Goal: Contribute content: Contribute content

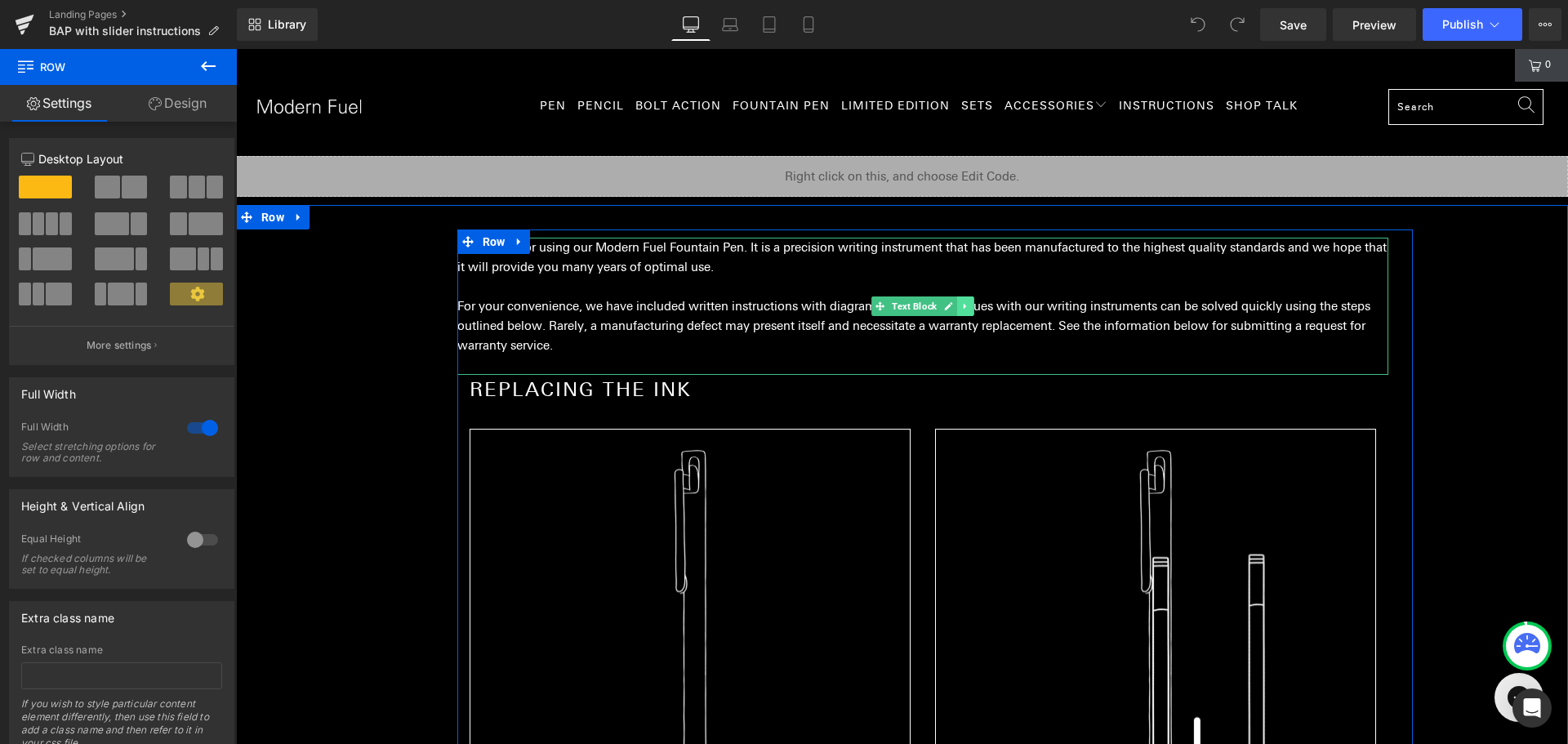
click at [960, 304] on icon at bounding box center [965, 306] width 9 height 10
click at [952, 308] on icon at bounding box center [956, 306] width 9 height 9
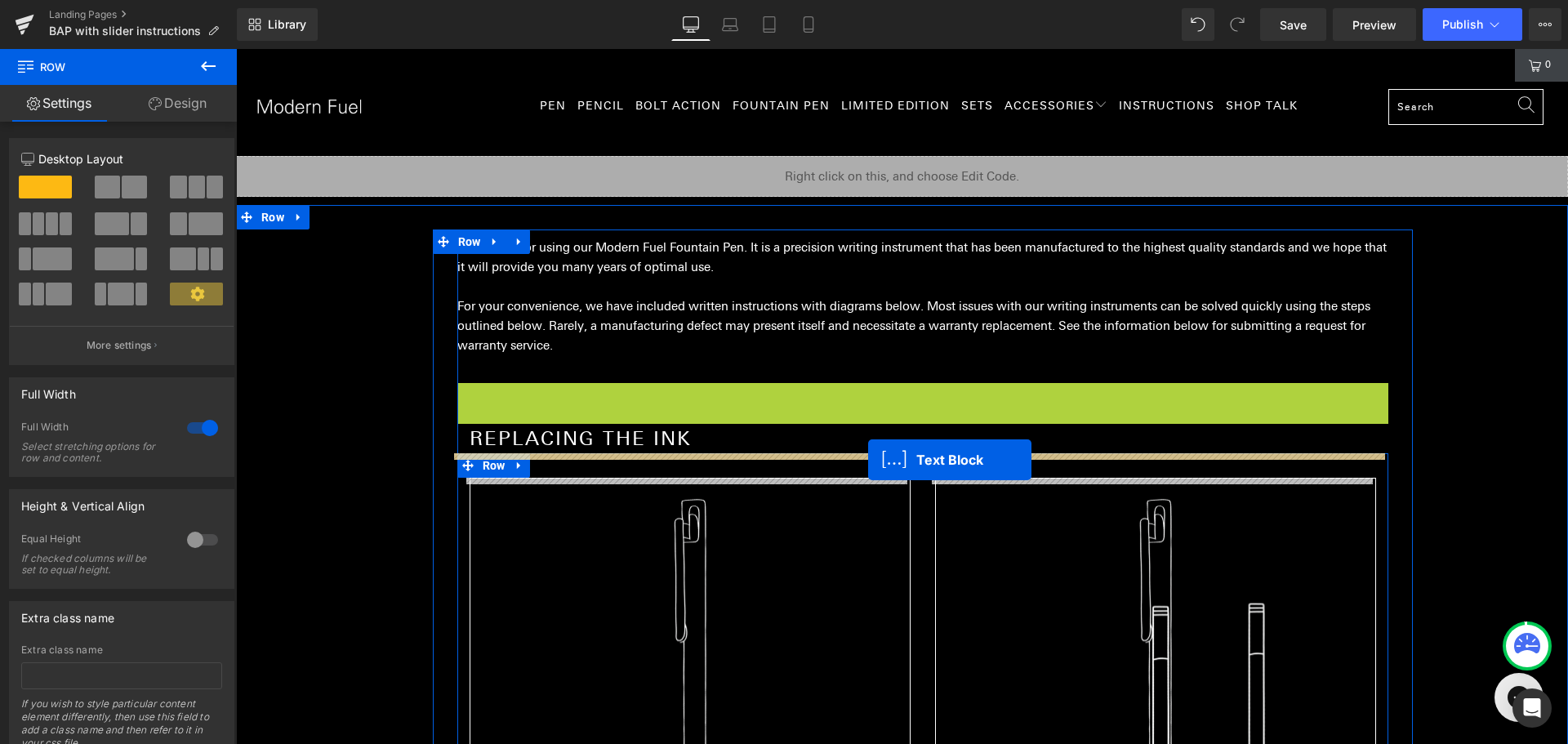
drag, startPoint x: 874, startPoint y: 451, endPoint x: 868, endPoint y: 460, distance: 10.8
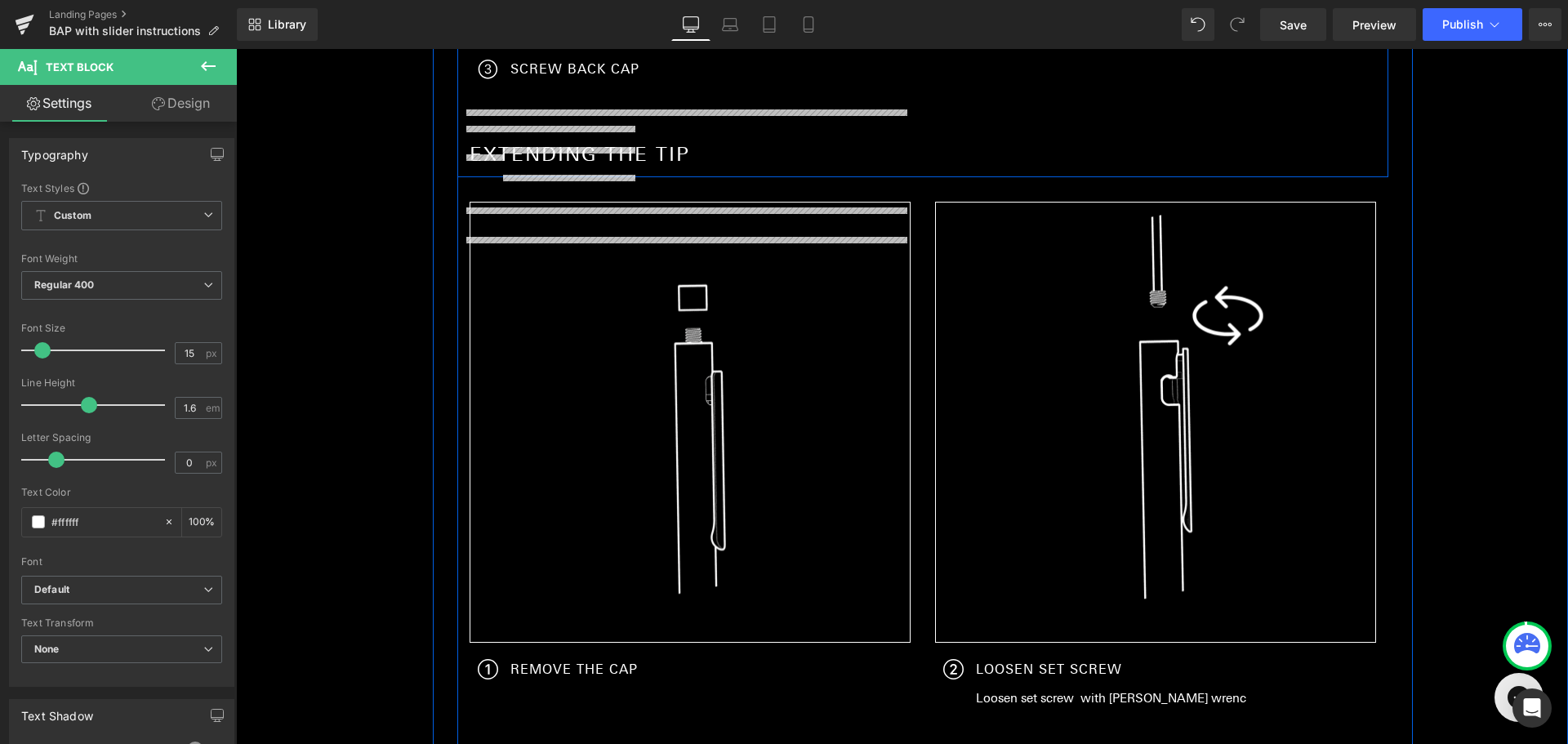
scroll to position [2190, 0]
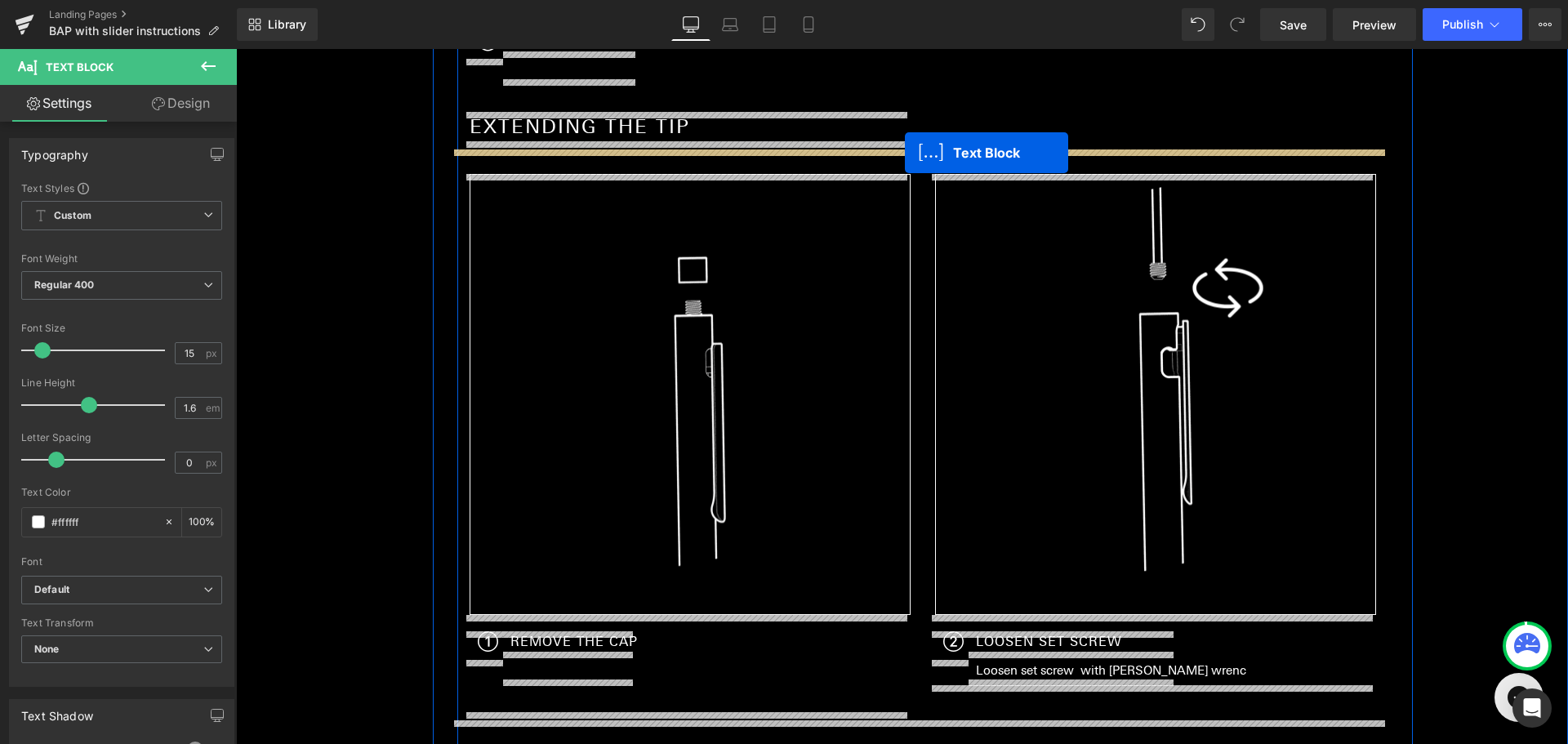
drag, startPoint x: 870, startPoint y: 478, endPoint x: 905, endPoint y: 153, distance: 326.9
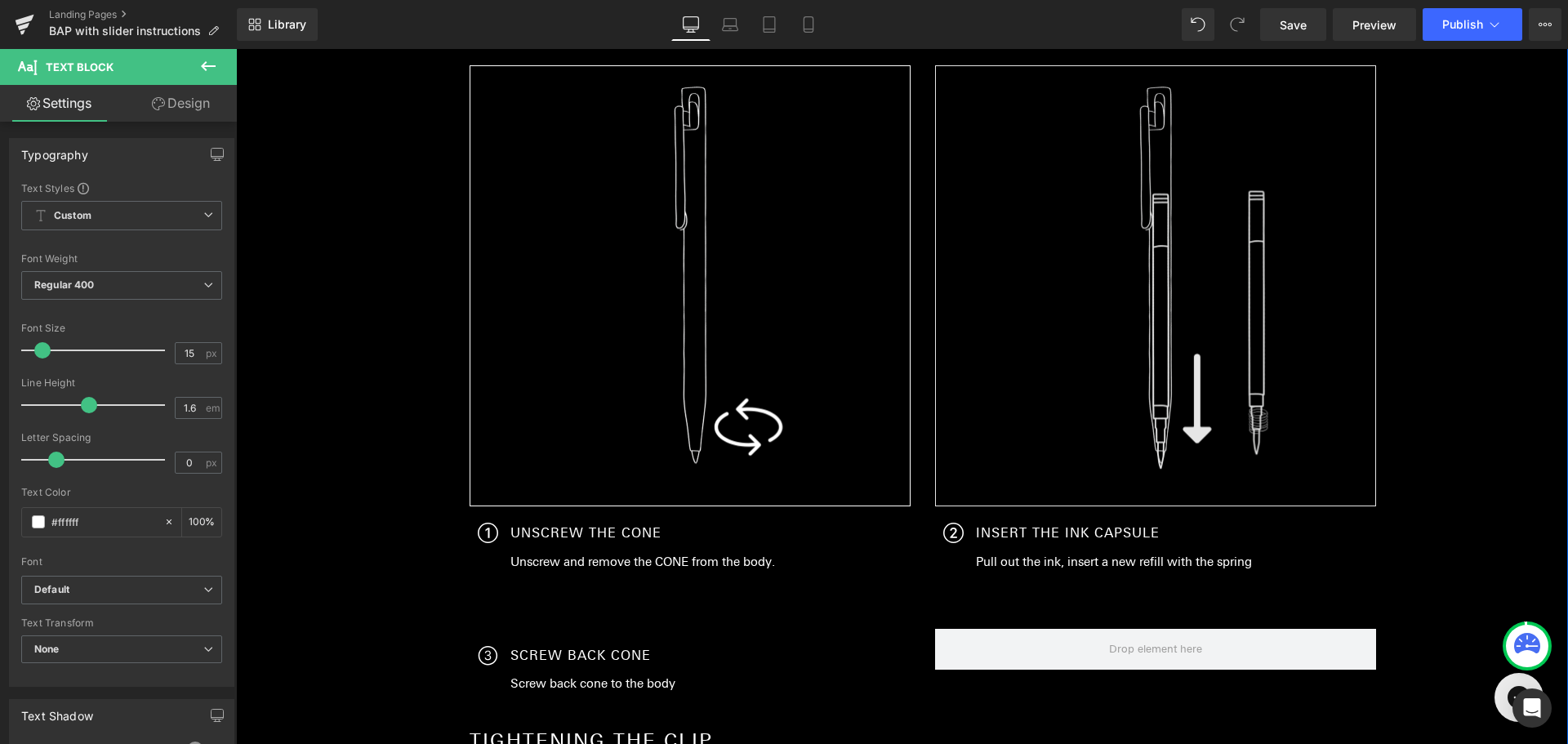
scroll to position [408, 0]
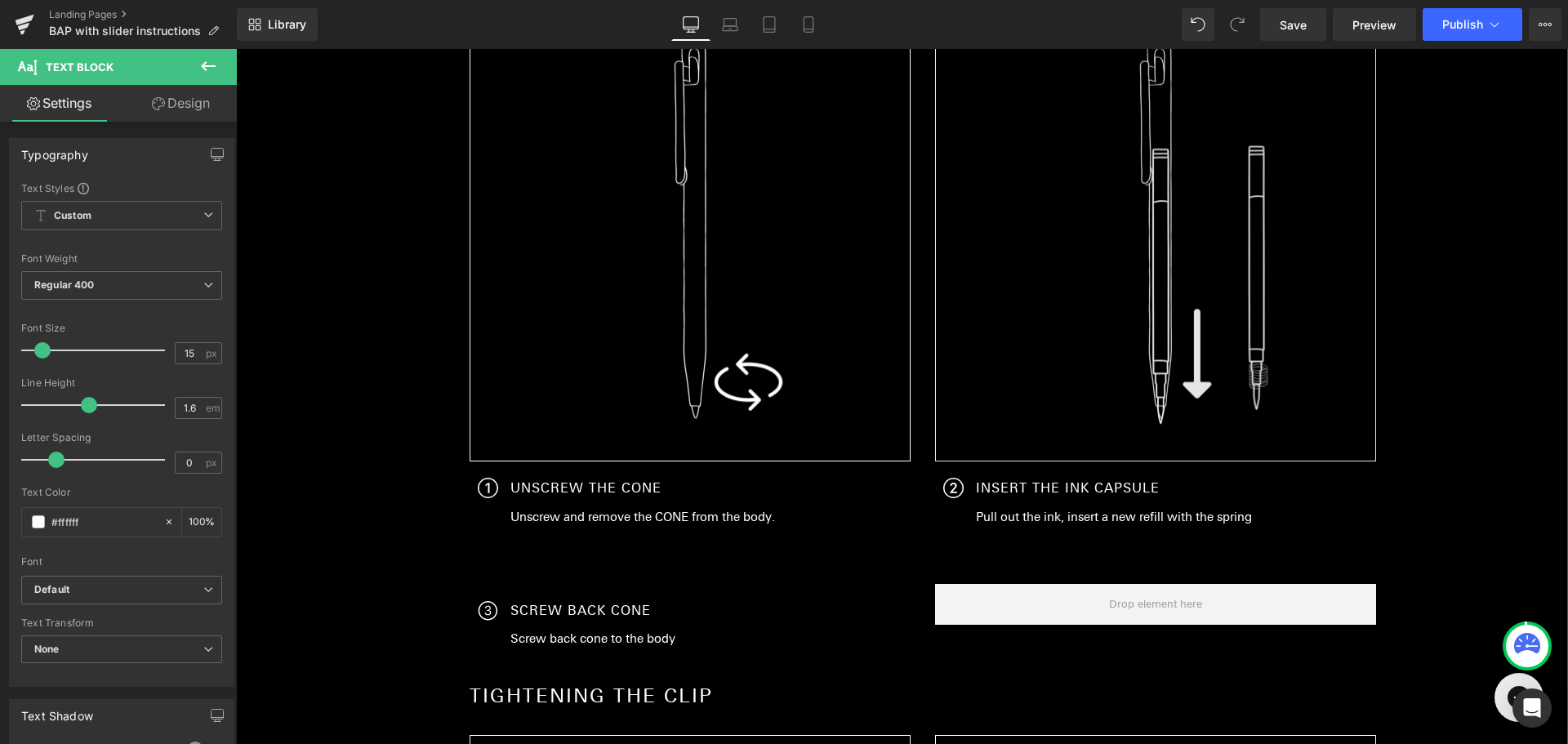
click at [1029, 255] on img at bounding box center [1156, 241] width 441 height 441
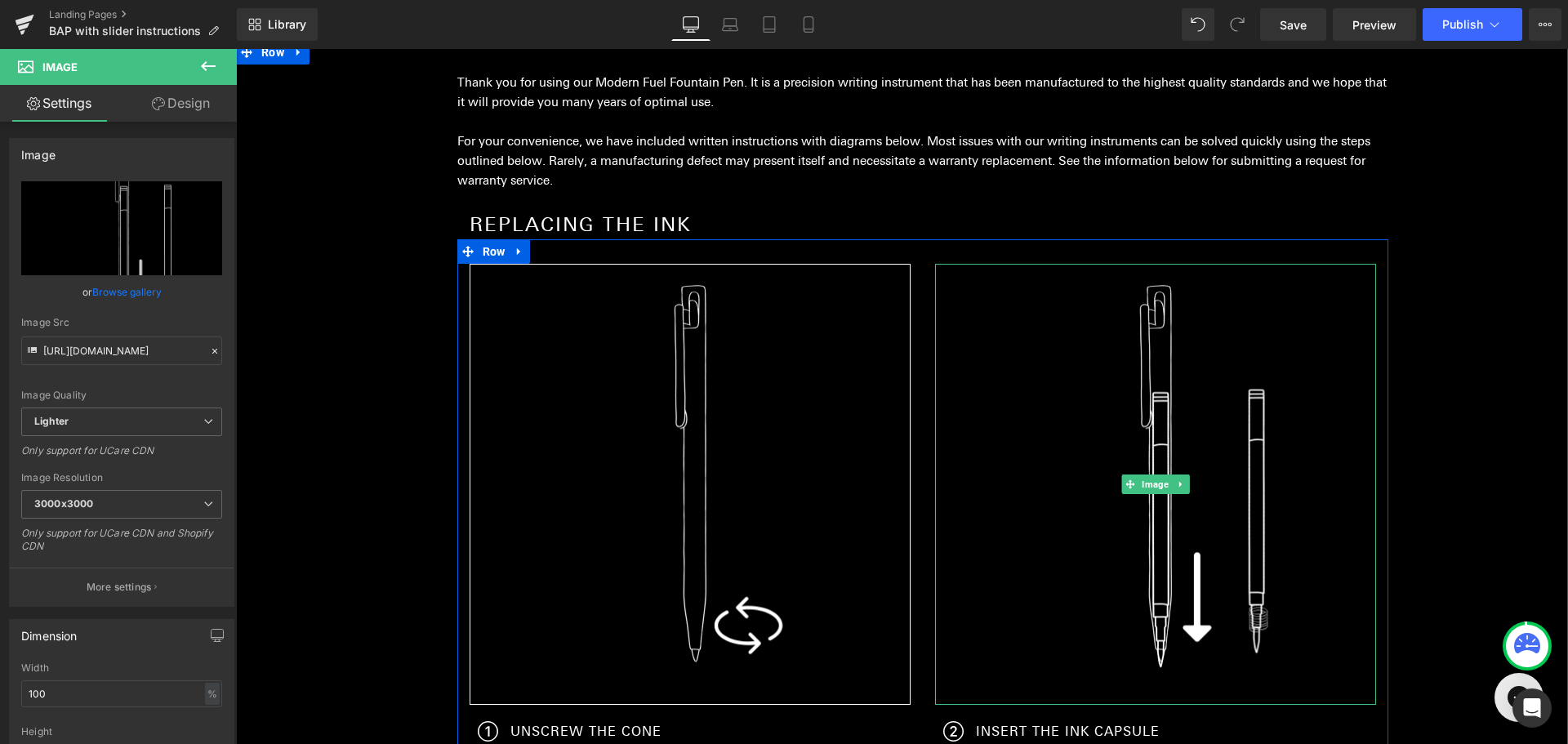
scroll to position [163, 0]
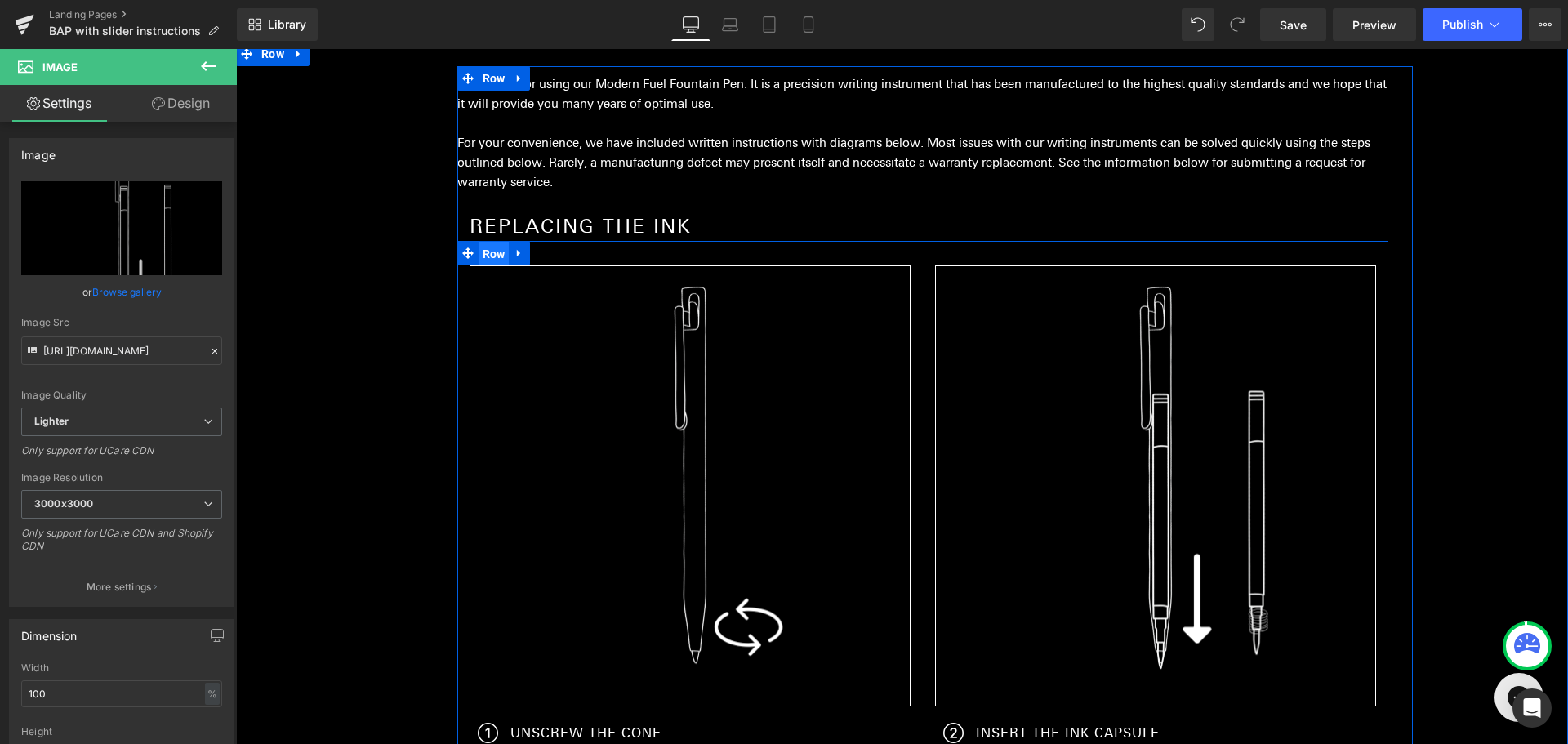
click at [483, 255] on span "Row" at bounding box center [494, 254] width 31 height 25
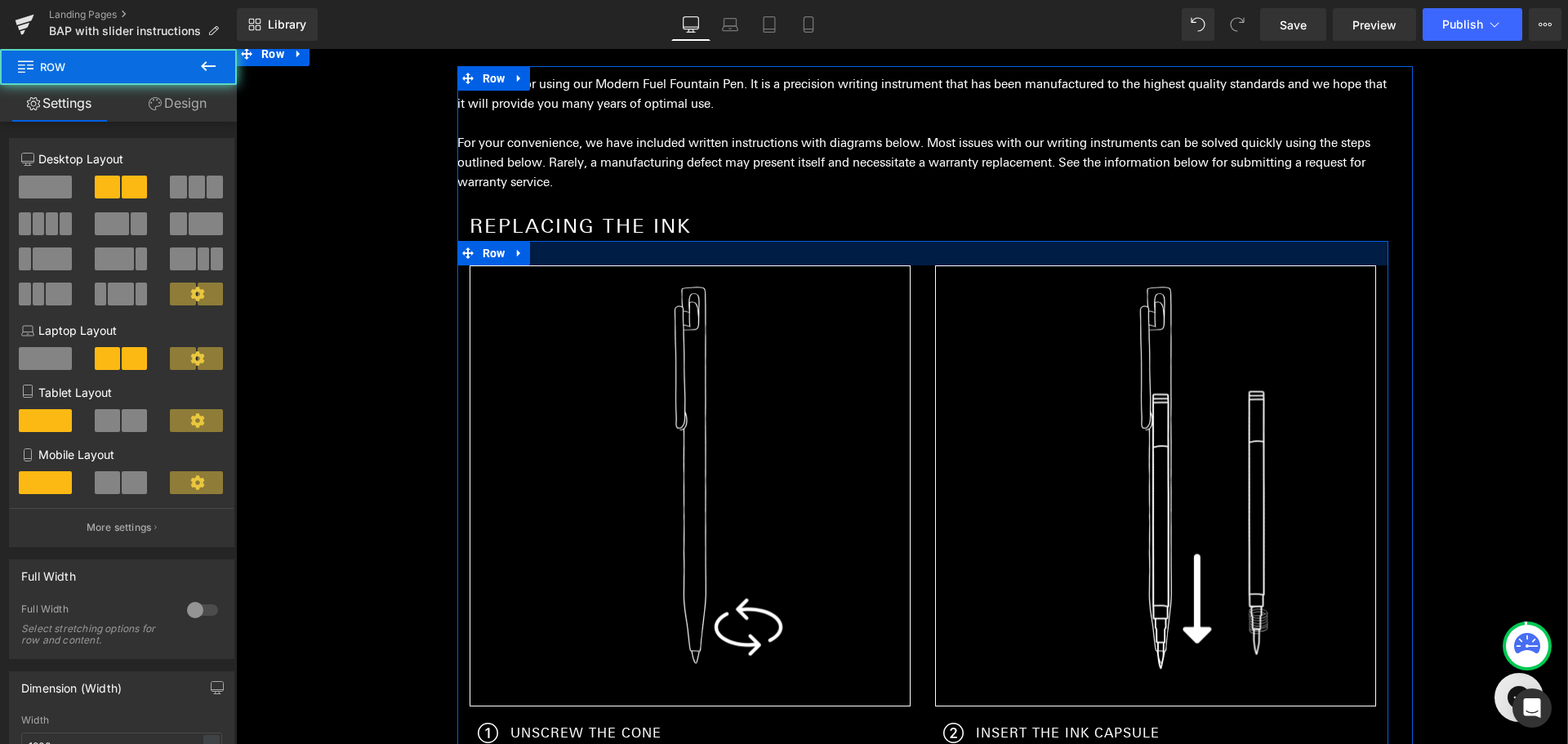
click at [602, 253] on div at bounding box center [922, 253] width 931 height 25
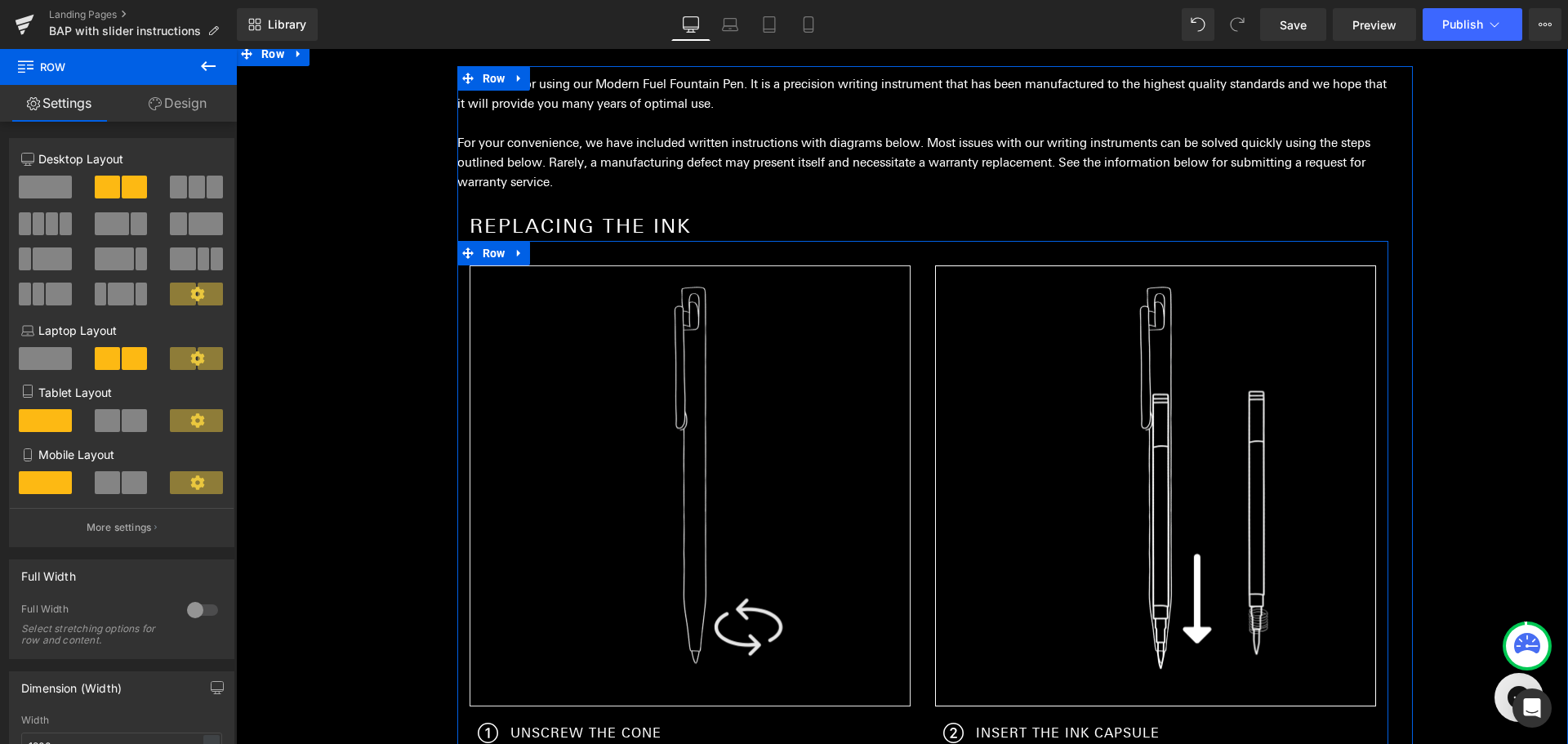
click at [774, 317] on img at bounding box center [690, 486] width 441 height 441
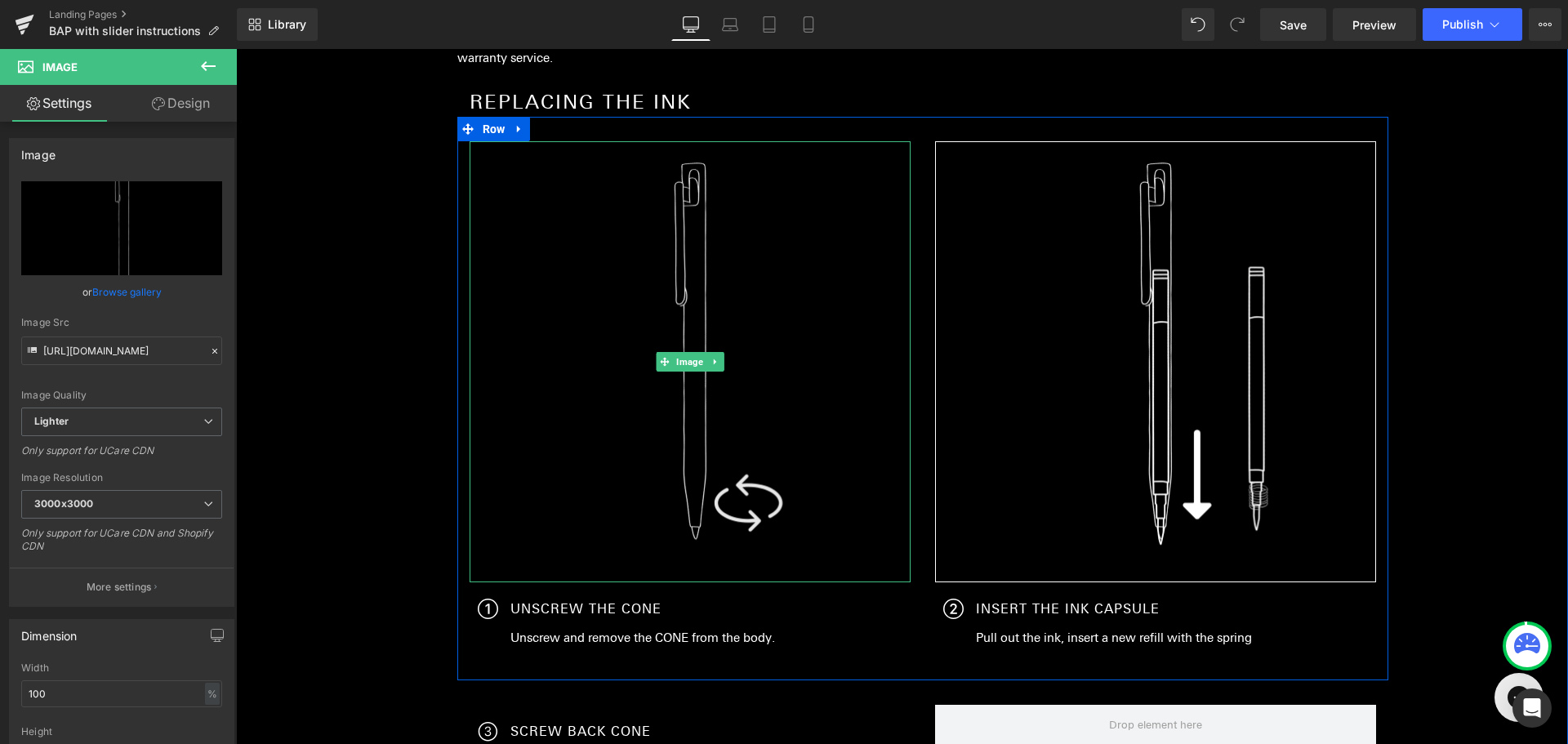
scroll to position [326, 0]
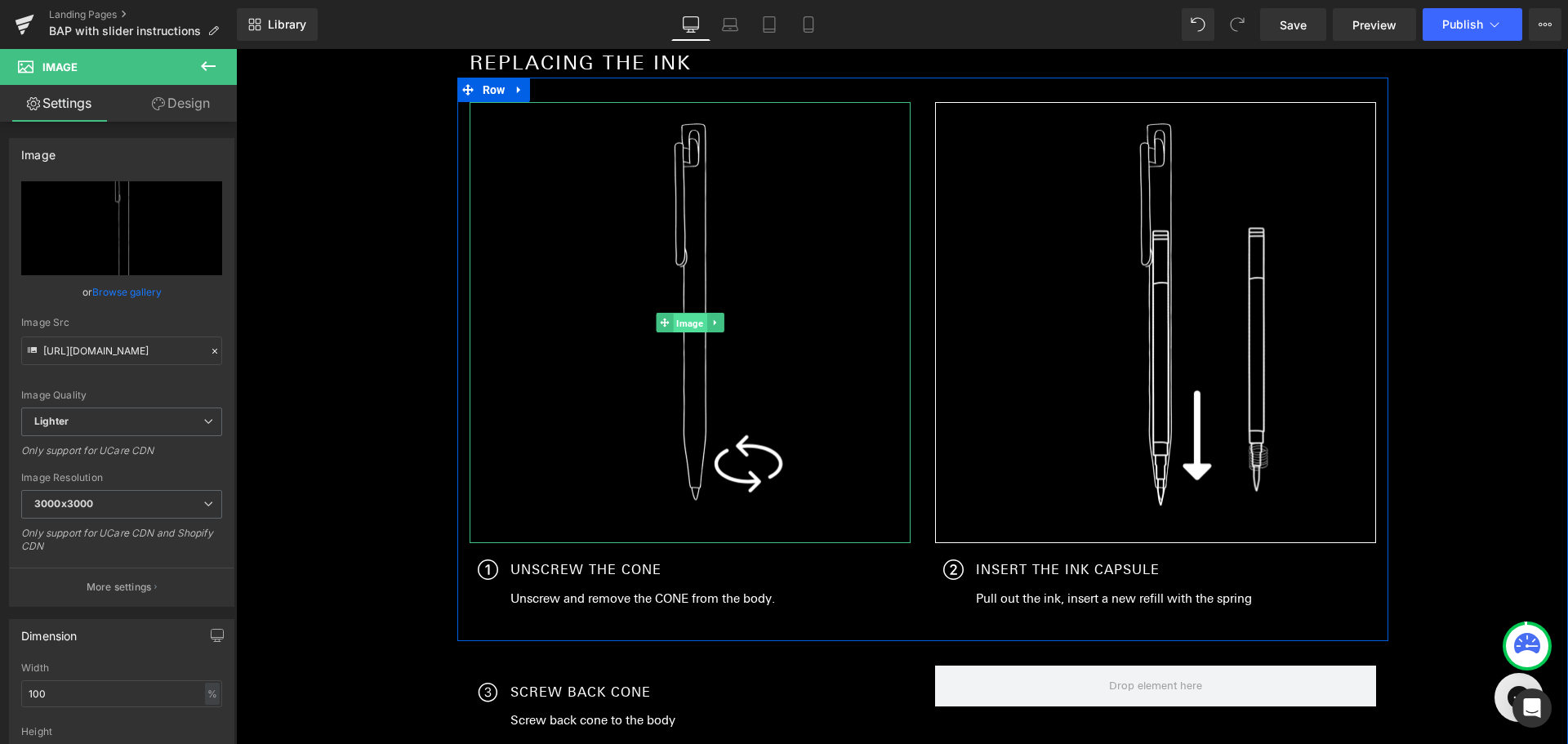
click at [682, 325] on span "Image" at bounding box center [690, 323] width 33 height 19
click at [712, 325] on icon at bounding box center [715, 322] width 9 height 10
click at [703, 324] on icon at bounding box center [707, 322] width 9 height 9
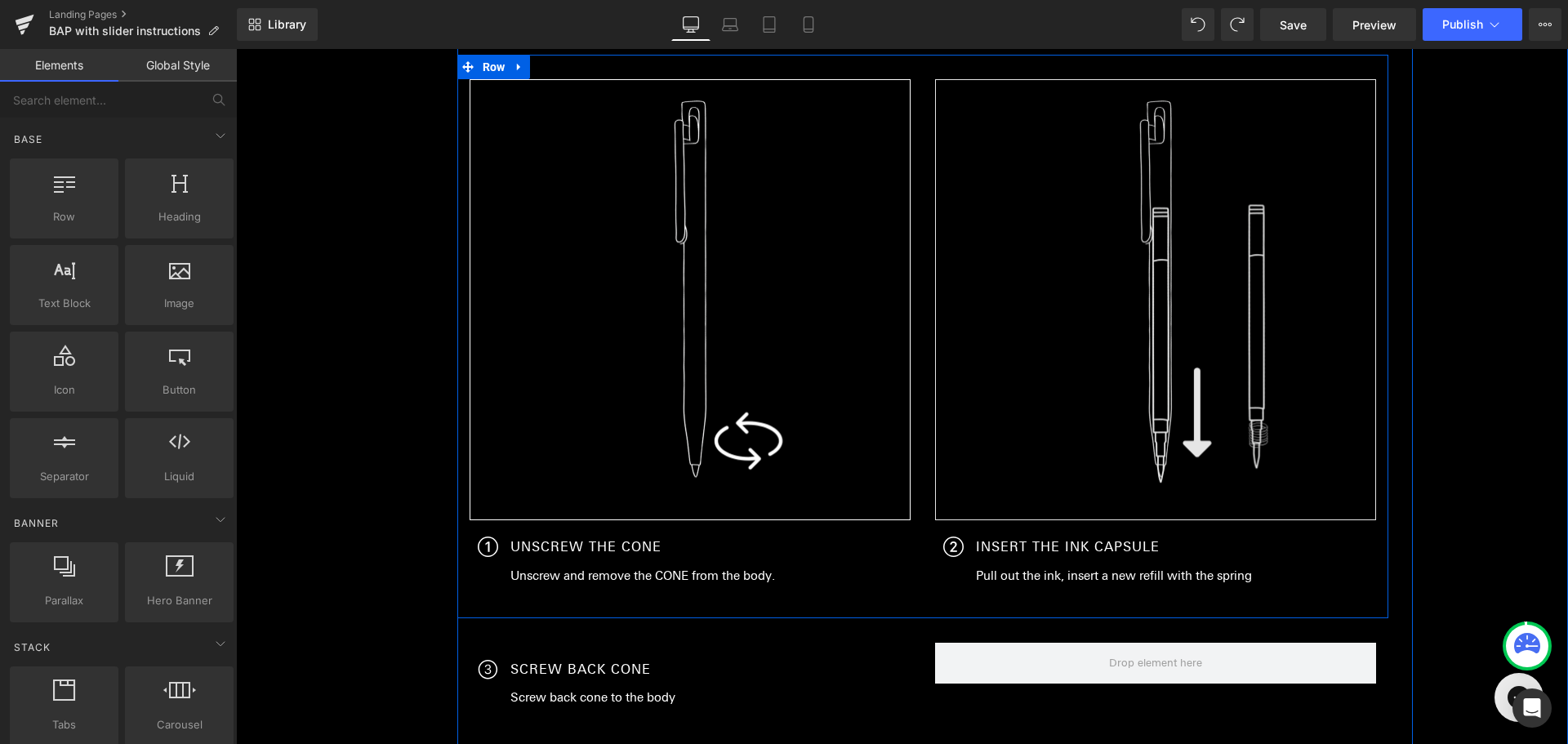
scroll to position [347, 0]
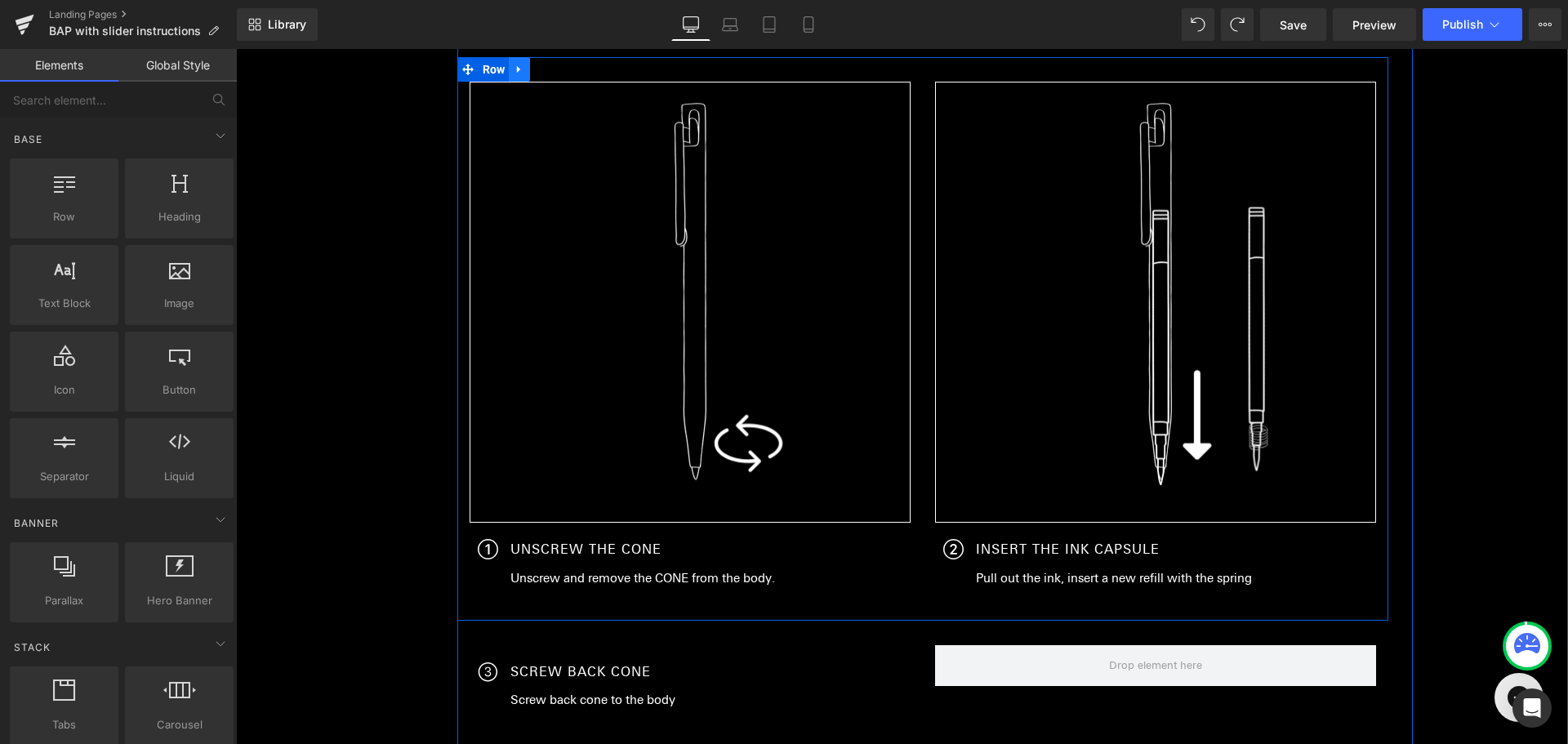
click at [517, 70] on icon at bounding box center [519, 69] width 11 height 12
click at [535, 70] on icon at bounding box center [540, 69] width 11 height 11
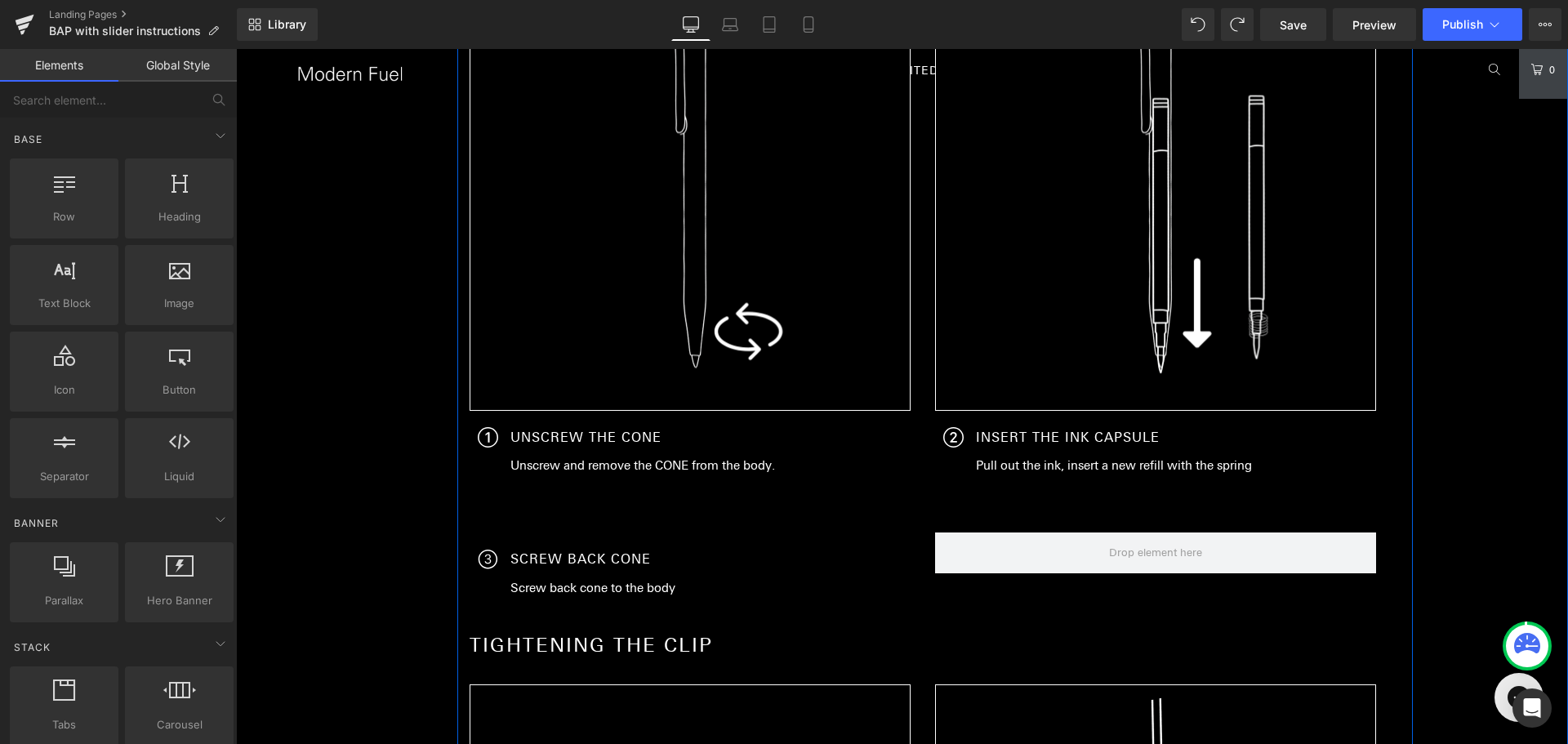
scroll to position [1098, 0]
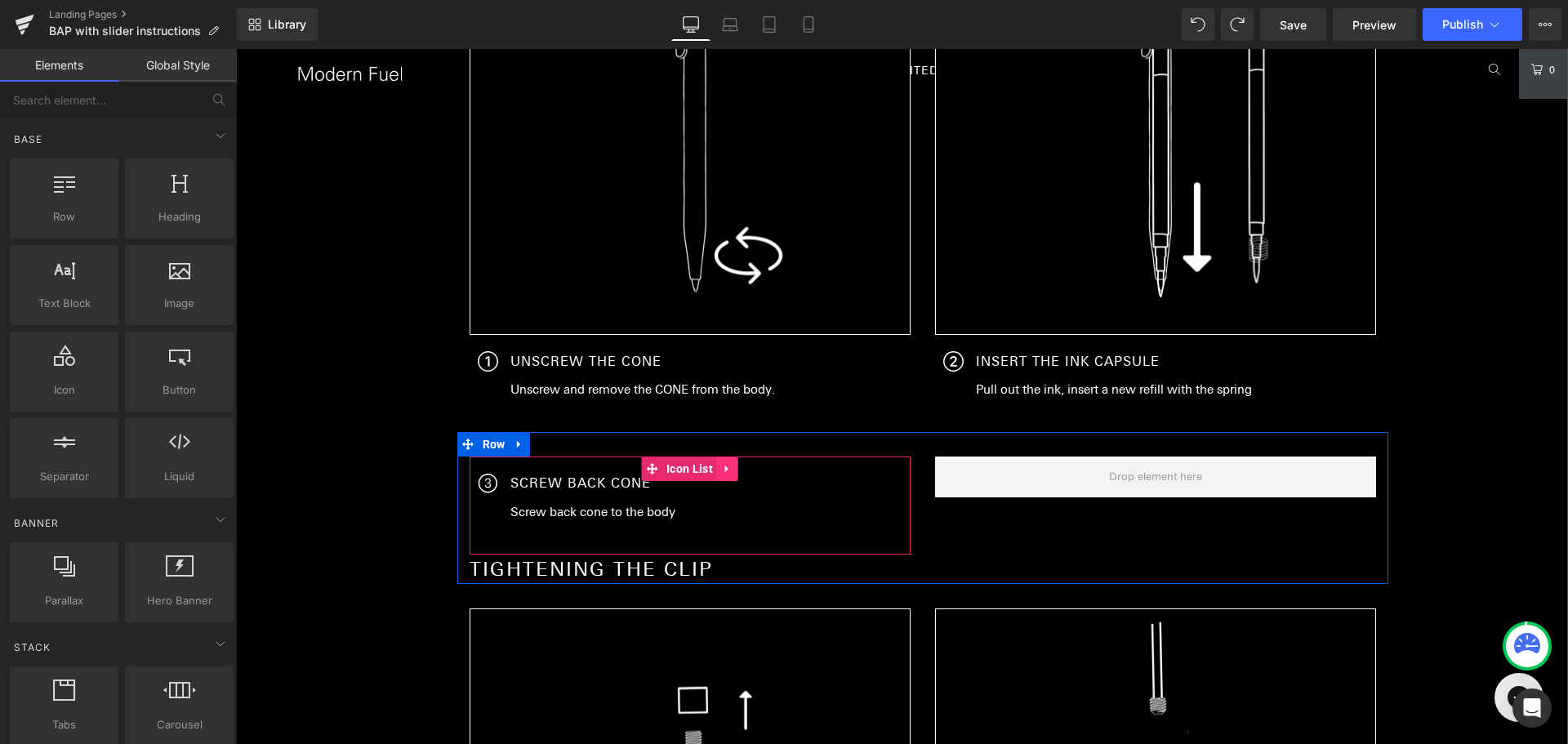
click at [722, 467] on icon at bounding box center [728, 468] width 11 height 12
click at [728, 468] on link at bounding box center [738, 468] width 21 height 25
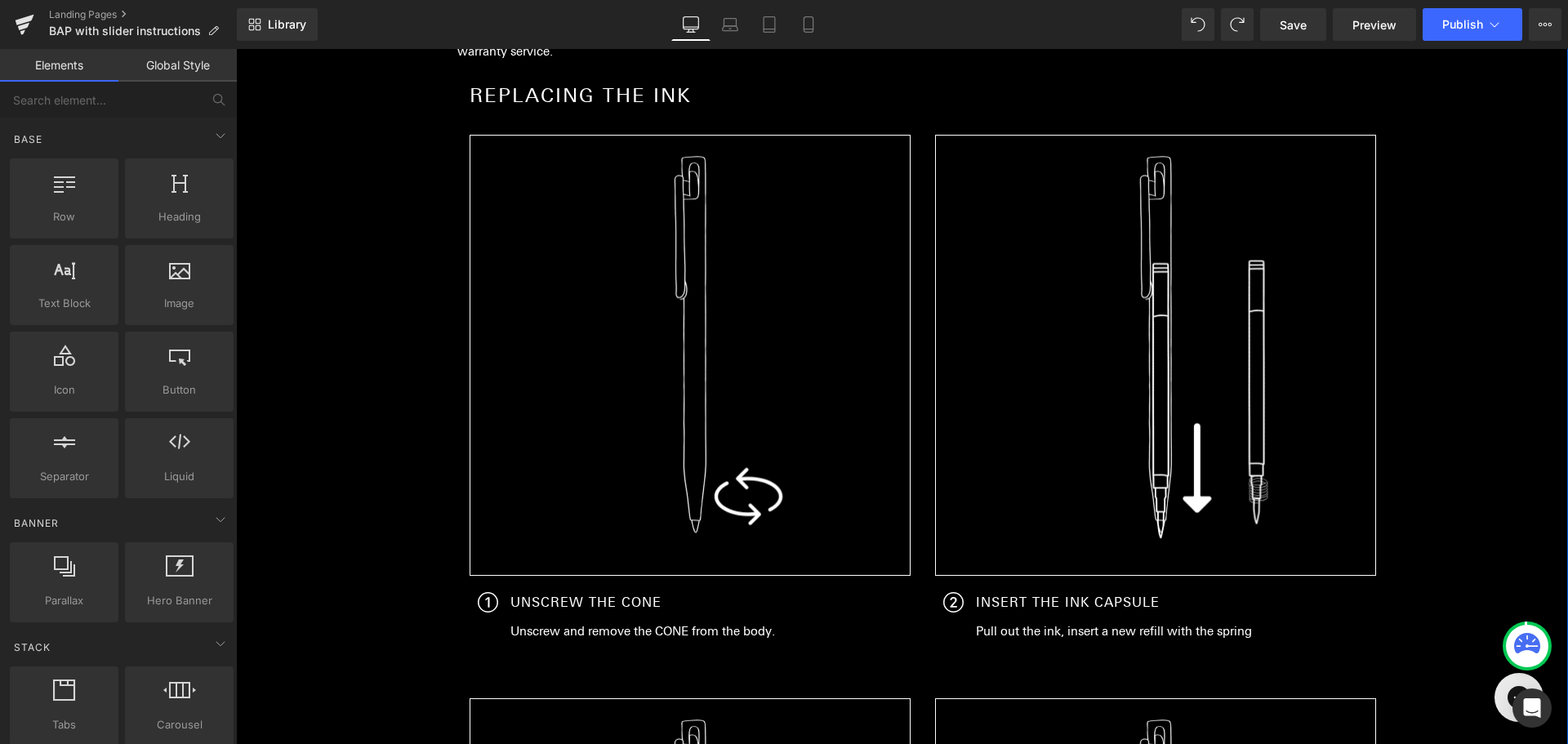
scroll to position [281, 0]
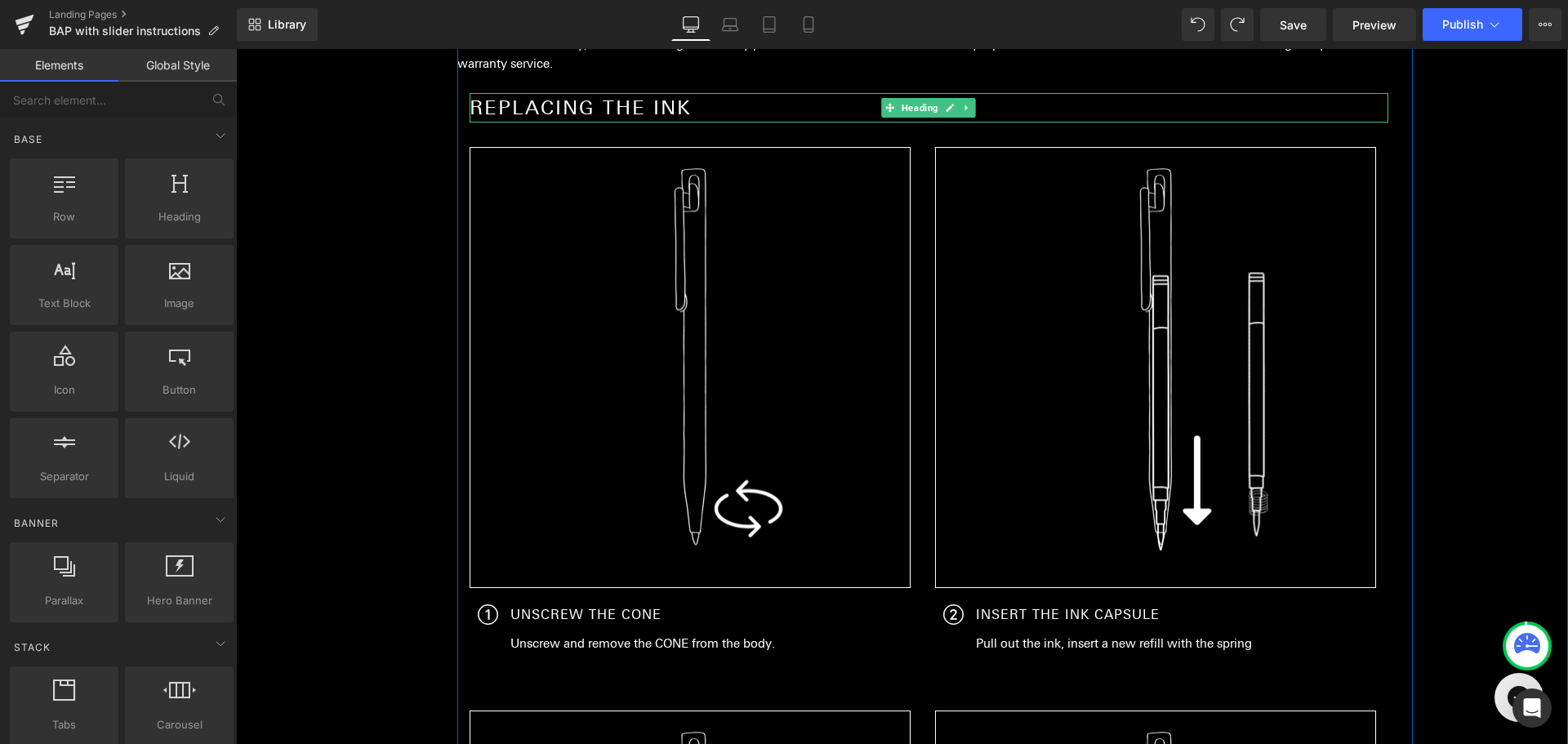
click at [676, 105] on h1 "replacing the ink" at bounding box center [929, 108] width 919 height 30
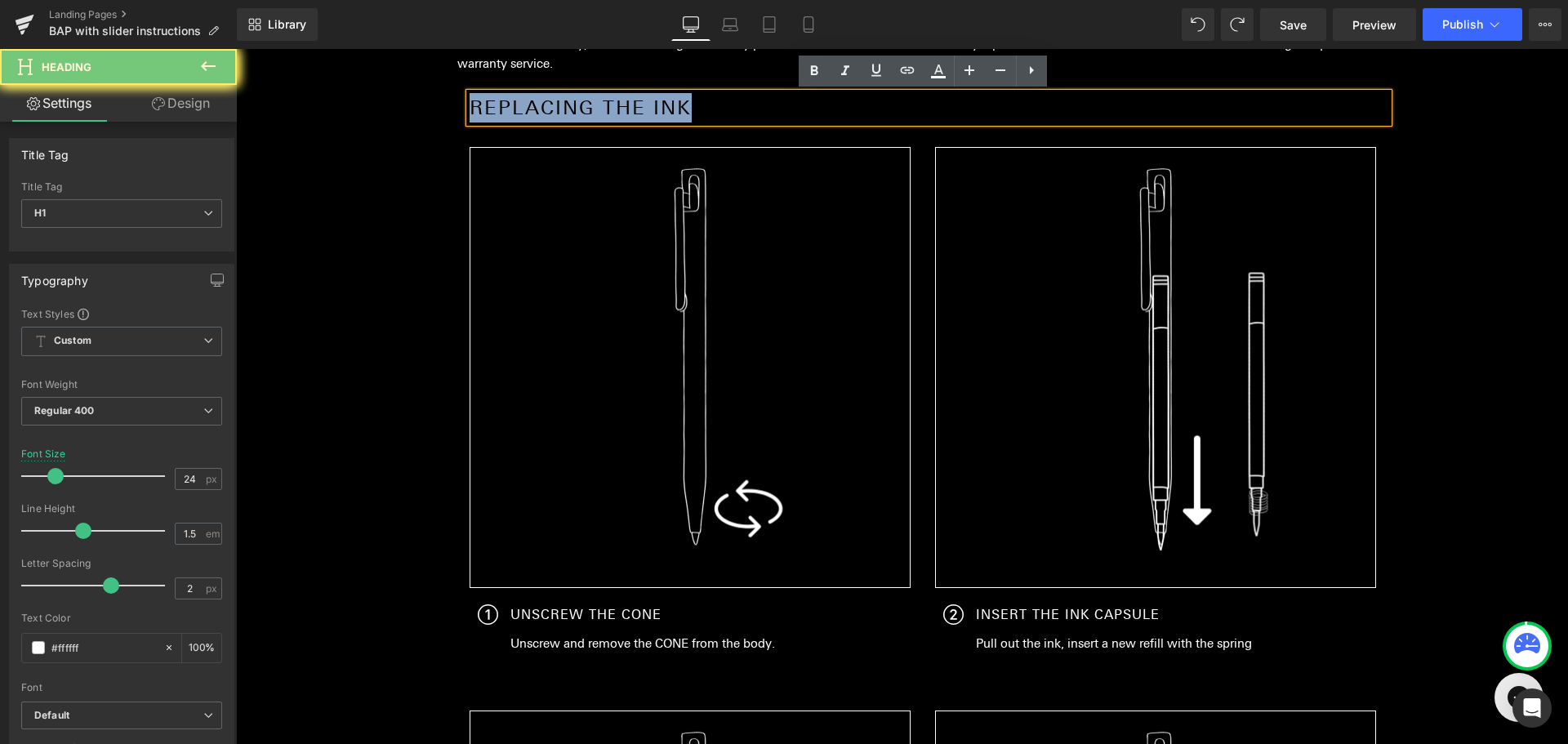
click at [676, 105] on h1 "replacing the ink" at bounding box center [929, 108] width 919 height 30
paste div "To enrich screen reader interactions, please activate Accessibility in Grammarl…"
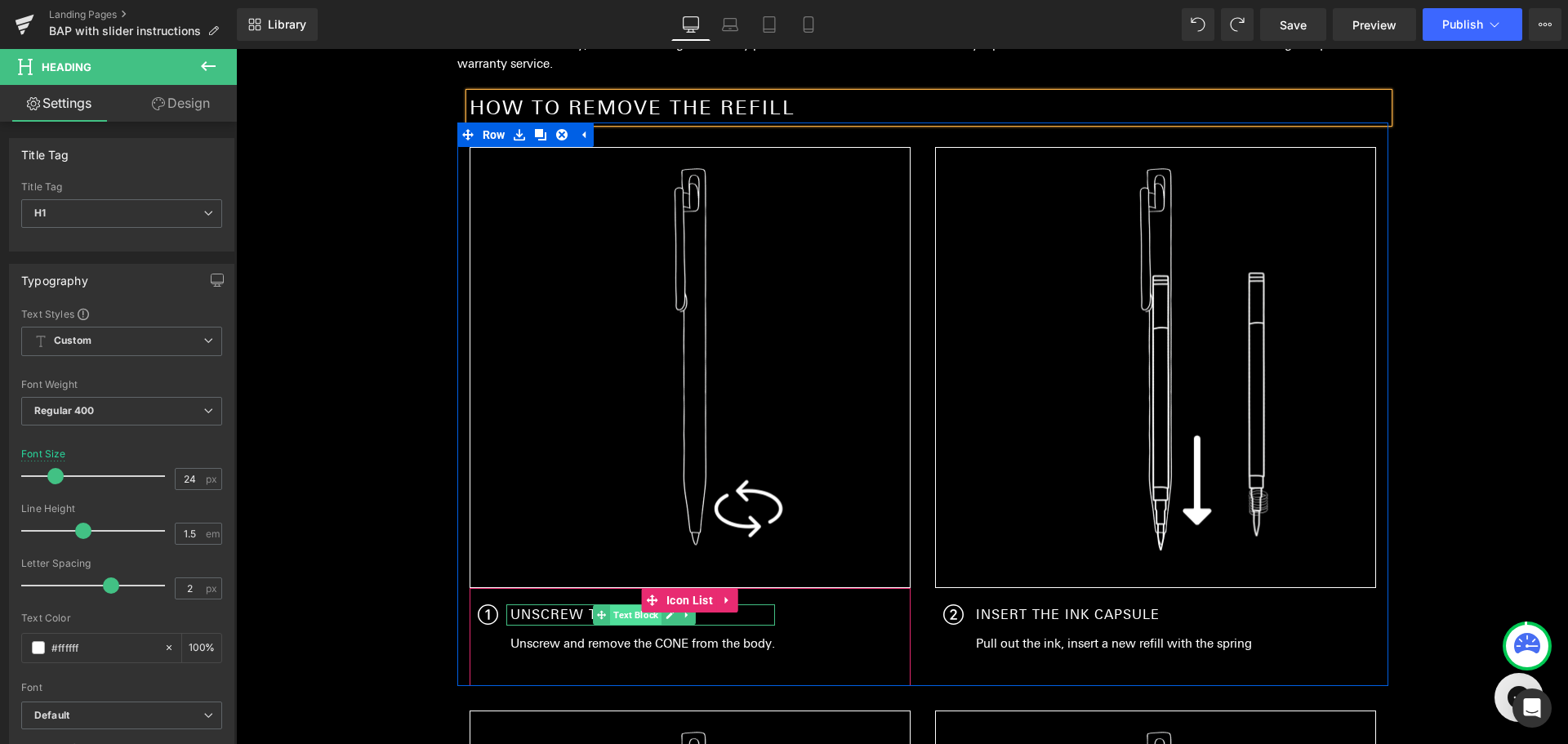
click at [610, 609] on span "Text Block" at bounding box center [636, 614] width 52 height 19
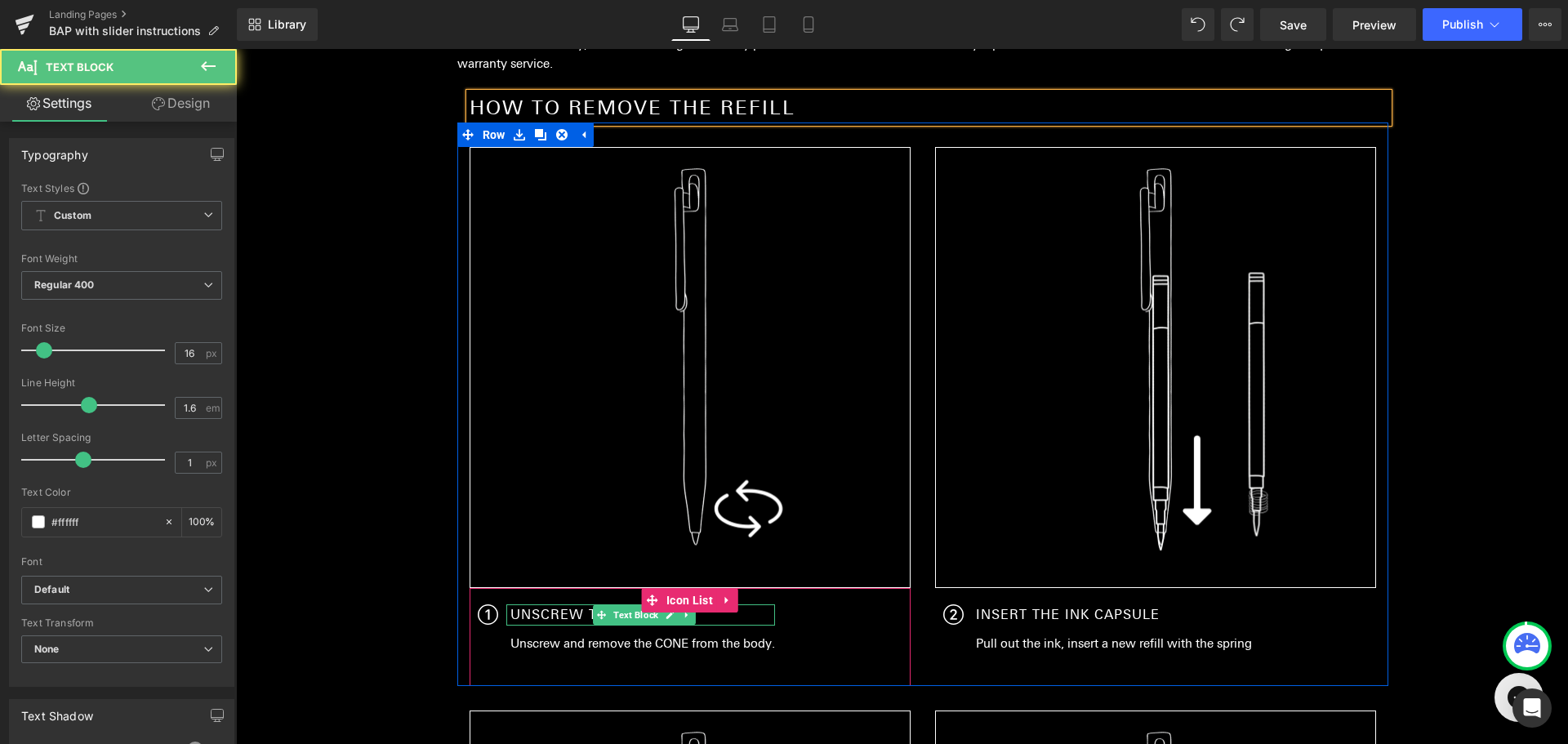
click at [563, 613] on p "UNSCREW THE CONE" at bounding box center [642, 614] width 265 height 21
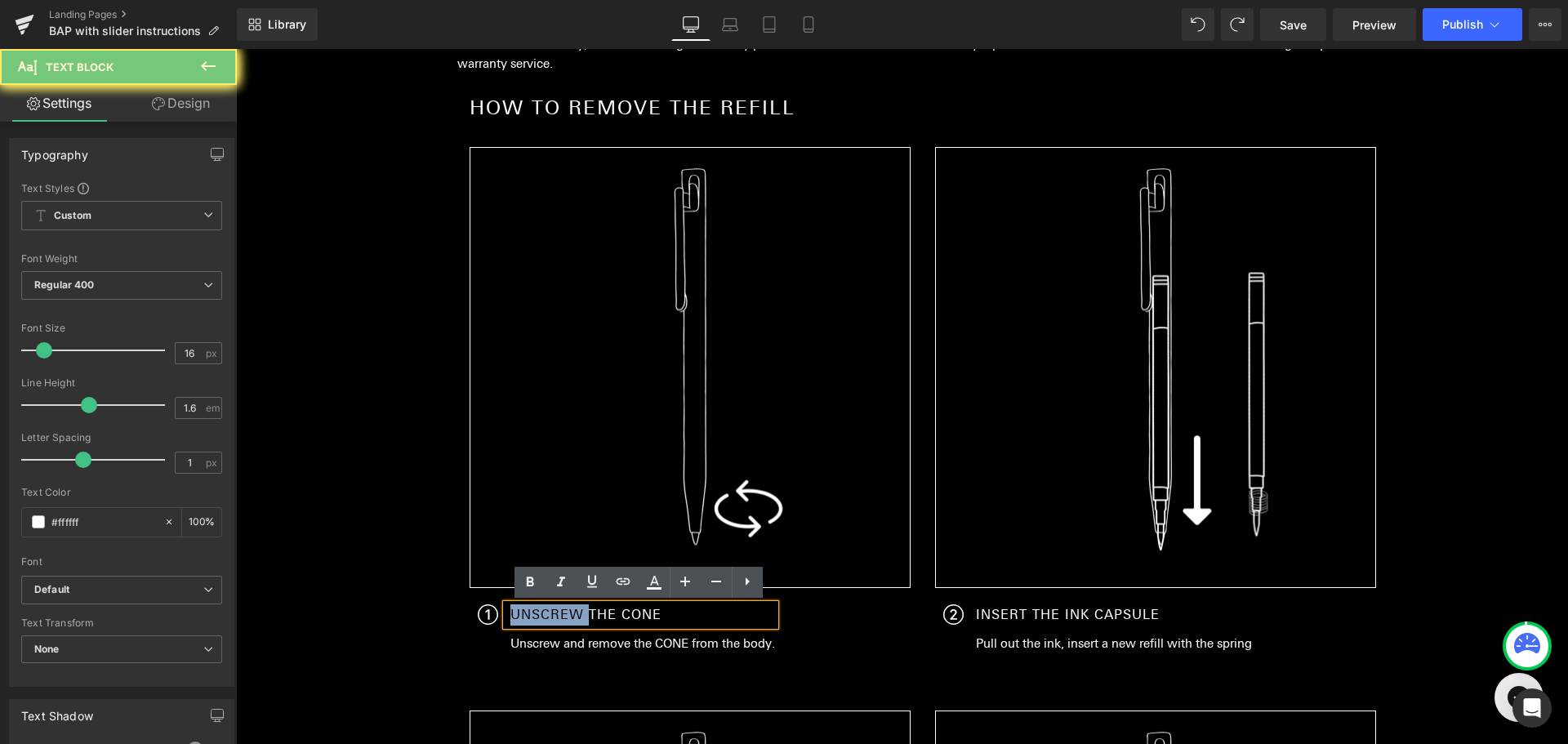
click at [563, 613] on p "UNSCREW THE CONE" at bounding box center [642, 614] width 265 height 21
paste div
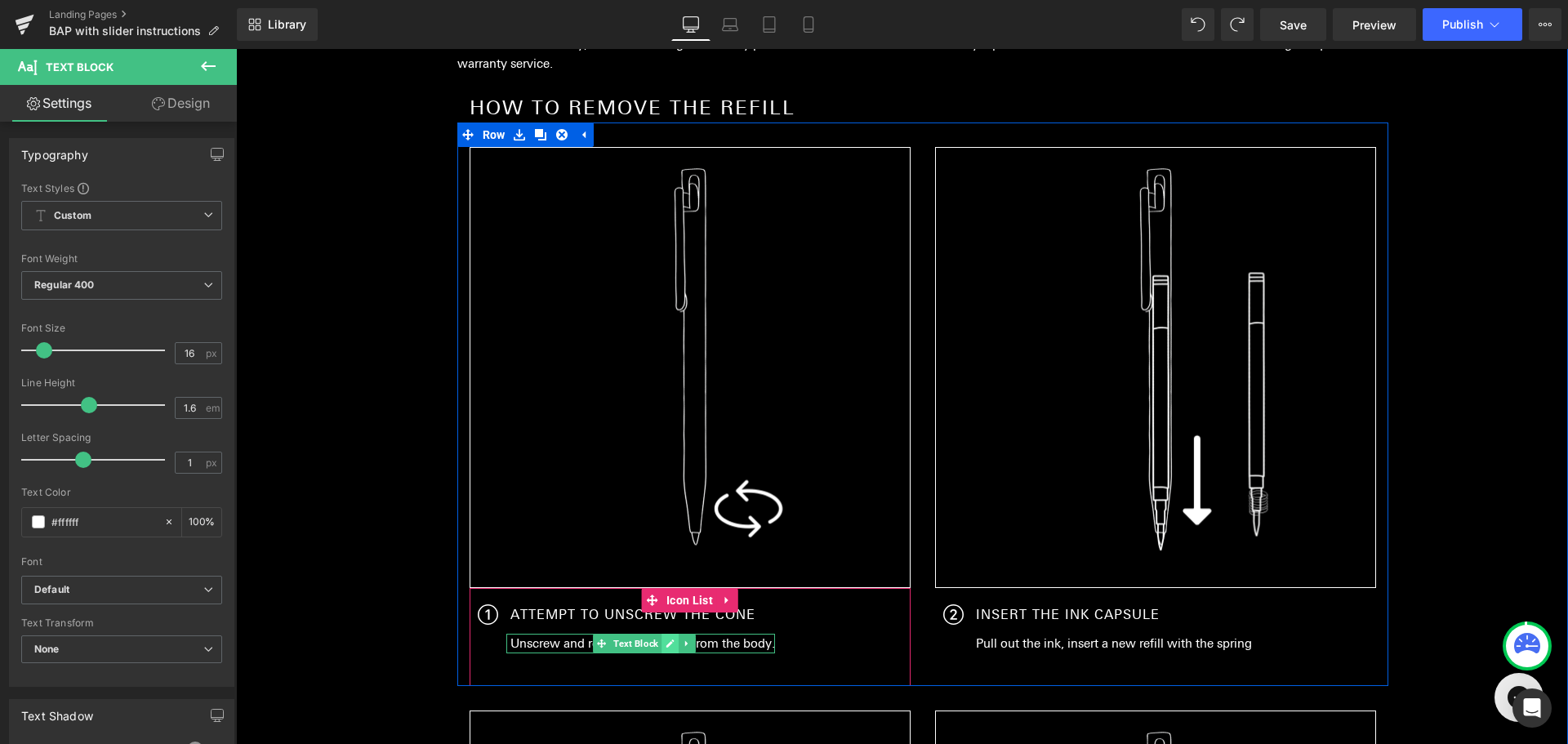
click at [666, 641] on icon at bounding box center [671, 643] width 9 height 10
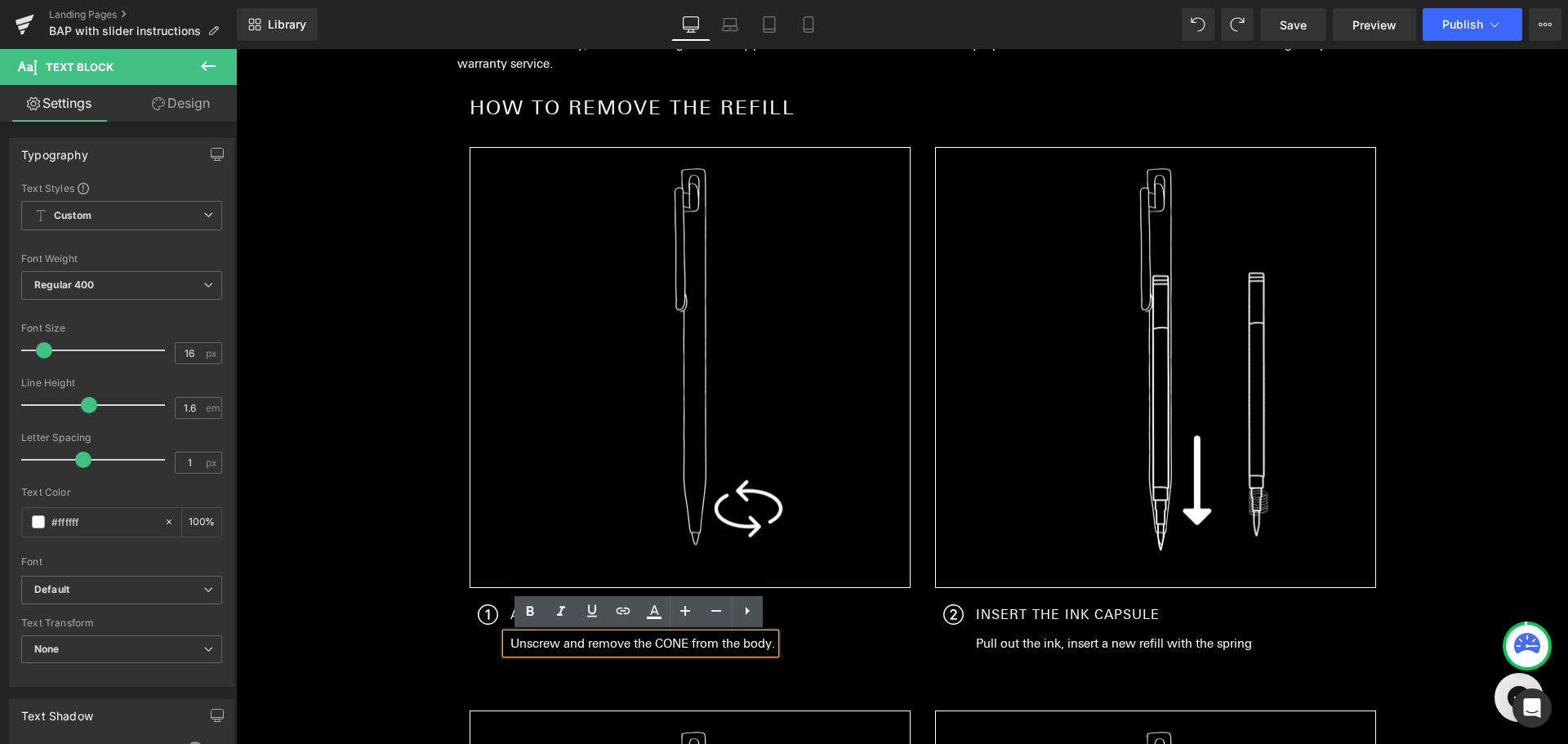
click at [664, 644] on p "Unscrew and remove the CONE from the body." at bounding box center [642, 643] width 265 height 19
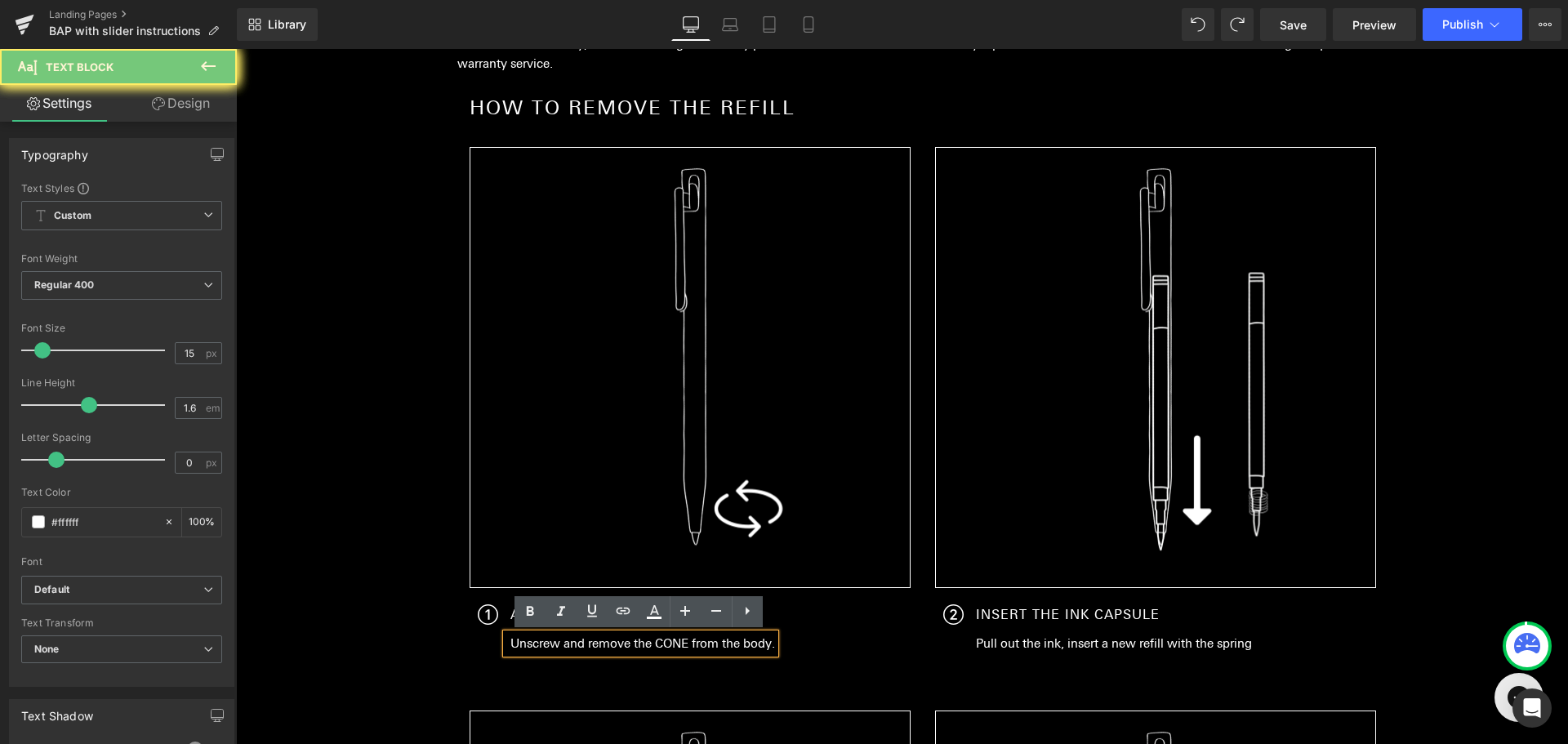
click at [664, 644] on p "Unscrew and remove the CONE from the body." at bounding box center [642, 643] width 265 height 19
paste div
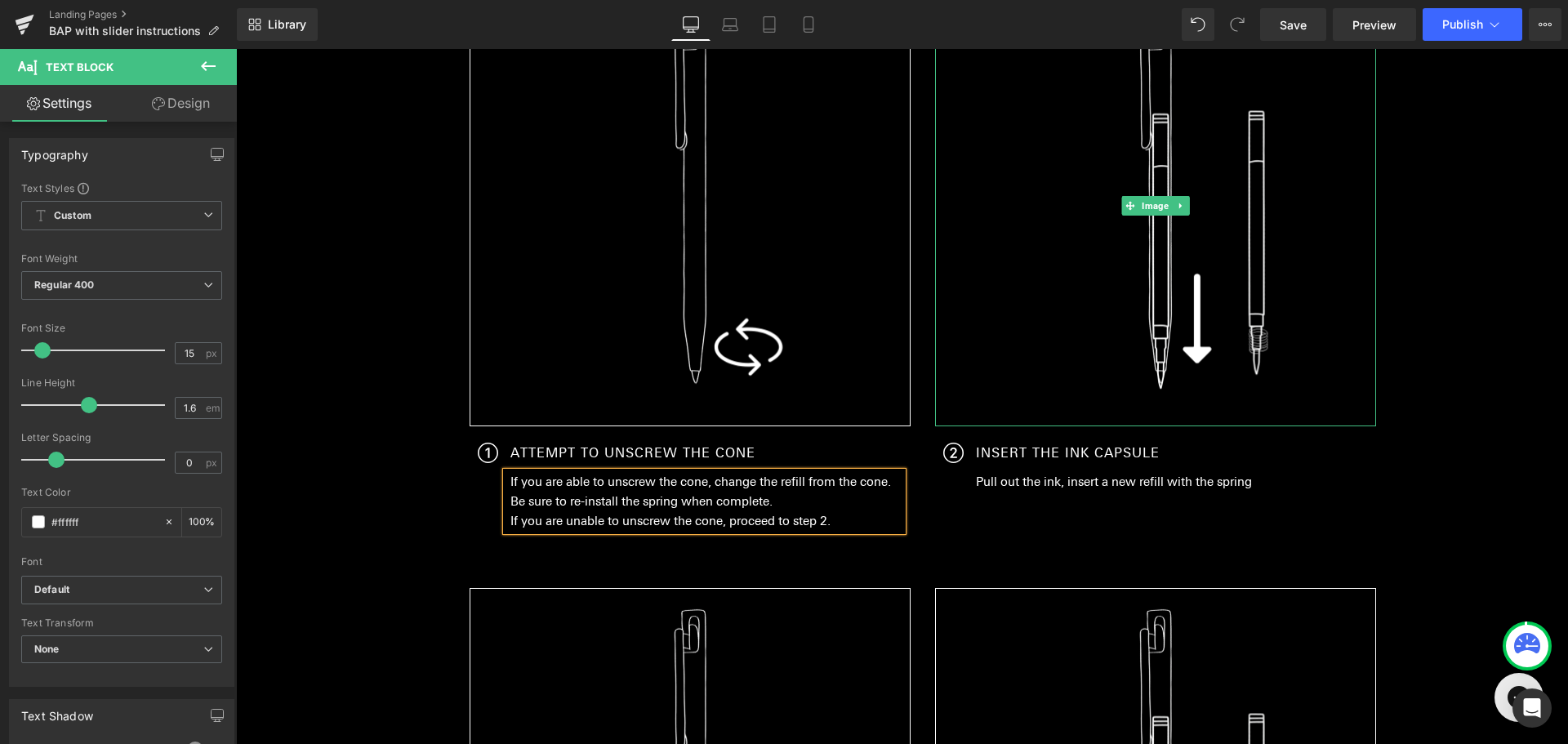
scroll to position [445, 0]
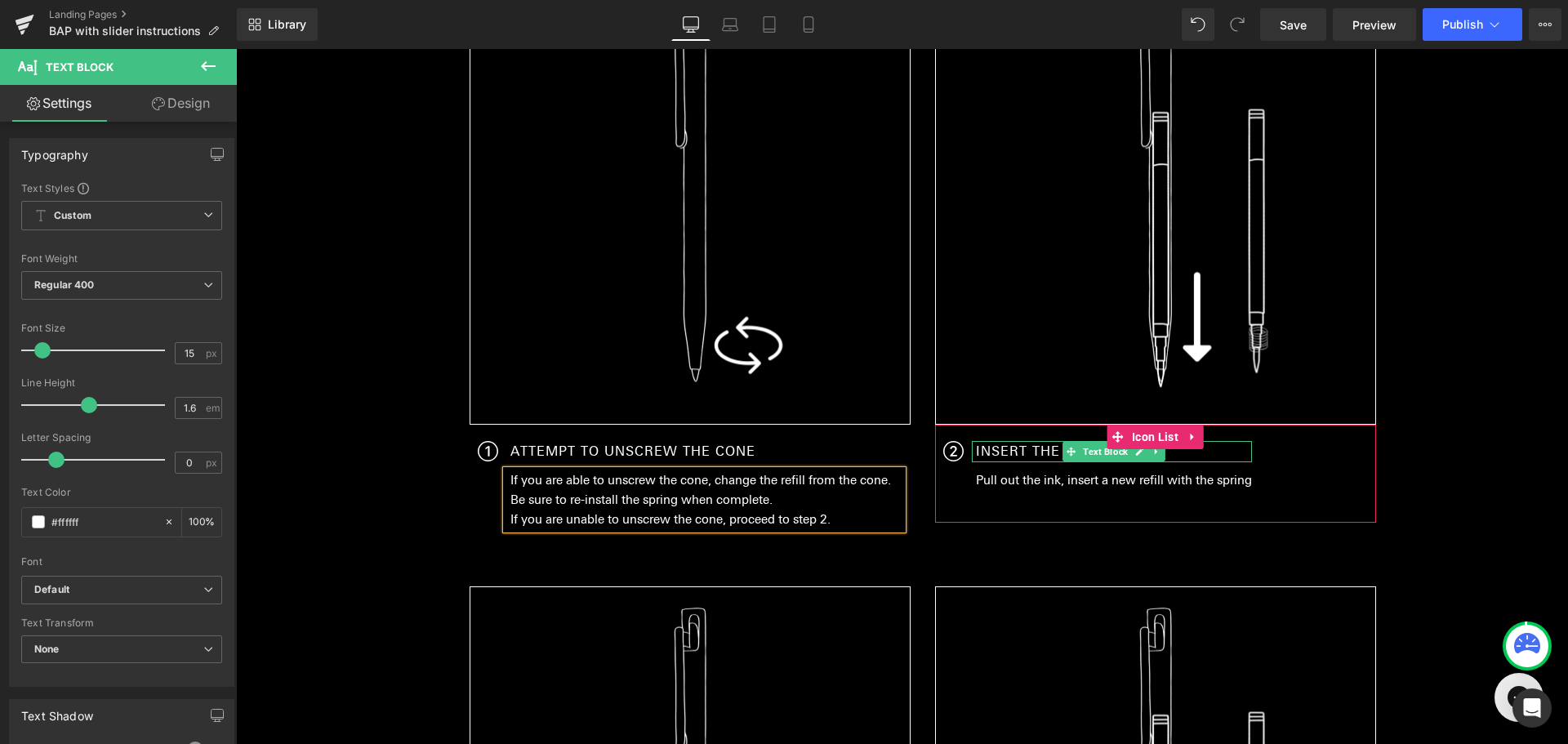
click at [1071, 448] on span at bounding box center [1071, 451] width 18 height 19
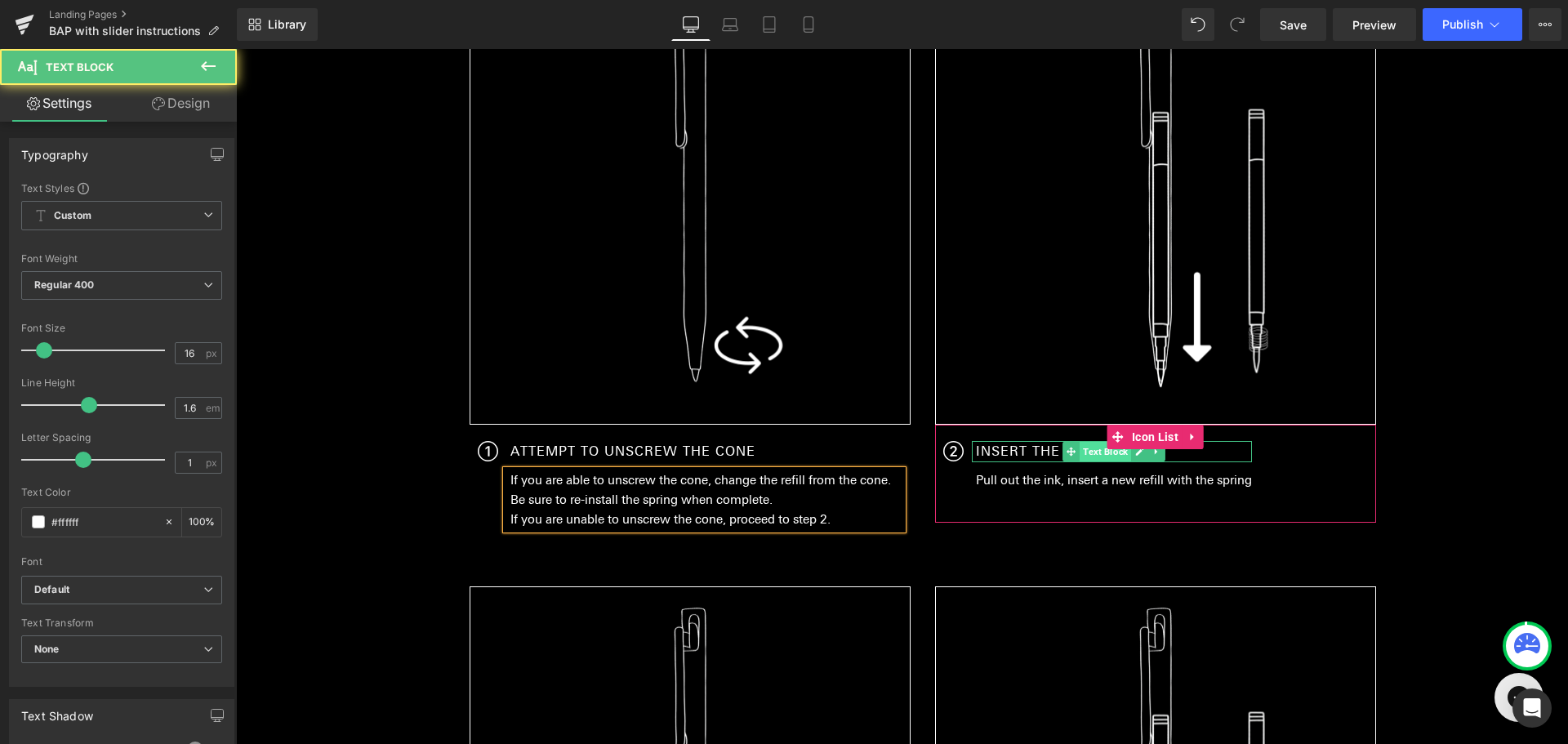
click at [1080, 447] on span "Text Block" at bounding box center [1106, 451] width 52 height 19
click at [1095, 455] on span "Text Block" at bounding box center [1106, 451] width 52 height 19
click at [1134, 456] on link at bounding box center [1139, 451] width 18 height 19
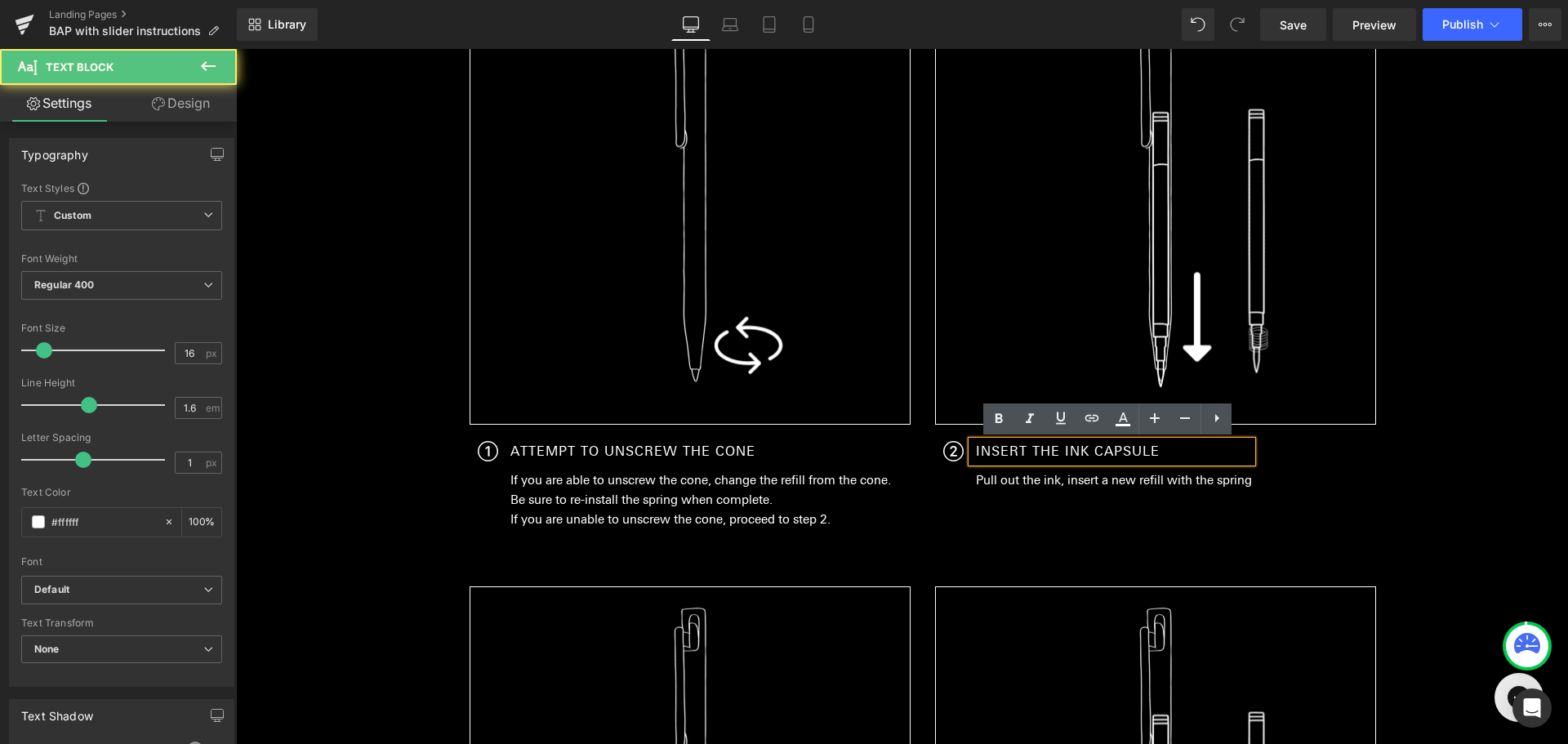
click at [1130, 457] on p "INSERT THE INK CAPSULE" at bounding box center [1113, 451] width 276 height 21
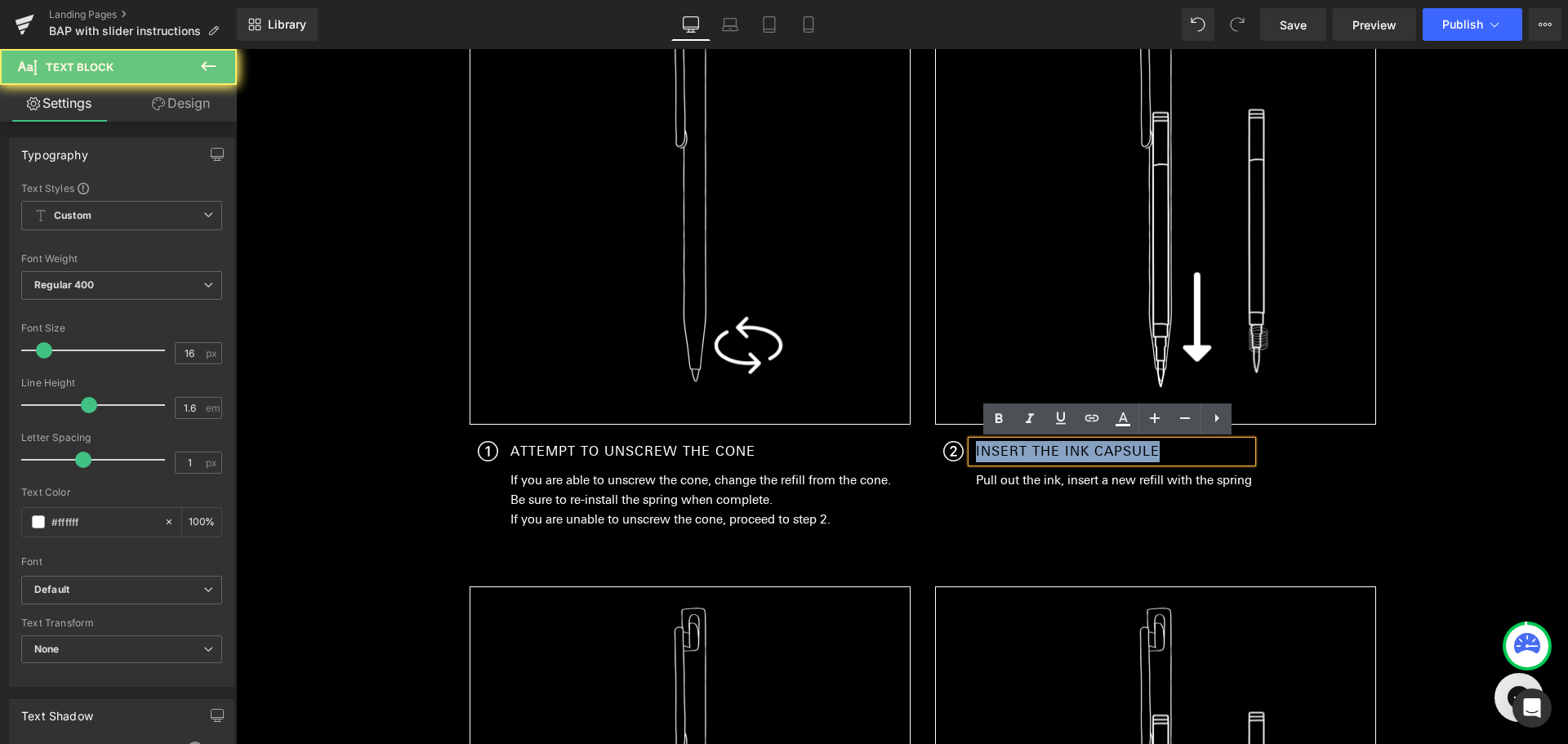
click at [1130, 457] on p "INSERT THE INK CAPSULE" at bounding box center [1113, 451] width 276 height 21
paste div
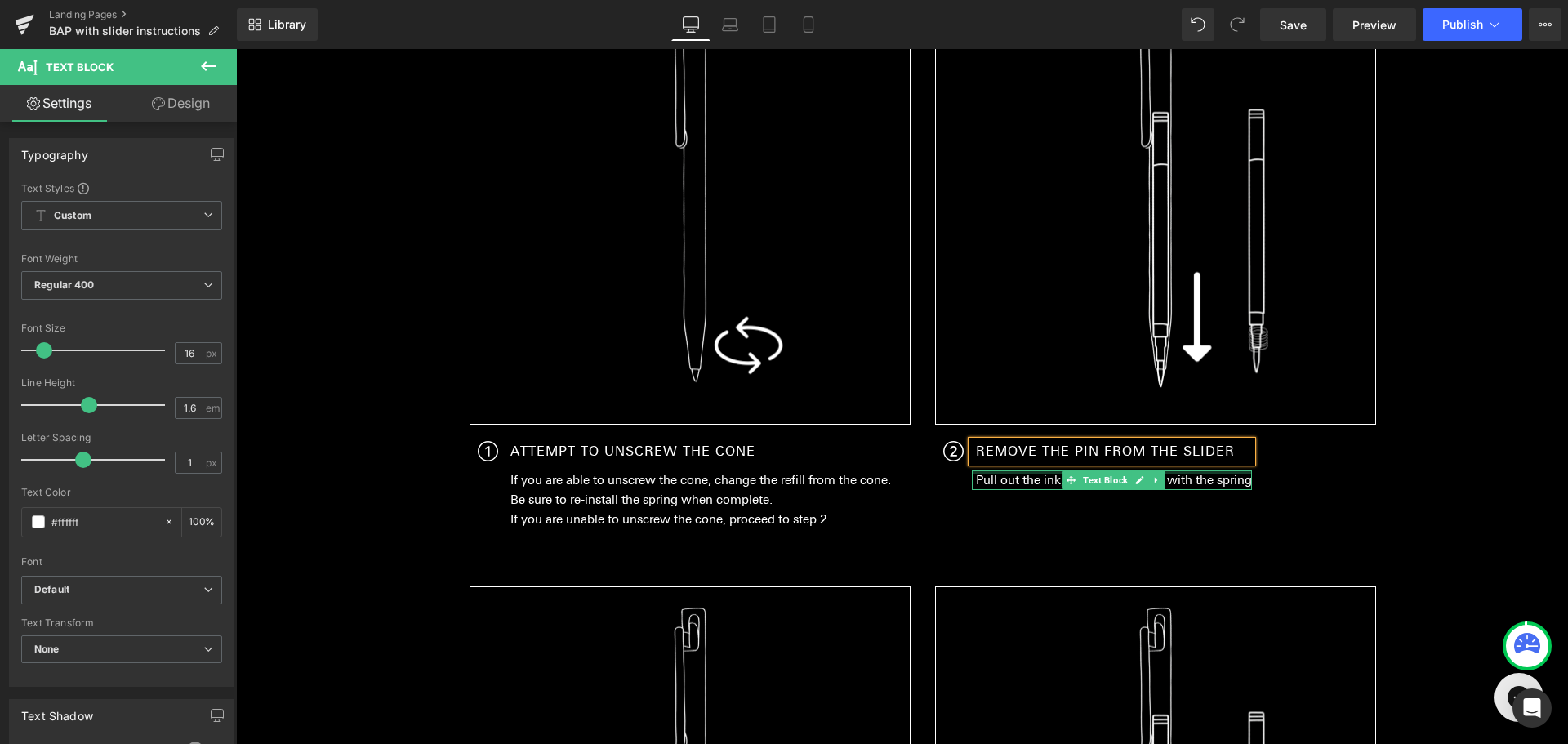
click at [1041, 475] on p "Pull out the ink, insert a new refill with the spring" at bounding box center [1113, 479] width 276 height 19
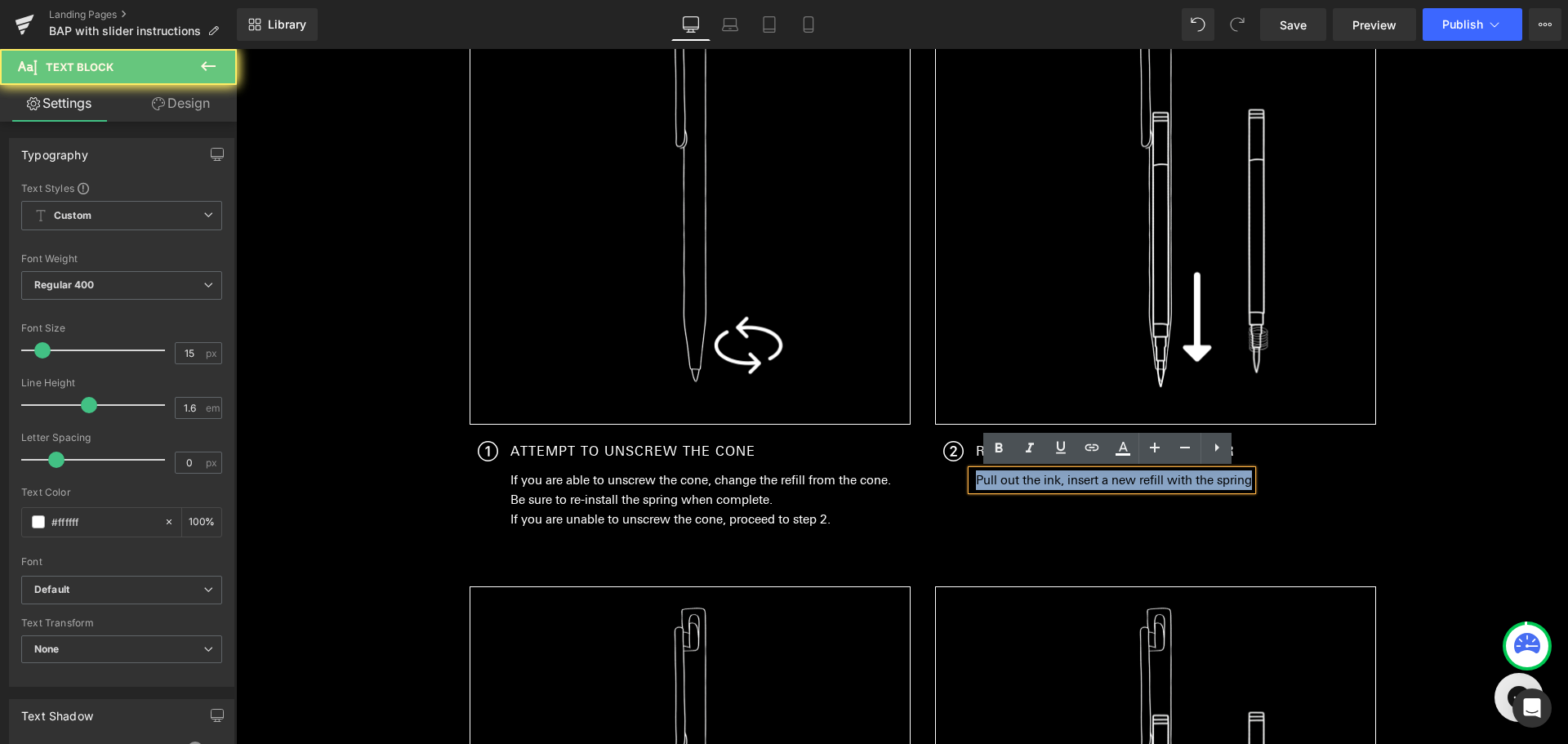
click at [1041, 475] on p "Pull out the ink, insert a new refill with the spring" at bounding box center [1113, 479] width 276 height 19
paste div "To enrich screen reader interactions, please activate Accessibility in Grammarl…"
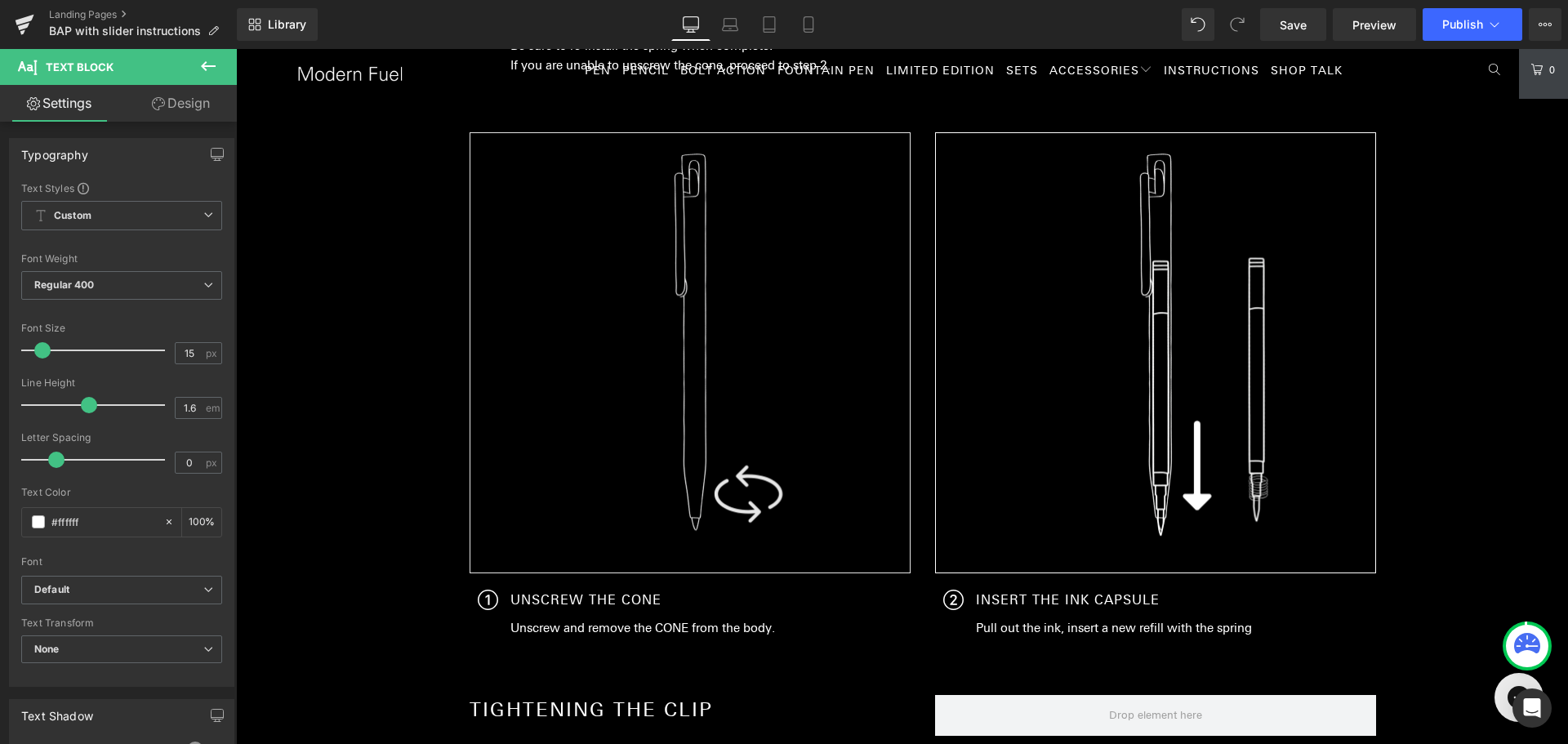
scroll to position [935, 0]
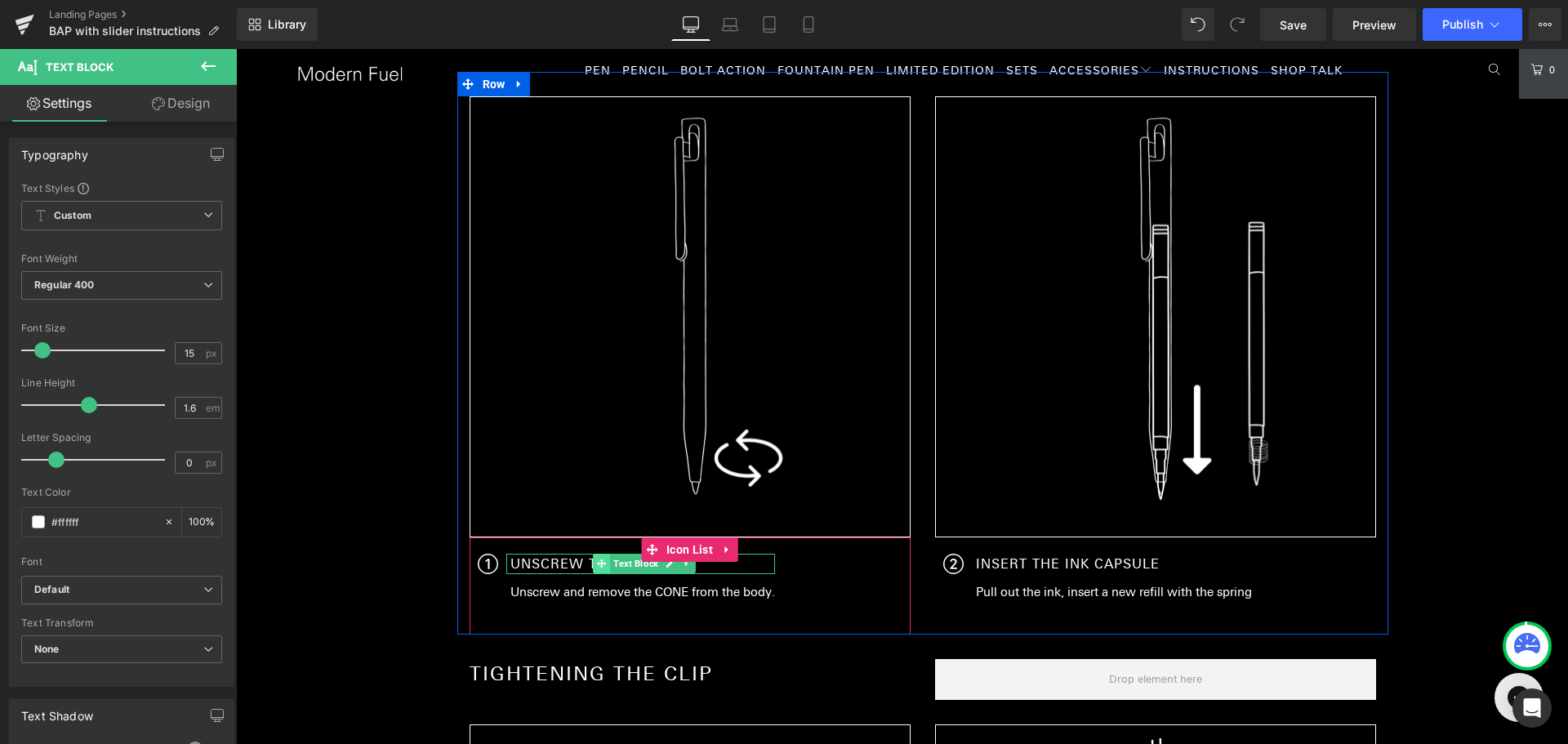
click at [597, 559] on icon at bounding box center [601, 563] width 9 height 10
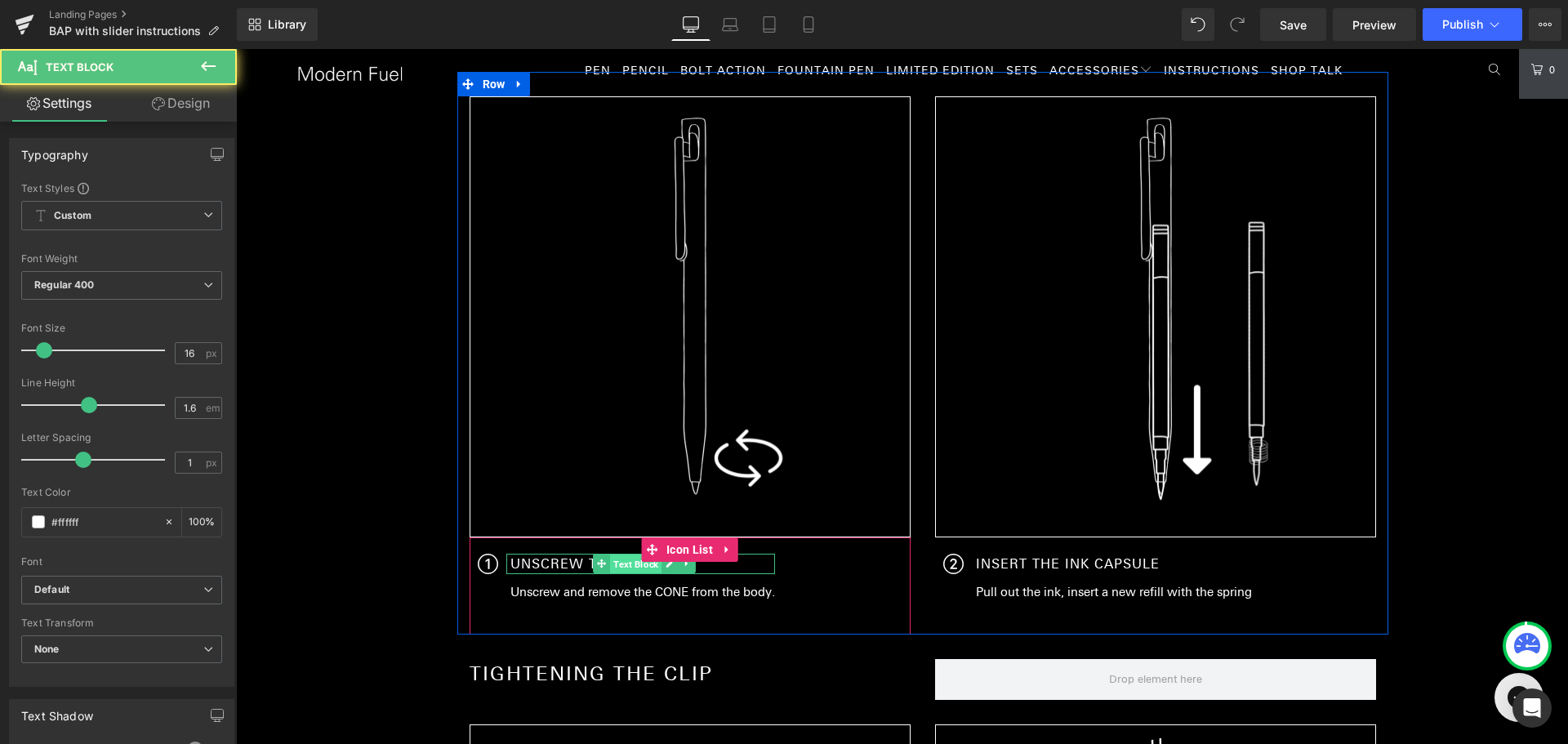
click at [630, 560] on span "Text Block" at bounding box center [636, 563] width 52 height 19
click at [668, 568] on link at bounding box center [670, 562] width 18 height 19
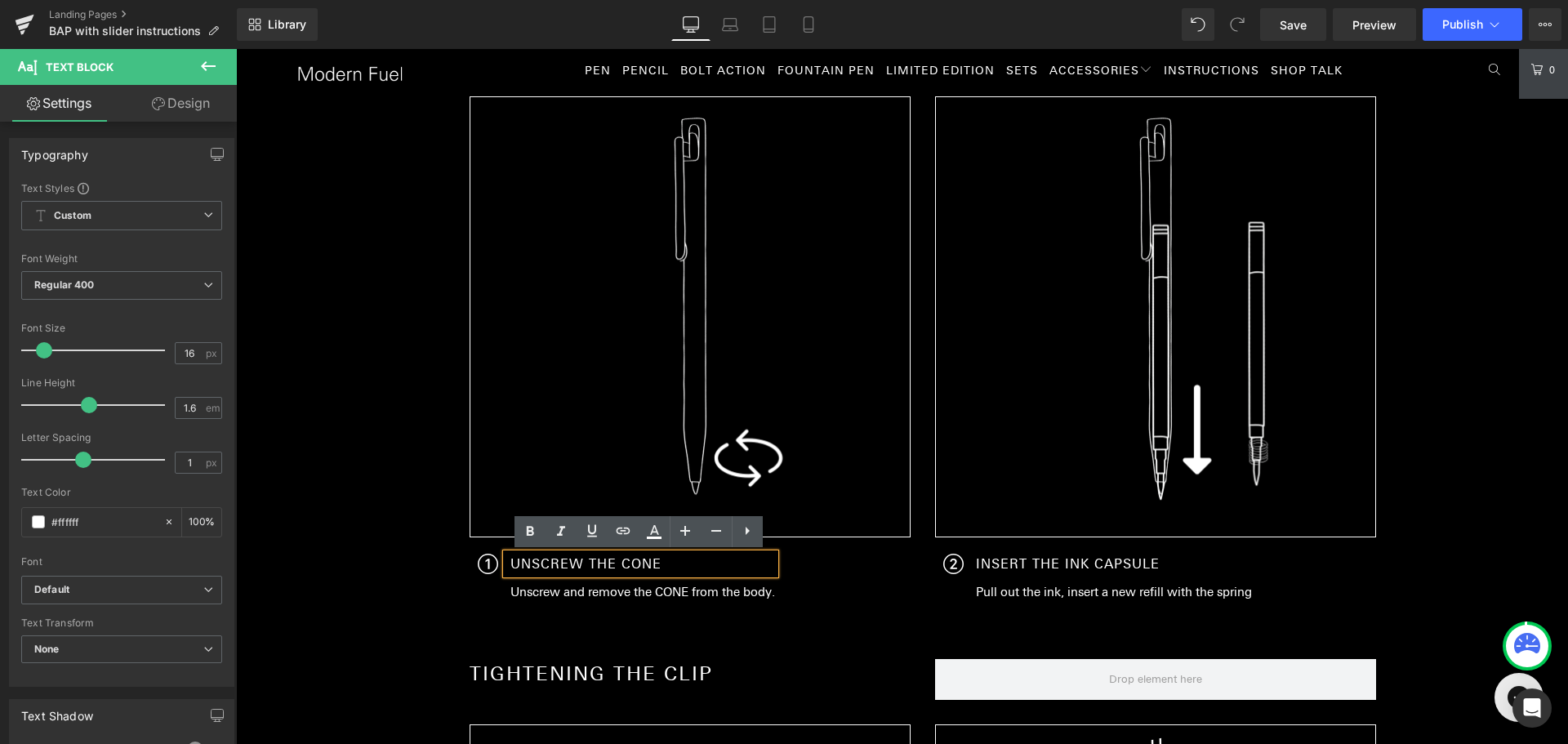
click at [607, 563] on p "UNSCREW THE CONE" at bounding box center [642, 563] width 265 height 21
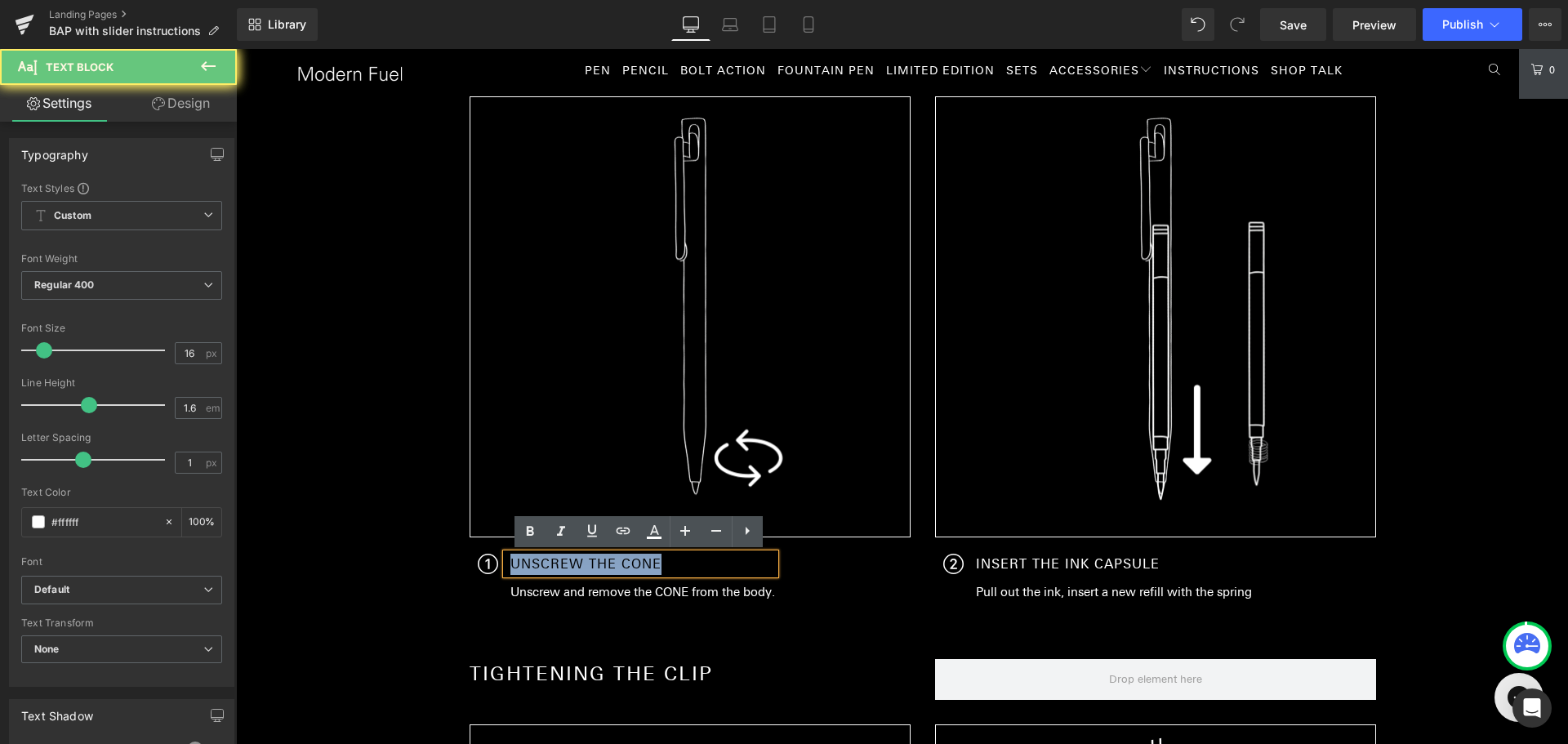
click at [607, 563] on p "UNSCREW THE CONE" at bounding box center [642, 563] width 265 height 21
paste div
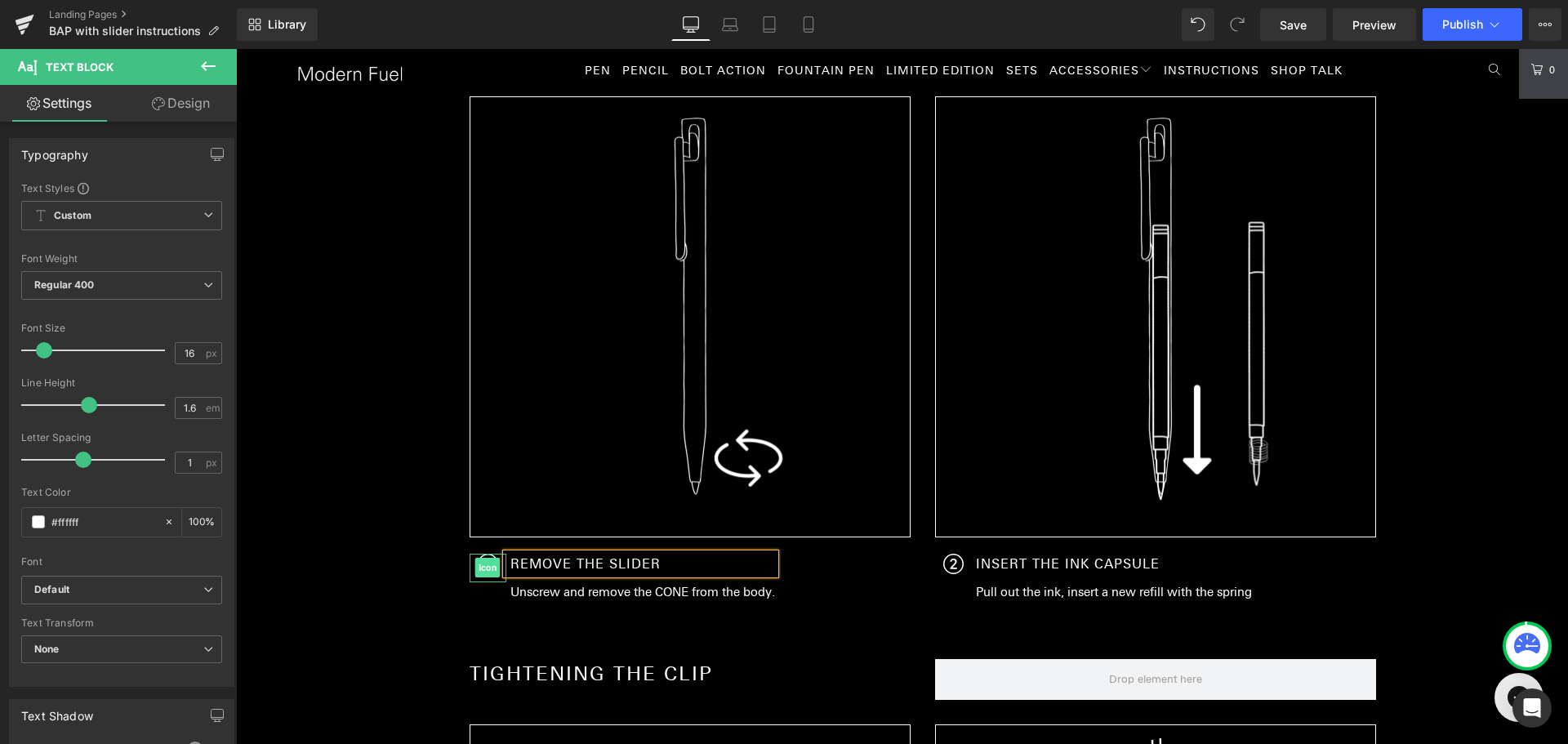
click at [476, 567] on span "Icon" at bounding box center [487, 567] width 25 height 19
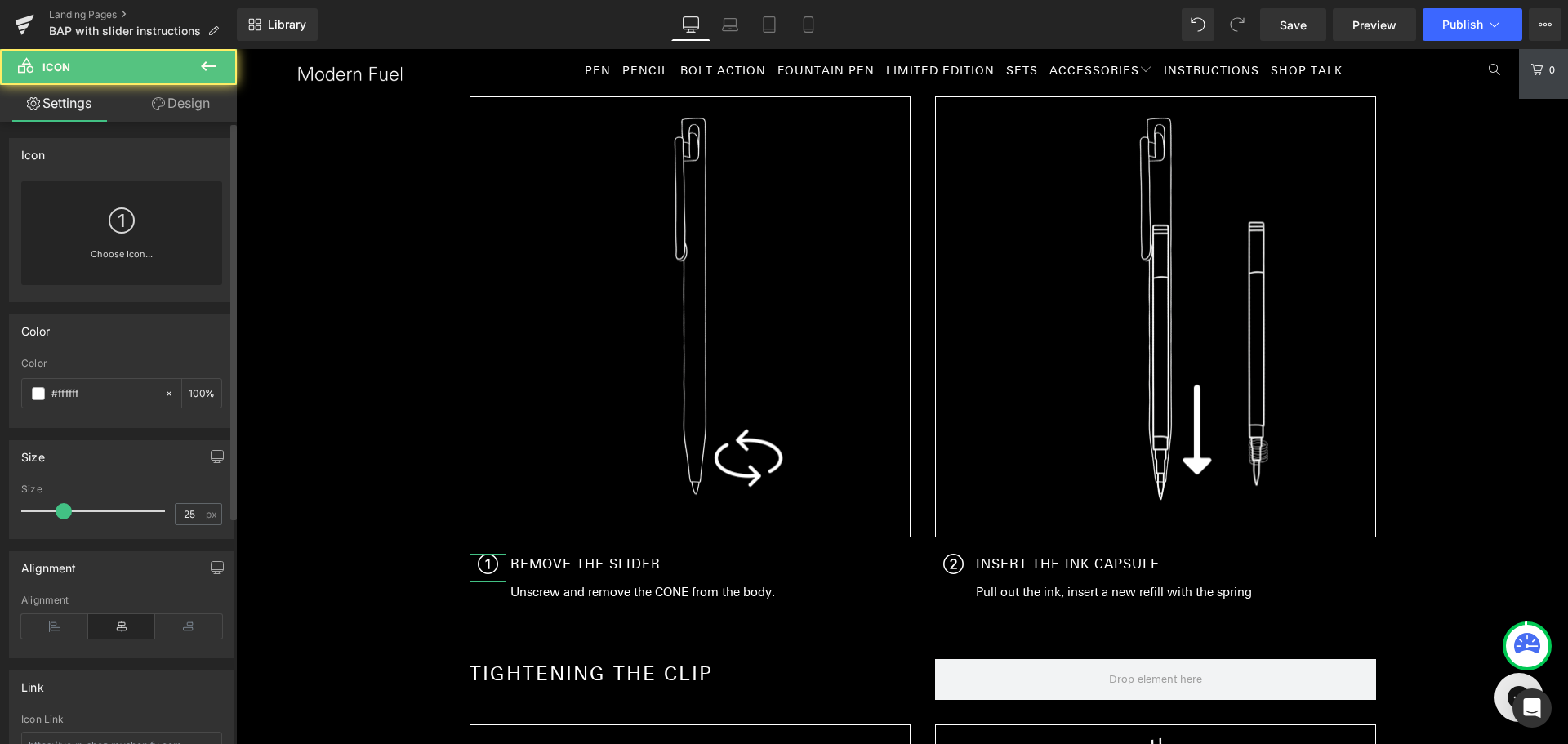
click at [139, 229] on div "Choose Icon..." at bounding box center [122, 233] width 201 height 103
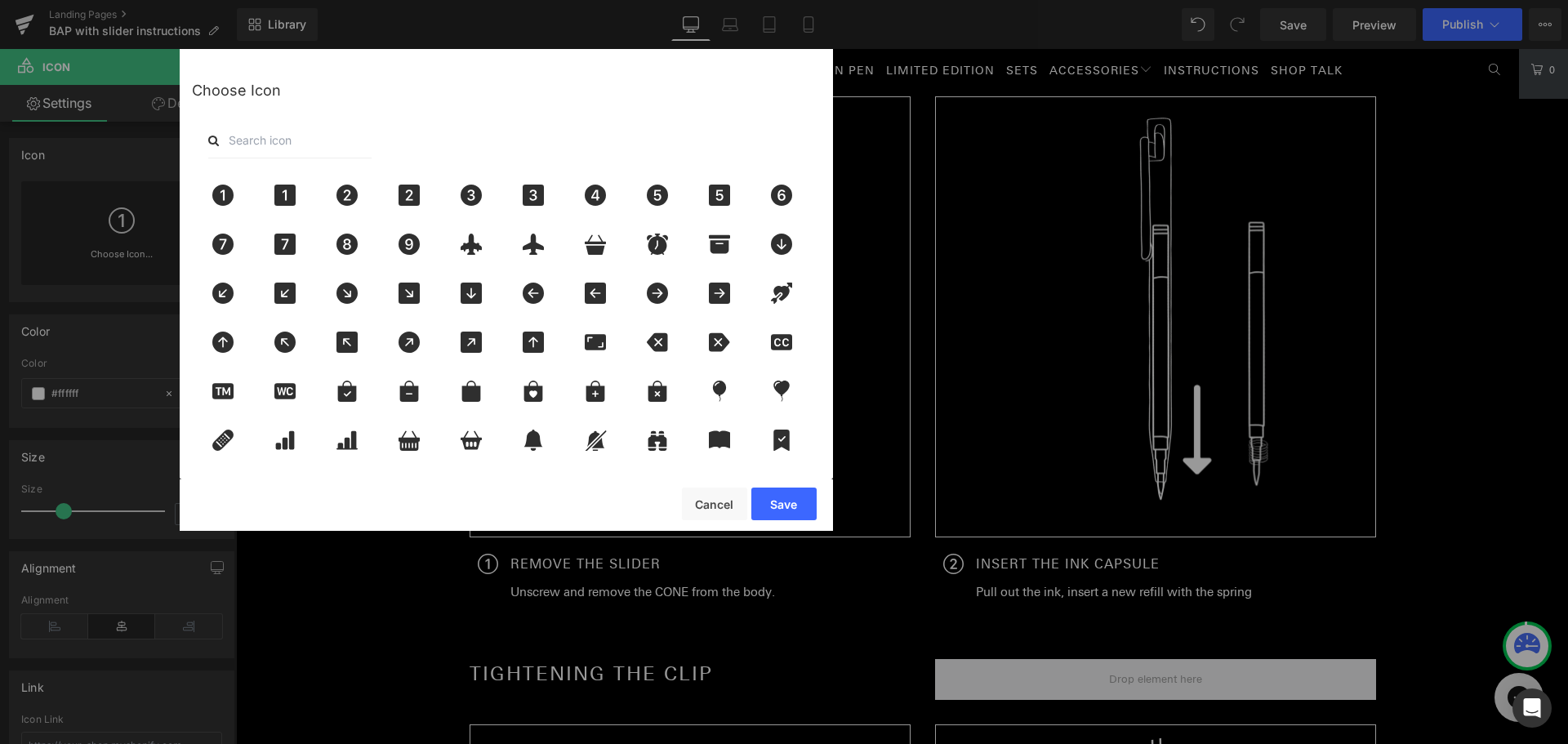
click at [270, 139] on input "text" at bounding box center [290, 140] width 163 height 36
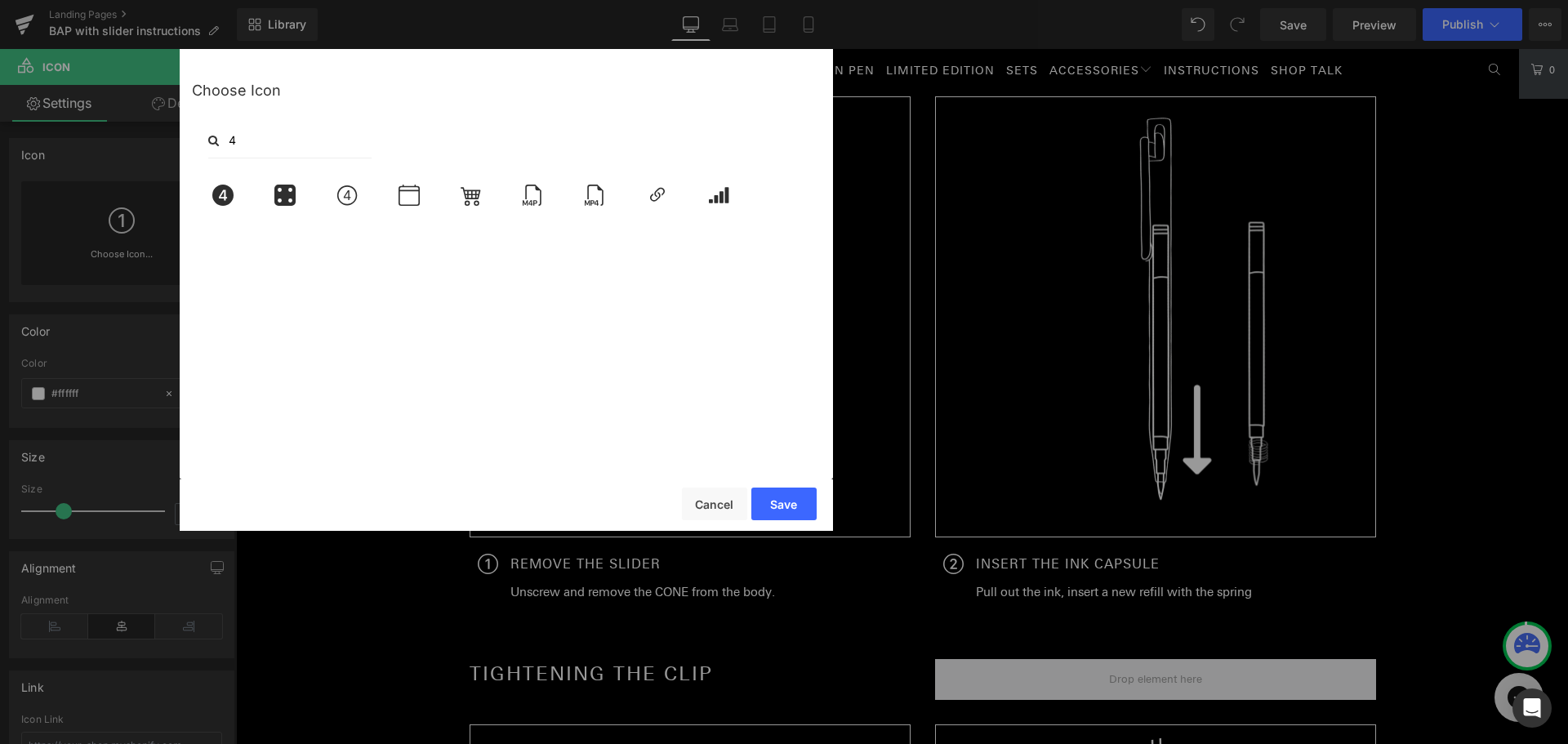
click at [267, 139] on input "4" at bounding box center [290, 140] width 163 height 36
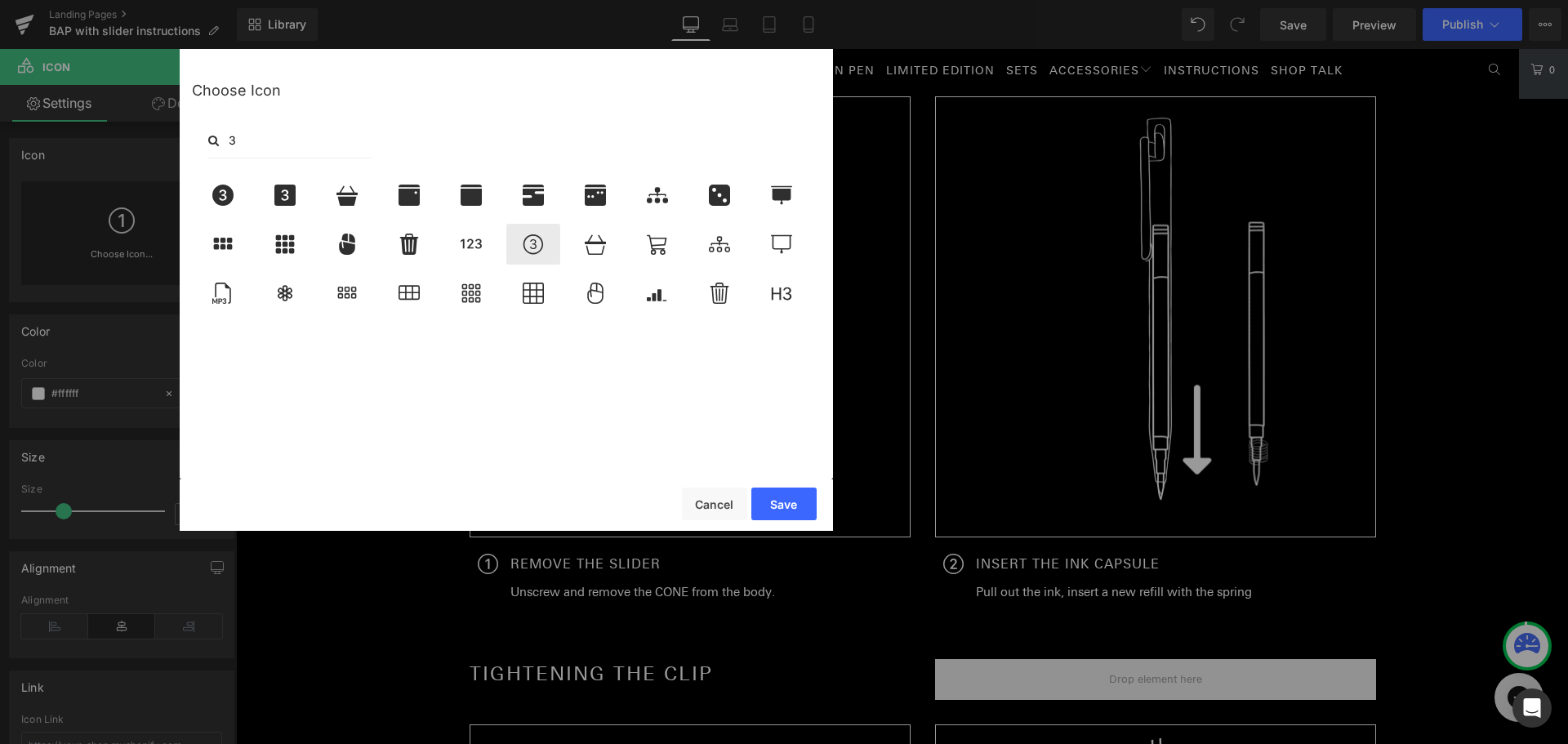
type input "3"
click at [549, 254] on icon at bounding box center [533, 243] width 34 height 21
click at [784, 502] on button "Save" at bounding box center [784, 503] width 65 height 32
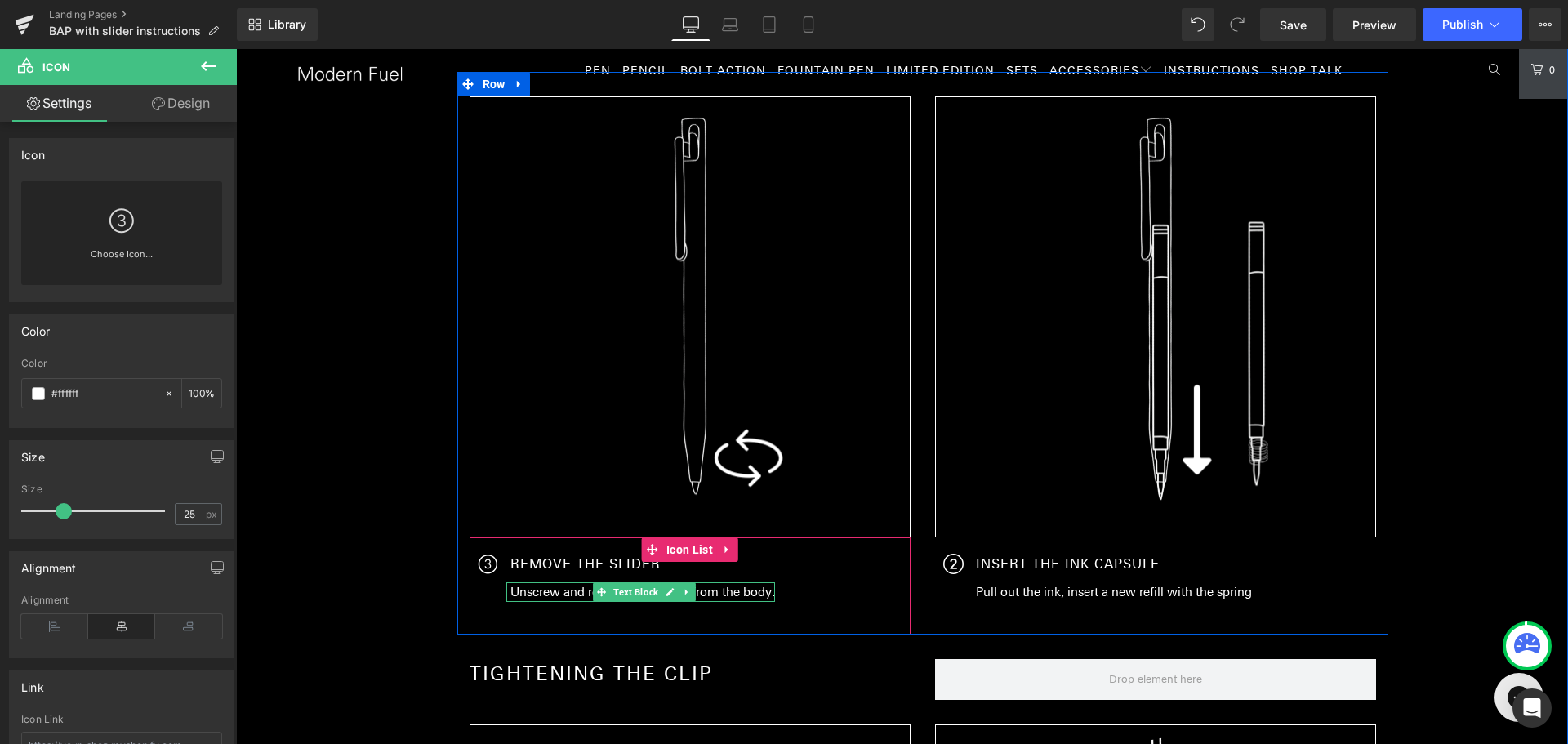
click at [556, 588] on p "Unscrew and remove the CONE from the body." at bounding box center [642, 591] width 265 height 19
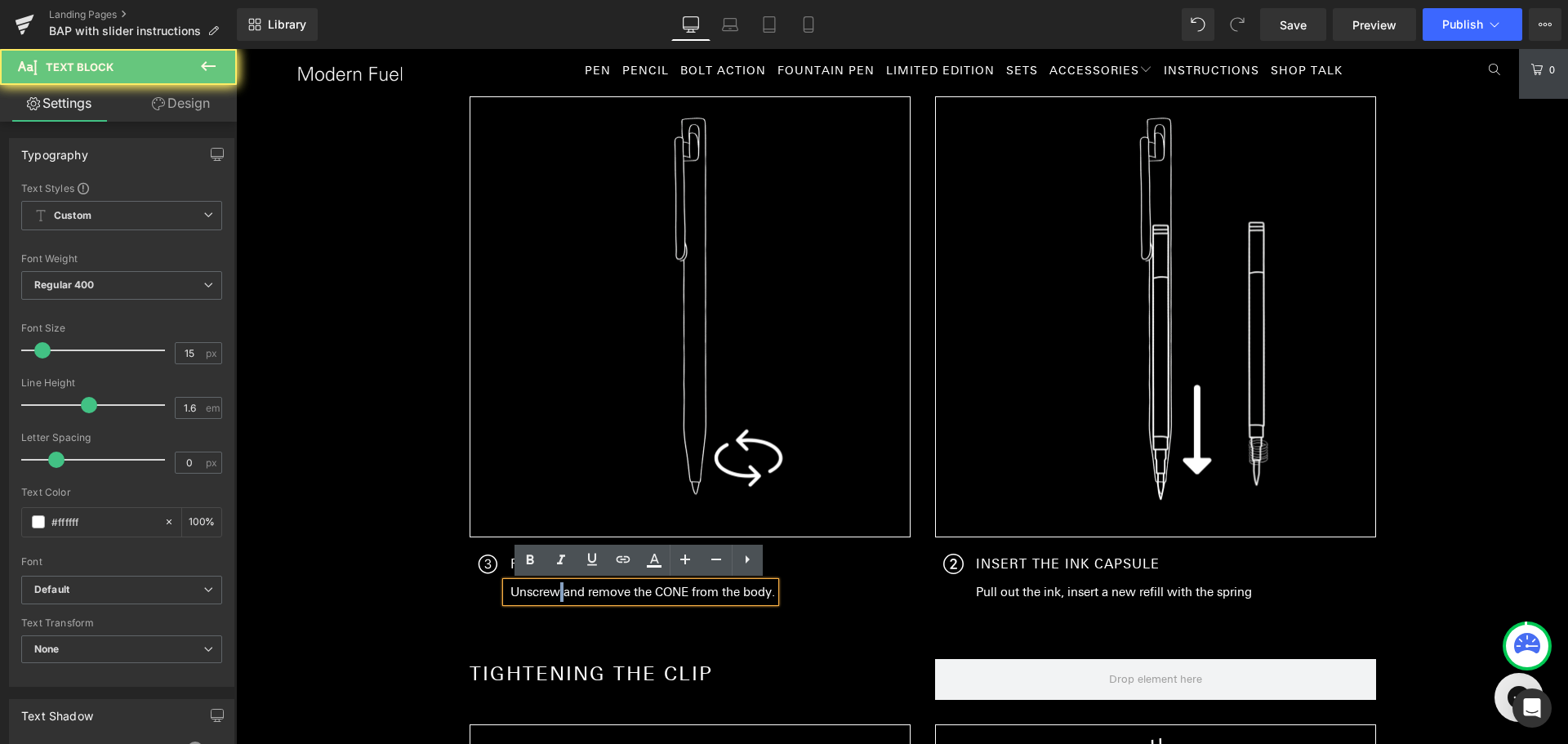
click at [556, 588] on p "Unscrew and remove the CONE from the body." at bounding box center [642, 591] width 265 height 19
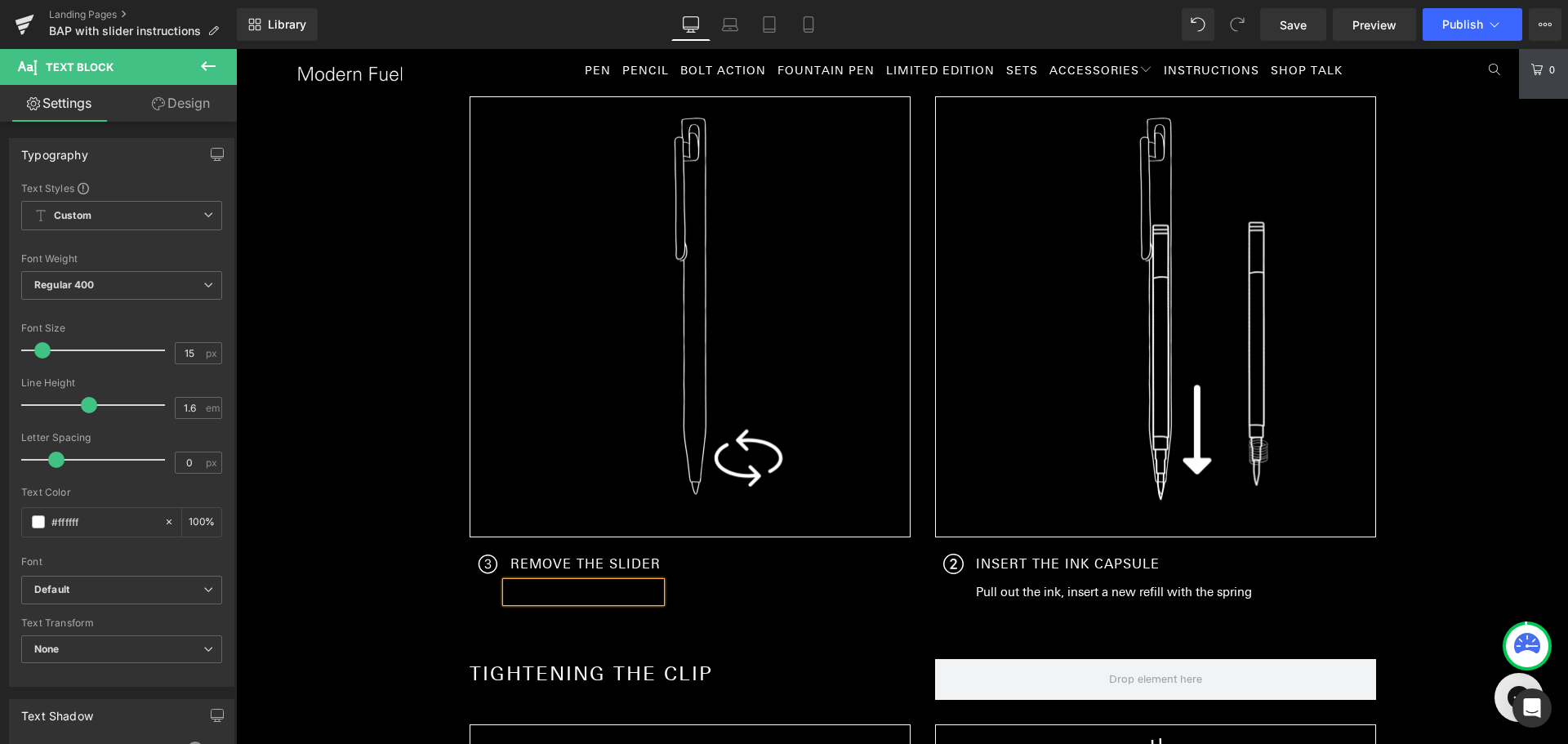
click at [814, 618] on div "Icon REMOVE THE SLIDER Text Block Text Block" at bounding box center [685, 594] width 433 height 82
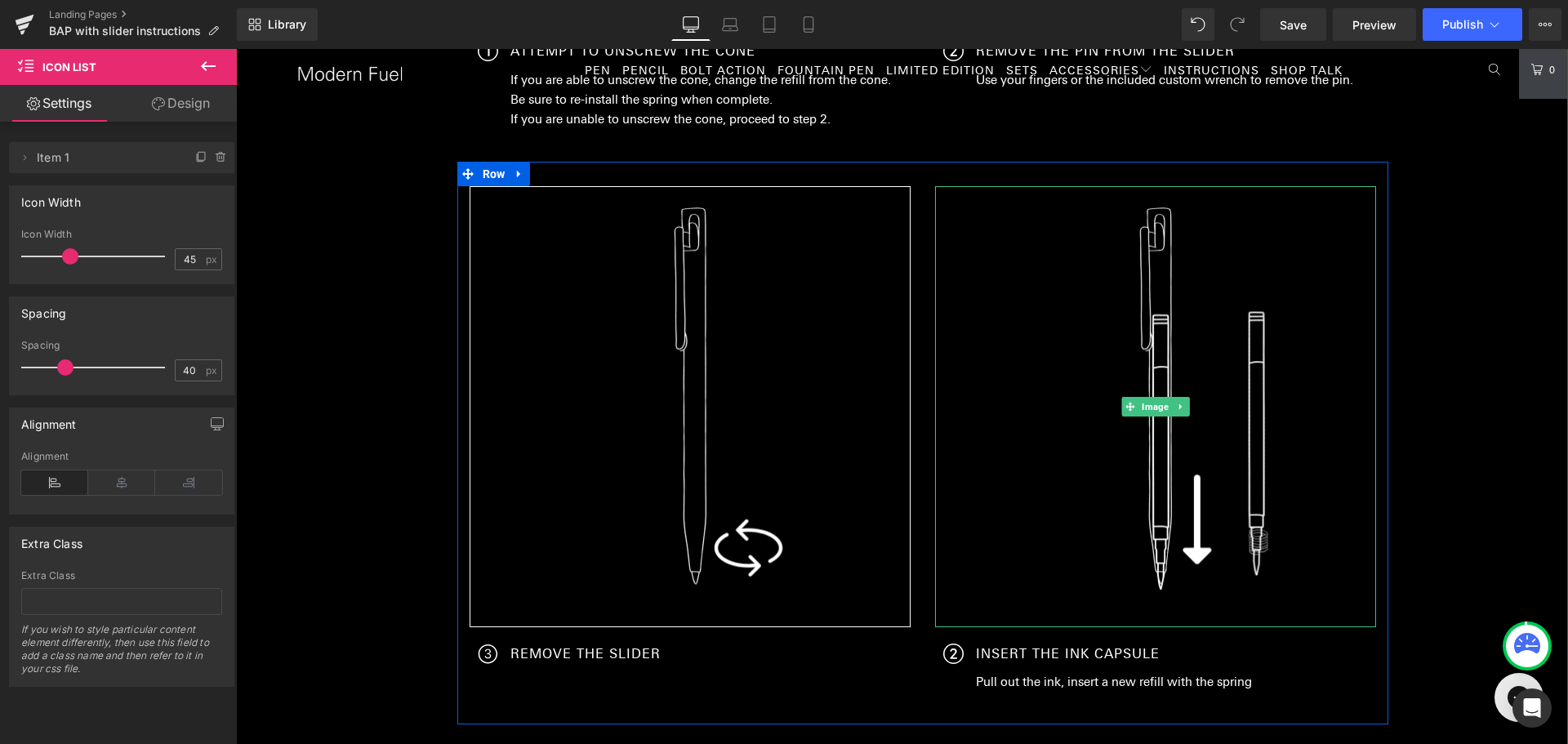
scroll to position [853, 0]
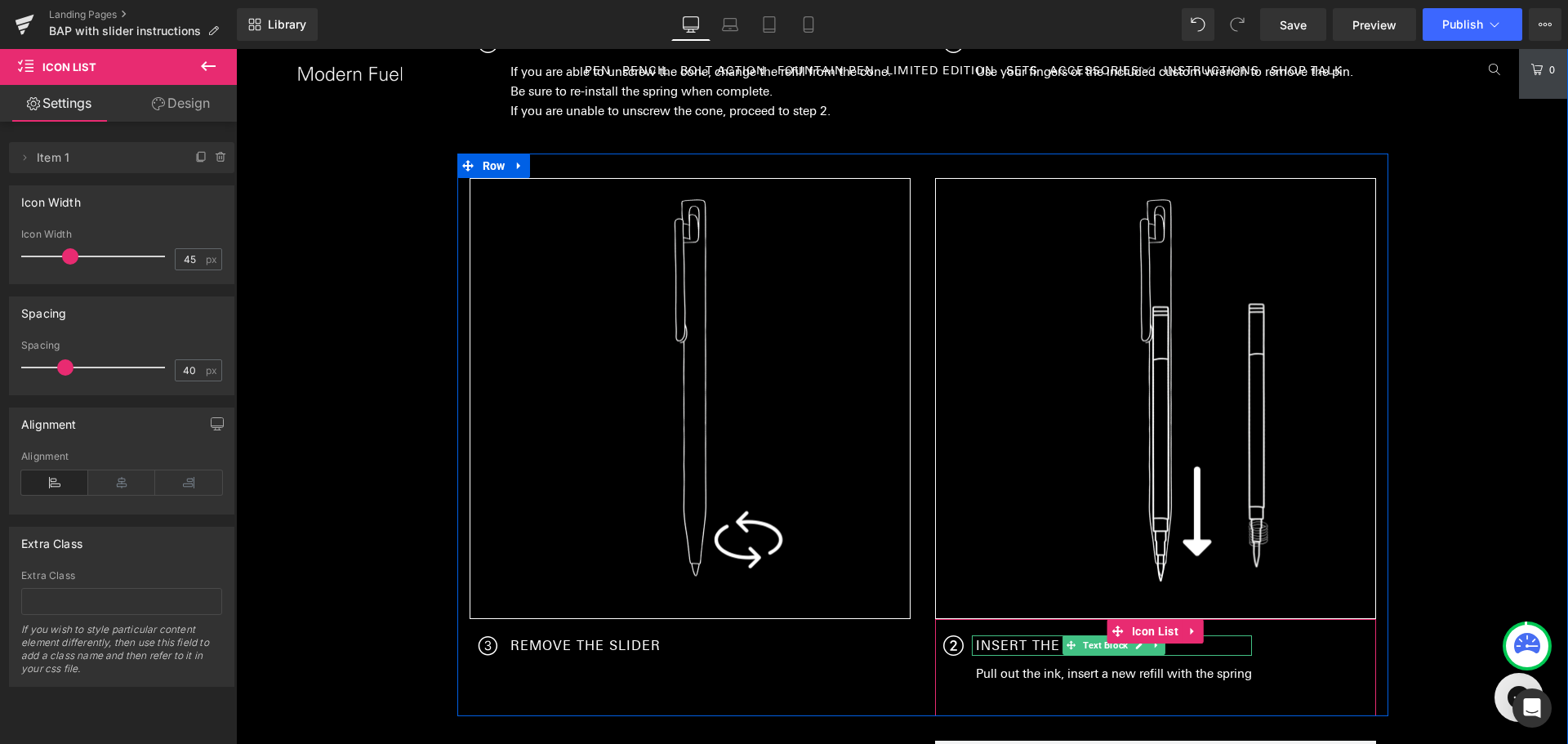
click at [1015, 644] on p "INSERT THE INK CAPSULE" at bounding box center [1113, 645] width 276 height 21
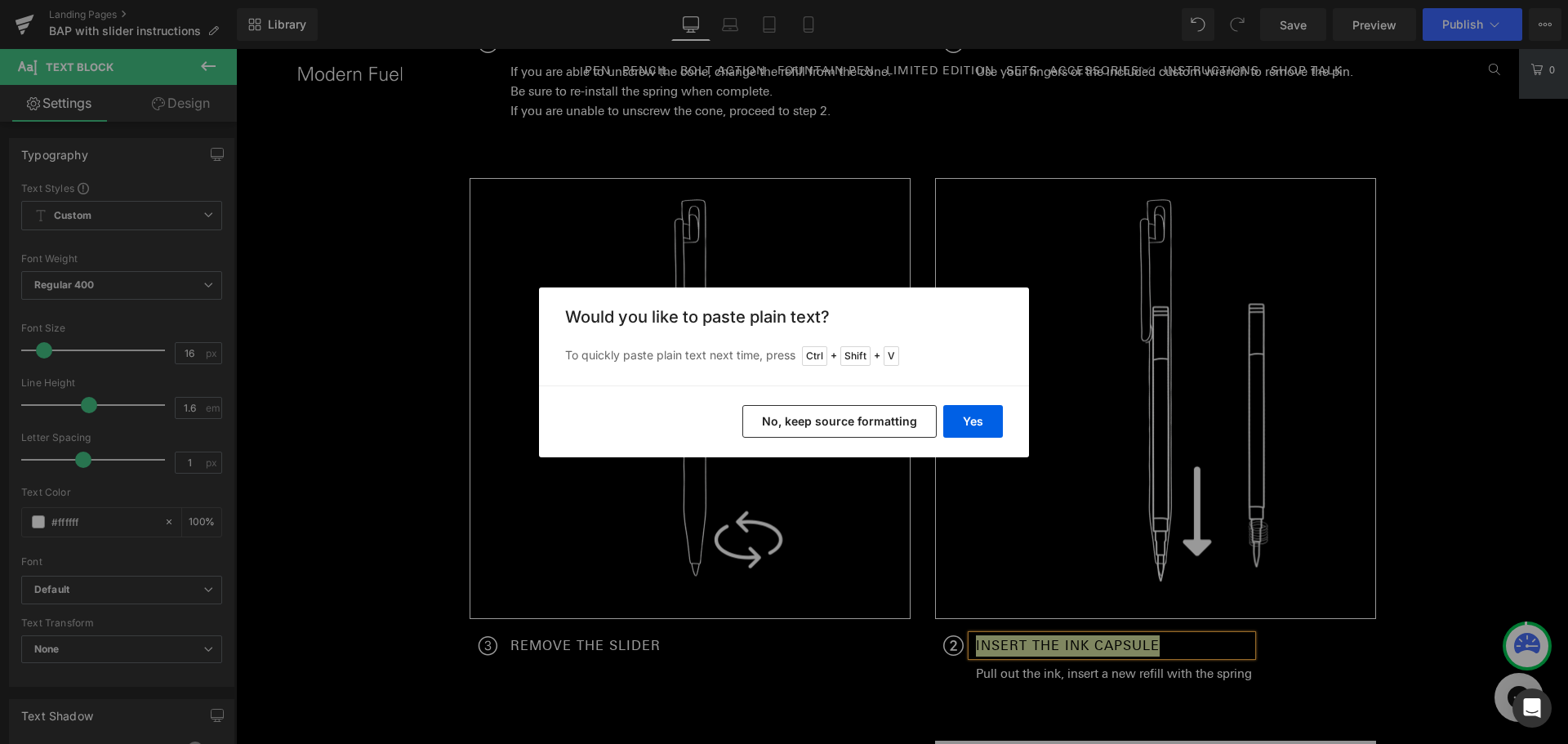
click at [1048, 637] on div "Back to Library Insert Would you like to paste plain text? To quickly paste pla…" at bounding box center [784, 372] width 1568 height 744
drag, startPoint x: 978, startPoint y: 419, endPoint x: 829, endPoint y: 488, distance: 164.2
click at [978, 419] on button "Yes" at bounding box center [973, 420] width 60 height 32
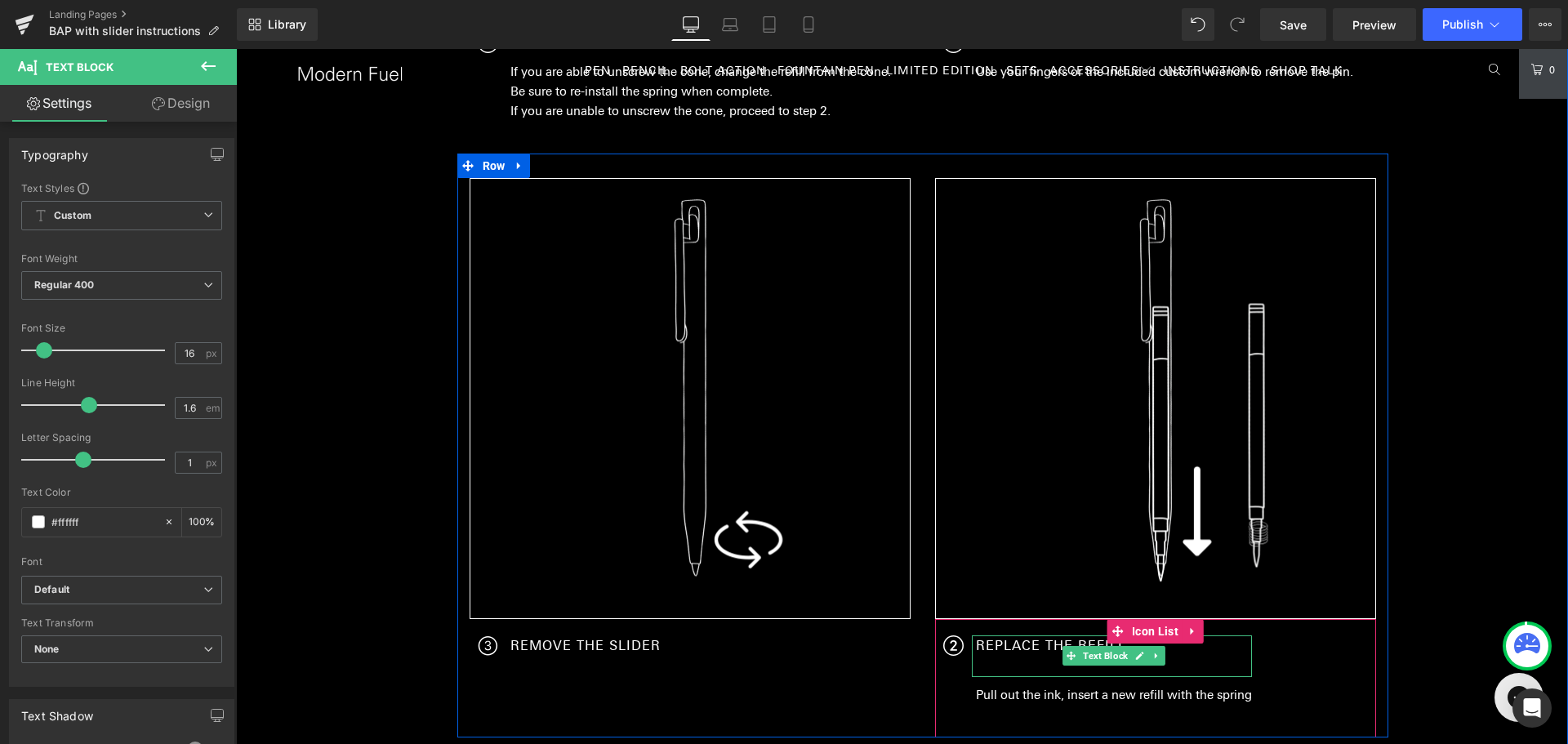
click at [1045, 673] on div at bounding box center [1112, 675] width 280 height 4
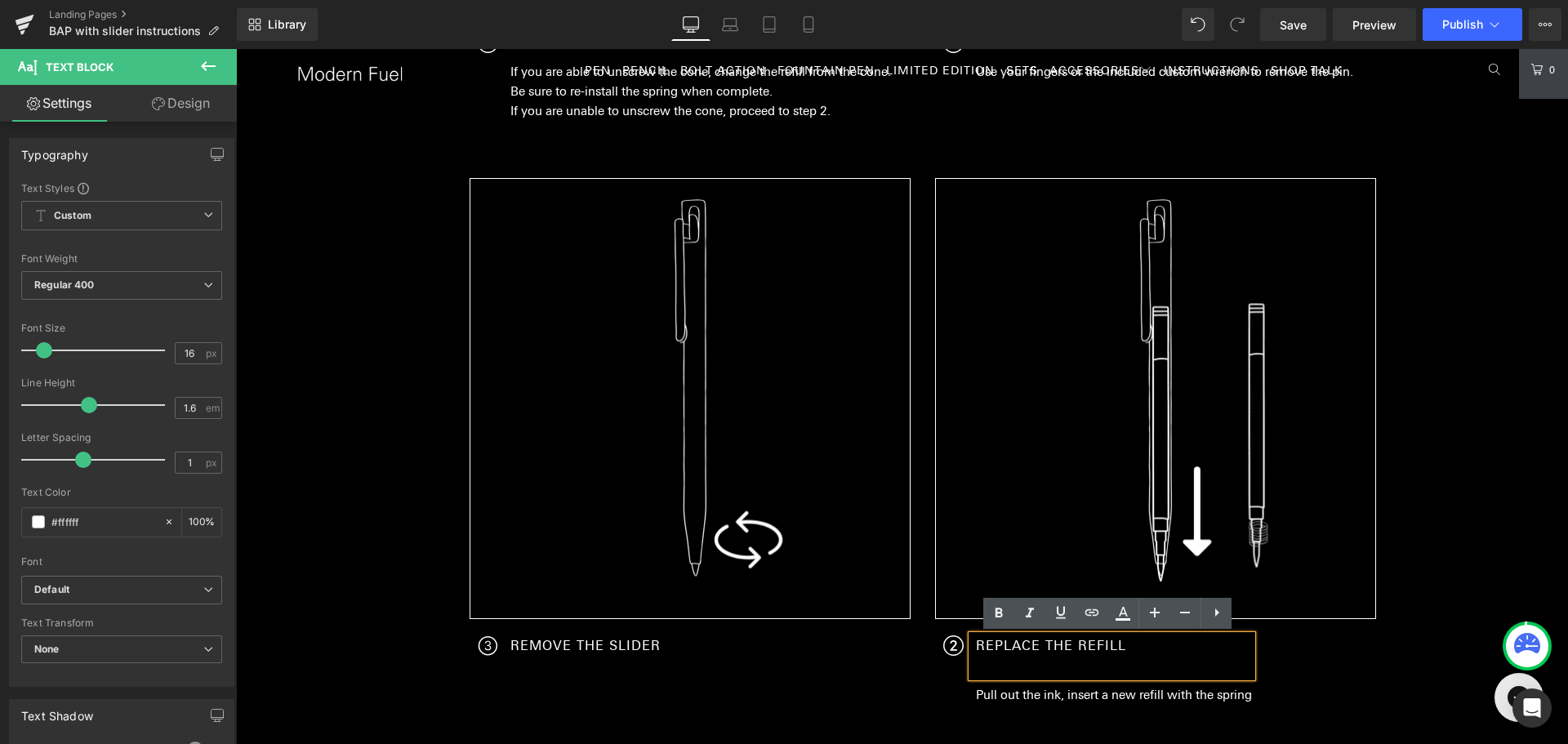
click at [1029, 663] on p at bounding box center [1113, 666] width 276 height 21
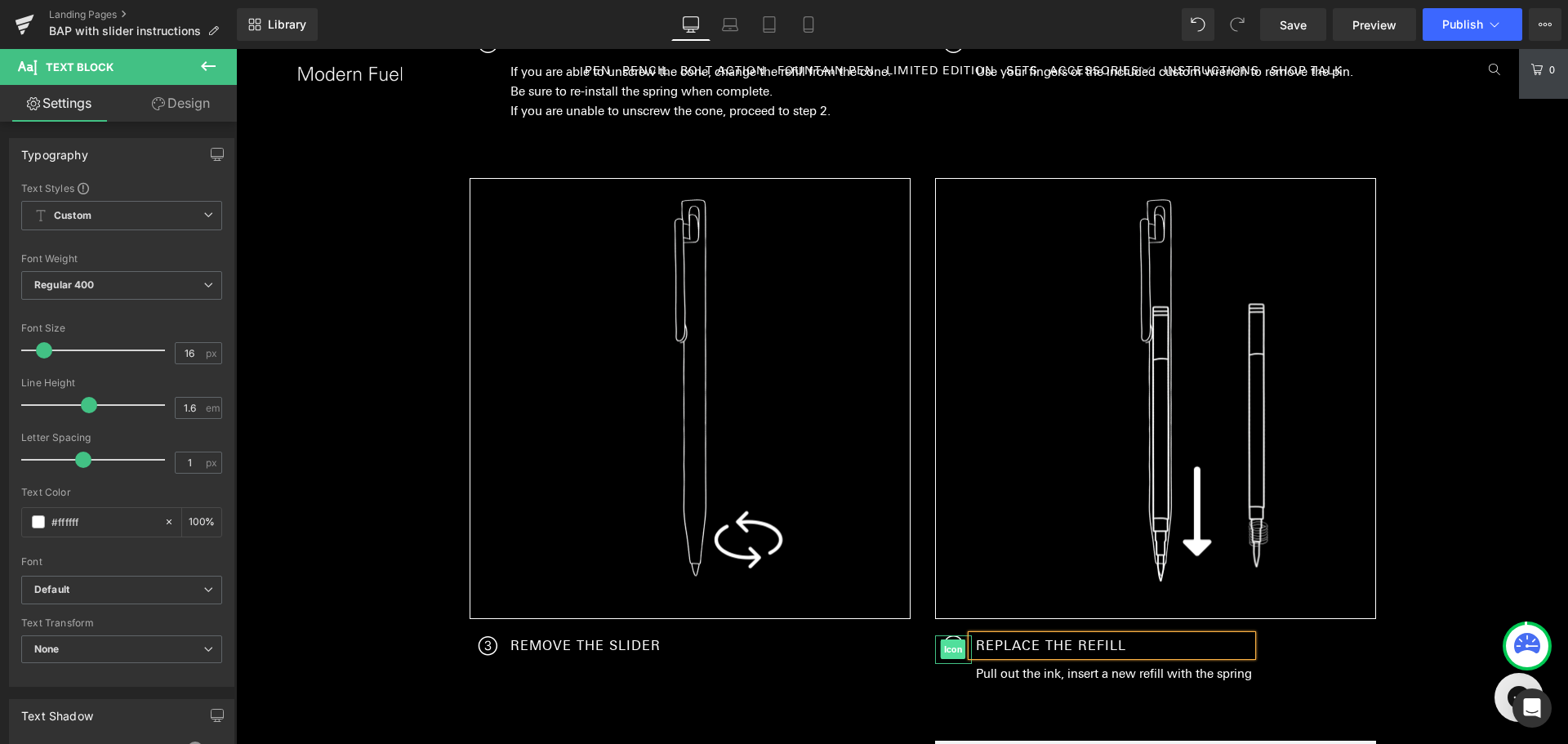
click at [945, 642] on span "Icon" at bounding box center [953, 648] width 25 height 19
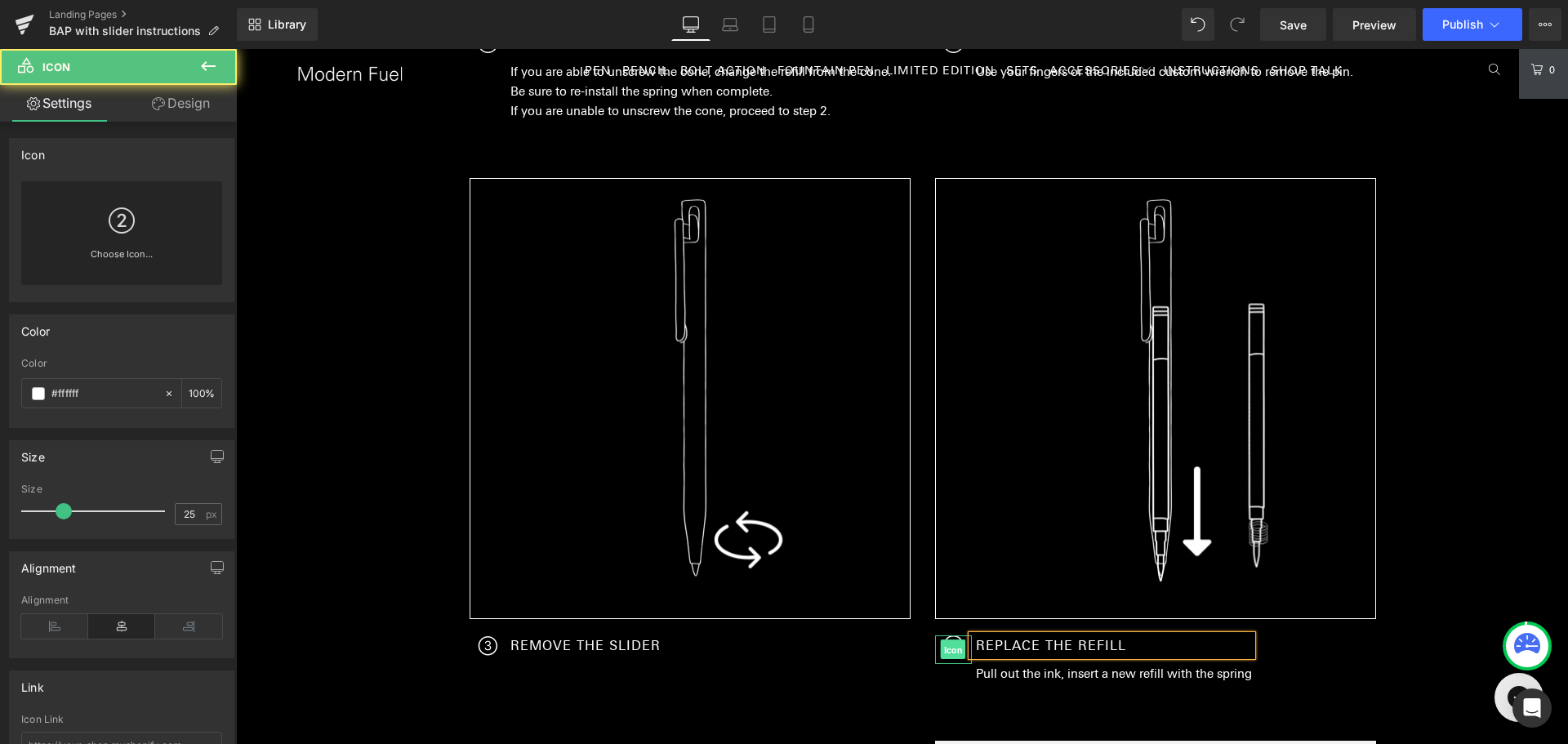
click at [945, 650] on span "Icon" at bounding box center [953, 649] width 25 height 19
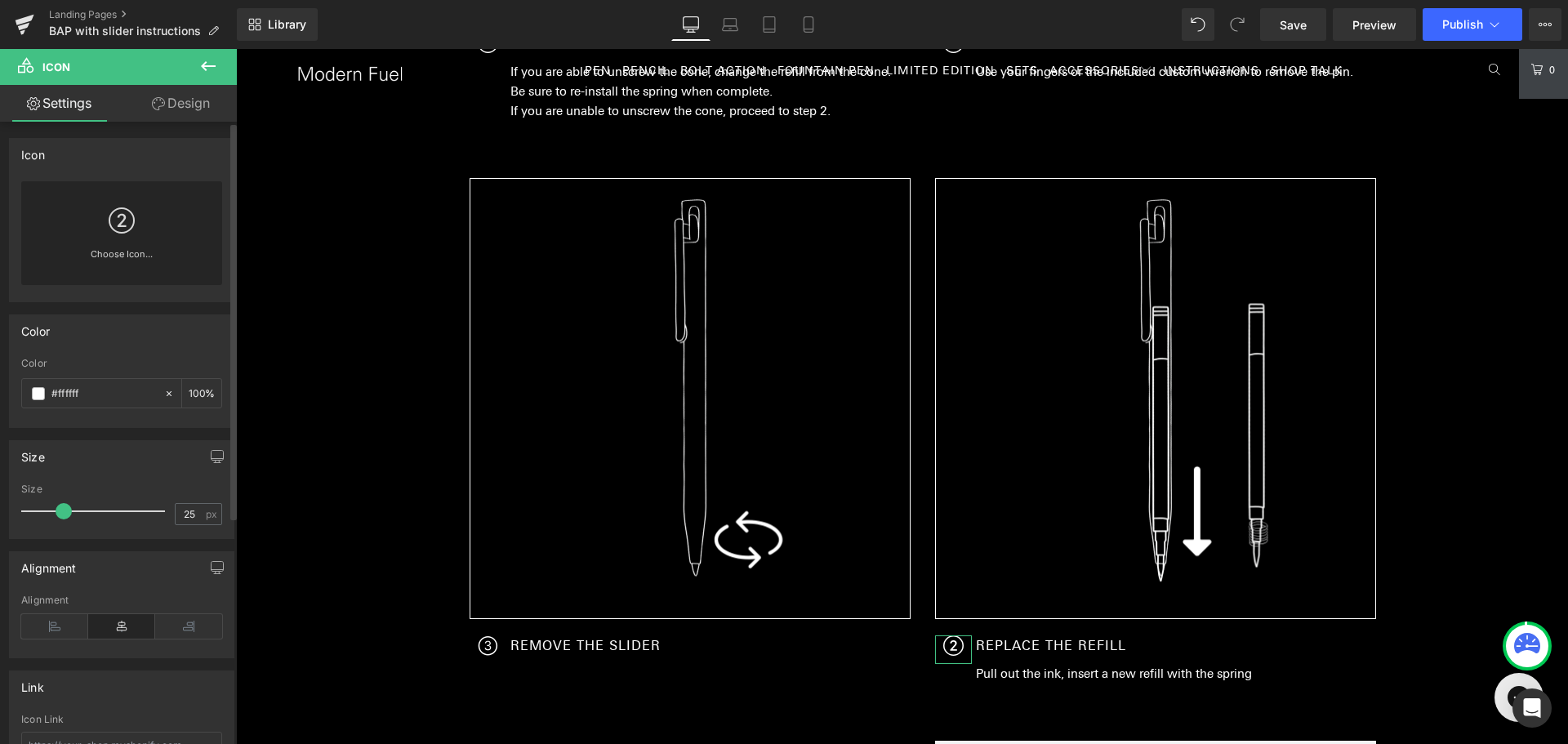
click at [140, 230] on div "Choose Icon..." at bounding box center [122, 233] width 201 height 103
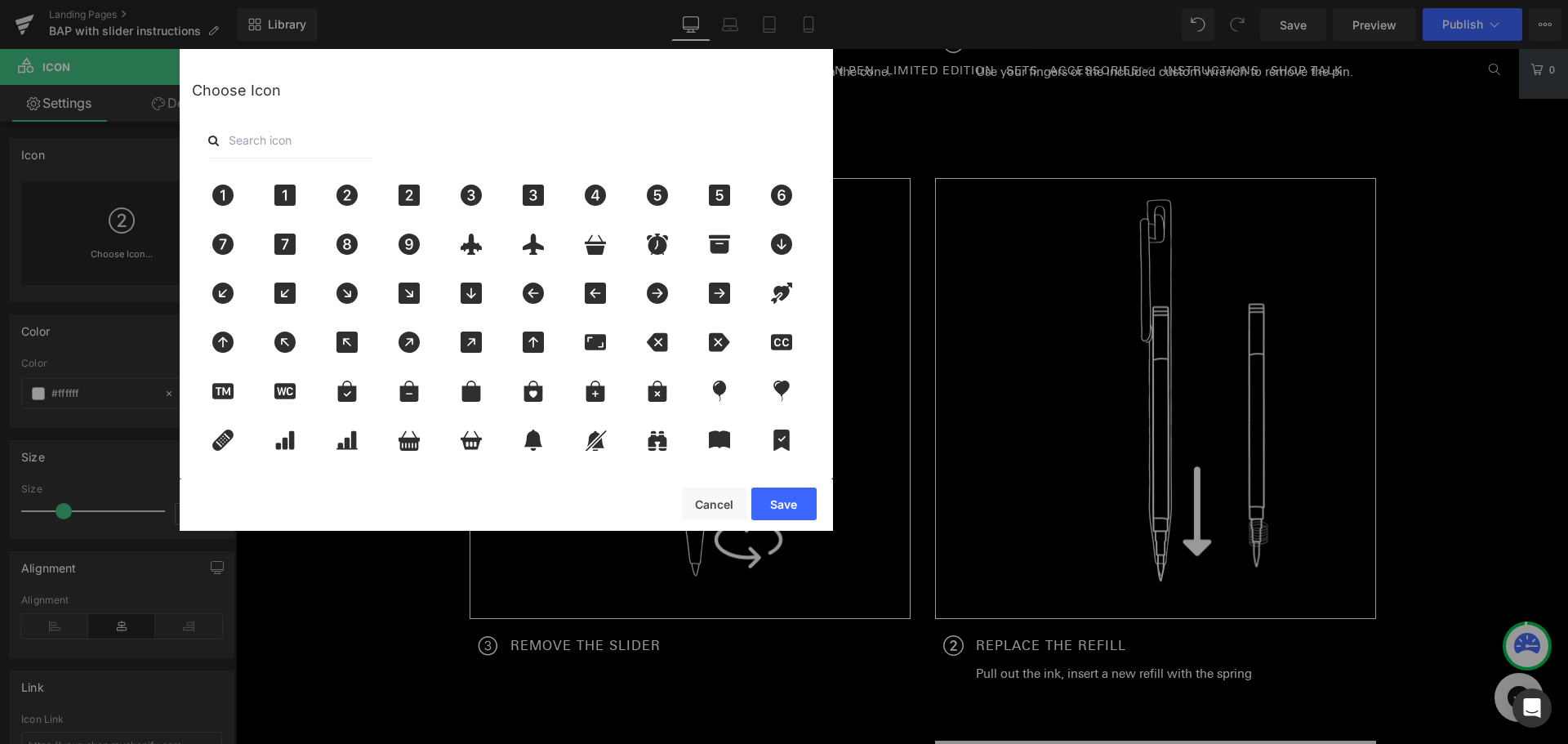
click at [332, 140] on input "text" at bounding box center [290, 140] width 163 height 36
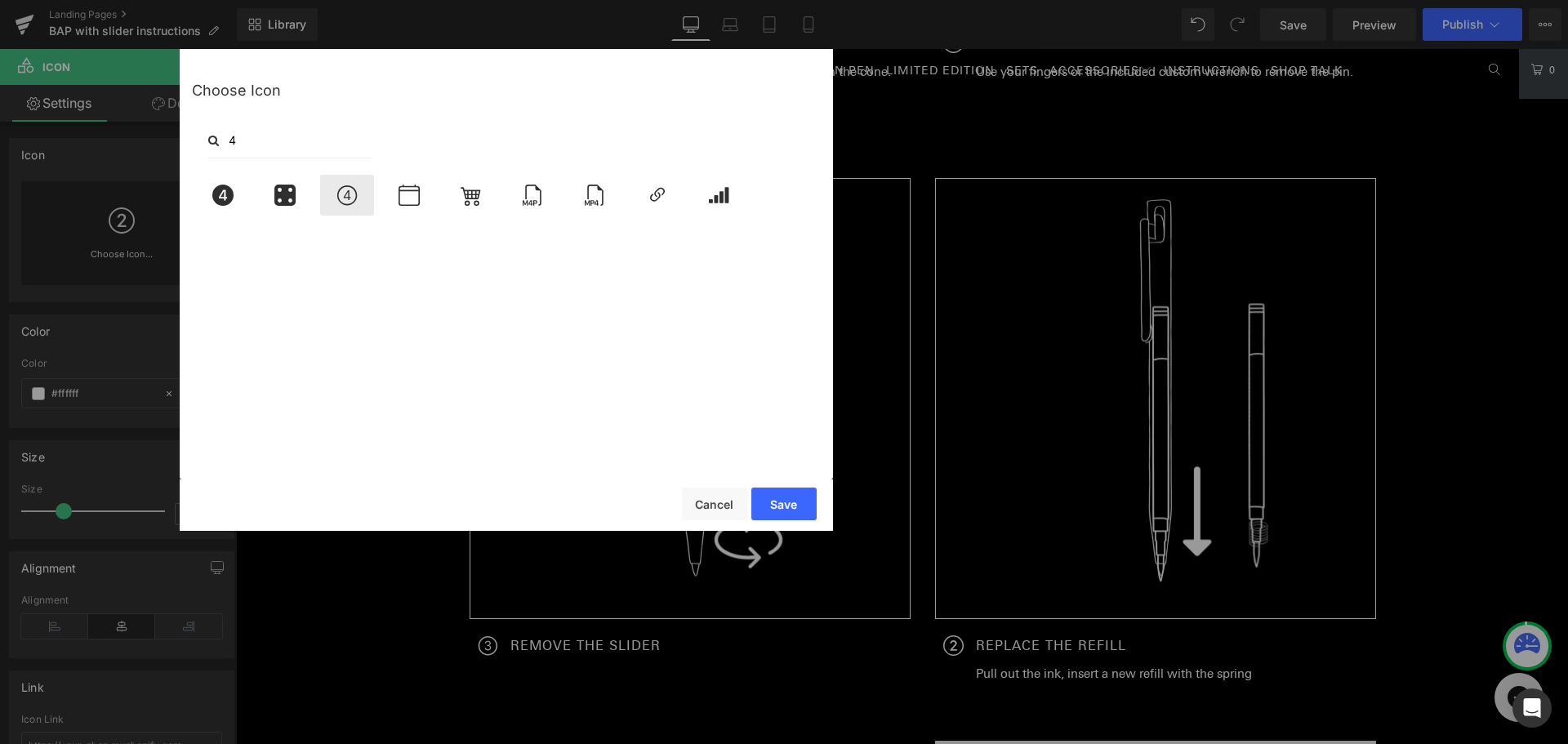
type input "4"
click at [331, 209] on div at bounding box center [347, 195] width 53 height 41
click at [802, 492] on button "Save" at bounding box center [784, 503] width 65 height 32
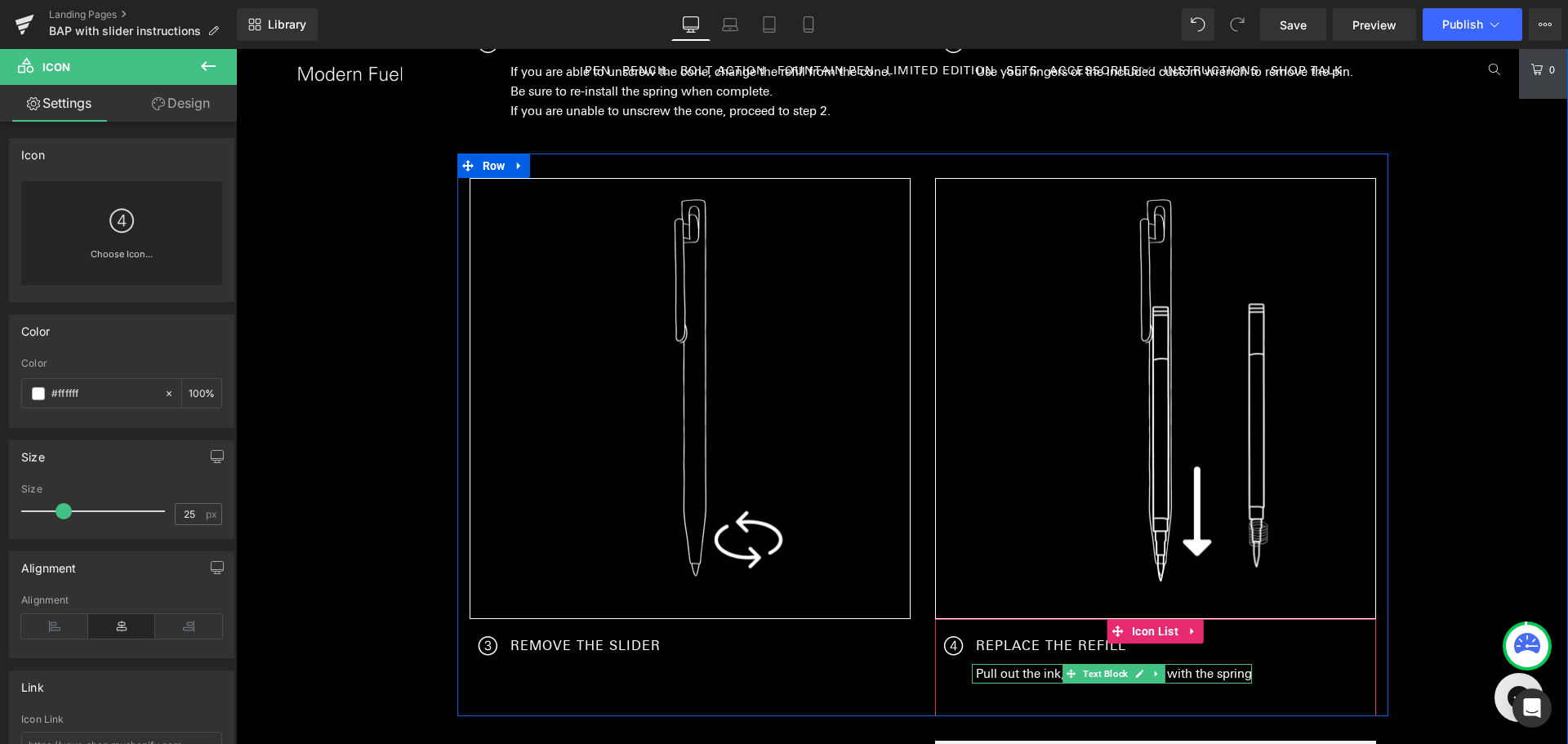
click at [1051, 679] on div at bounding box center [1112, 681] width 280 height 4
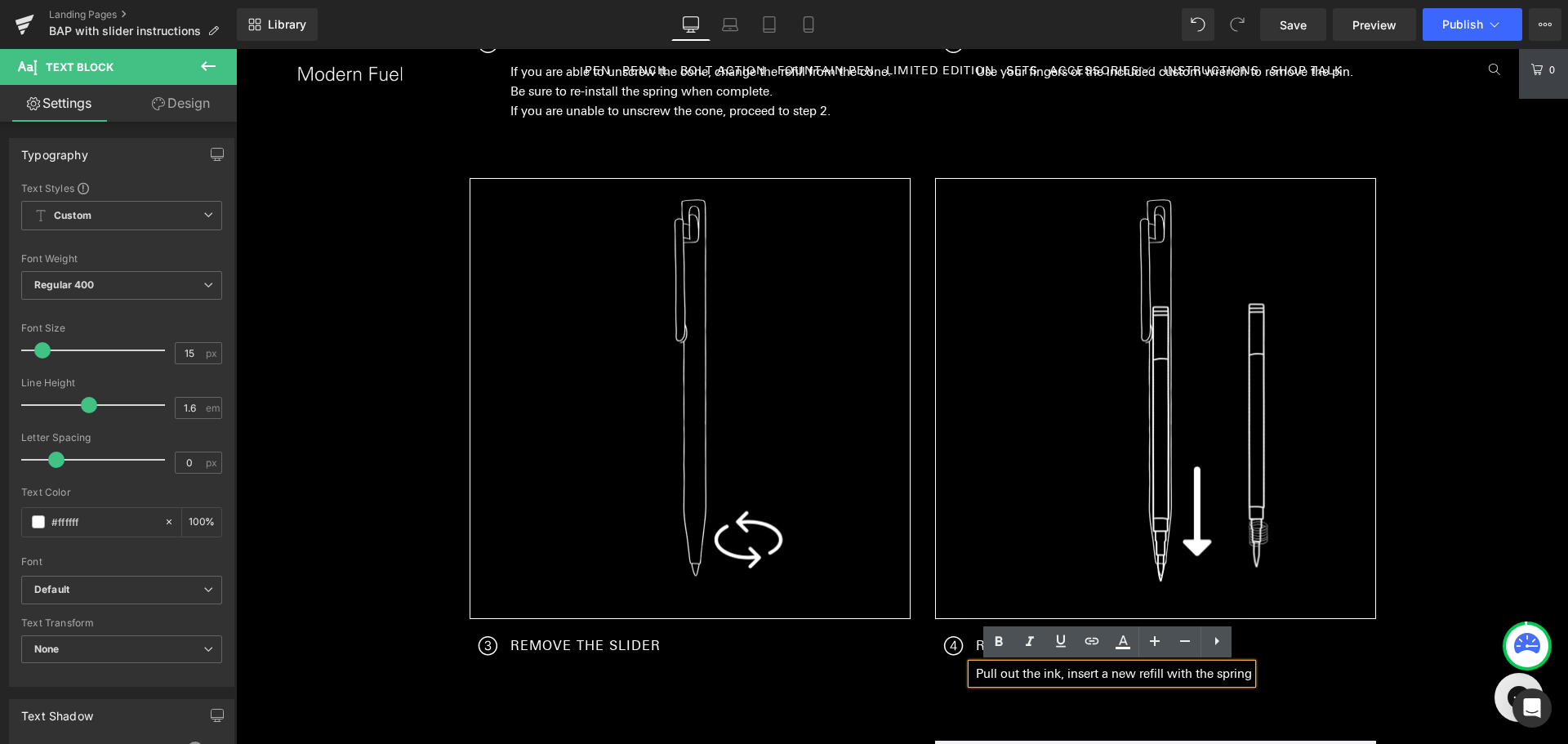
click at [1129, 678] on p "Pull out the ink, insert a new refill with the spring" at bounding box center [1113, 673] width 276 height 19
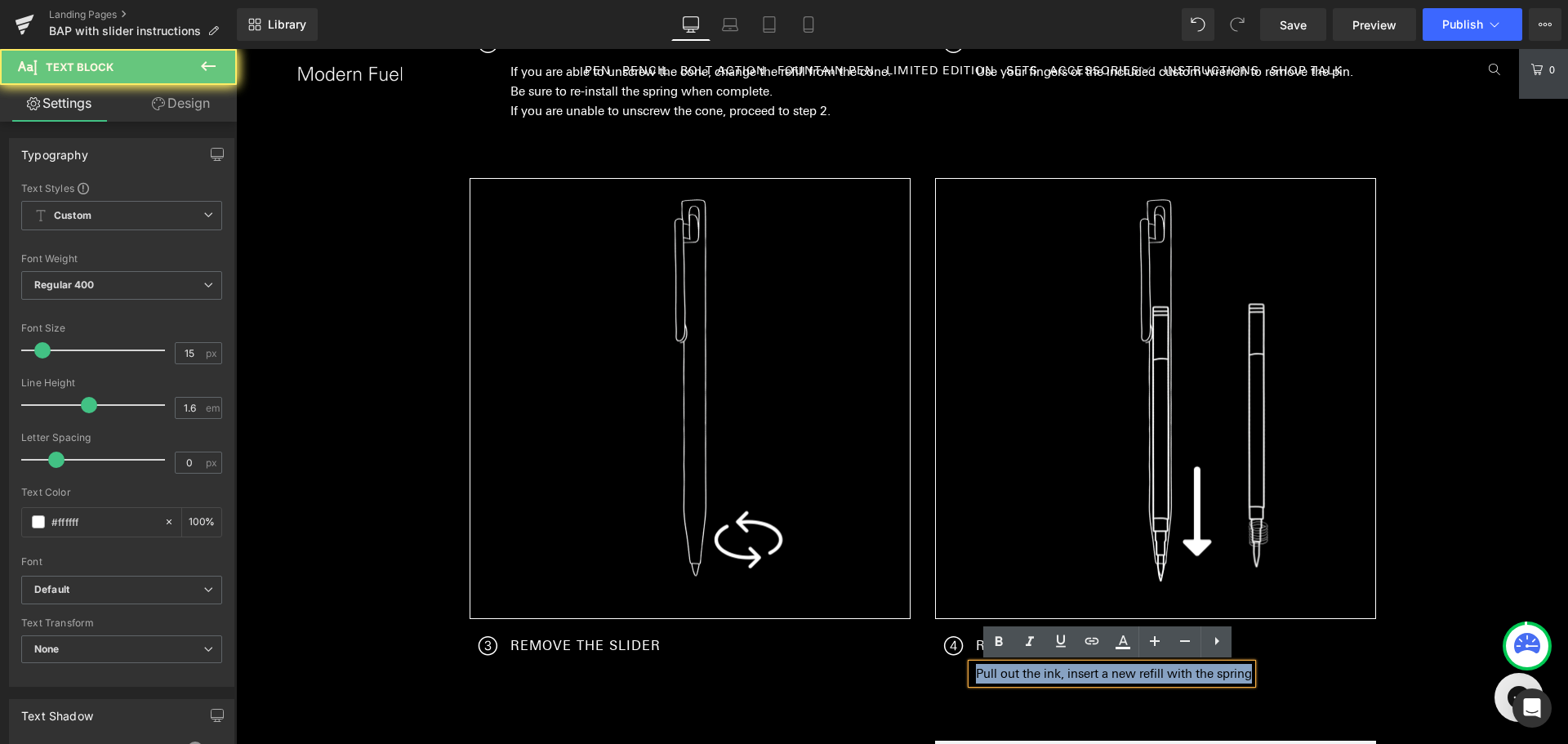
click at [1129, 678] on p "Pull out the ink, insert a new refill with the spring" at bounding box center [1113, 673] width 276 height 19
paste div "To enrich screen reader interactions, please activate Accessibility in Grammarl…"
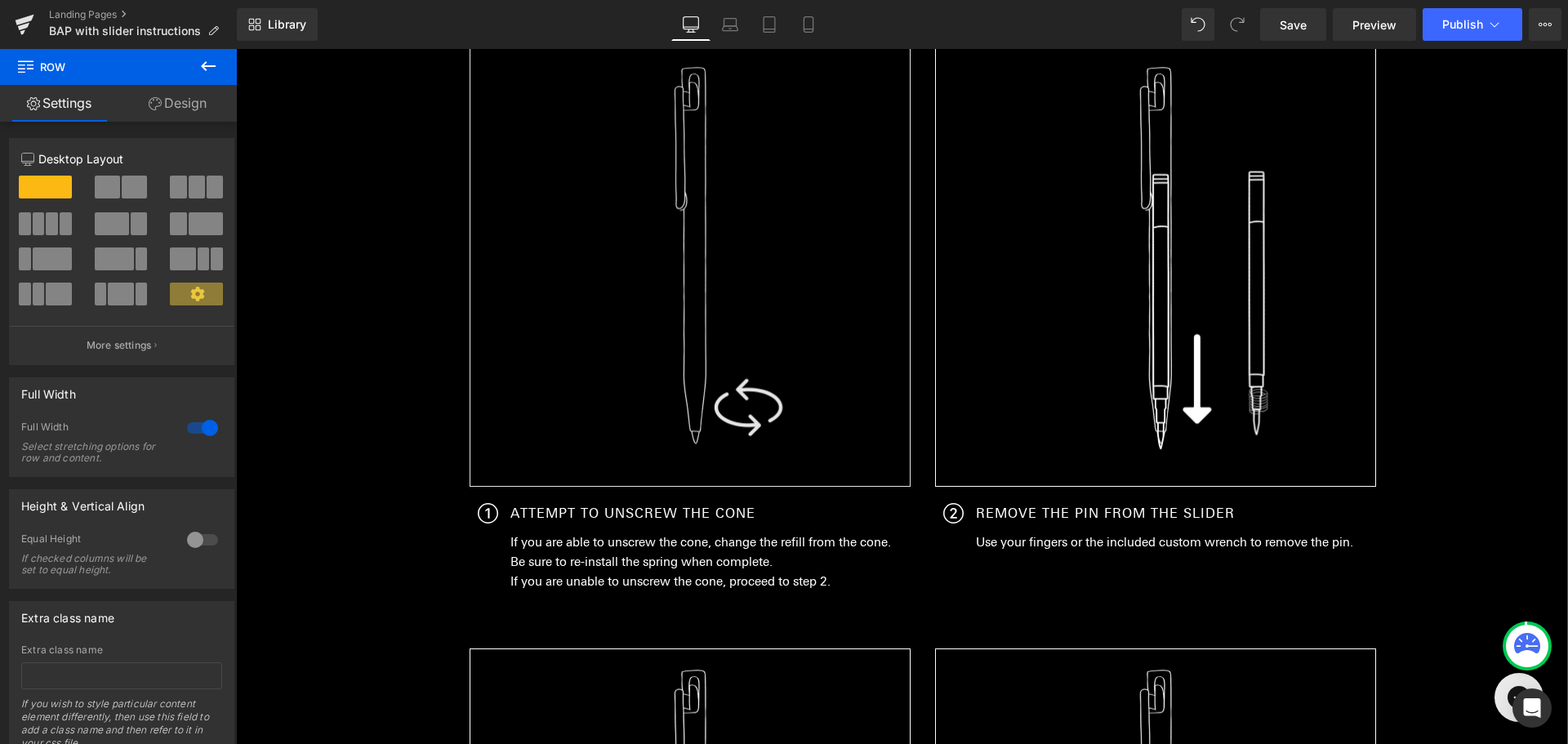
scroll to position [363, 0]
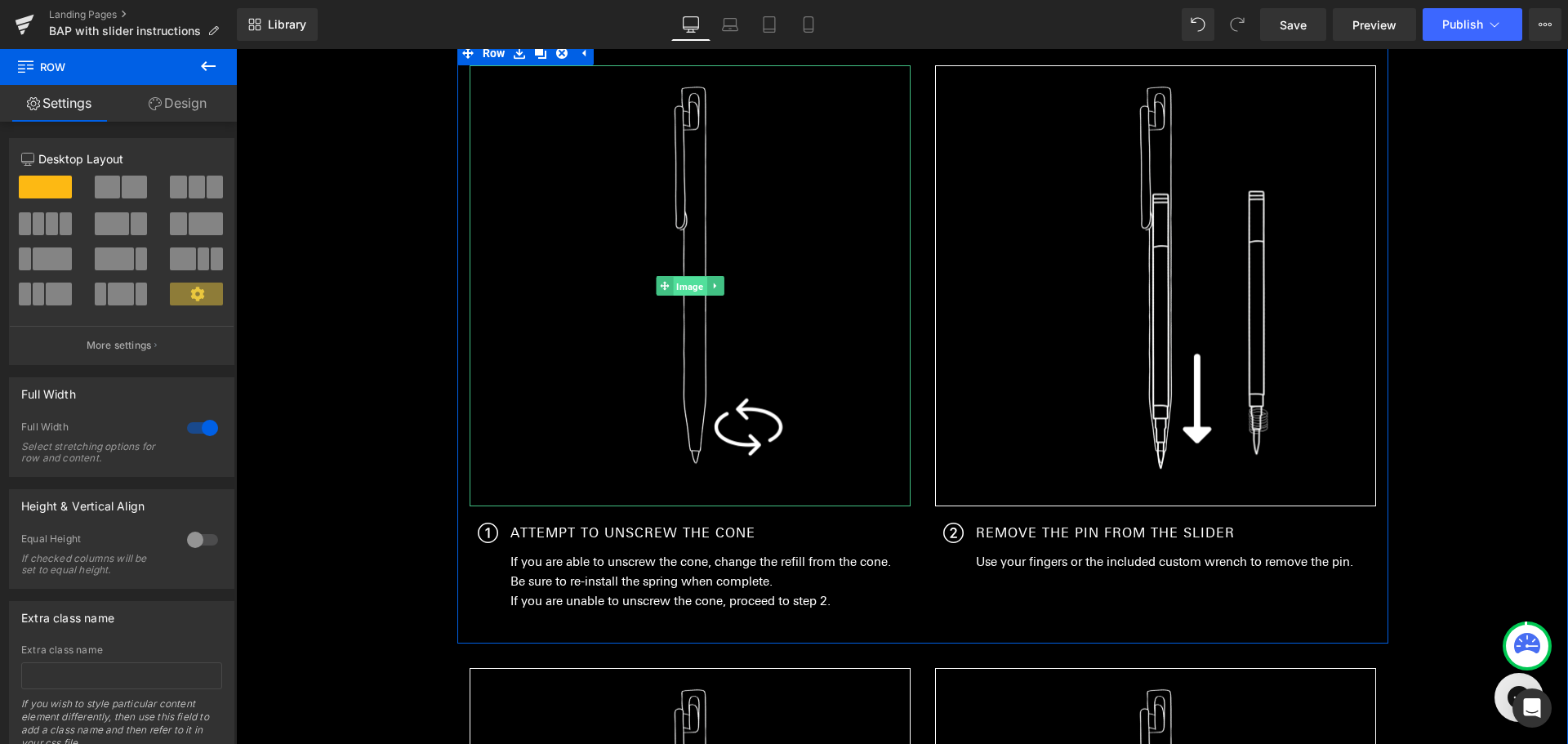
click at [673, 289] on span "Image" at bounding box center [690, 286] width 33 height 19
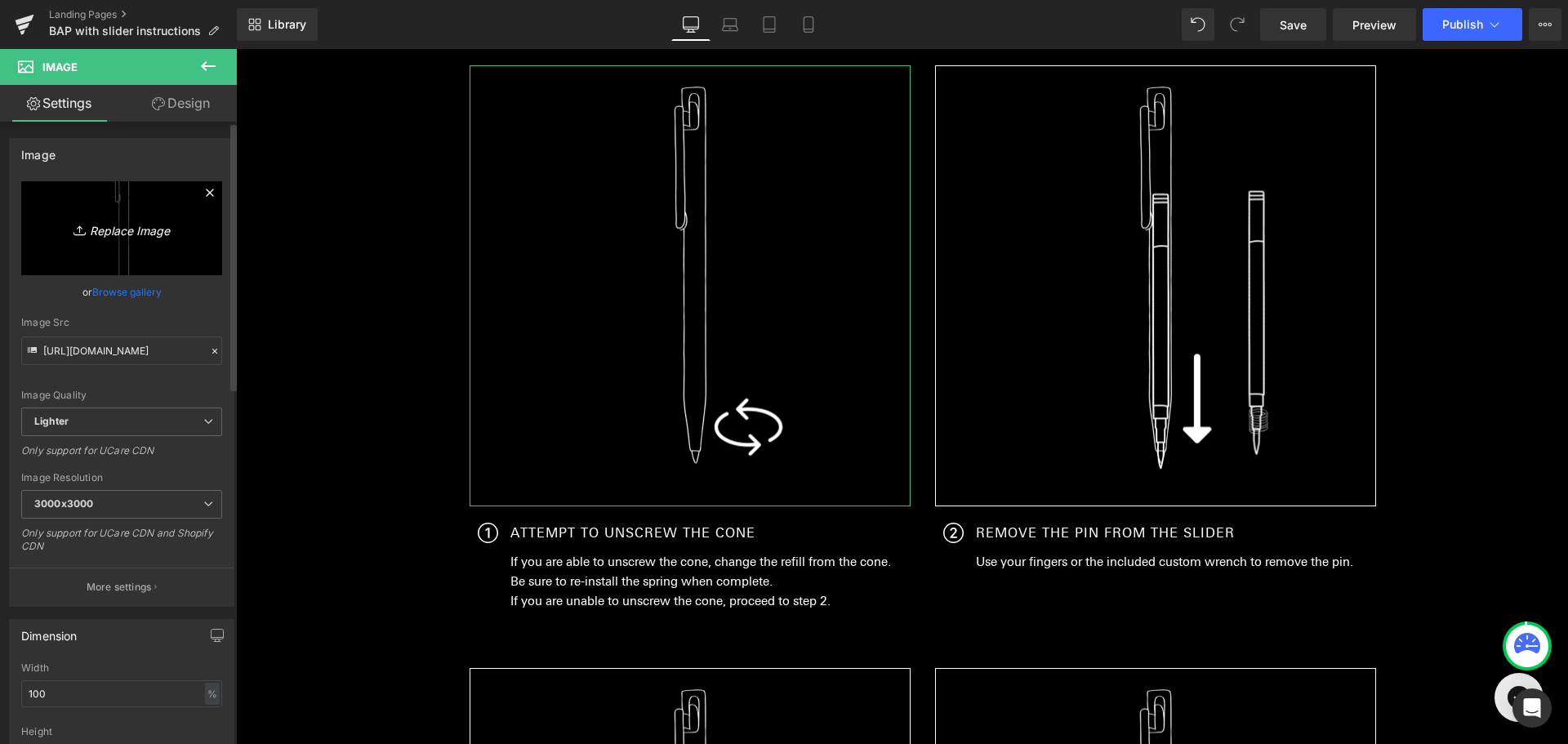
click at [100, 211] on link "Replace Image" at bounding box center [122, 229] width 201 height 94
type input "C:\fakepath\Untitled design.png"
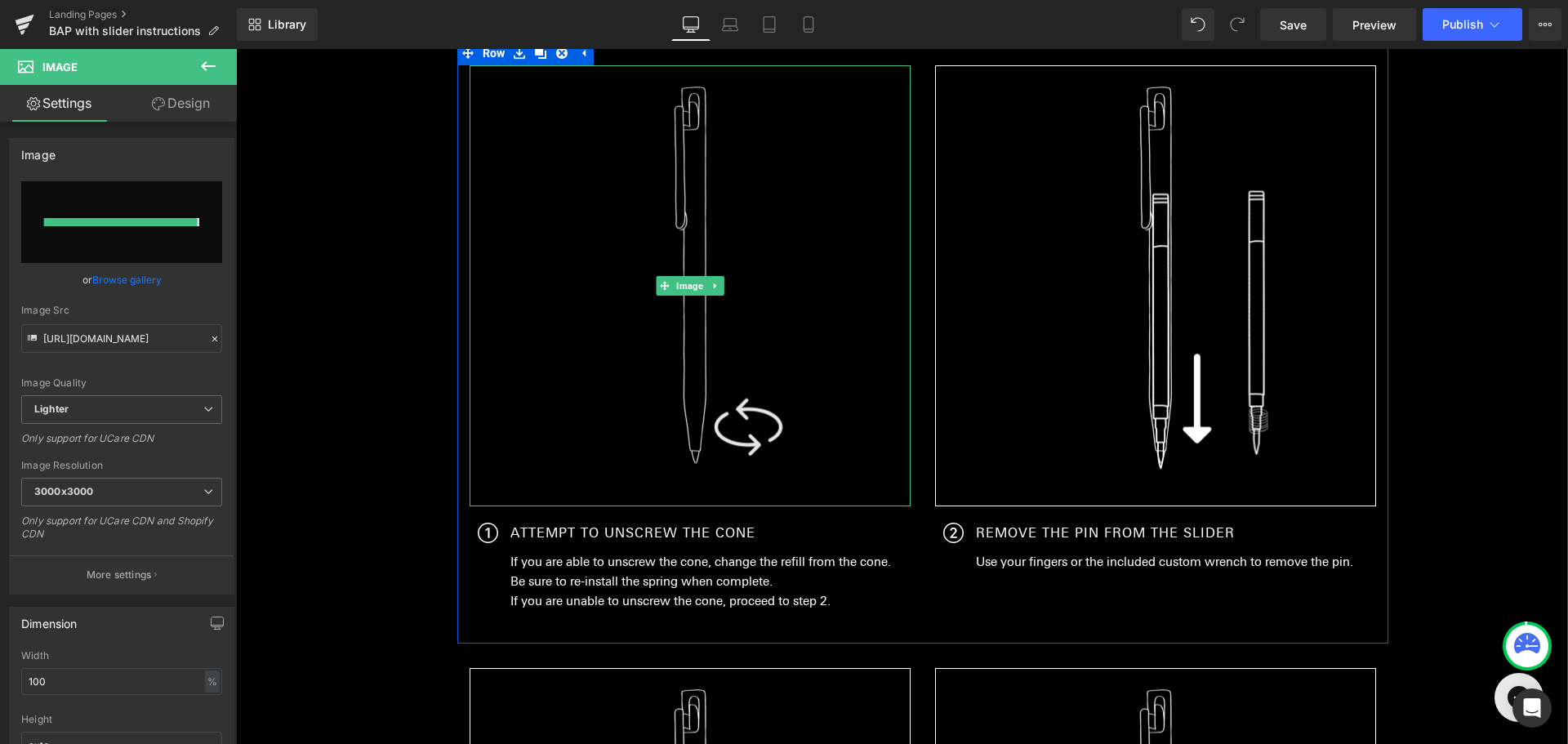
type input "[URL][DOMAIN_NAME]"
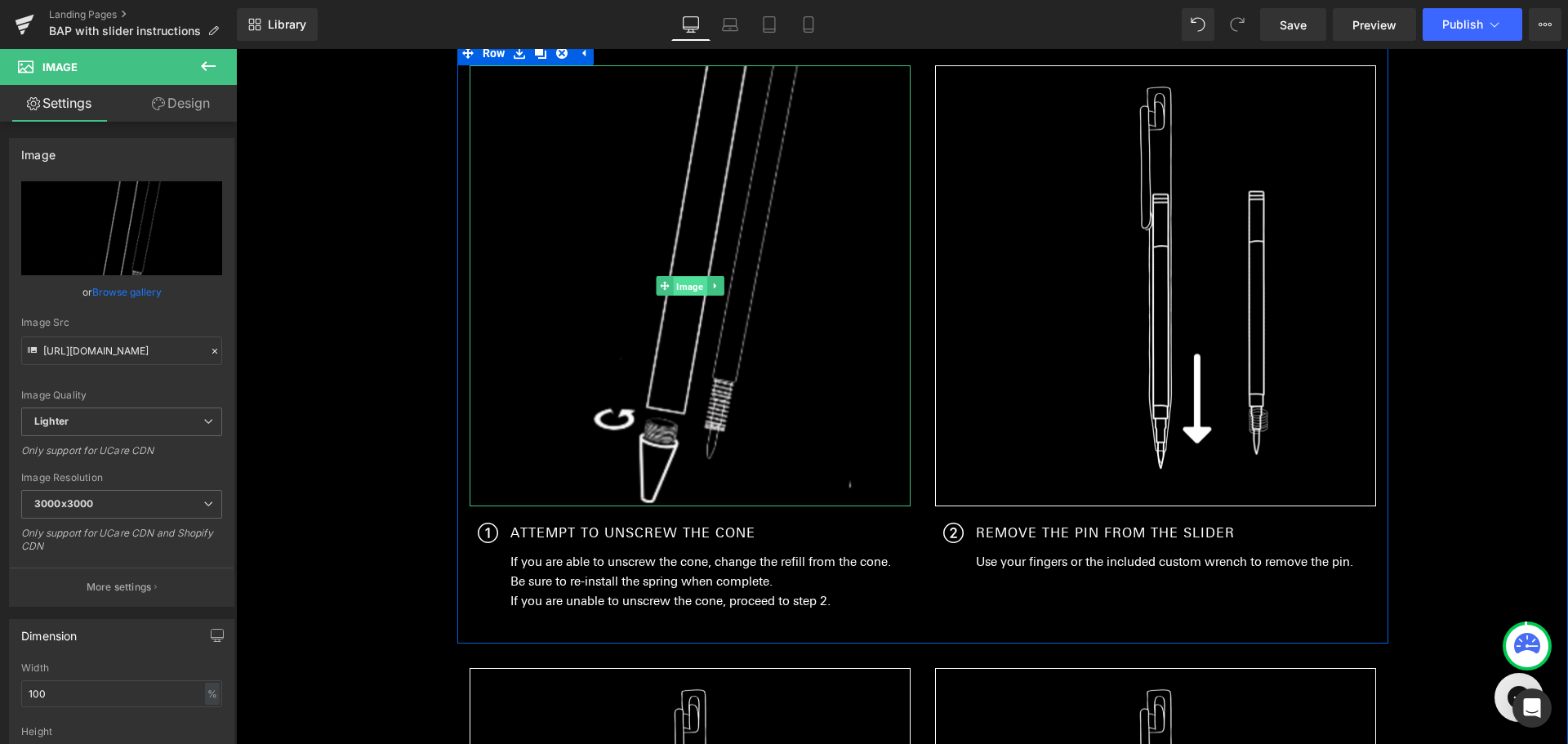
click at [679, 288] on span "Image" at bounding box center [690, 286] width 33 height 19
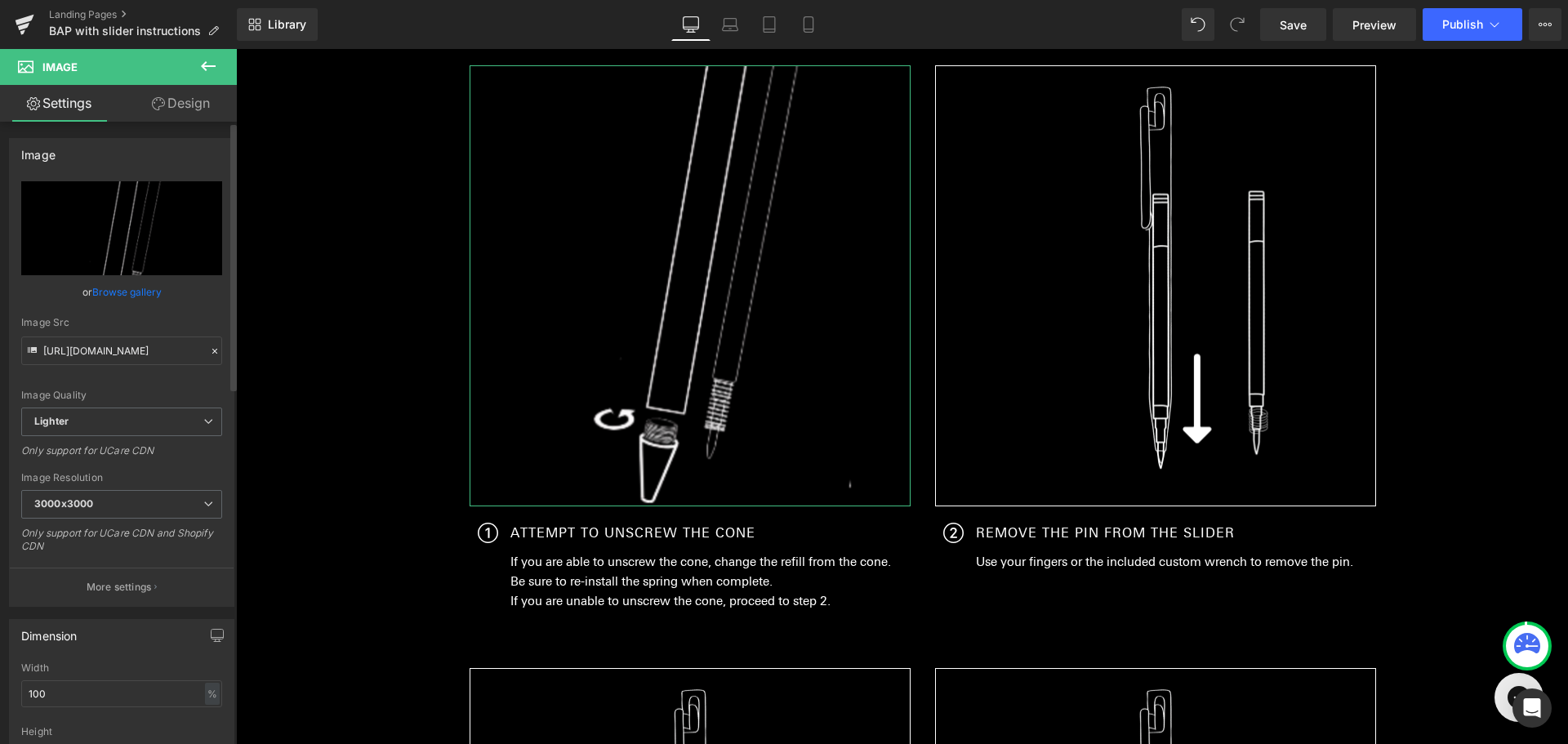
click at [103, 296] on link "Browse gallery" at bounding box center [126, 291] width 69 height 29
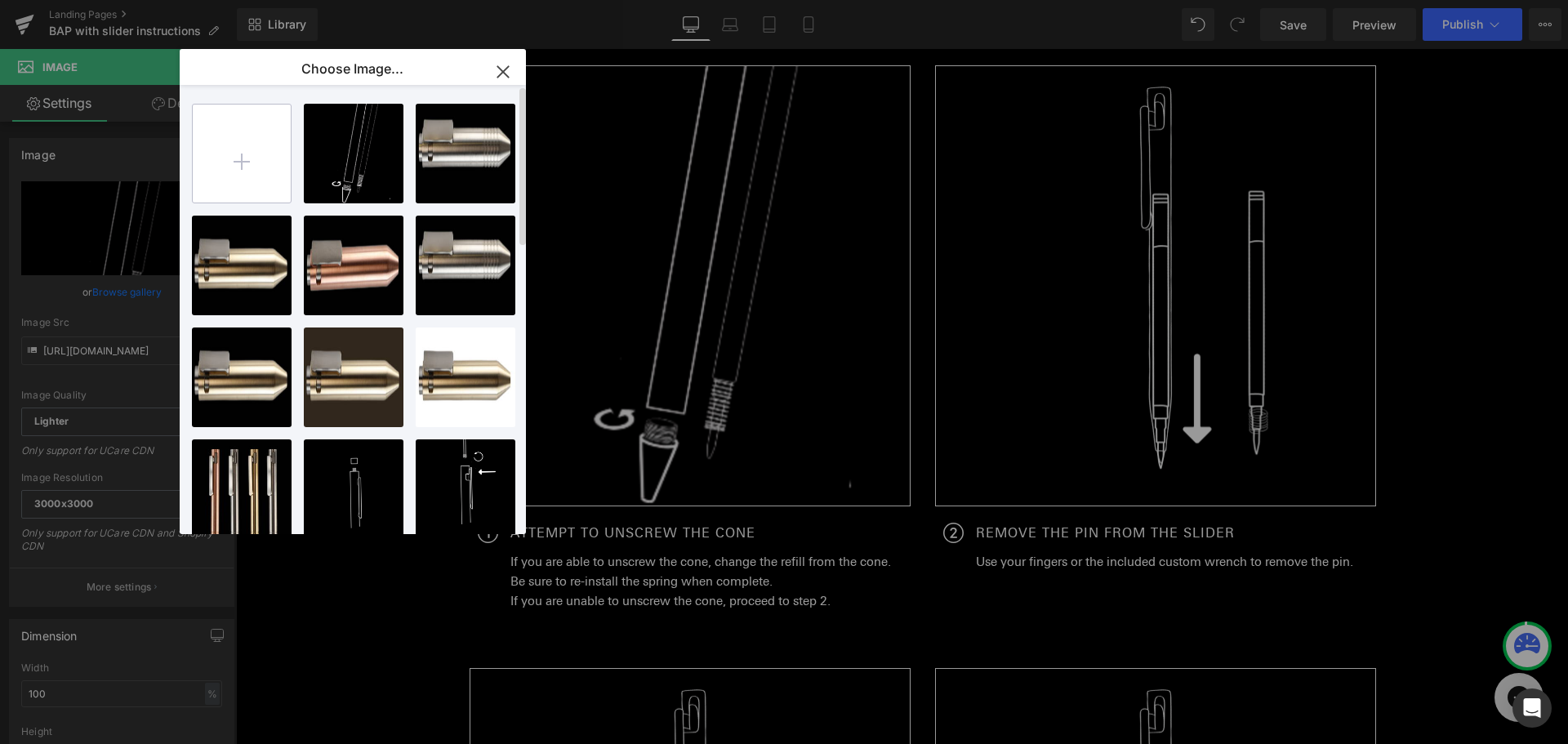
click at [255, 145] on input "file" at bounding box center [242, 153] width 98 height 98
type input "C:\fakepath\instruction.png"
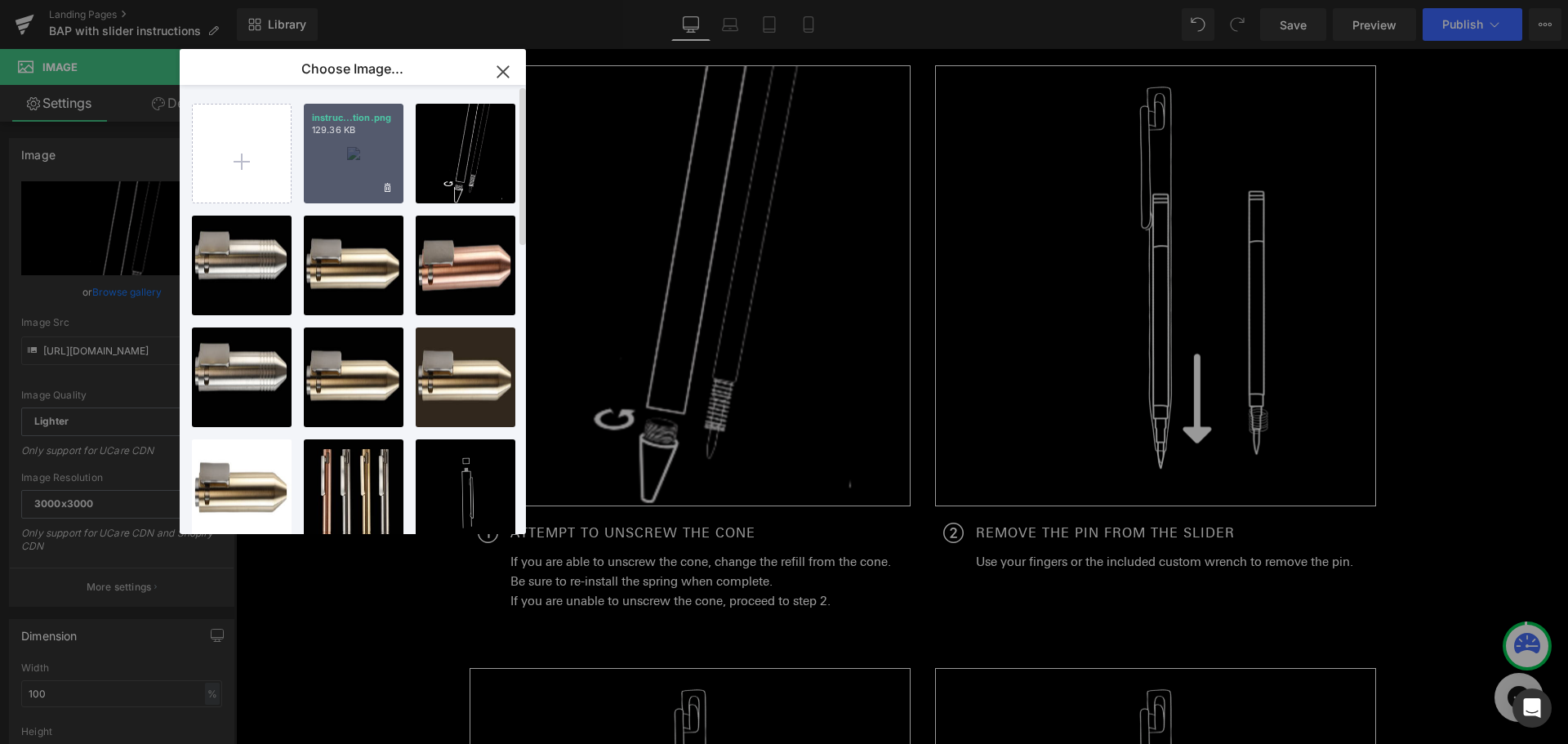
click at [369, 182] on div "instruc...tion.png 129.36 KB" at bounding box center [353, 153] width 100 height 100
type input "[URL][DOMAIN_NAME]"
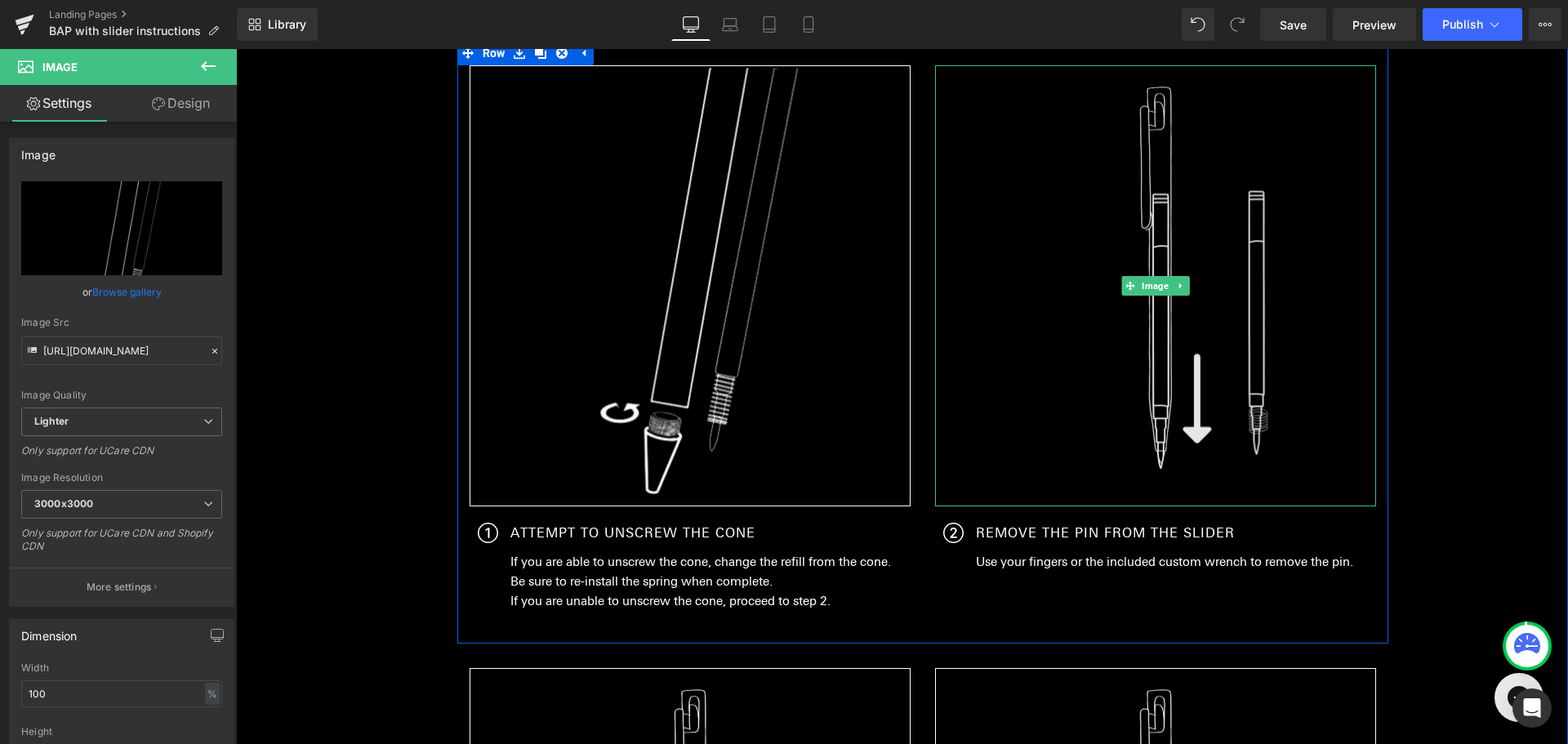
click at [1216, 246] on img at bounding box center [1156, 286] width 441 height 441
click at [1138, 290] on span "Image" at bounding box center [1155, 285] width 33 height 19
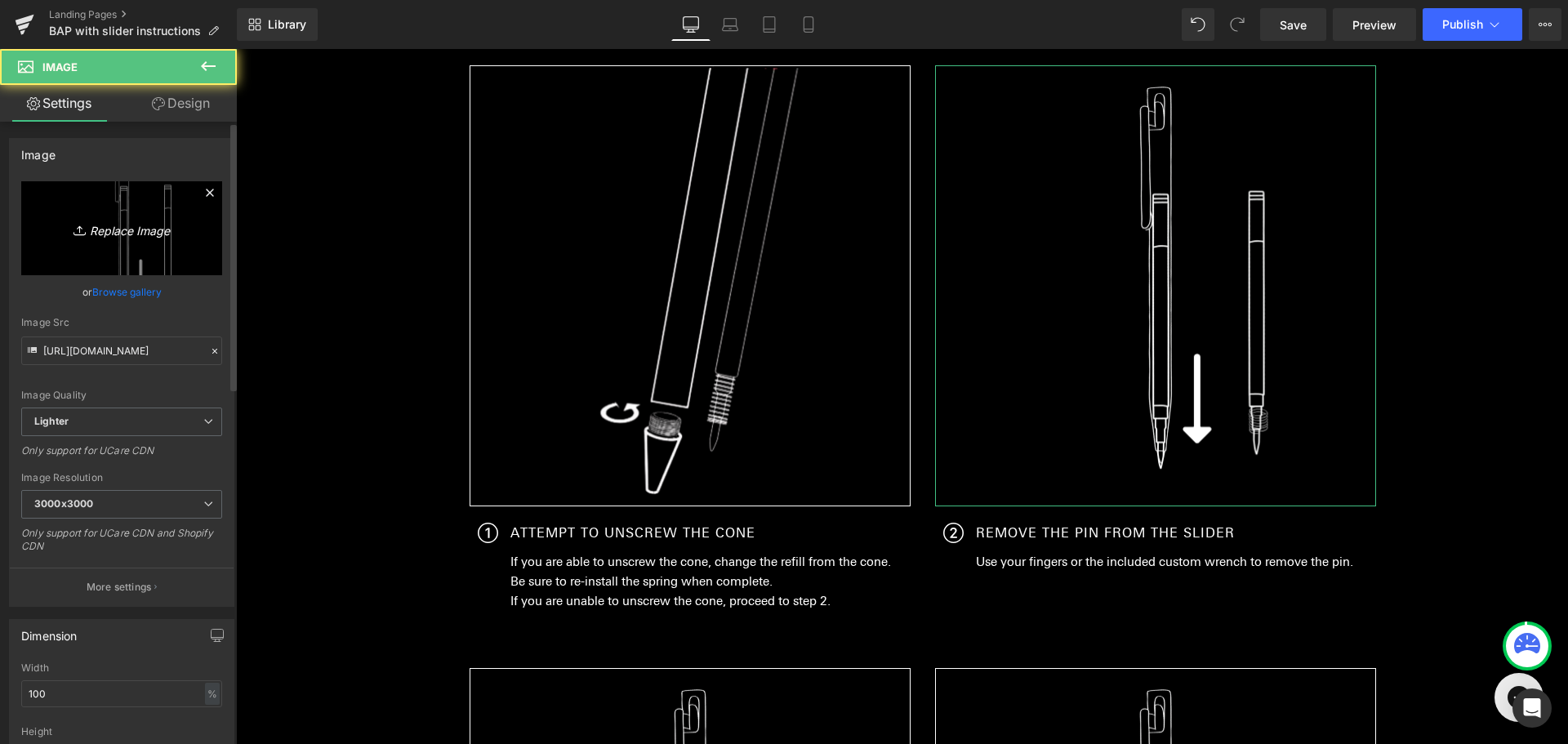
click at [131, 227] on icon "Replace Image" at bounding box center [122, 228] width 131 height 20
type input "C:\fakepath\instruction (1).png"
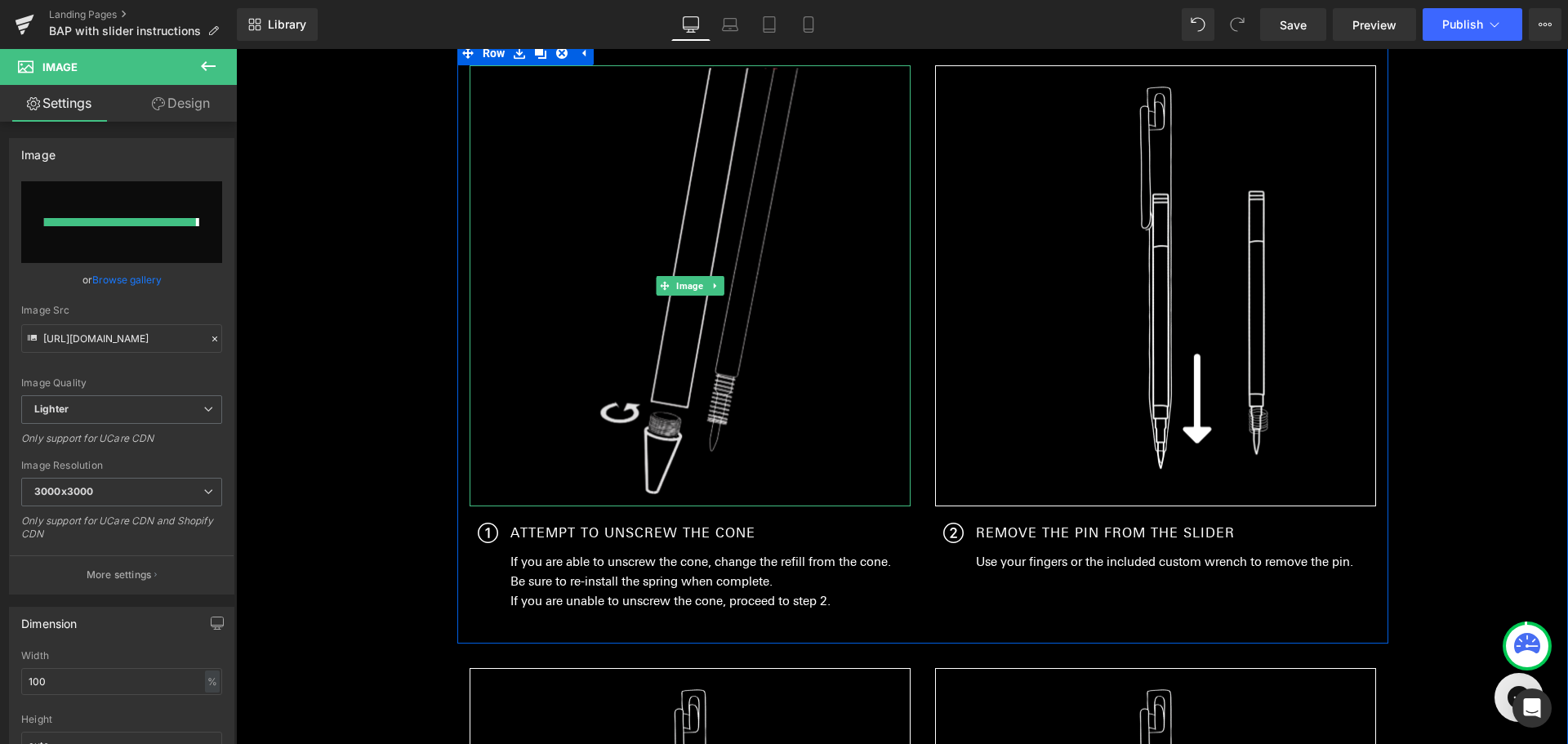
type input "[URL][DOMAIN_NAME]"
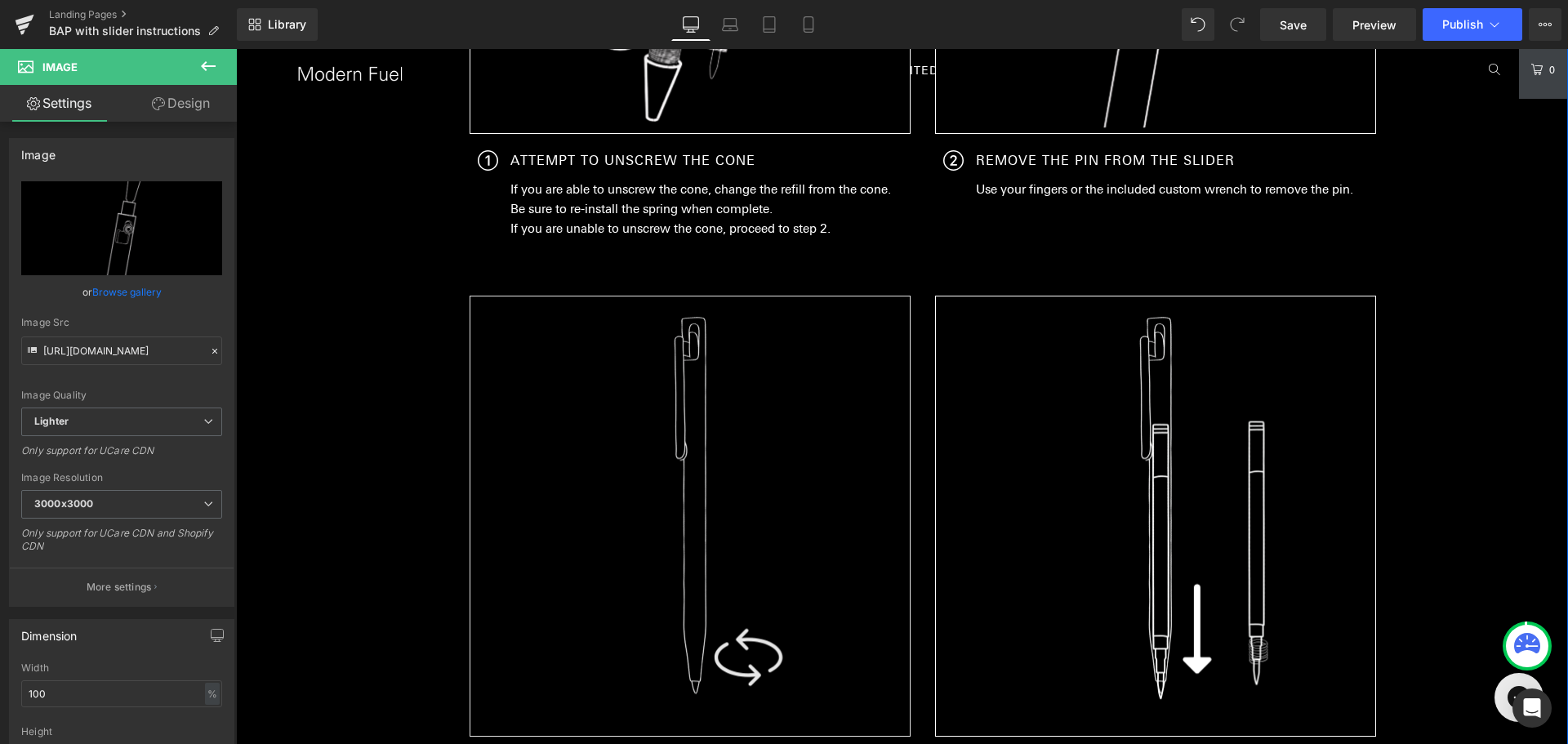
scroll to position [772, 0]
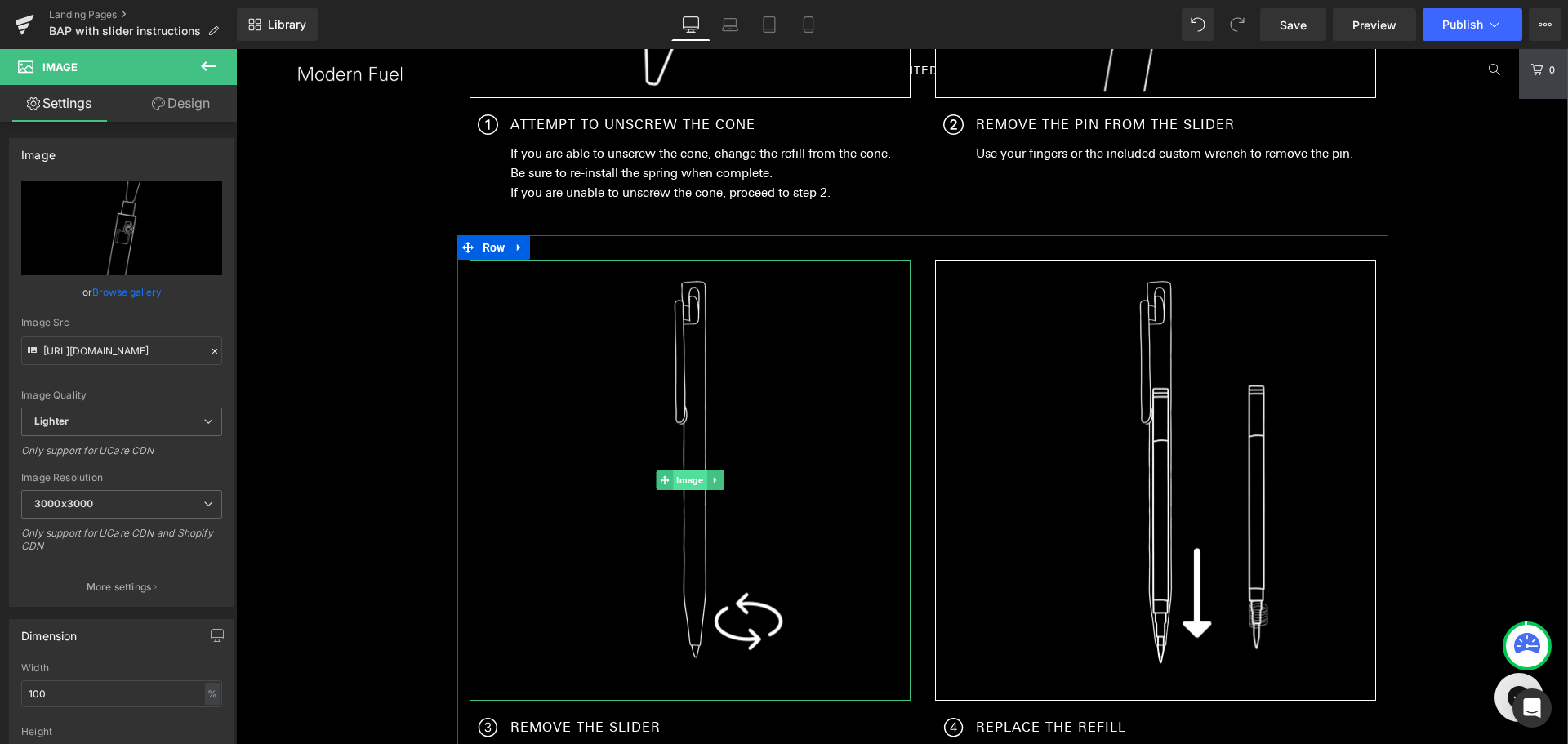
click at [680, 479] on span "Image" at bounding box center [690, 479] width 33 height 19
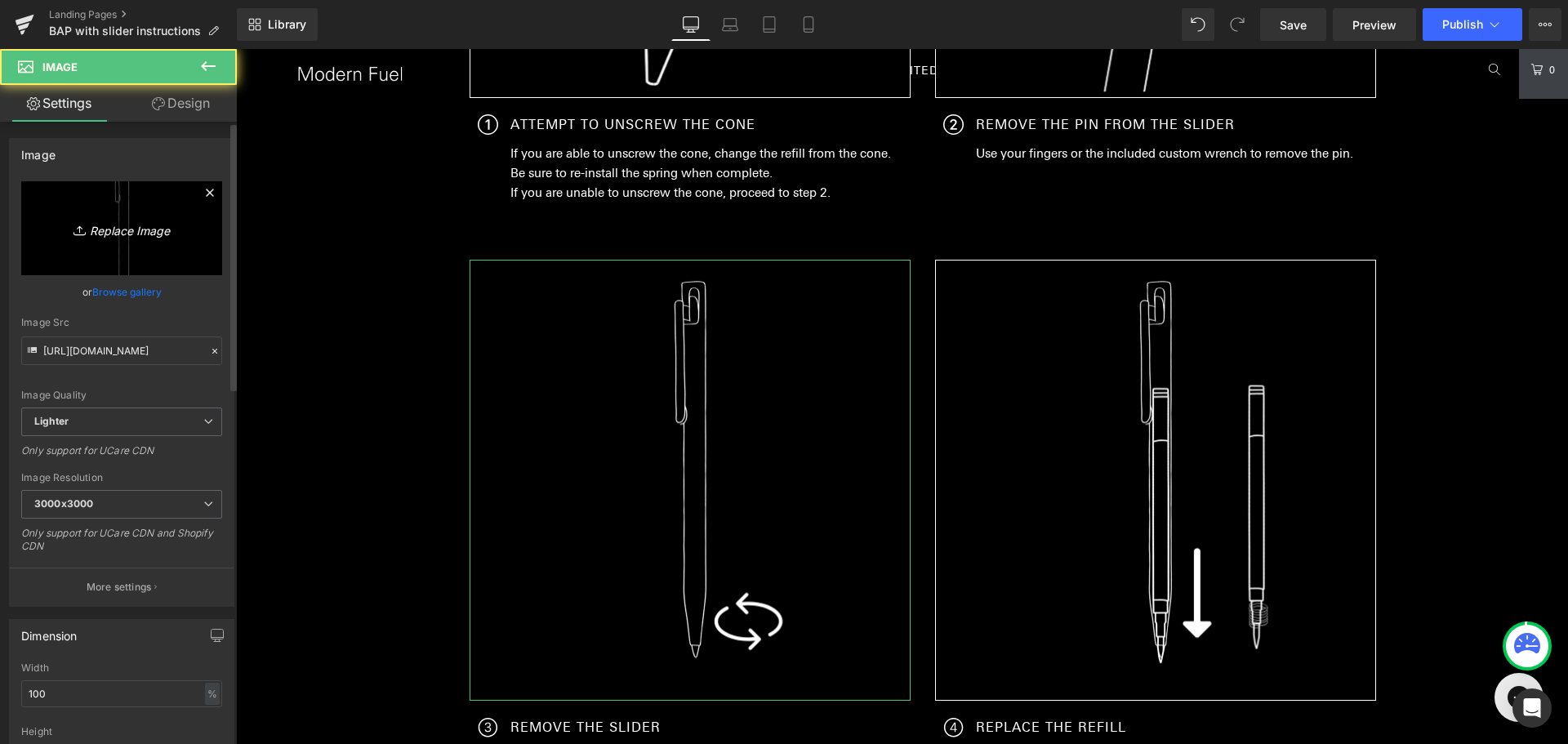
click at [149, 225] on icon "Replace Image" at bounding box center [122, 228] width 131 height 20
type input "C:\fakepath\instruction (2).png"
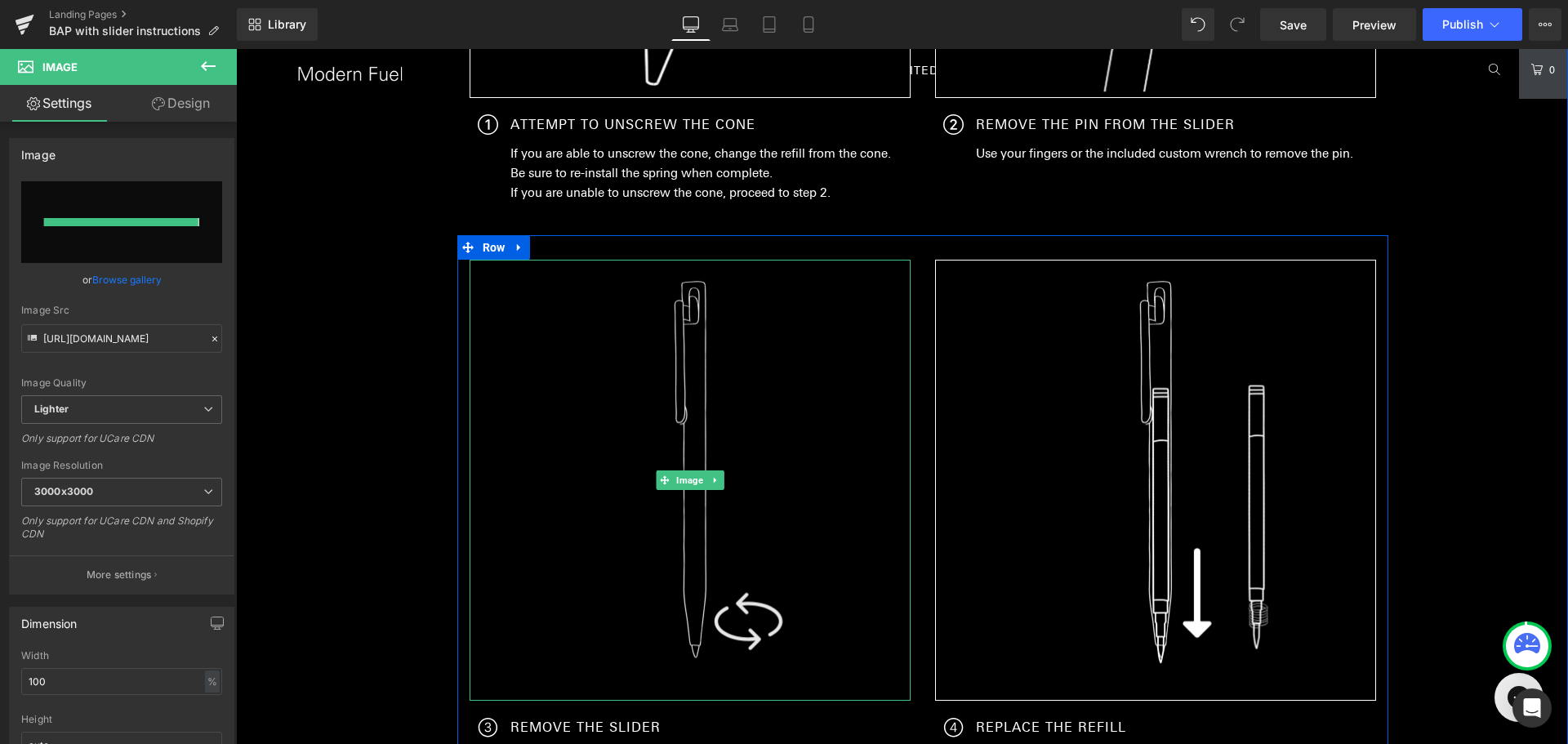
type input "[URL][DOMAIN_NAME]"
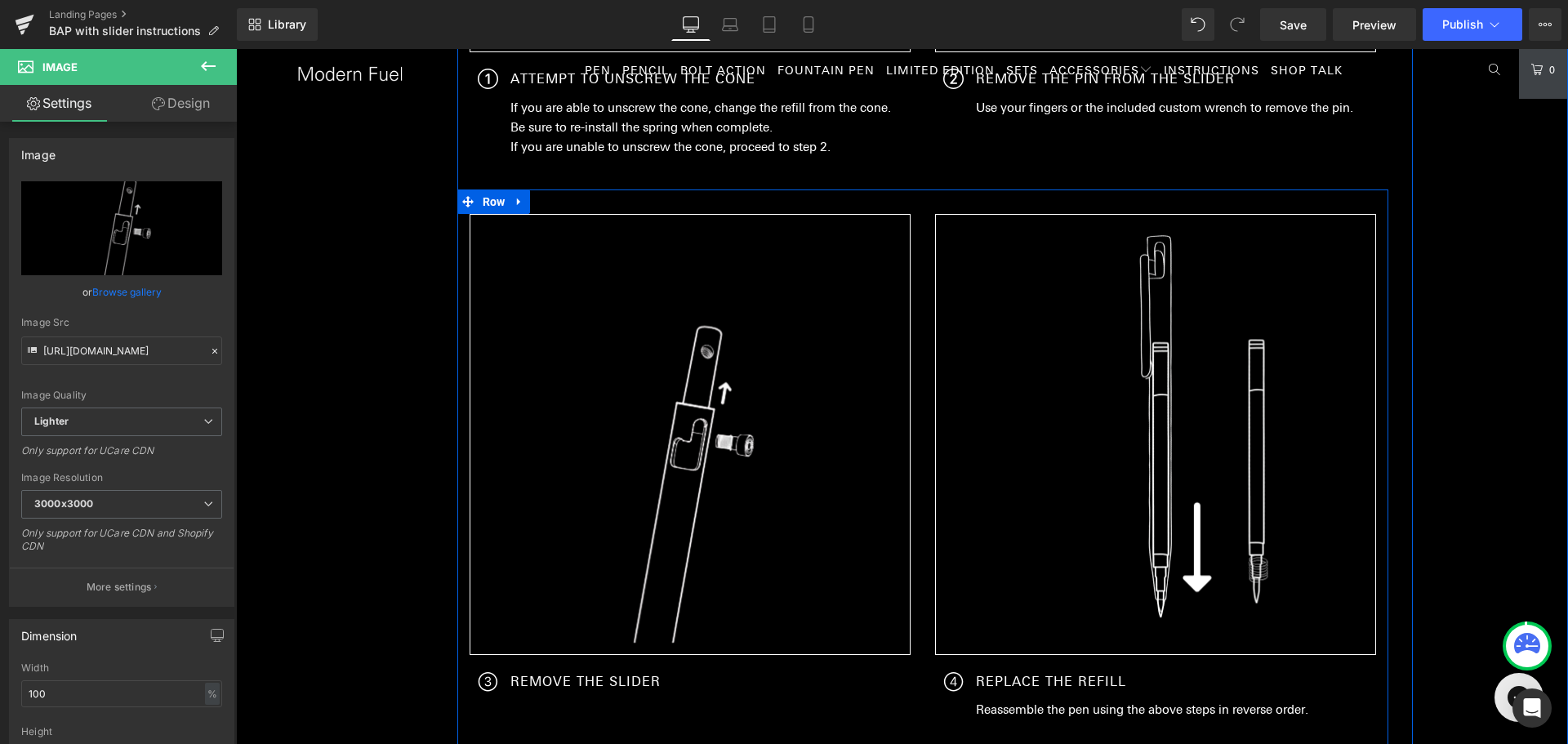
scroll to position [853, 0]
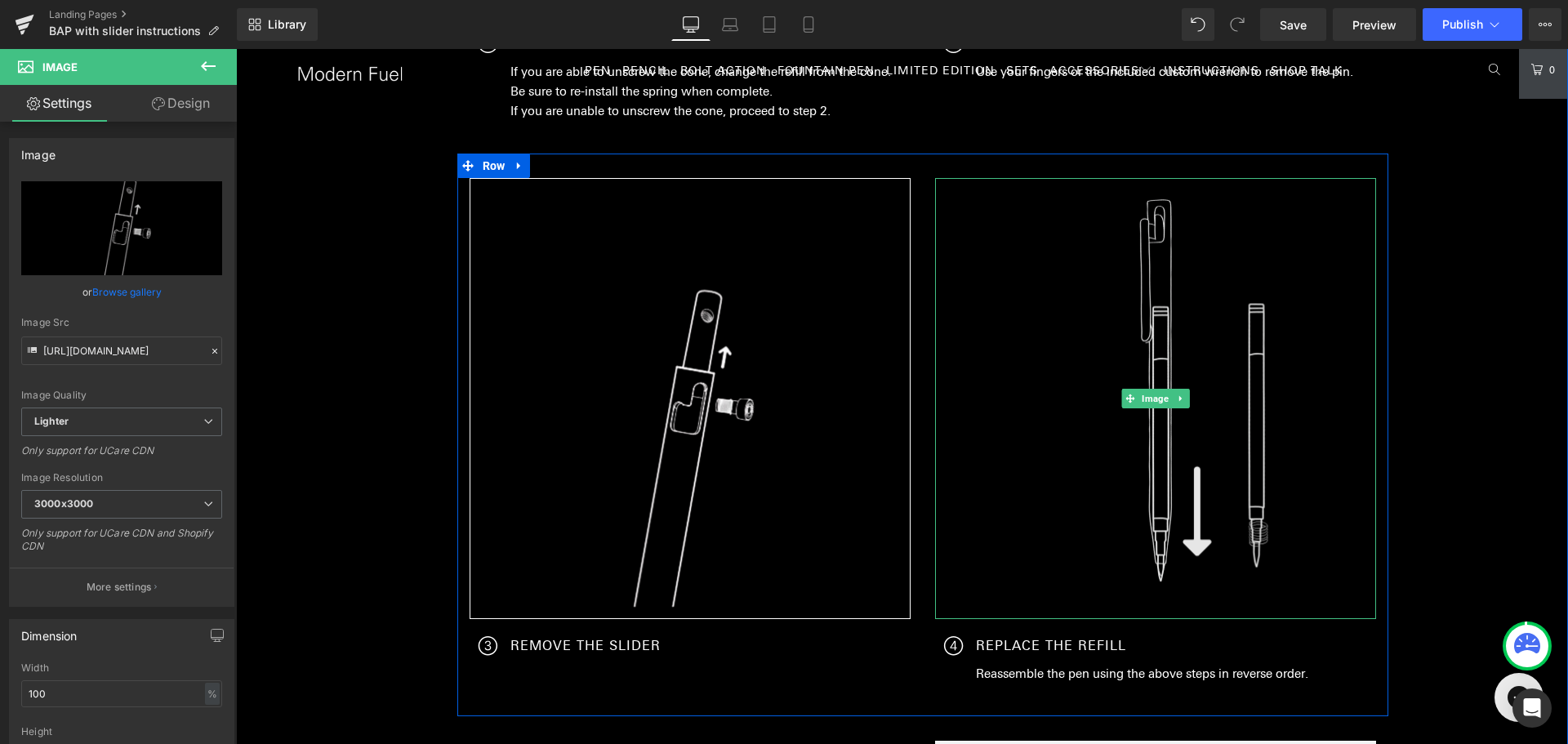
click at [1140, 375] on img at bounding box center [1156, 398] width 441 height 441
click at [1143, 398] on span "Image" at bounding box center [1155, 397] width 33 height 19
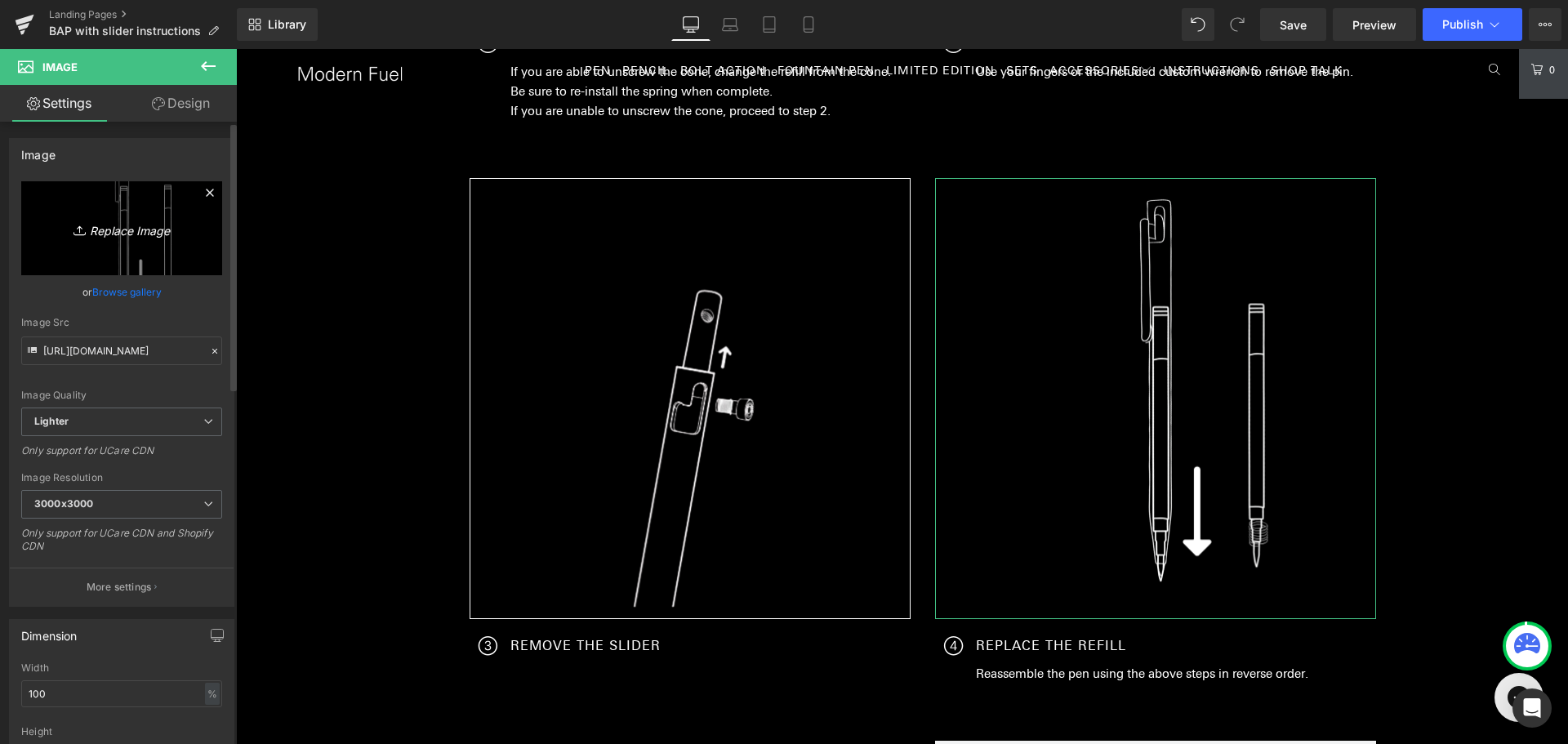
click at [125, 232] on icon "Replace Image" at bounding box center [122, 228] width 131 height 20
type input "C:\fakepath\instruction (3).png"
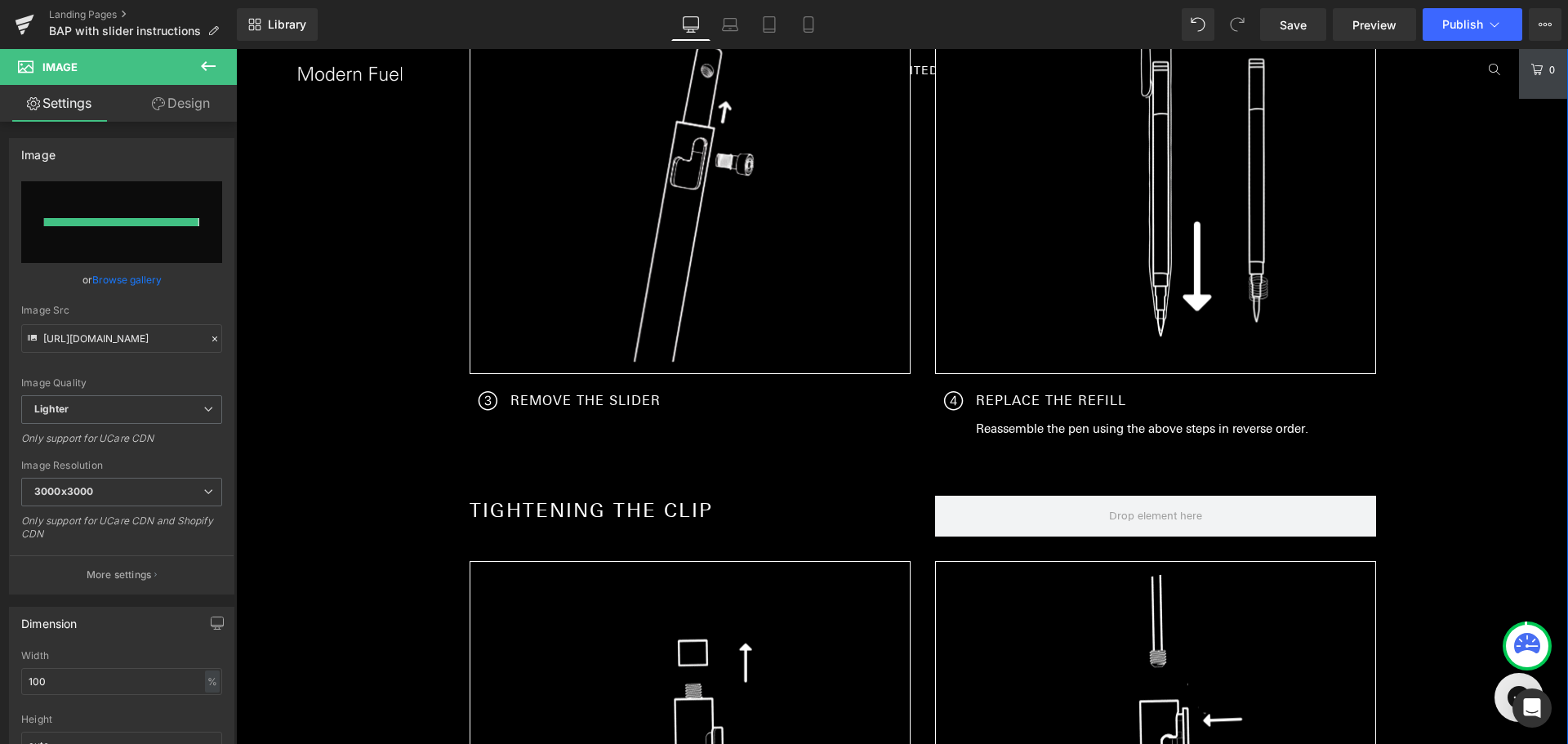
type input "[URL][DOMAIN_NAME]"
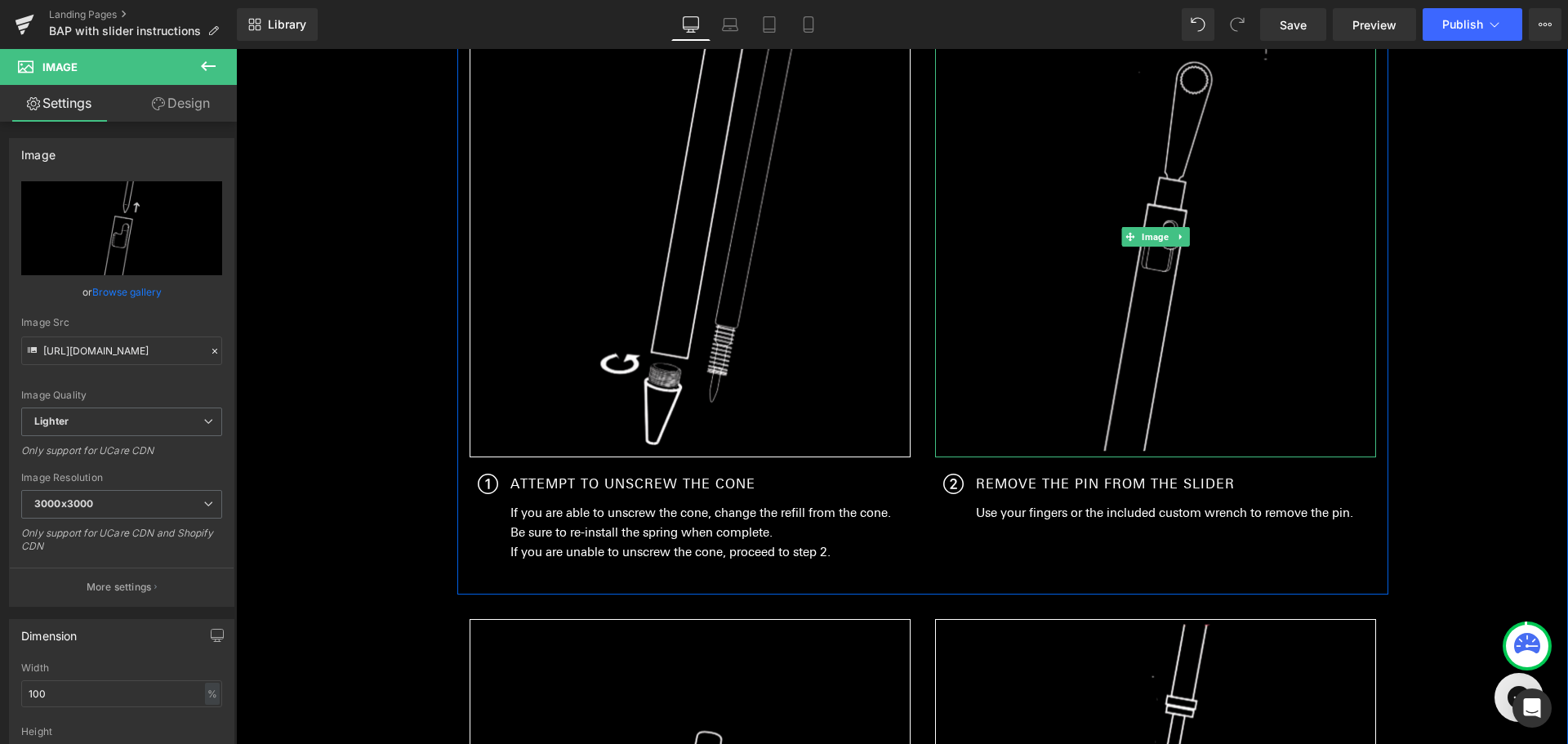
scroll to position [445, 0]
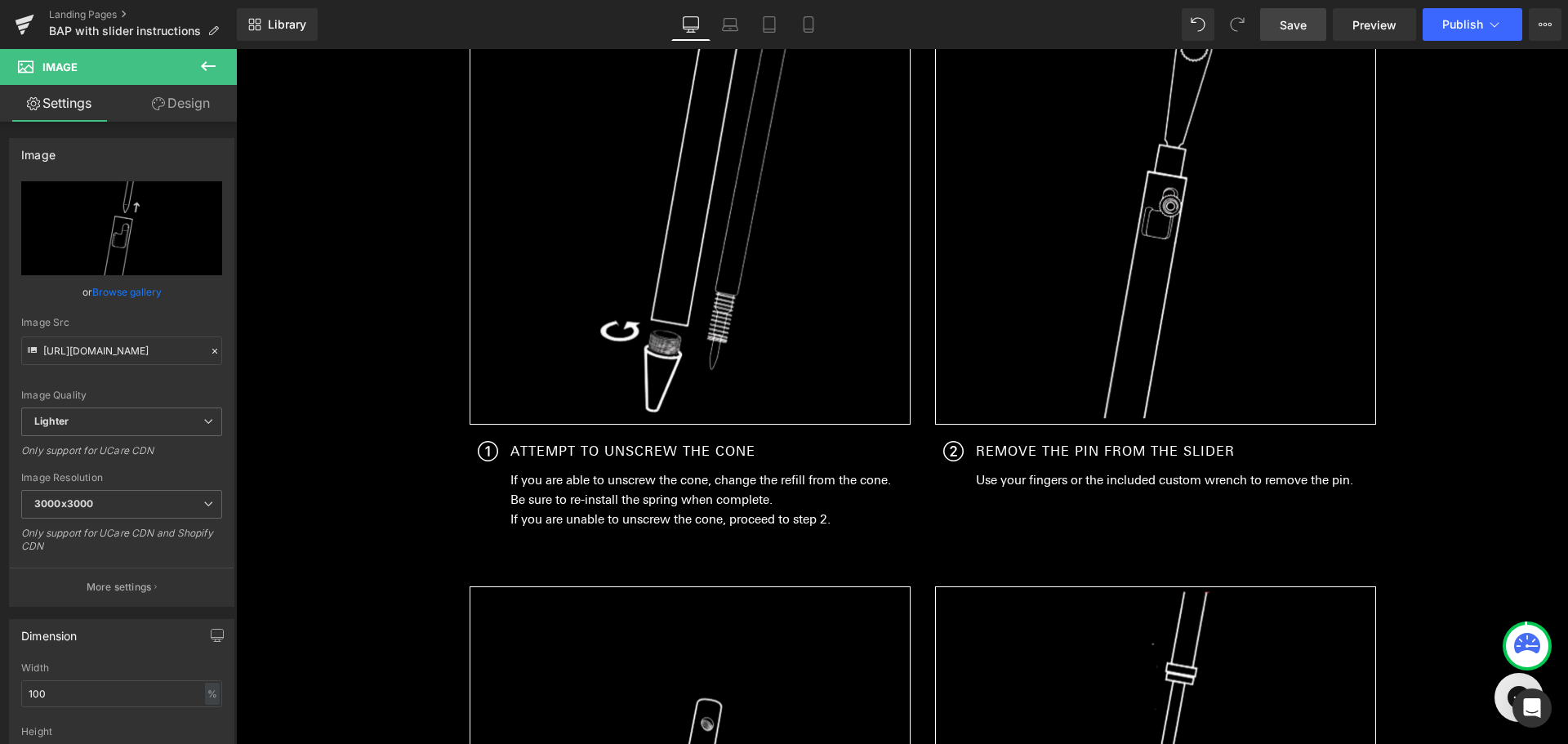
click at [1295, 21] on span "Save" at bounding box center [1293, 25] width 27 height 18
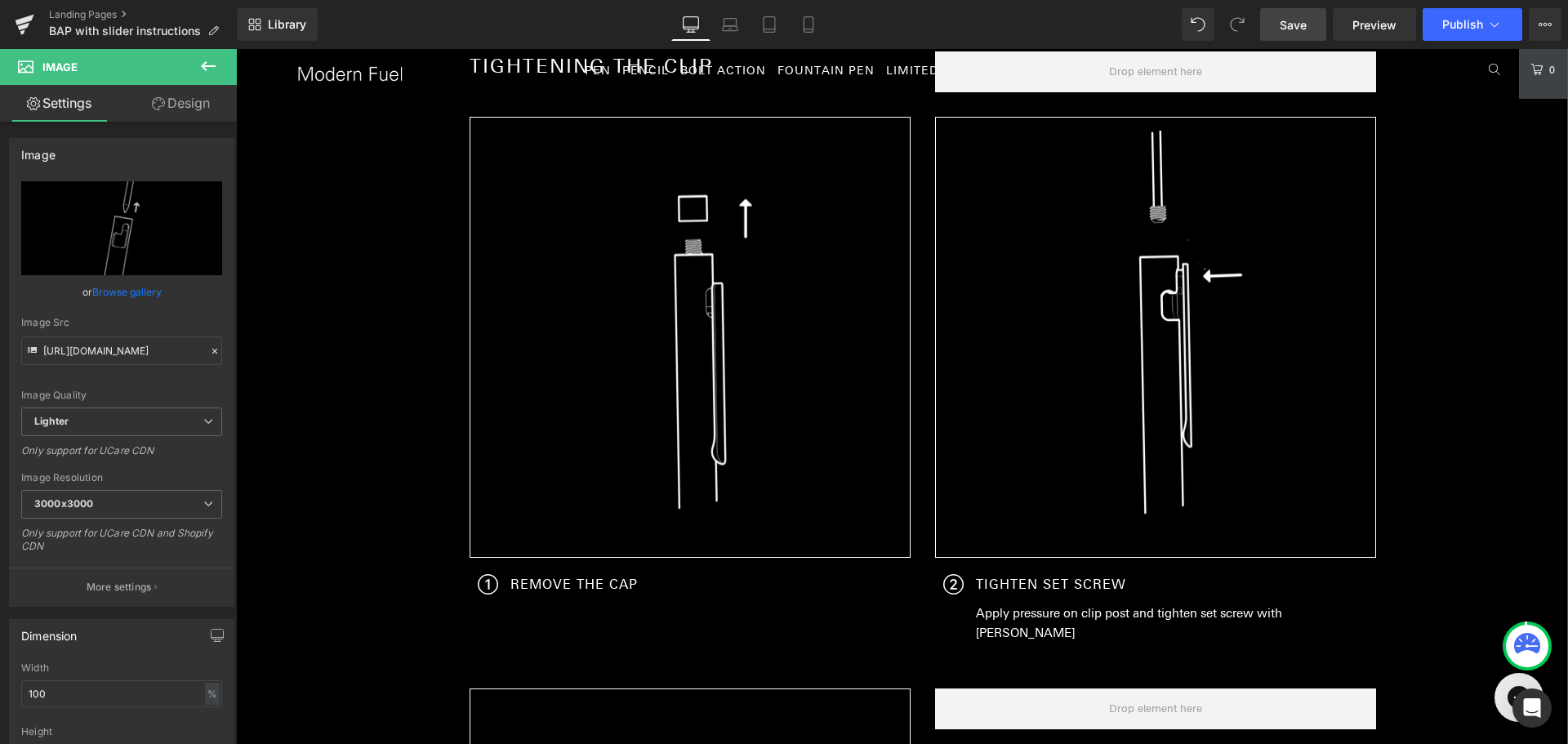
scroll to position [1506, 0]
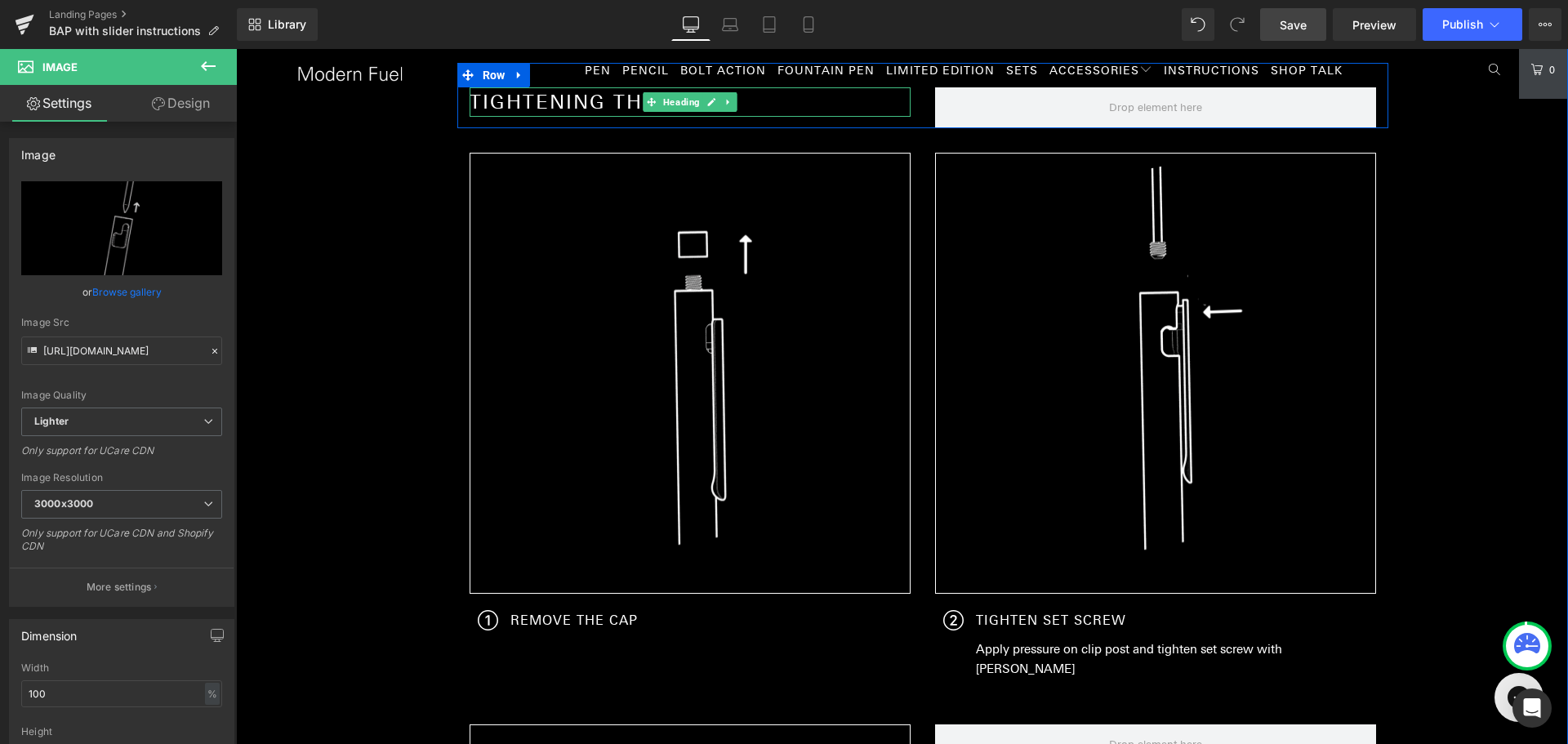
click at [614, 103] on span "TIGHTENING THE CLIP" at bounding box center [591, 101] width 244 height 24
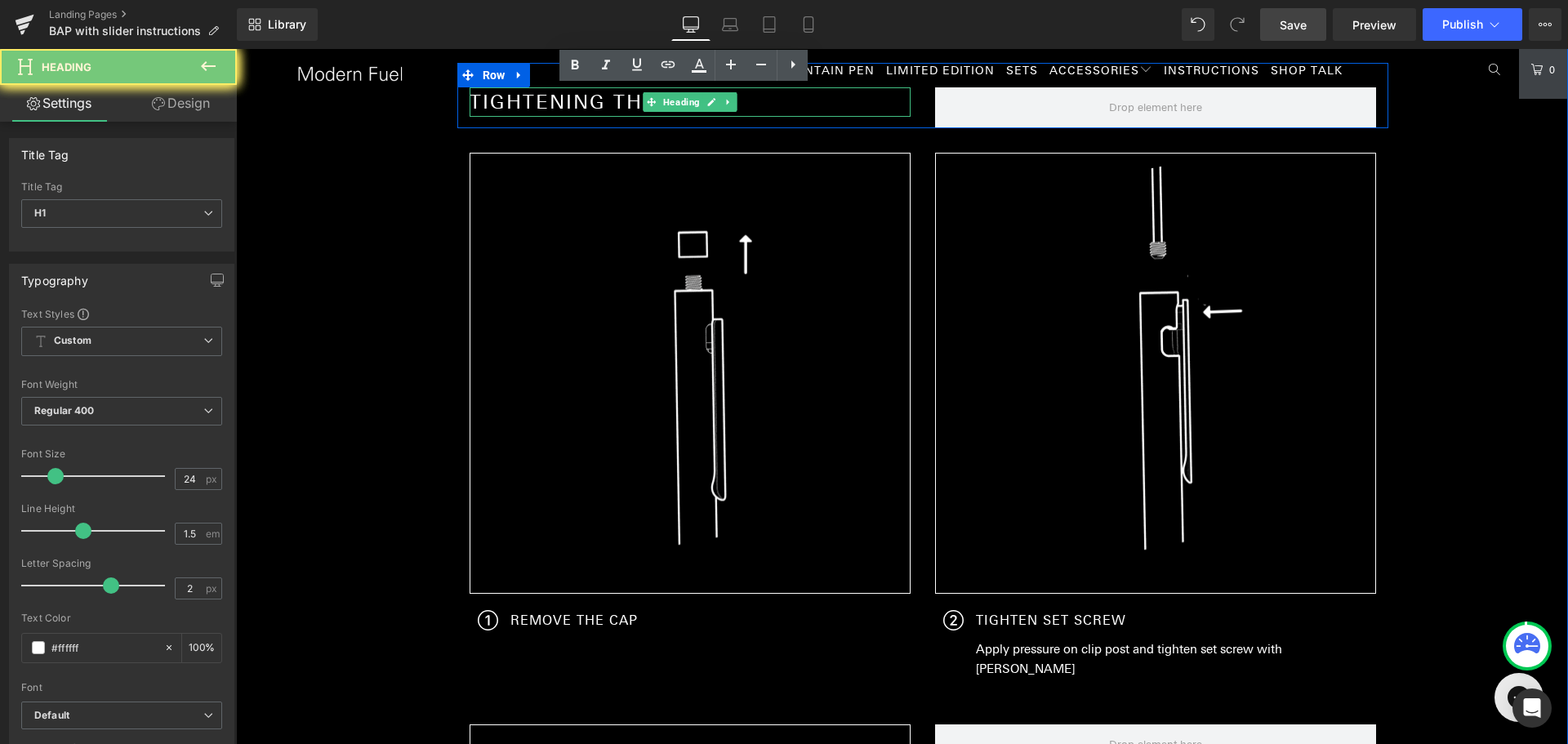
click at [614, 103] on span "TIGHTENING THE CLIP" at bounding box center [591, 101] width 244 height 24
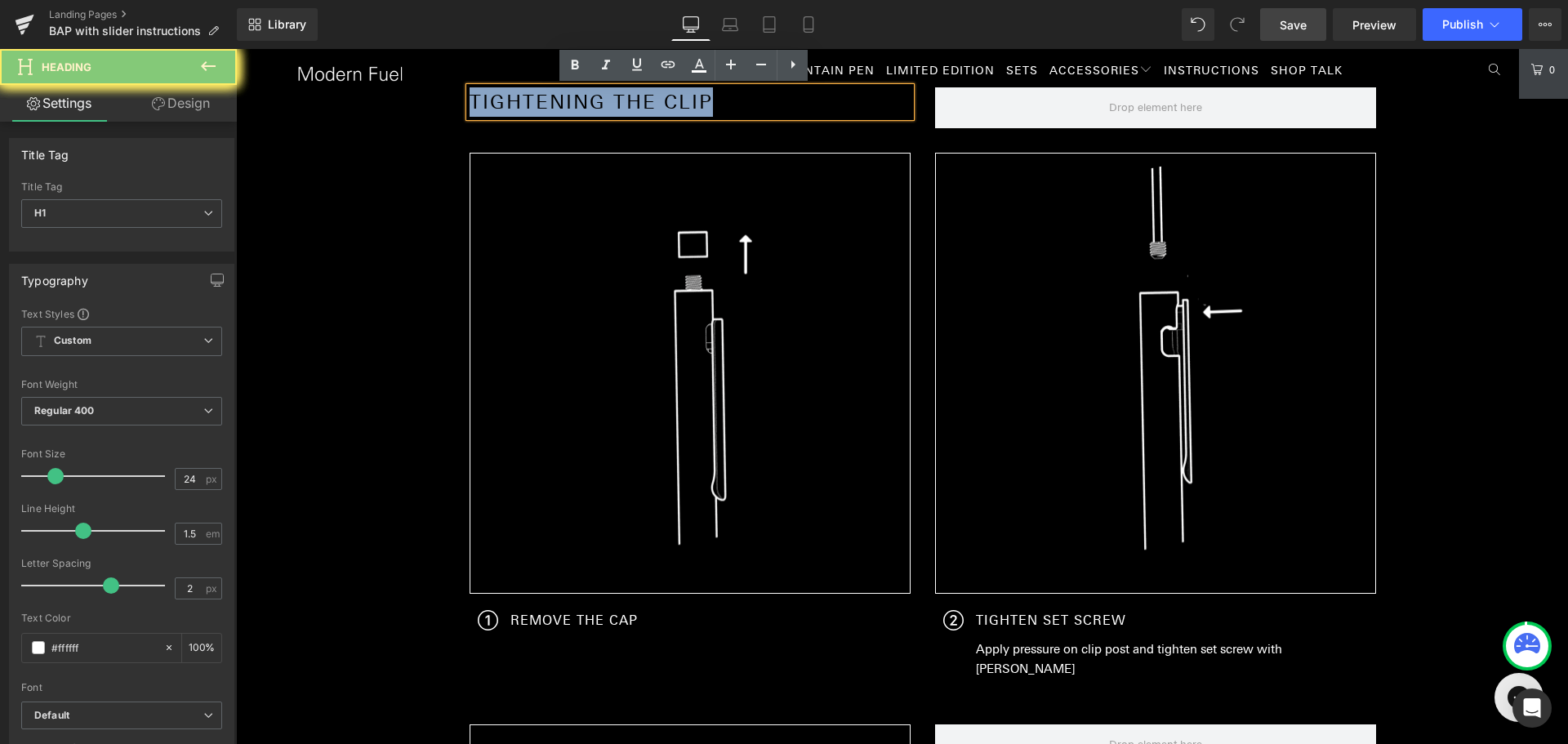
click at [614, 103] on span "TIGHTENING THE CLIP" at bounding box center [591, 101] width 244 height 24
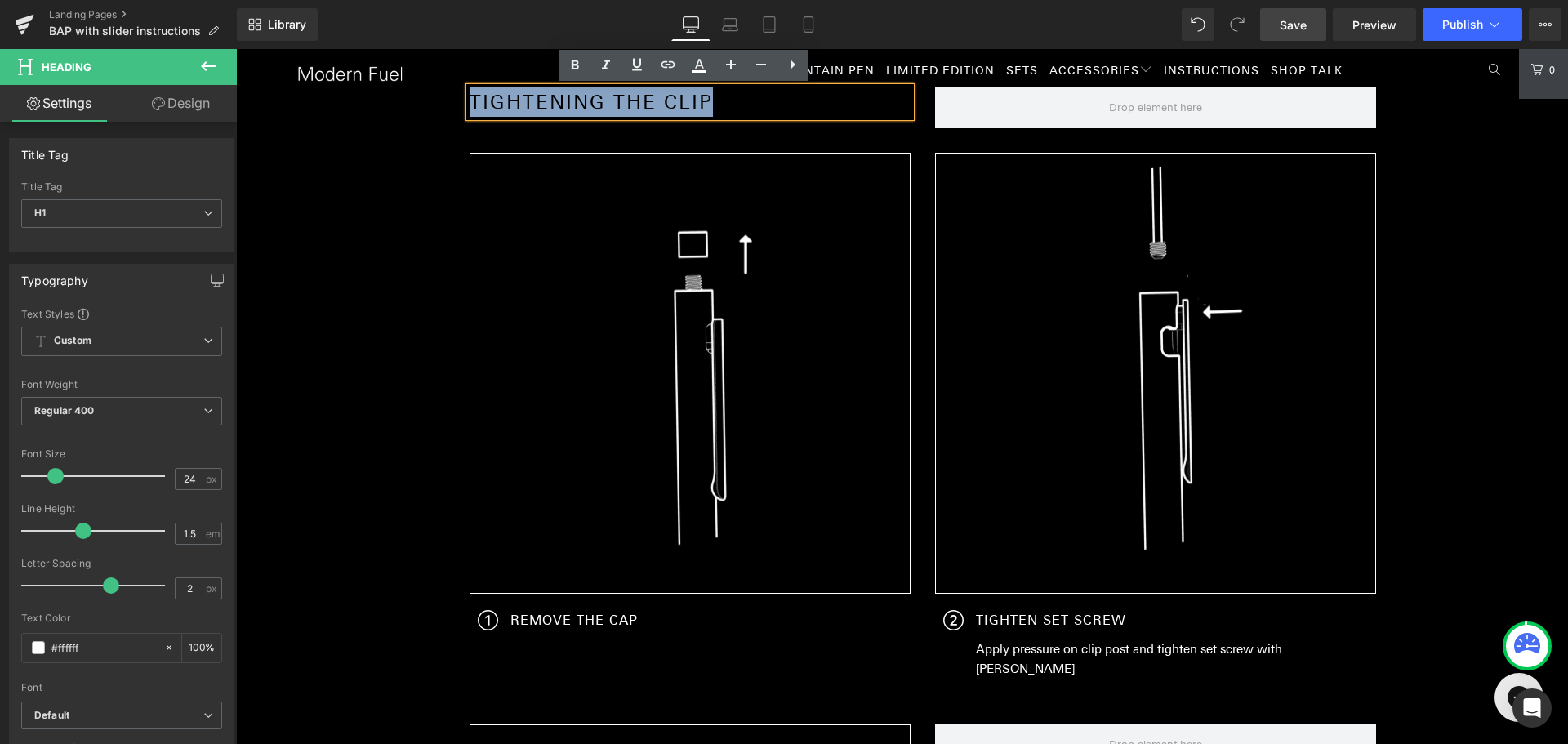
paste div "To enrich screen reader interactions, please activate Accessibility in Grammarl…"
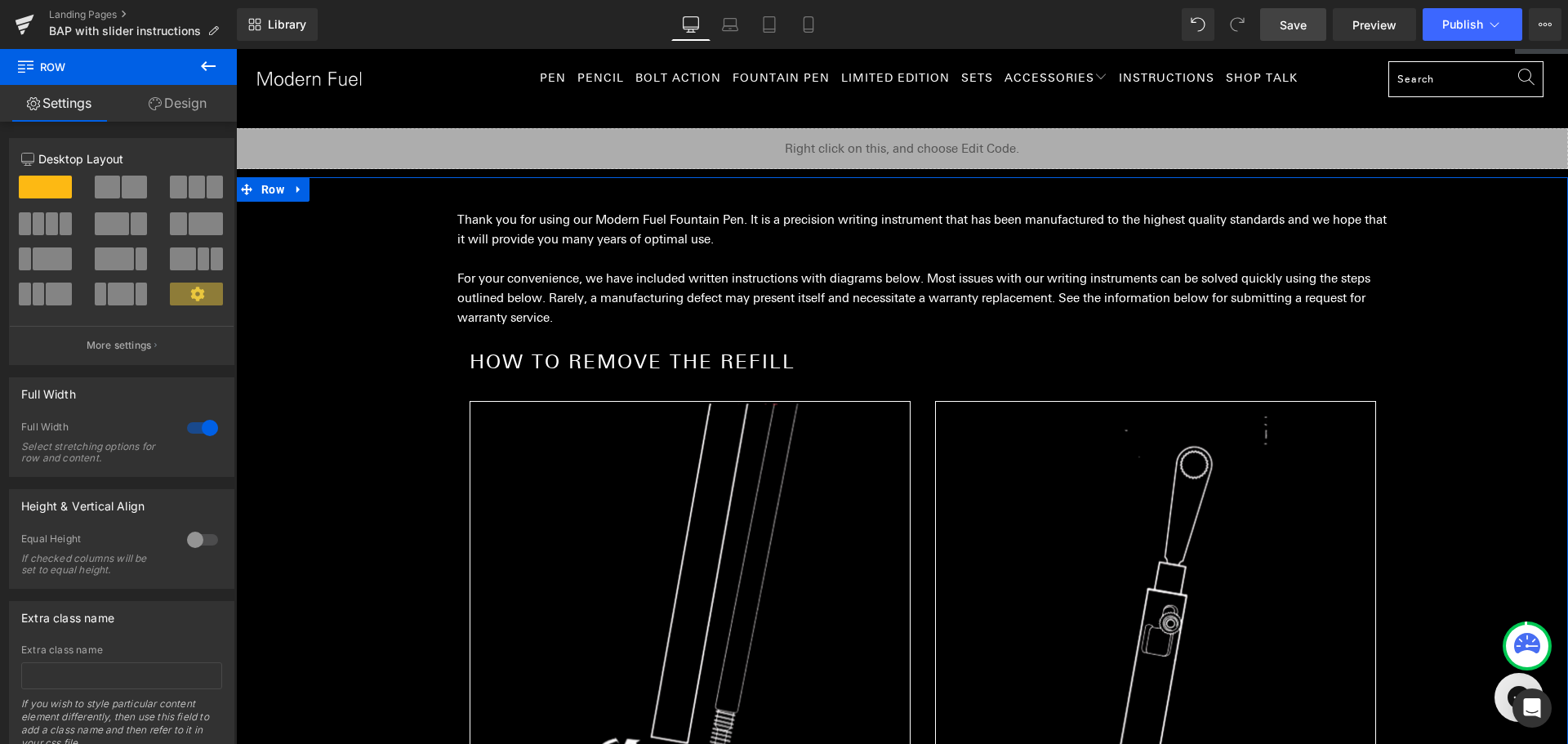
scroll to position [0, 0]
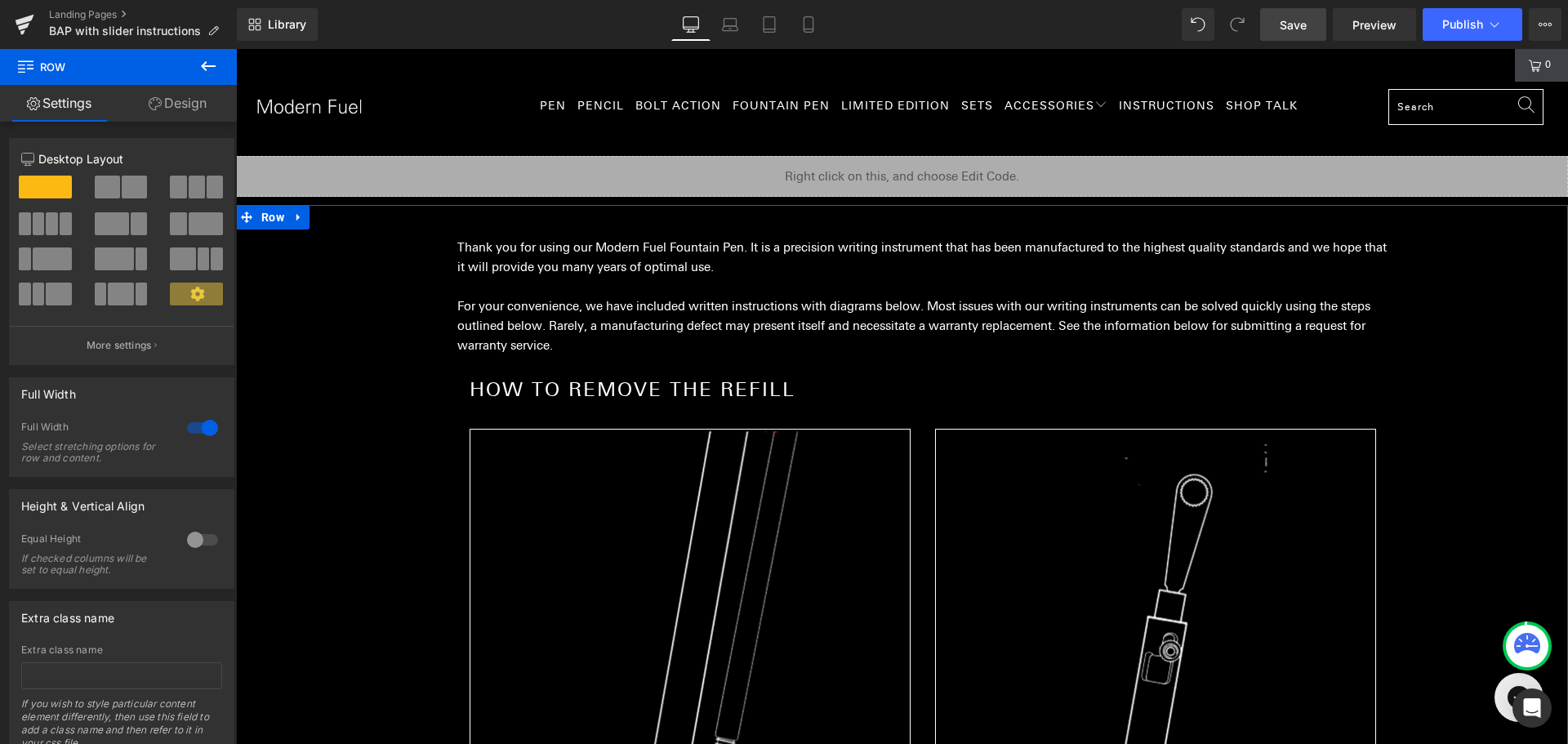
click at [633, 301] on p "For your convenience, we have included written instructions with diagrams below…" at bounding box center [922, 325] width 931 height 59
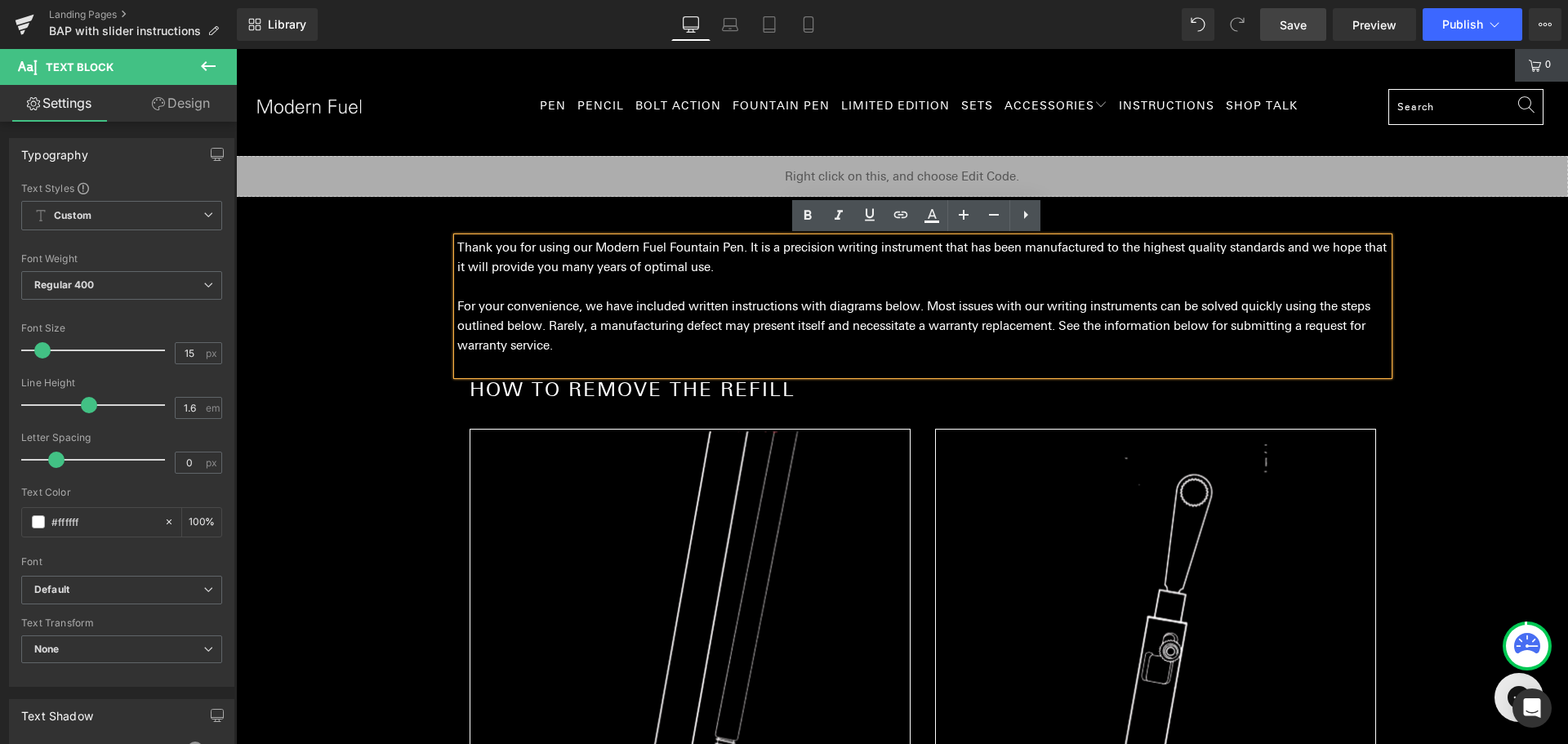
click at [827, 317] on p "For your convenience, we have included written instructions with diagrams below…" at bounding box center [922, 325] width 931 height 59
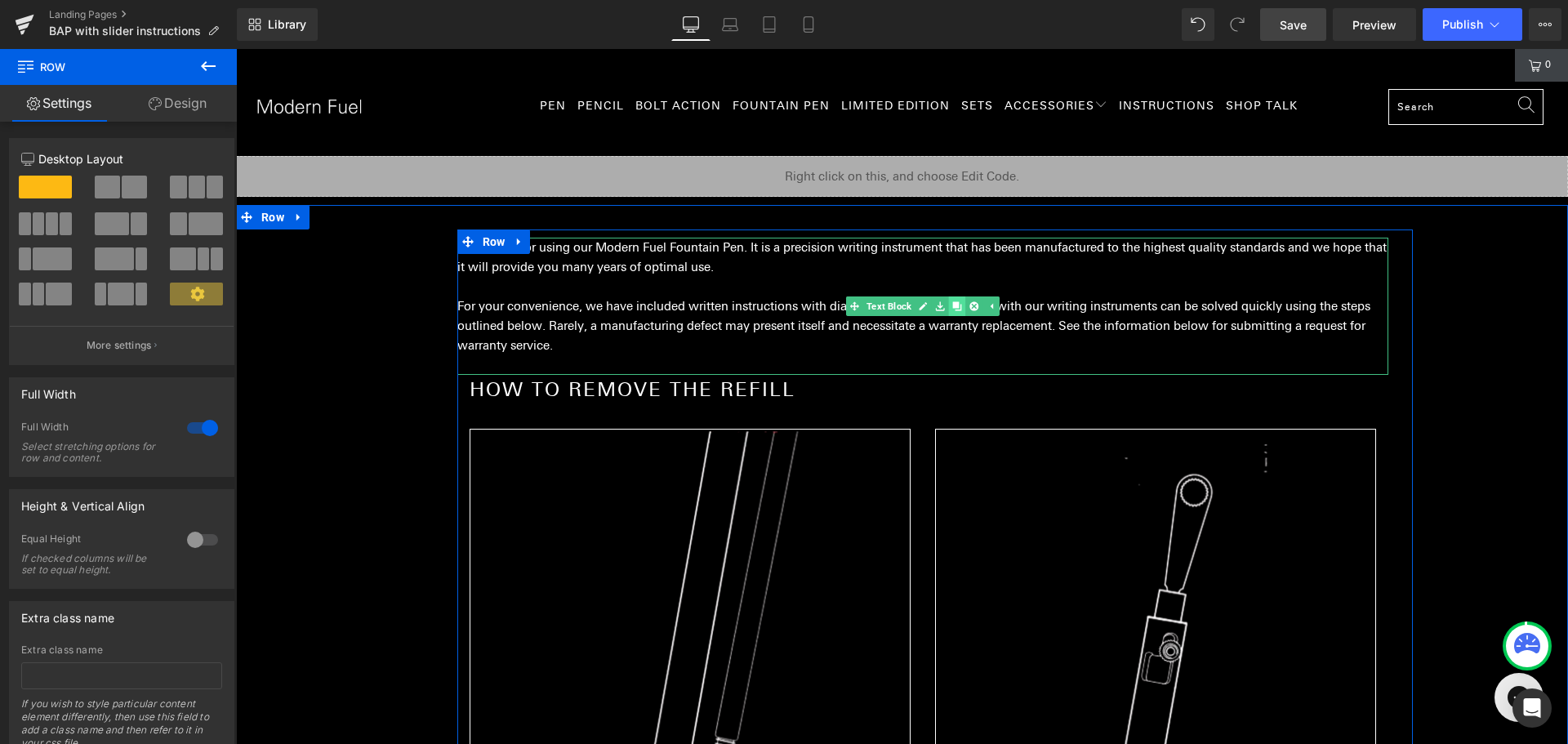
click at [953, 307] on icon at bounding box center [956, 306] width 9 height 10
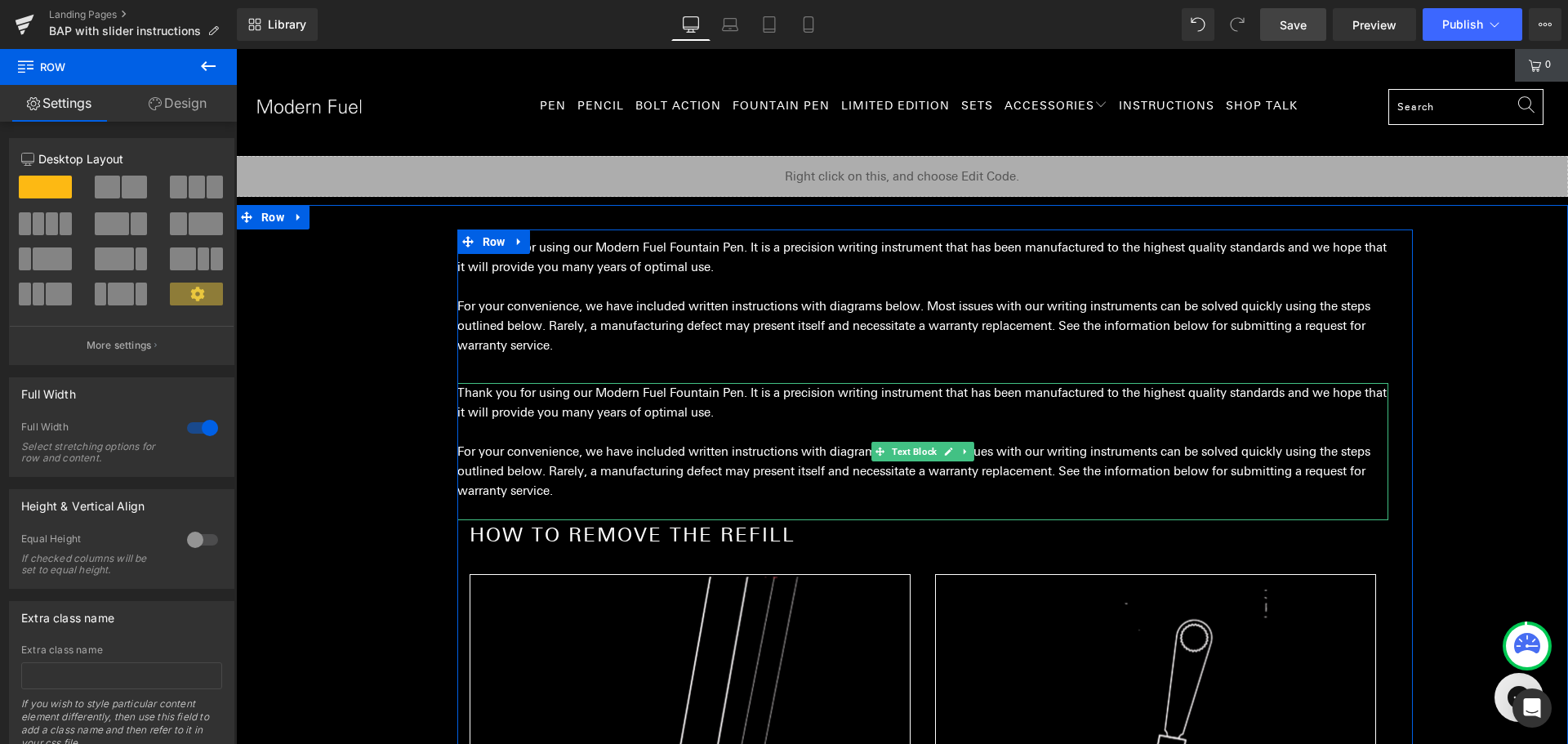
click at [632, 432] on p "To enrich screen reader interactions, please activate Accessibility in Grammarl…" at bounding box center [922, 431] width 931 height 19
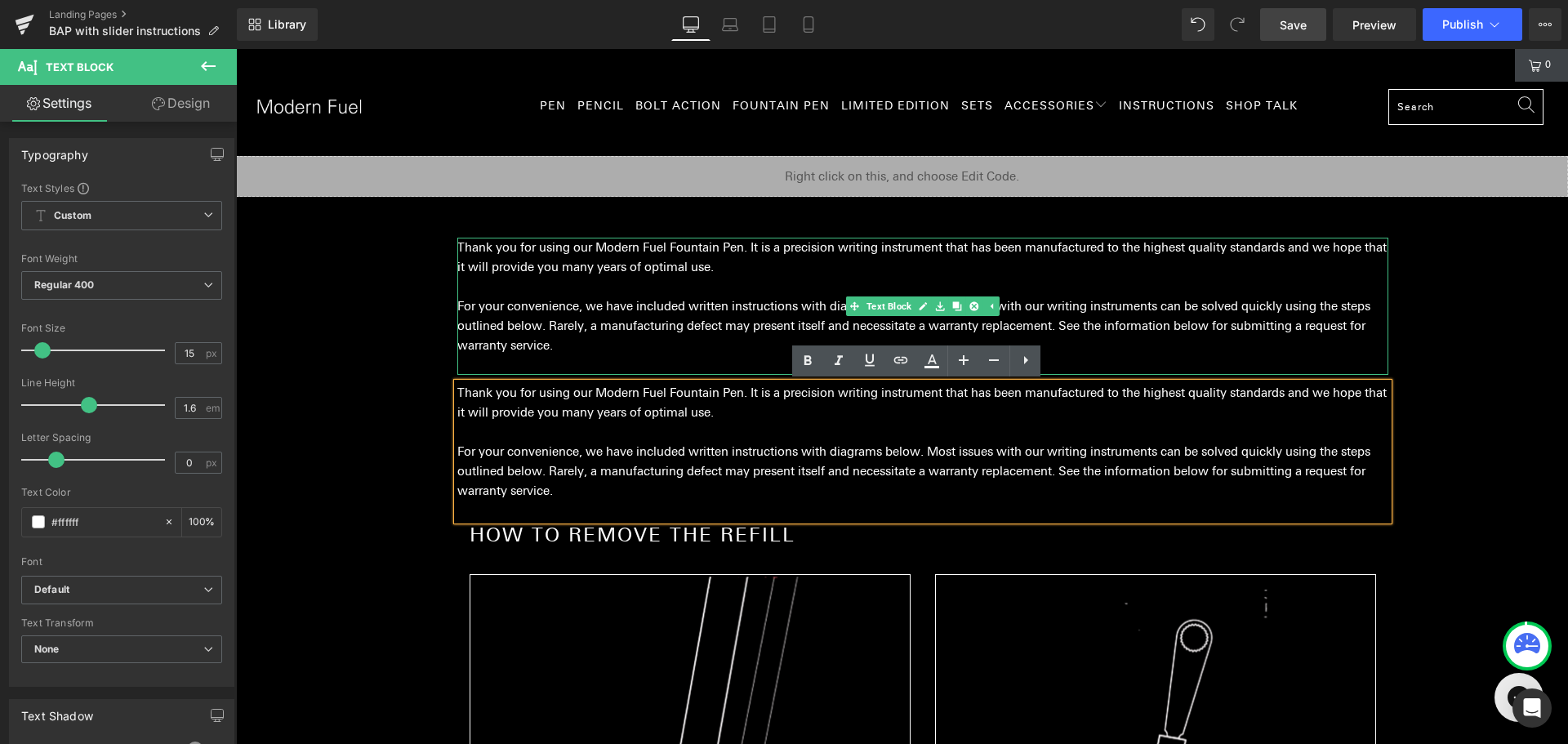
click at [1309, 314] on p "For your convenience, we have included written instructions with diagrams below…" at bounding box center [922, 325] width 931 height 59
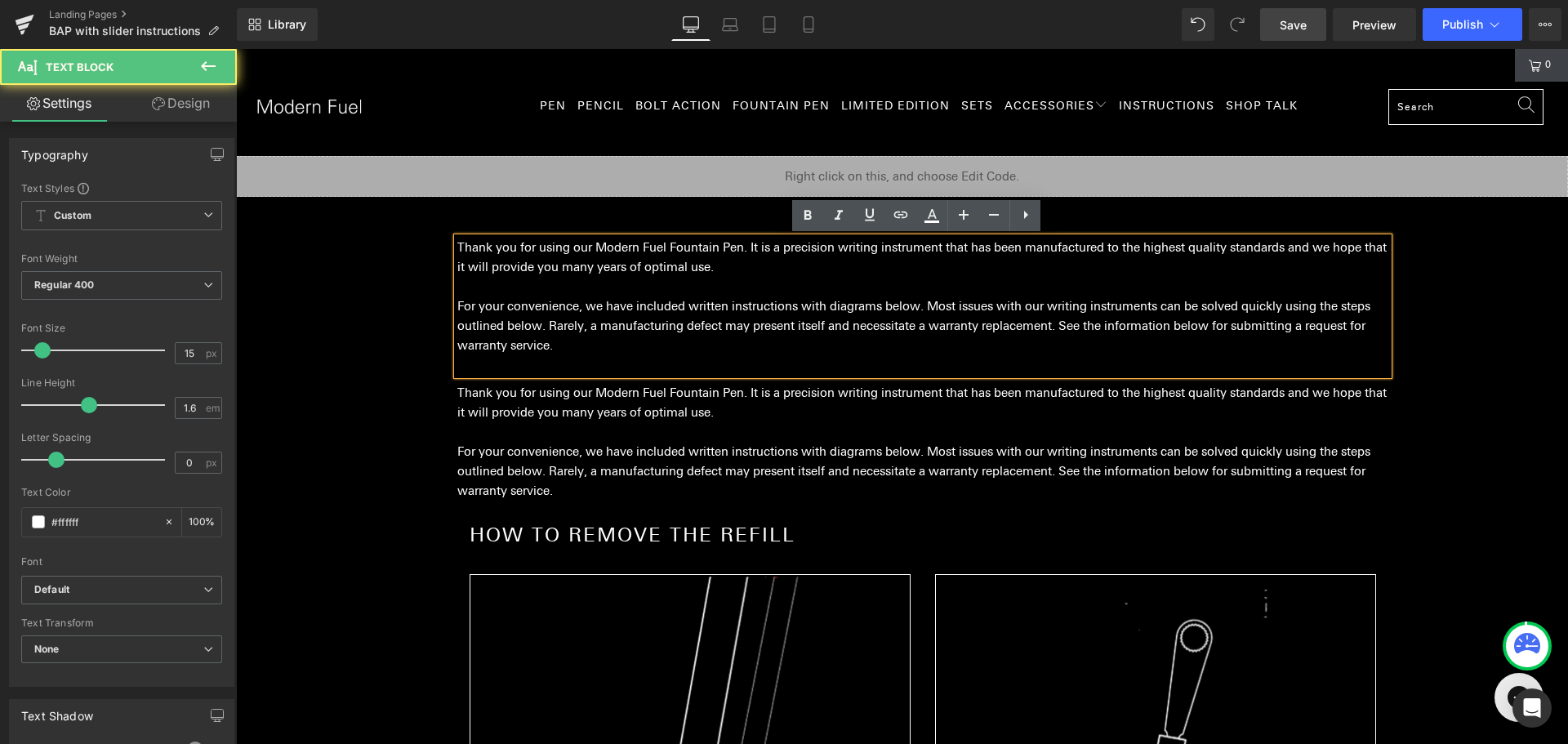
drag, startPoint x: 1519, startPoint y: 410, endPoint x: 788, endPoint y: 435, distance: 731.4
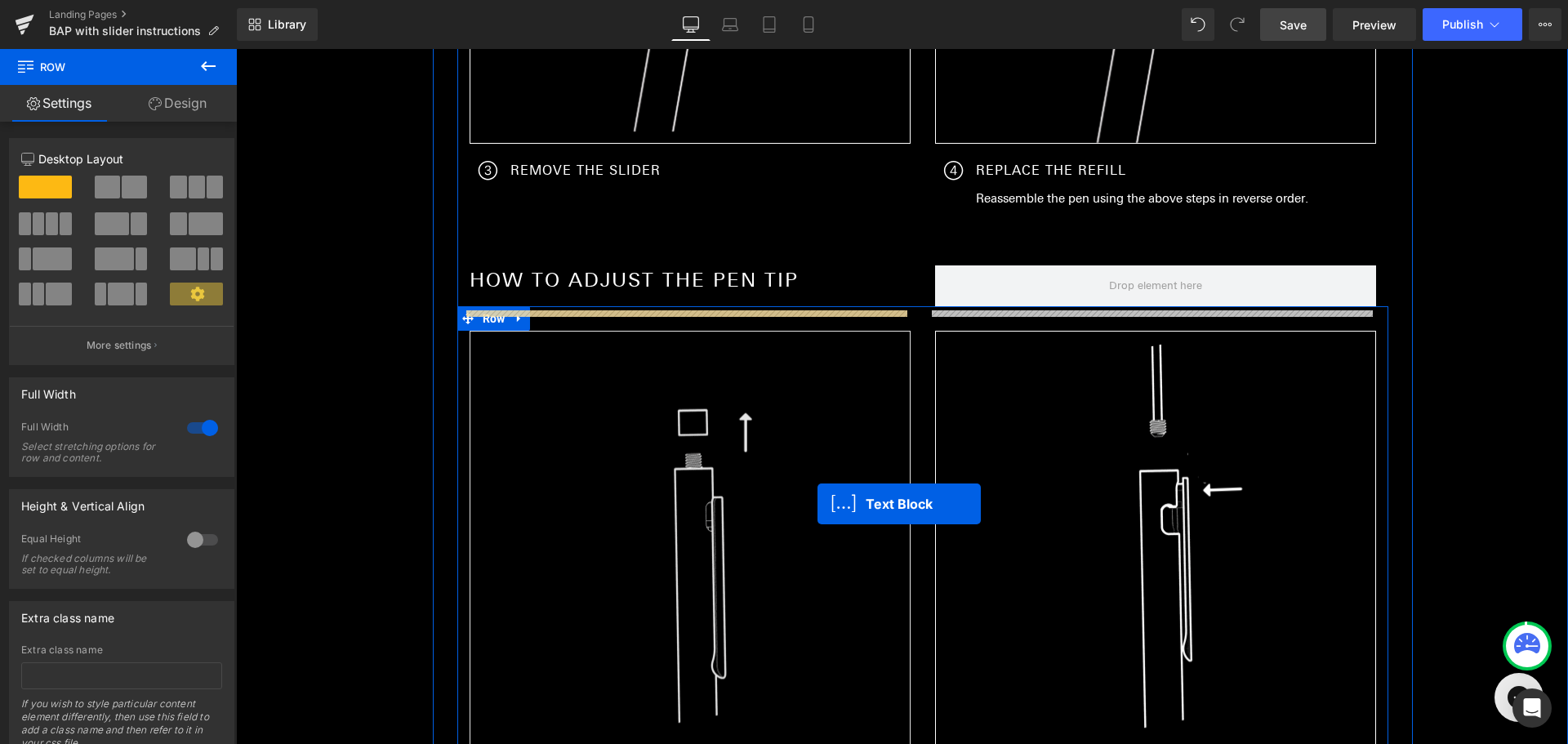
scroll to position [1373, 0]
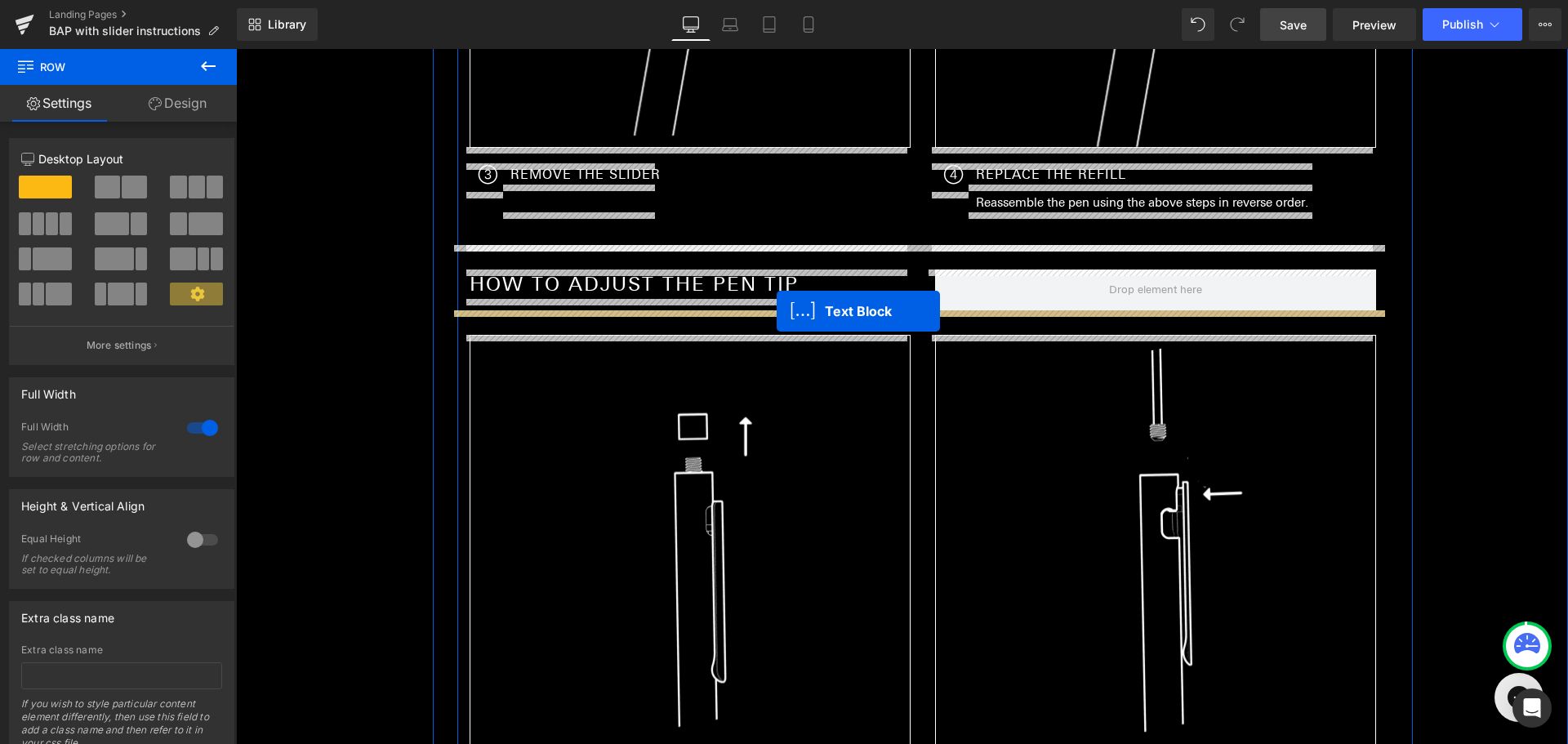
drag, startPoint x: 869, startPoint y: 450, endPoint x: 777, endPoint y: 311, distance: 166.7
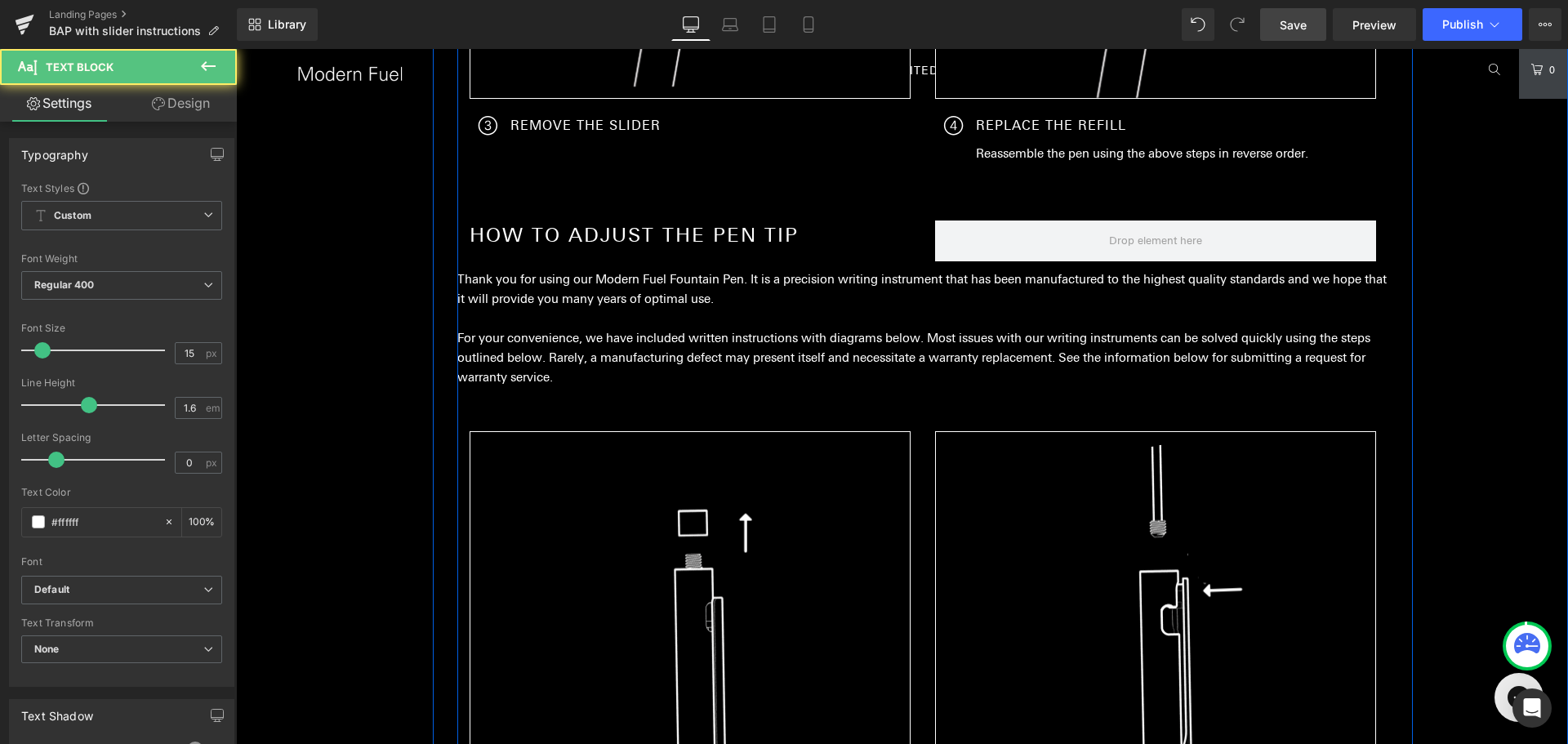
scroll to position [1324, 0]
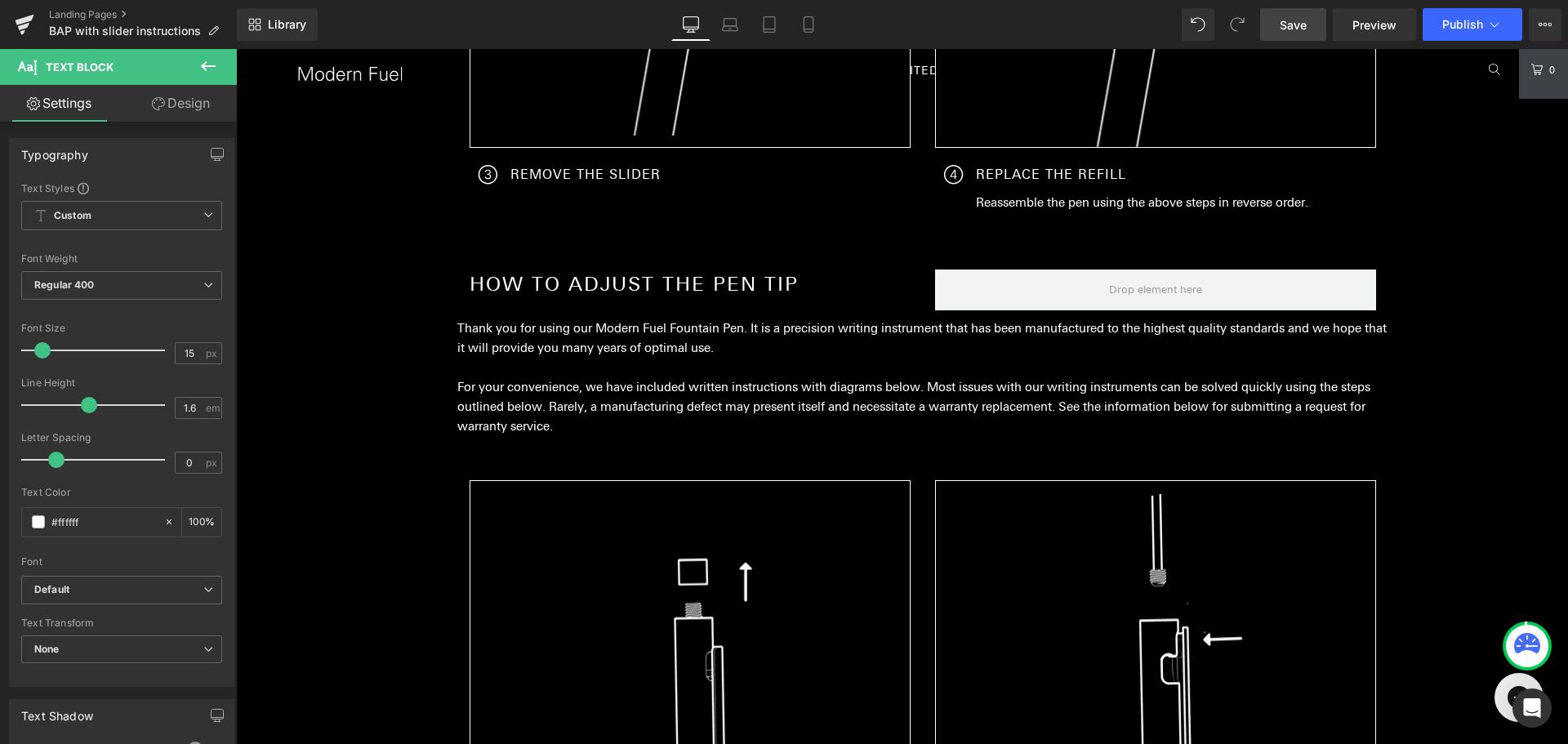
click at [773, 382] on p "For your convenience, we have included written instructions with diagrams below…" at bounding box center [922, 407] width 931 height 59
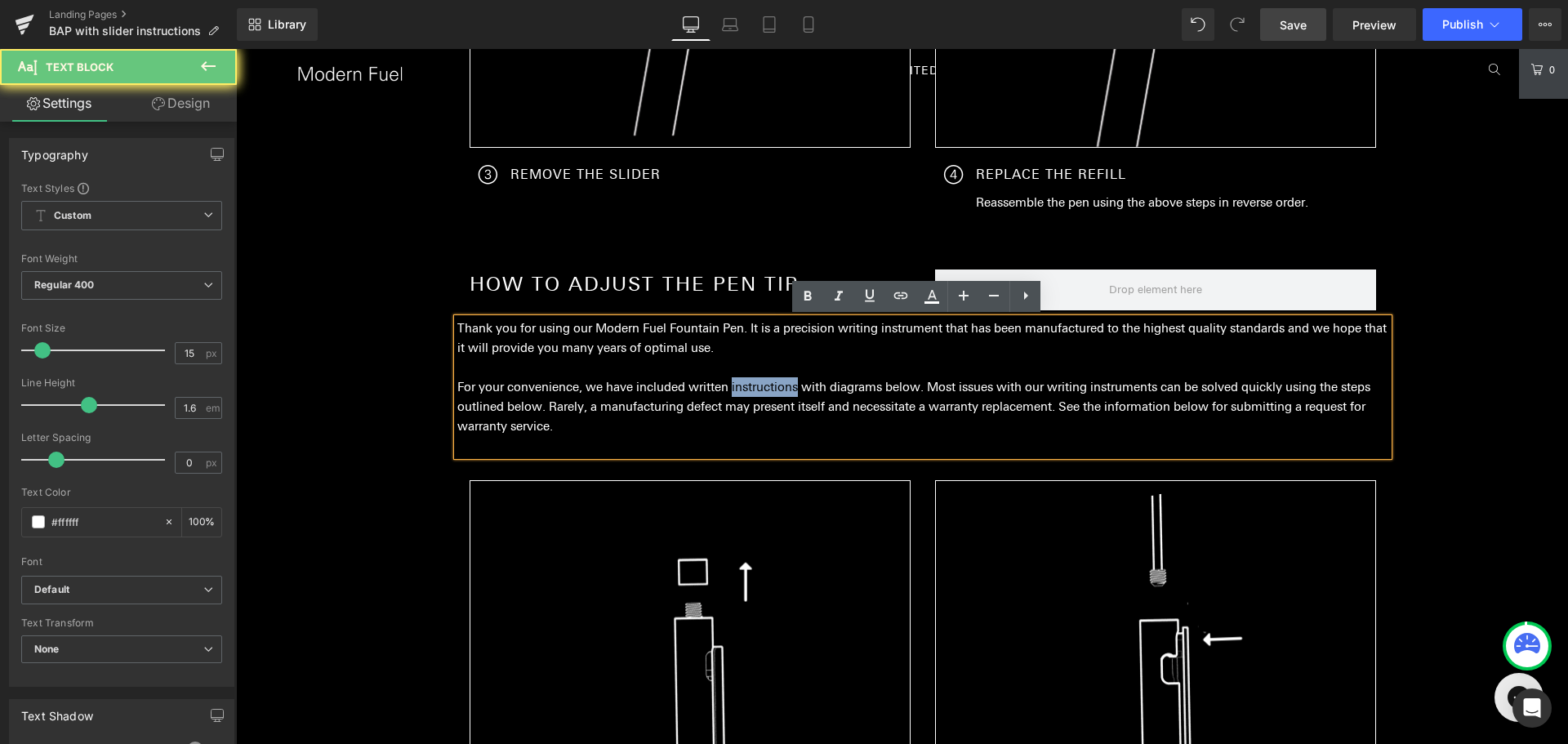
click at [773, 382] on p "For your convenience, we have included written instructions with diagrams below…" at bounding box center [922, 407] width 931 height 59
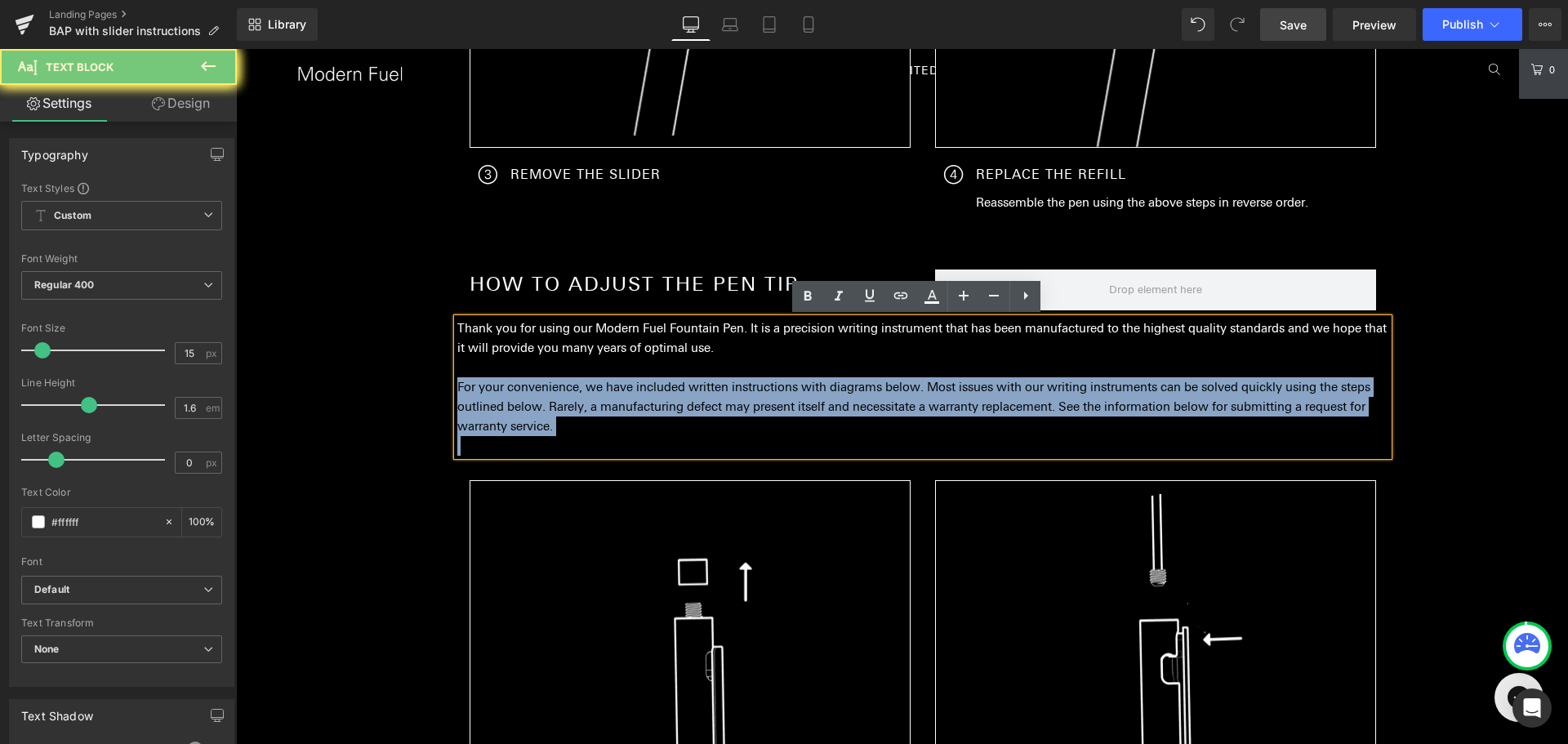
click at [773, 382] on p "For your convenience, we have included written instructions with diagrams below…" at bounding box center [922, 407] width 931 height 59
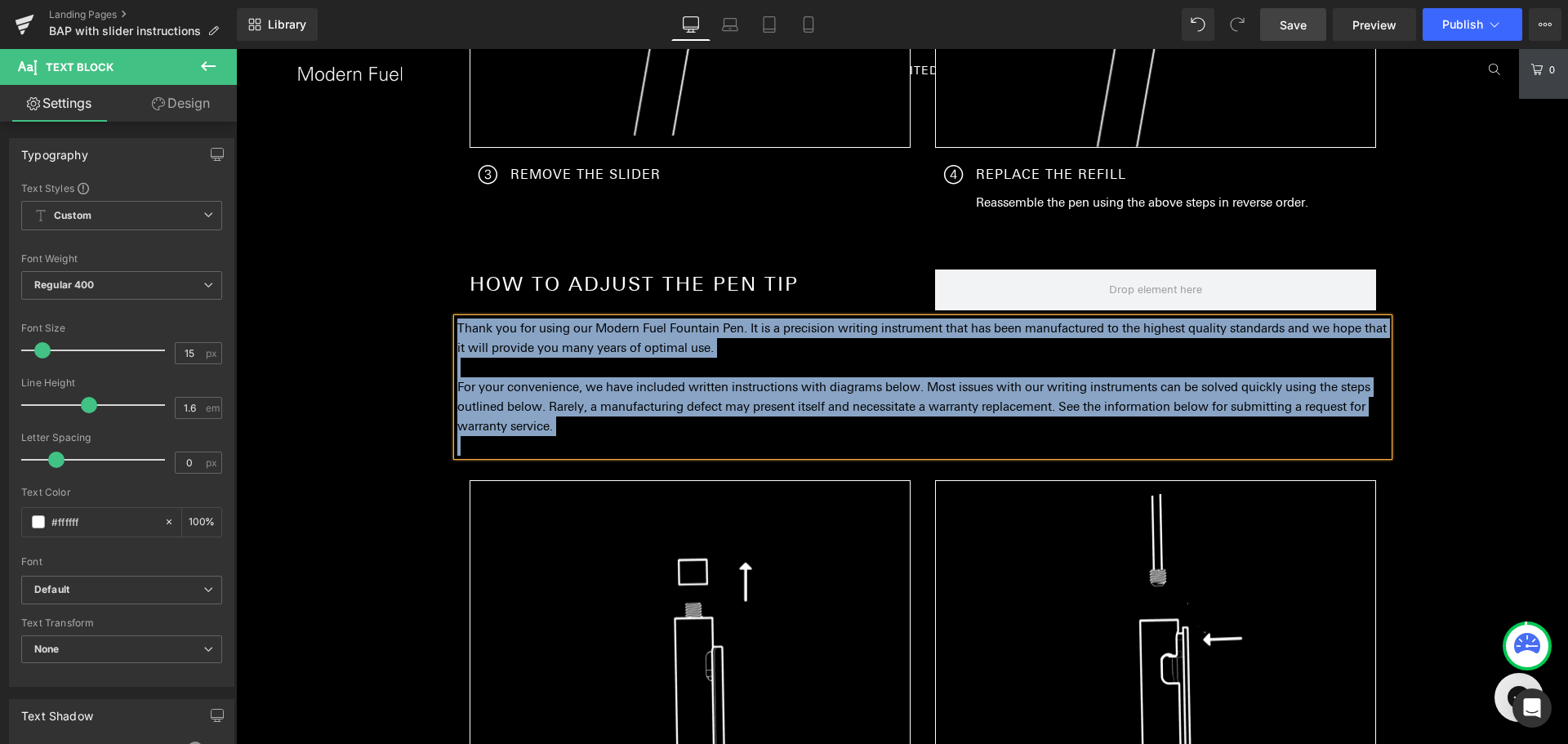
paste div "To enrich screen reader interactions, please activate Accessibility in Grammarl…"
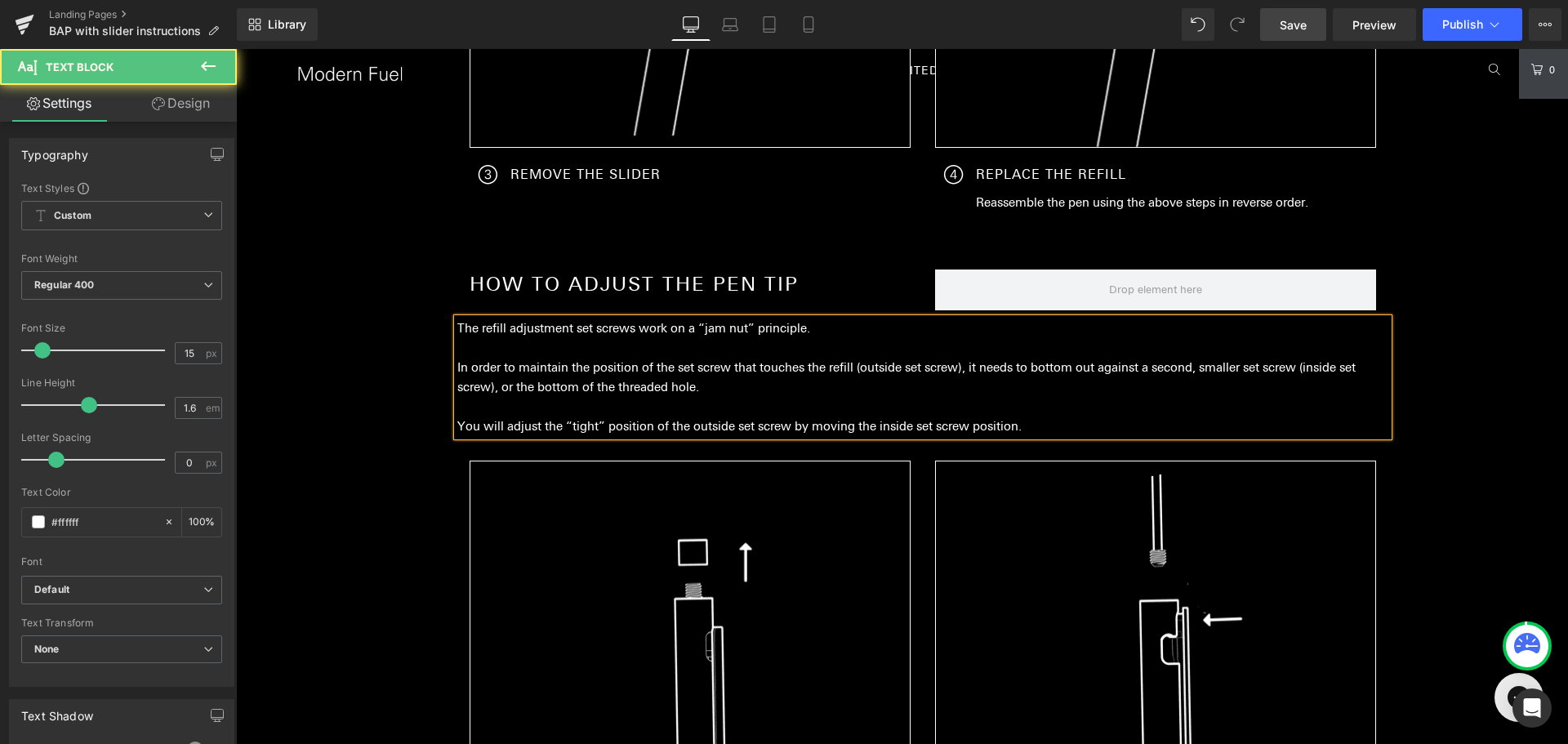
click at [787, 384] on p "In order to maintain the position of the set screw that touches the refill (out…" at bounding box center [922, 377] width 931 height 40
click at [1072, 409] on p "To enrich screen reader interactions, please activate Accessibility in Grammarl…" at bounding box center [922, 406] width 931 height 19
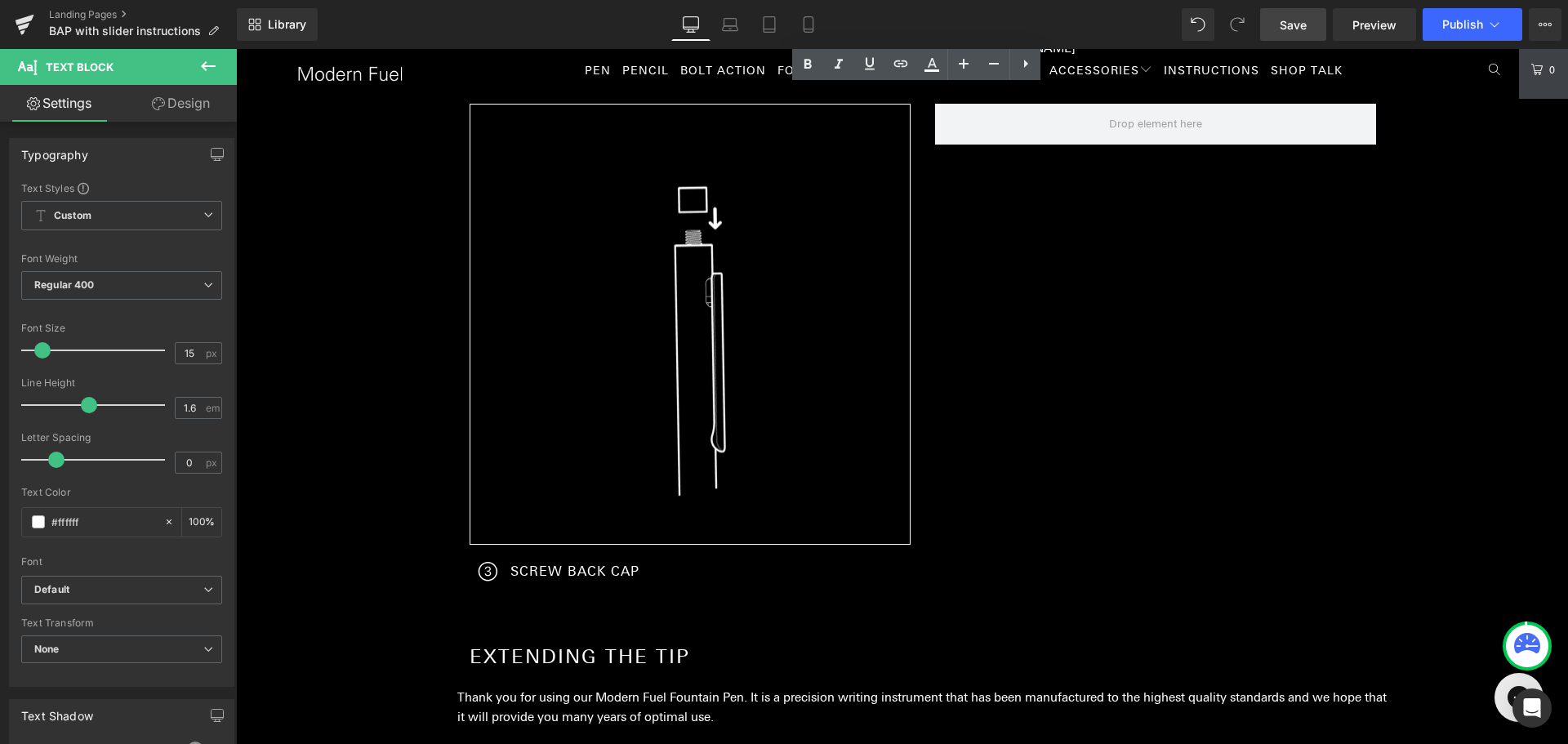
scroll to position [2467, 0]
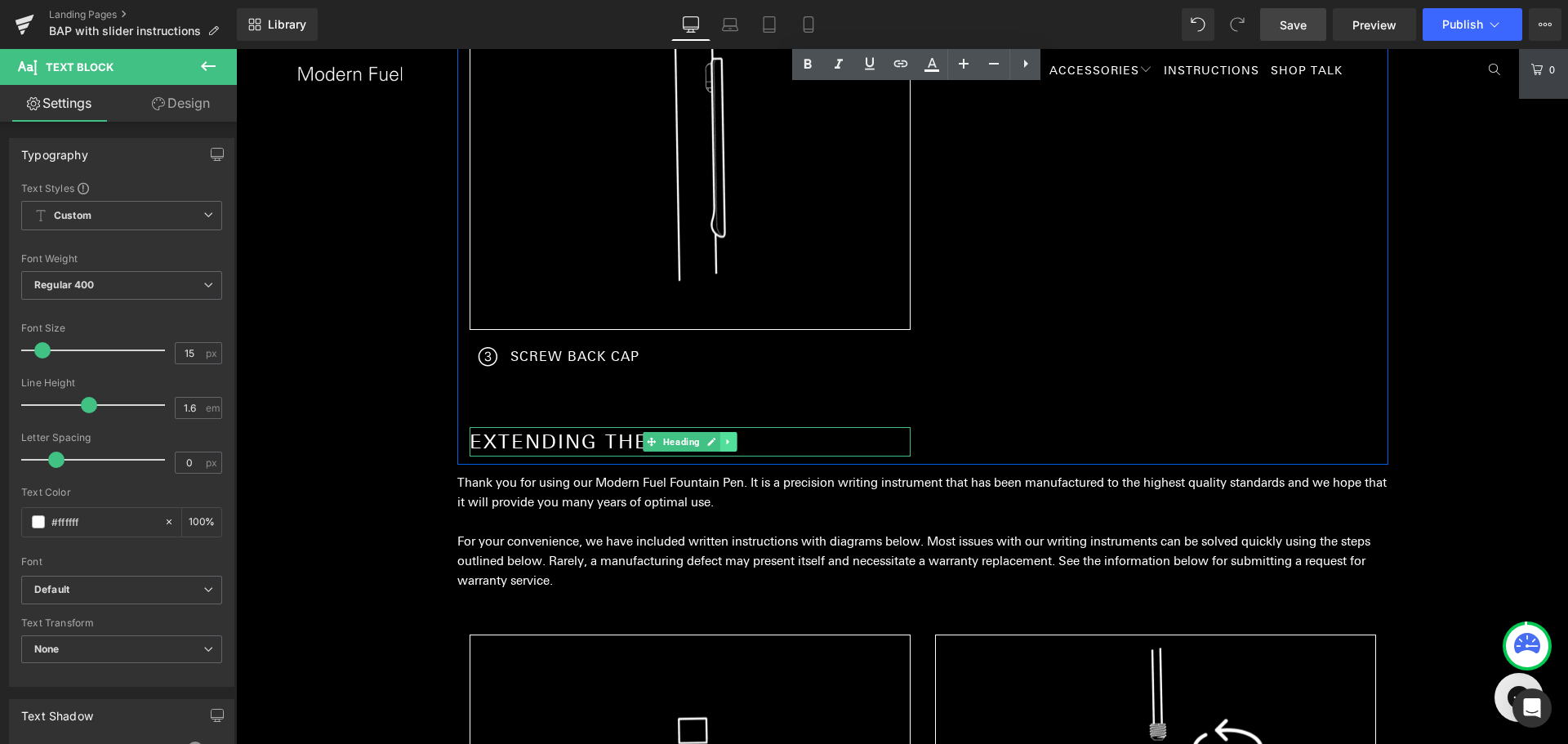
click at [724, 445] on icon at bounding box center [729, 442] width 9 height 10
click at [732, 445] on icon at bounding box center [737, 443] width 9 height 9
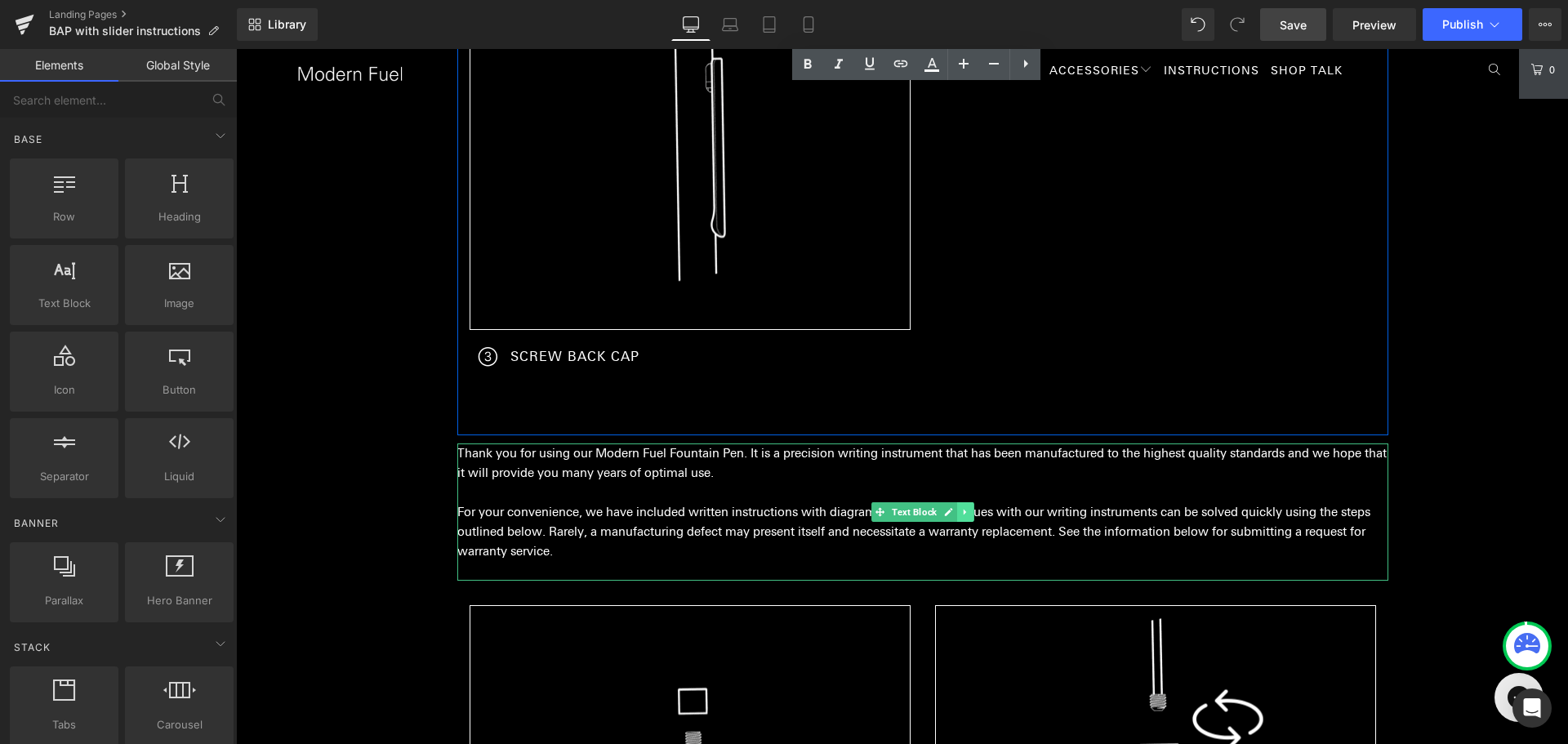
click at [963, 513] on icon at bounding box center [964, 513] width 3 height 6
click at [966, 513] on link at bounding box center [974, 512] width 18 height 19
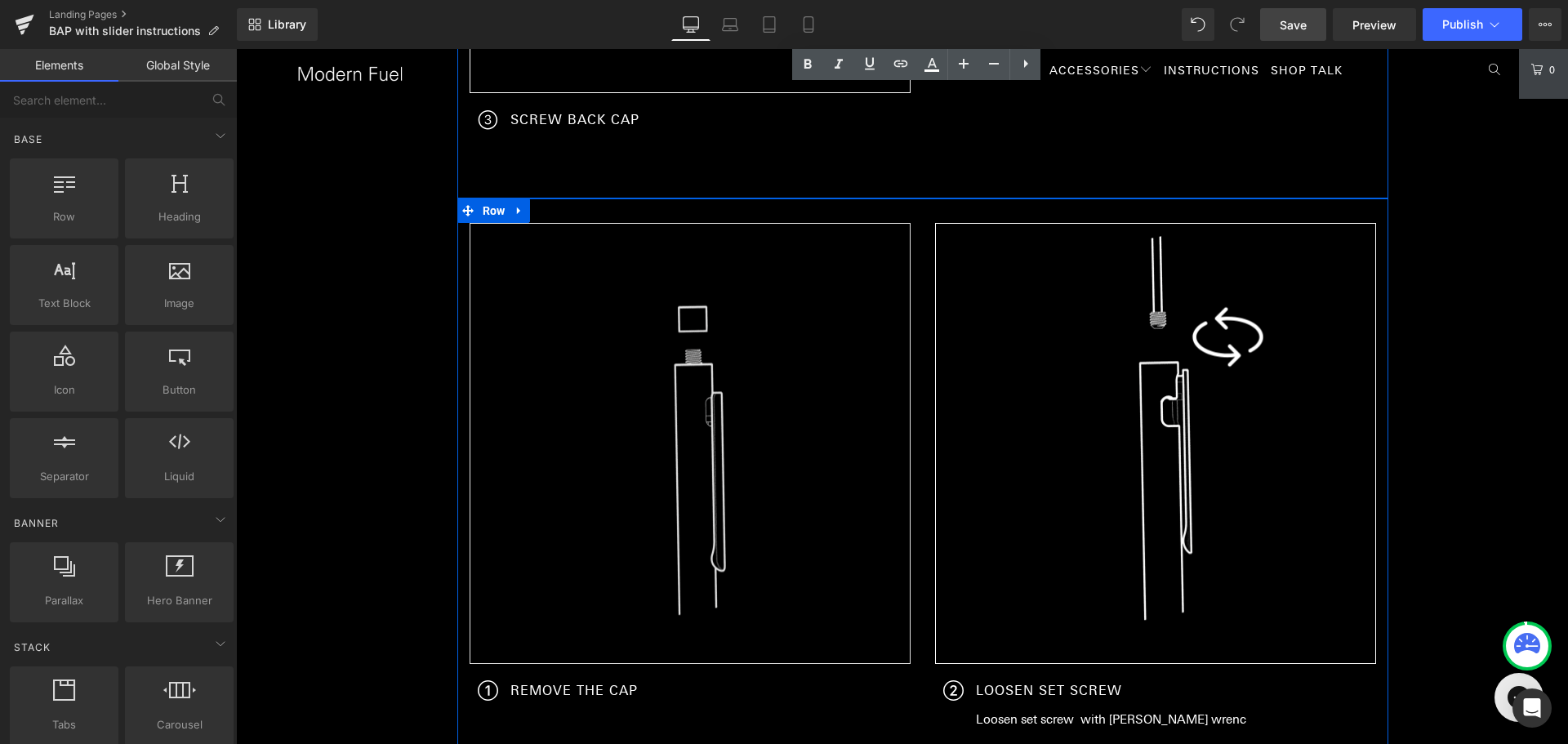
scroll to position [2712, 0]
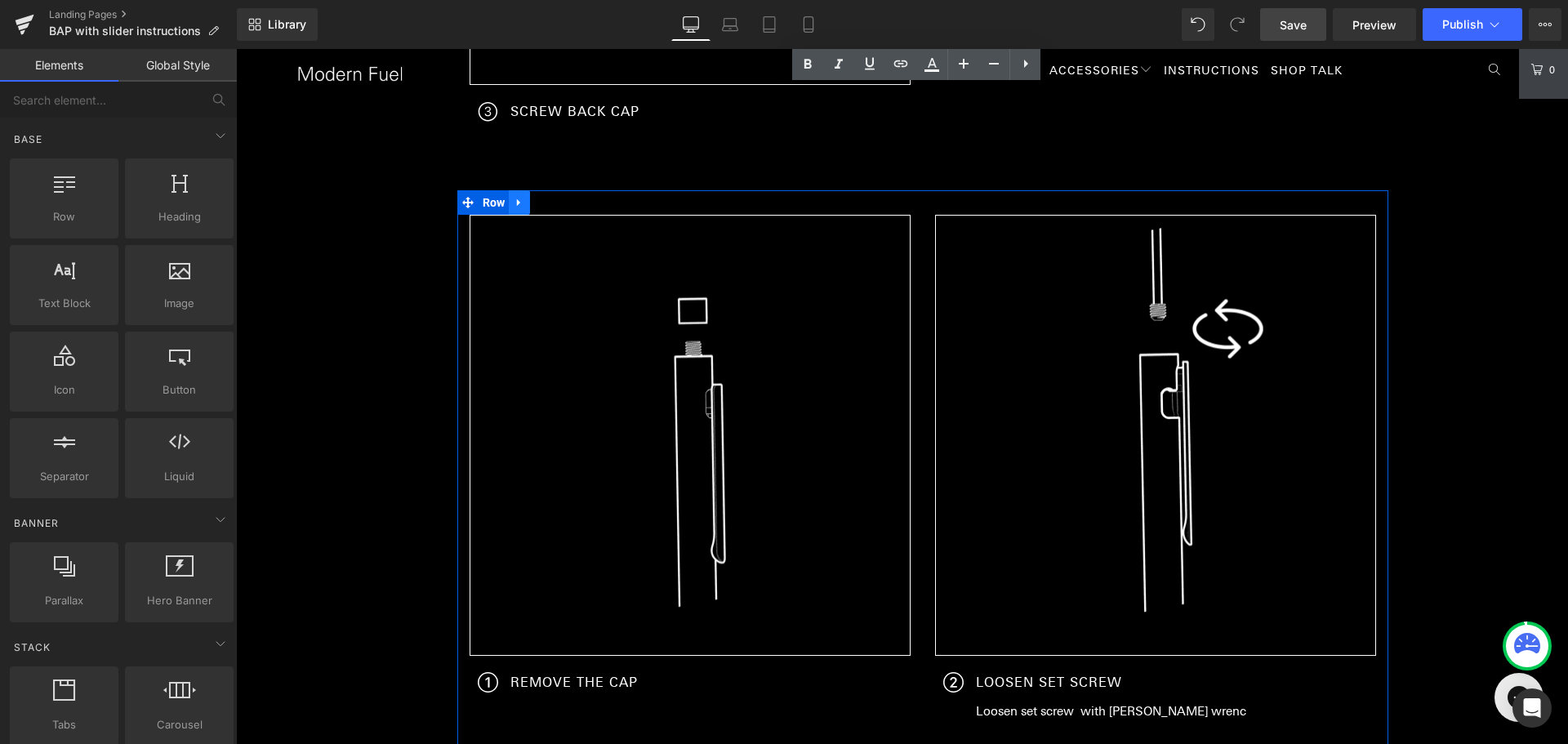
click at [518, 203] on icon at bounding box center [519, 202] width 11 height 12
click at [556, 198] on icon at bounding box center [562, 202] width 11 height 11
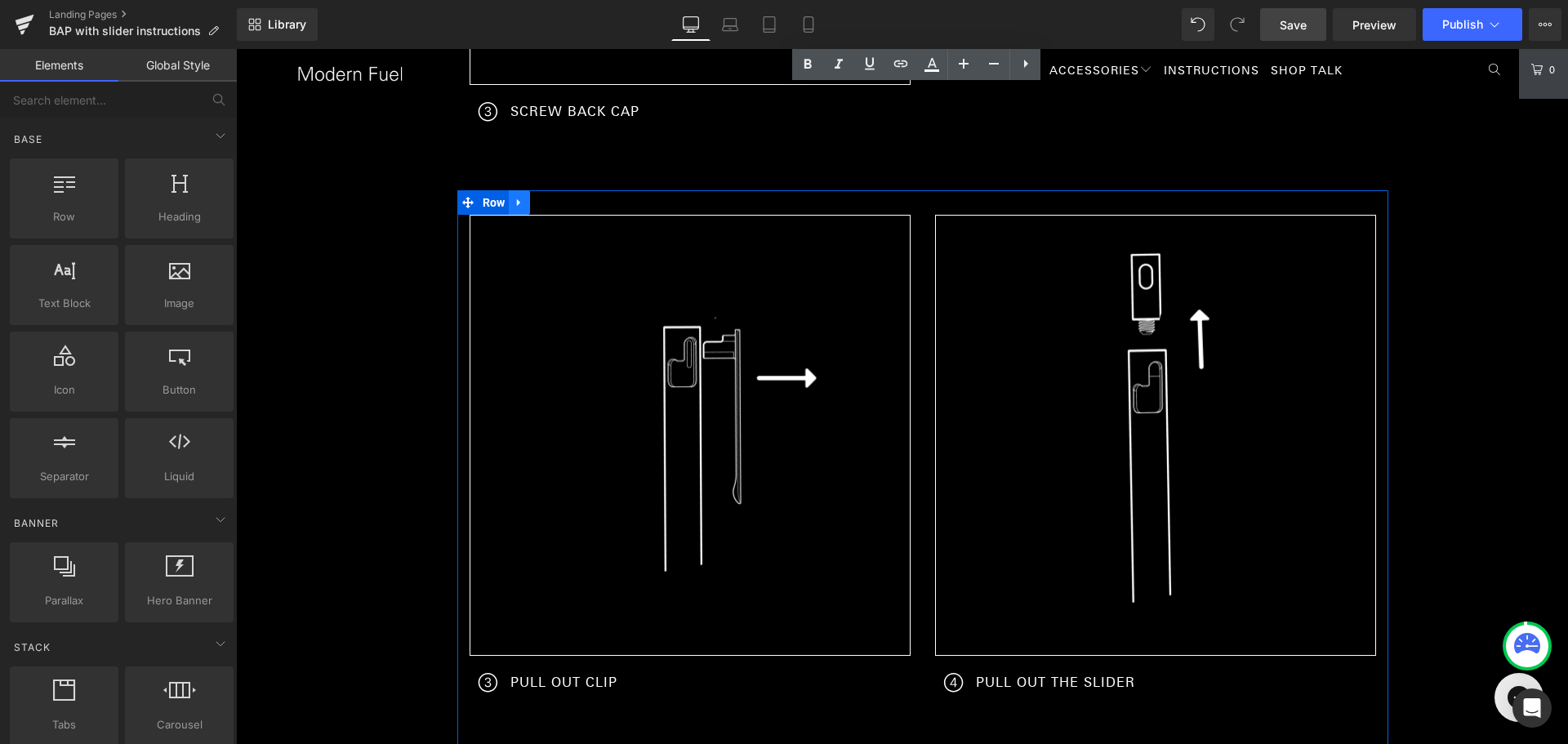
click at [517, 198] on icon at bounding box center [519, 202] width 11 height 12
click at [552, 203] on link at bounding box center [562, 202] width 21 height 25
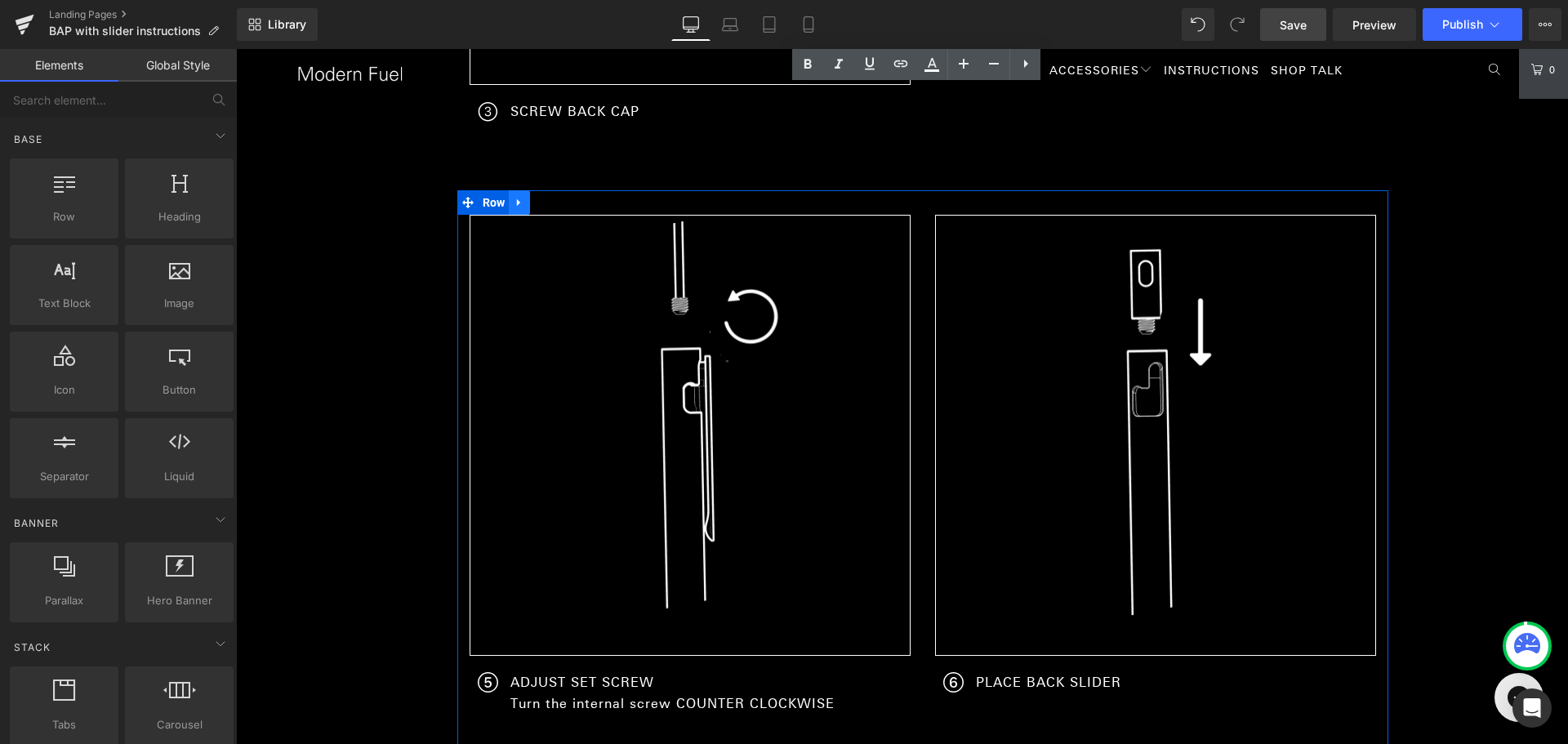
click at [520, 199] on link at bounding box center [519, 202] width 21 height 25
click at [556, 206] on icon at bounding box center [562, 202] width 11 height 11
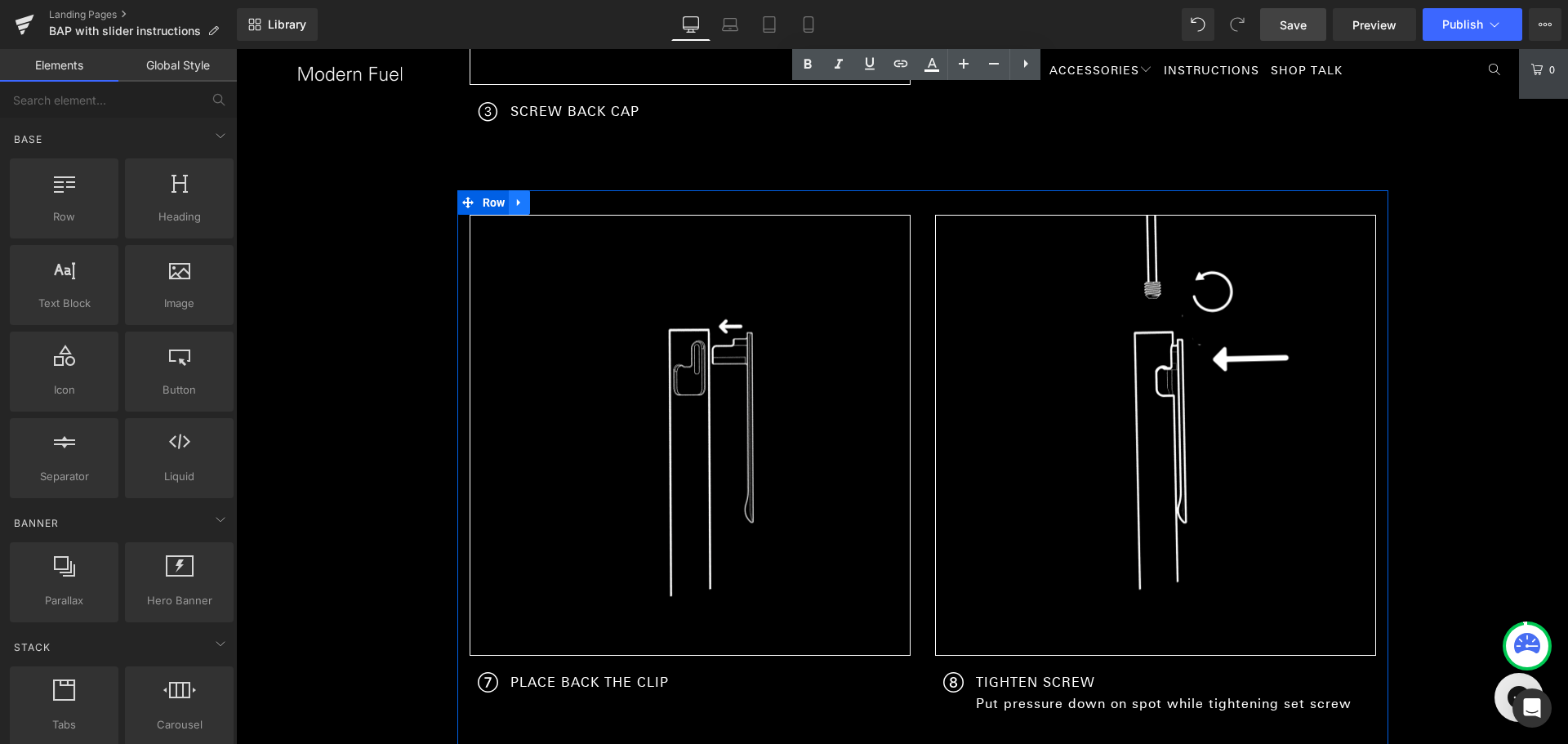
click at [517, 203] on icon at bounding box center [519, 202] width 11 height 12
click at [556, 203] on icon at bounding box center [562, 202] width 11 height 11
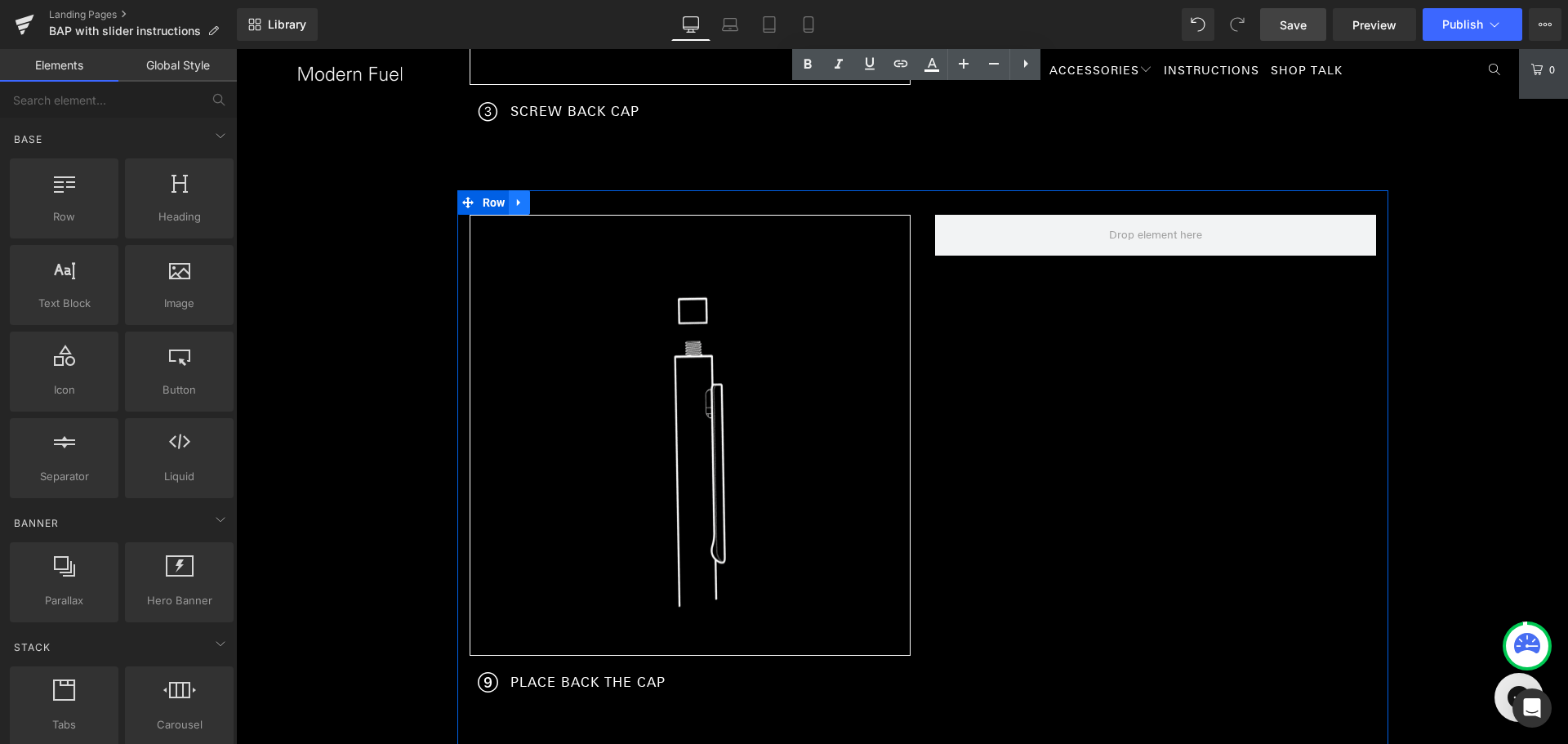
click at [518, 203] on icon at bounding box center [519, 202] width 11 height 12
click at [560, 206] on icon at bounding box center [562, 202] width 11 height 11
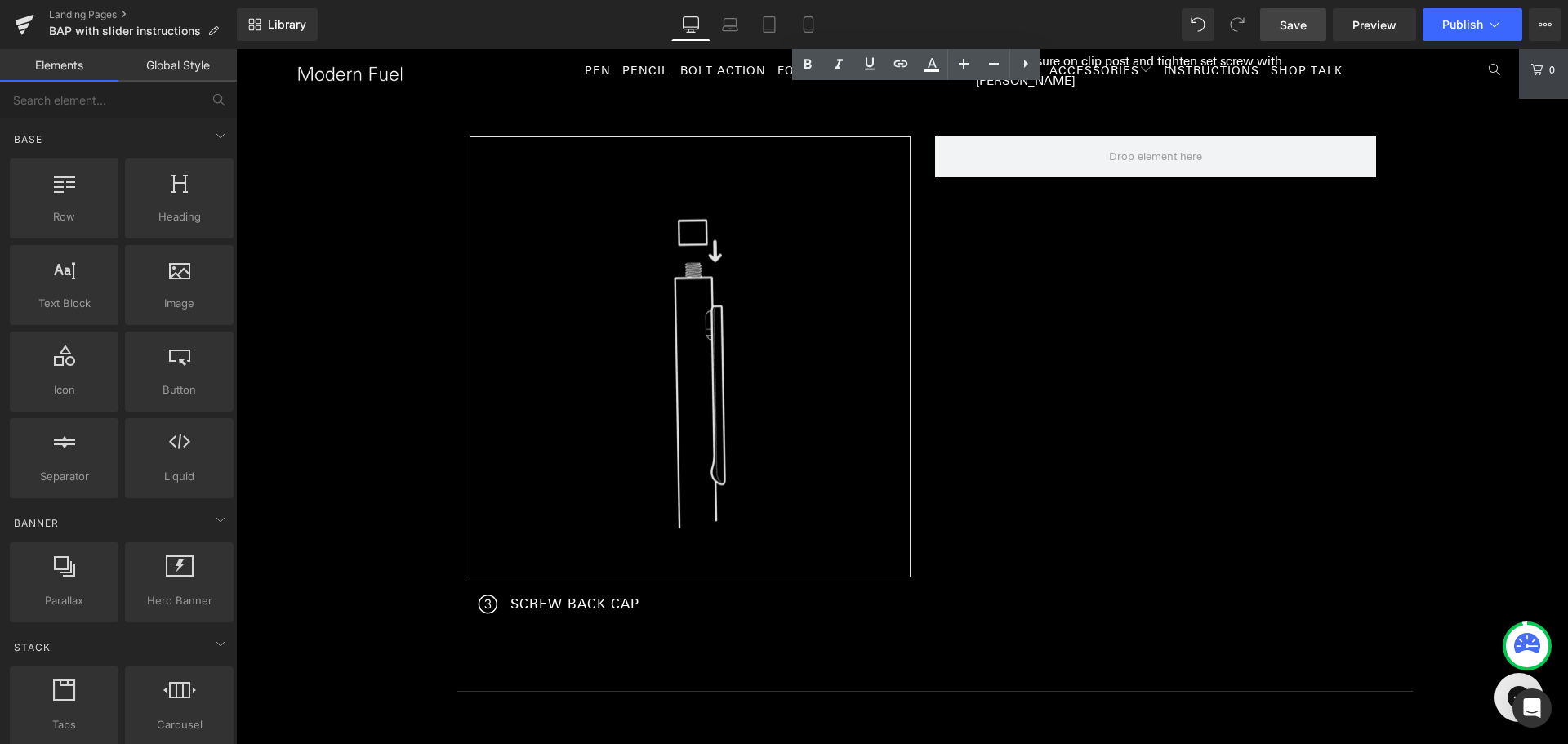
scroll to position [2141, 0]
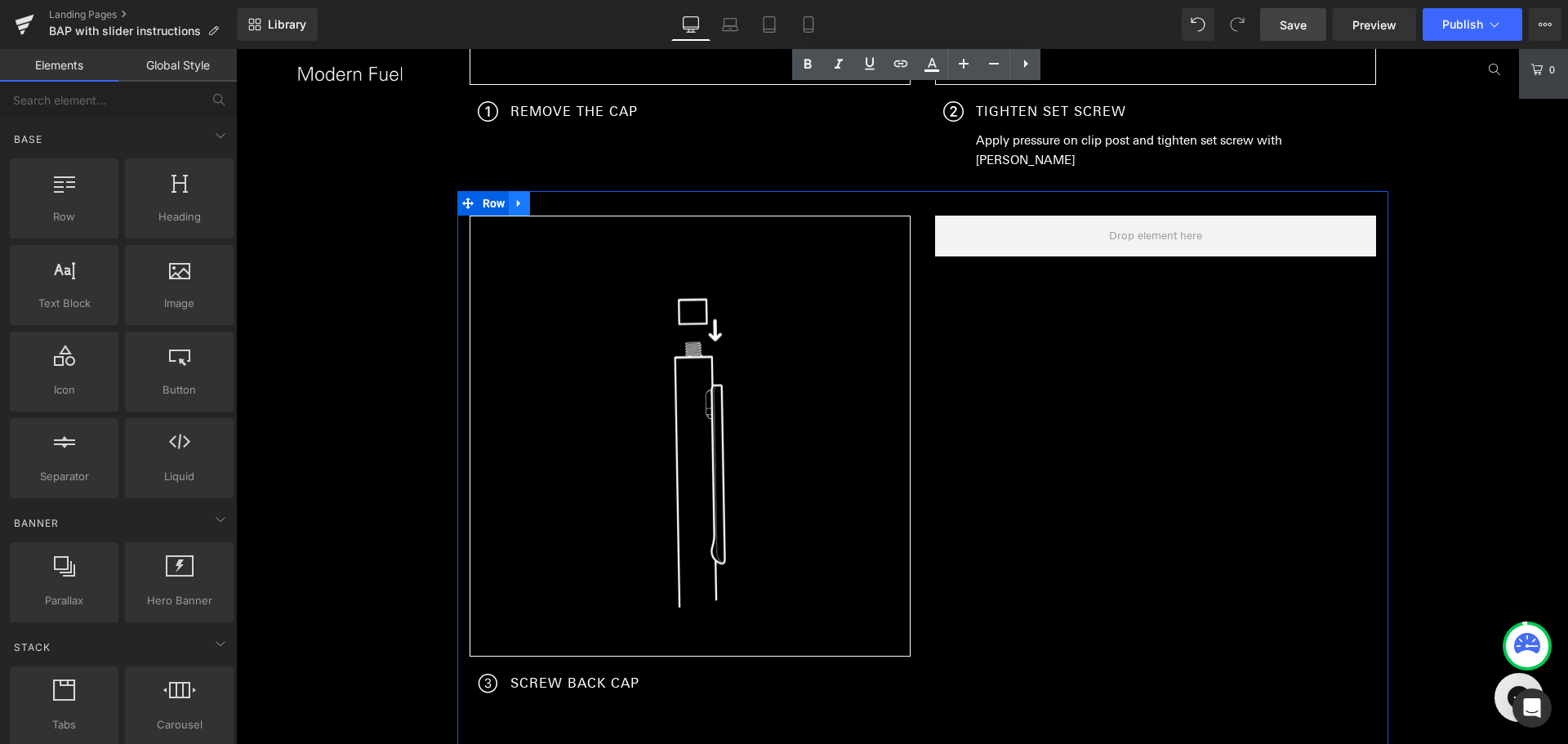
click at [514, 201] on icon at bounding box center [519, 202] width 11 height 12
click at [556, 203] on icon at bounding box center [562, 203] width 11 height 11
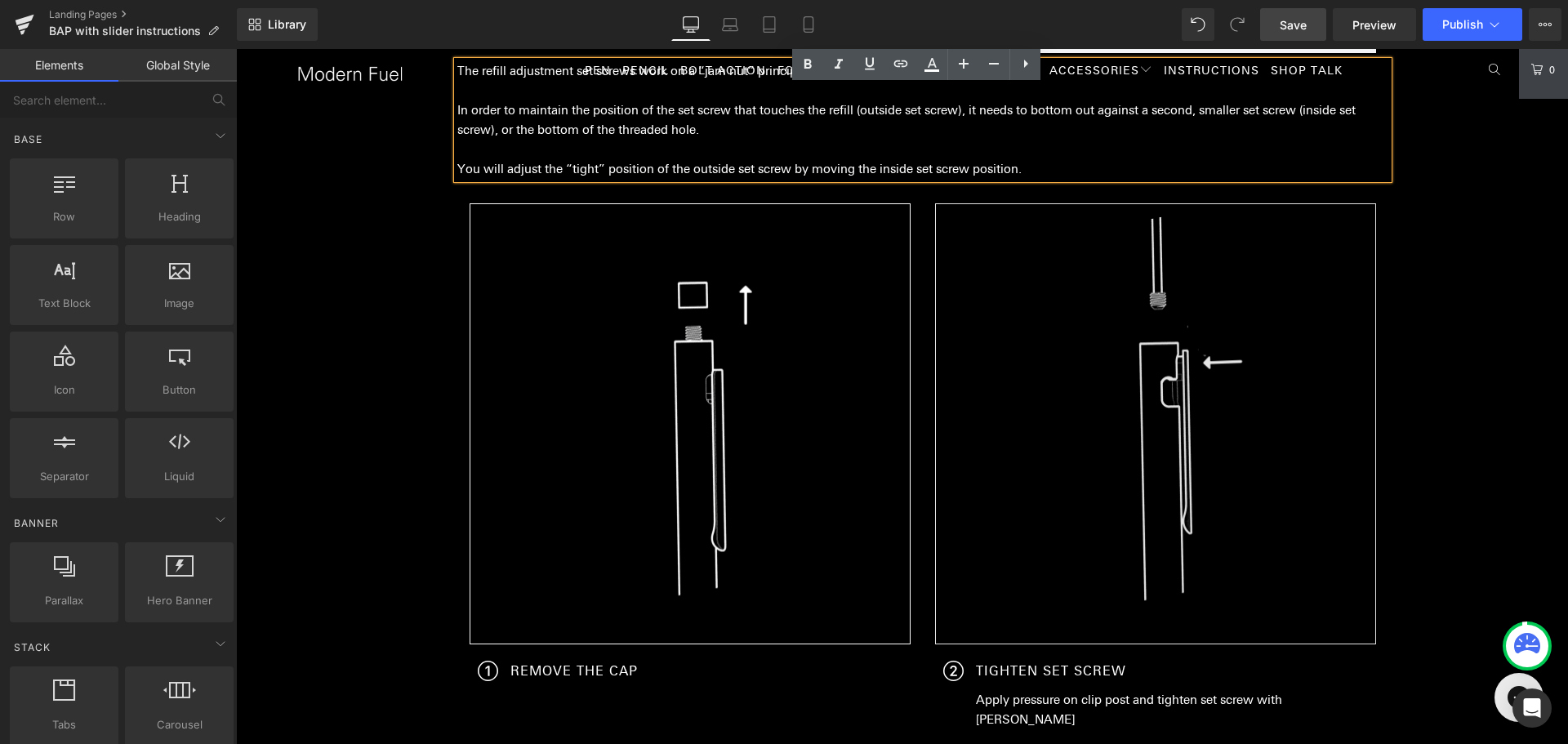
scroll to position [1569, 0]
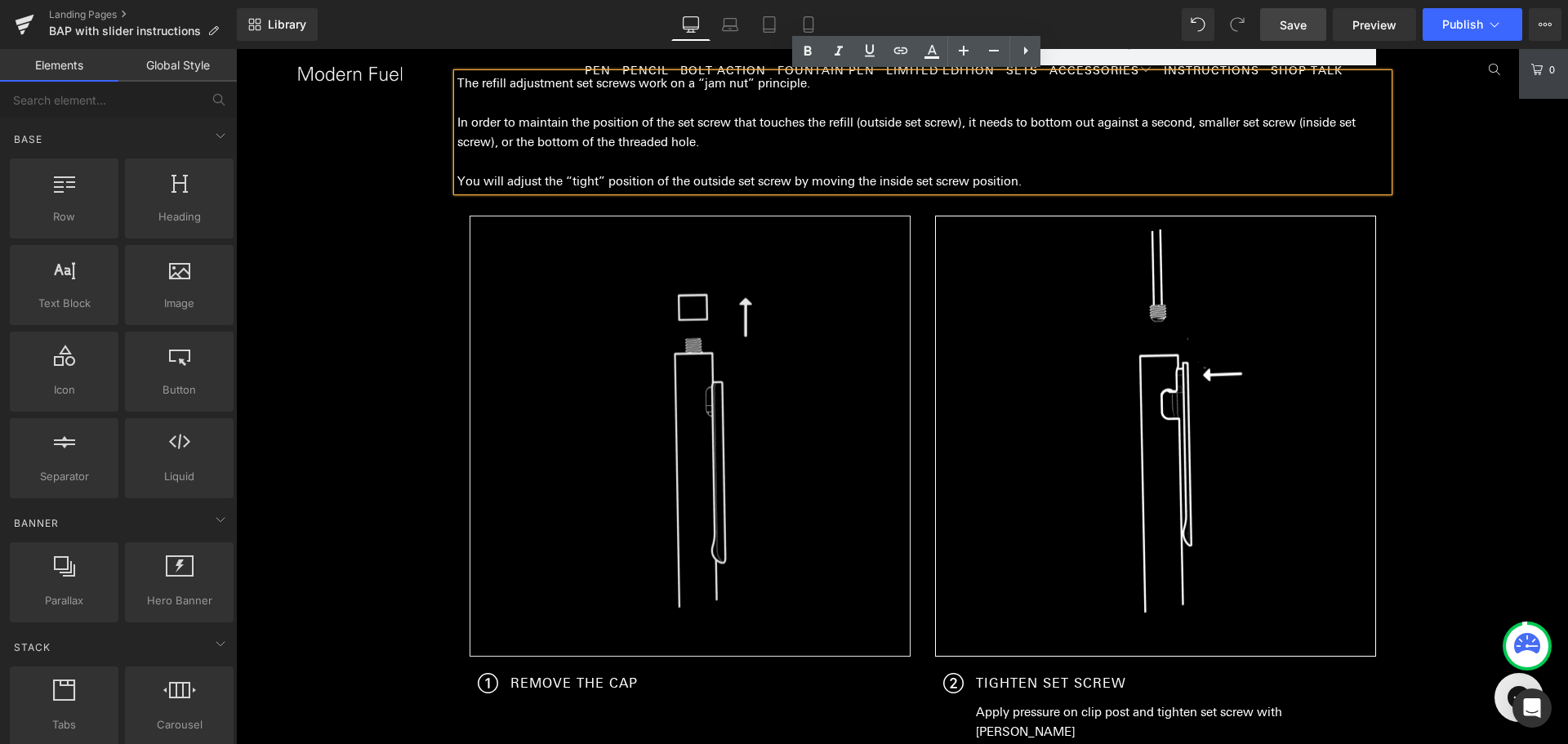
drag, startPoint x: 362, startPoint y: 385, endPoint x: 503, endPoint y: 374, distance: 141.4
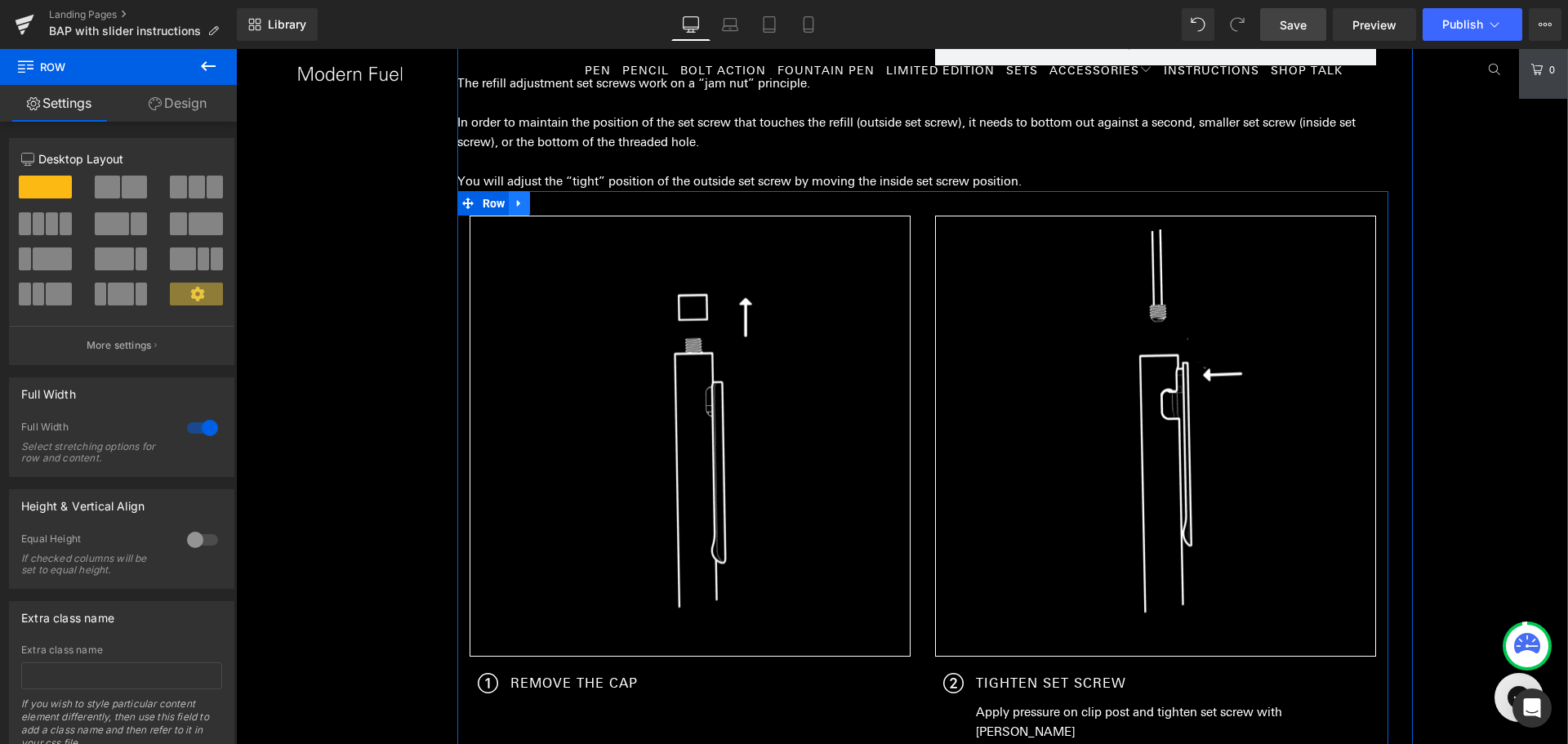
click at [519, 207] on icon at bounding box center [519, 203] width 11 height 12
click at [530, 207] on link at bounding box center [540, 203] width 21 height 25
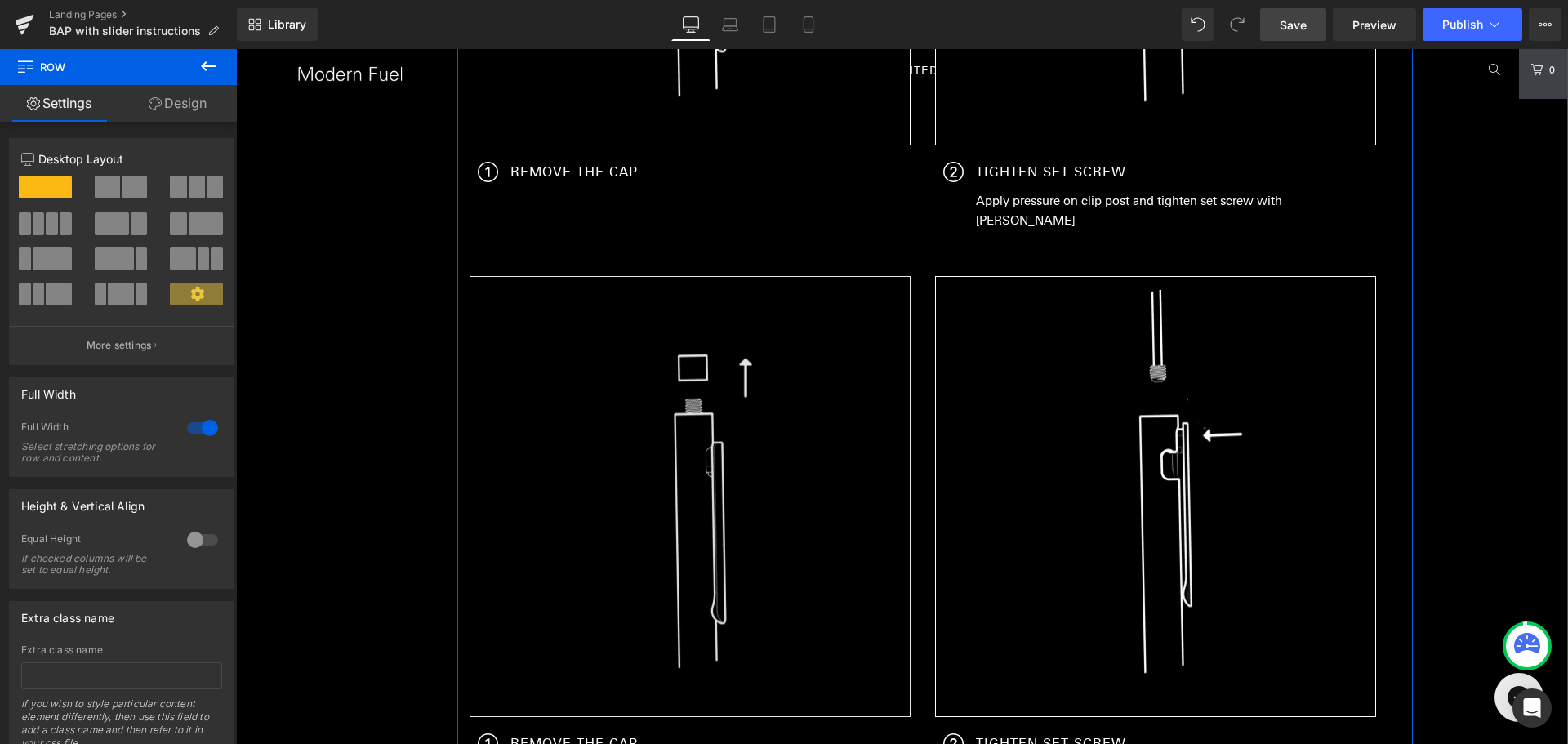
scroll to position [2054, 0]
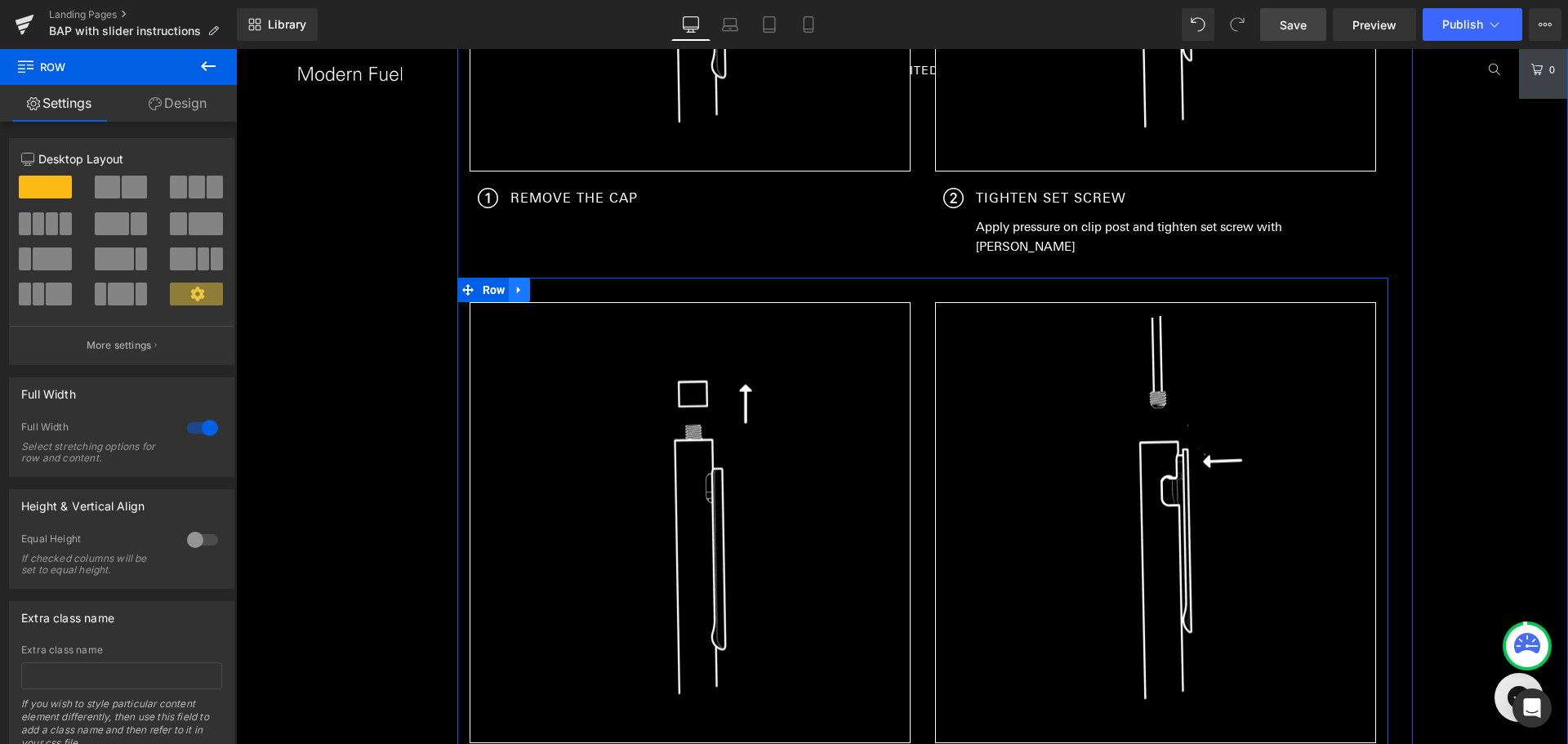
click at [522, 289] on link at bounding box center [519, 289] width 21 height 25
click at [544, 288] on link at bounding box center [540, 289] width 21 height 25
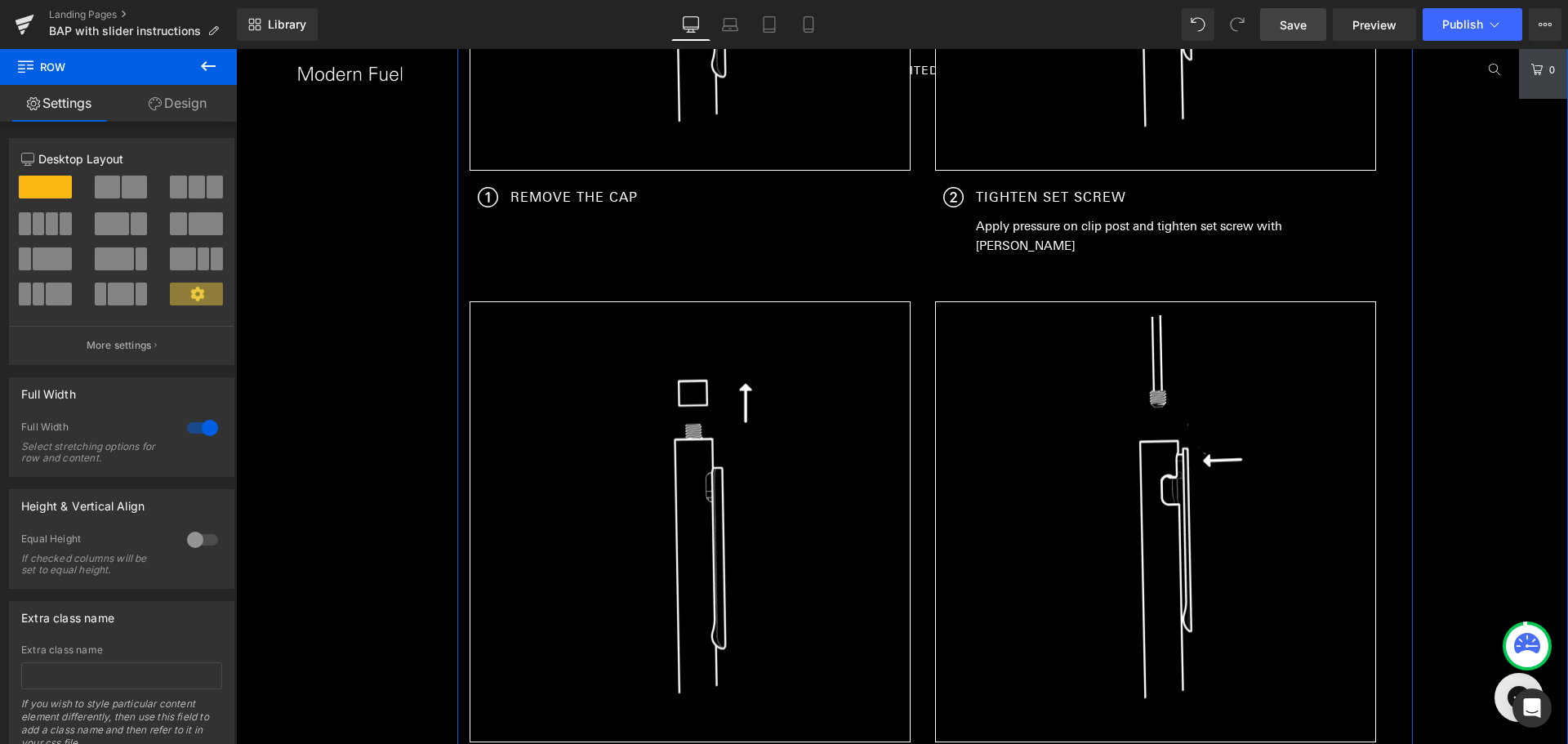
scroll to position [2053, 0]
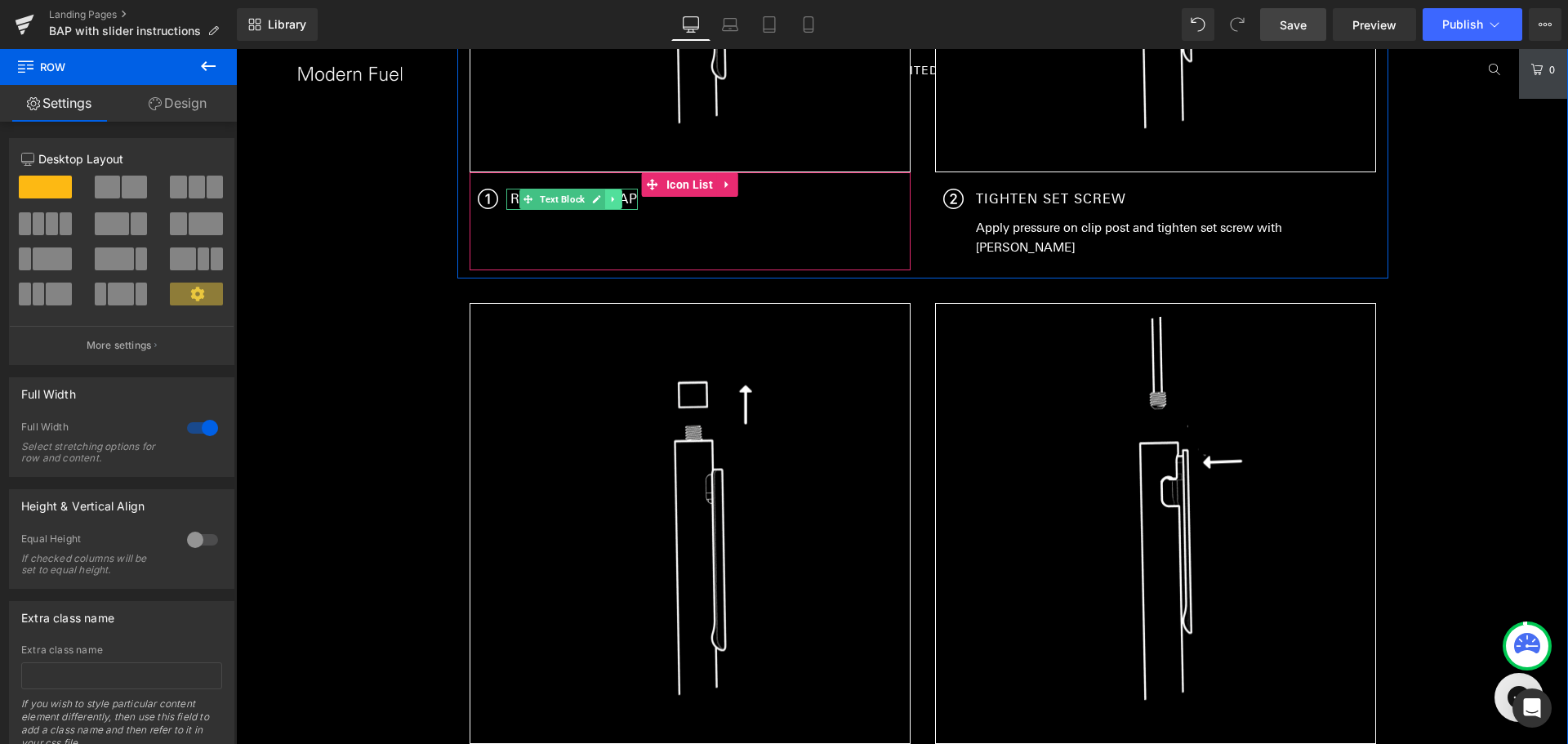
click at [612, 198] on icon at bounding box center [614, 199] width 9 height 10
click at [602, 204] on link at bounding box center [605, 198] width 18 height 19
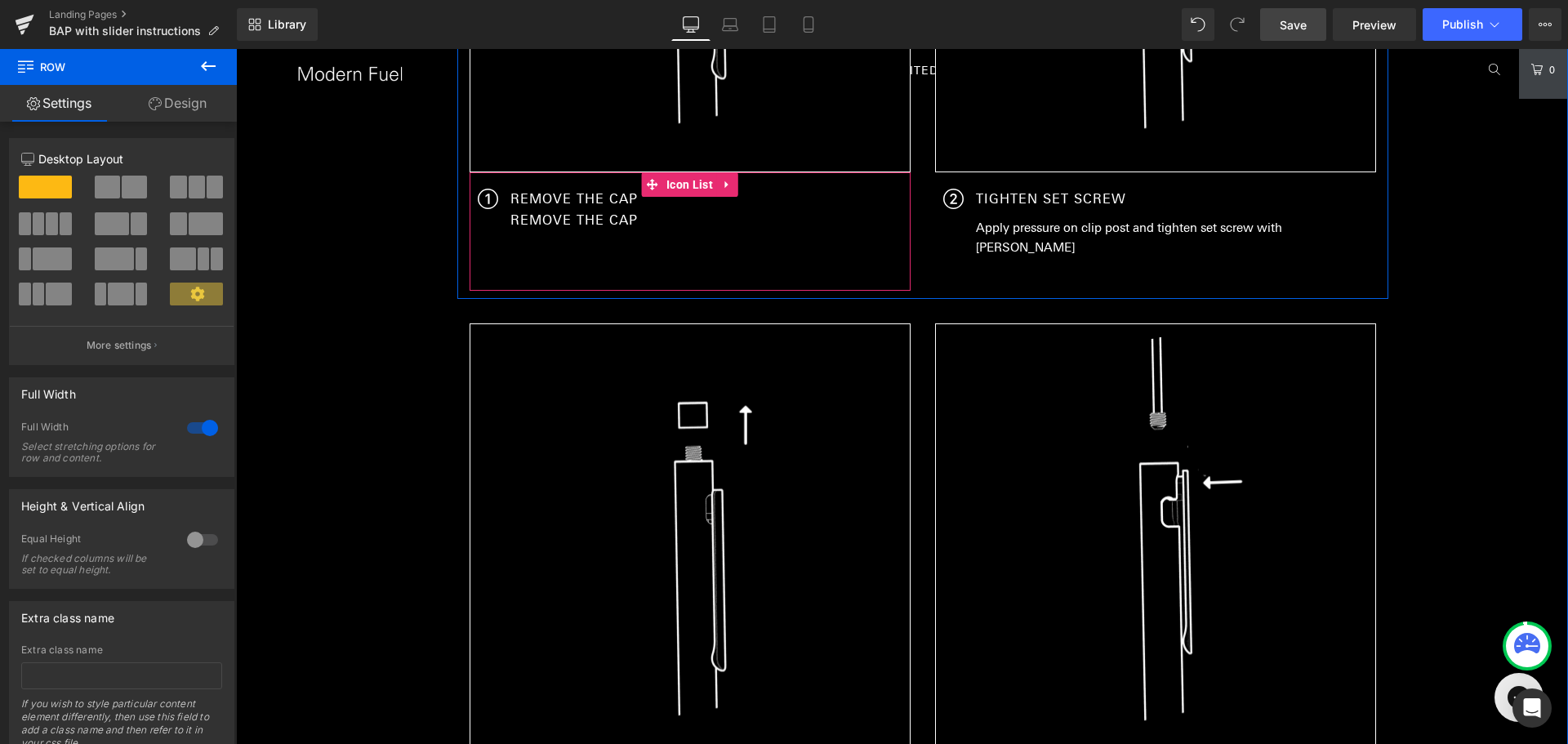
click at [660, 242] on div "Icon REMOVE THE CAP Text Block REMOVE THE CAP Text Block Text Block" at bounding box center [685, 240] width 433 height 102
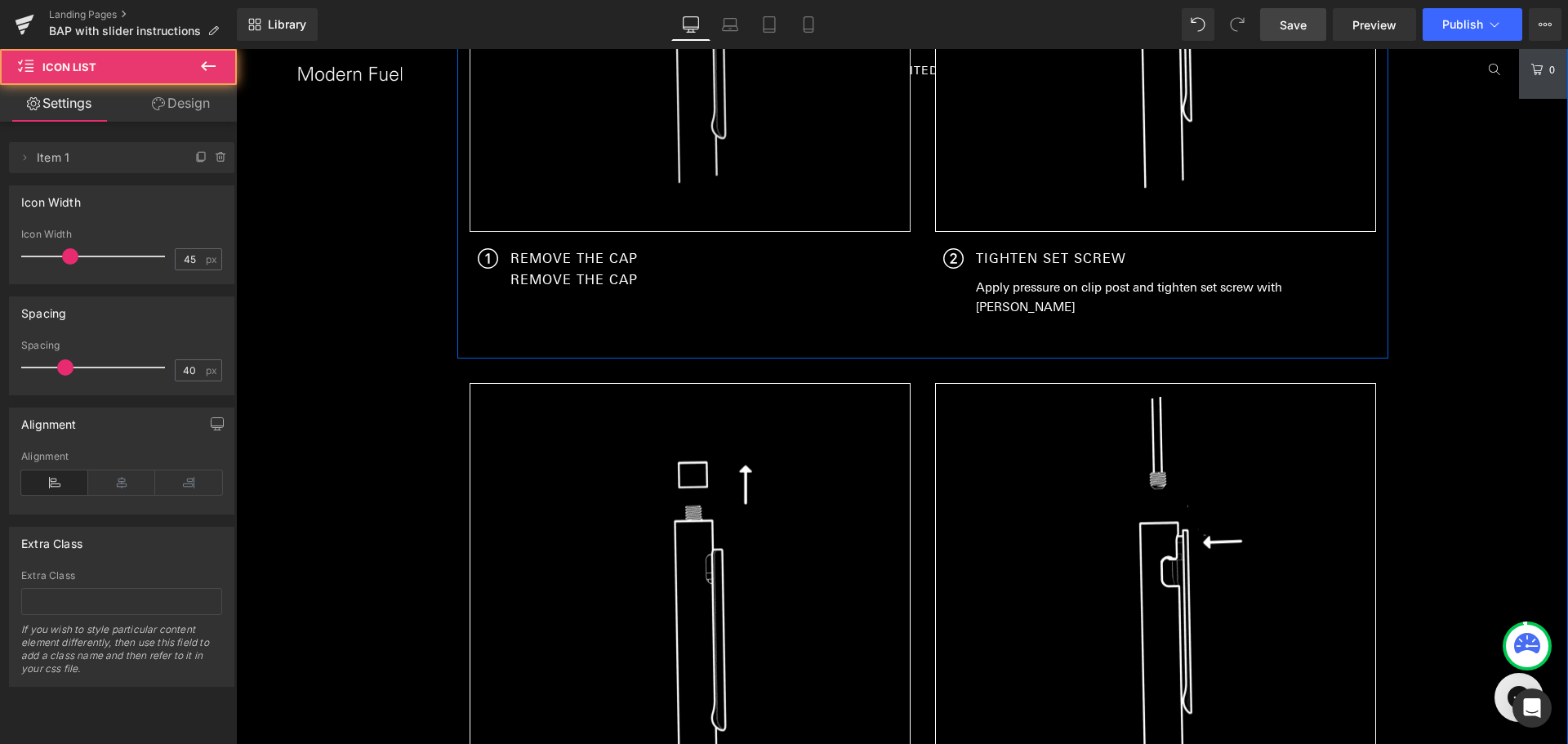
scroll to position [1727, 0]
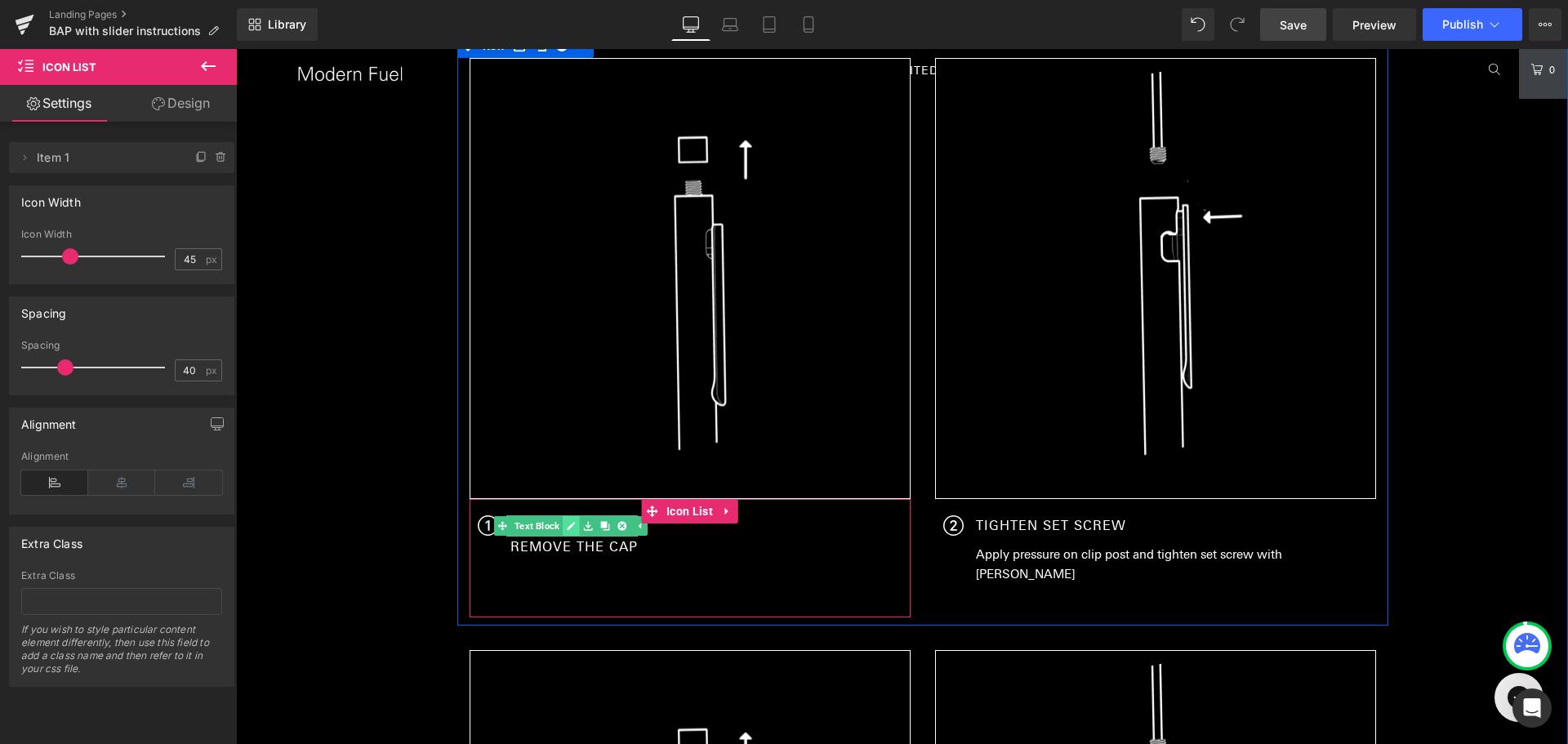
click at [567, 524] on icon at bounding box center [571, 526] width 8 height 8
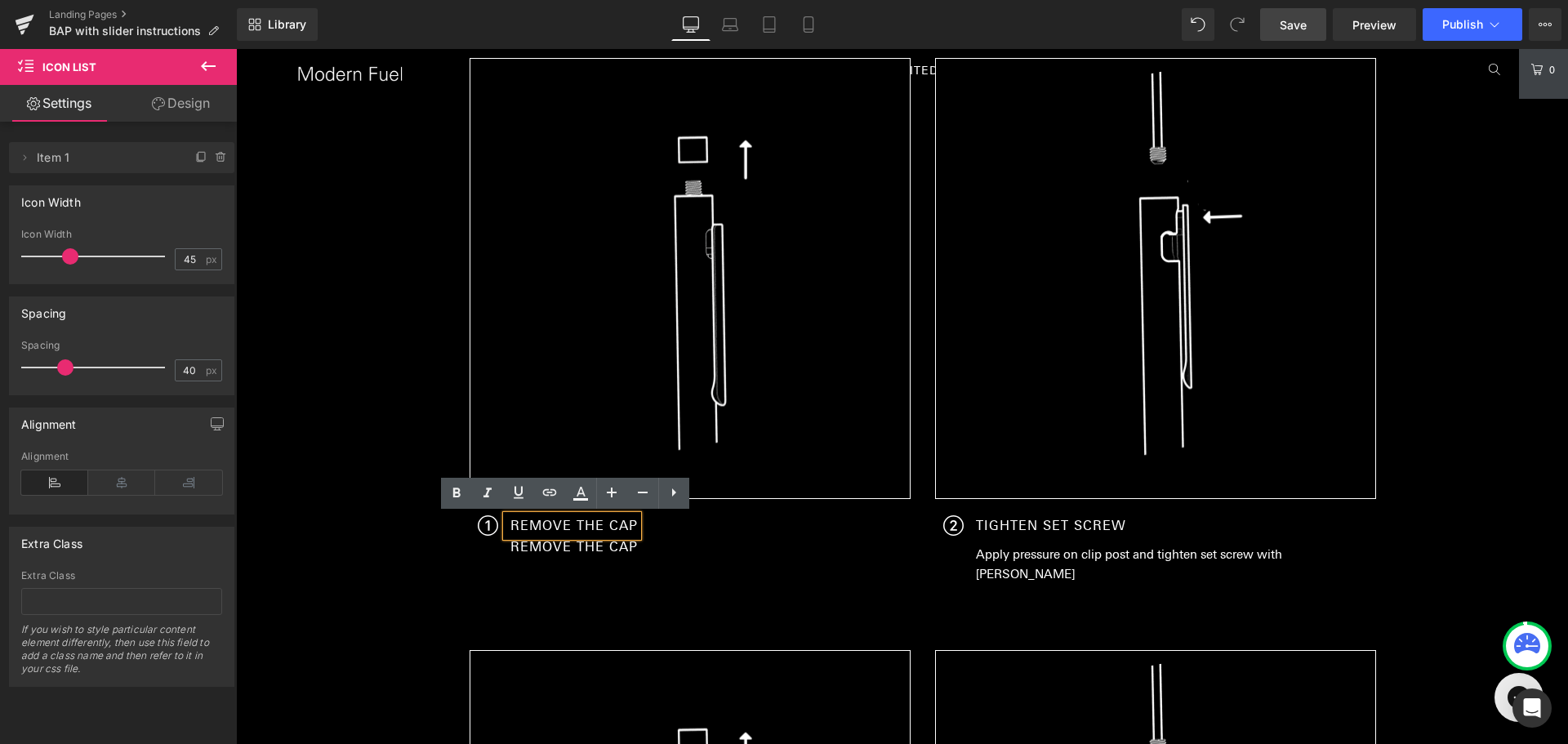
click at [567, 524] on p "REMOVE THE CAP" at bounding box center [574, 526] width 127 height 21
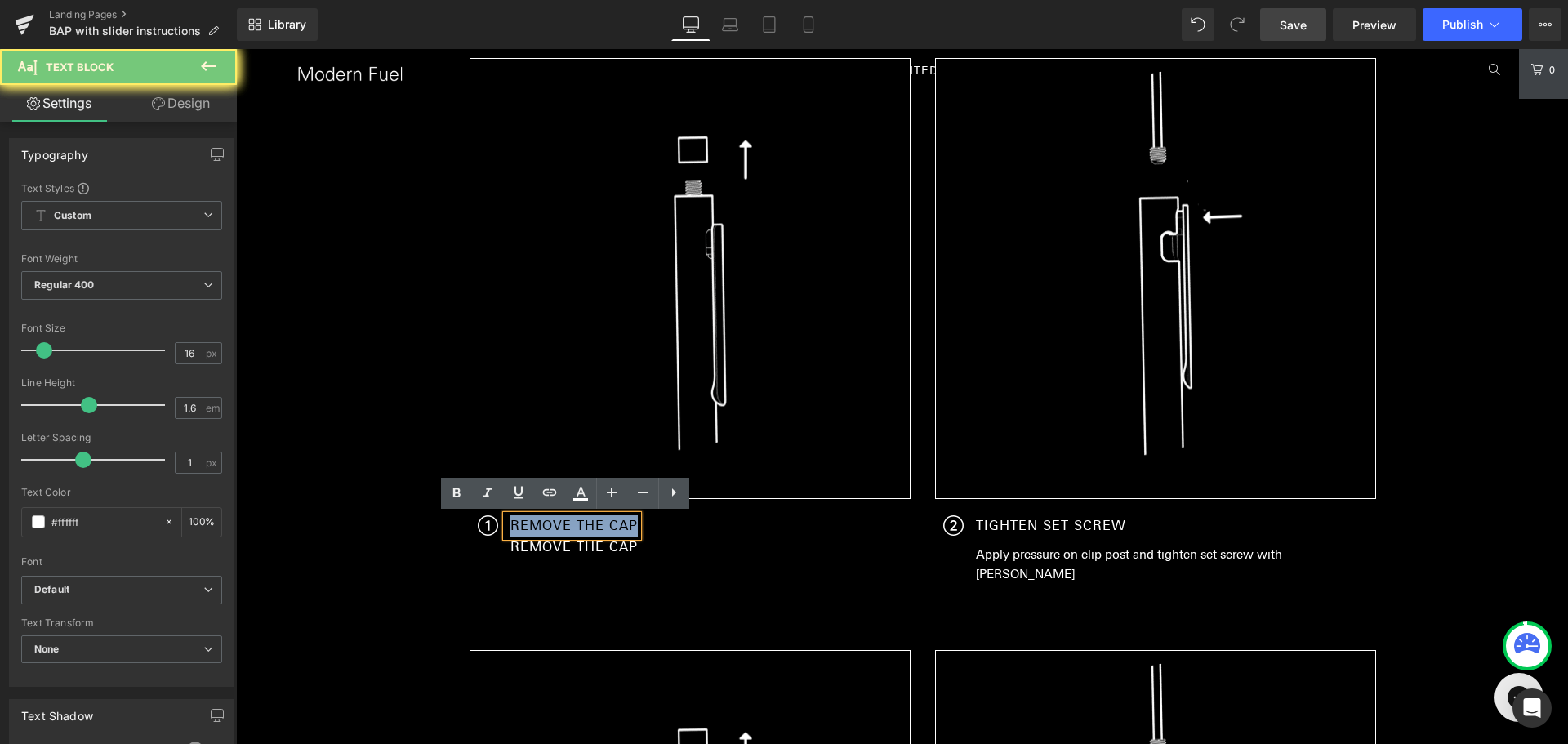
paste div
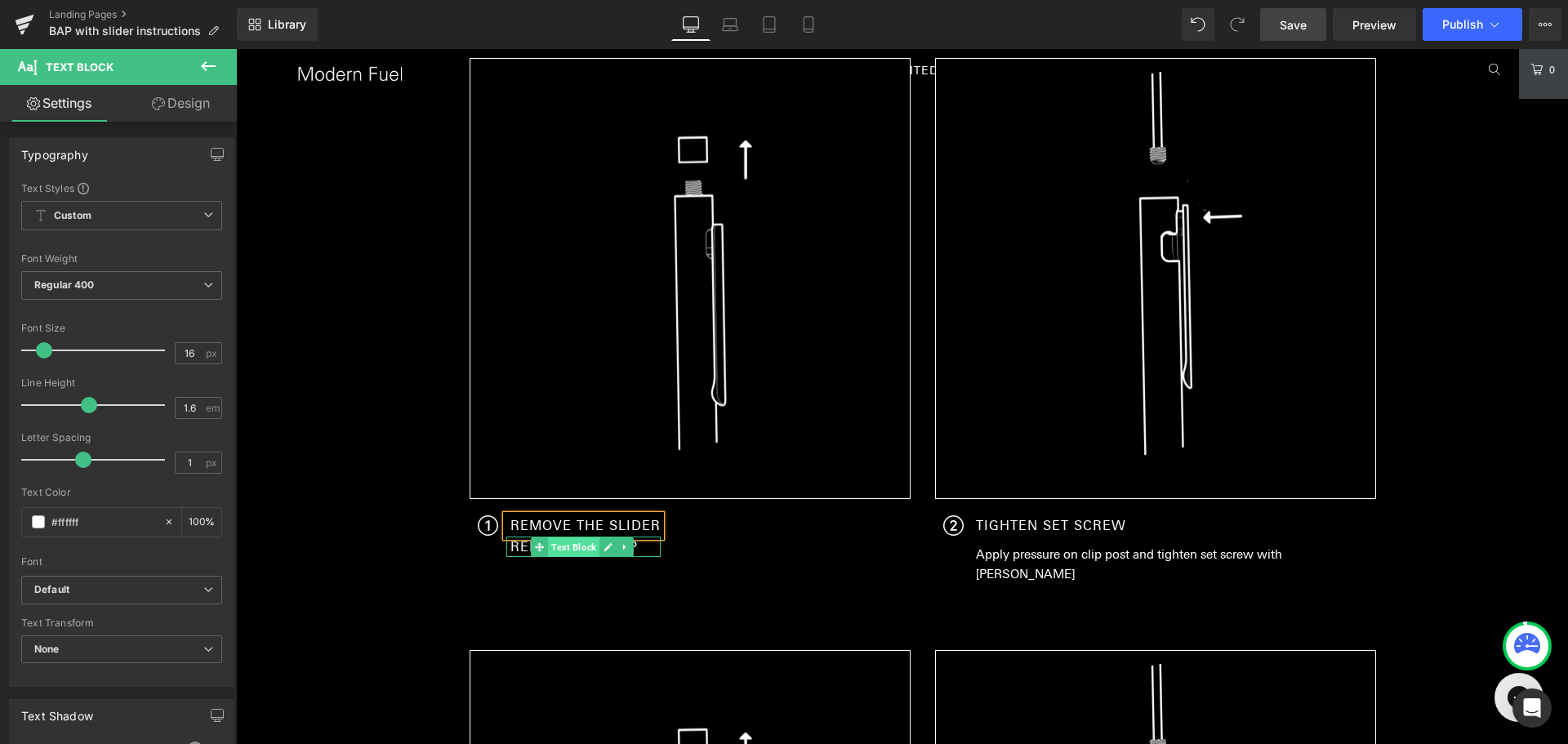
click at [576, 549] on span "Text Block" at bounding box center [574, 547] width 52 height 19
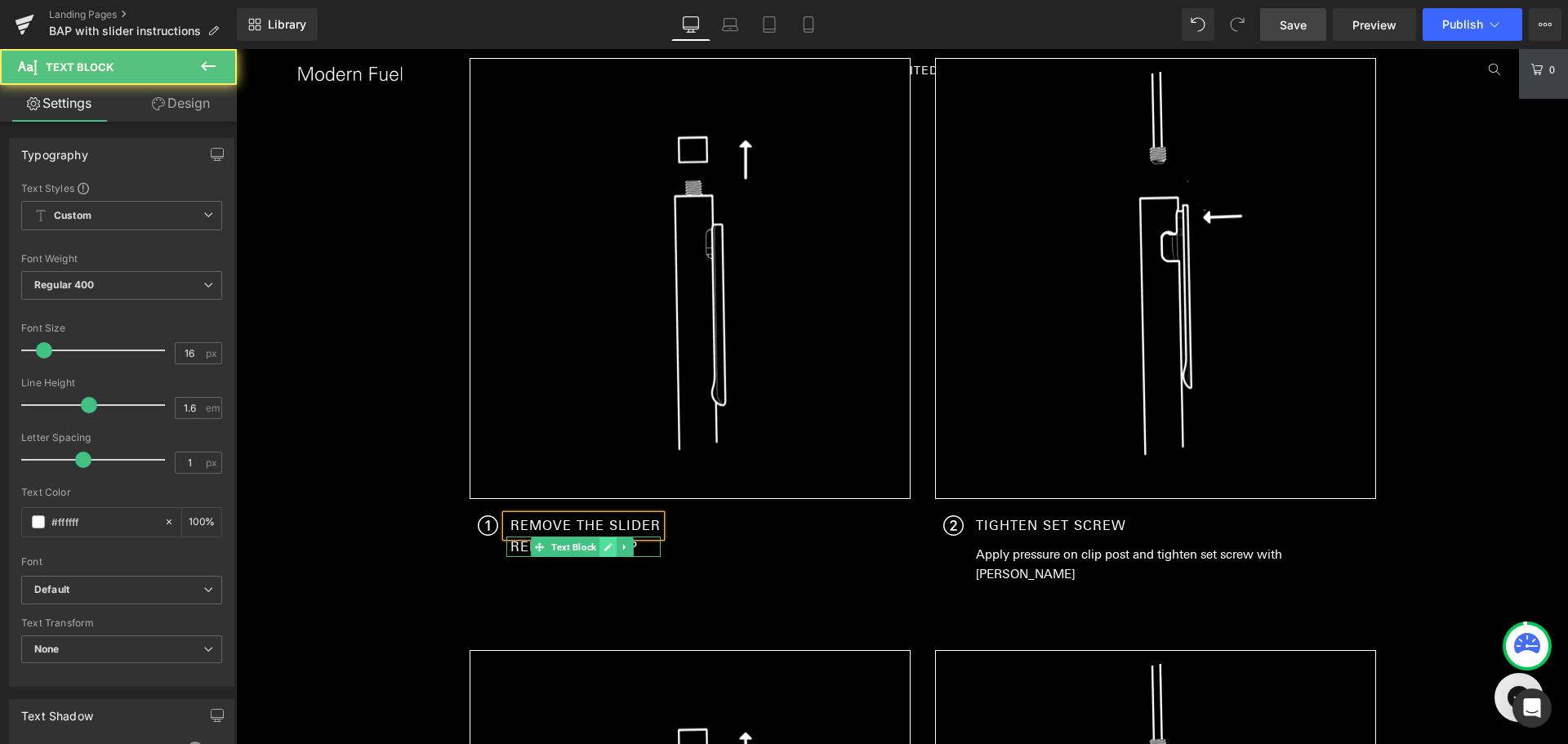
click at [603, 551] on icon at bounding box center [608, 547] width 9 height 10
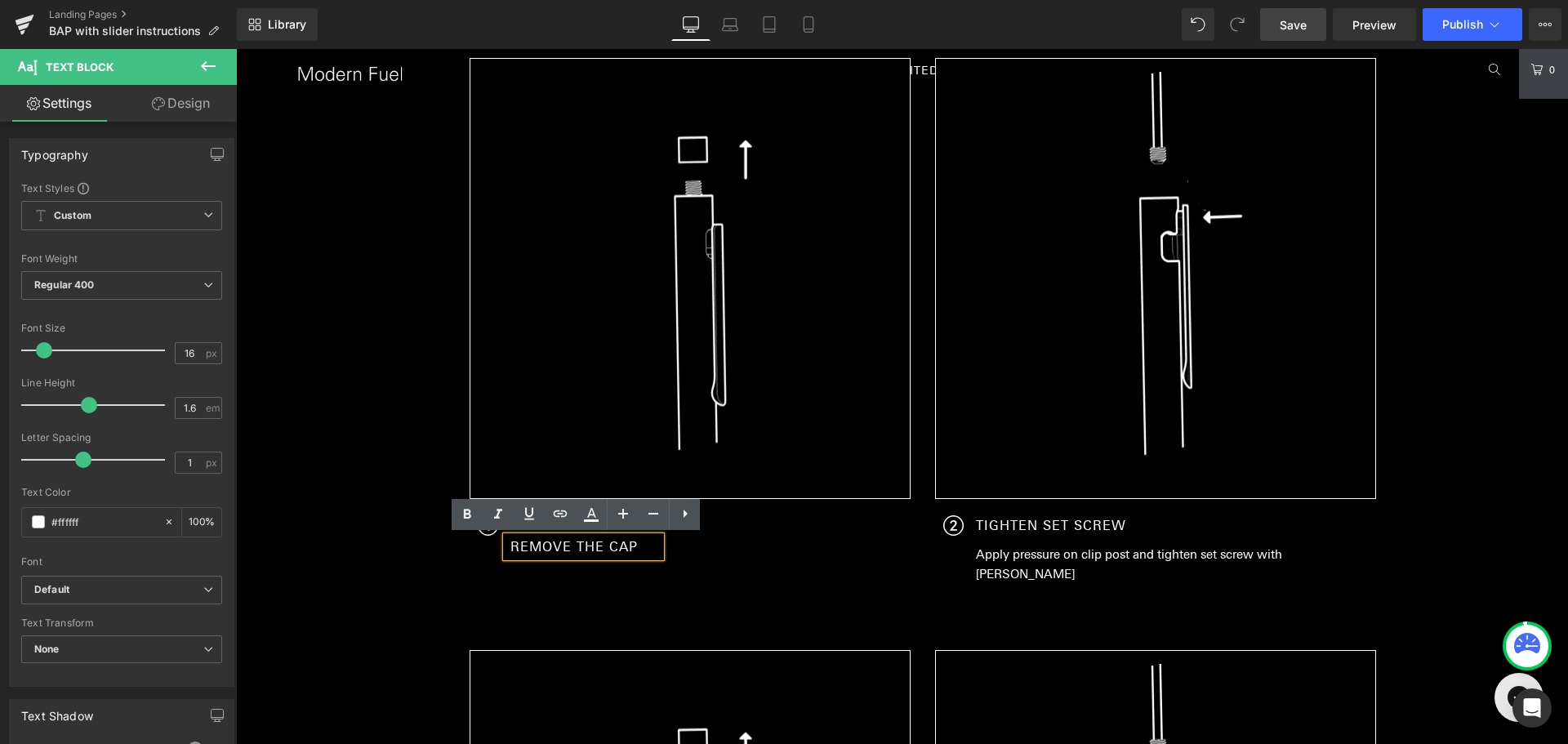
click at [607, 551] on p "REMOVE THE CAP" at bounding box center [585, 547] width 150 height 21
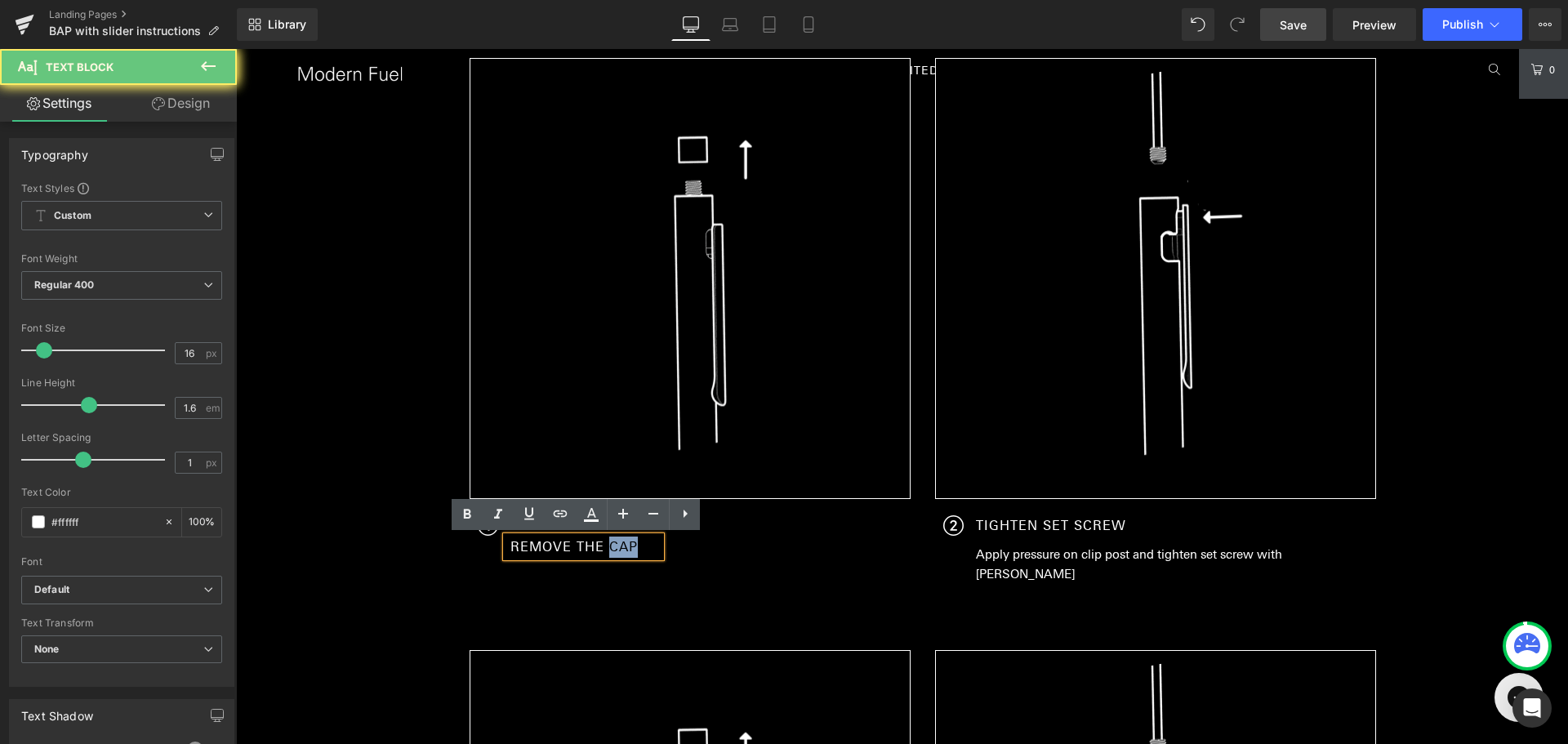
click at [607, 551] on p "REMOVE THE CAP" at bounding box center [585, 547] width 150 height 21
paste div
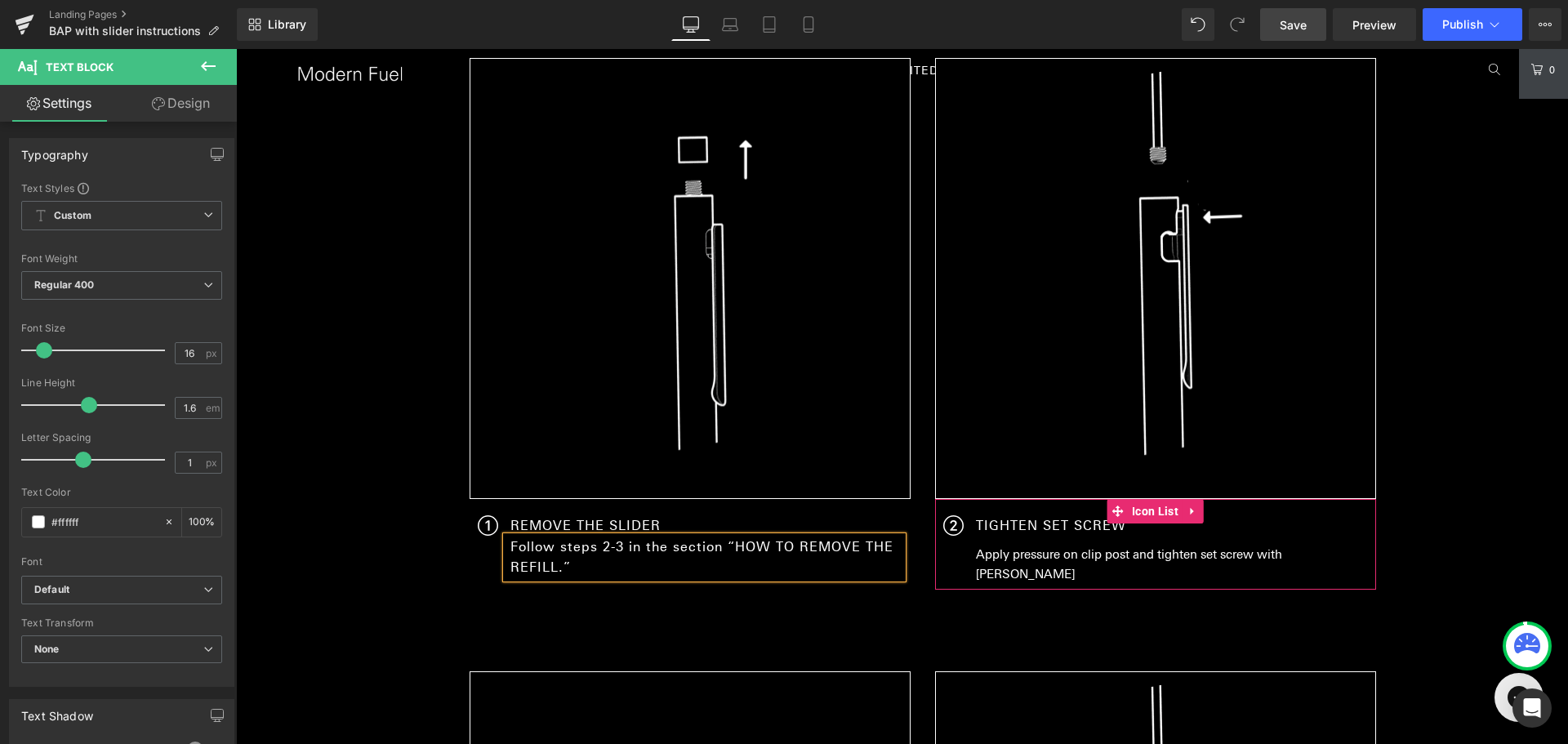
click at [1017, 520] on p "TIGHTEN SET SCREW" at bounding box center [1171, 526] width 392 height 21
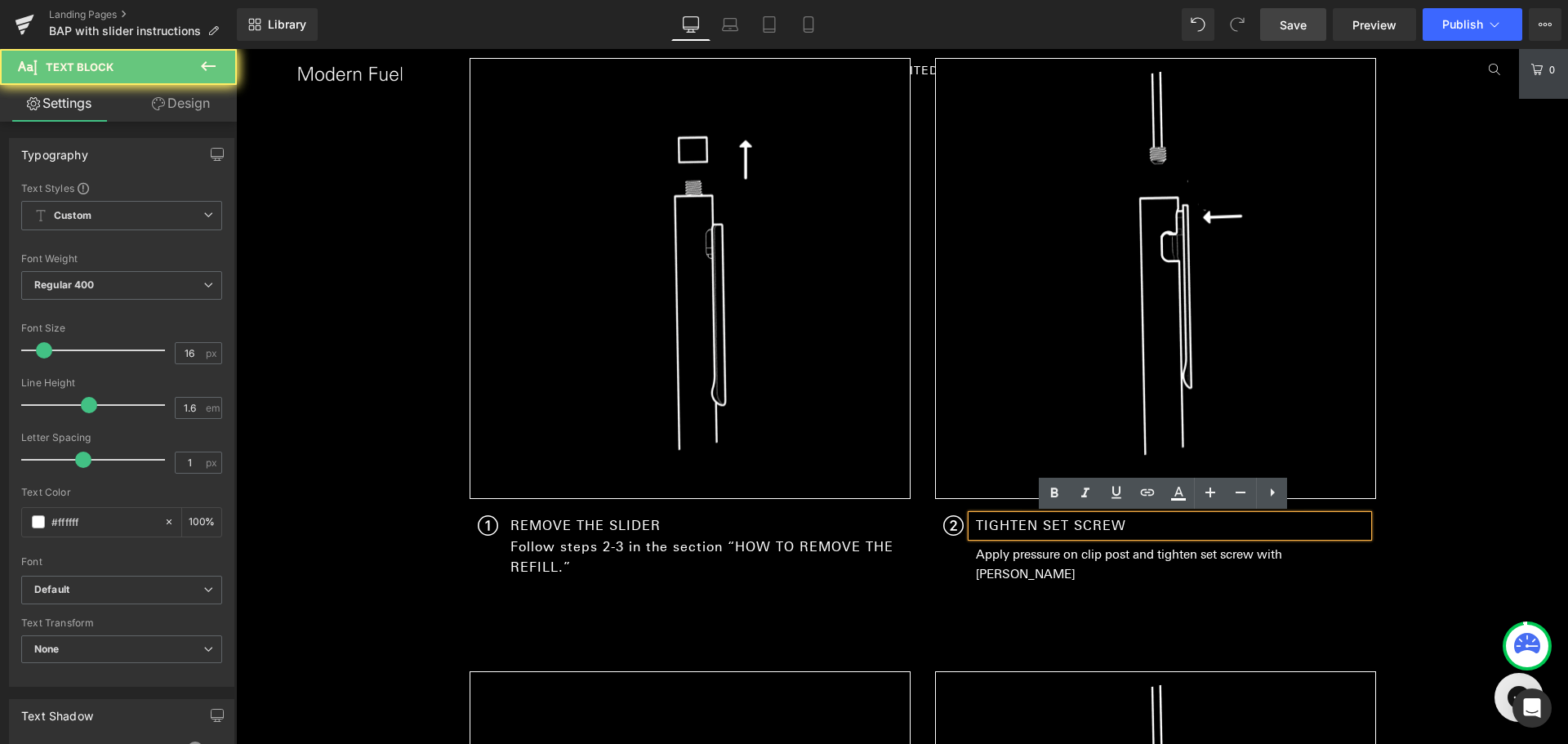
click at [1066, 525] on p "TIGHTEN SET SCREW" at bounding box center [1171, 526] width 392 height 21
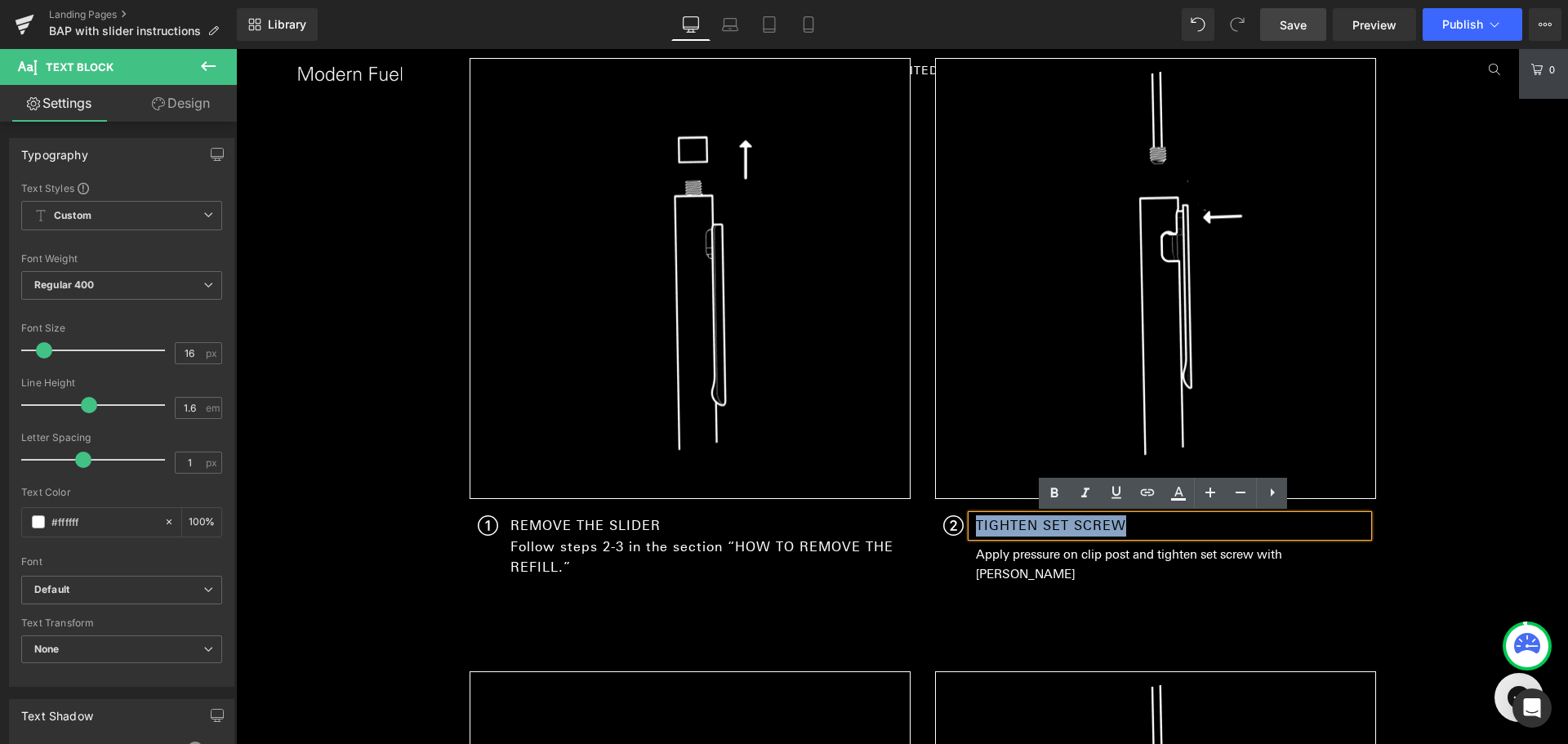
click at [1066, 525] on p "TIGHTEN SET SCREW" at bounding box center [1171, 526] width 392 height 21
paste div
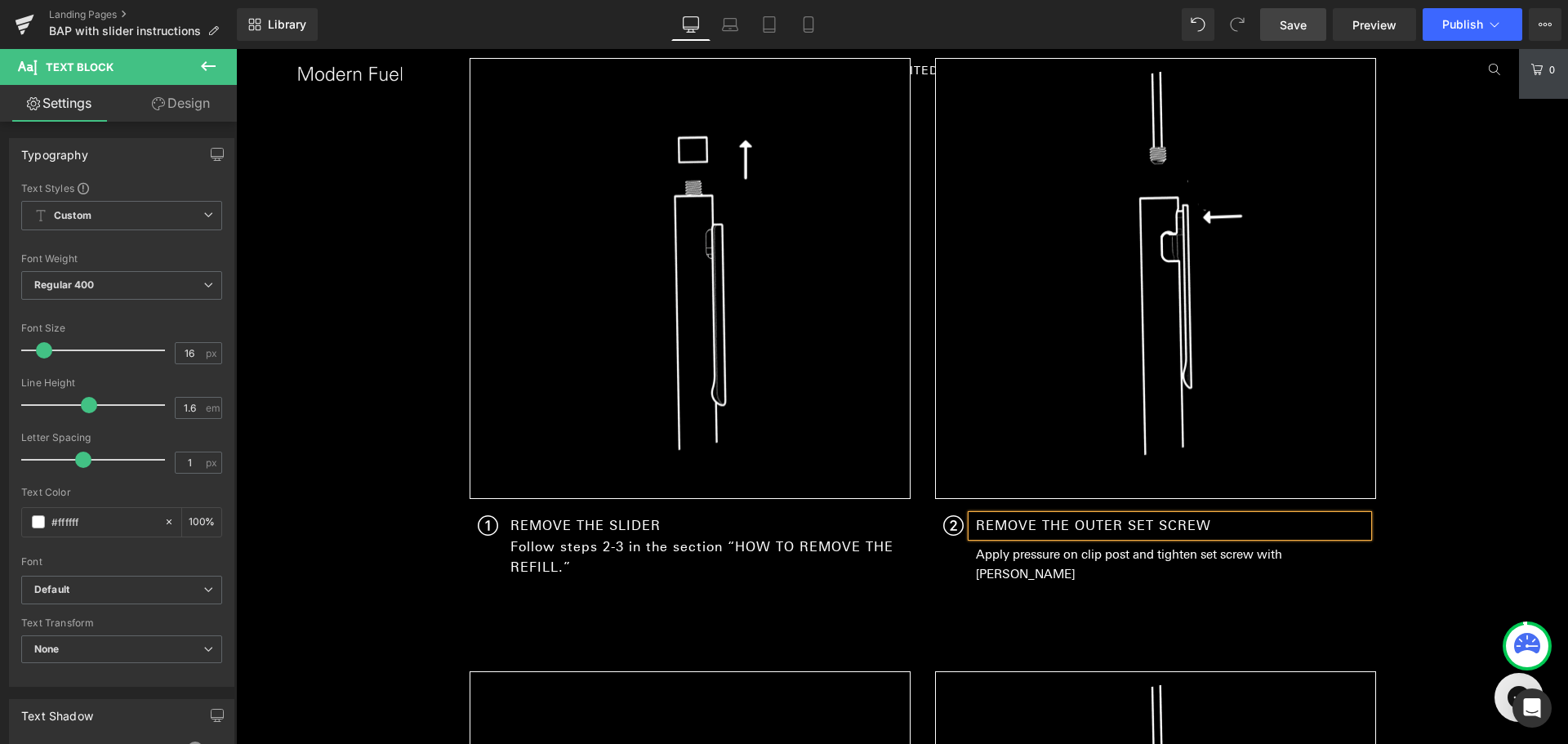
click at [993, 550] on p "Apply pressure on clip post and tighten set screw with [PERSON_NAME]" at bounding box center [1171, 564] width 392 height 40
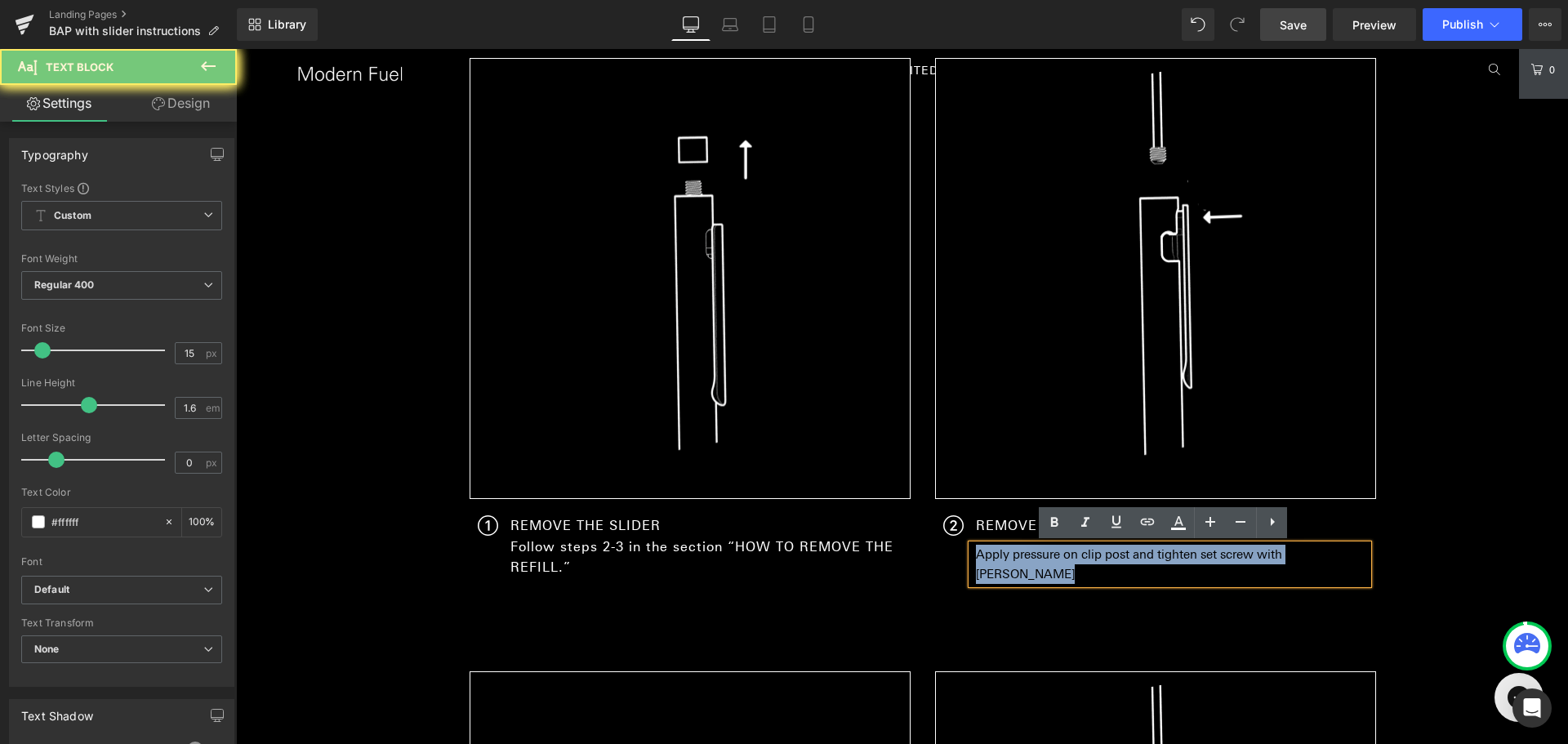
paste div
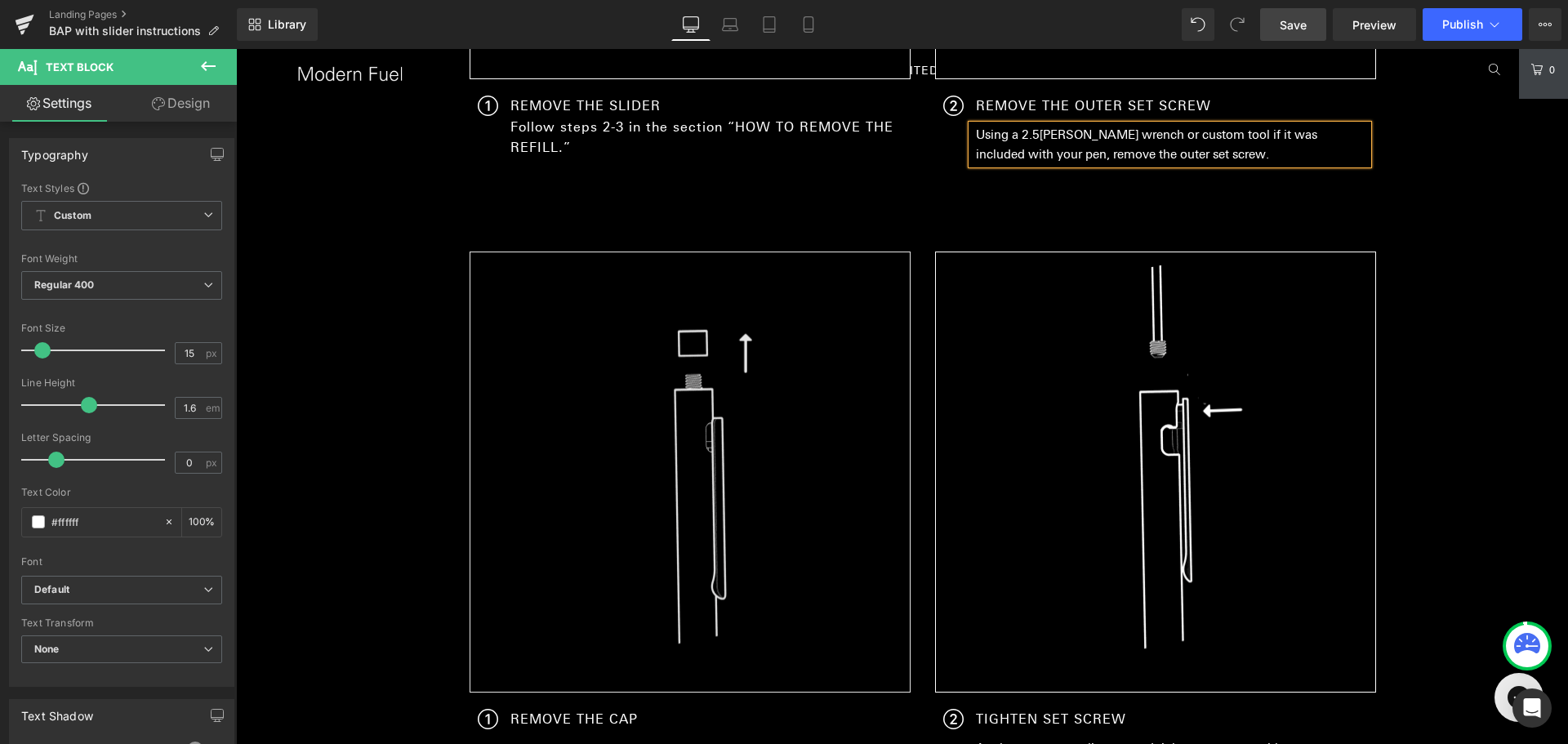
scroll to position [2298, 0]
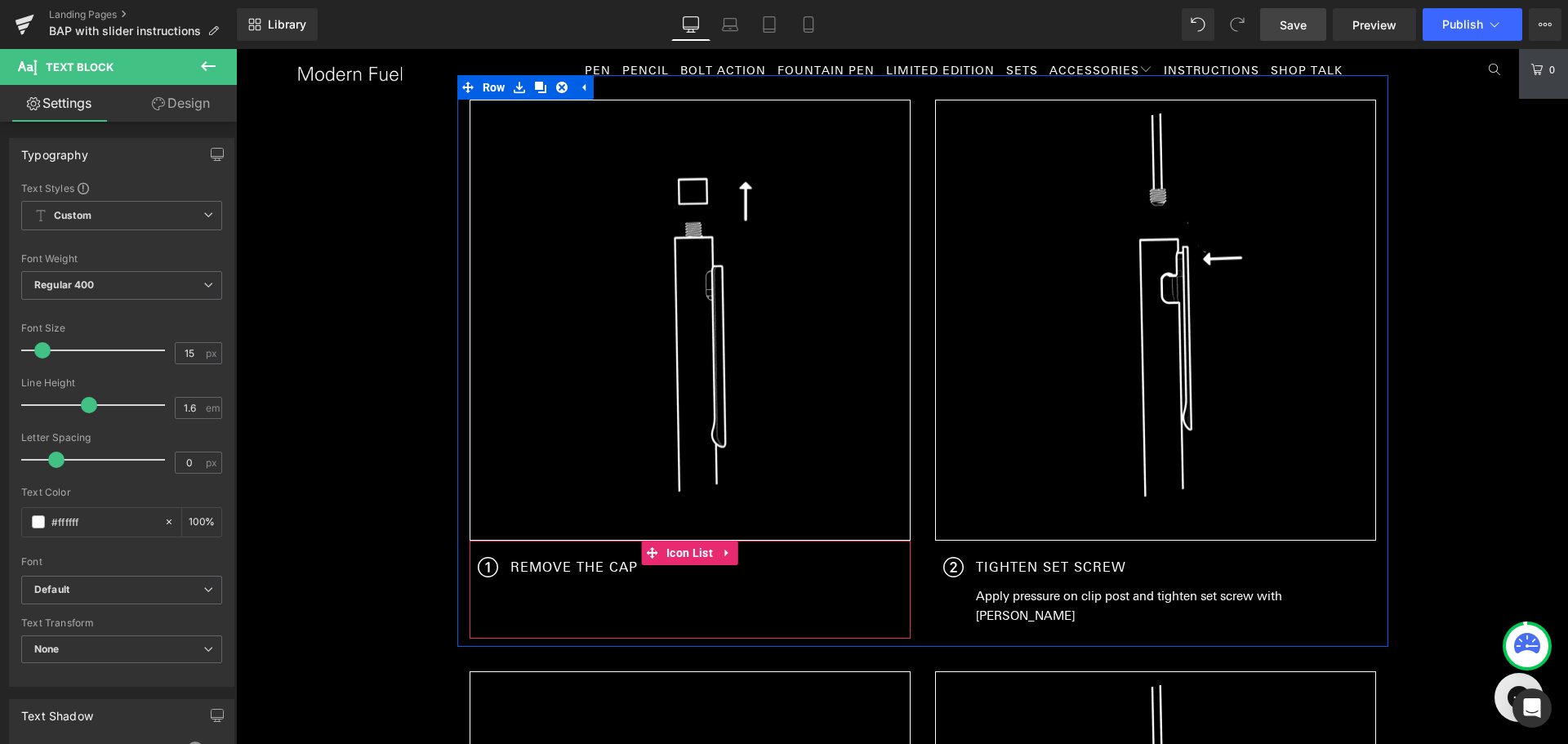
click at [569, 567] on span "Text Block" at bounding box center [564, 567] width 52 height 19
click at [593, 568] on icon at bounding box center [597, 567] width 9 height 10
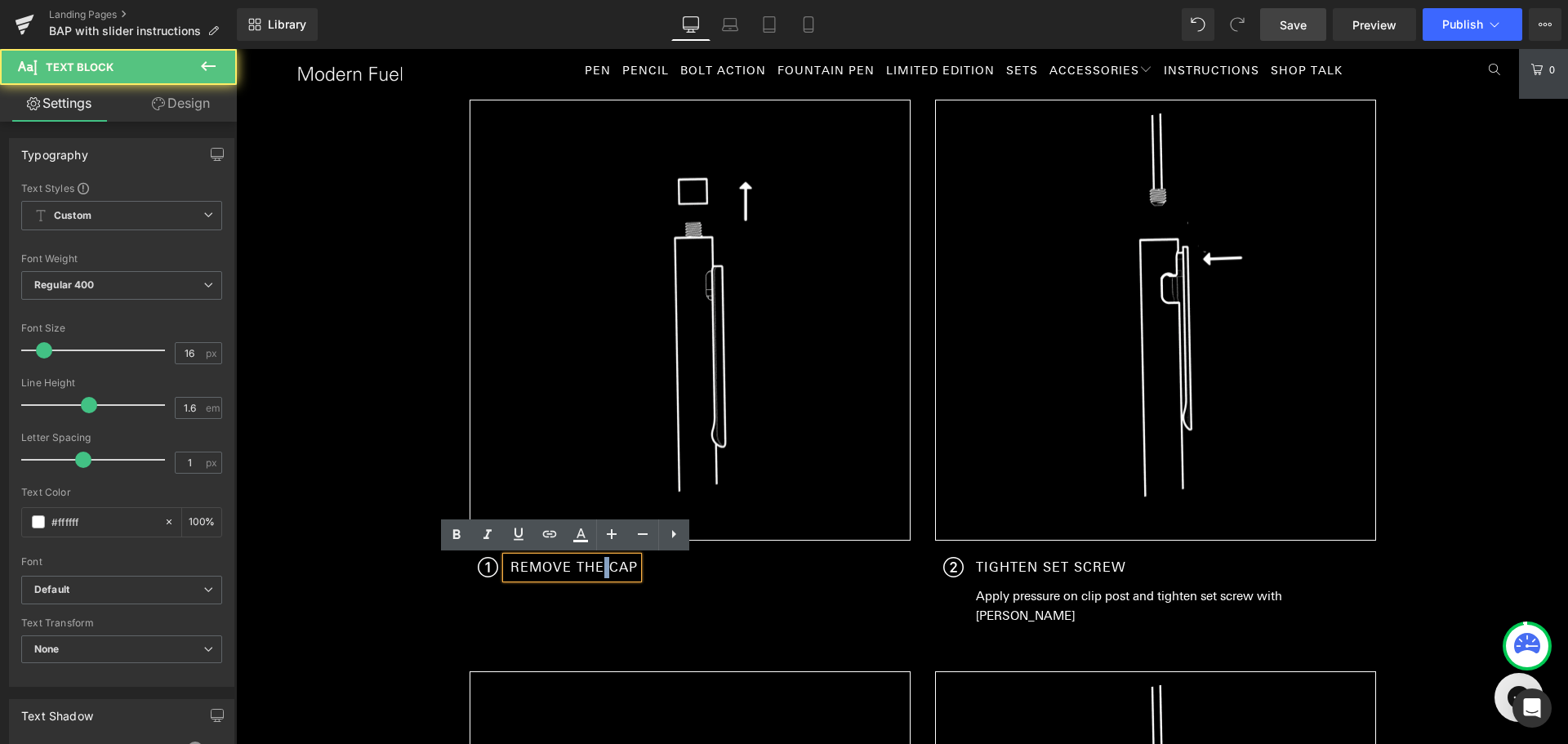
click at [593, 568] on p "REMOVE THE CAP" at bounding box center [574, 567] width 127 height 21
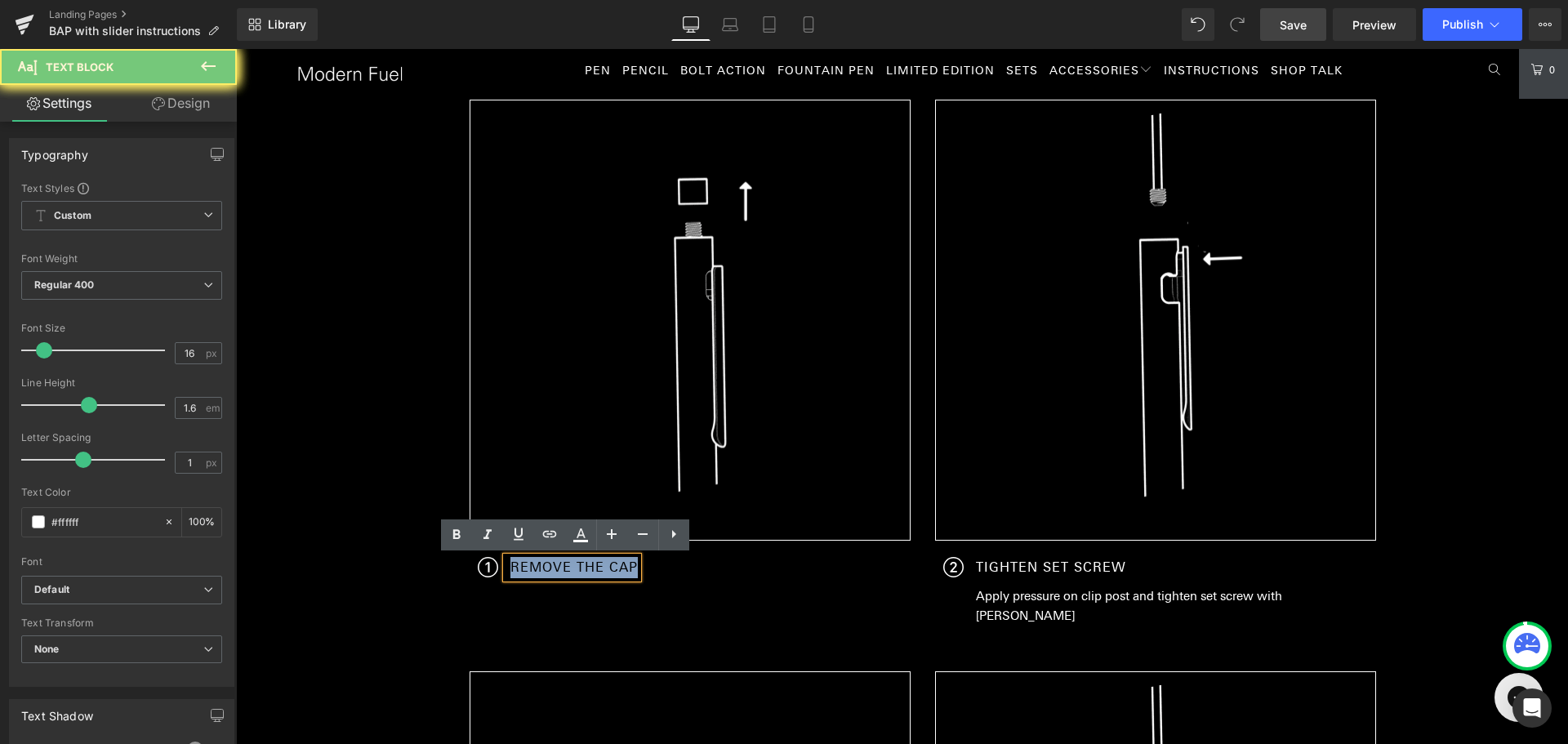
click at [593, 568] on p "REMOVE THE CAP" at bounding box center [574, 567] width 127 height 21
paste div
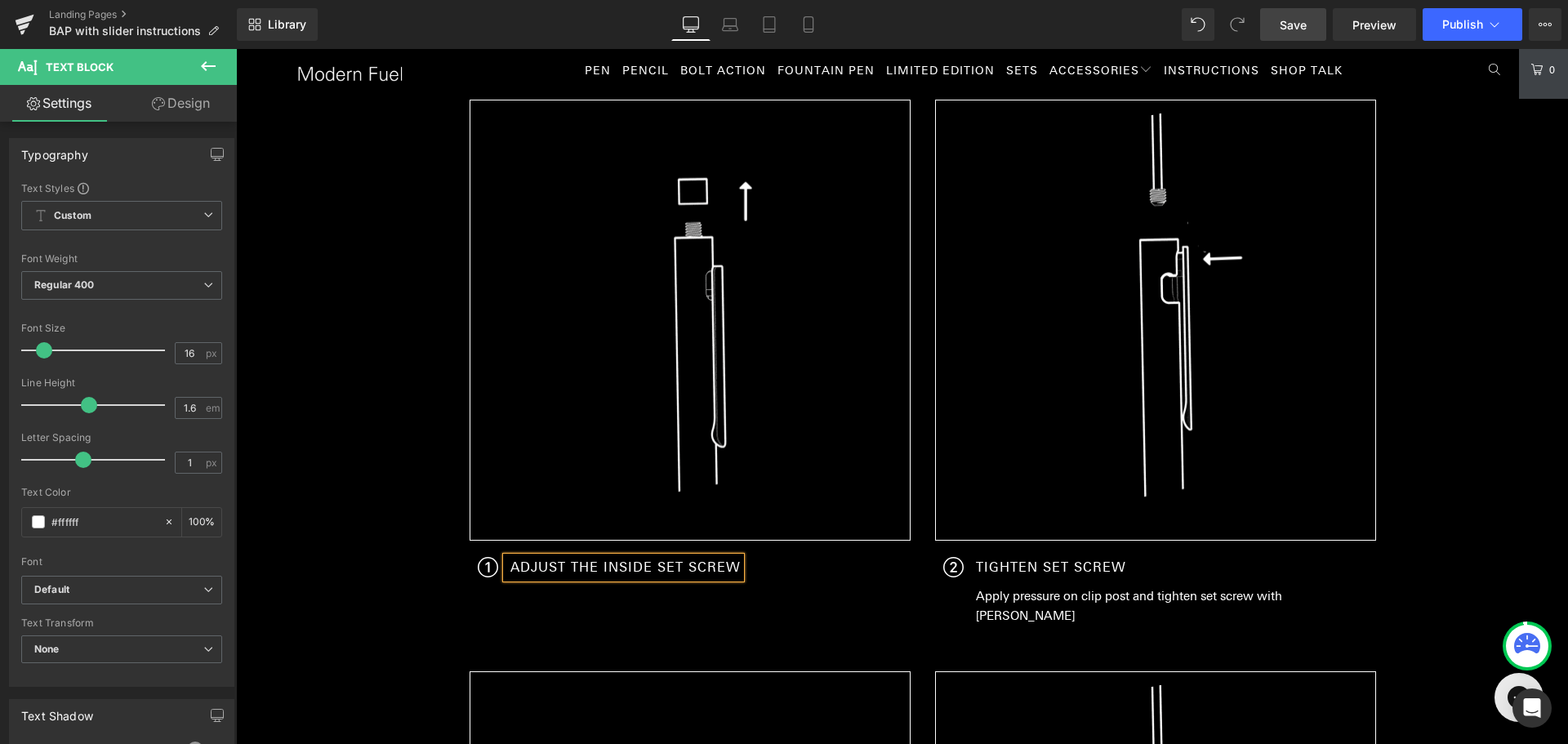
click at [669, 573] on p "ADJUST THE INSIDE SET SCREW" at bounding box center [625, 567] width 231 height 21
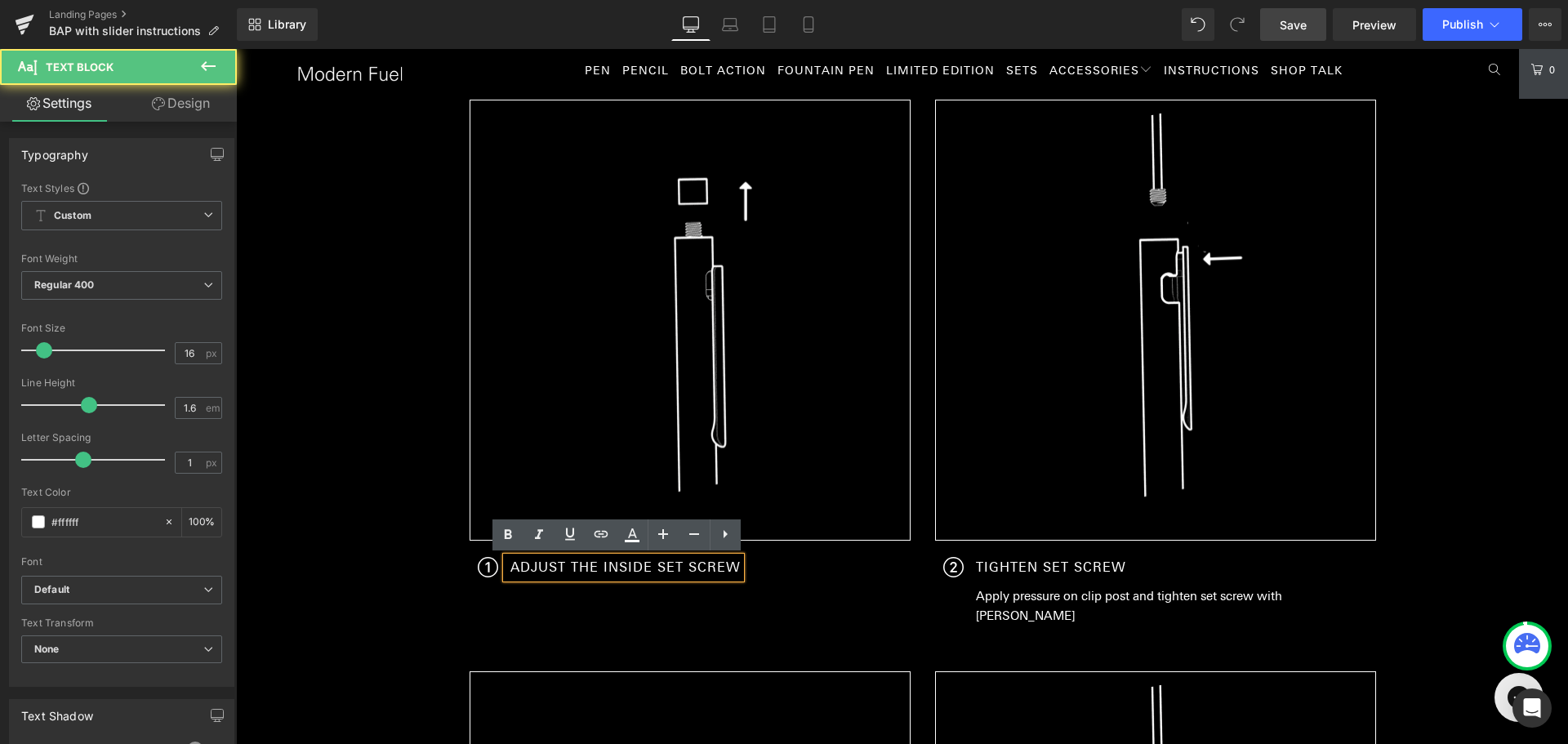
click at [740, 610] on div "Icon ADJUST THE INSIDE SET SCREW Text Block Text Block" at bounding box center [685, 597] width 433 height 82
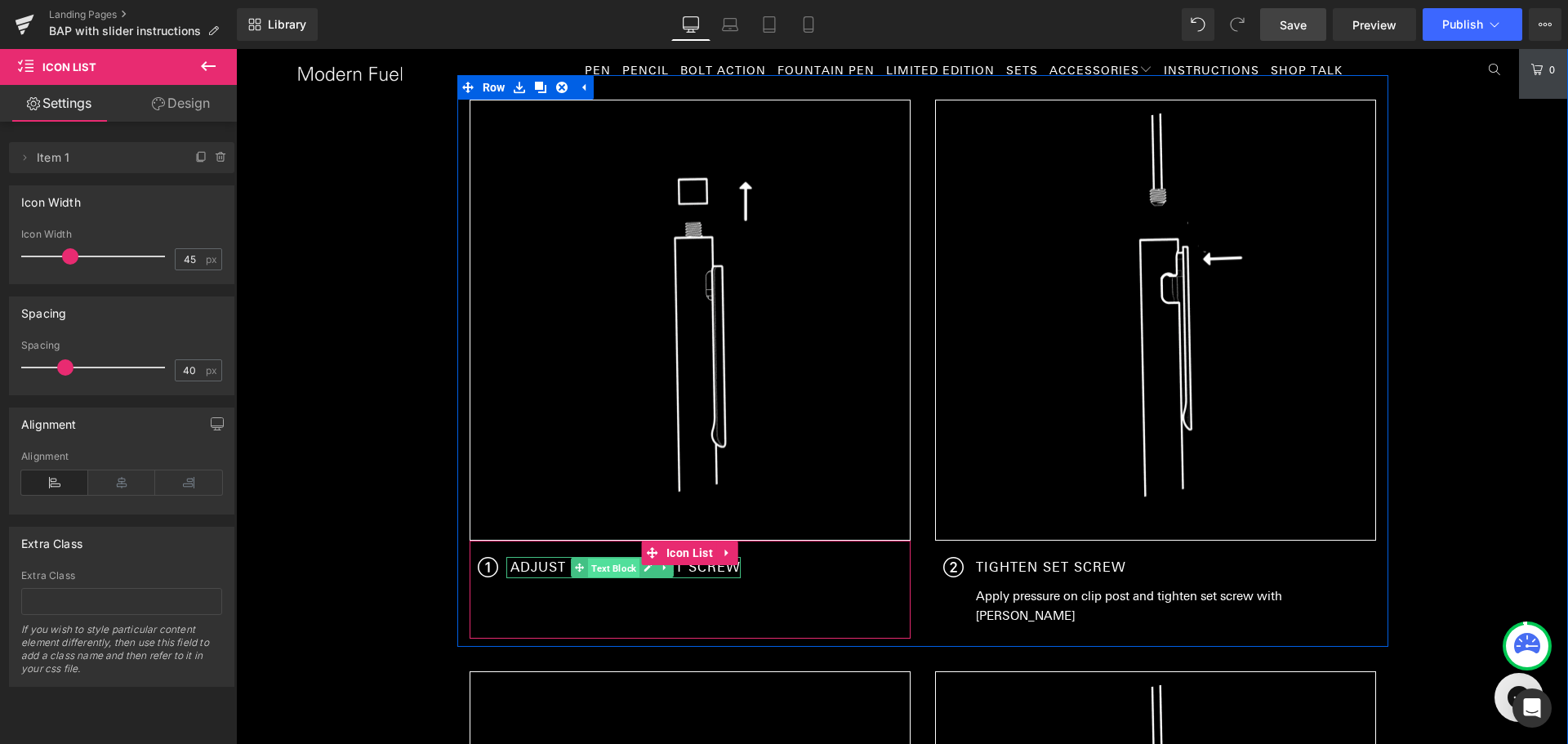
click at [588, 565] on span "Text Block" at bounding box center [614, 568] width 52 height 19
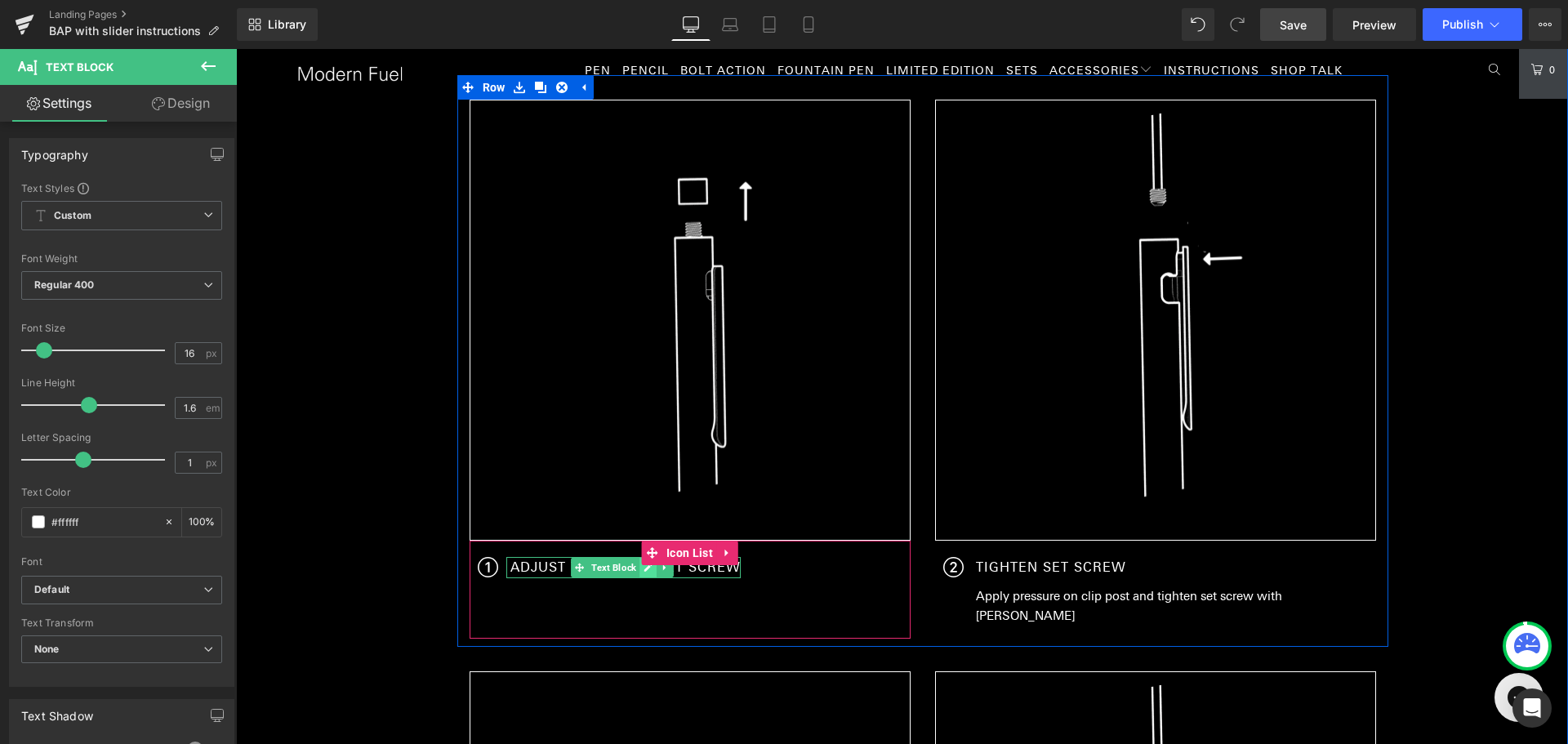
click at [645, 570] on icon at bounding box center [648, 567] width 8 height 8
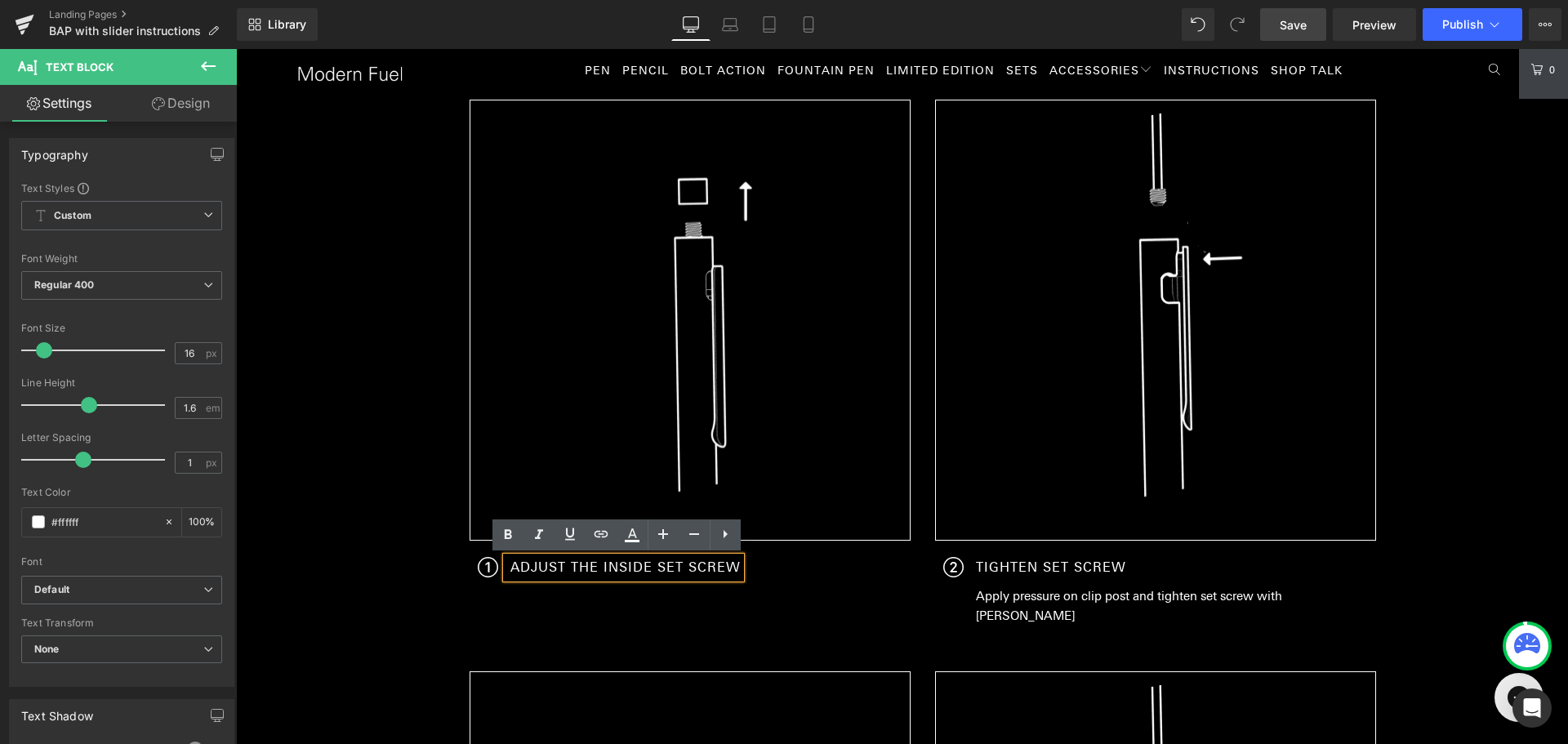
click at [668, 610] on ul "Icon ADJUST THE INSIDE SET SCREW Text Block Text Block" at bounding box center [605, 597] width 271 height 82
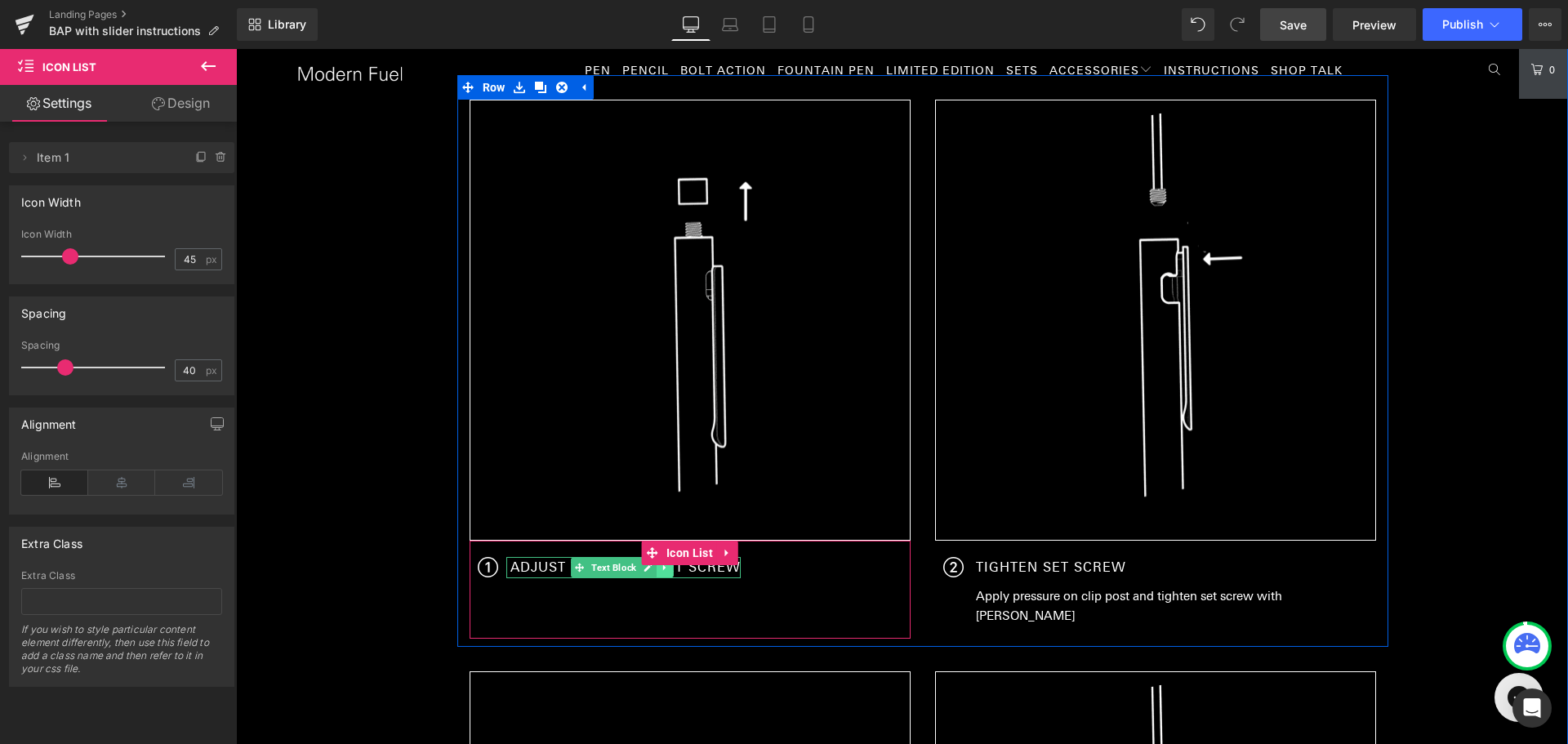
click at [658, 573] on link at bounding box center [665, 567] width 18 height 19
click at [653, 573] on link at bounding box center [657, 567] width 18 height 19
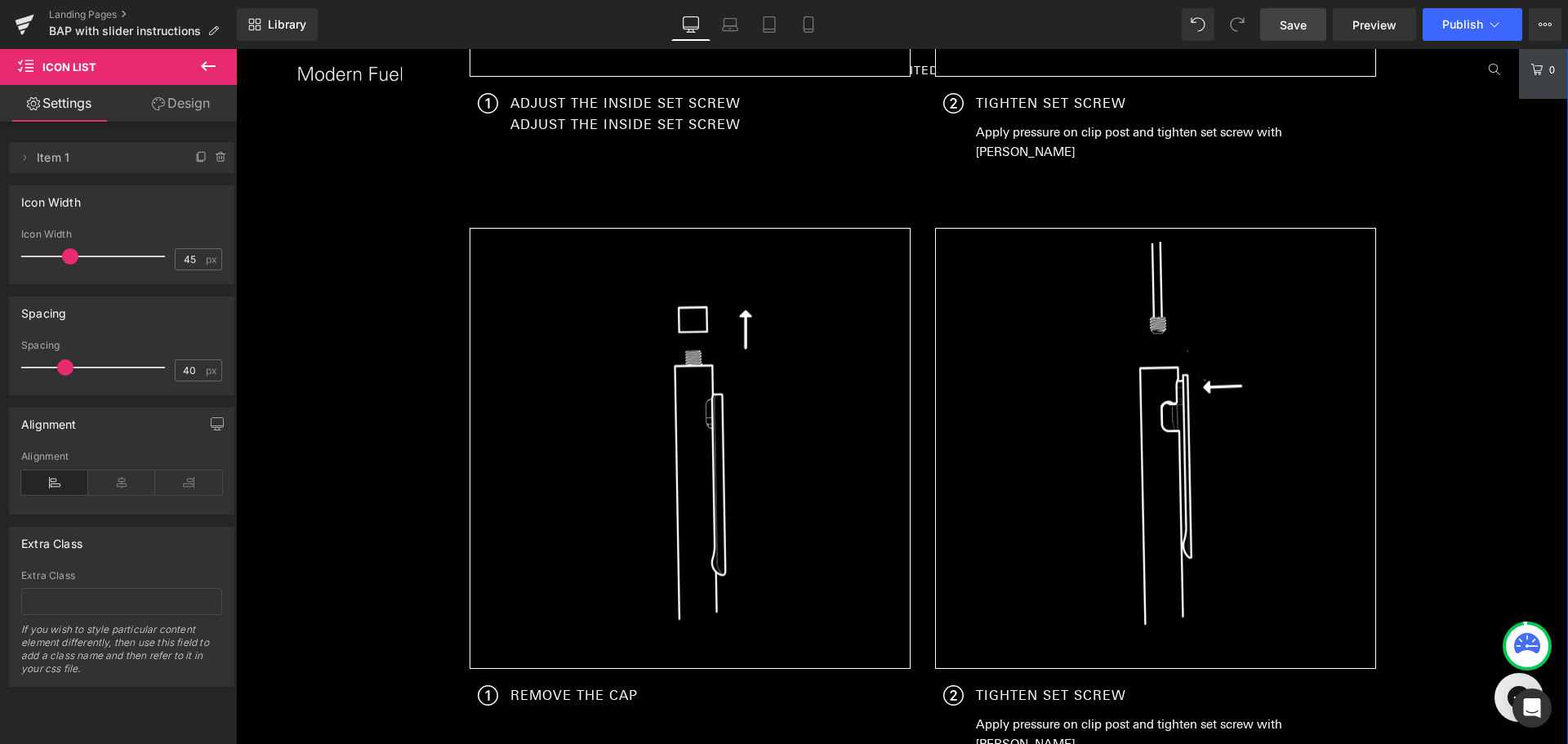
scroll to position [2598, 0]
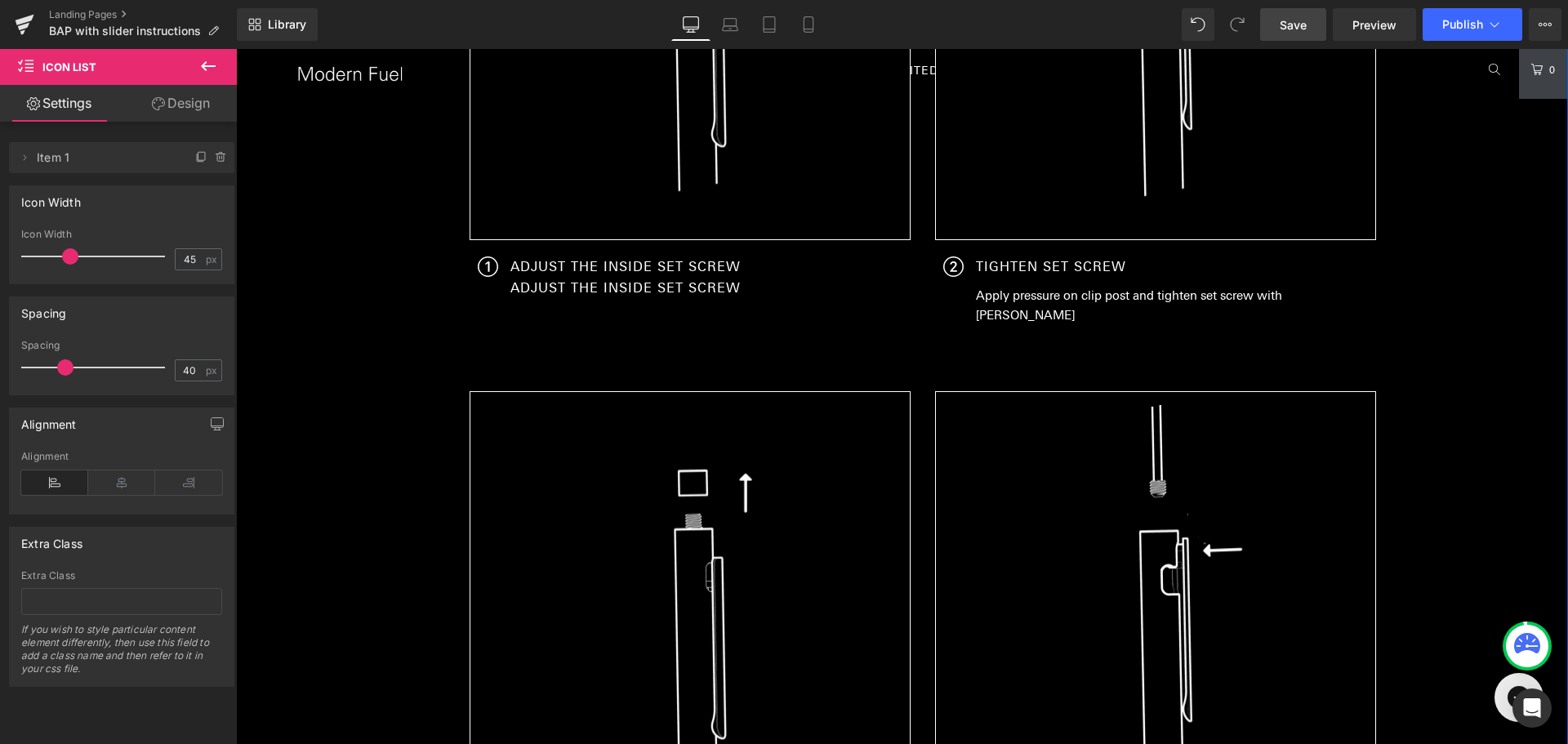
click at [622, 289] on div "ADJUST THE INSIDE SET SCREW Text Block" at bounding box center [624, 288] width 234 height 21
click at [622, 289] on p "ADJUST THE INSIDE SET SCREW" at bounding box center [625, 288] width 231 height 21
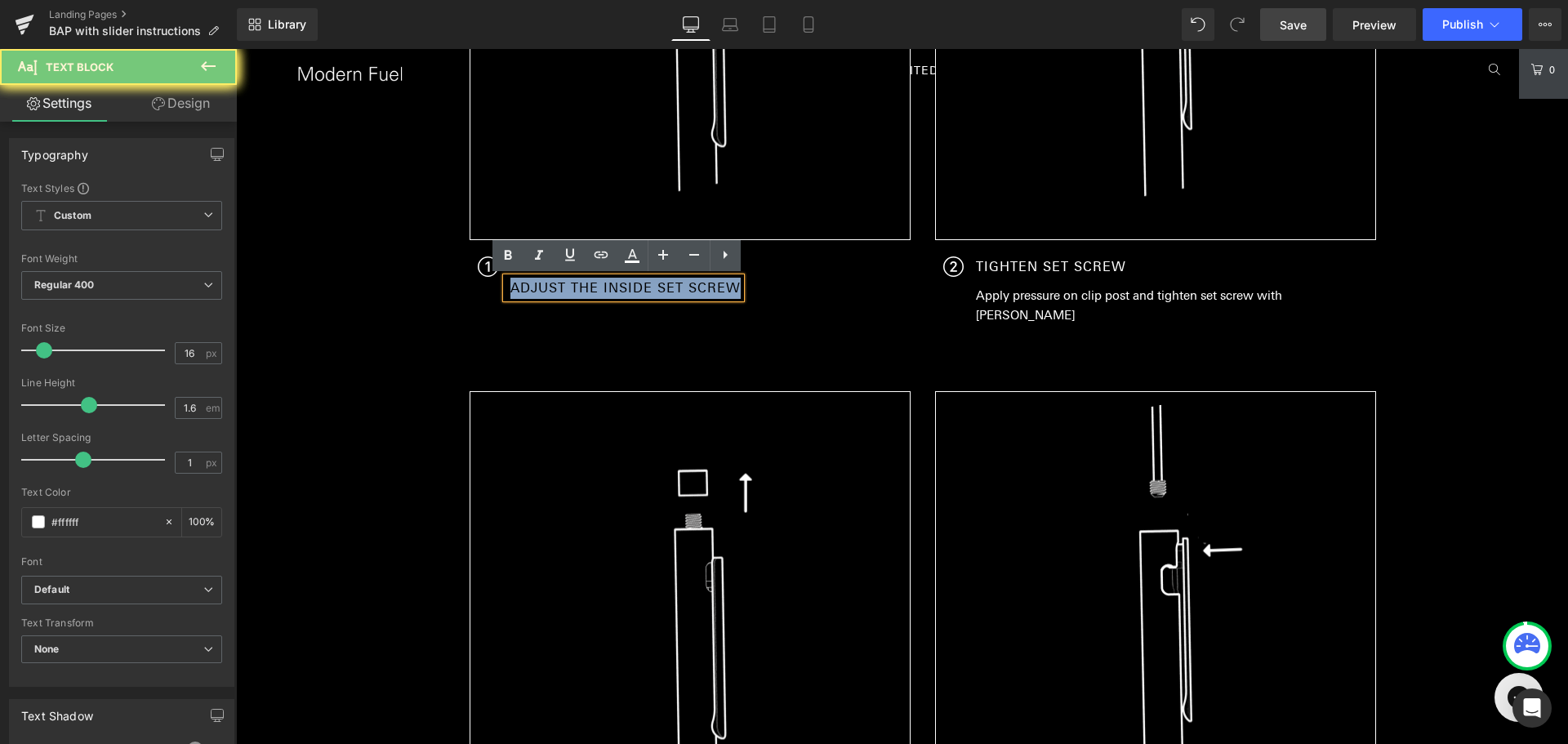
paste div
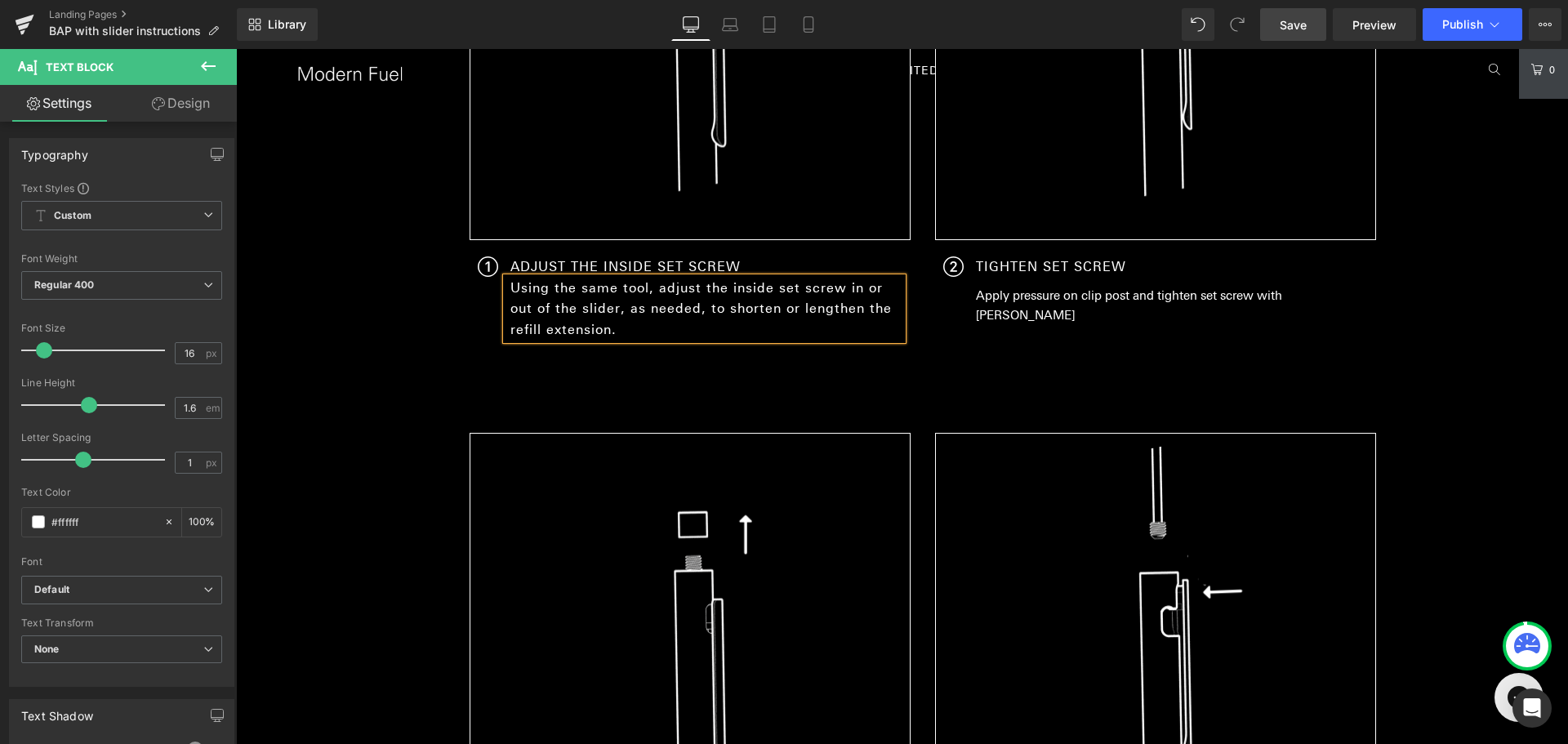
click at [561, 296] on p "Using the same tool, adjust the inside set screw in or out of the slider, as ne…" at bounding box center [706, 309] width 392 height 63
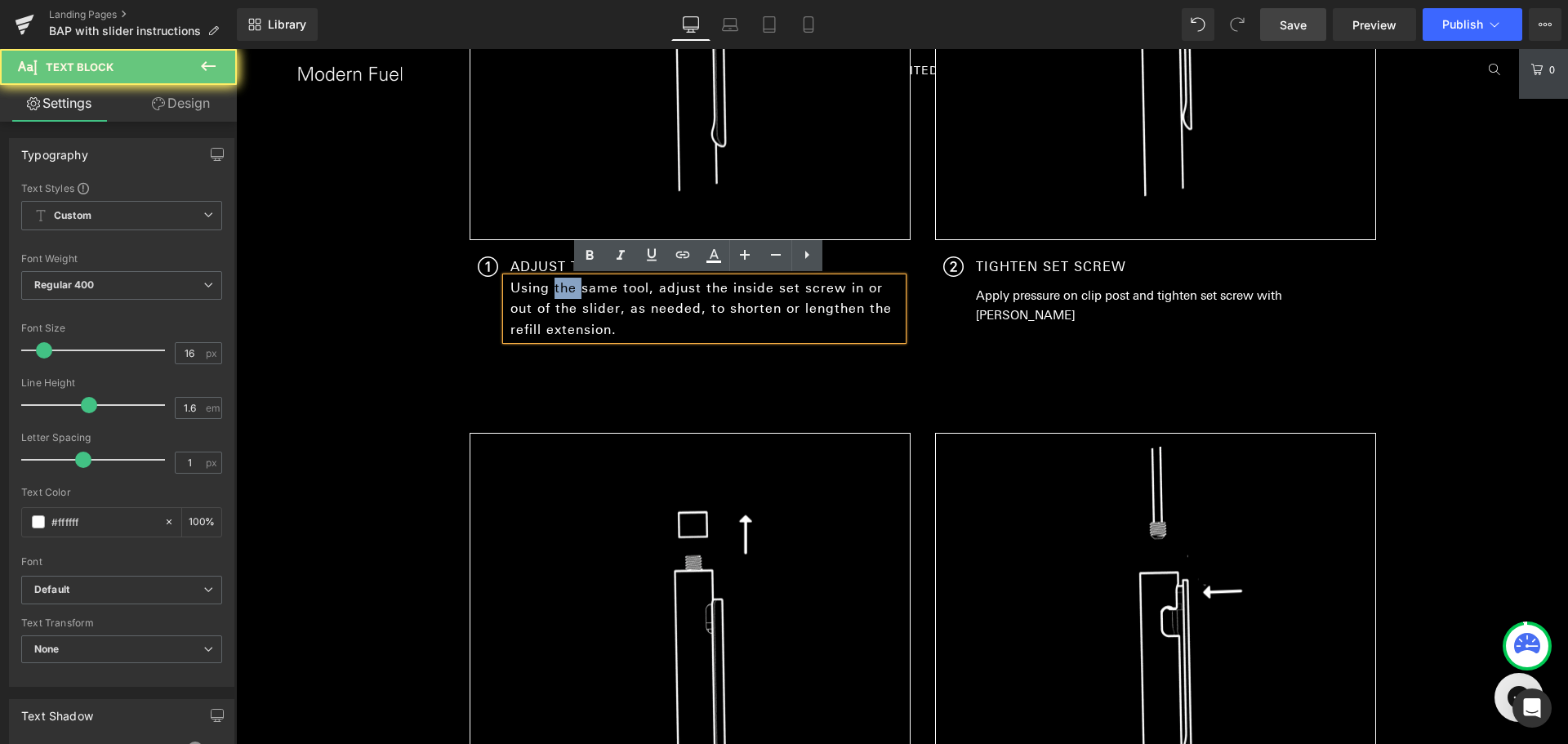
click at [561, 296] on p "Using the same tool, adjust the inside set screw in or out of the slider, as ne…" at bounding box center [706, 309] width 392 height 63
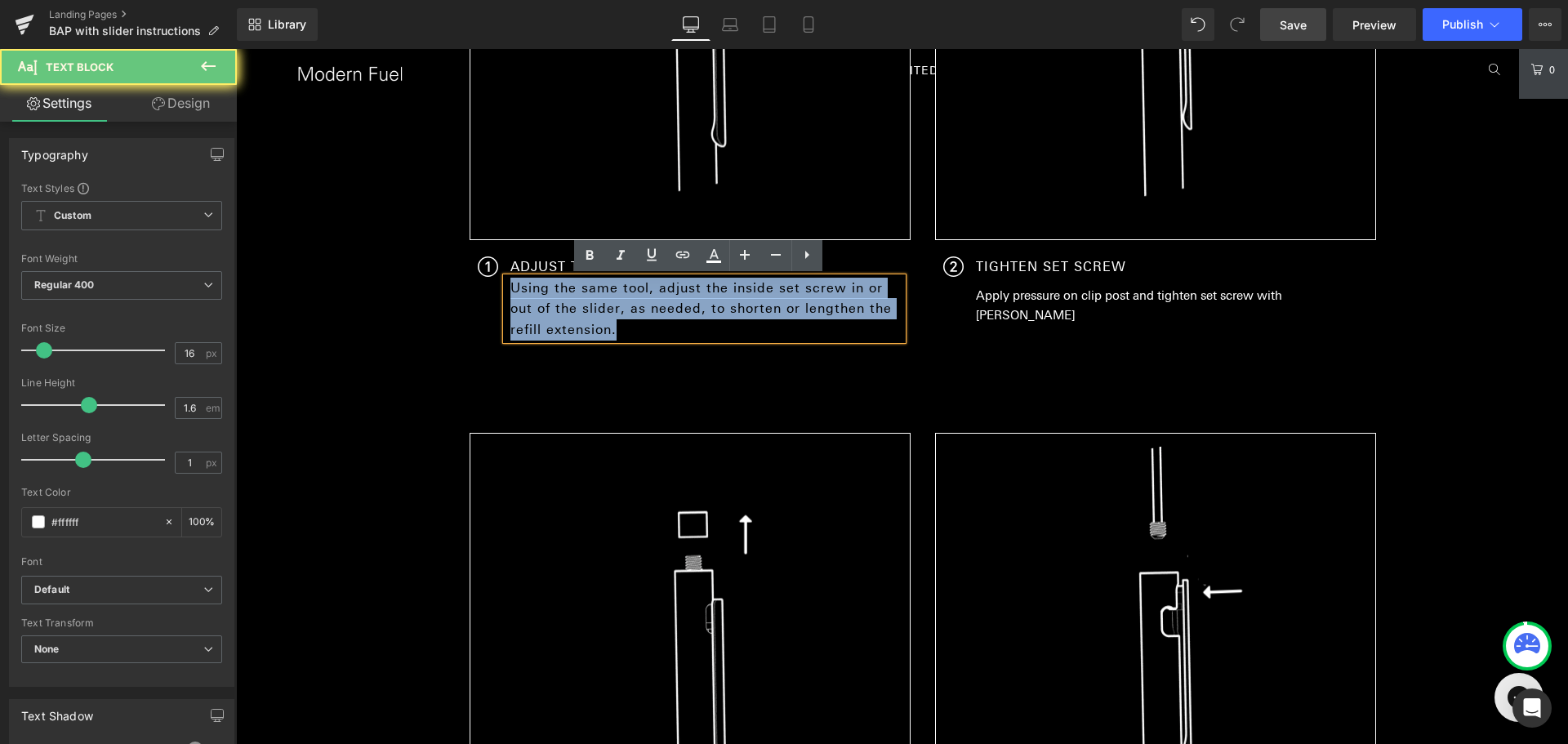
click at [561, 296] on p "Using the same tool, adjust the inside set screw in or out of the slider, as ne…" at bounding box center [706, 309] width 392 height 63
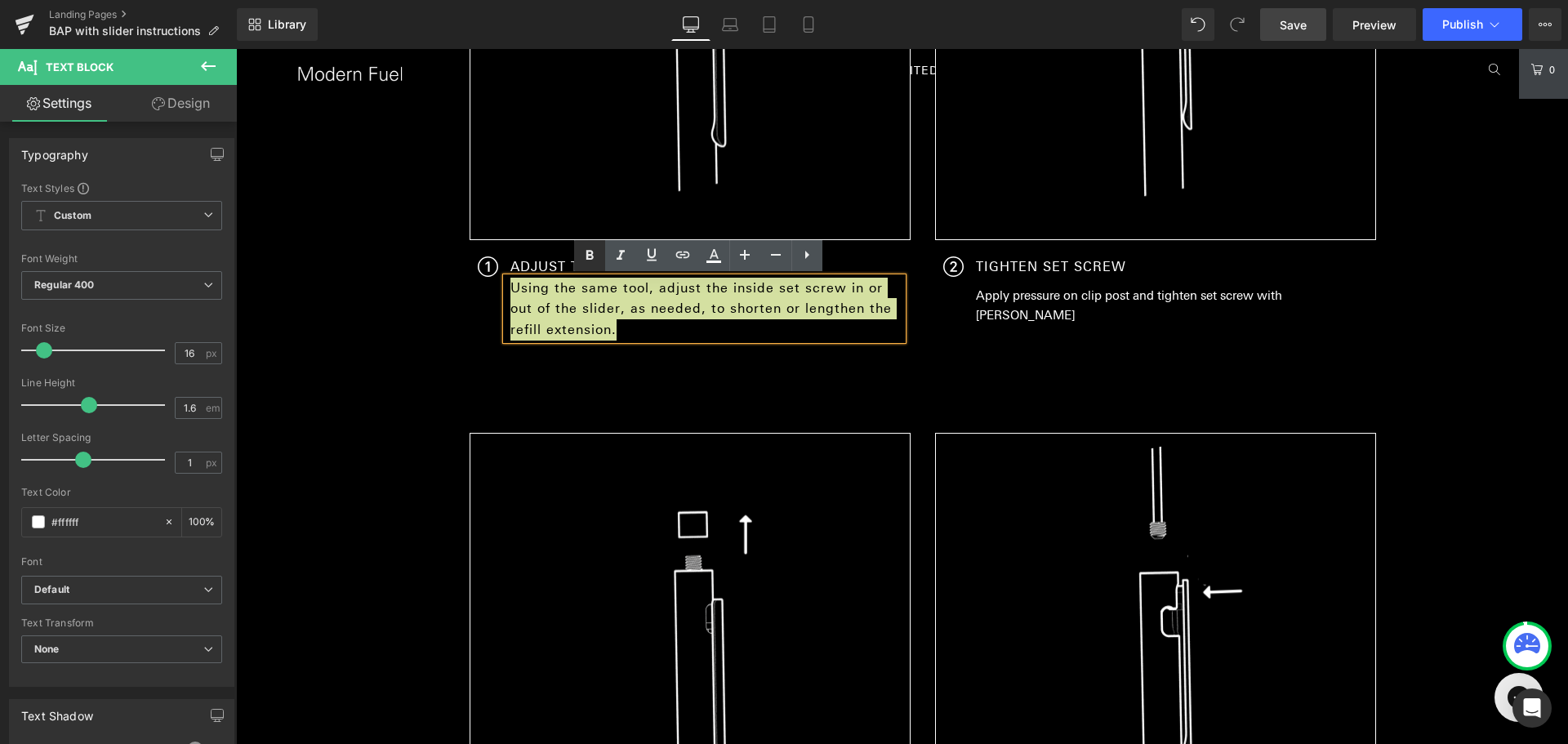
click at [597, 254] on icon at bounding box center [589, 255] width 19 height 19
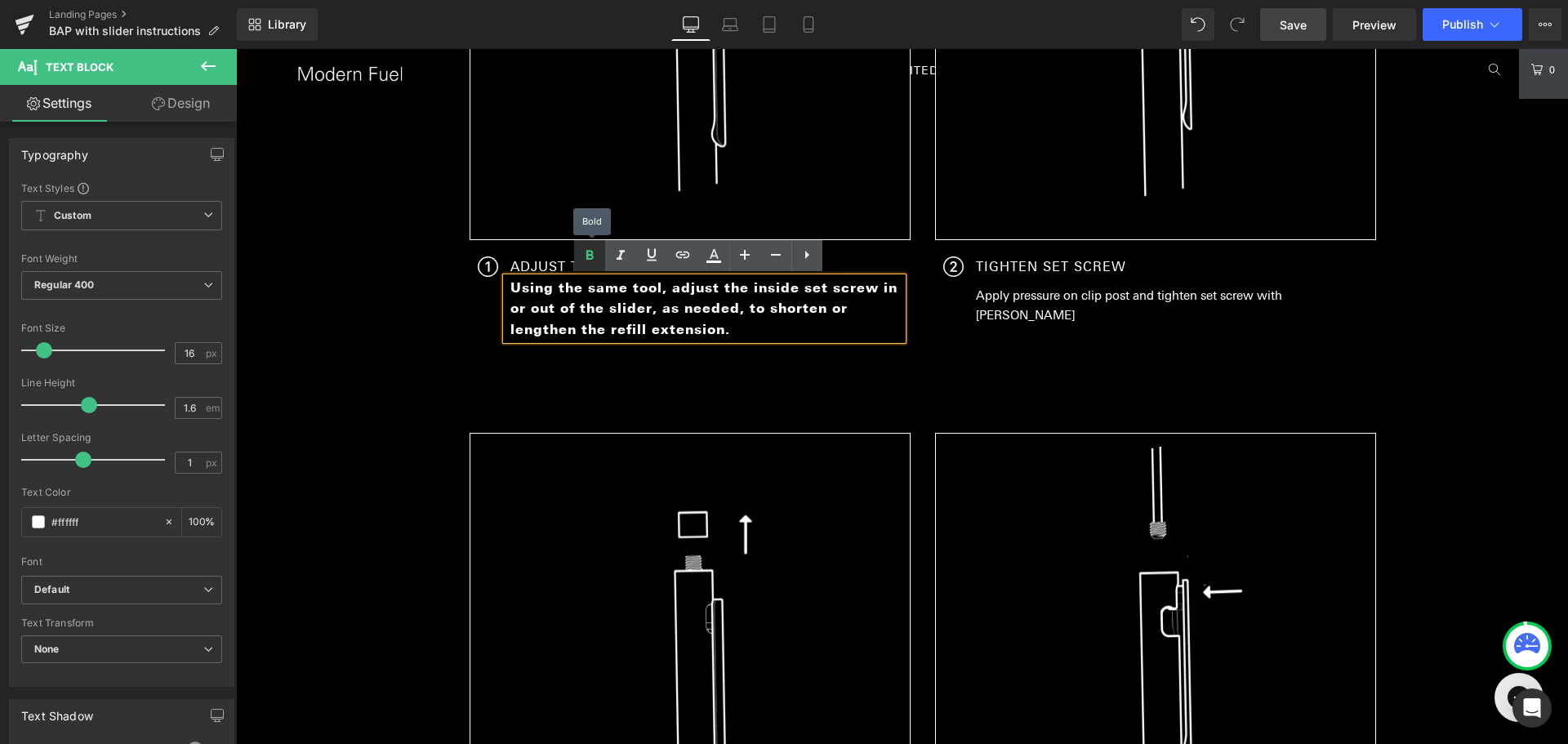
click at [597, 254] on icon at bounding box center [589, 255] width 19 height 19
click at [636, 306] on strong "Using the same tool, adjust the inside set screw in or out of the slider, as ne…" at bounding box center [704, 309] width 387 height 57
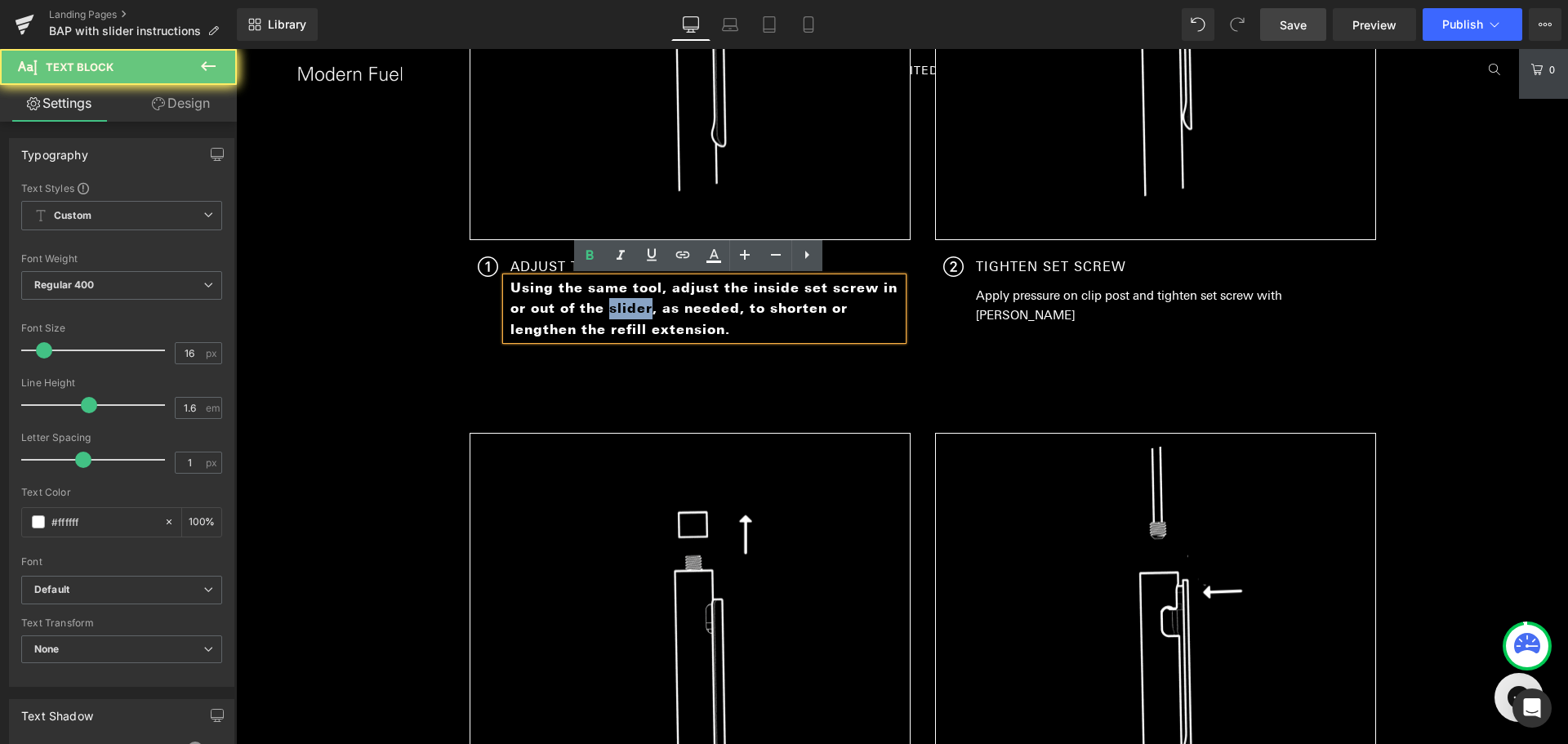
click at [636, 306] on strong "Using the same tool, adjust the inside set screw in or out of the slider, as ne…" at bounding box center [704, 309] width 387 height 57
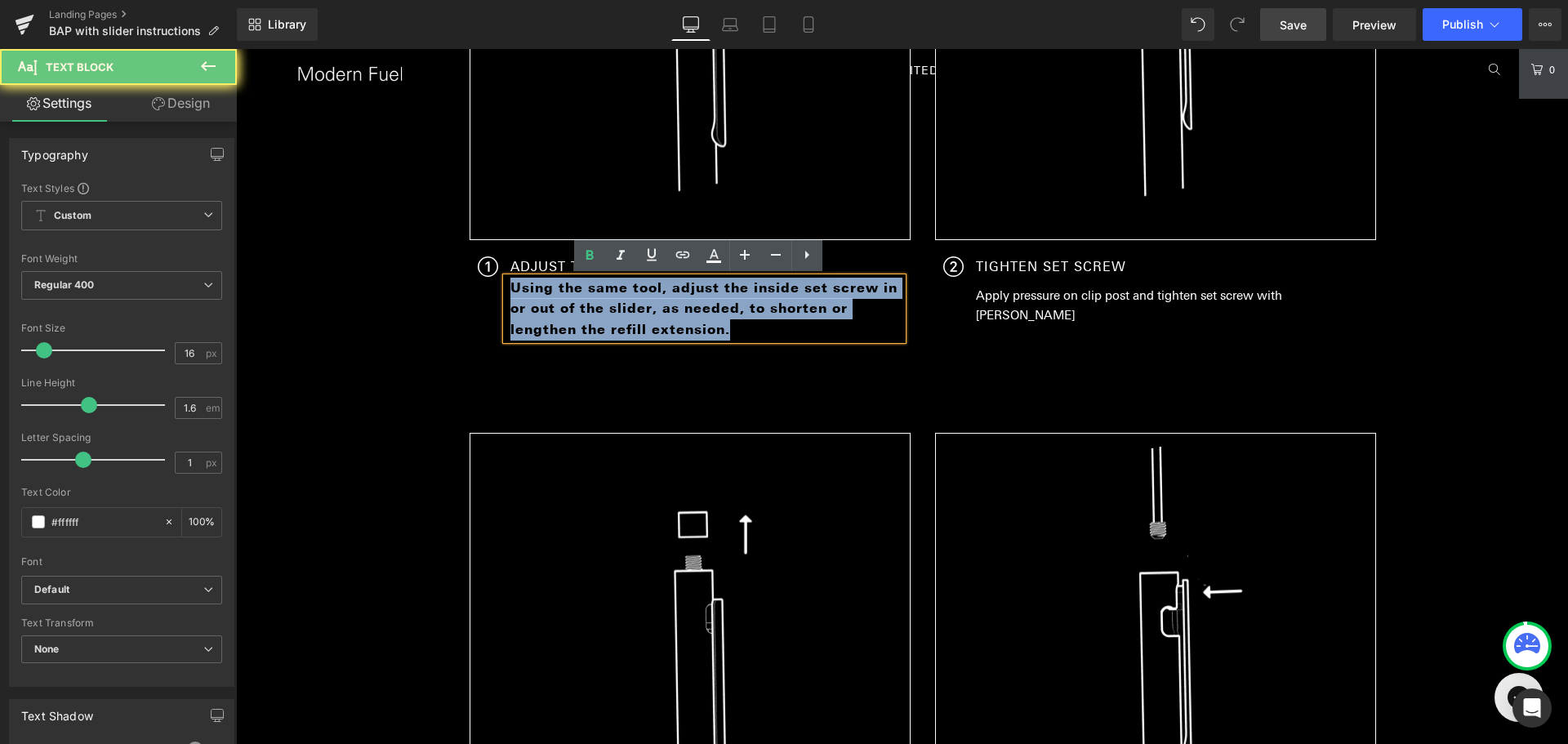
click at [636, 306] on strong "Using the same tool, adjust the inside set screw in or out of the slider, as ne…" at bounding box center [704, 309] width 387 height 57
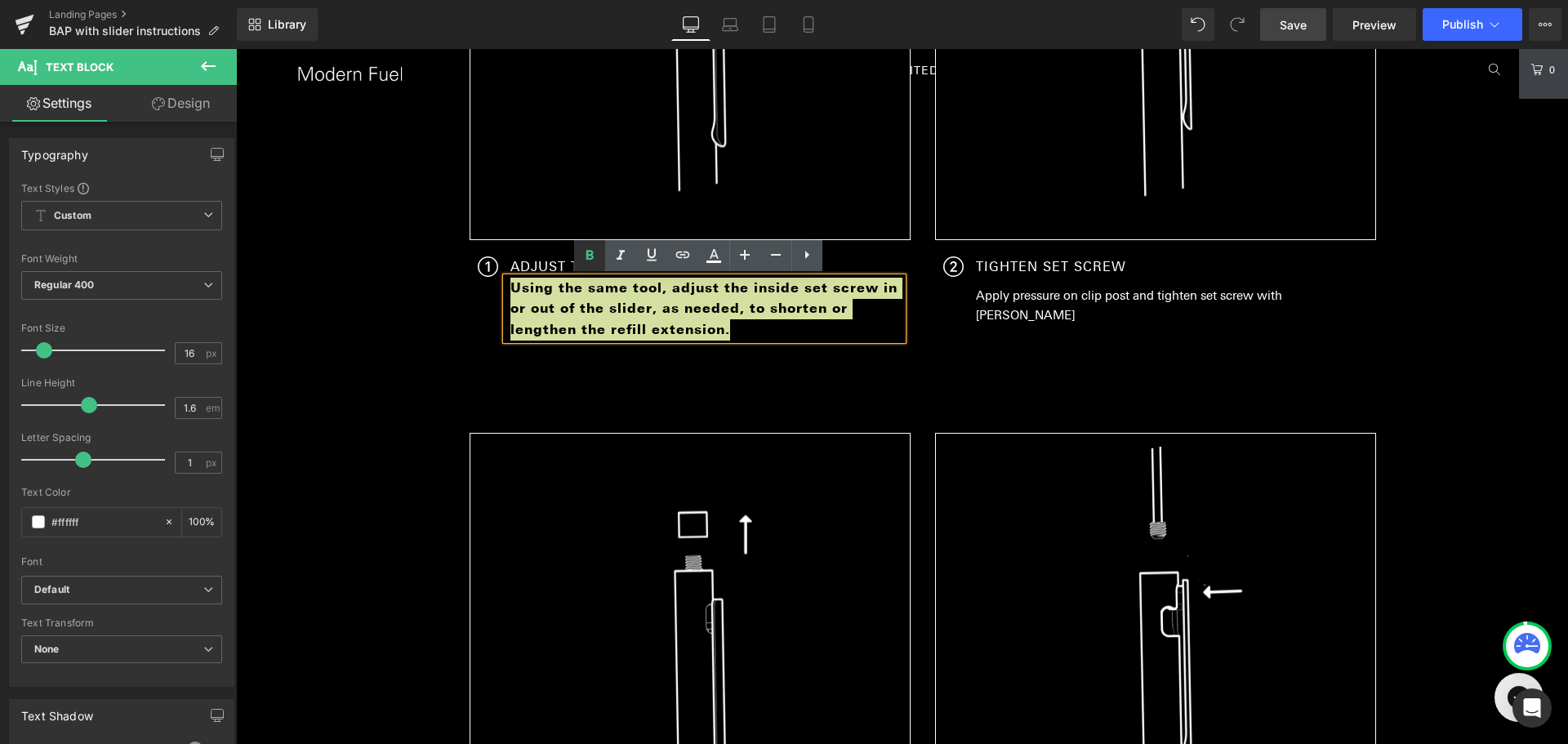
click at [596, 262] on icon at bounding box center [589, 255] width 19 height 19
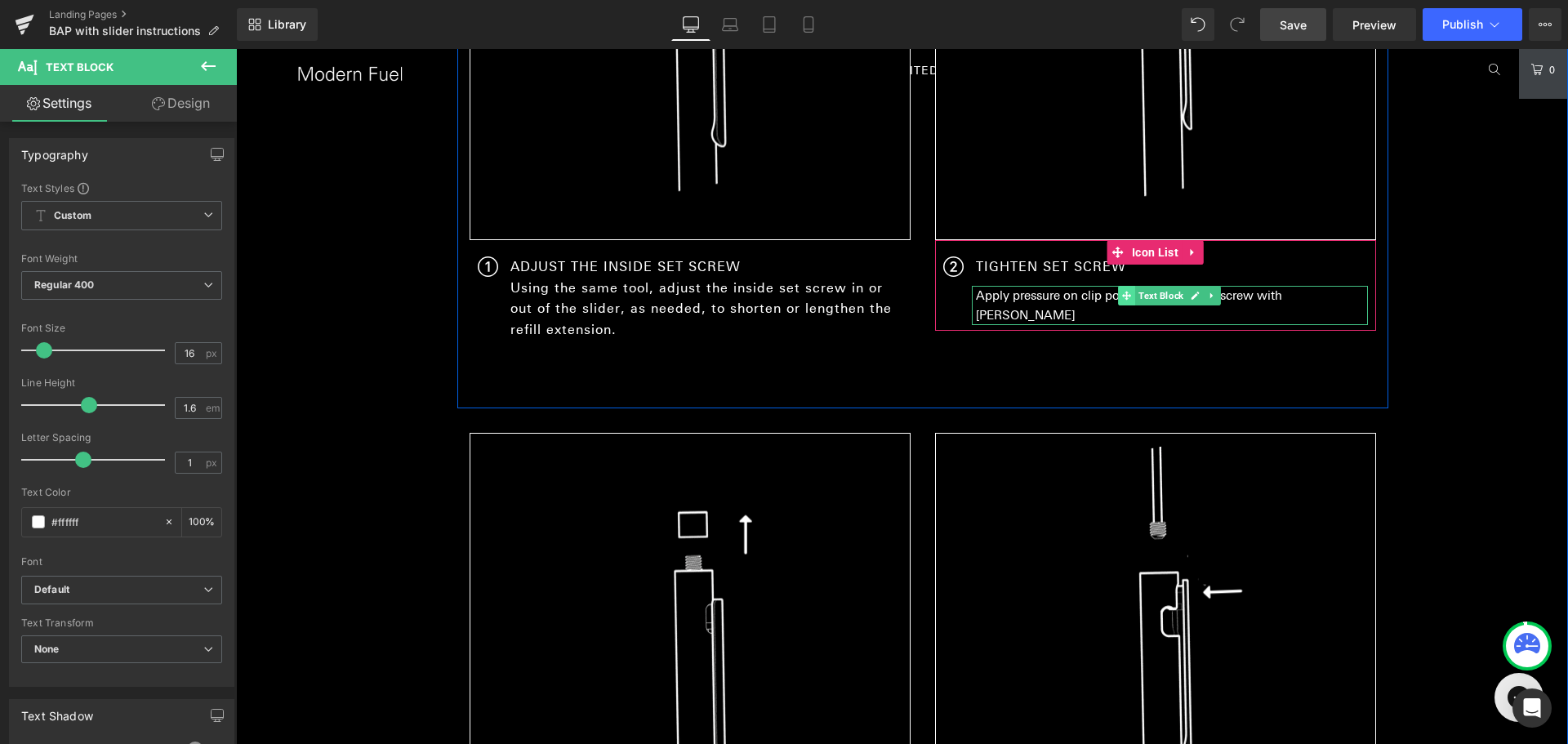
click at [1118, 298] on span at bounding box center [1126, 295] width 18 height 19
click at [1148, 295] on span "Text Block" at bounding box center [1161, 295] width 52 height 19
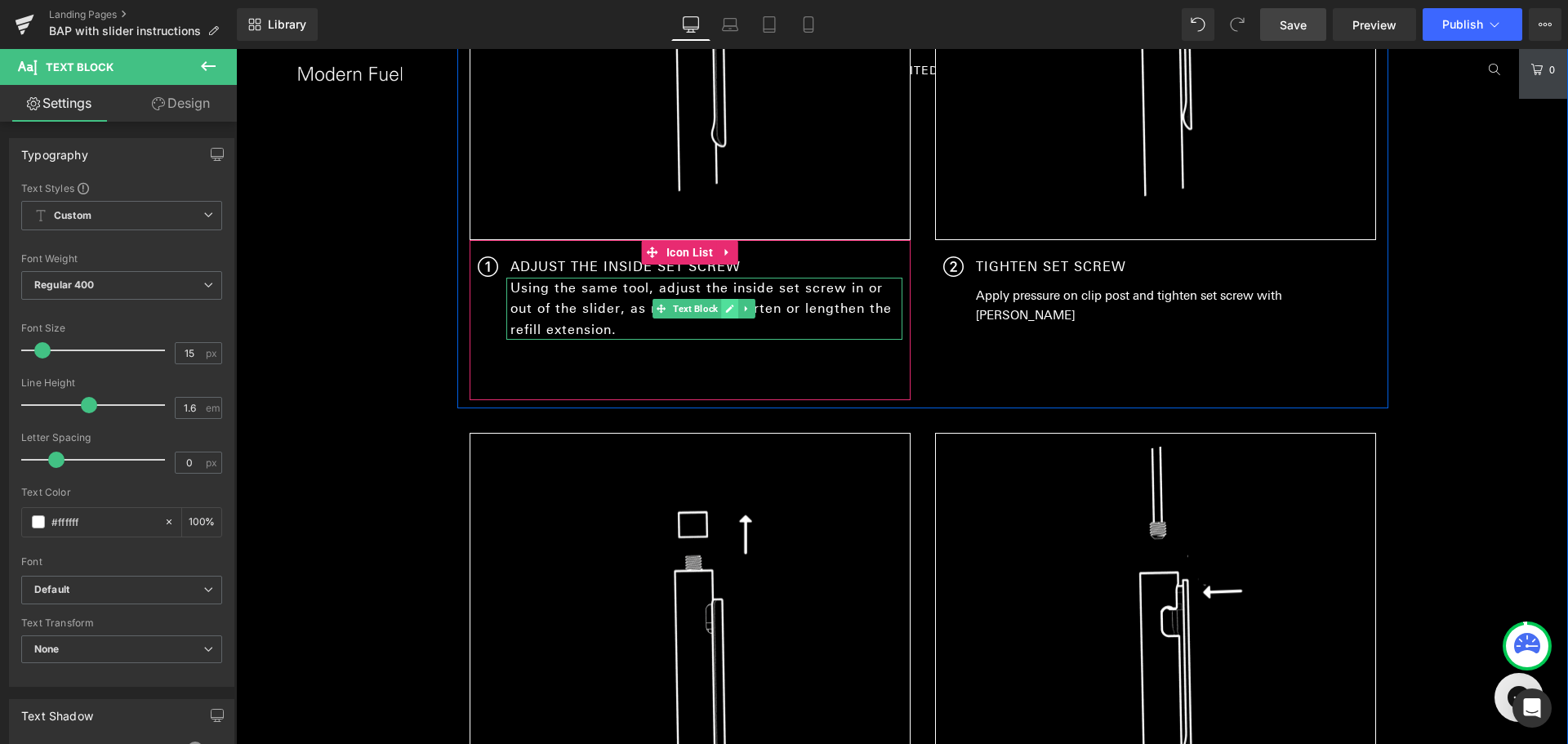
click at [726, 309] on icon at bounding box center [730, 308] width 8 height 8
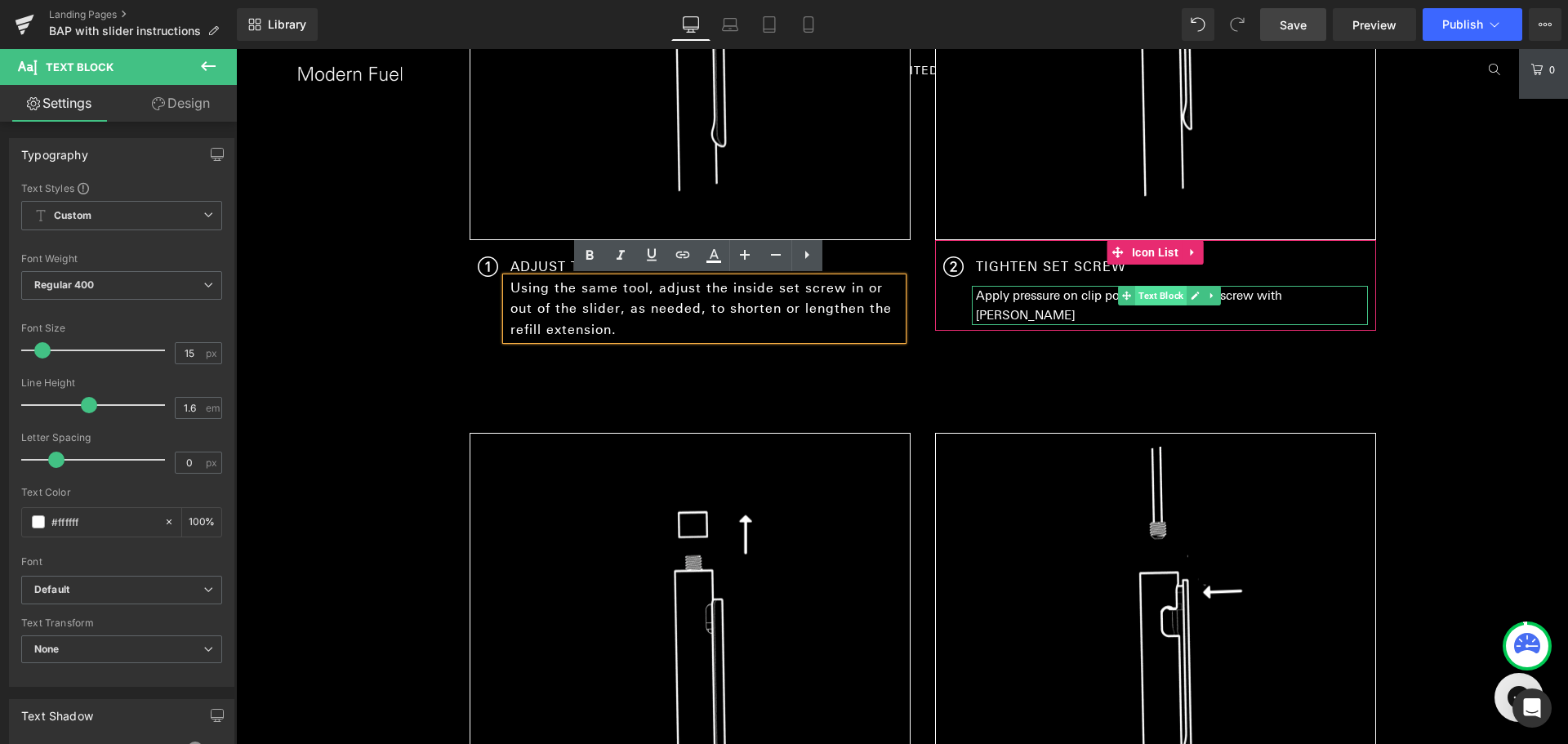
click at [1146, 295] on span "Text Block" at bounding box center [1161, 295] width 52 height 19
click at [1280, 321] on div at bounding box center [1170, 323] width 396 height 4
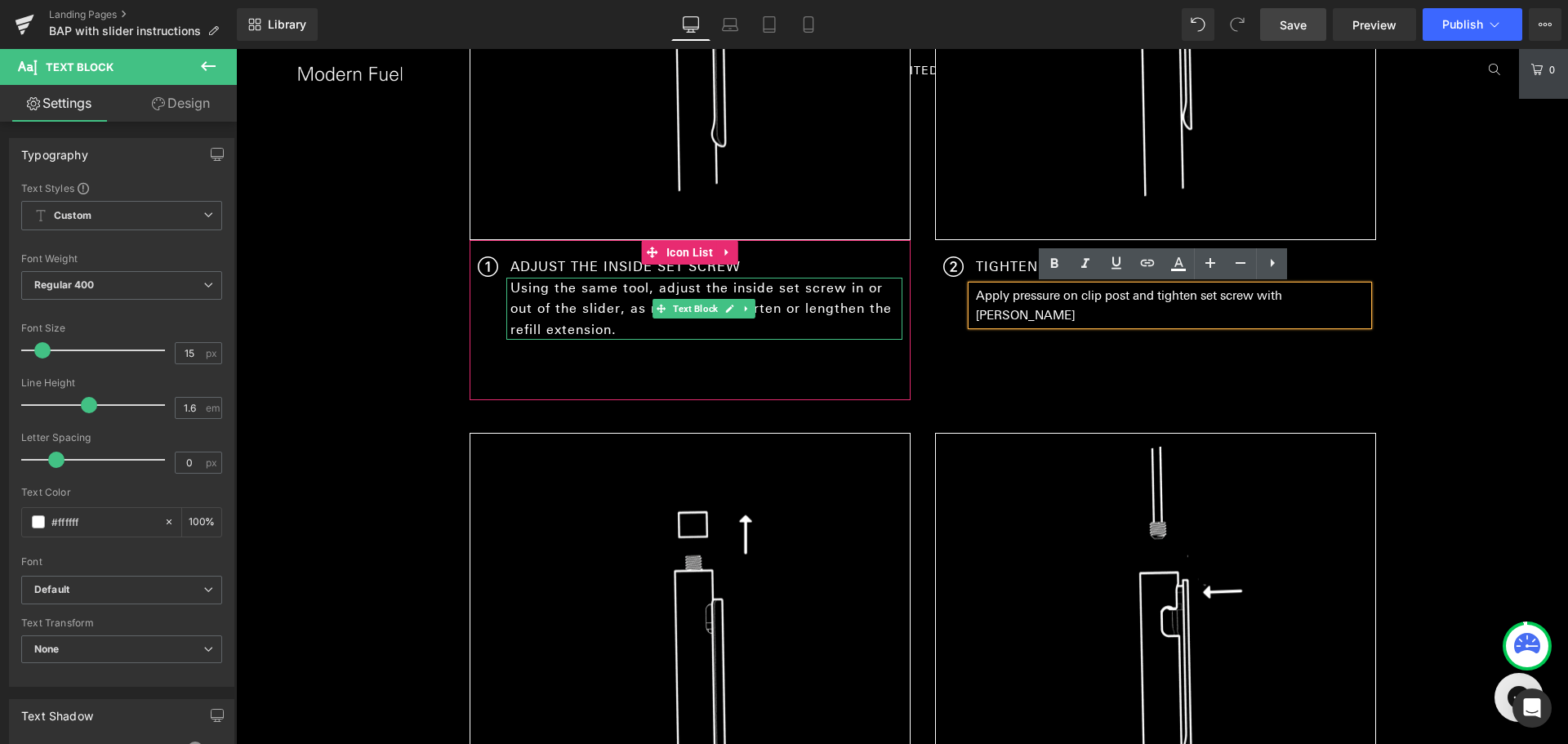
click at [788, 311] on p "Using the same tool, adjust the inside set screw in or out of the slider, as ne…" at bounding box center [706, 309] width 392 height 63
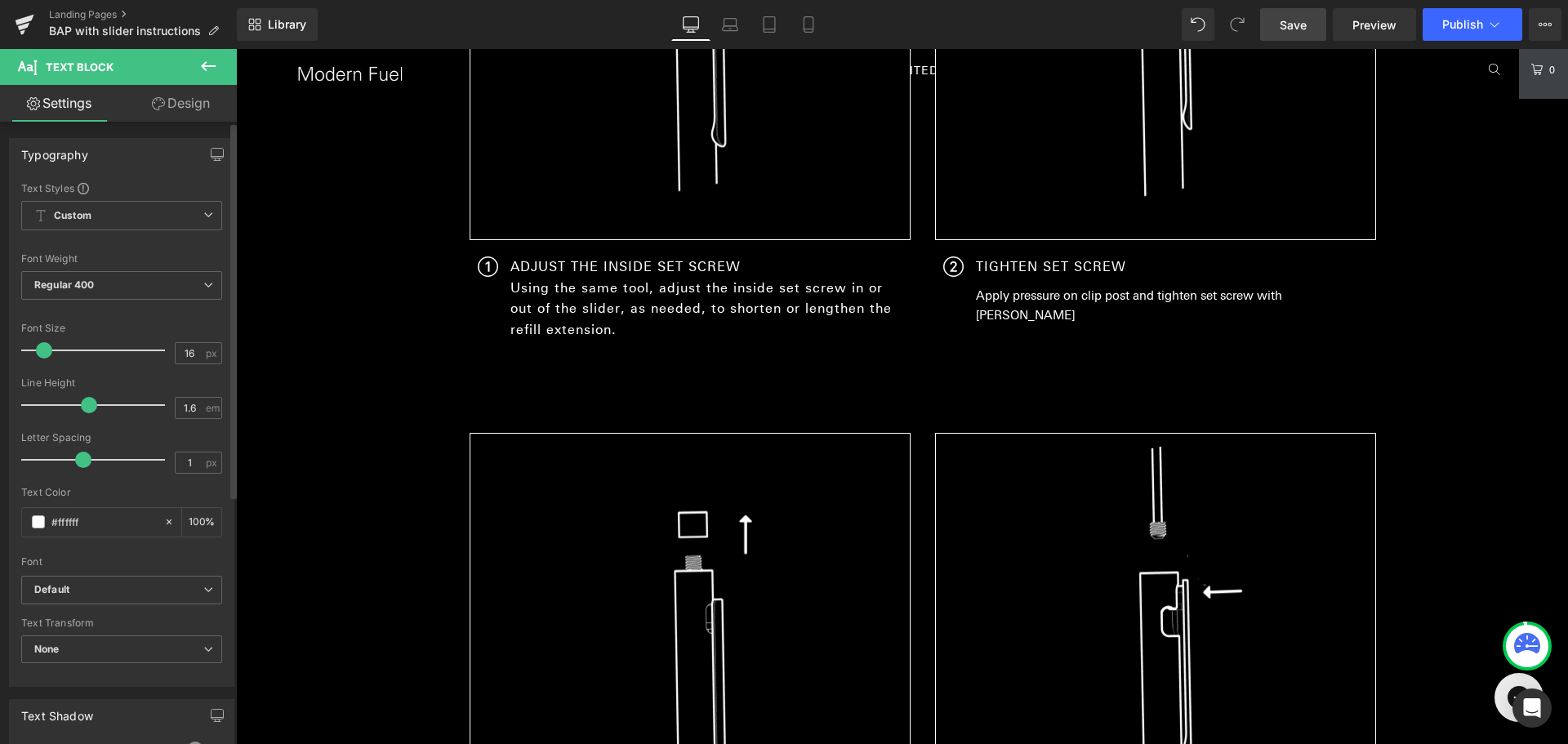
type input "15"
click at [36, 351] on span at bounding box center [42, 350] width 17 height 17
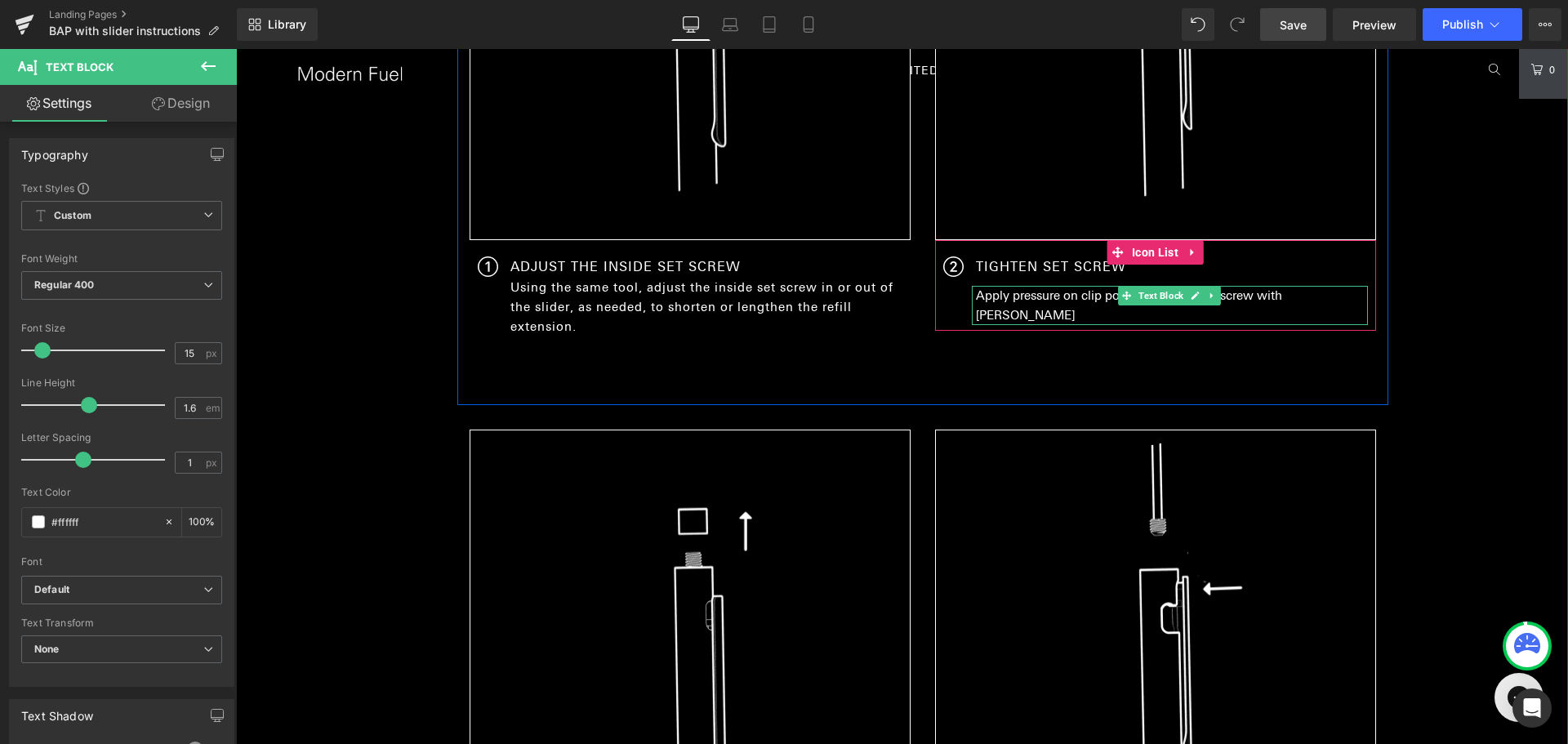
click at [1096, 293] on p "Apply pressure on clip post and tighten set screw with [PERSON_NAME]" at bounding box center [1171, 305] width 392 height 40
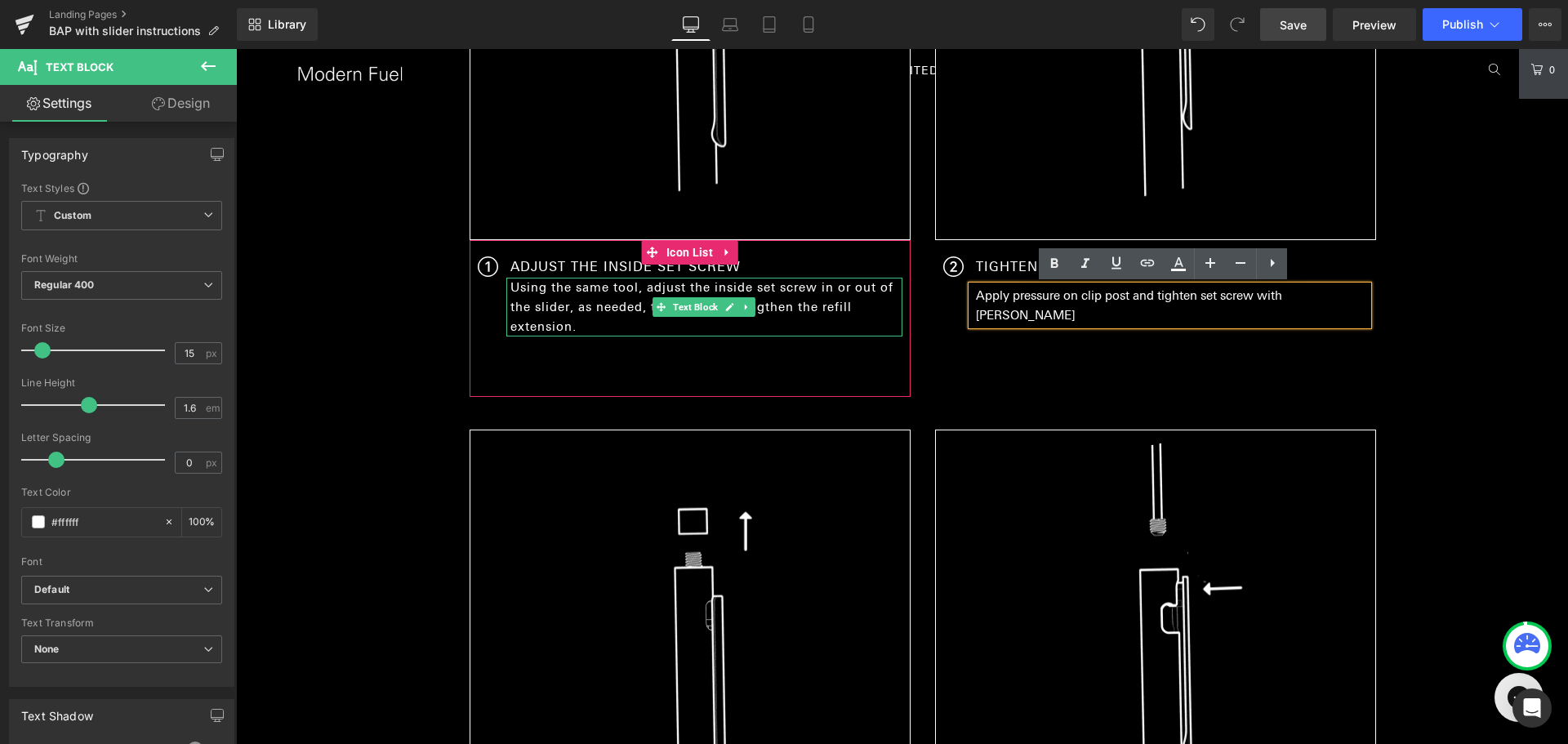
click at [569, 303] on p "Using the same tool, adjust the inside set screw in or out of the slider, as ne…" at bounding box center [706, 307] width 392 height 59
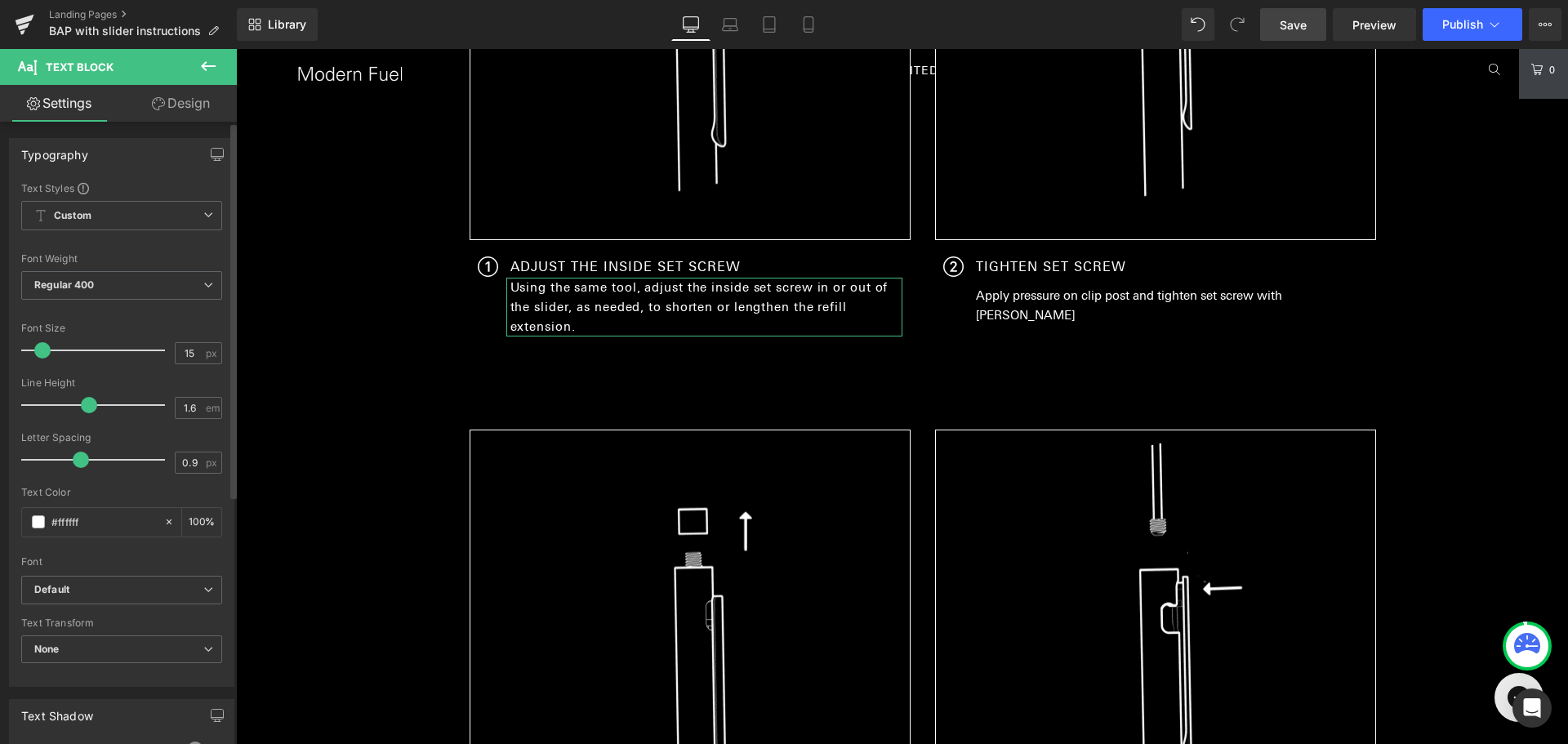
click at [73, 460] on span at bounding box center [81, 460] width 17 height 17
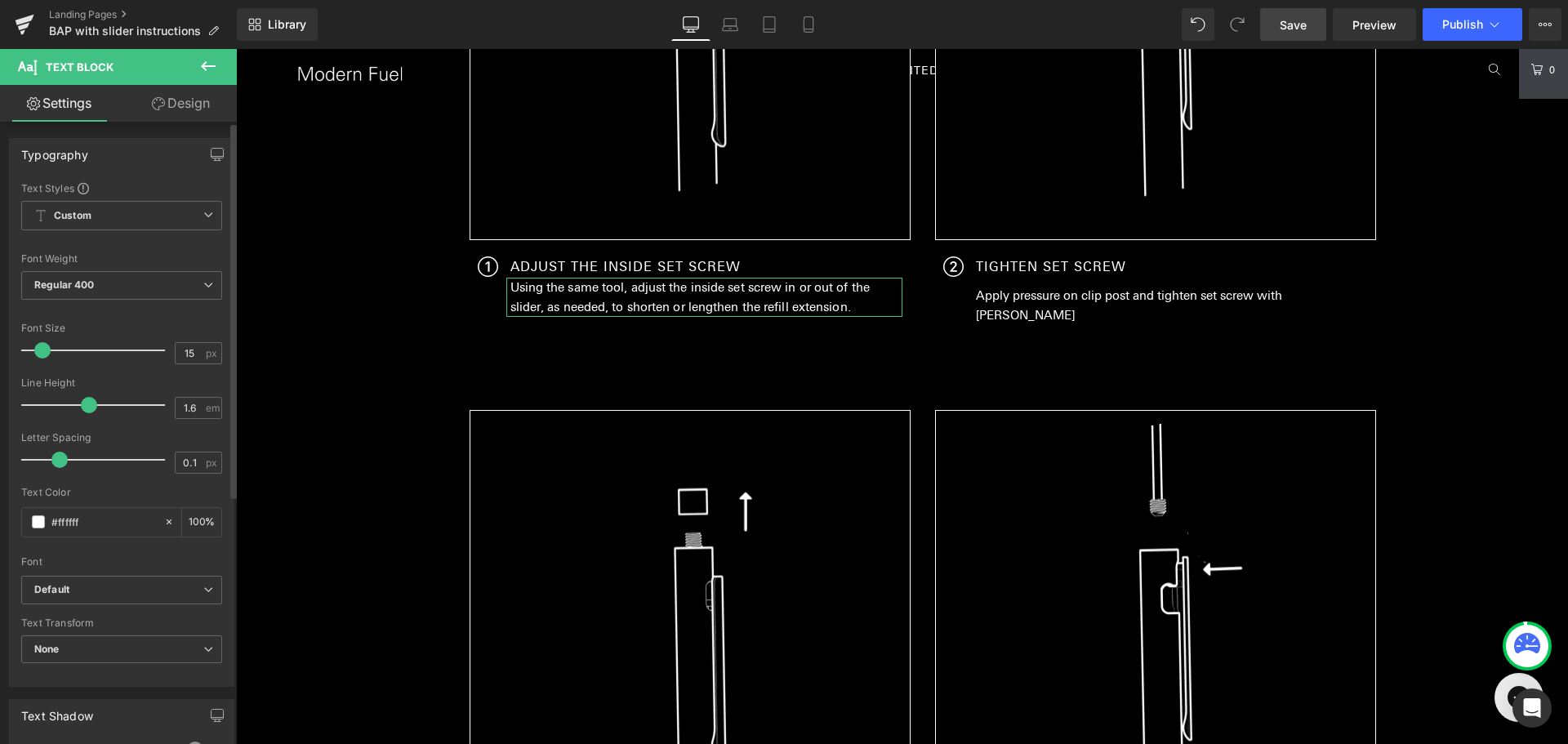
type input "0"
drag, startPoint x: 79, startPoint y: 464, endPoint x: 58, endPoint y: 463, distance: 21.0
click at [58, 463] on span at bounding box center [56, 460] width 17 height 17
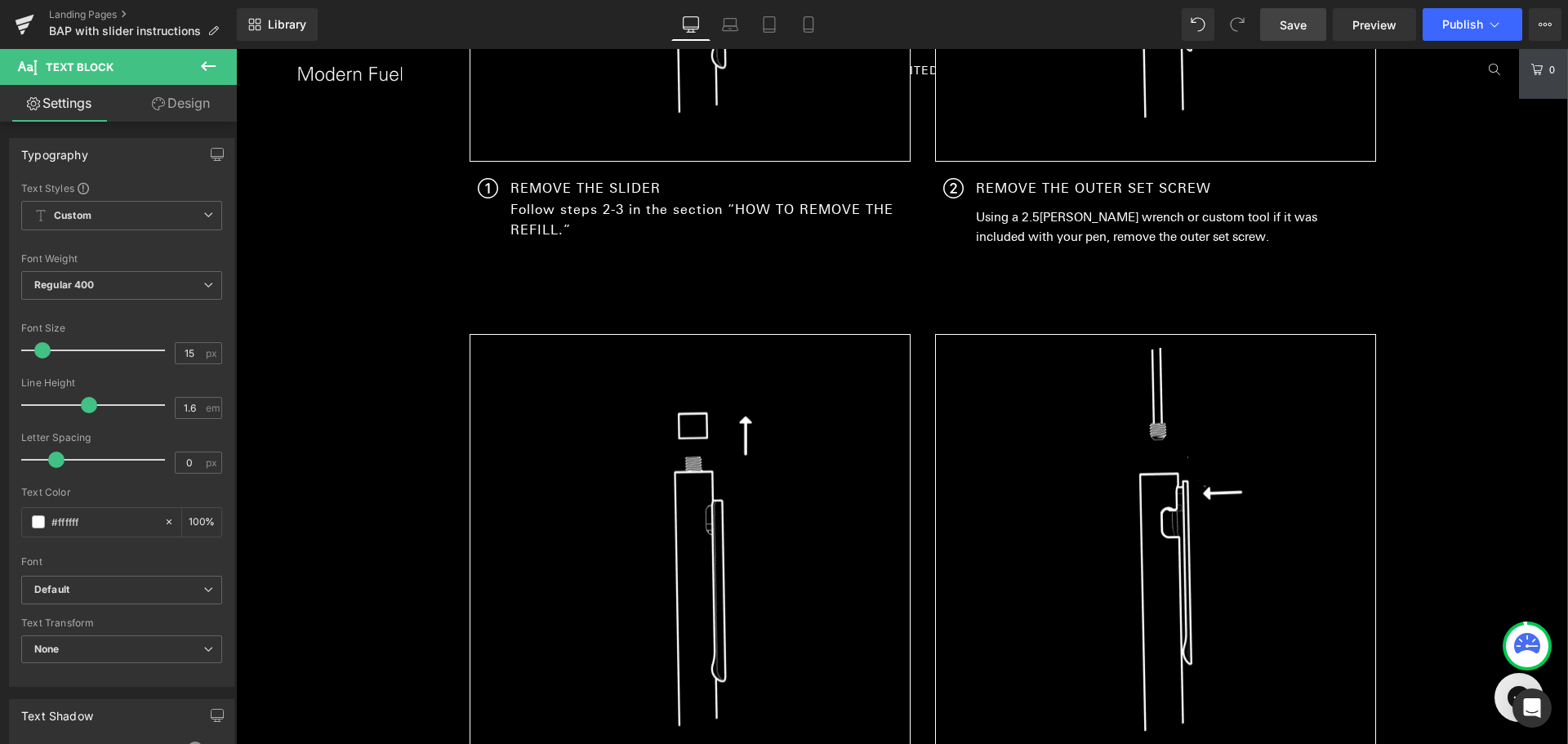
scroll to position [2027, 0]
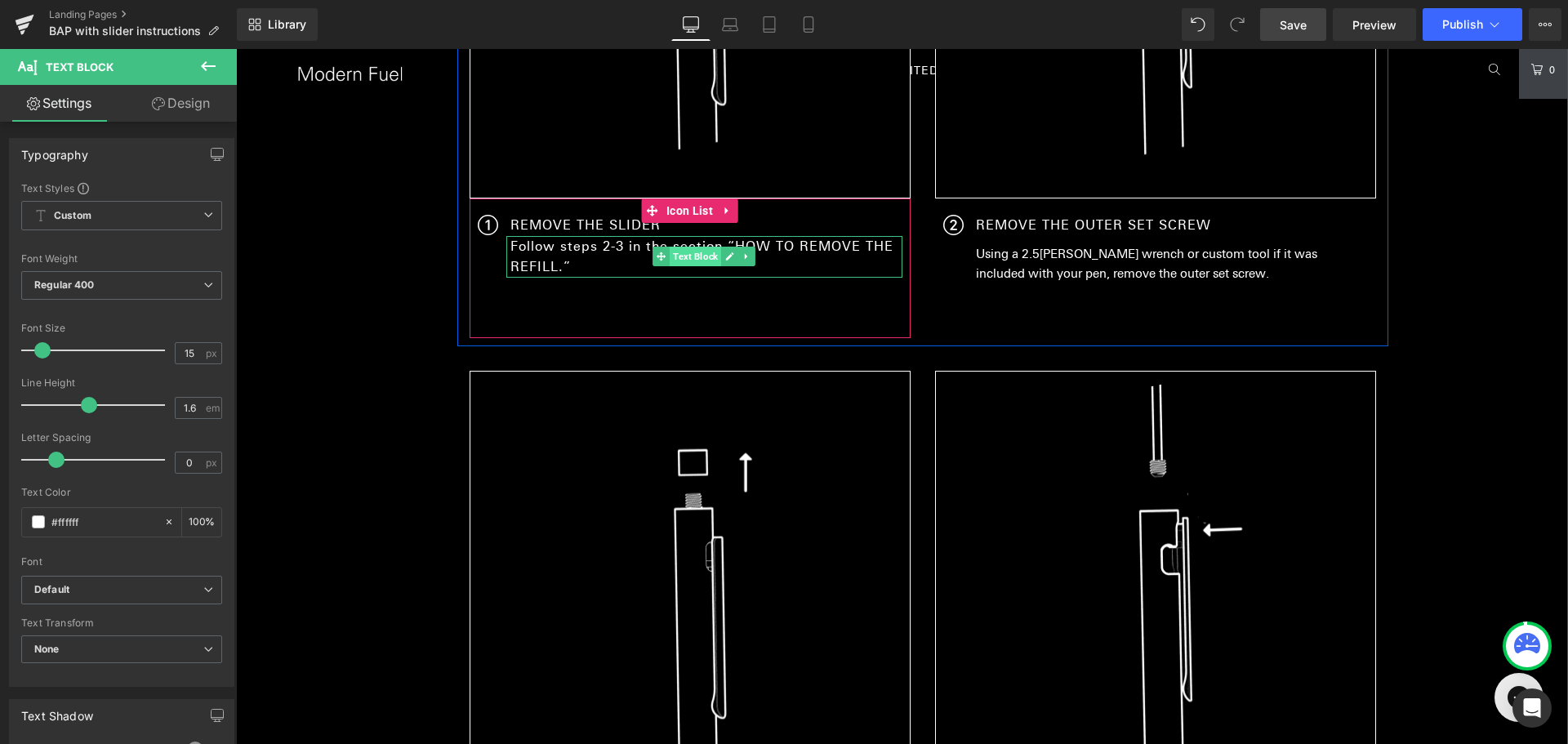
click at [676, 254] on span "Text Block" at bounding box center [695, 255] width 52 height 19
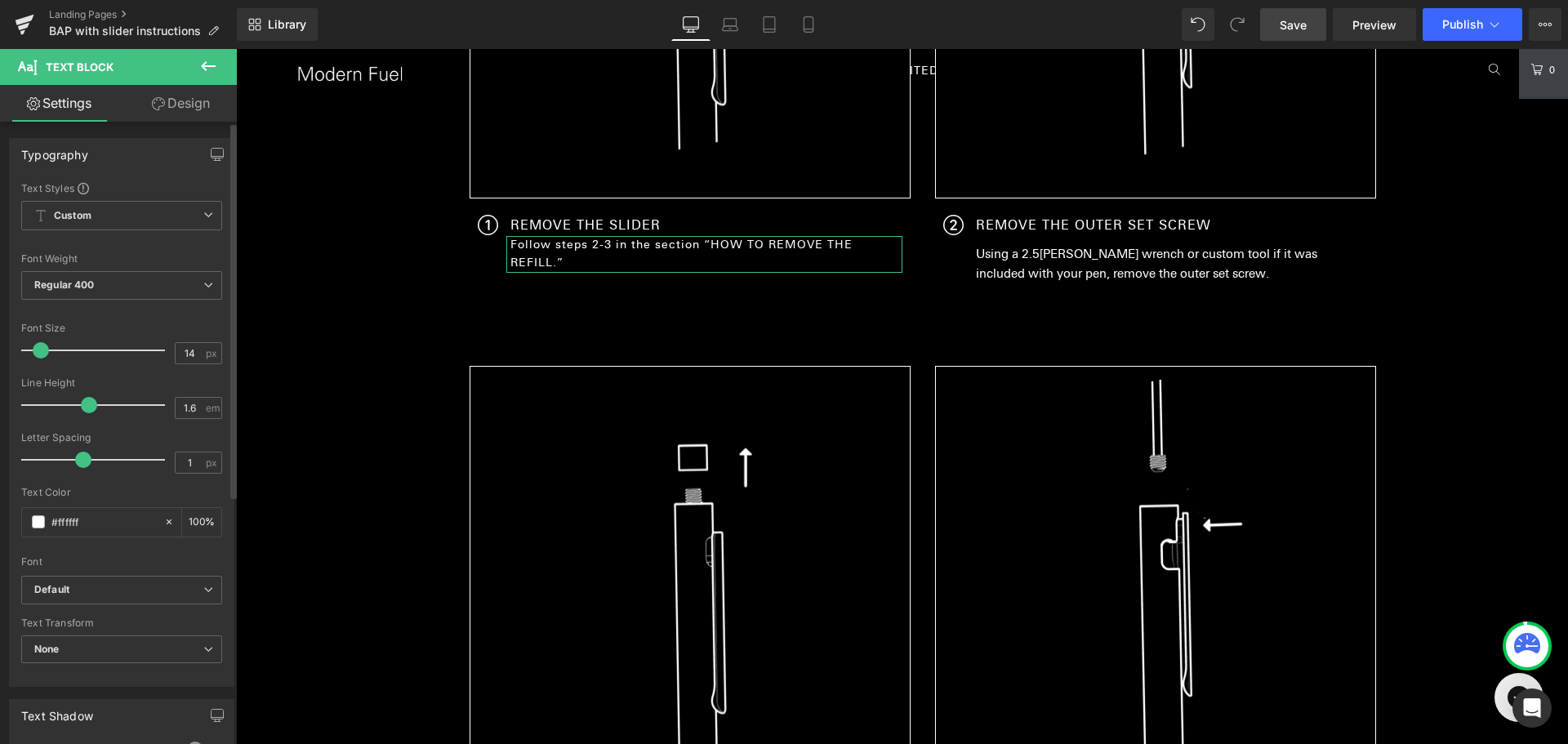
type input "15"
click at [45, 350] on span at bounding box center [42, 350] width 17 height 17
type input "1.3"
drag, startPoint x: 92, startPoint y: 402, endPoint x: 77, endPoint y: 399, distance: 15.3
click at [77, 399] on span at bounding box center [73, 405] width 17 height 17
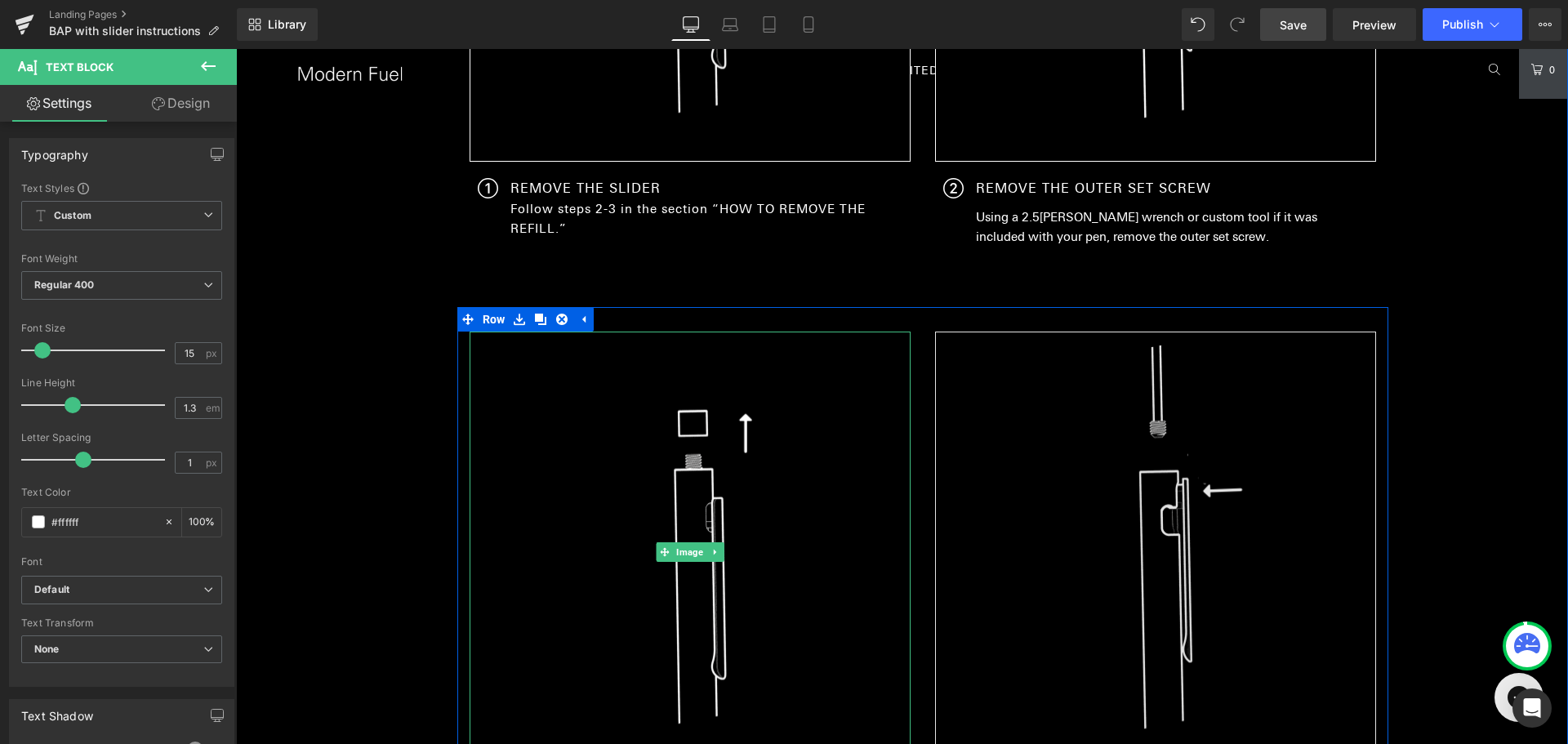
scroll to position [2191, 0]
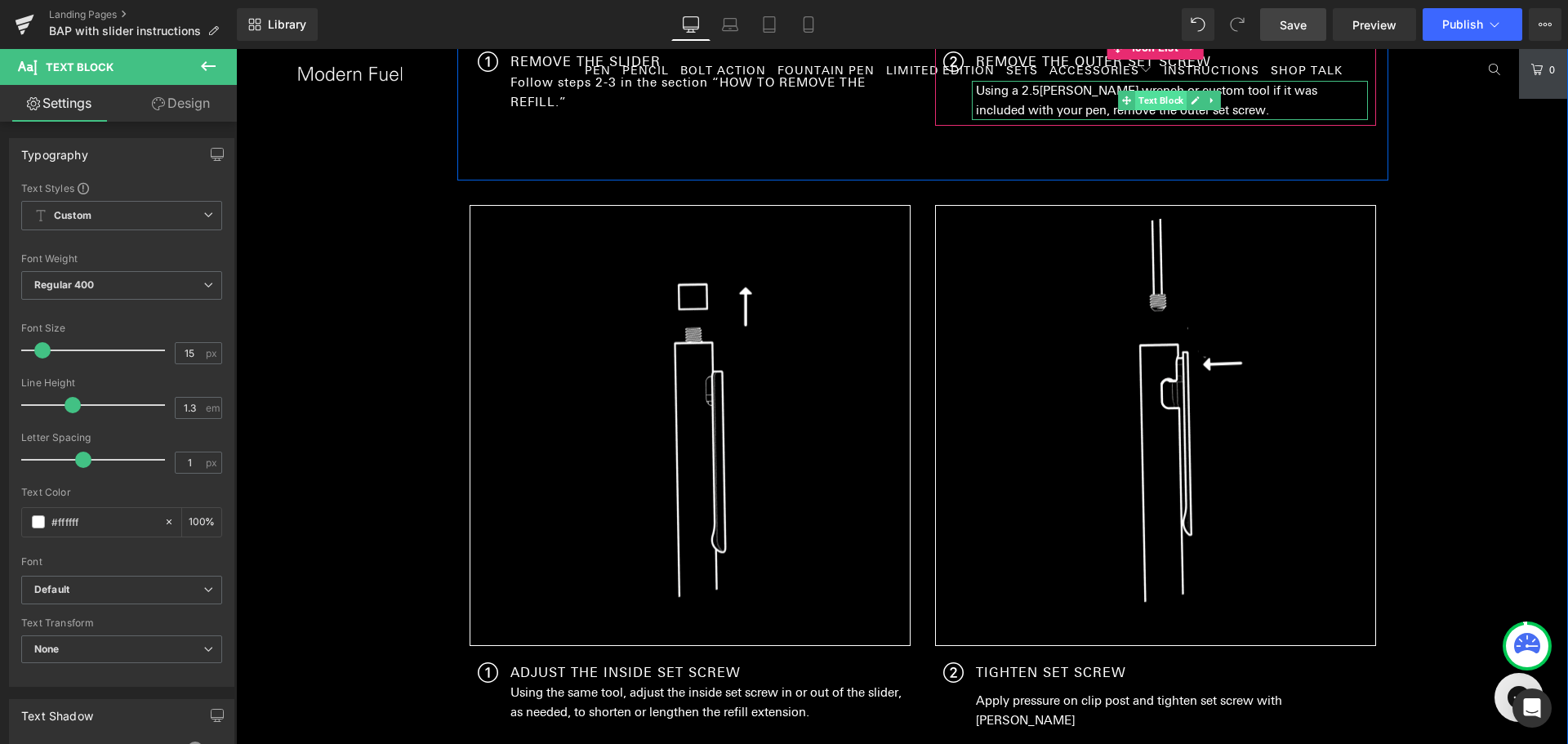
click at [1158, 103] on span "Text Block" at bounding box center [1161, 100] width 52 height 19
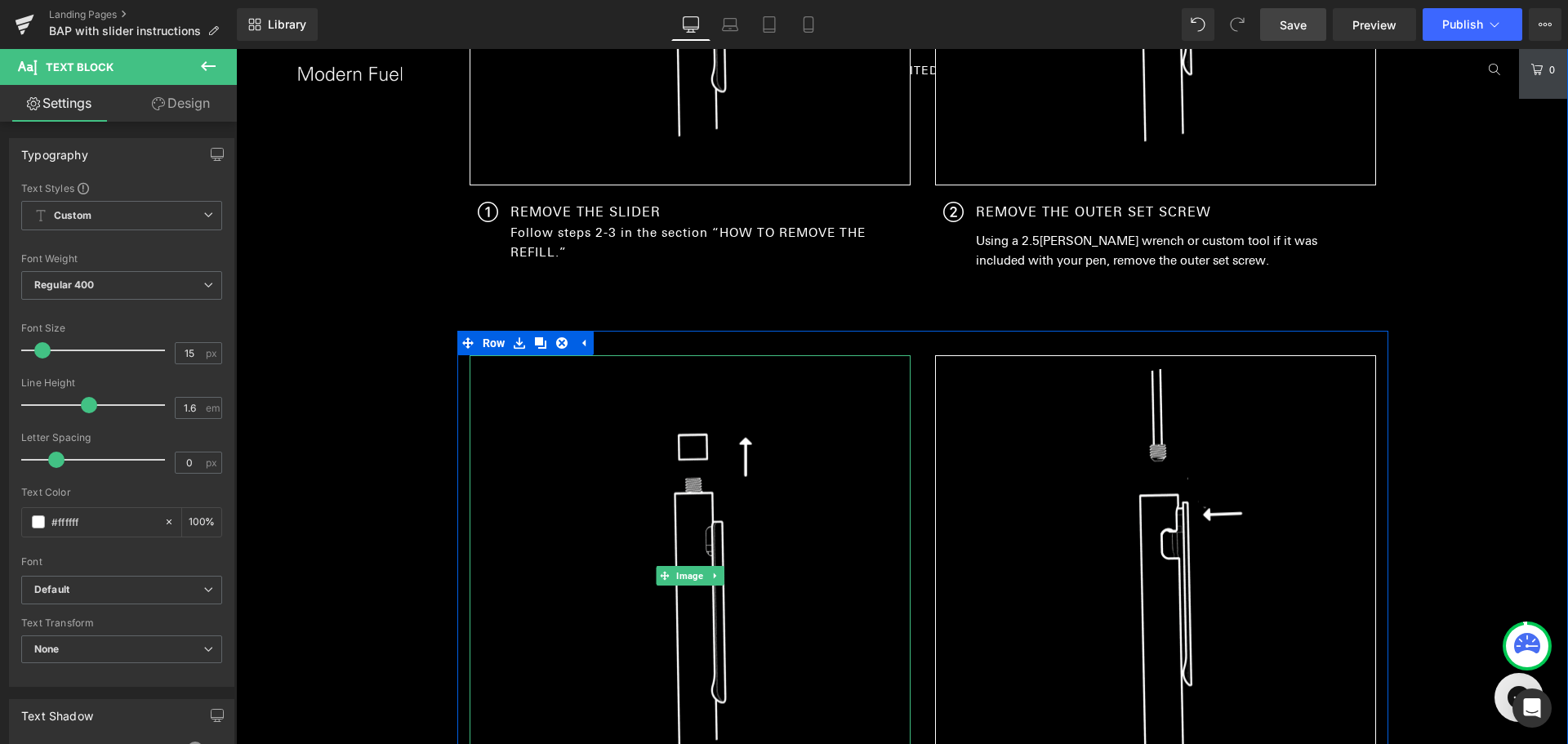
scroll to position [2027, 0]
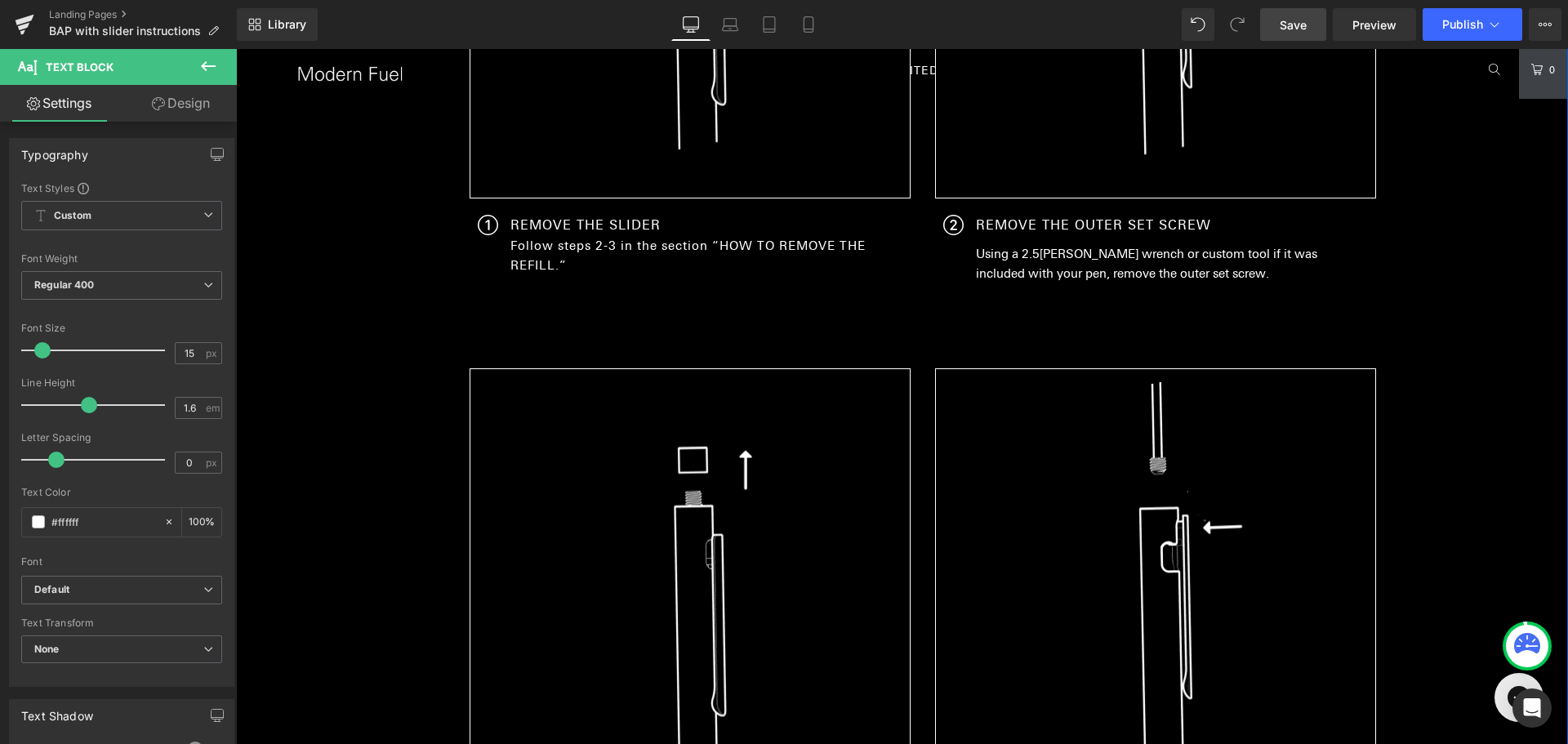
click at [589, 252] on p "Follow steps 2-3 in the section “HOW TO REMOVE THE REFILL.”" at bounding box center [706, 255] width 392 height 40
type input "1.6"
drag, startPoint x: 69, startPoint y: 406, endPoint x: 82, endPoint y: 406, distance: 13.0
click at [82, 406] on span at bounding box center [89, 405] width 17 height 17
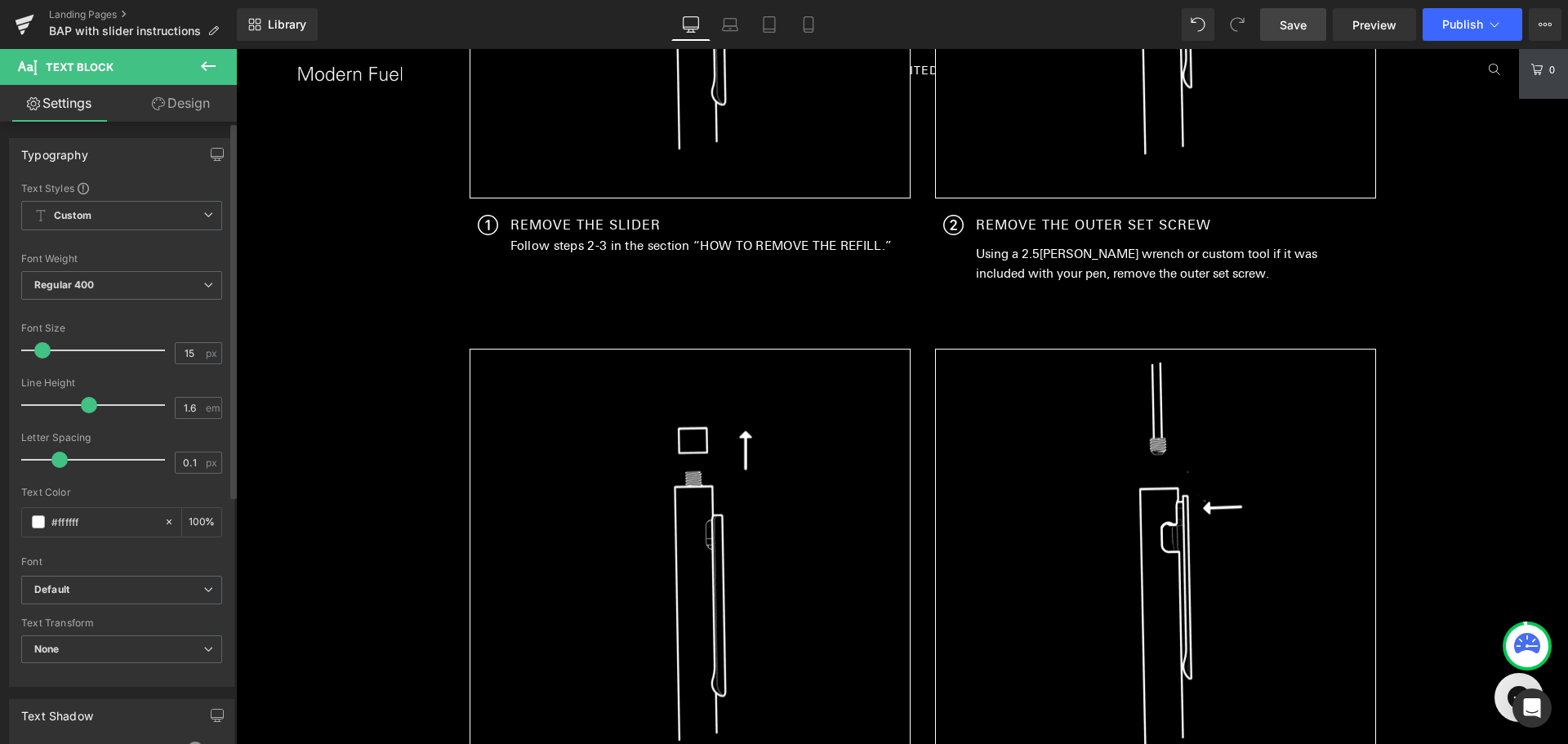
type input "0"
drag, startPoint x: 78, startPoint y: 466, endPoint x: 53, endPoint y: 464, distance: 25.1
click at [53, 464] on span at bounding box center [56, 460] width 17 height 17
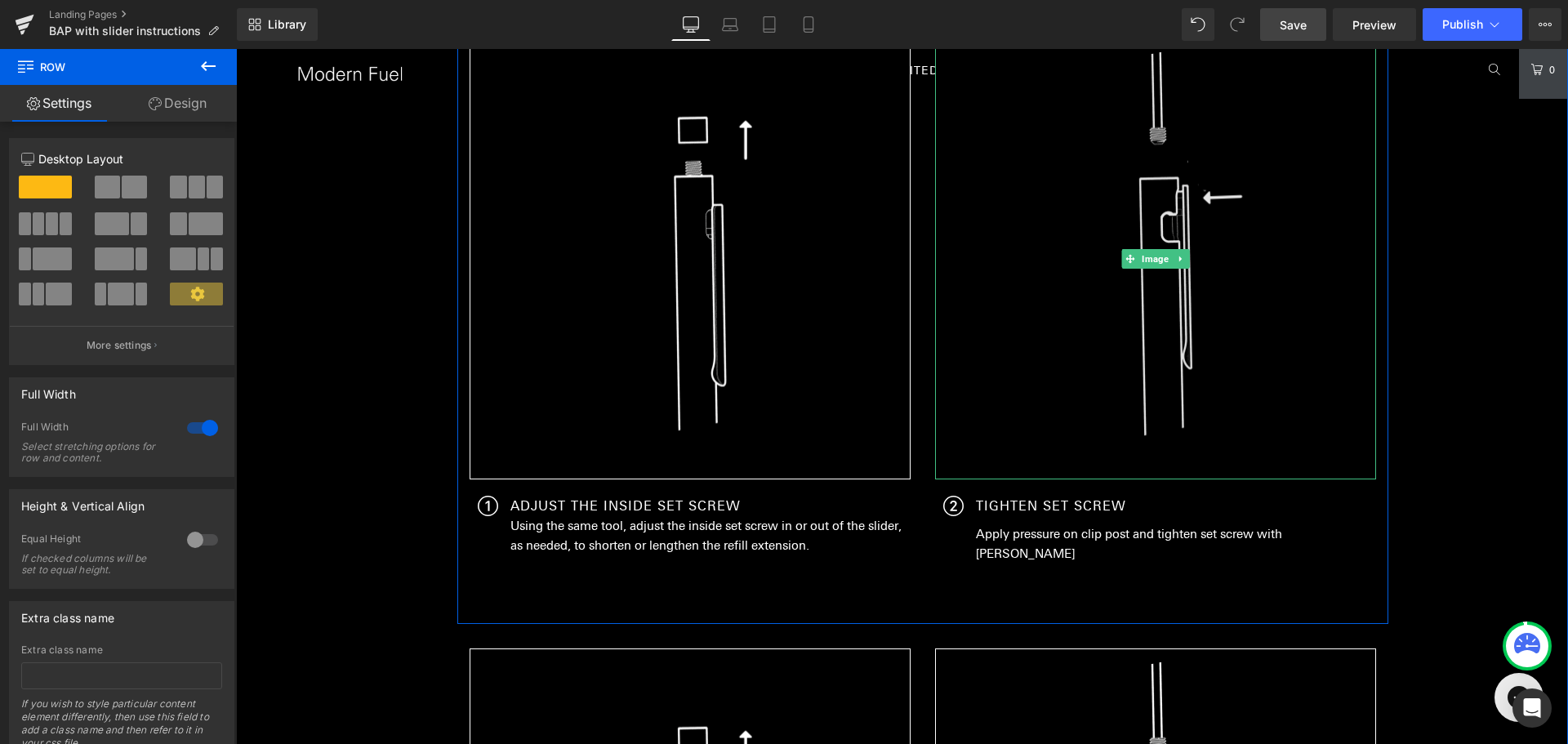
scroll to position [2354, 0]
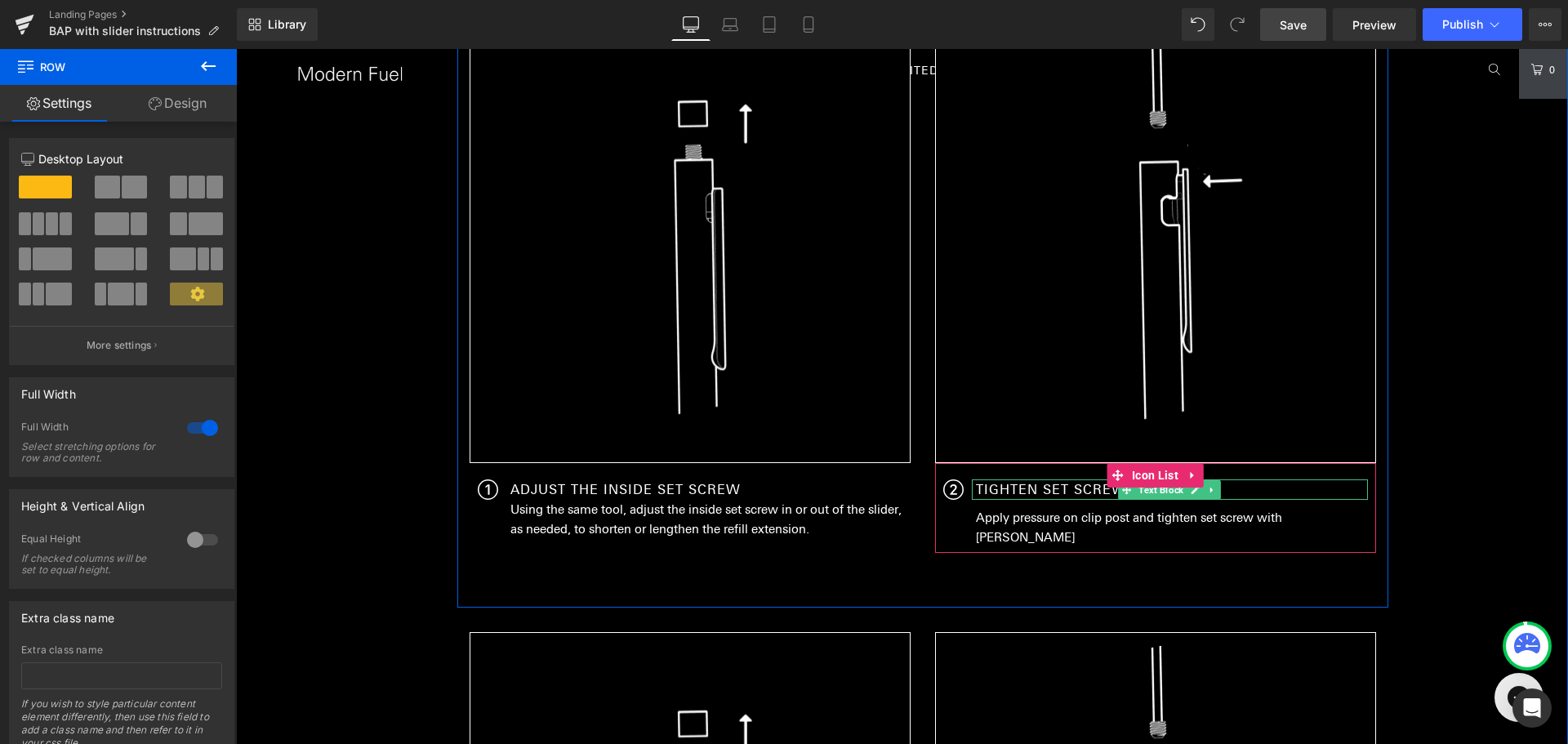
click at [1075, 484] on p "TIGHTEN SET SCREW" at bounding box center [1171, 490] width 392 height 21
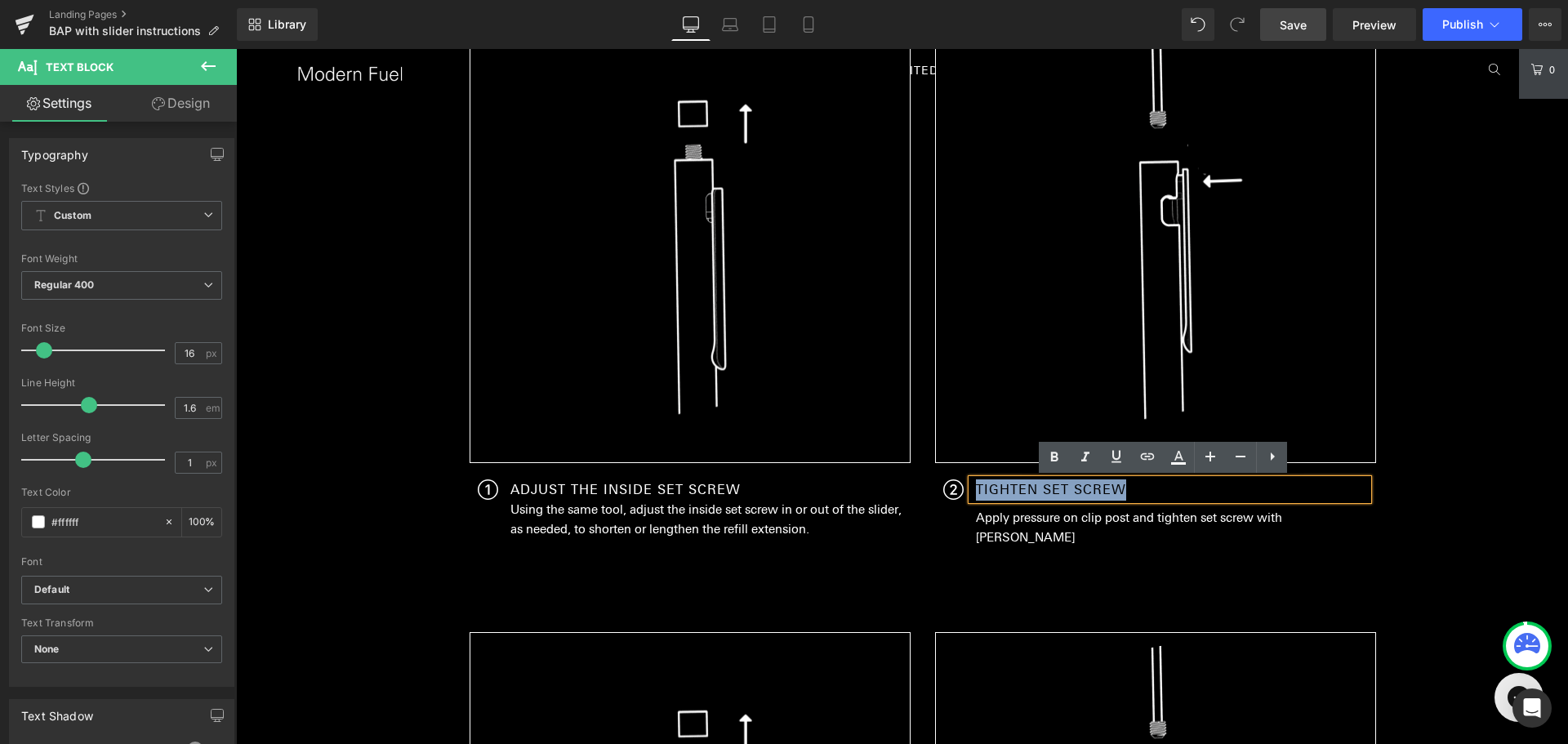
paste div
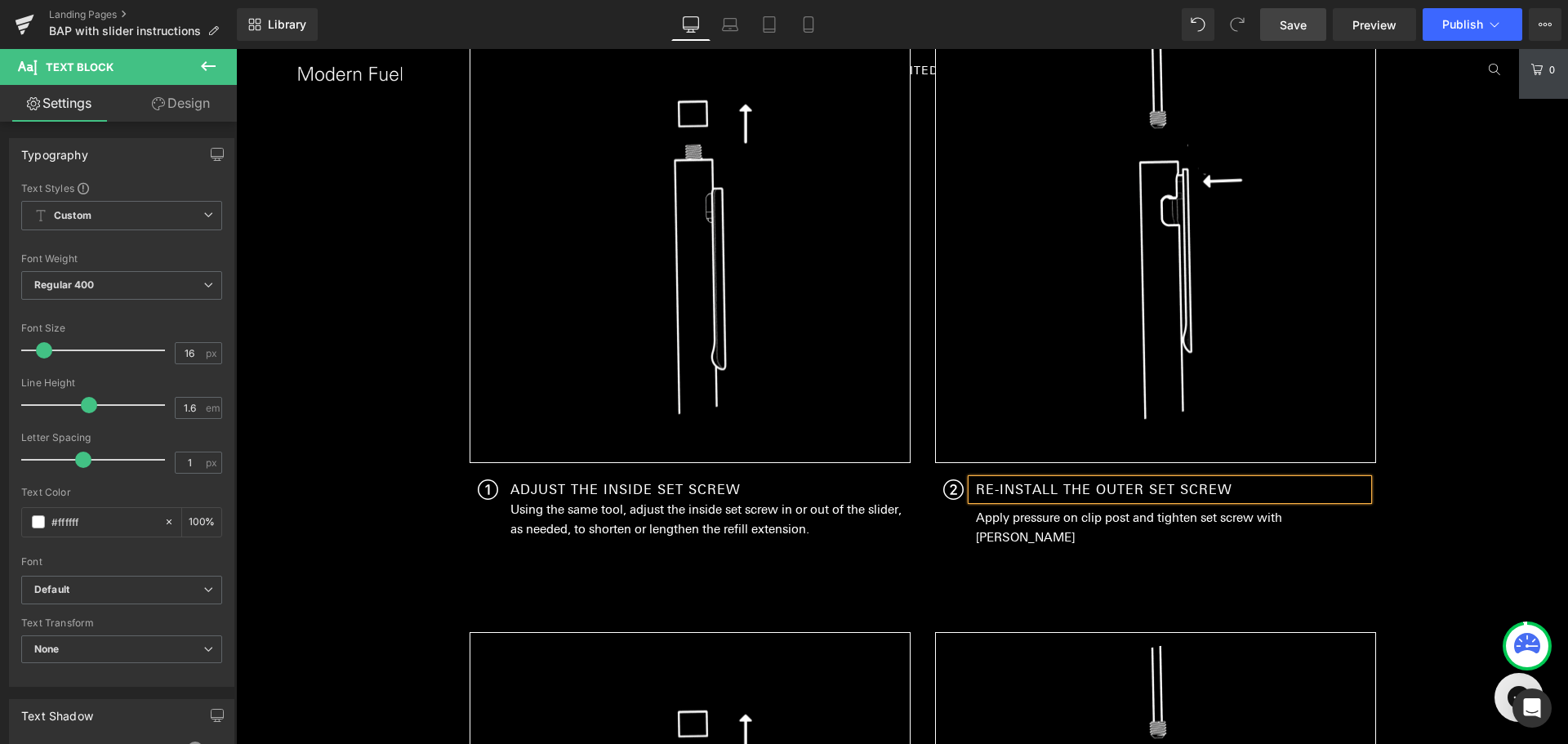
click at [1014, 520] on p "Apply pressure on clip post and tighten set screw with [PERSON_NAME]" at bounding box center [1171, 527] width 392 height 40
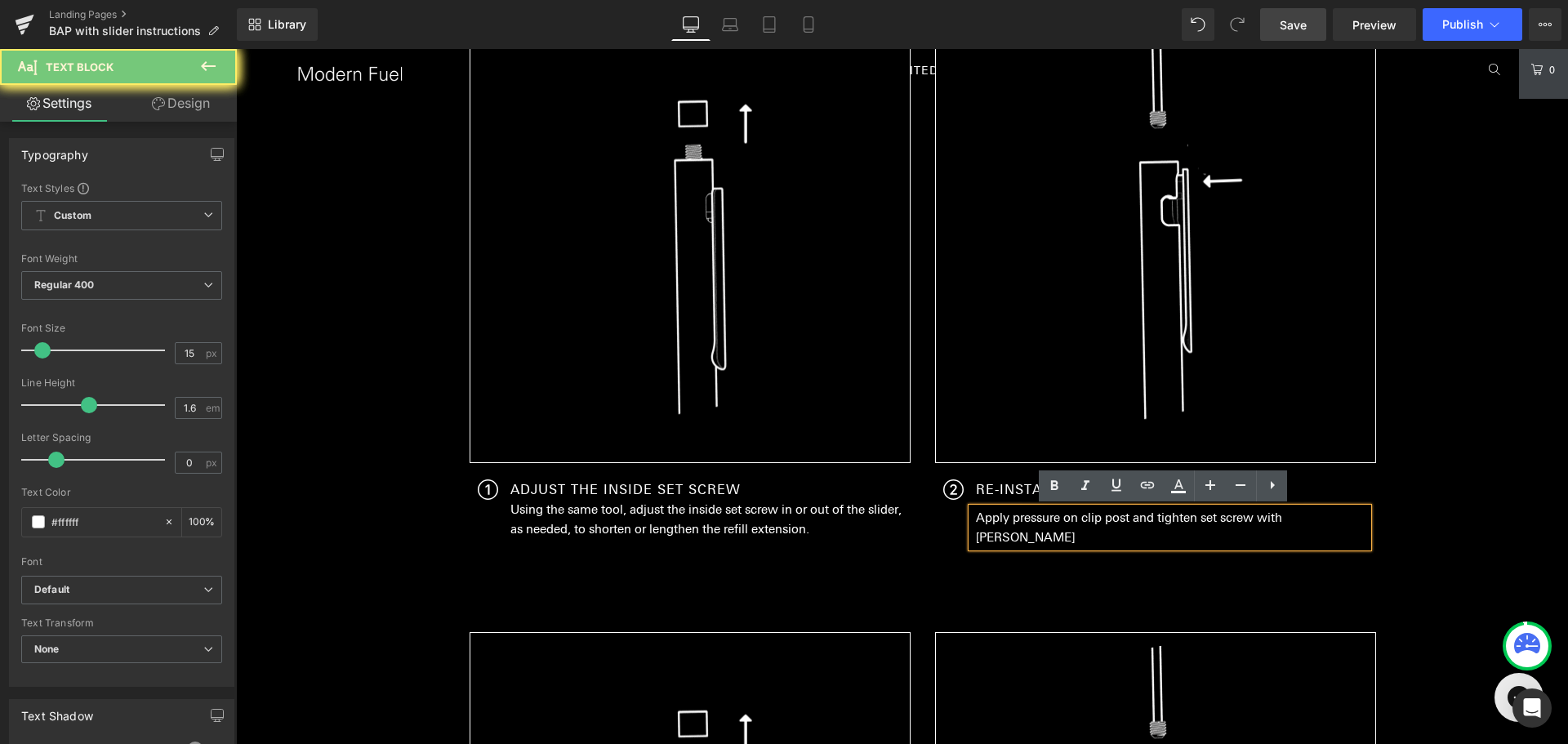
paste div
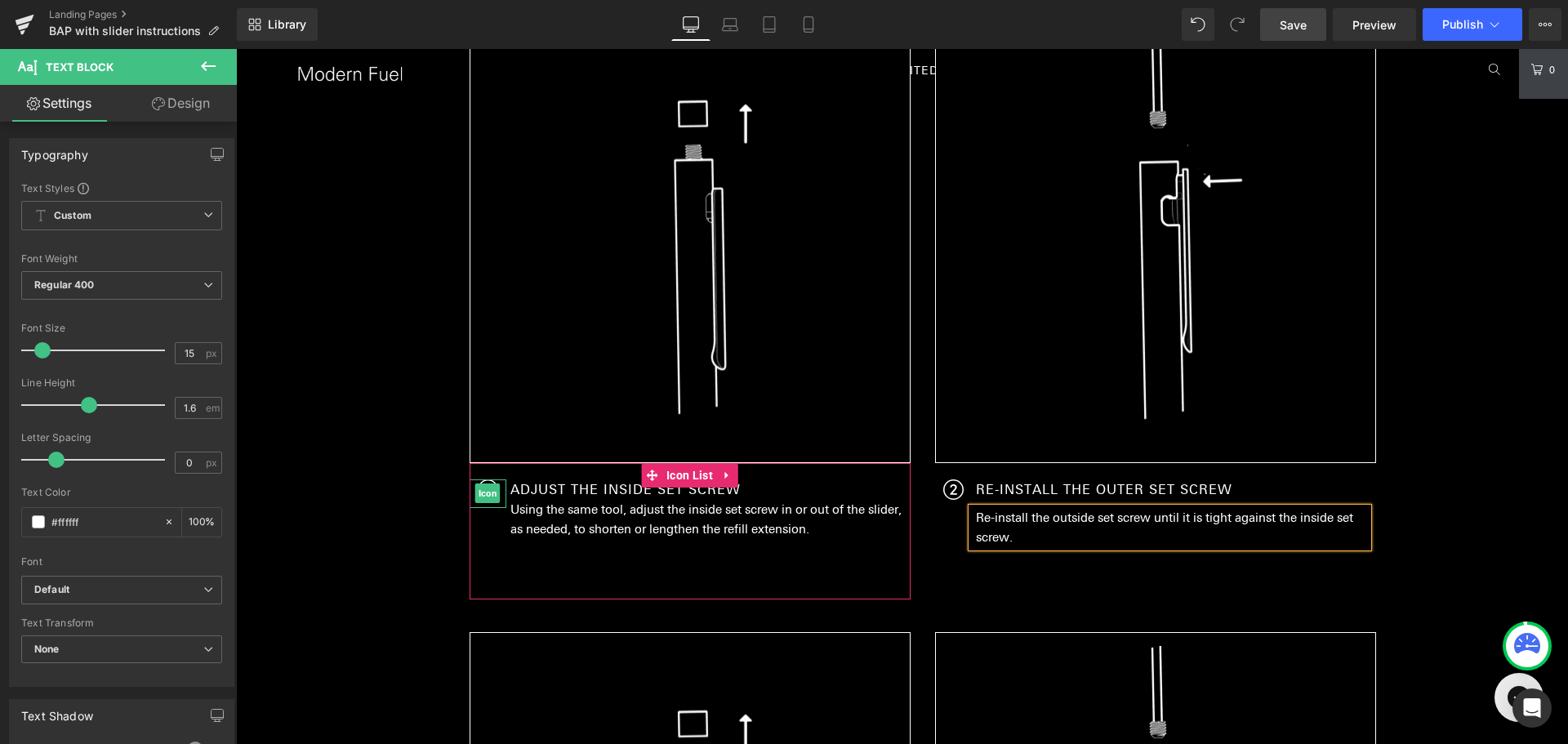
click at [480, 493] on span "Icon" at bounding box center [487, 492] width 25 height 19
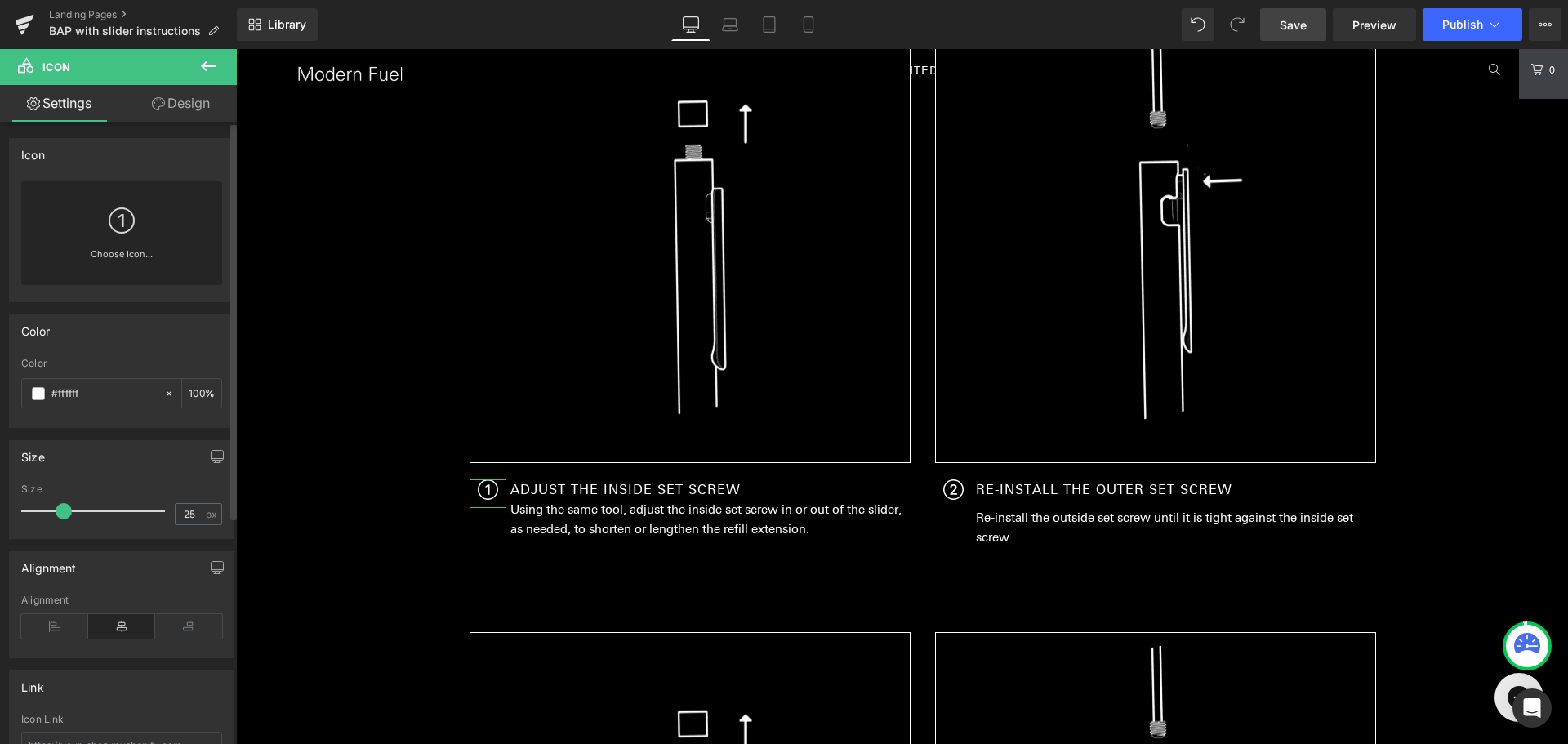
click at [130, 227] on icon at bounding box center [122, 220] width 26 height 26
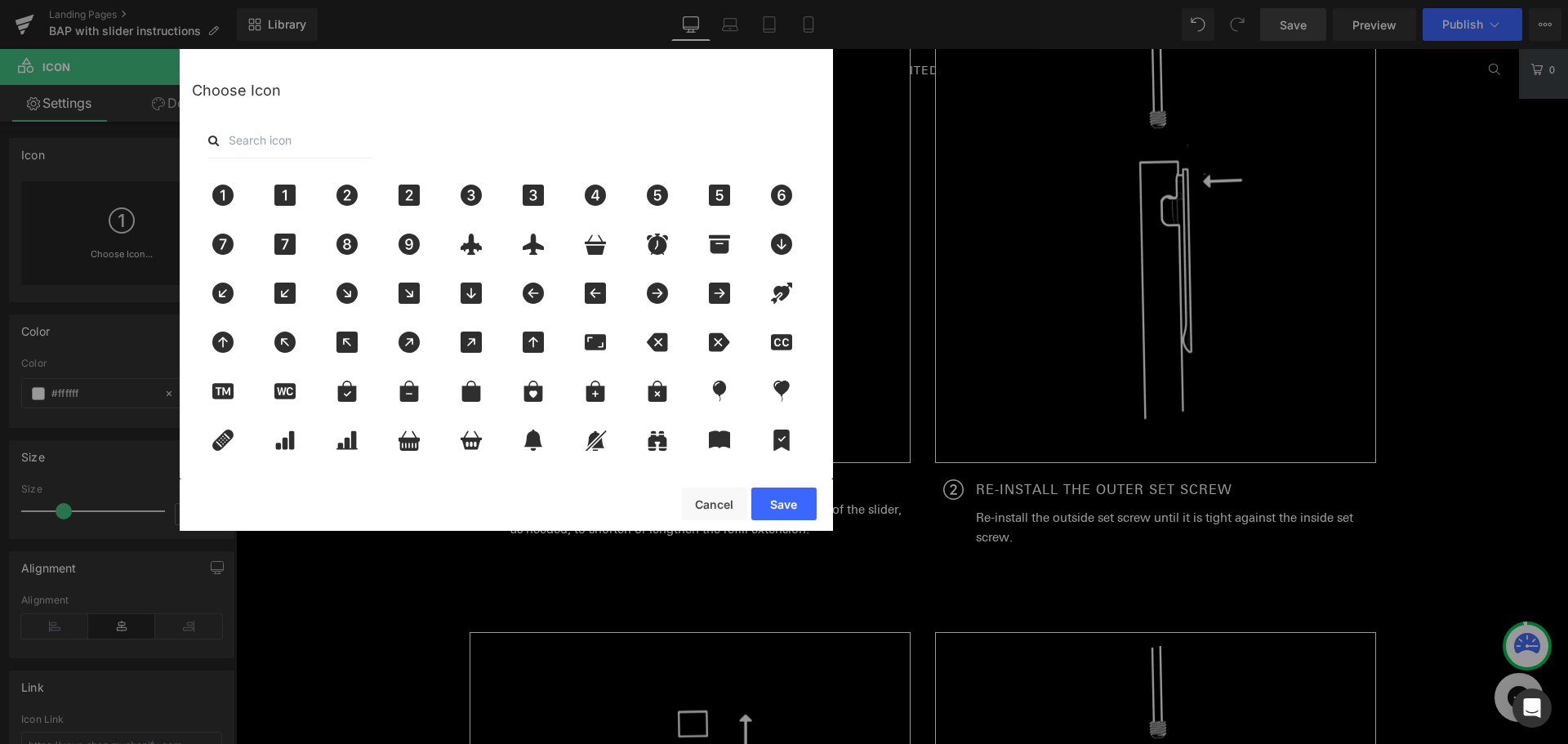
click at [325, 136] on input "text" at bounding box center [290, 140] width 163 height 36
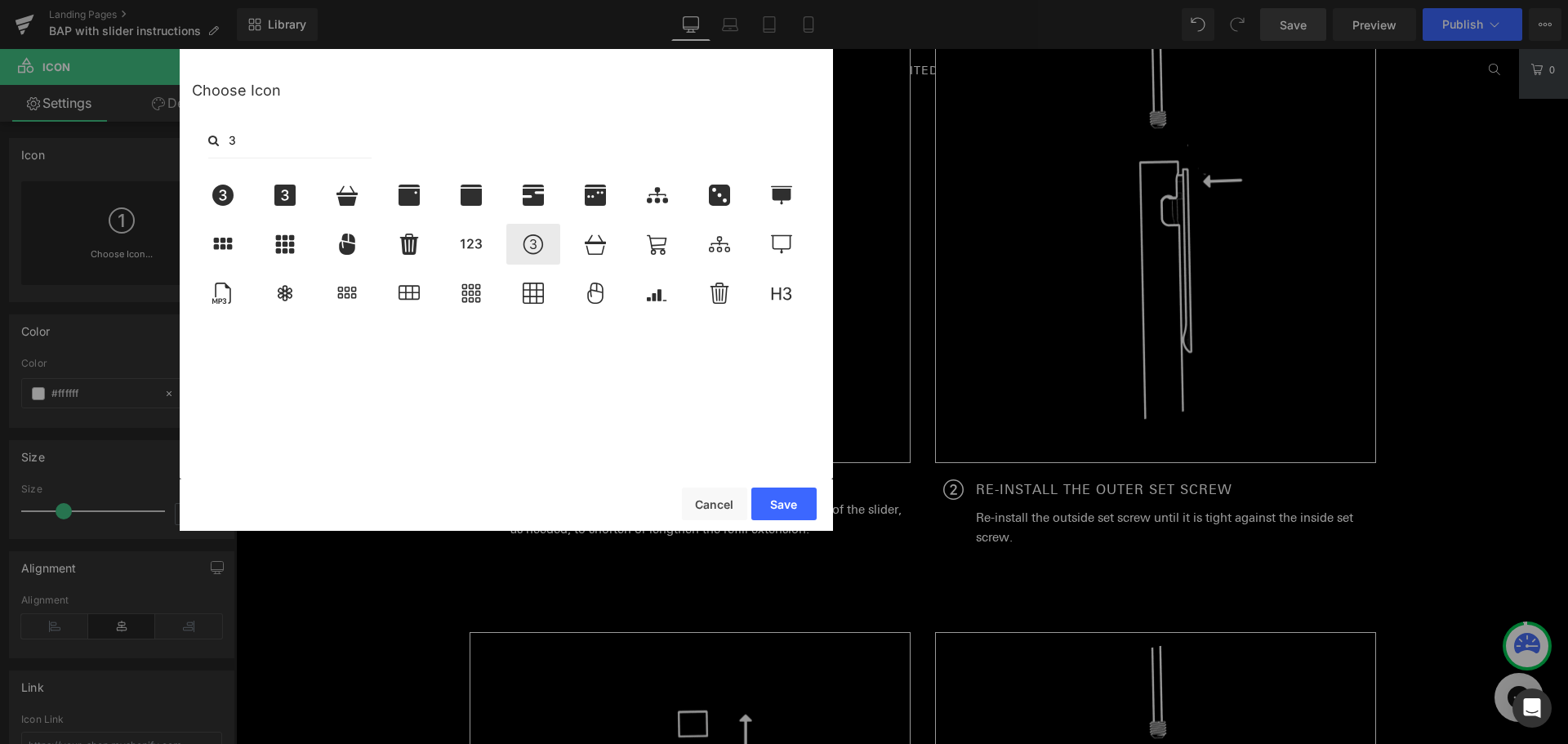
type input "3"
click at [531, 245] on icon at bounding box center [533, 243] width 34 height 21
click at [782, 506] on button "Save" at bounding box center [784, 503] width 65 height 32
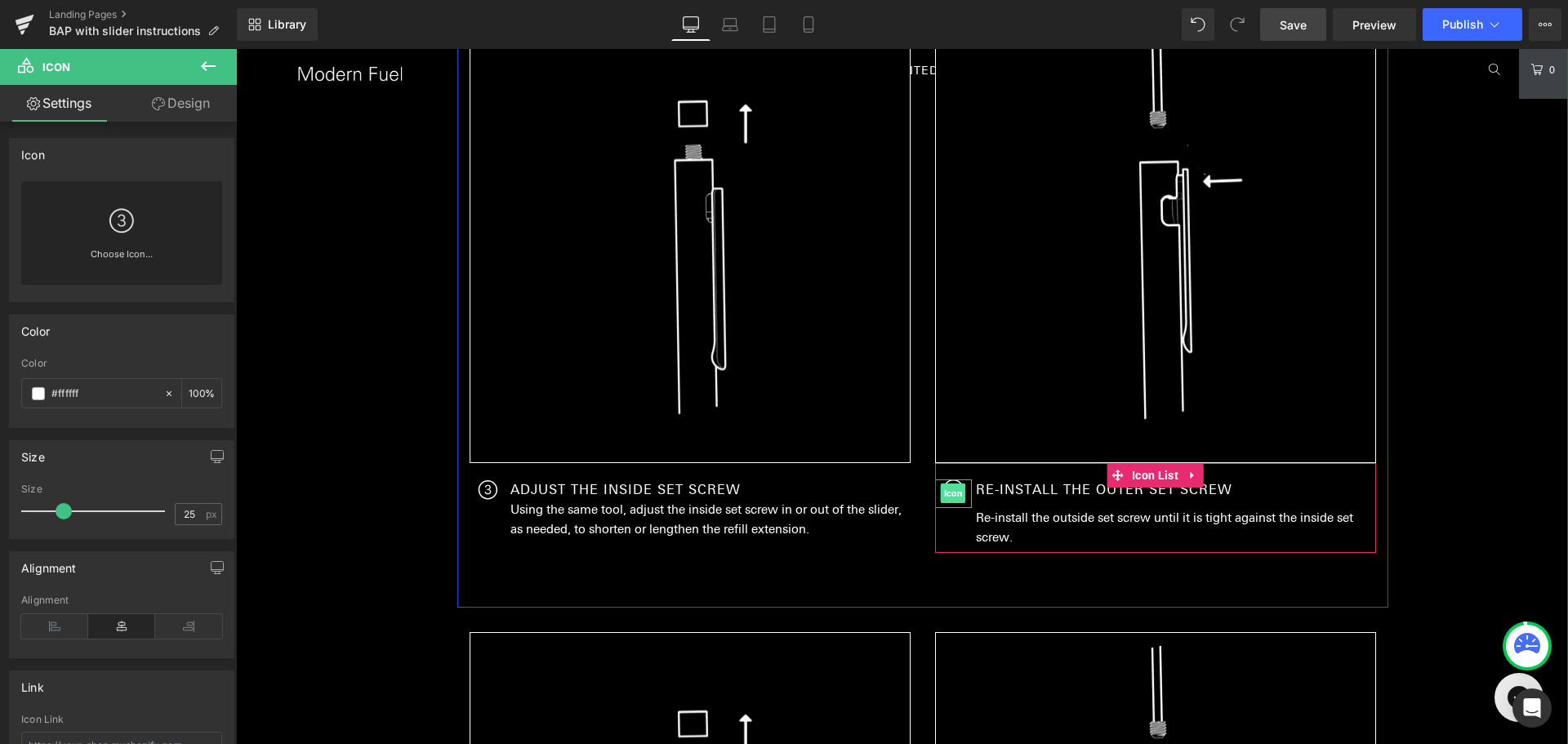
click at [949, 492] on span "Icon" at bounding box center [953, 492] width 25 height 19
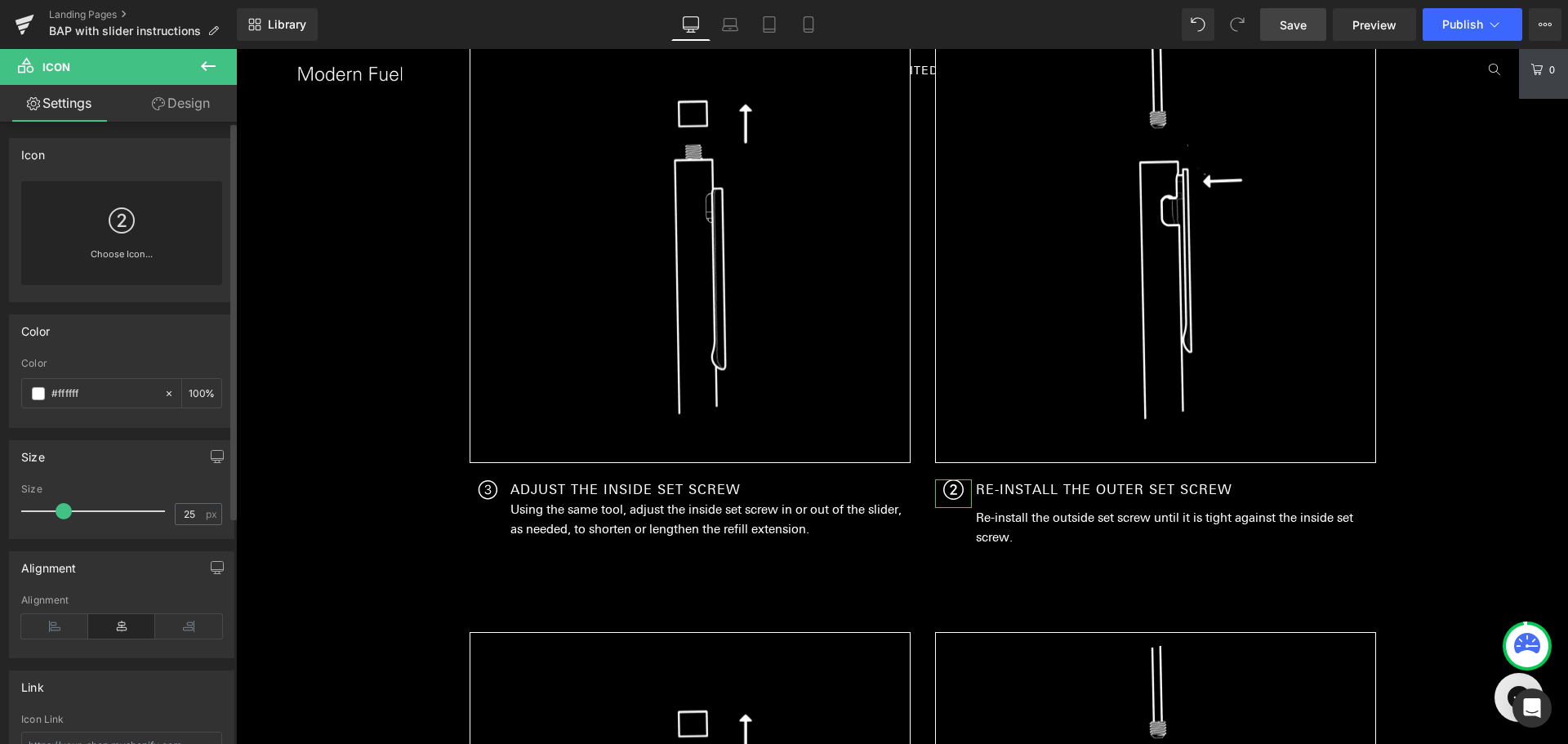
click at [110, 230] on icon at bounding box center [122, 220] width 26 height 26
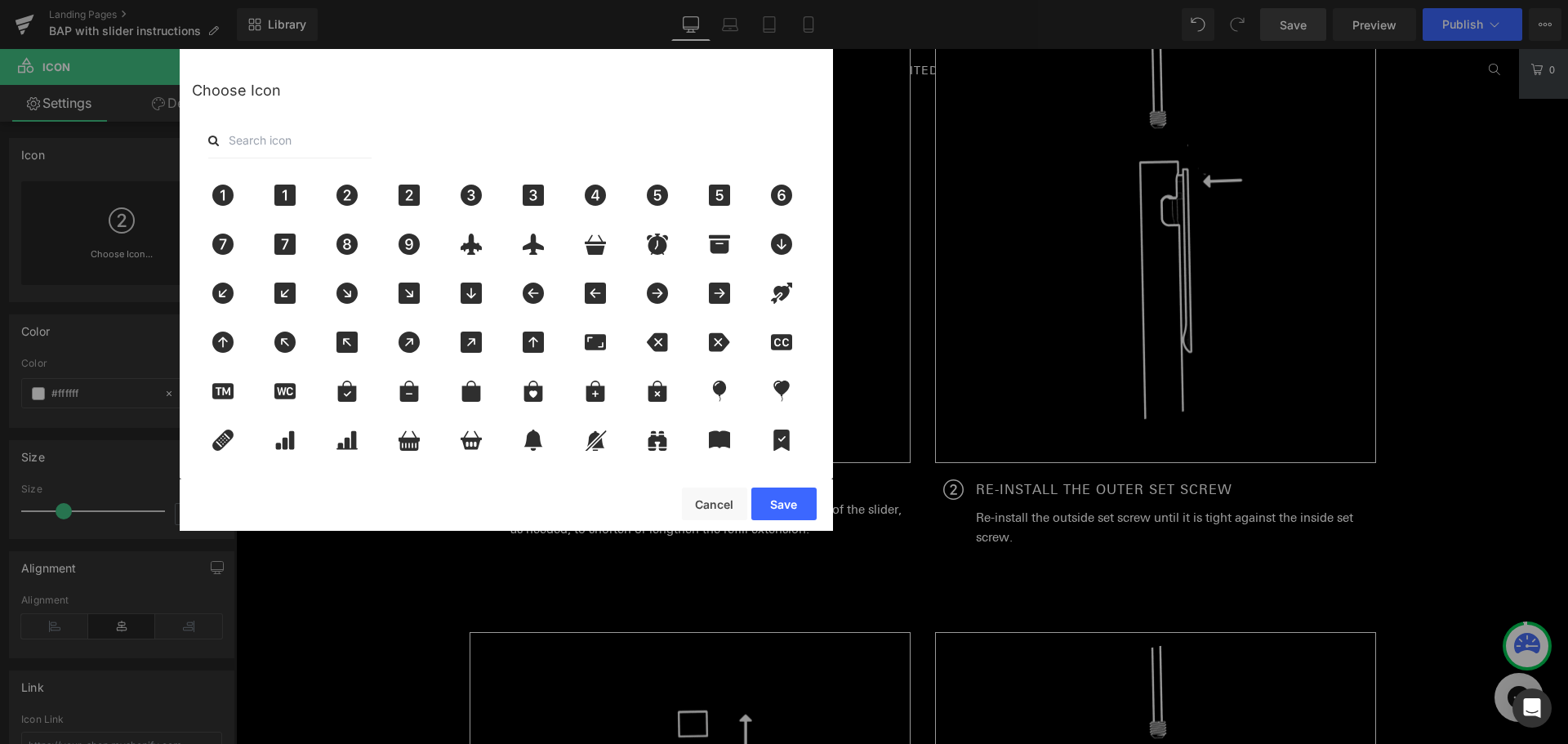
click at [308, 139] on input "text" at bounding box center [290, 140] width 163 height 36
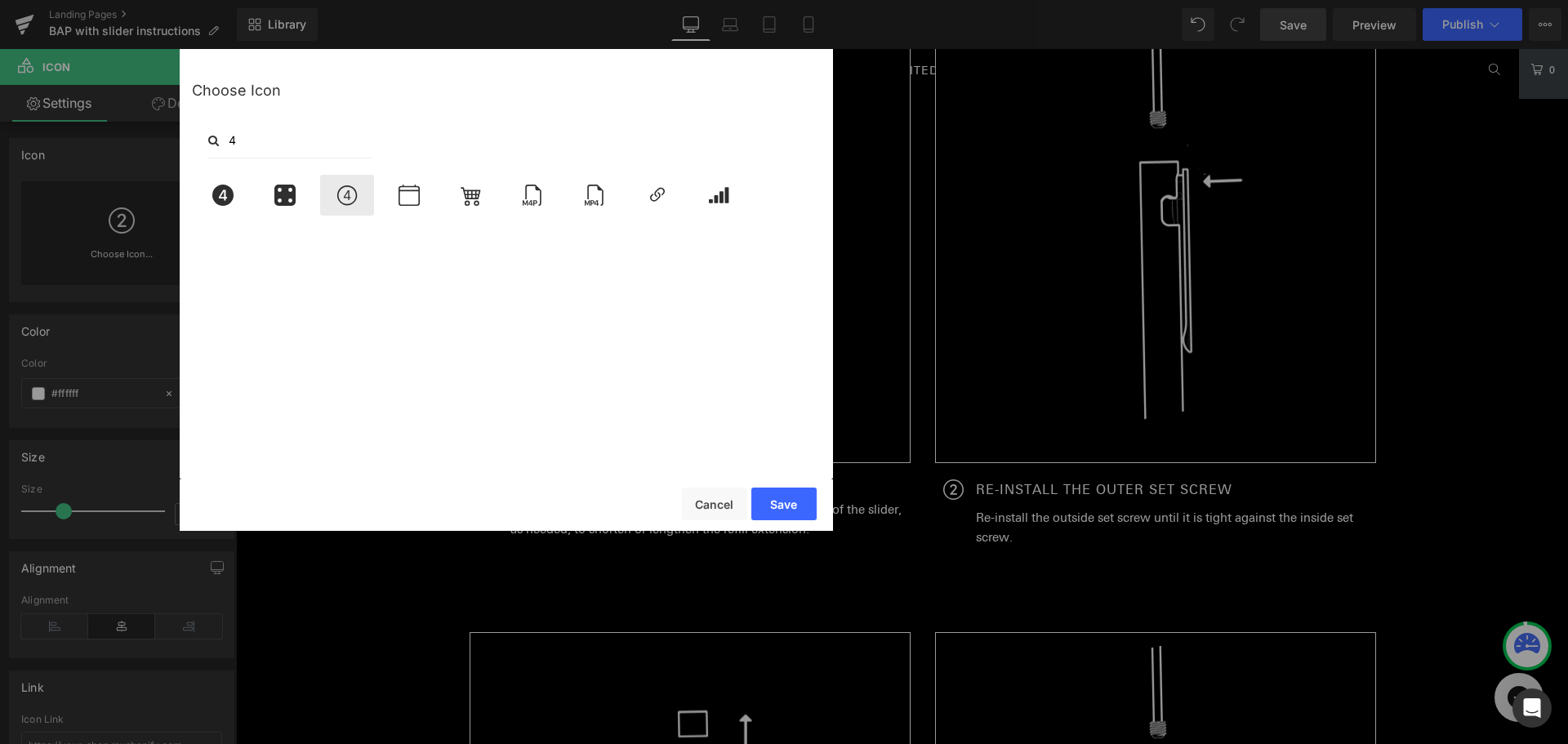
type input "4"
click at [357, 189] on icon at bounding box center [347, 195] width 34 height 21
click at [807, 495] on button "Save" at bounding box center [784, 503] width 65 height 32
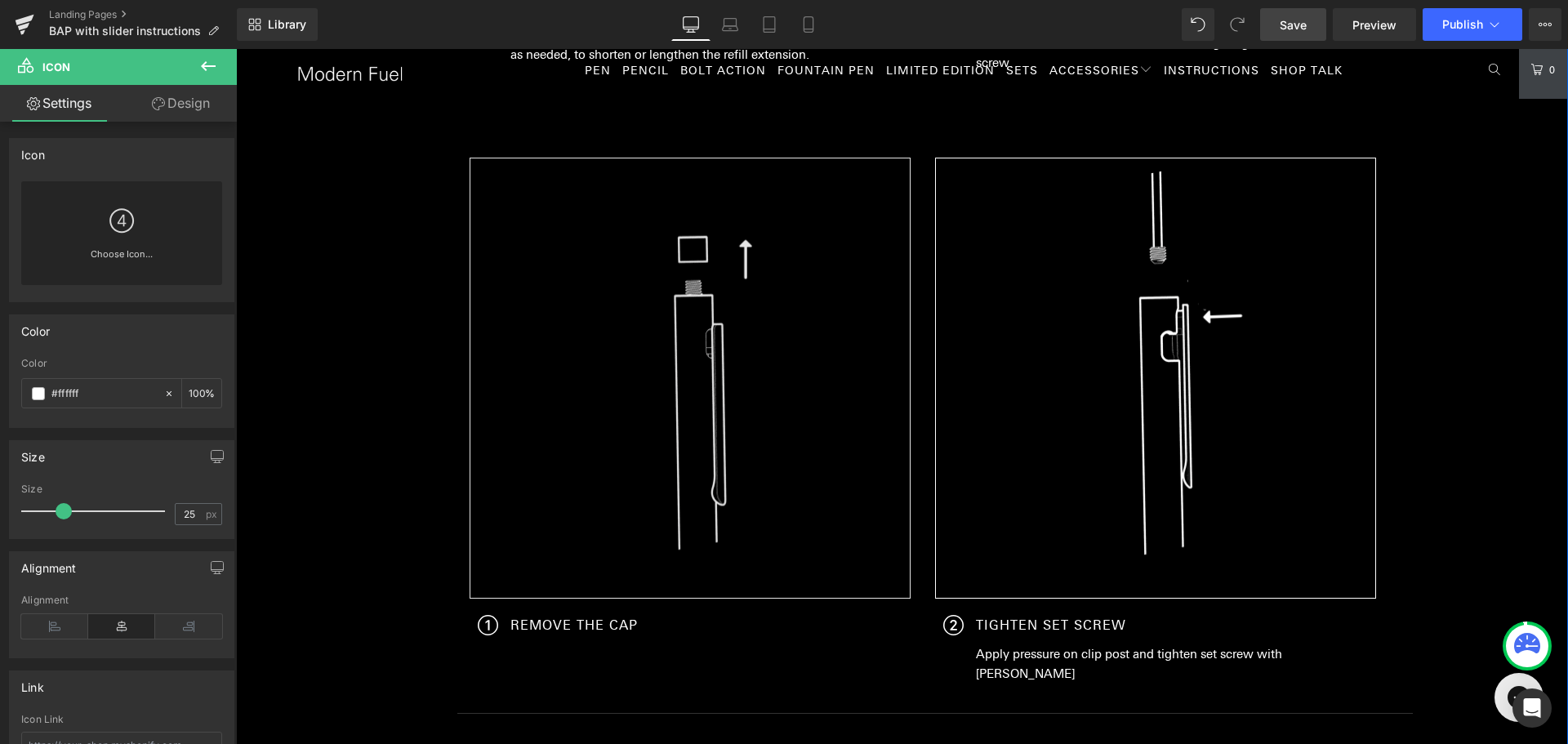
scroll to position [2843, 0]
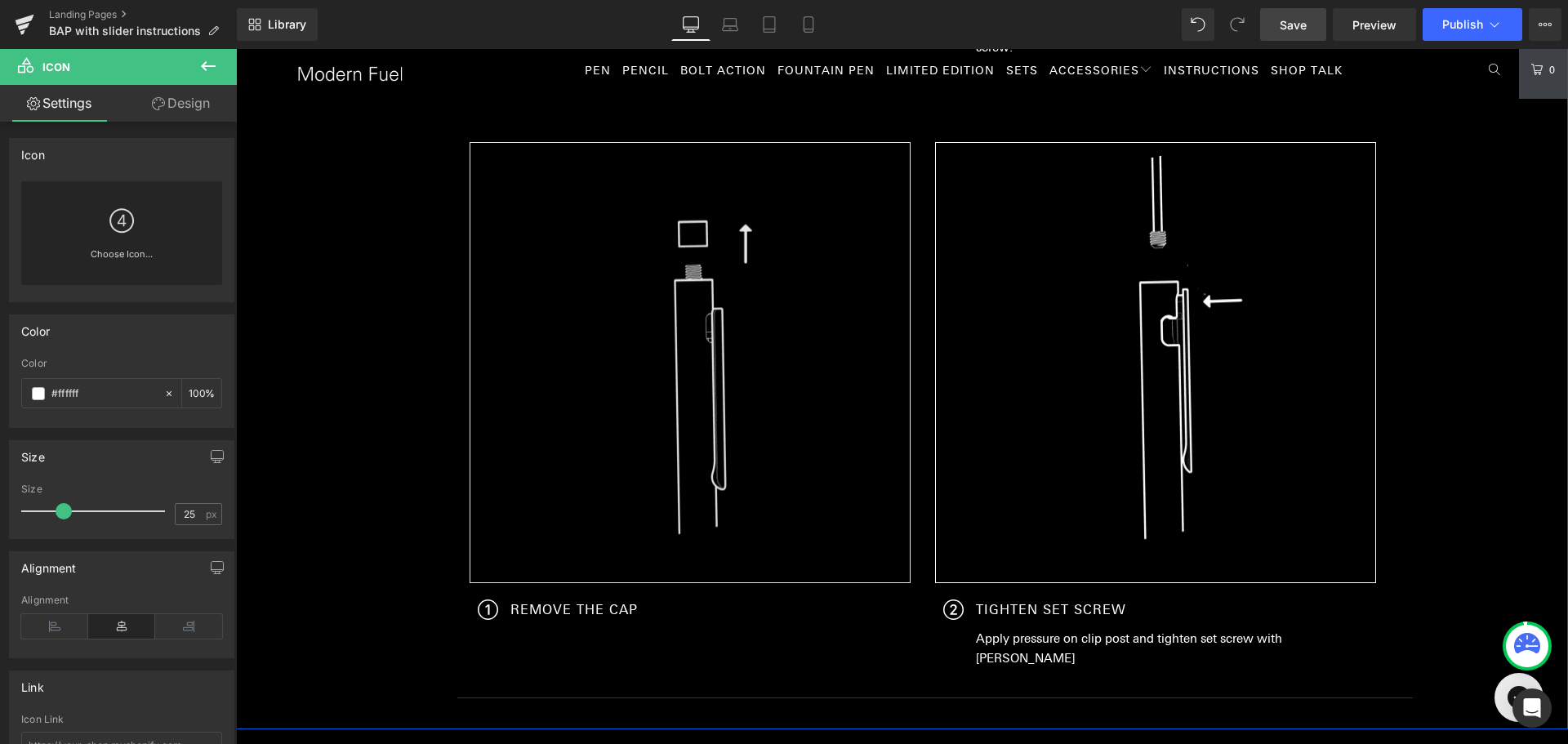
click at [657, 455] on img at bounding box center [690, 362] width 441 height 441
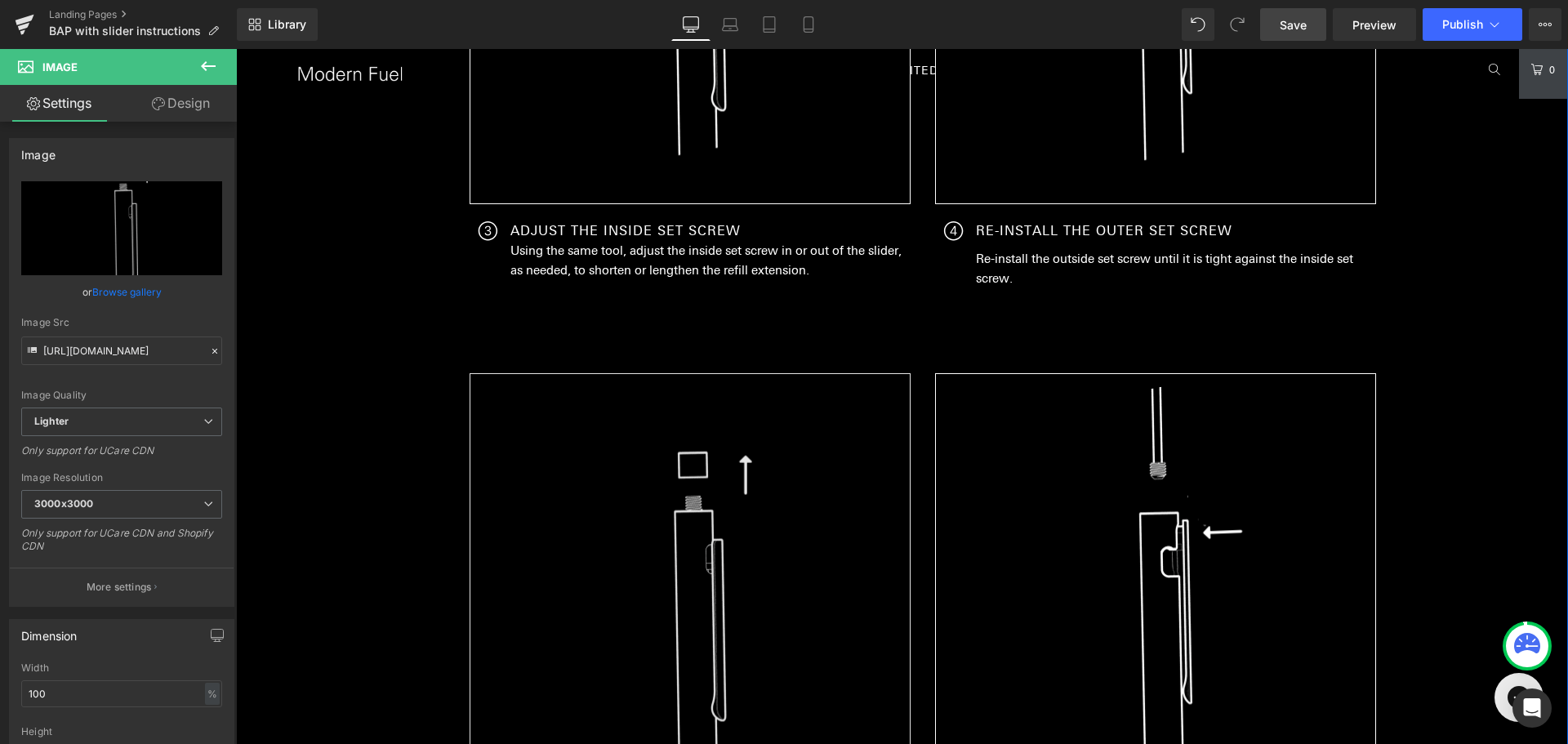
scroll to position [2925, 0]
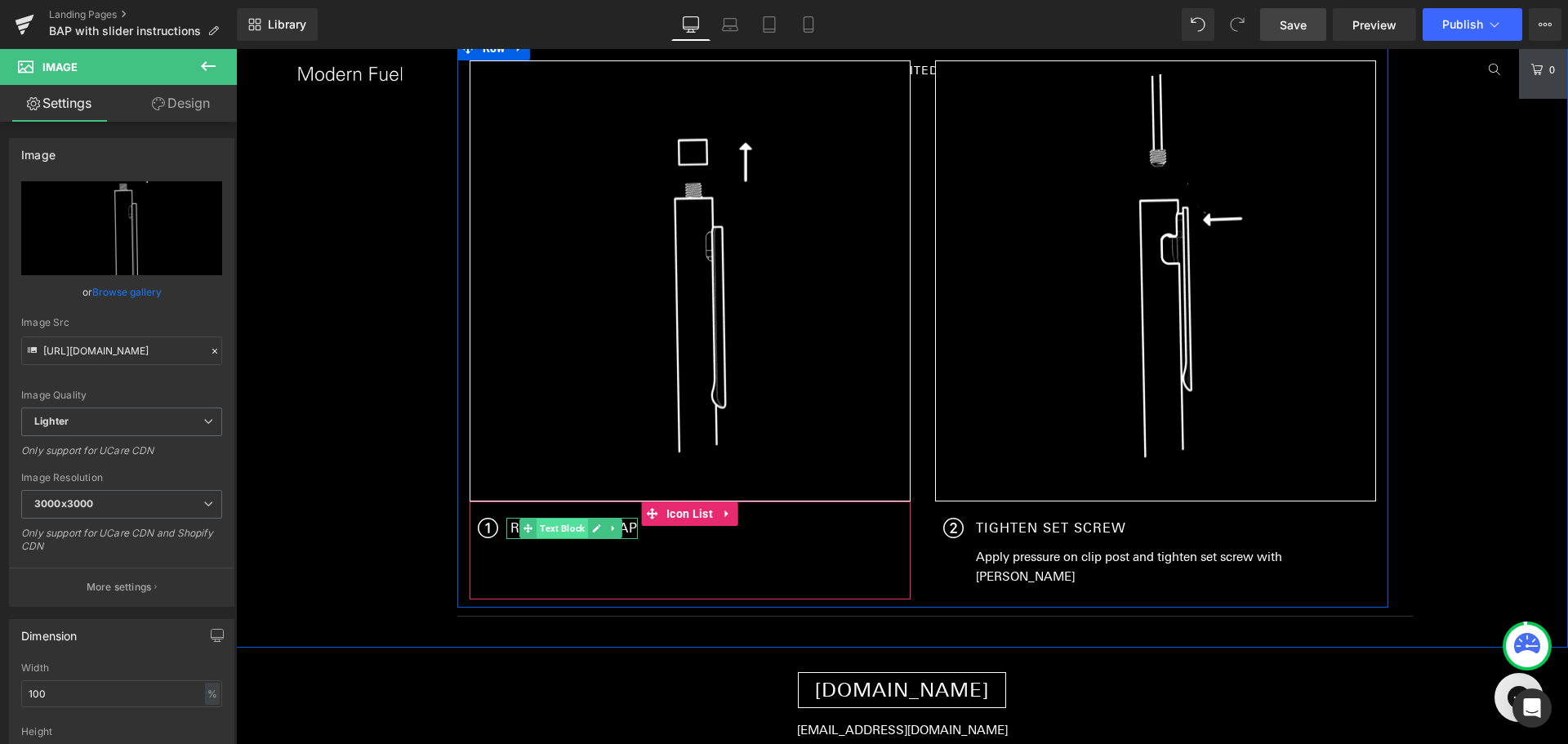
click at [555, 525] on span "Text Block" at bounding box center [563, 527] width 52 height 19
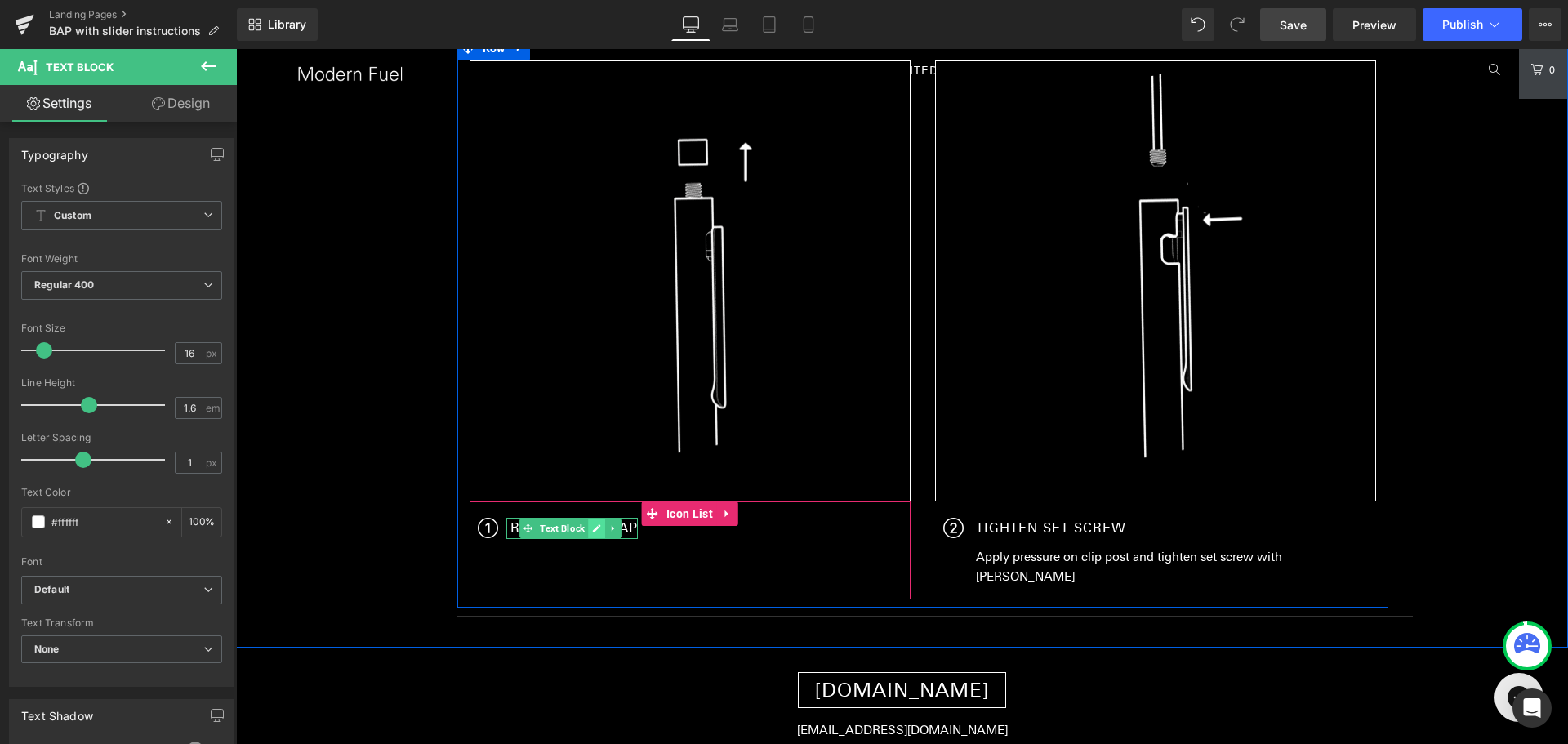
click at [597, 530] on link at bounding box center [597, 527] width 18 height 19
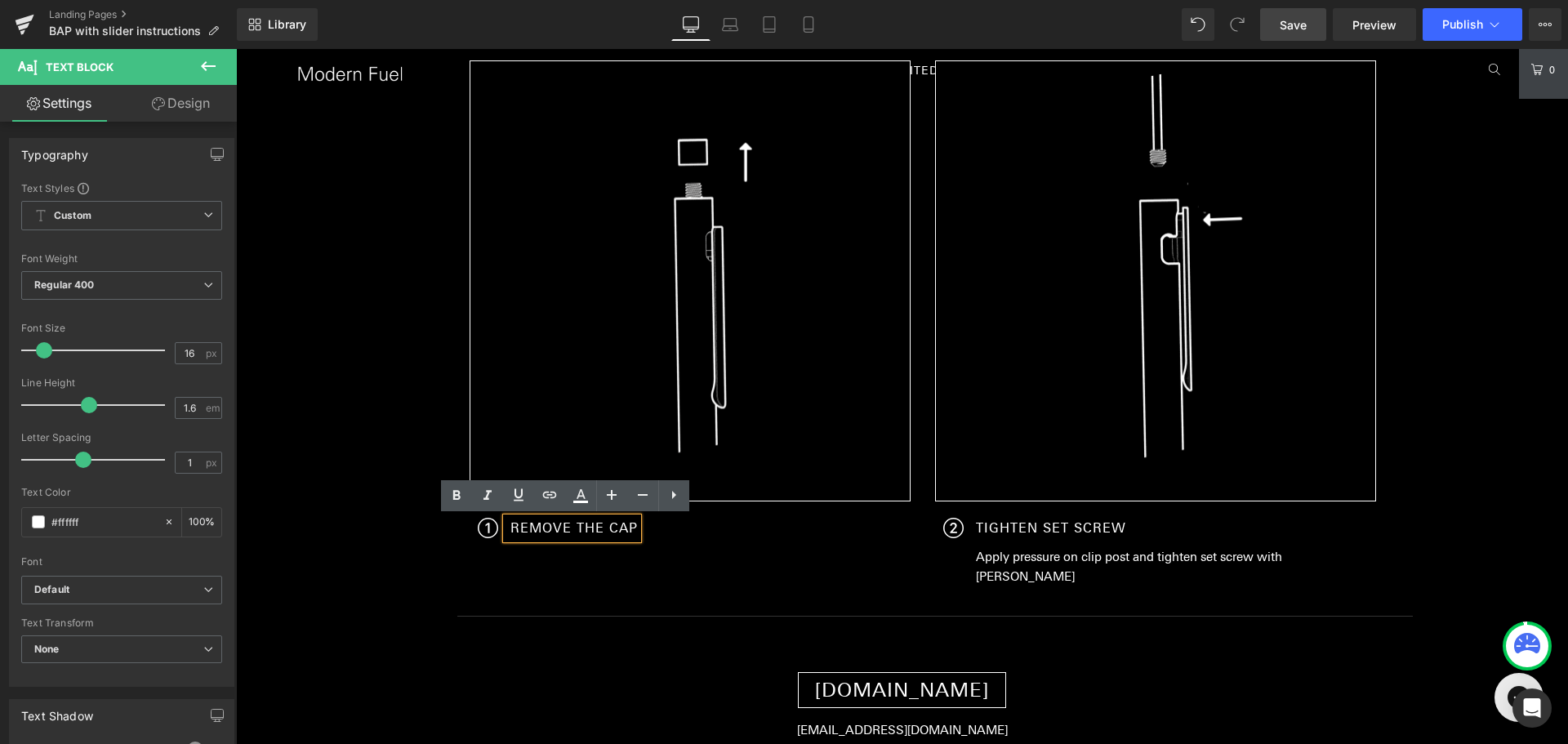
click at [565, 524] on p "REMOVE THE CAP" at bounding box center [574, 527] width 127 height 21
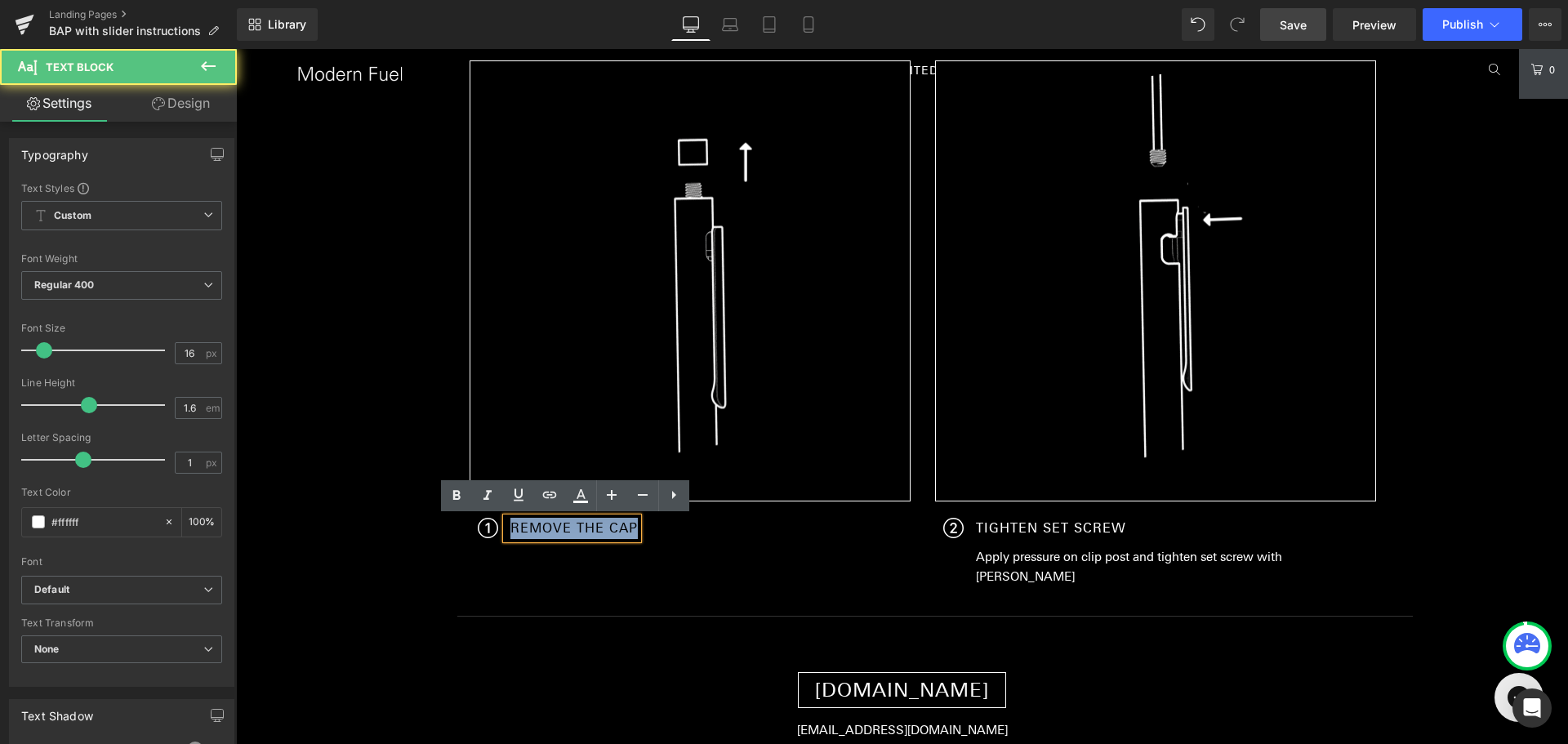
click at [565, 524] on p "REMOVE THE CAP" at bounding box center [574, 527] width 127 height 21
paste div
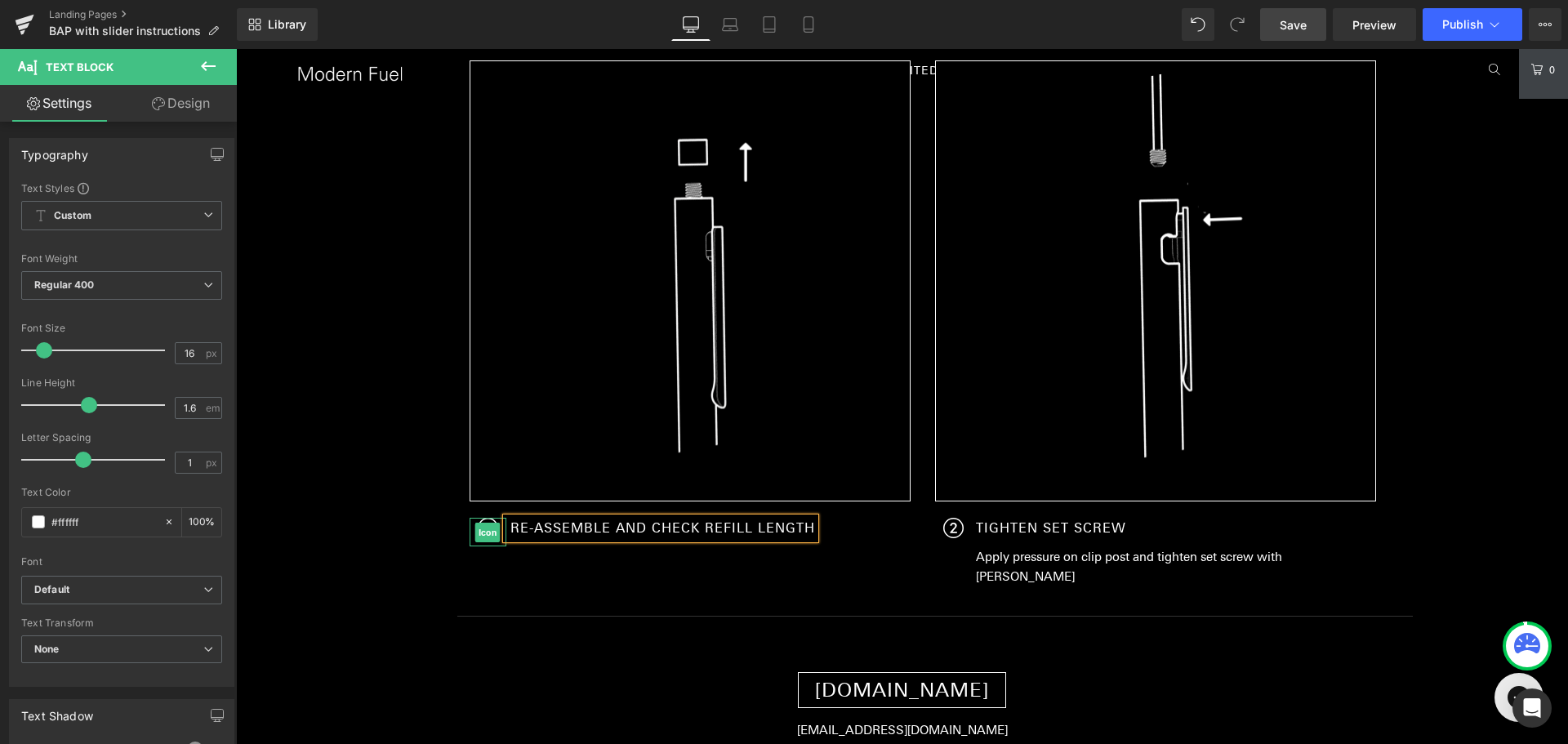
click at [475, 531] on span "Icon" at bounding box center [487, 532] width 25 height 19
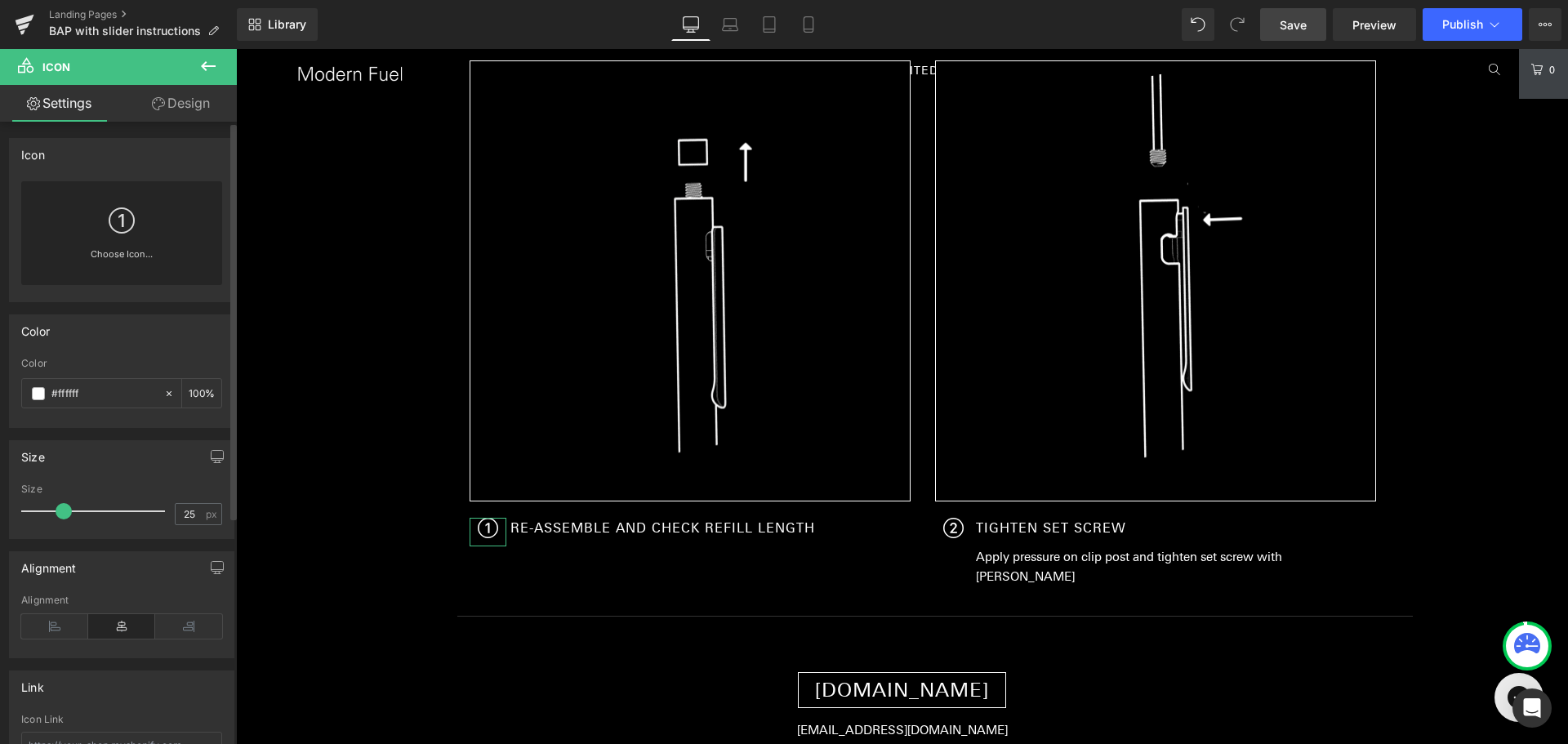
click at [109, 258] on link "Choose Icon..." at bounding box center [122, 266] width 201 height 39
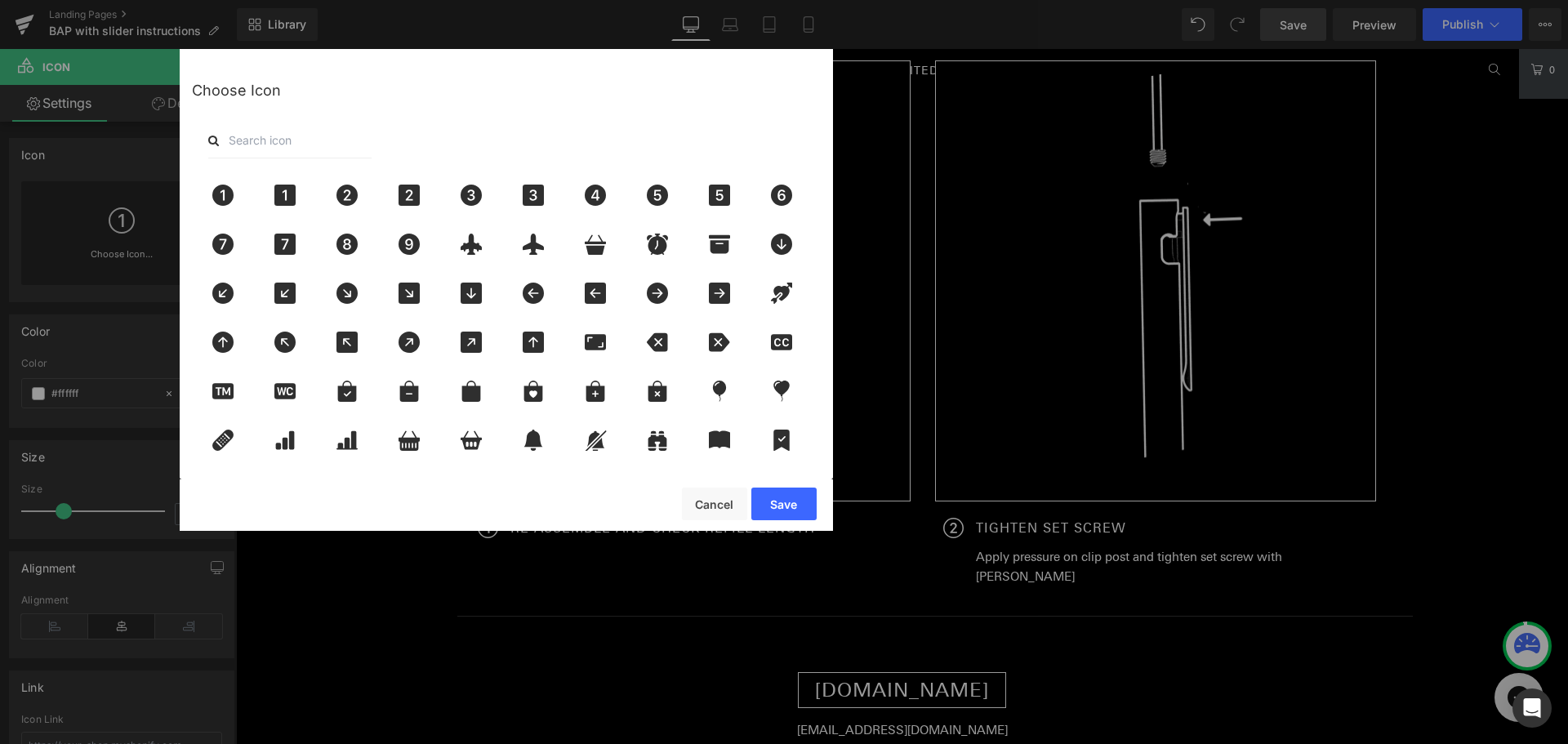
click at [259, 149] on input "text" at bounding box center [290, 140] width 163 height 36
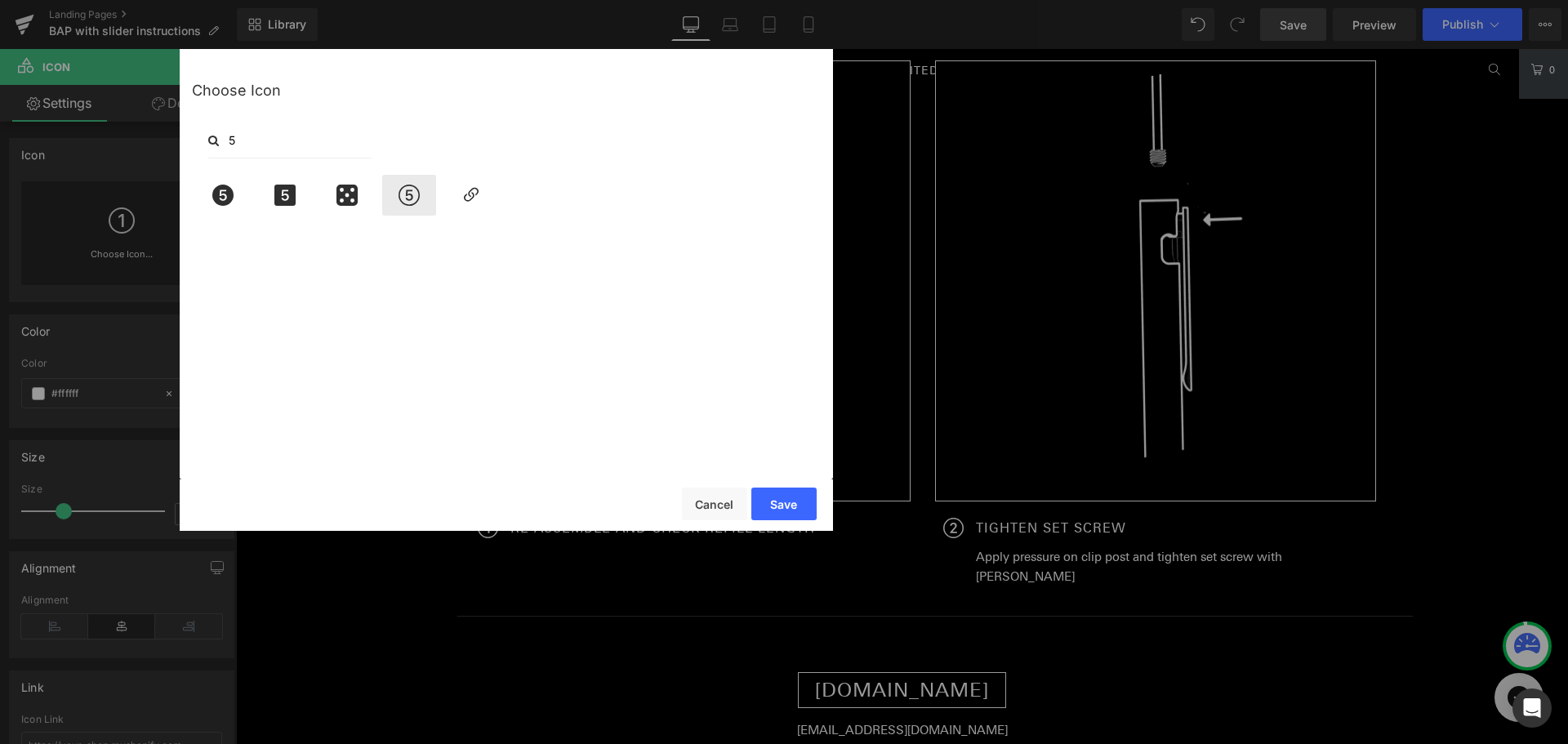
type input "5"
click at [403, 195] on icon at bounding box center [409, 195] width 34 height 21
click at [789, 515] on button "Save" at bounding box center [784, 503] width 65 height 32
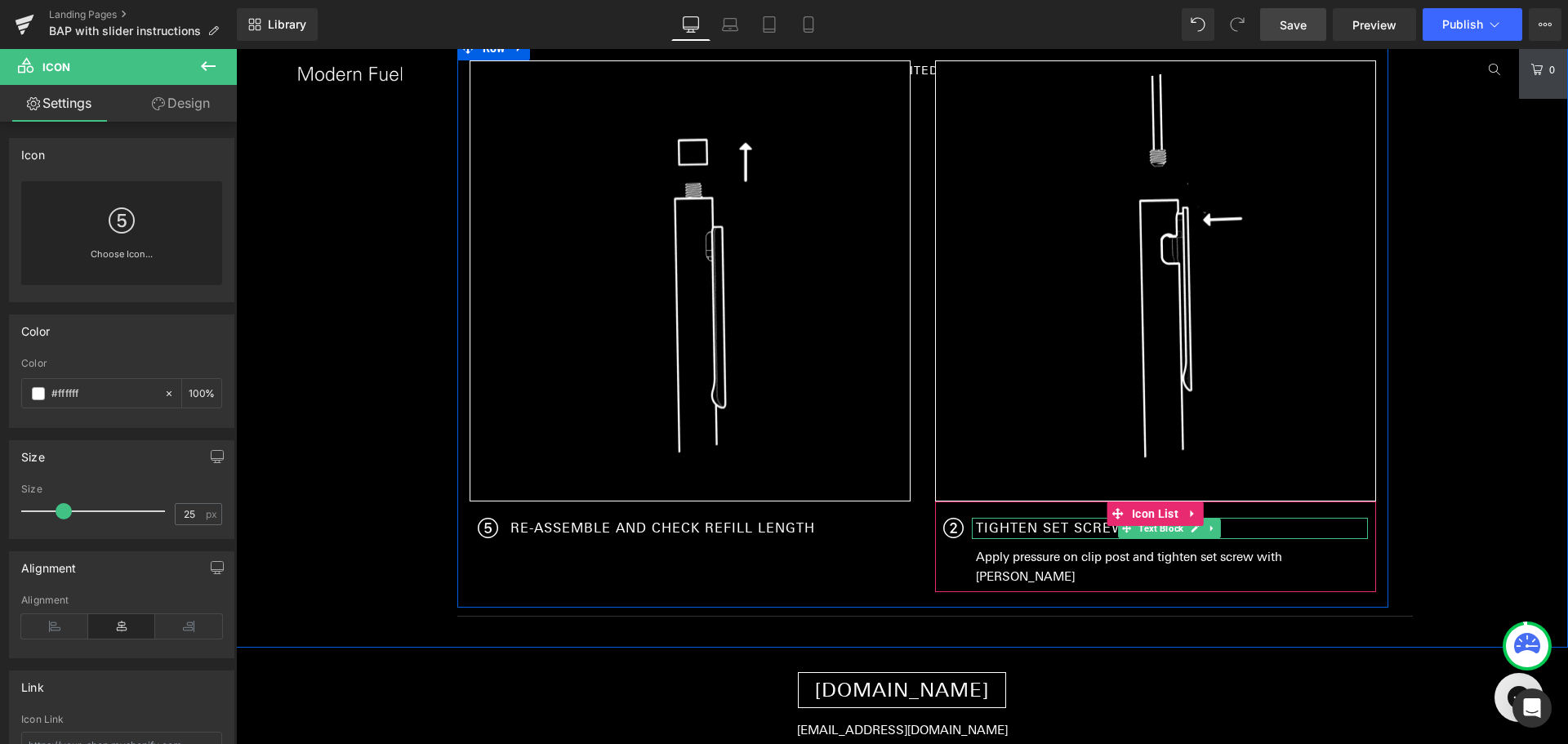
click at [1064, 524] on p "TIGHTEN SET SCREW" at bounding box center [1171, 527] width 392 height 21
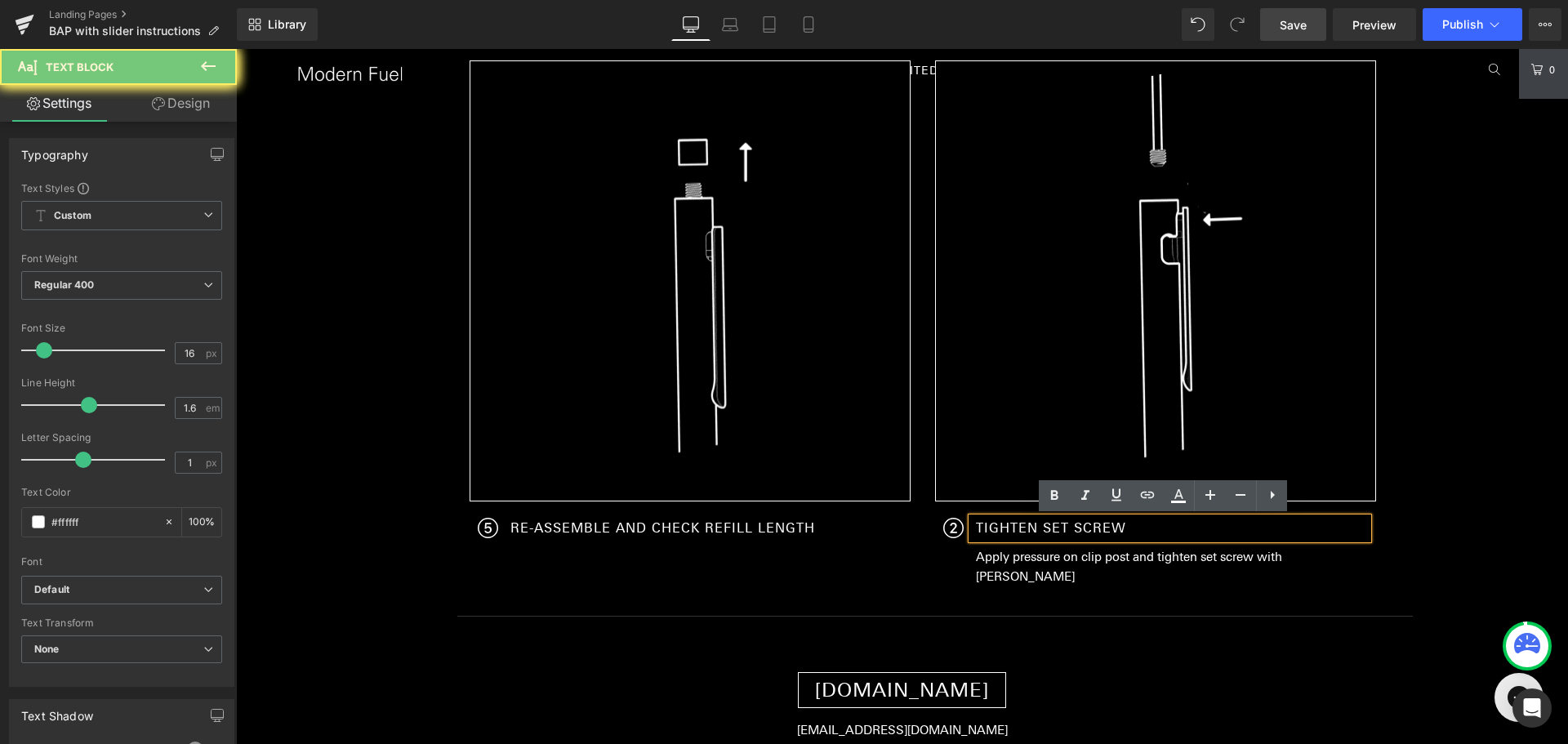
paste div
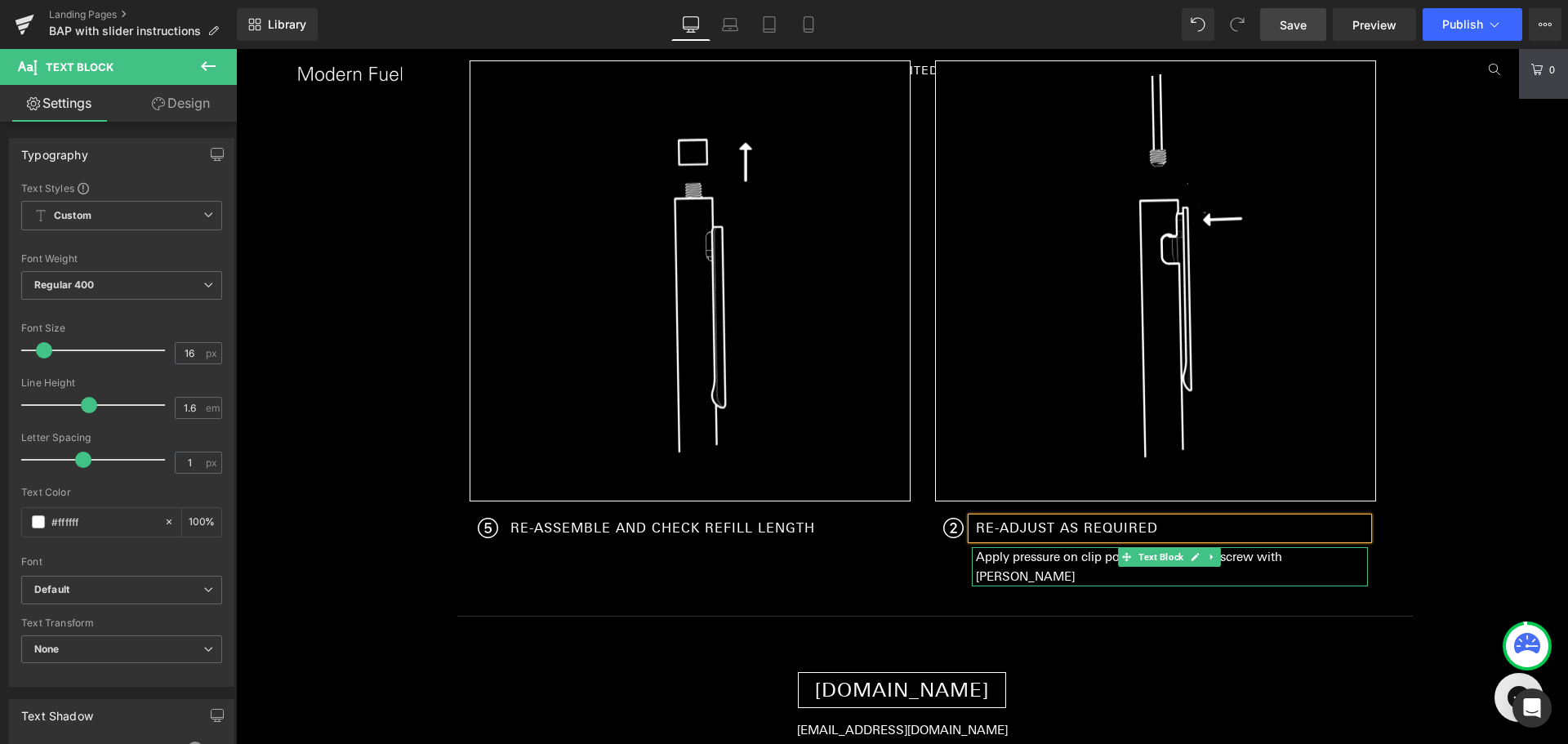
click at [1137, 555] on span "Text Block" at bounding box center [1161, 556] width 52 height 19
click at [1047, 547] on div at bounding box center [1170, 549] width 396 height 4
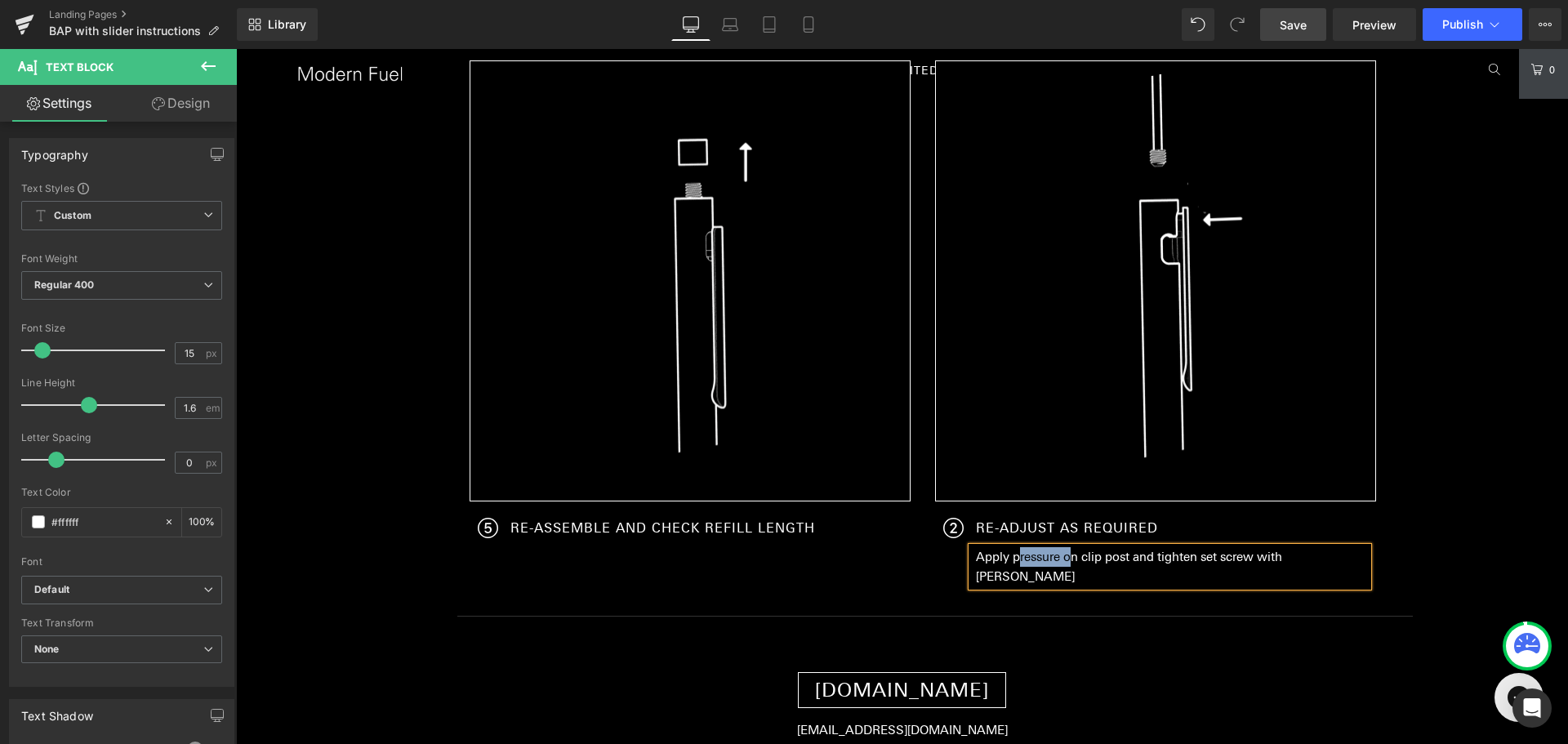
click at [1047, 547] on p "Apply pressure on clip post and tighten set screw with [PERSON_NAME]" at bounding box center [1171, 566] width 392 height 40
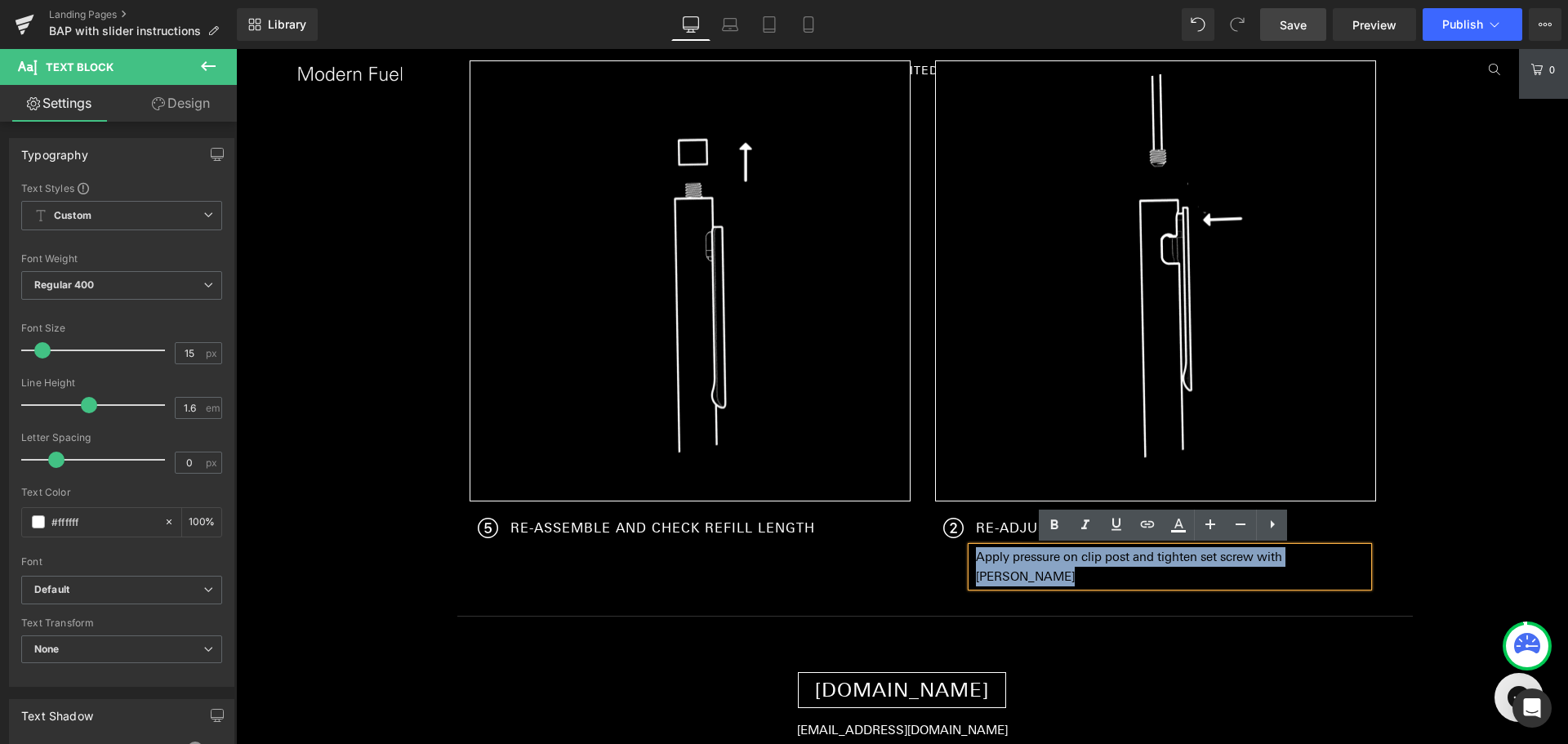
click at [1047, 547] on p "Apply pressure on clip post and tighten set screw with [PERSON_NAME]" at bounding box center [1171, 566] width 392 height 40
paste div
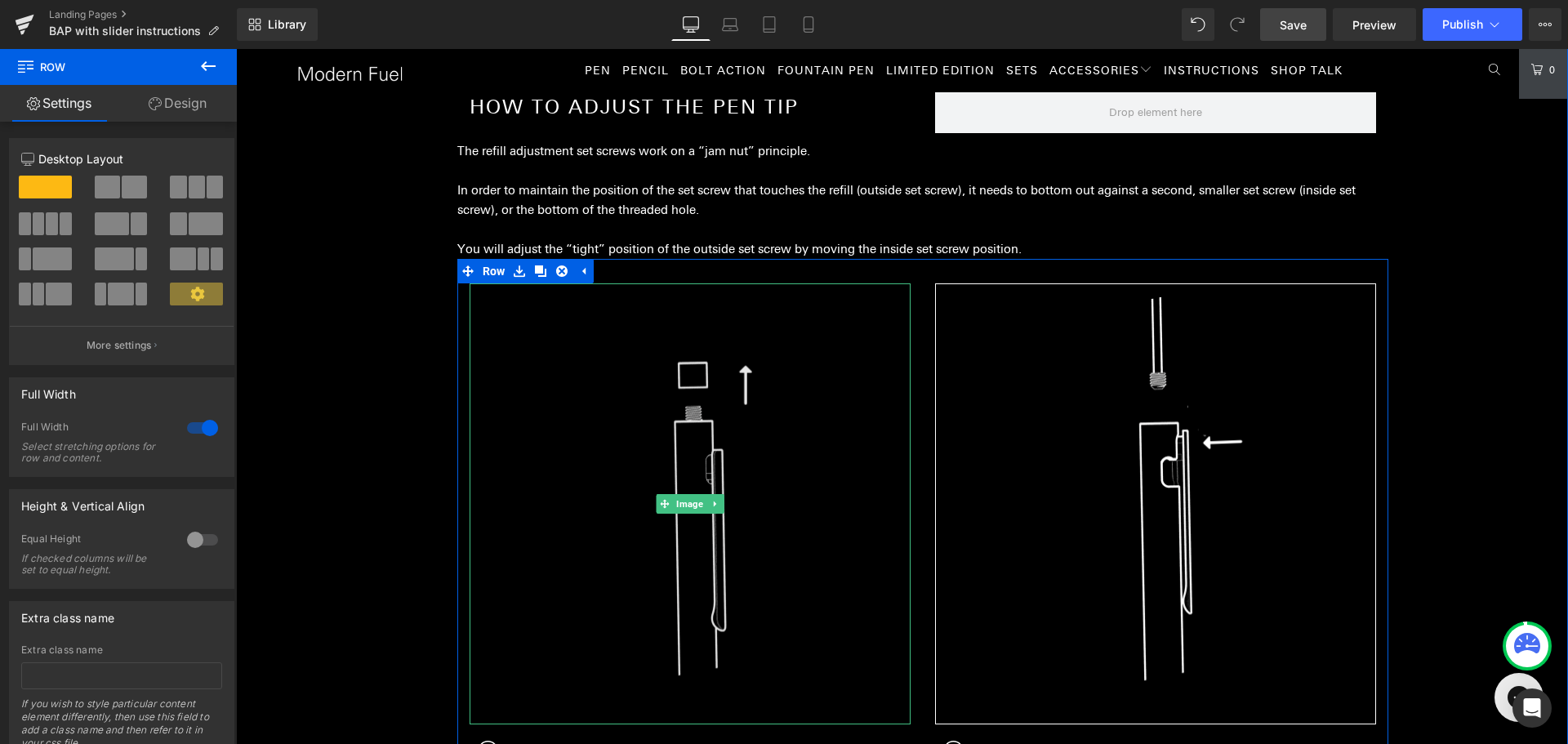
scroll to position [1537, 0]
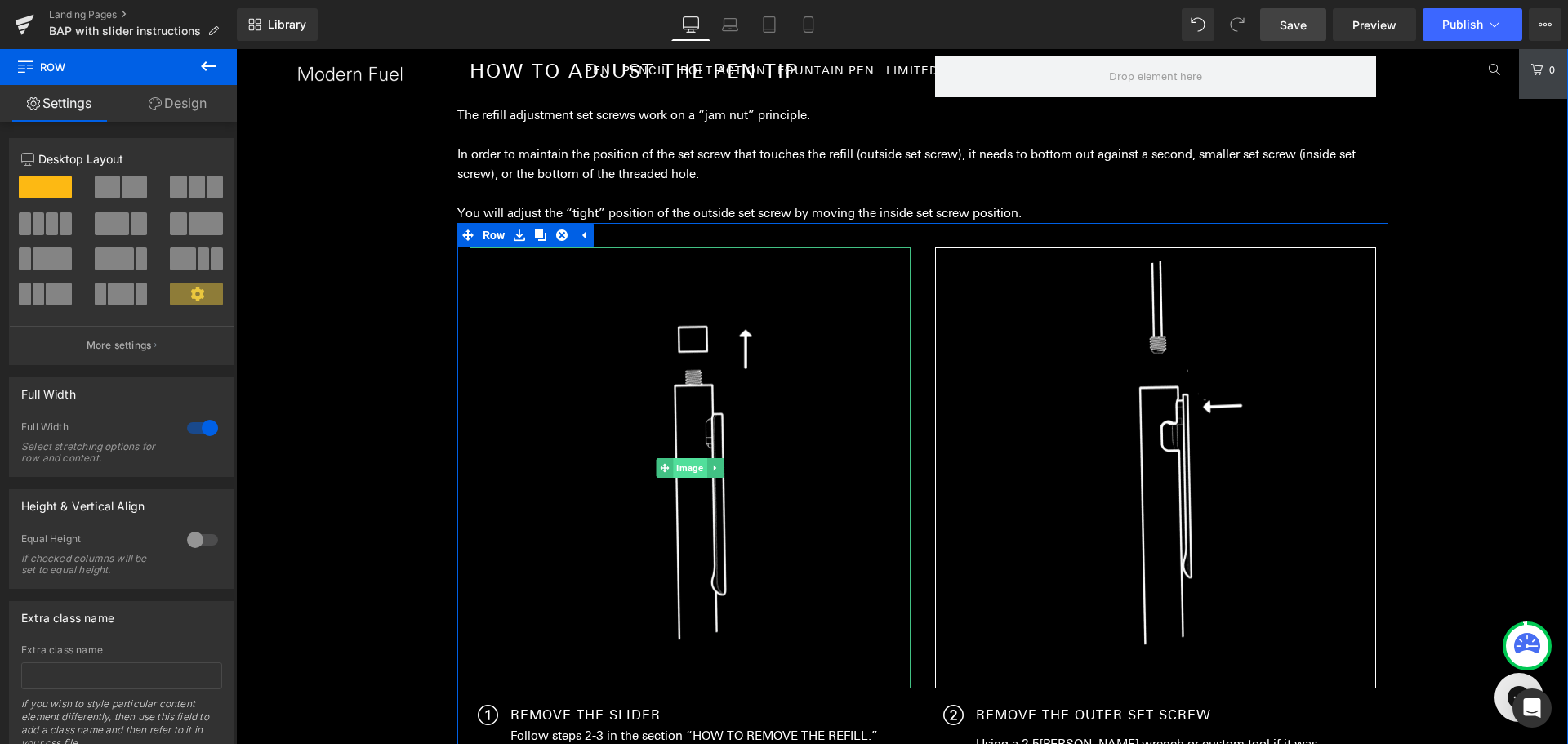
click at [679, 466] on span "Image" at bounding box center [690, 467] width 33 height 19
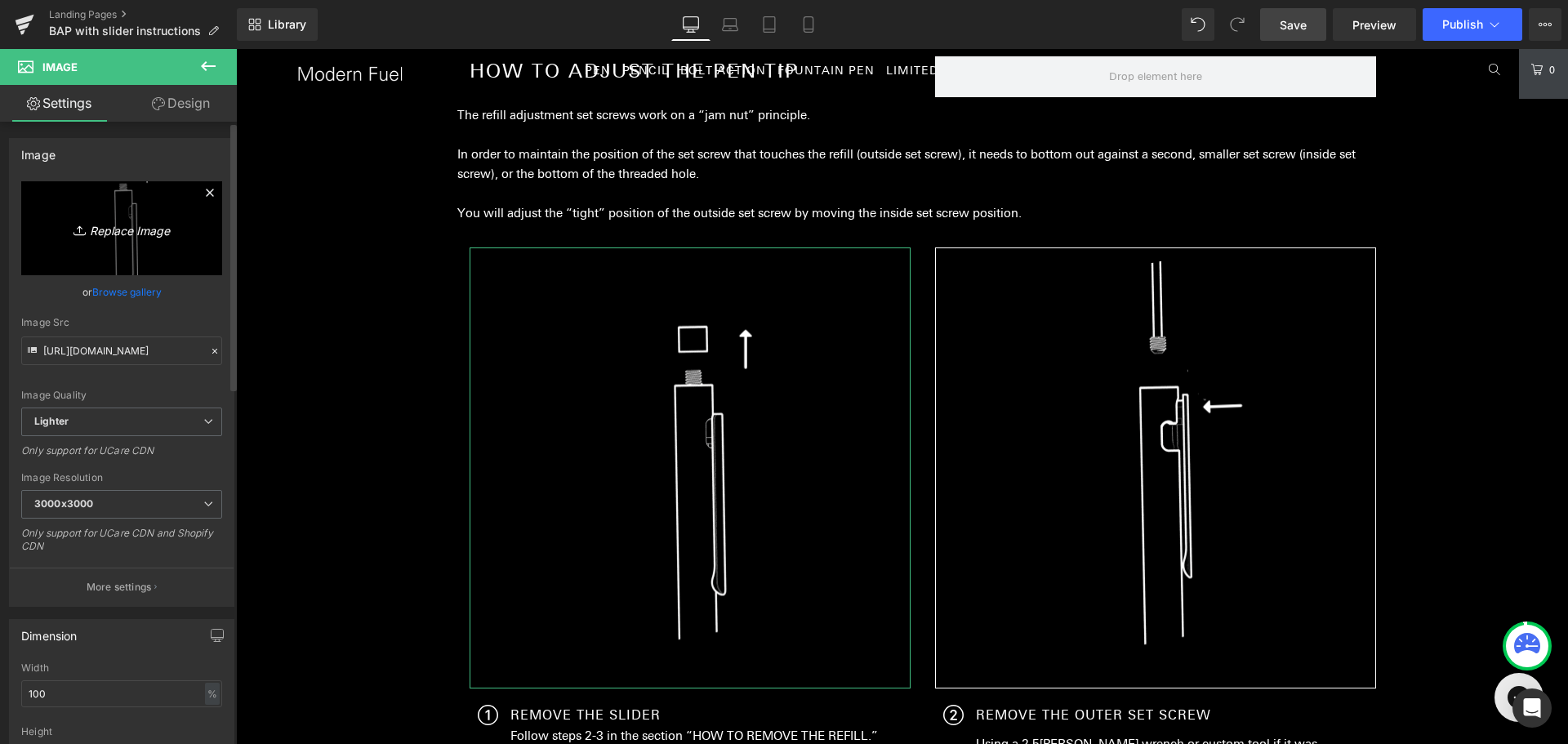
click at [116, 218] on icon "Replace Image" at bounding box center [122, 228] width 131 height 20
type input "C:\fakepath\instruction (4).png"
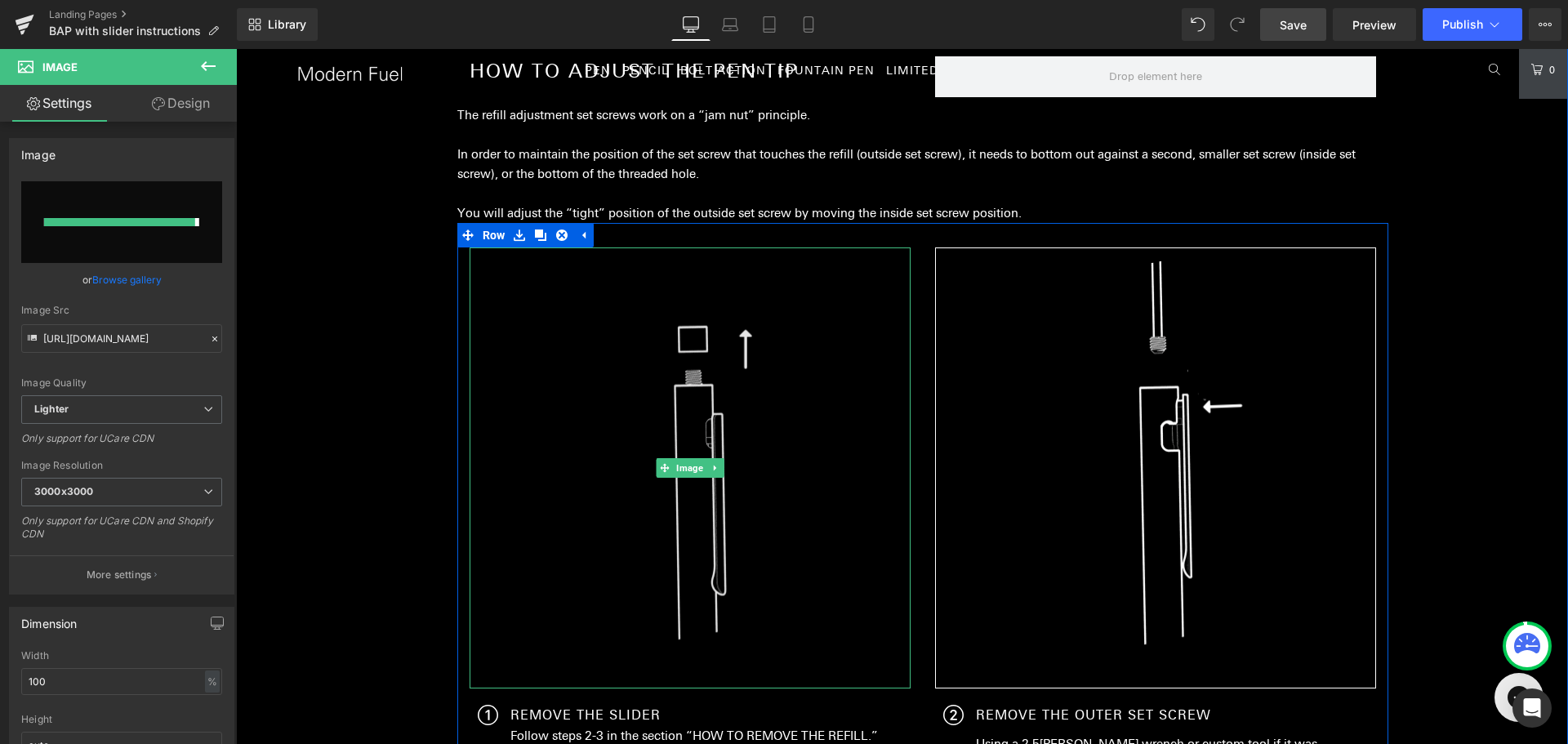
type input "[URL][DOMAIN_NAME]"
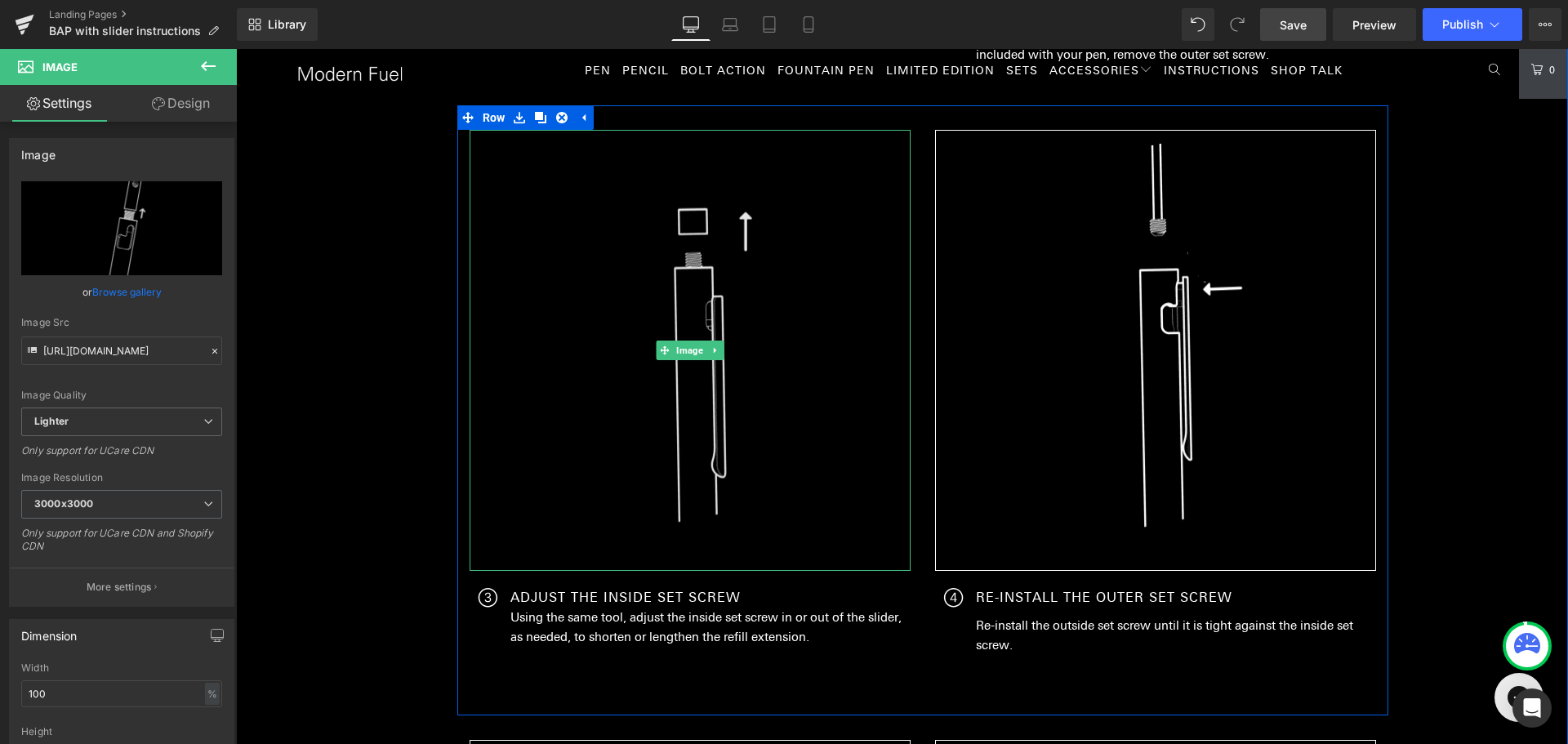
scroll to position [2272, 0]
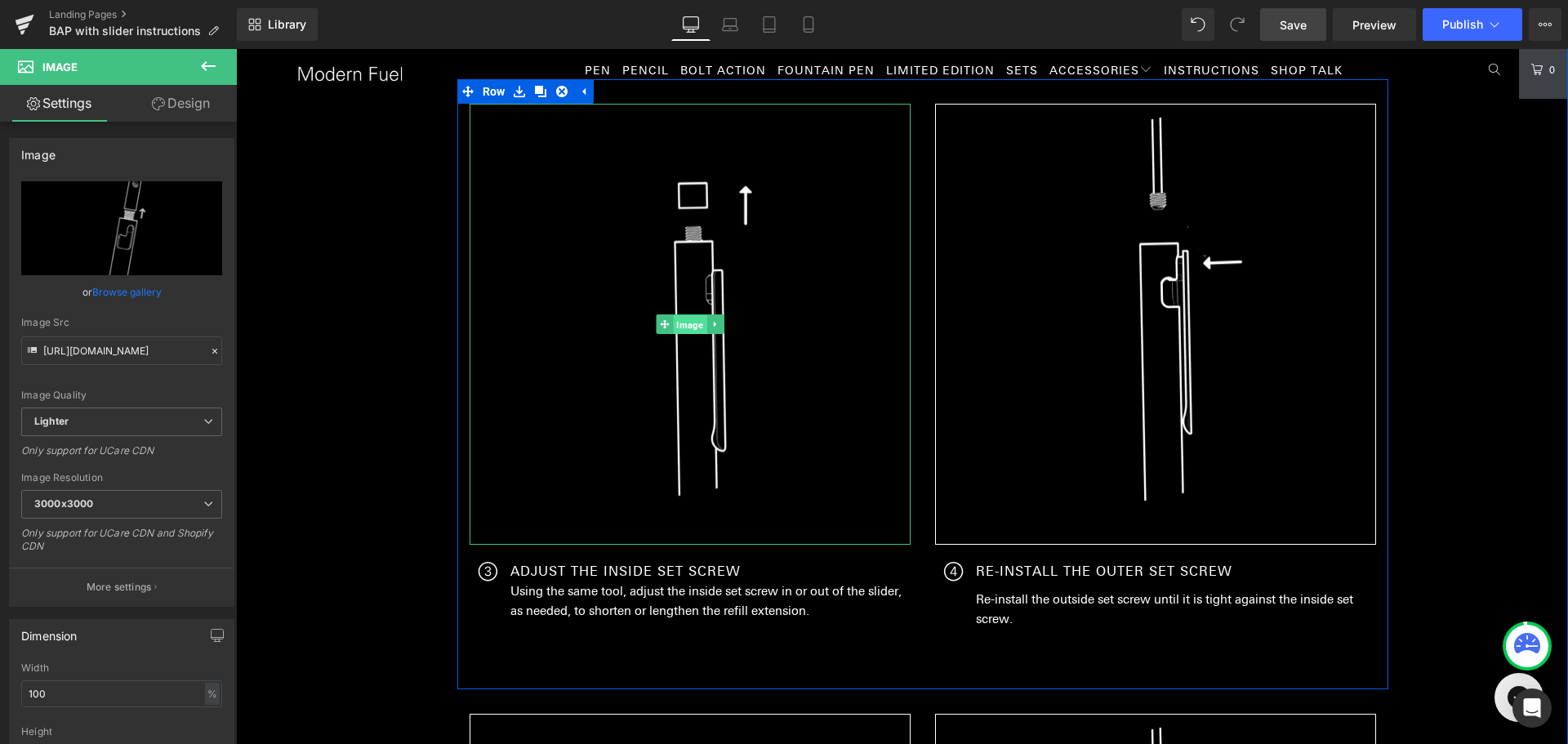
click at [689, 323] on span "Image" at bounding box center [690, 325] width 33 height 19
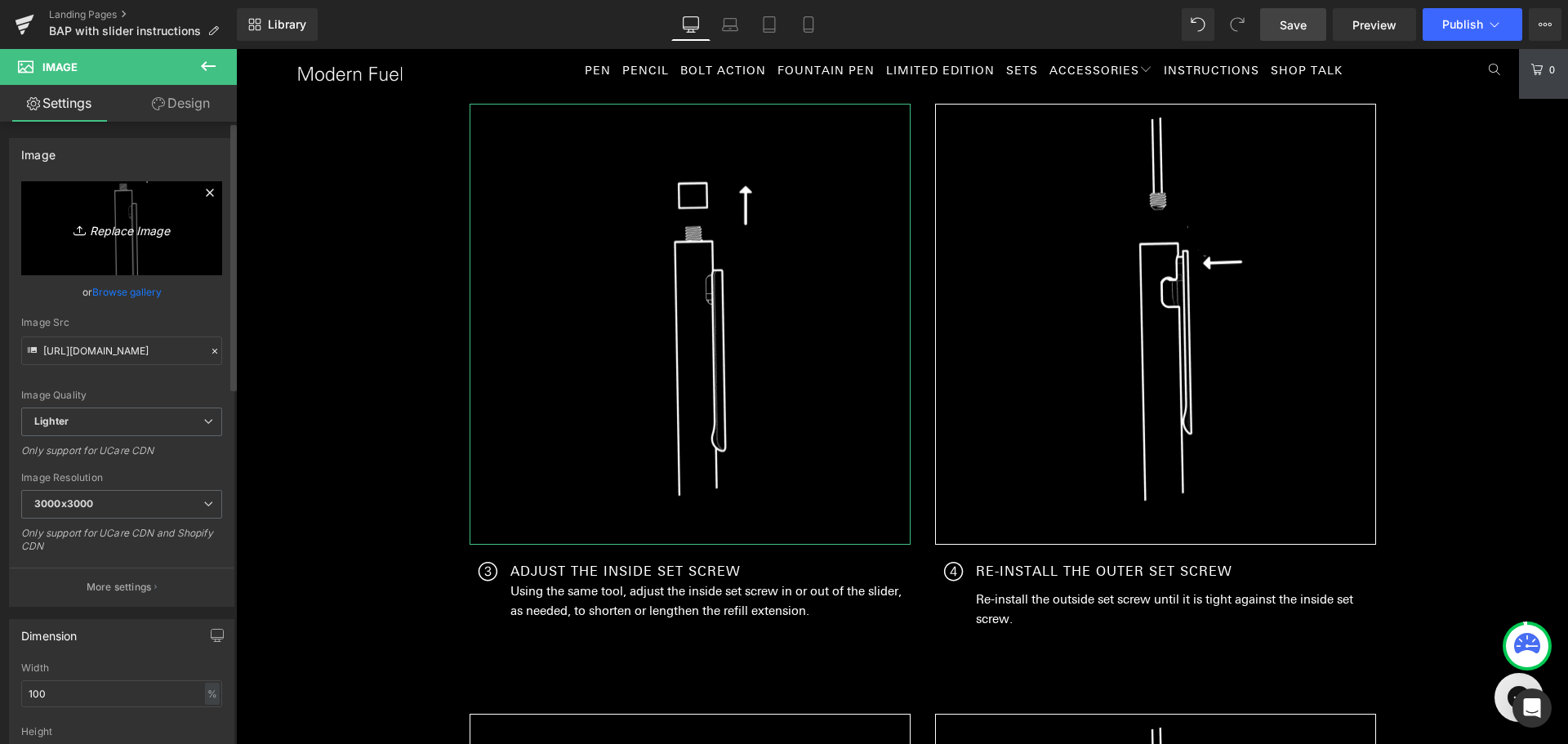
click at [128, 230] on icon "Replace Image" at bounding box center [122, 228] width 131 height 20
type input "C:\fakepath\instruction (5).png"
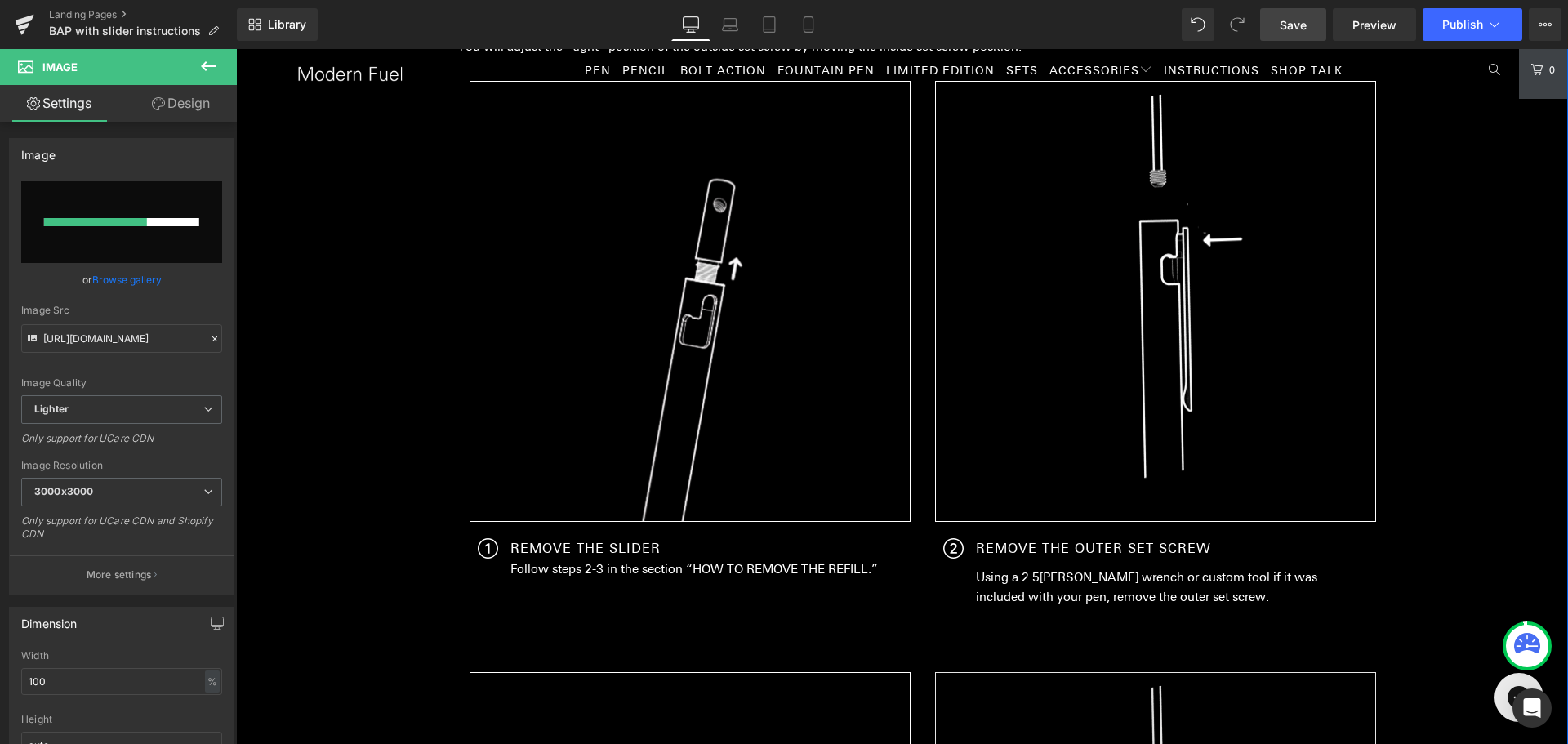
scroll to position [1619, 0]
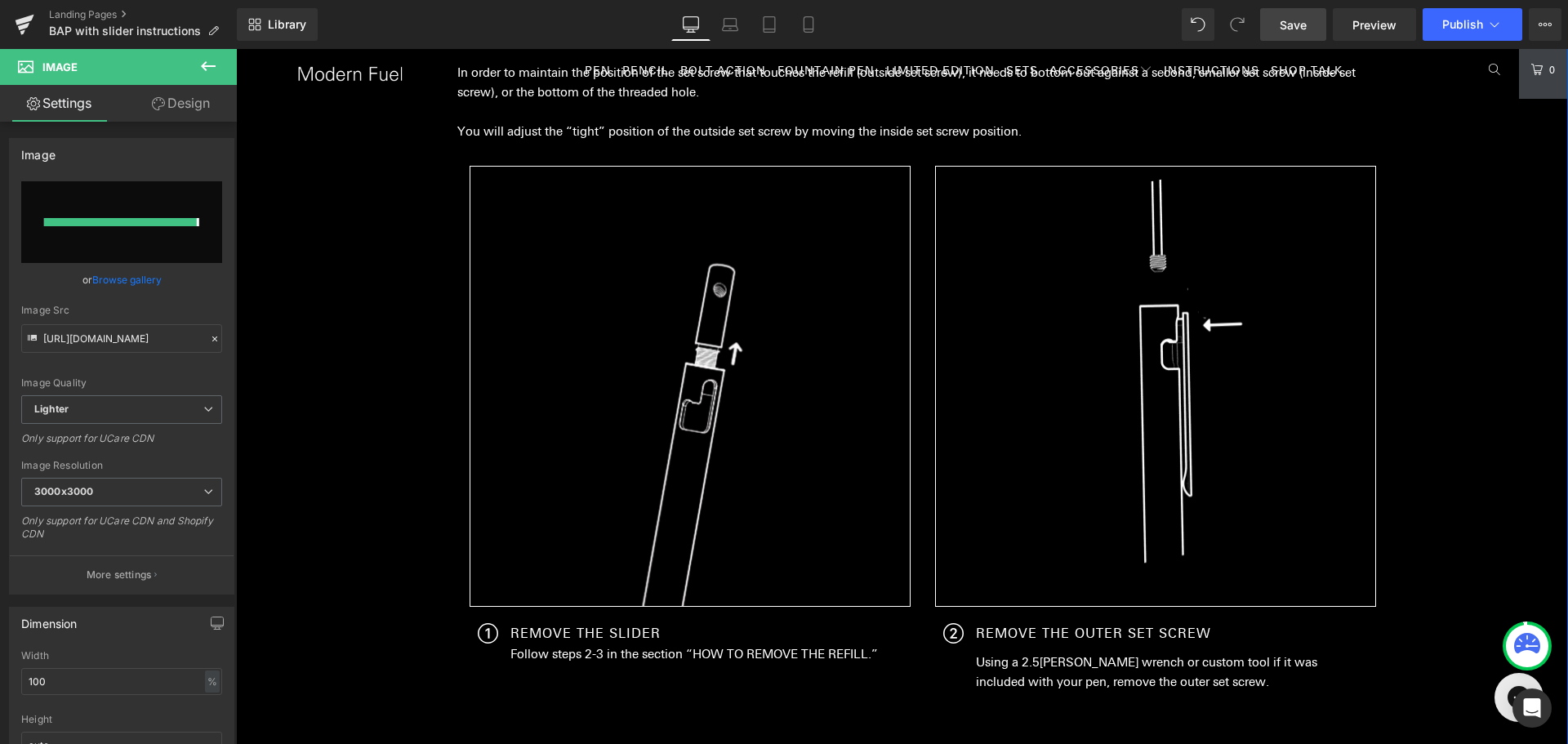
type input "[URL][DOMAIN_NAME]"
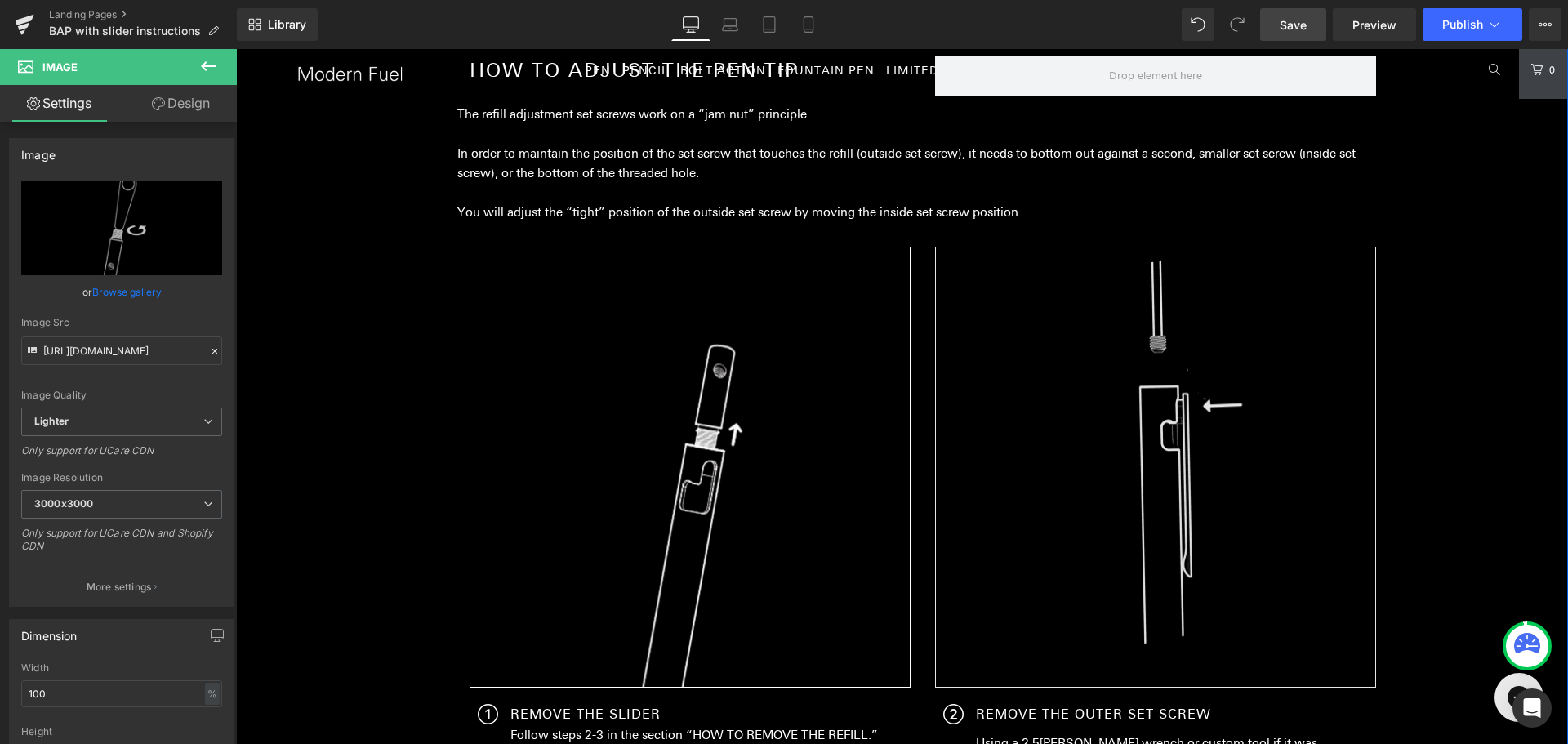
scroll to position [1537, 0]
click at [1189, 474] on img at bounding box center [1156, 467] width 441 height 441
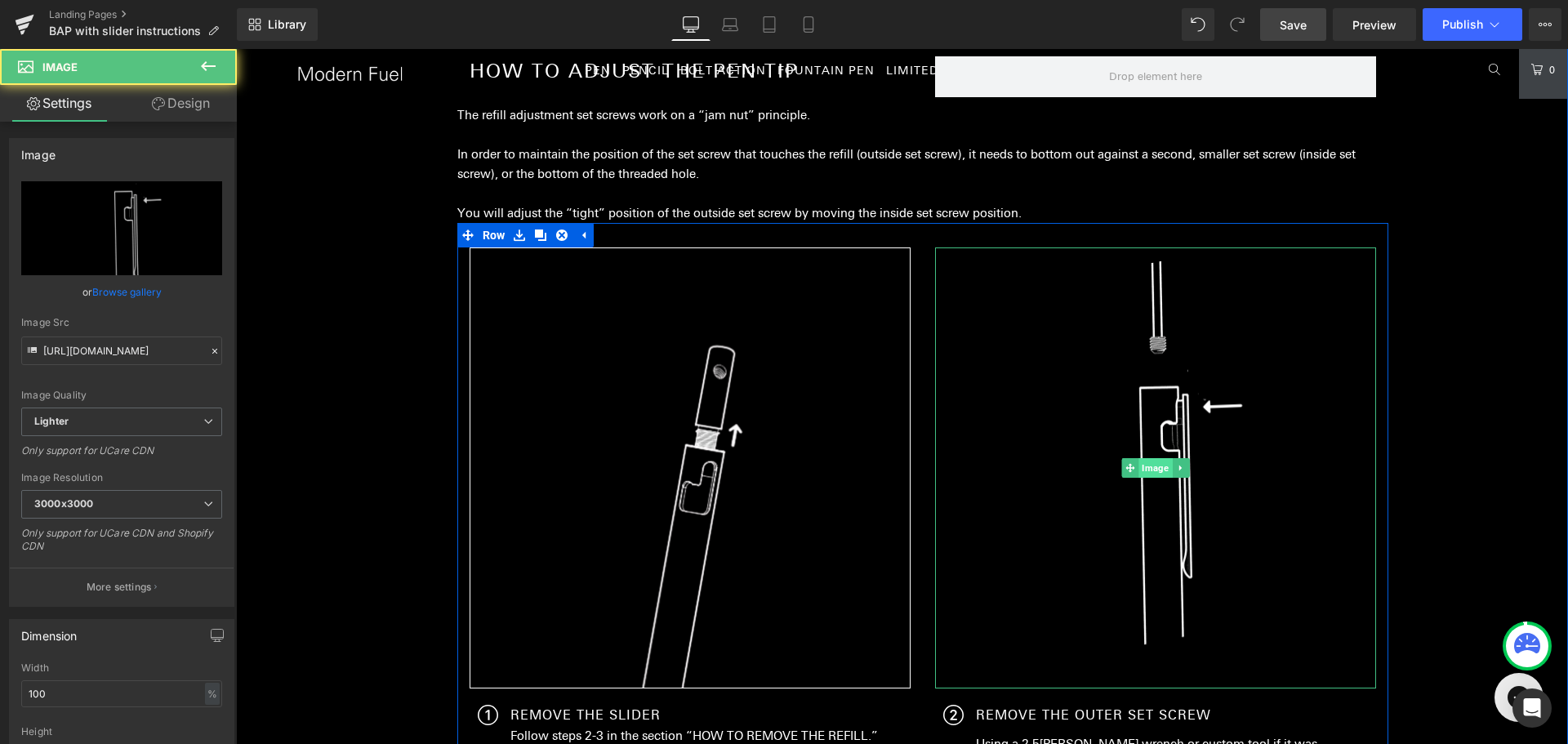
click at [1148, 465] on span "Image" at bounding box center [1155, 467] width 33 height 19
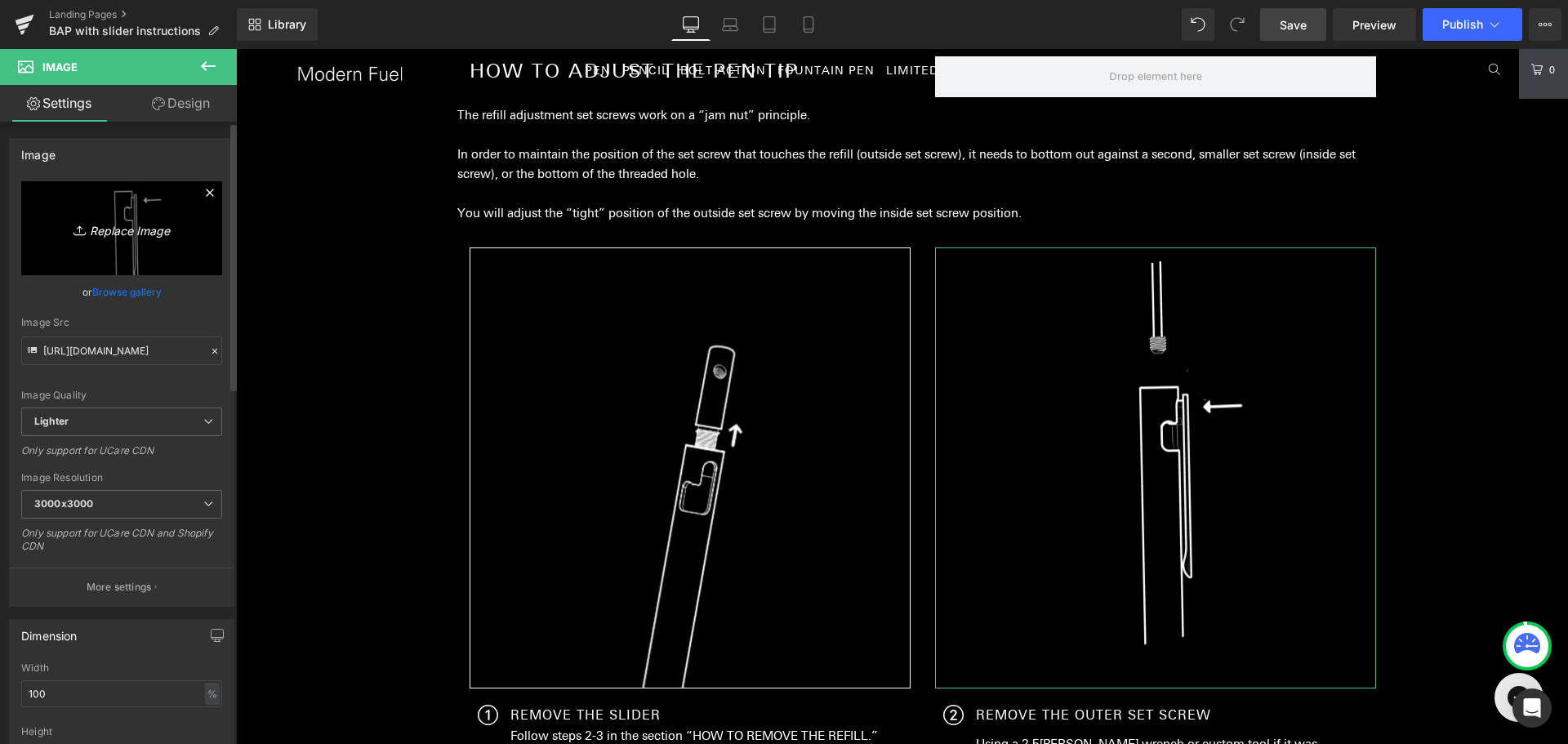
click at [100, 225] on icon "Replace Image" at bounding box center [122, 228] width 131 height 20
type input "C:\fakepath\instruction (5).png"
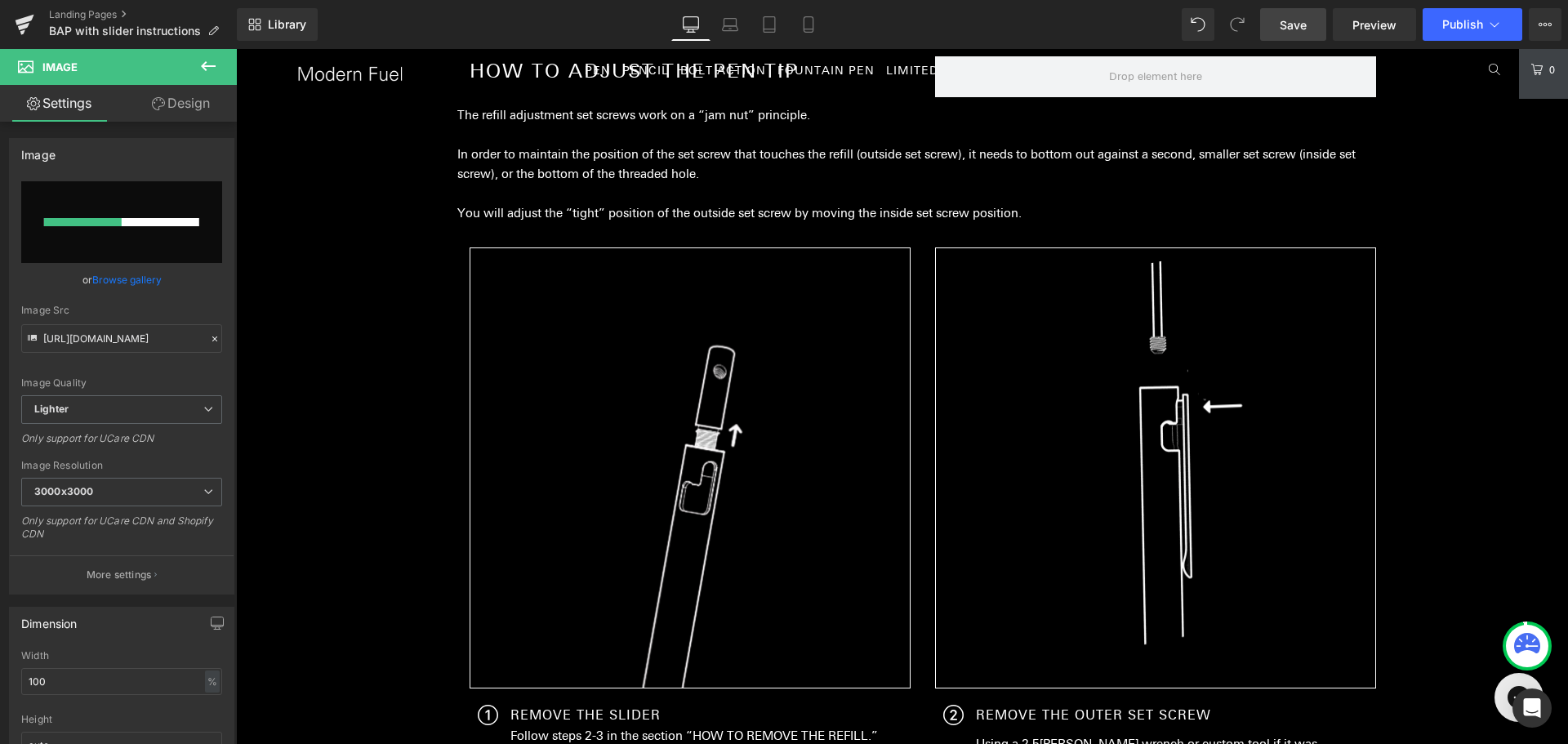
type input "[URL][DOMAIN_NAME]"
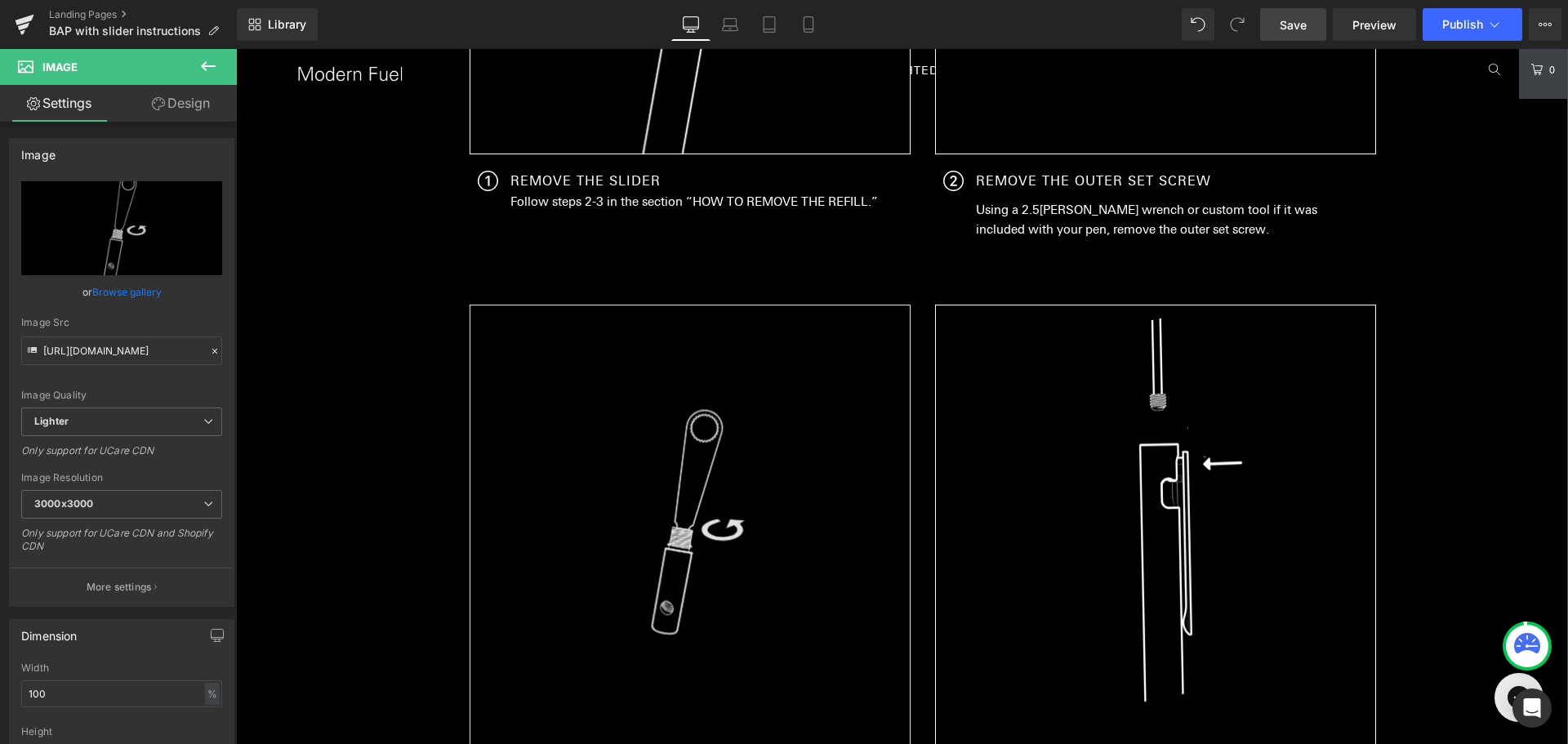
scroll to position [2191, 0]
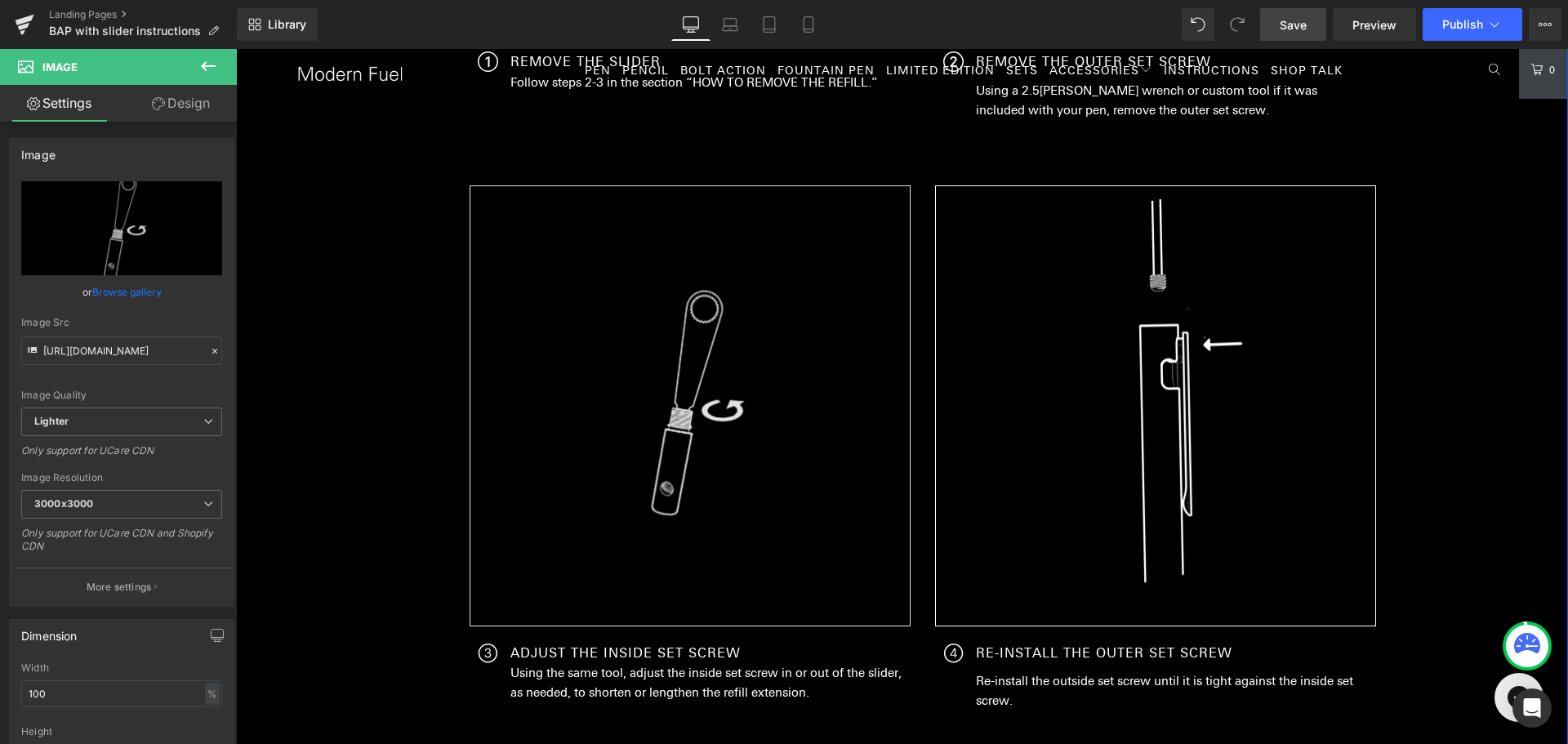
click at [699, 403] on div "Image" at bounding box center [690, 406] width 441 height 441
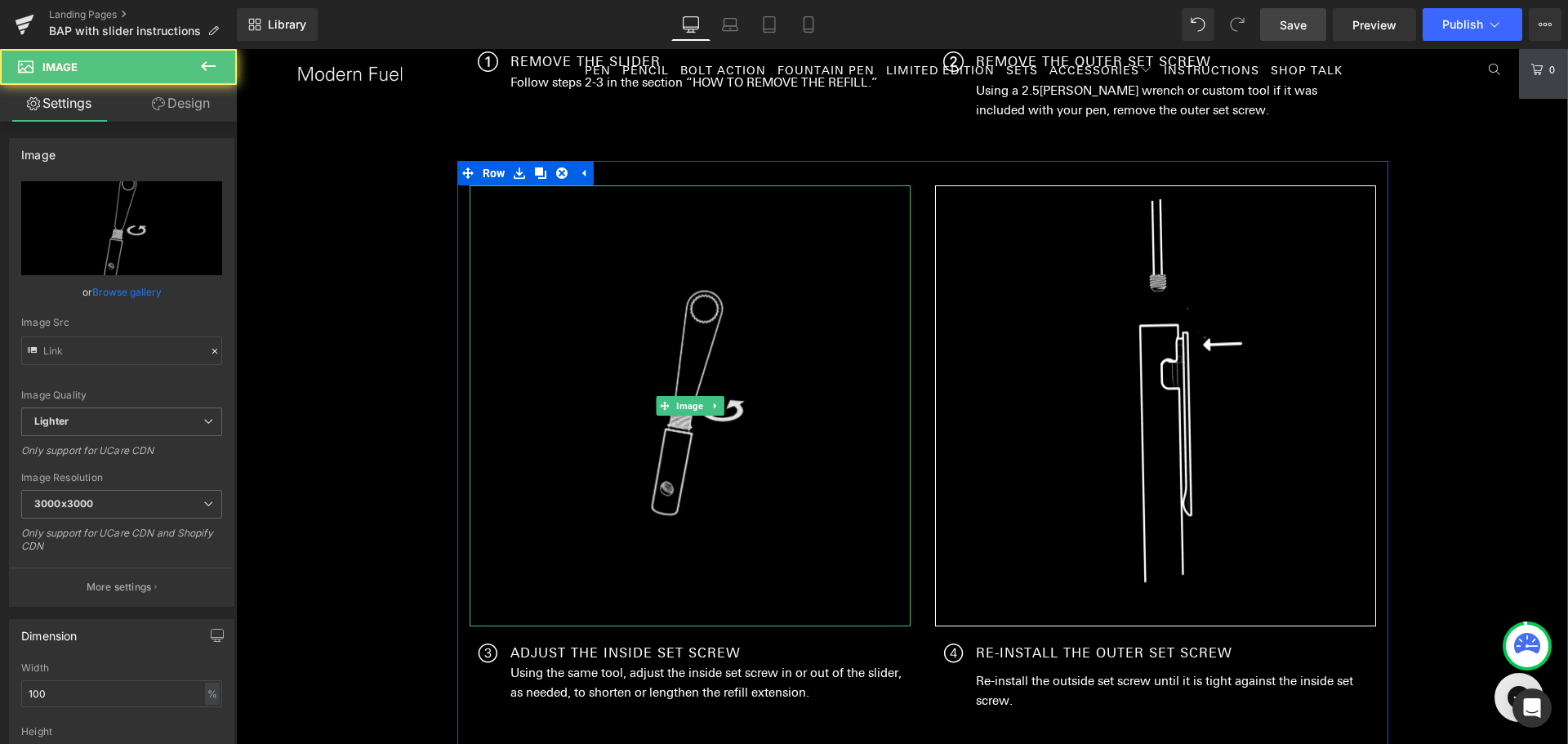
type input "[URL][DOMAIN_NAME]"
click at [684, 405] on span "Image" at bounding box center [690, 406] width 33 height 19
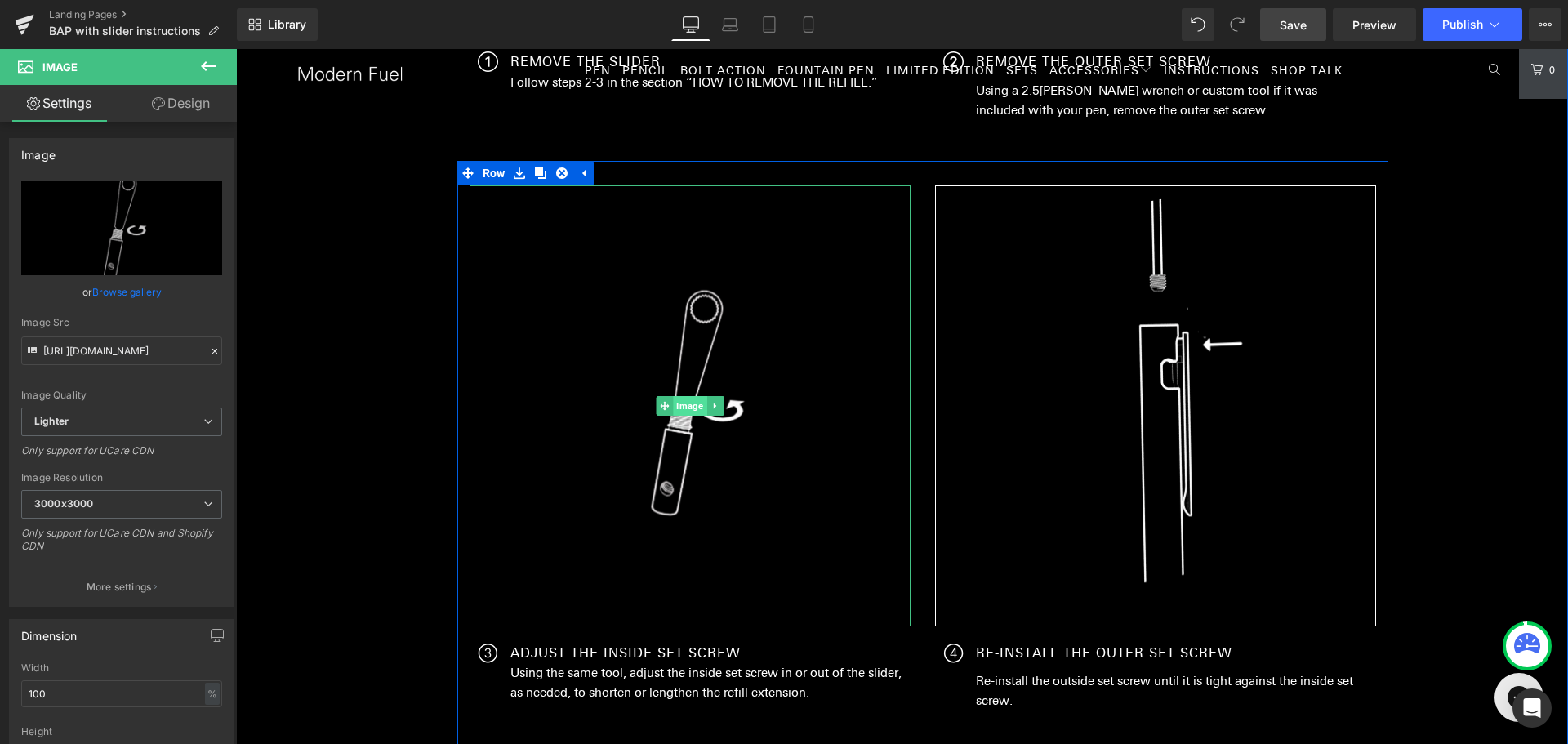
click at [684, 405] on span "Image" at bounding box center [690, 405] width 33 height 19
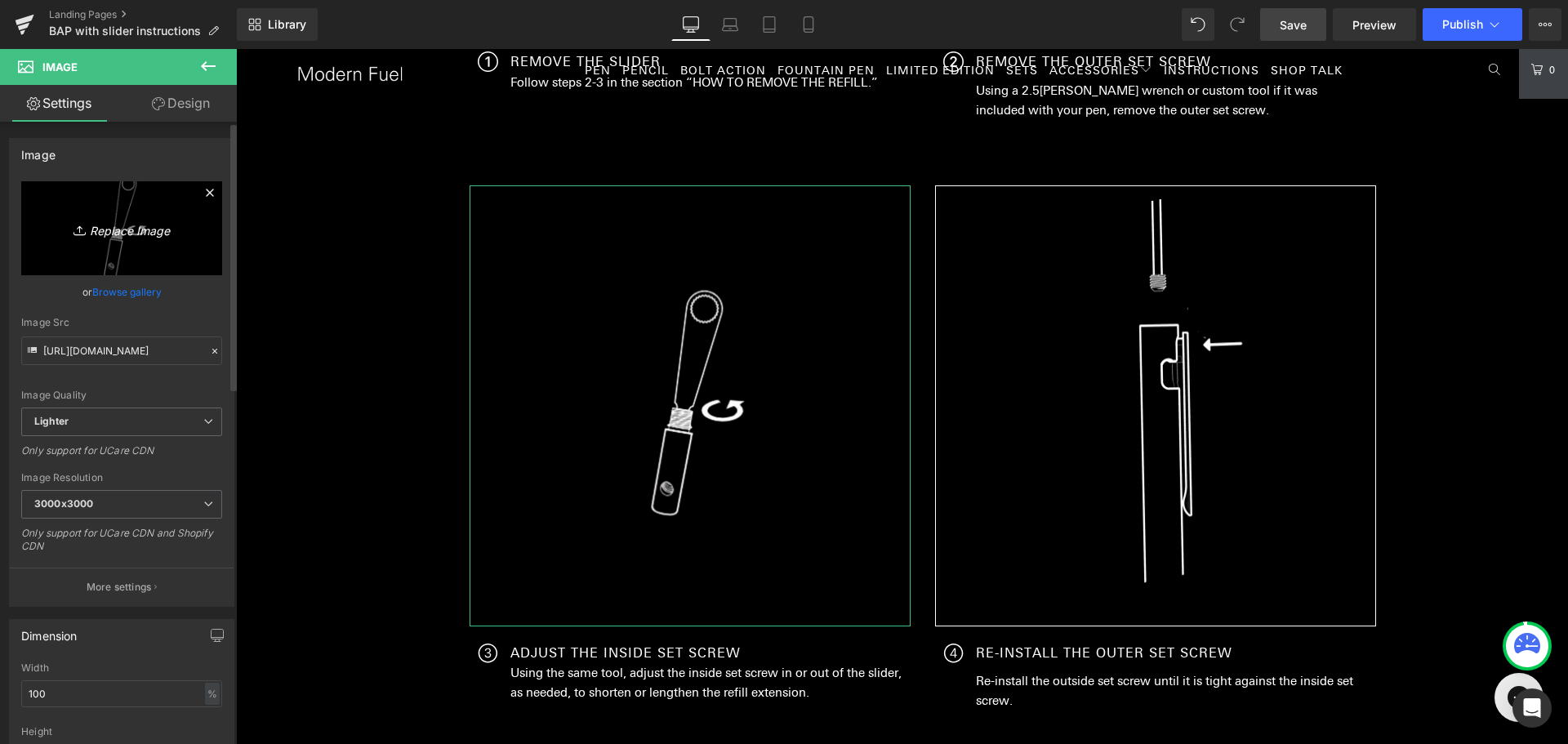
click at [126, 226] on icon "Replace Image" at bounding box center [122, 228] width 131 height 20
type input "C:\fakepath\instruction (6).png"
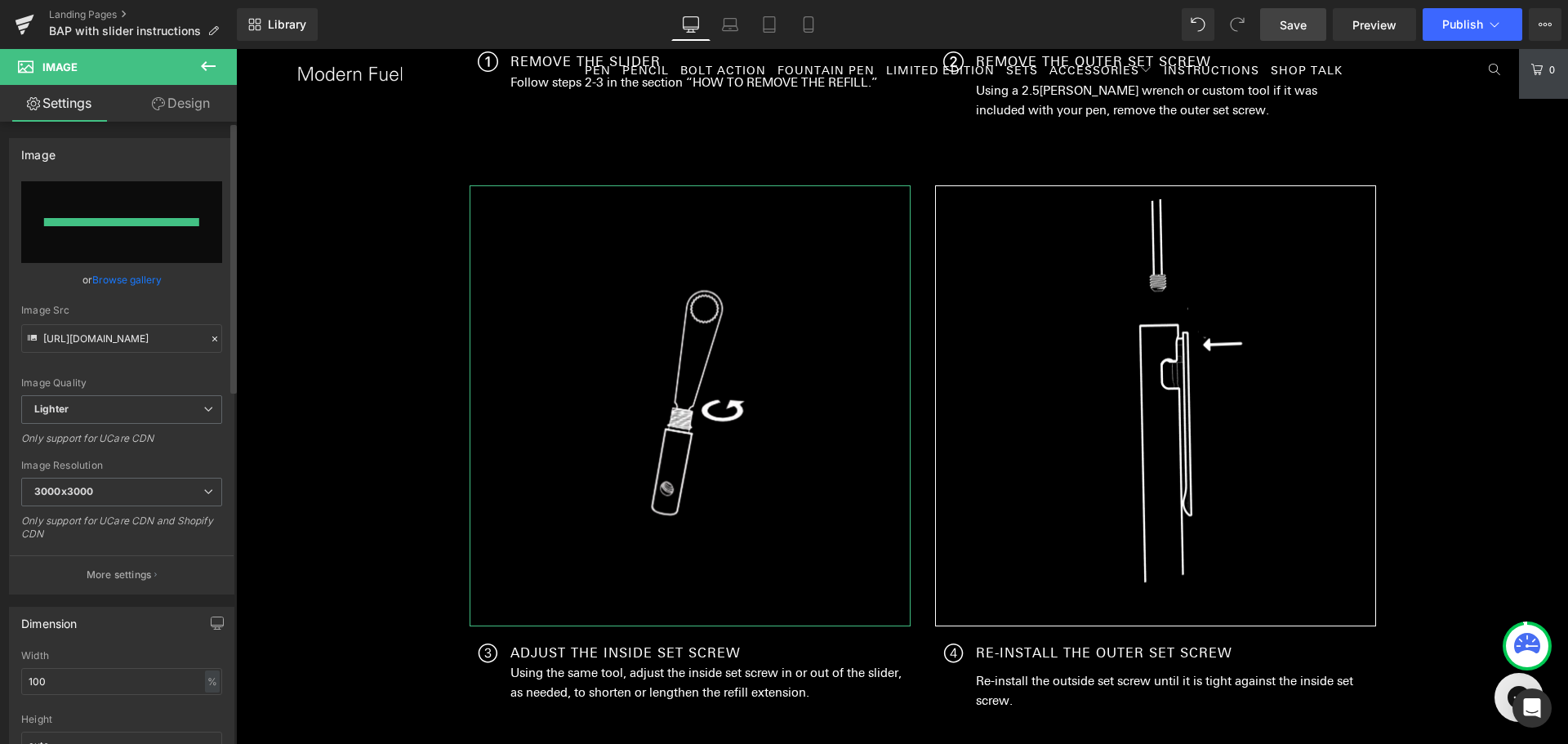
type input "[URL][DOMAIN_NAME]"
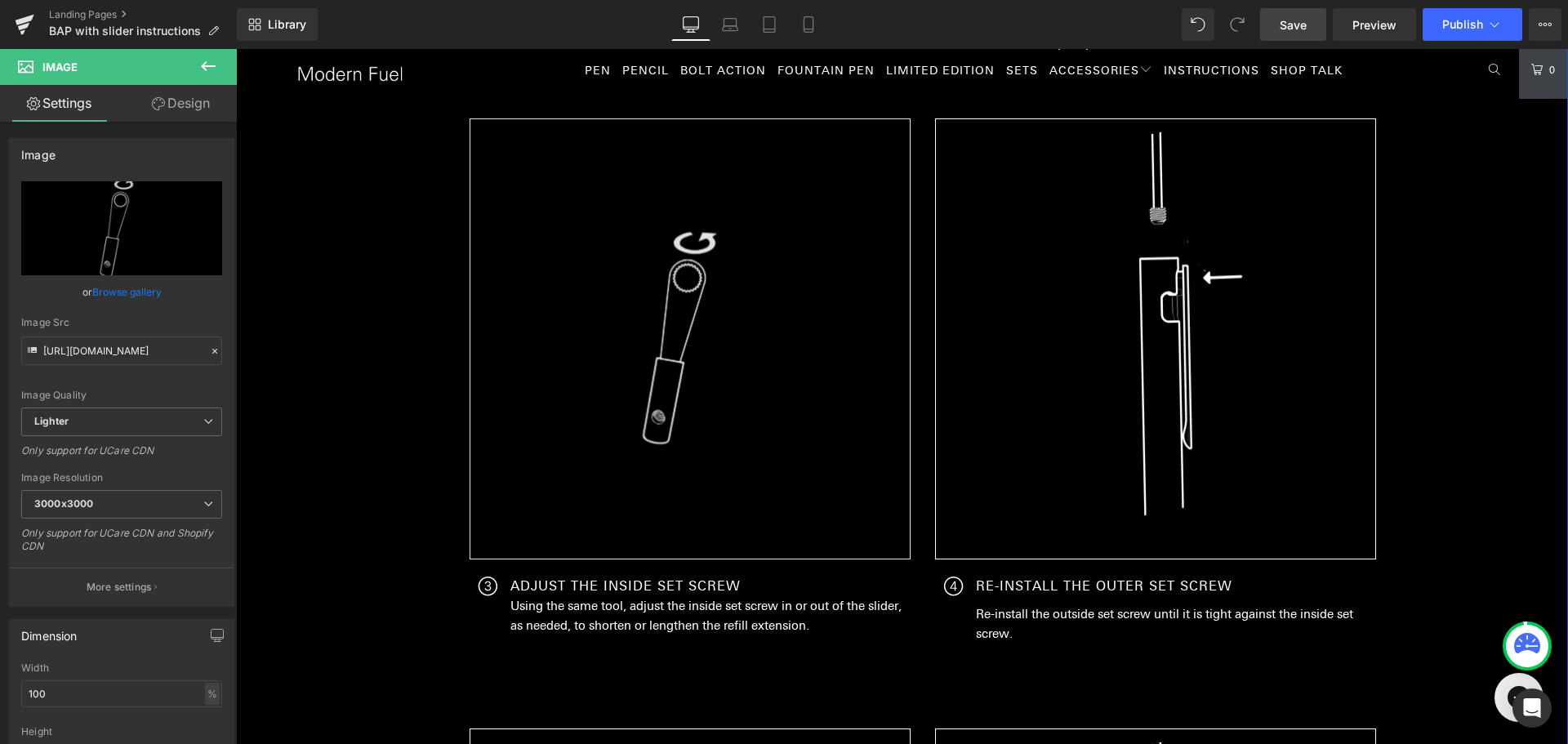
scroll to position [2272, 0]
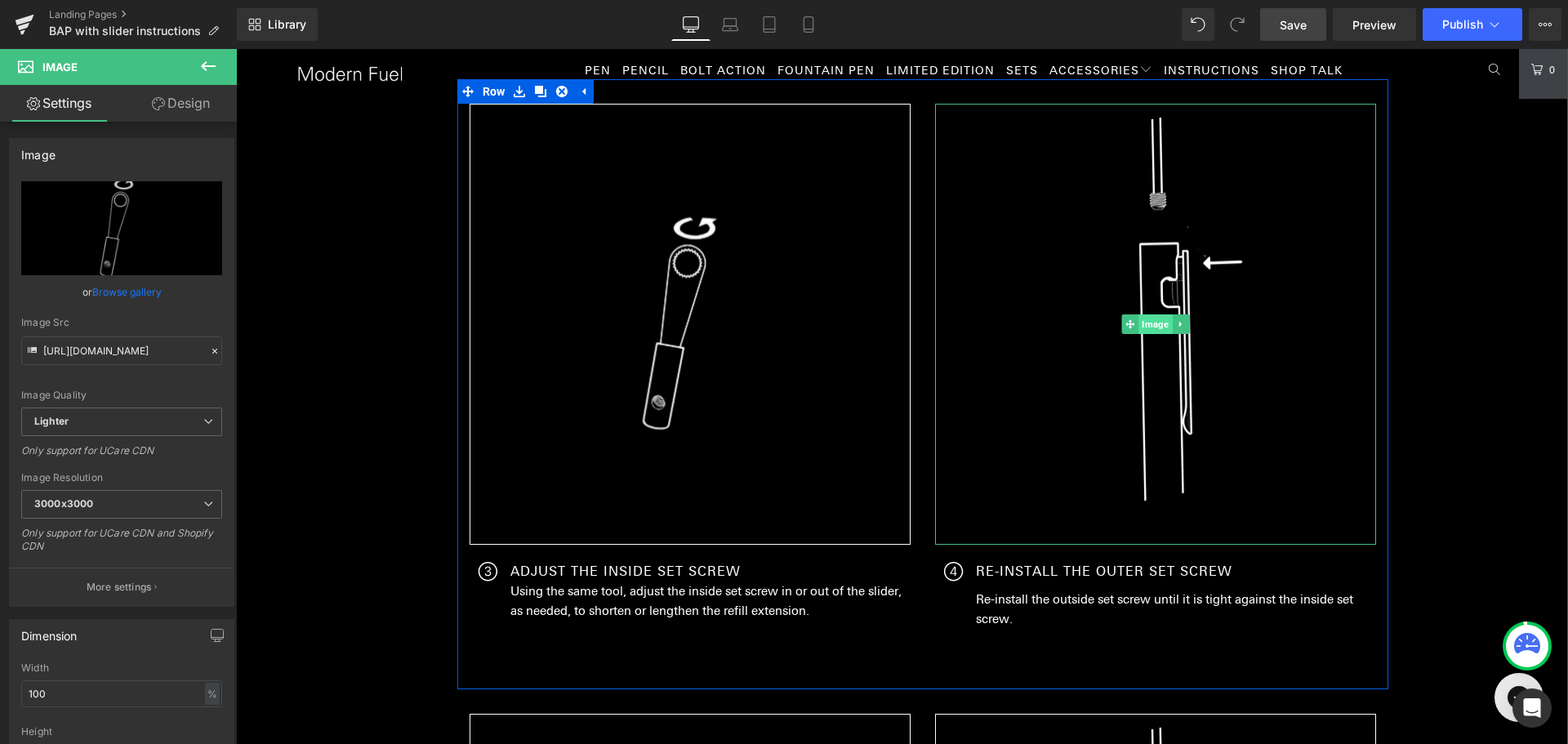
click at [1138, 323] on span "Image" at bounding box center [1155, 324] width 33 height 19
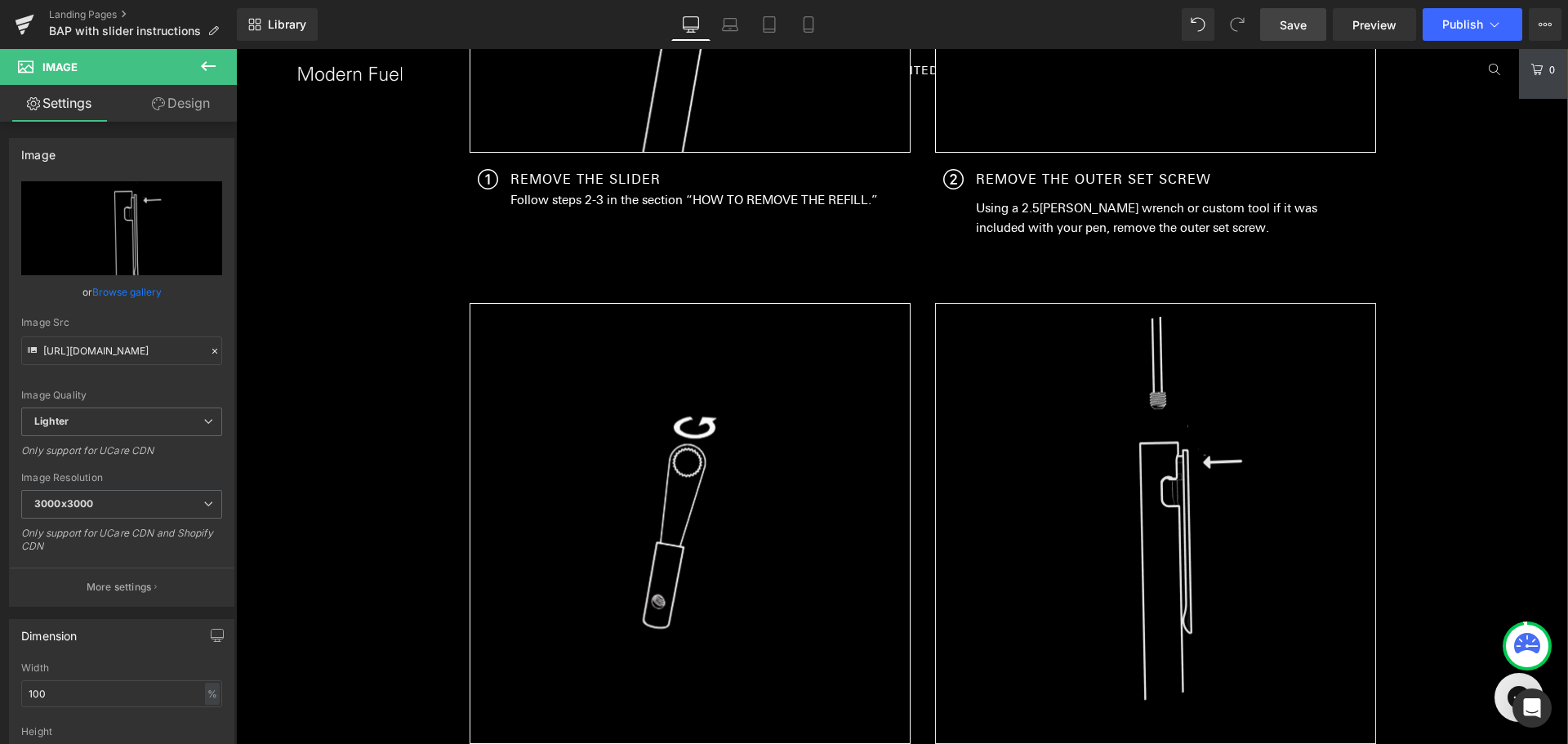
scroll to position [2108, 0]
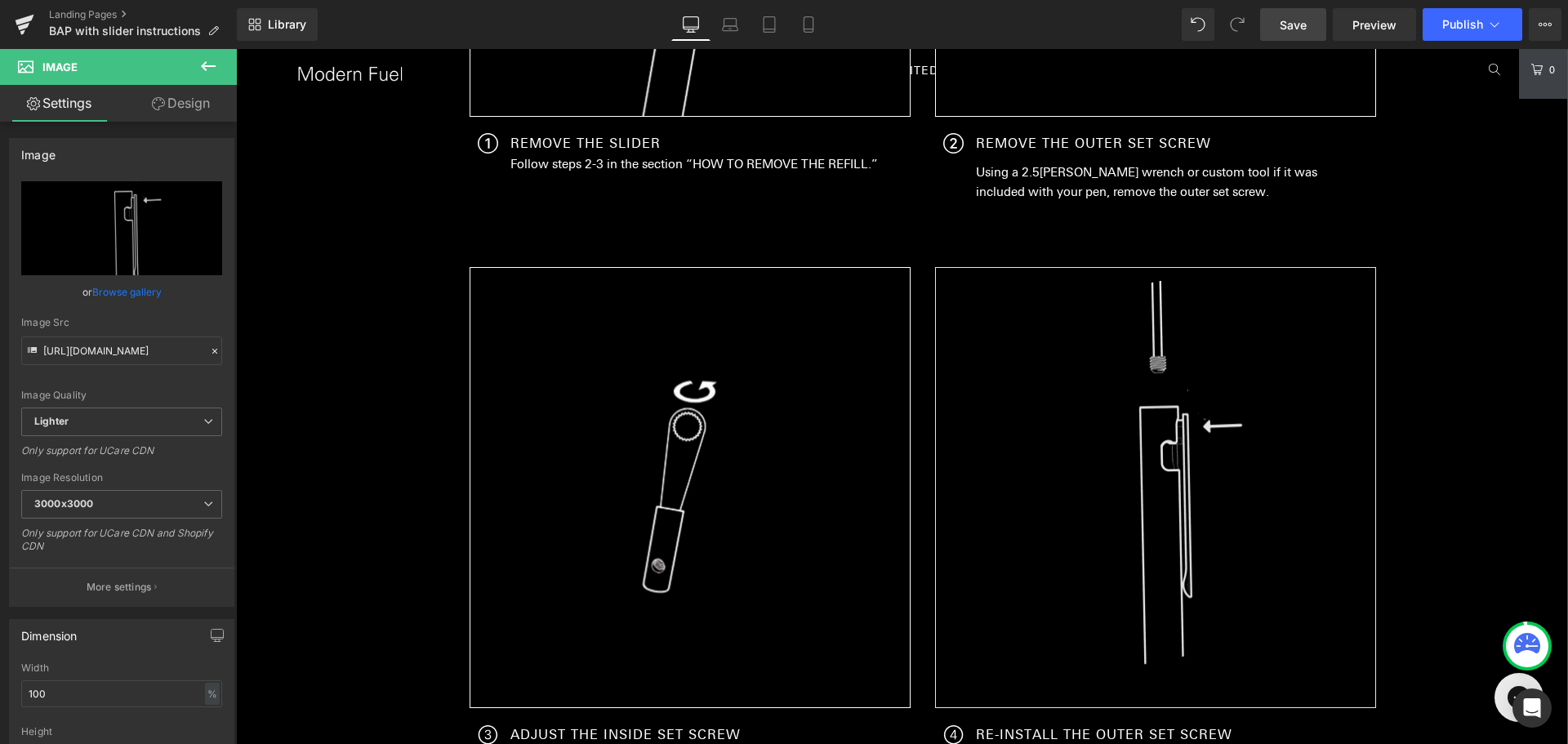
click at [1165, 491] on div "Image" at bounding box center [1156, 488] width 441 height 441
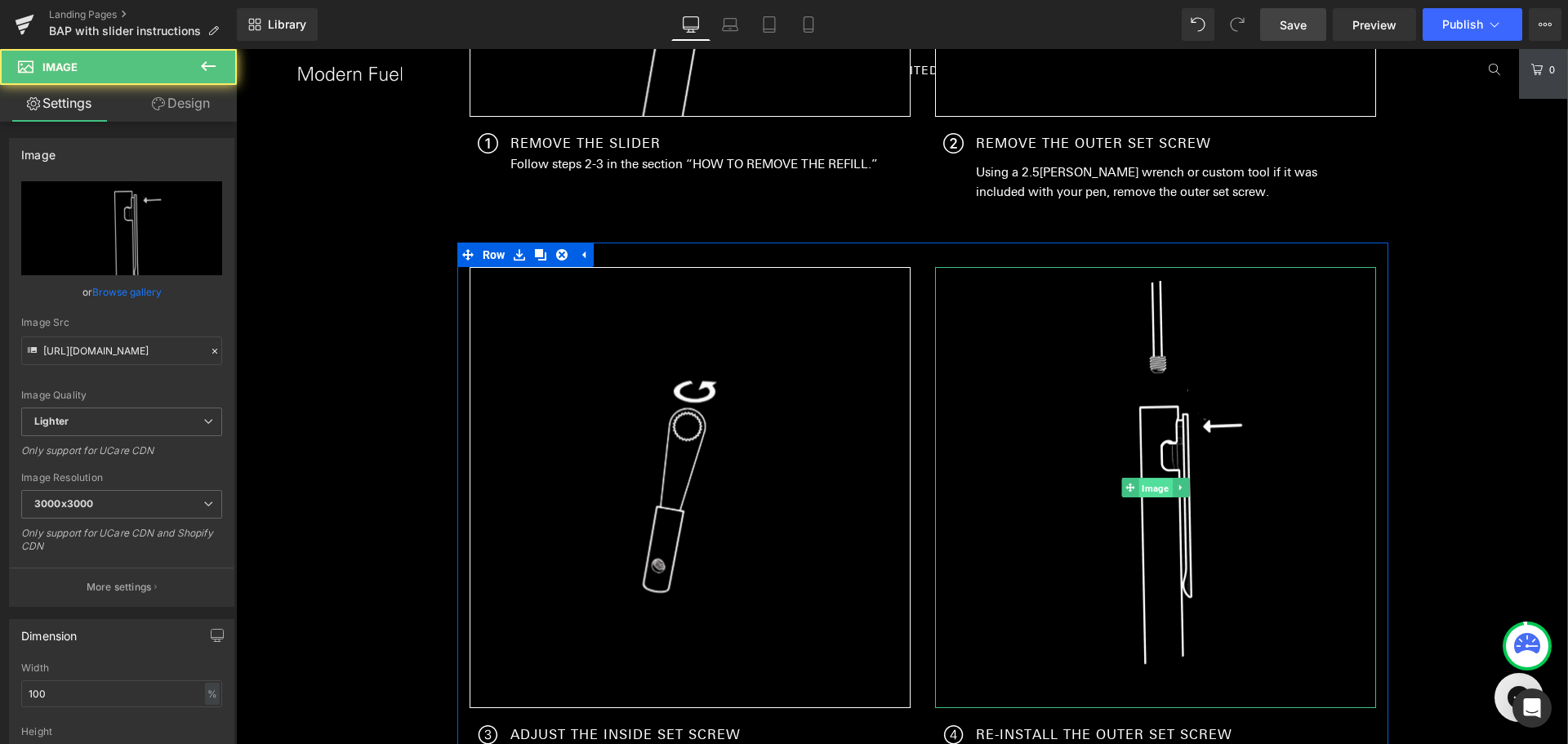
click at [1158, 489] on span "Image" at bounding box center [1155, 488] width 33 height 19
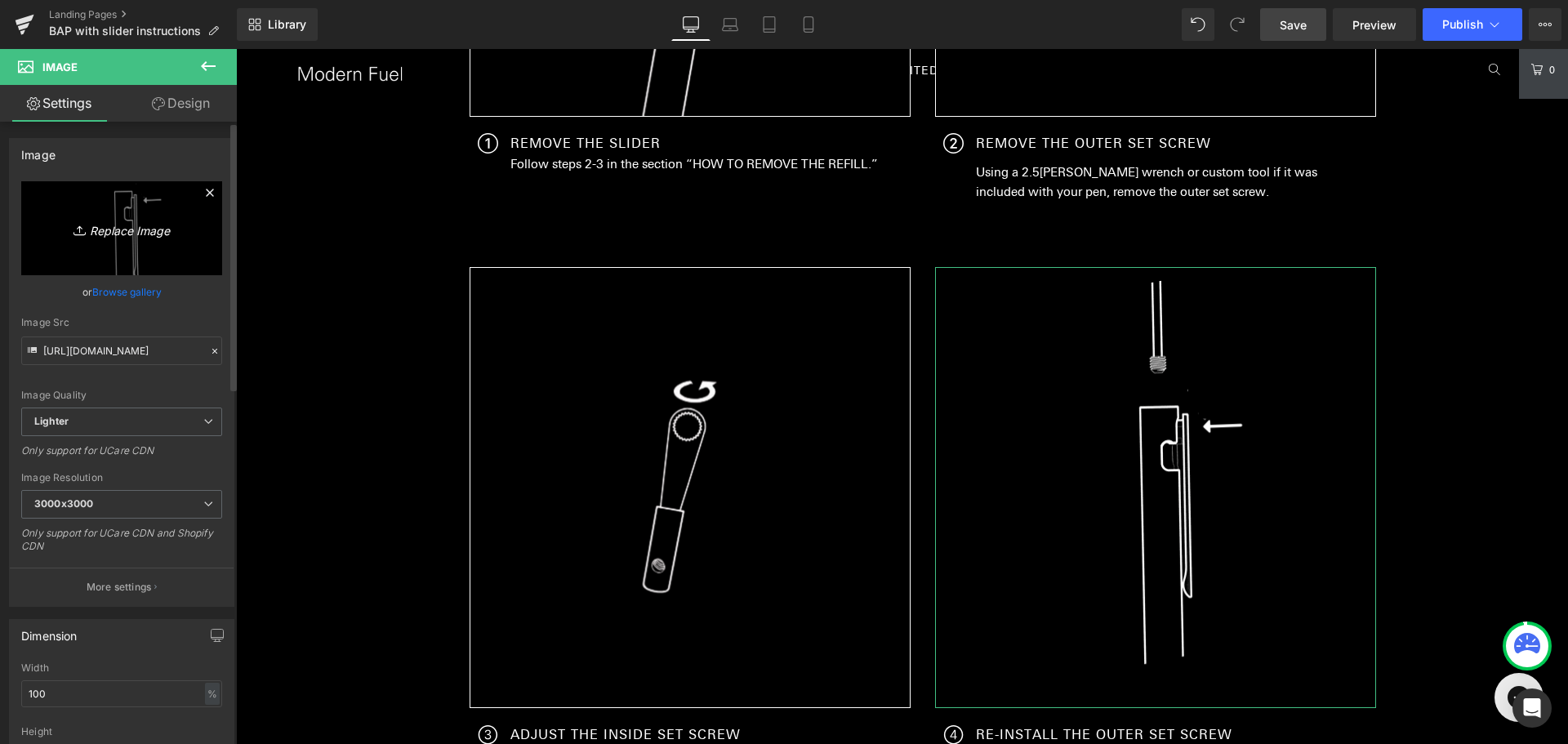
click at [143, 228] on icon "Replace Image" at bounding box center [122, 228] width 131 height 20
type input "C:\fakepath\instruction (7).png"
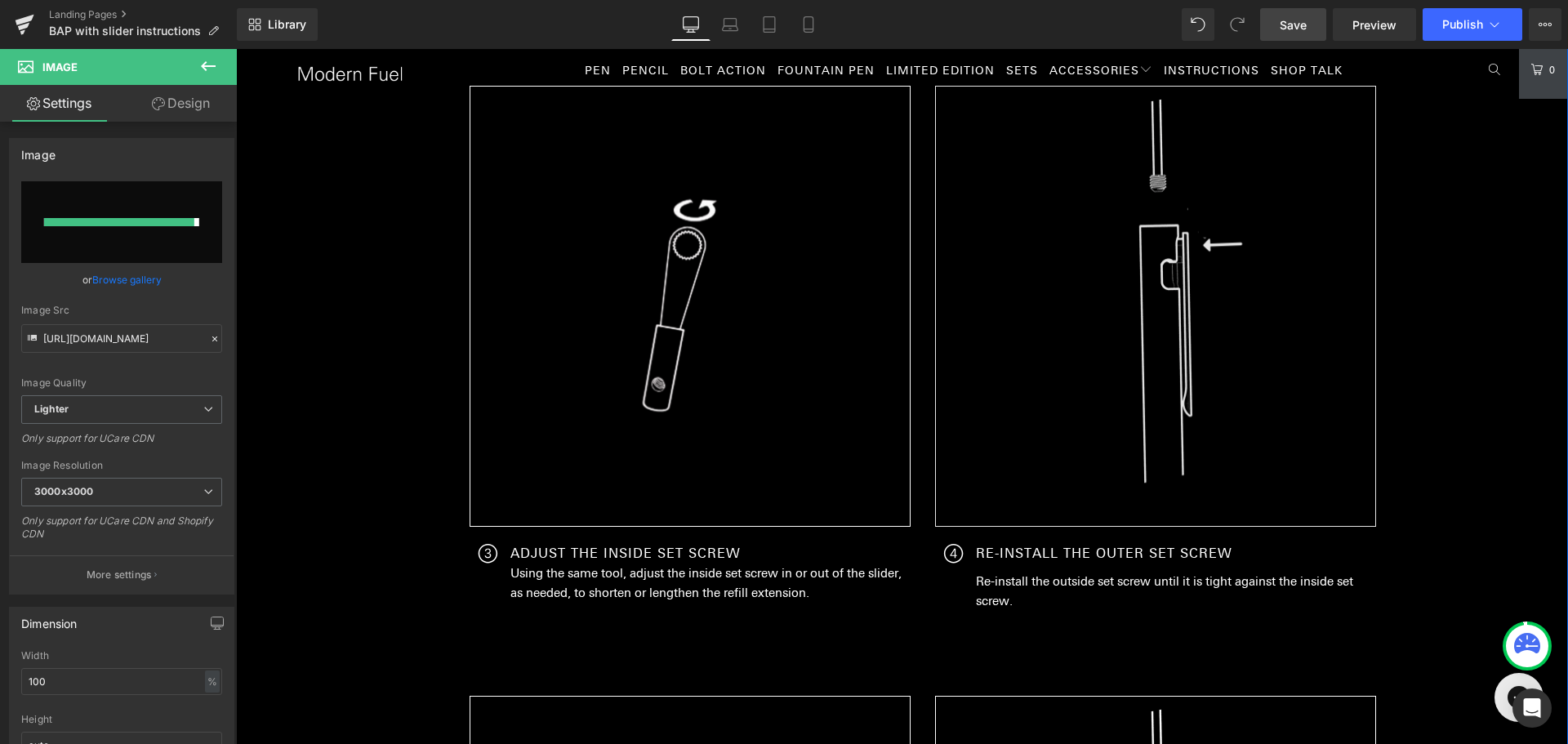
scroll to position [2272, 0]
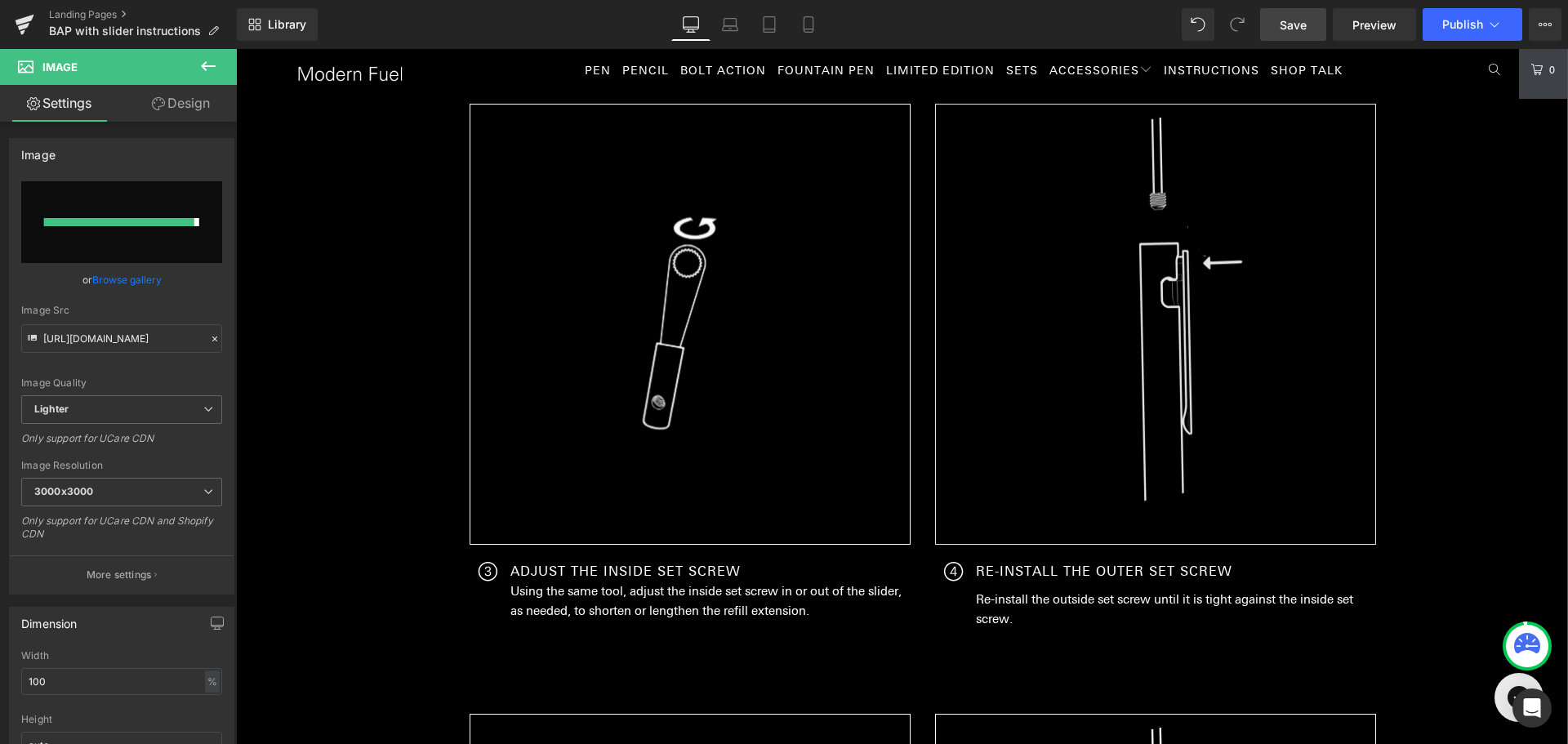
type input "[URL][DOMAIN_NAME]"
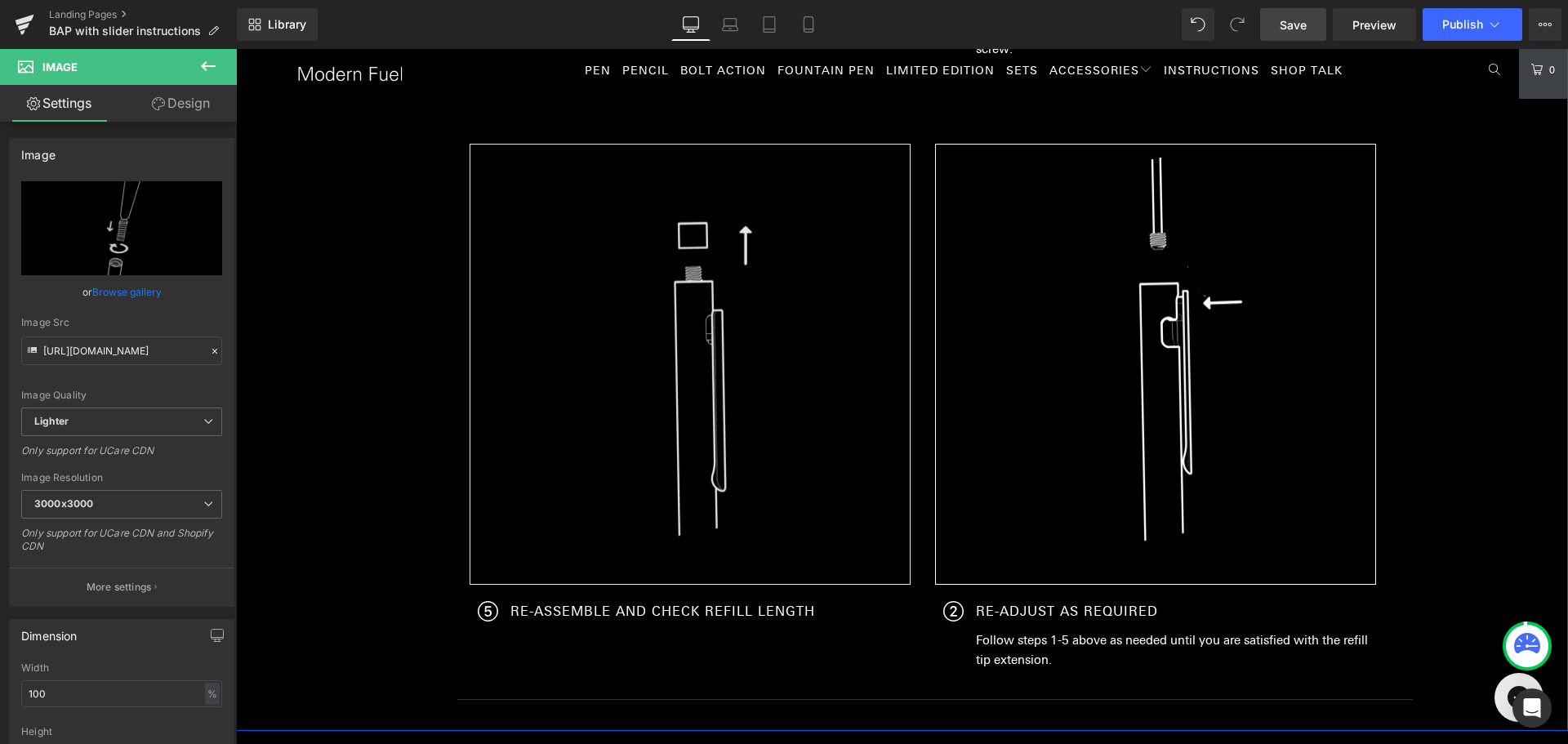
scroll to position [2843, 0]
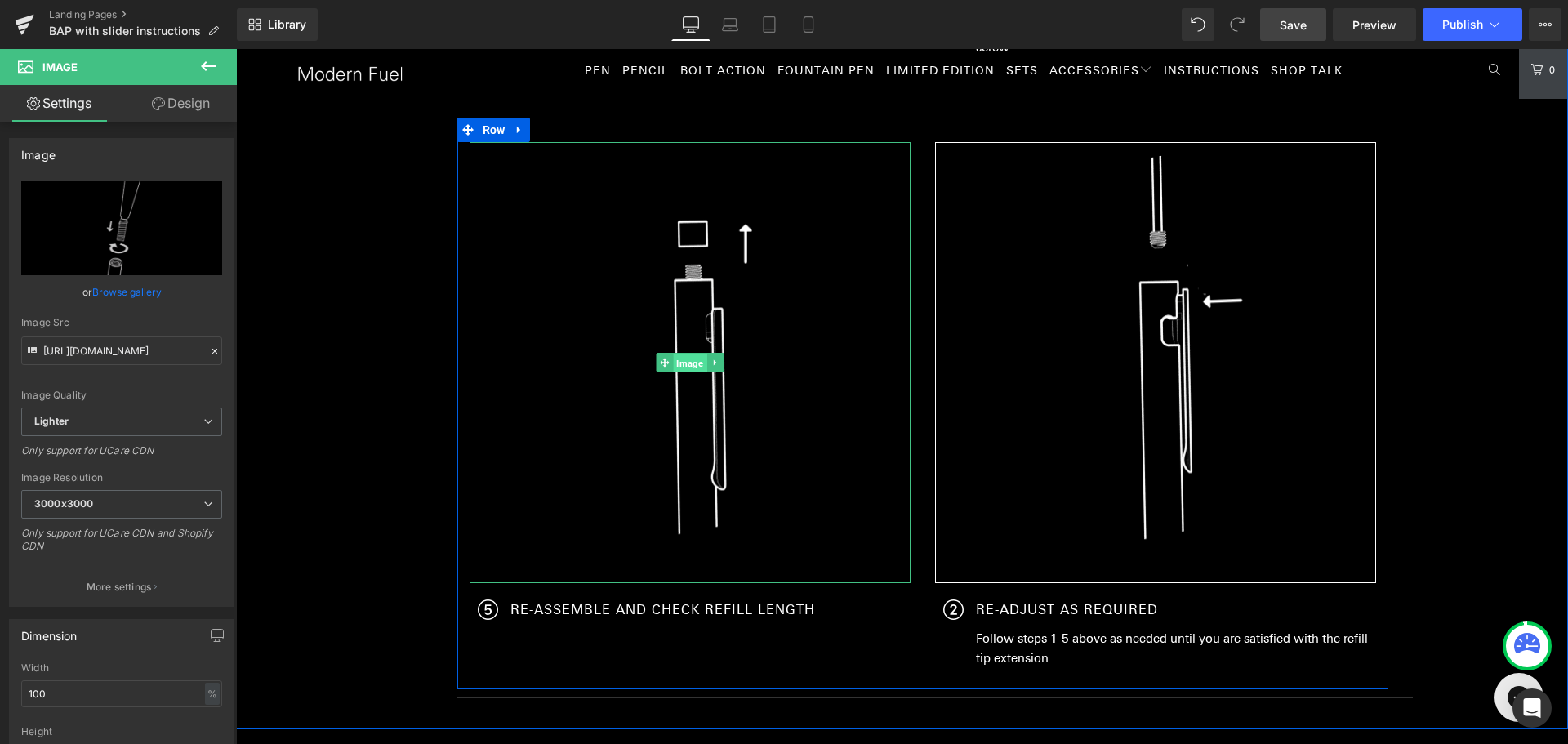
click at [689, 362] on span "Image" at bounding box center [690, 362] width 33 height 19
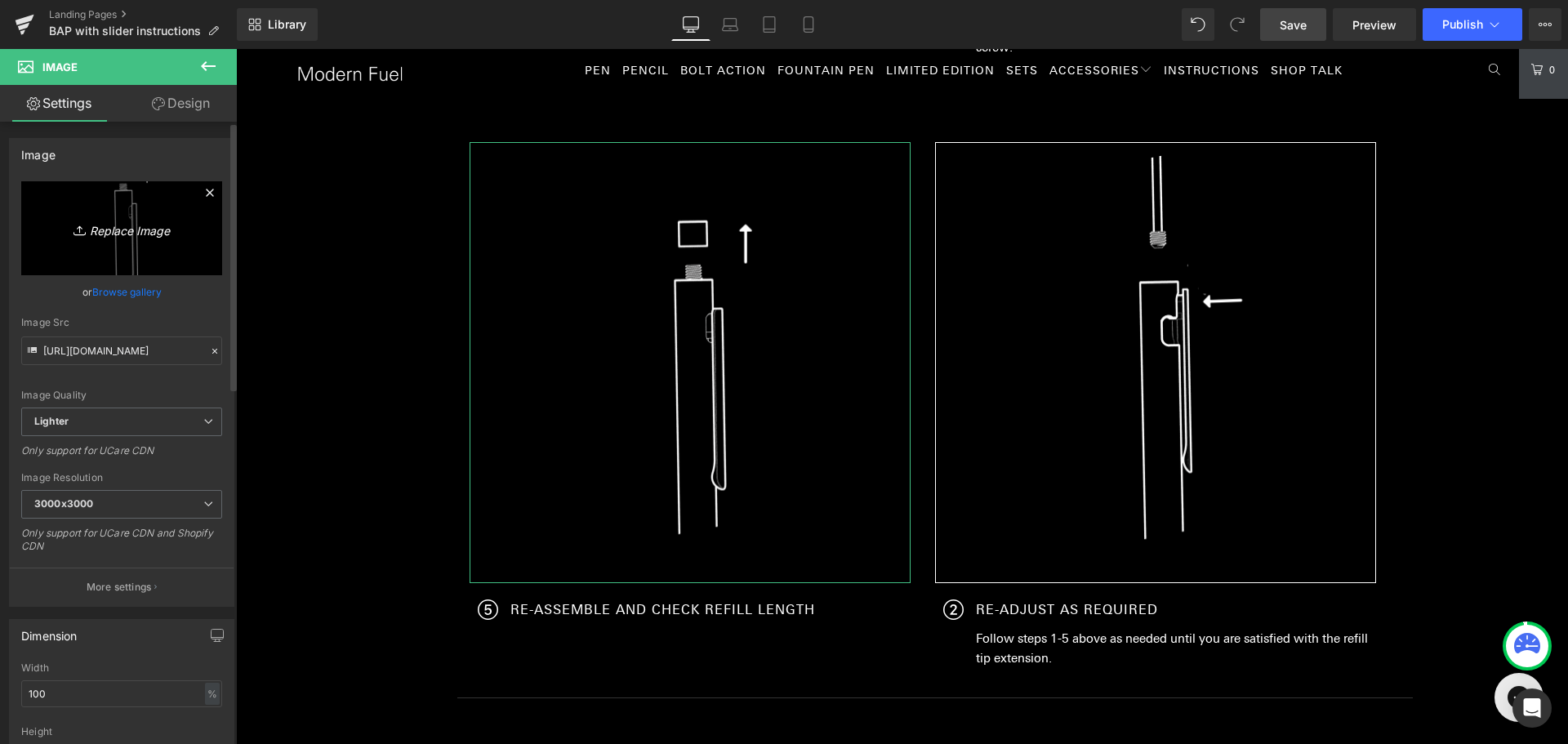
click at [146, 220] on icon "Replace Image" at bounding box center [122, 228] width 131 height 20
type input "C:\fakepath\instruction (8).png"
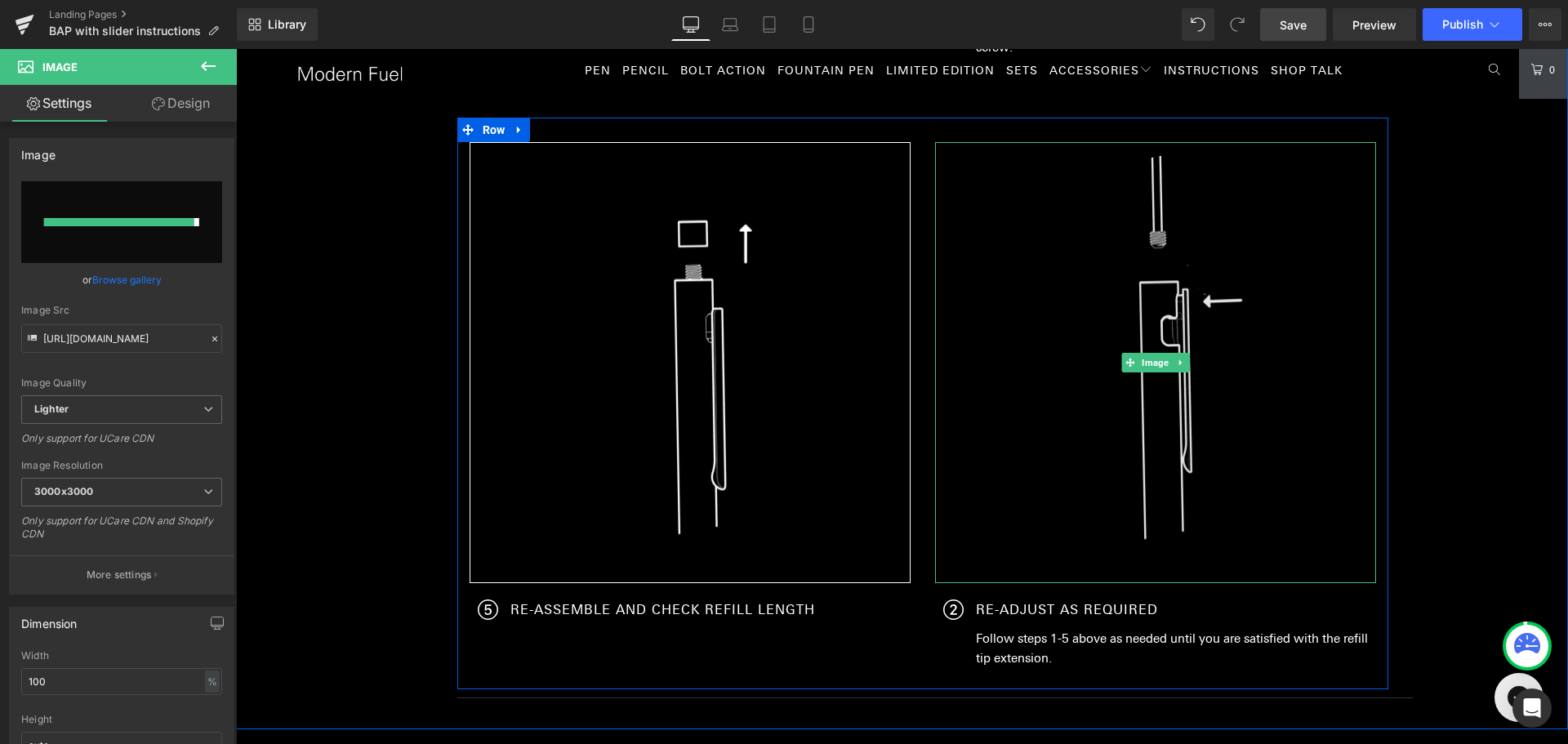
type input "[URL][DOMAIN_NAME]"
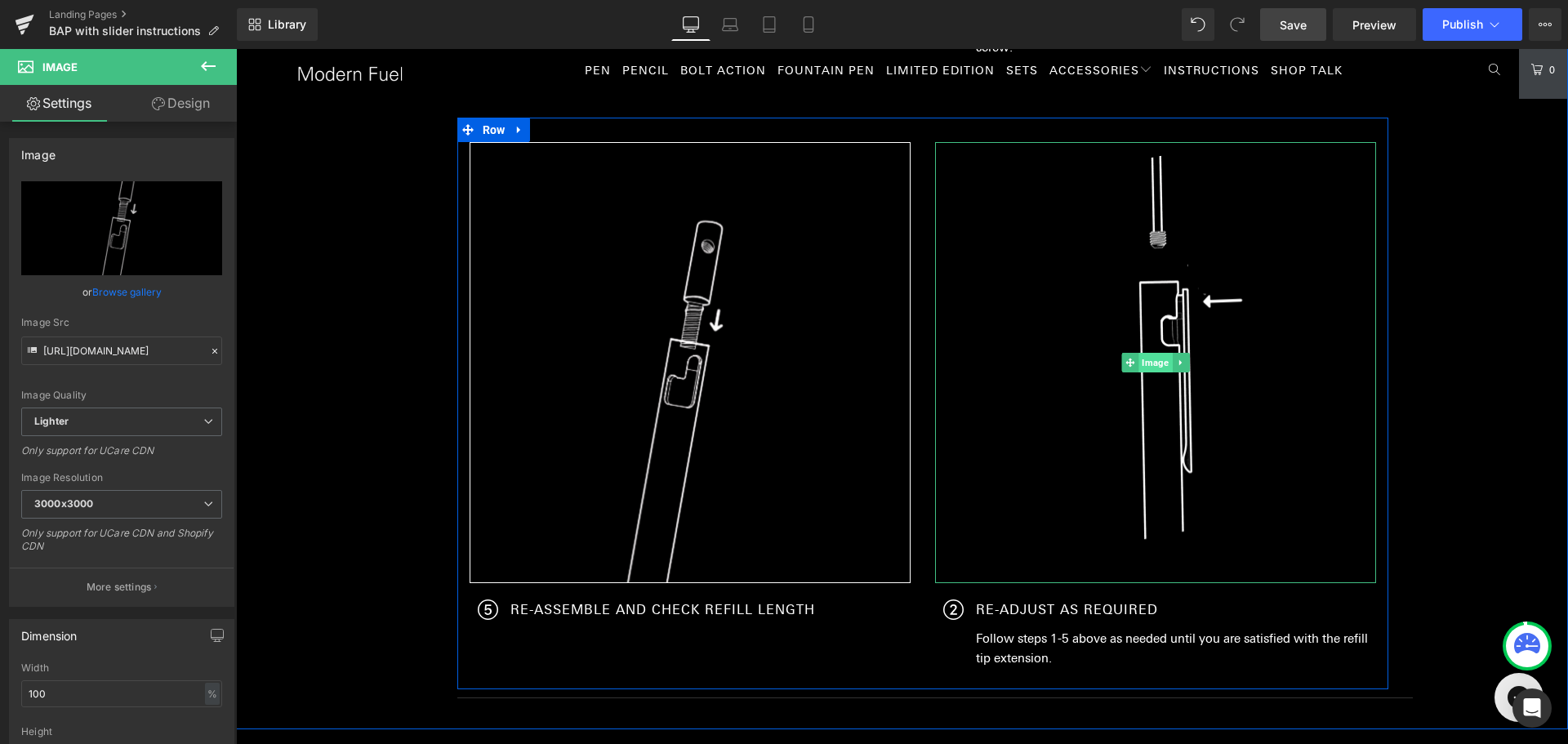
click at [1146, 366] on span "Image" at bounding box center [1155, 362] width 33 height 19
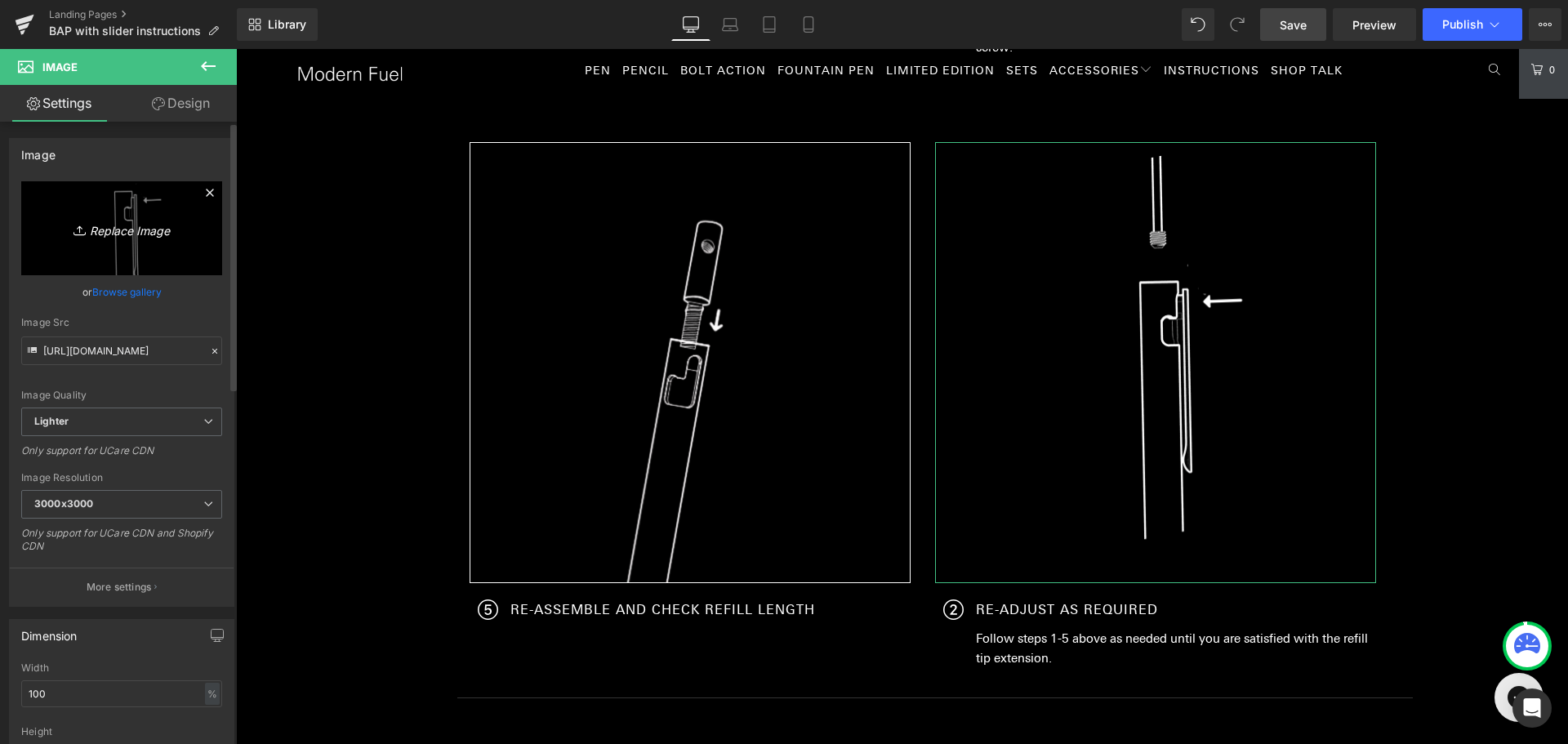
click at [124, 230] on icon "Replace Image" at bounding box center [122, 228] width 131 height 20
type input "C:\fakepath\instruction (9).png"
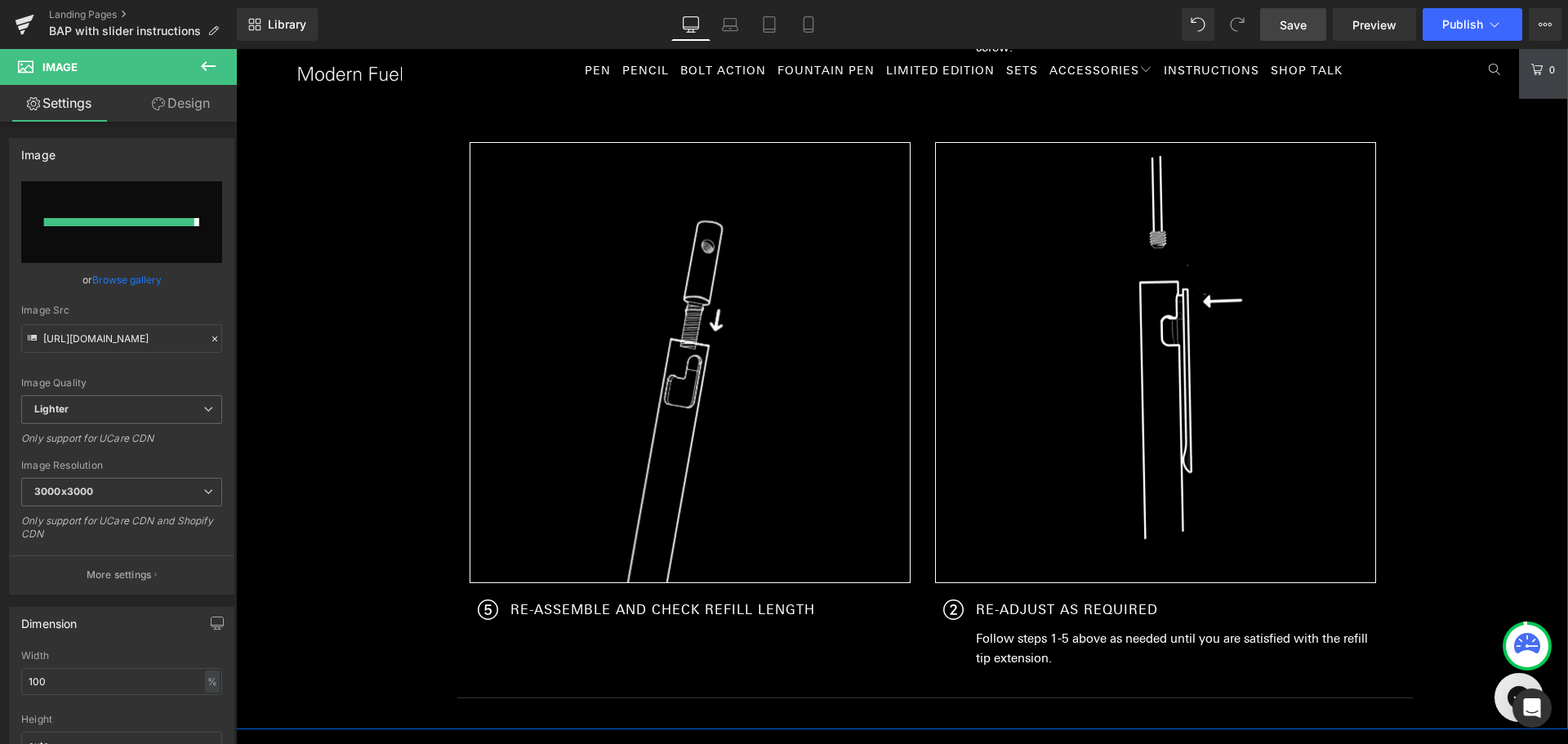
type input "[URL][DOMAIN_NAME]"
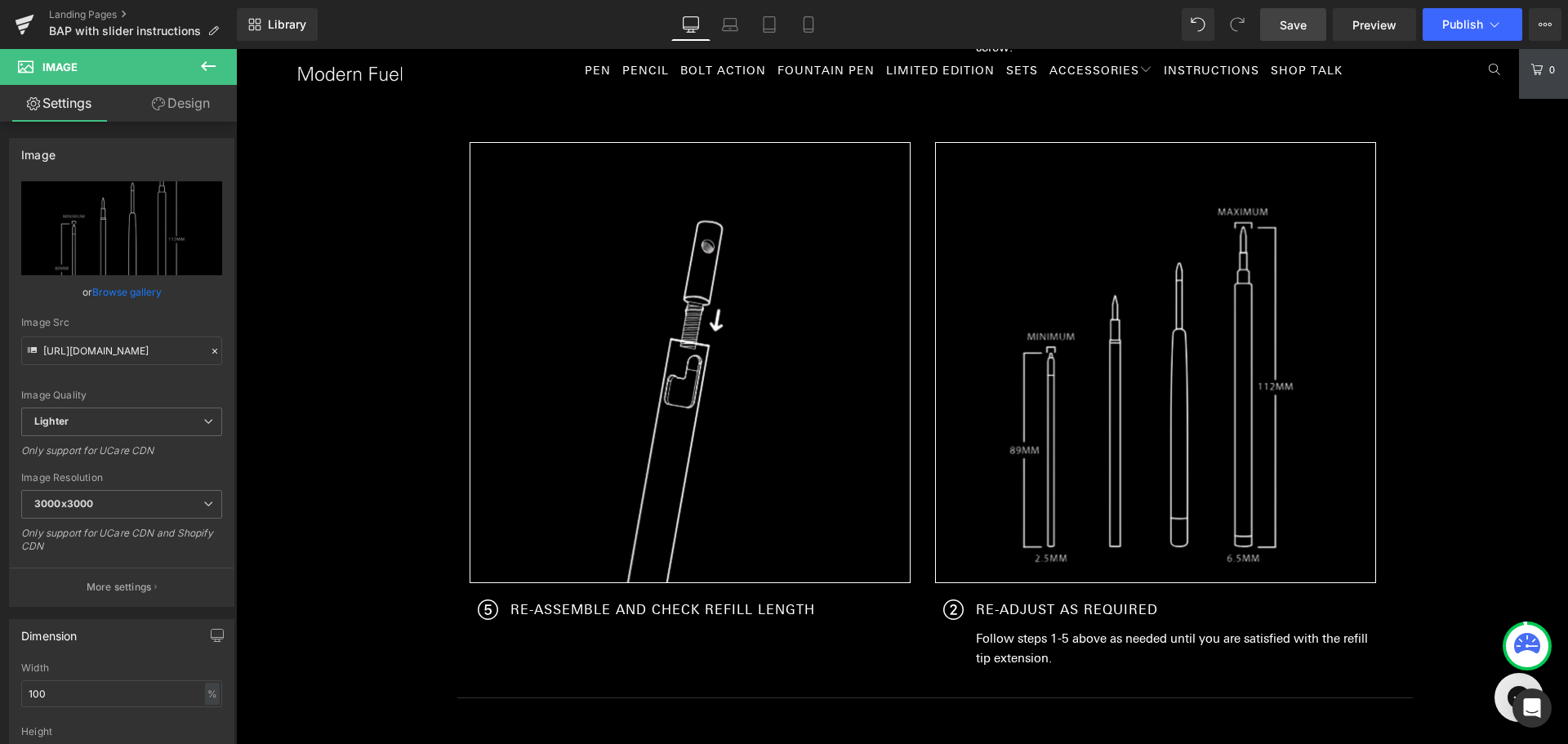
click at [1292, 18] on span "Save" at bounding box center [1293, 25] width 27 height 18
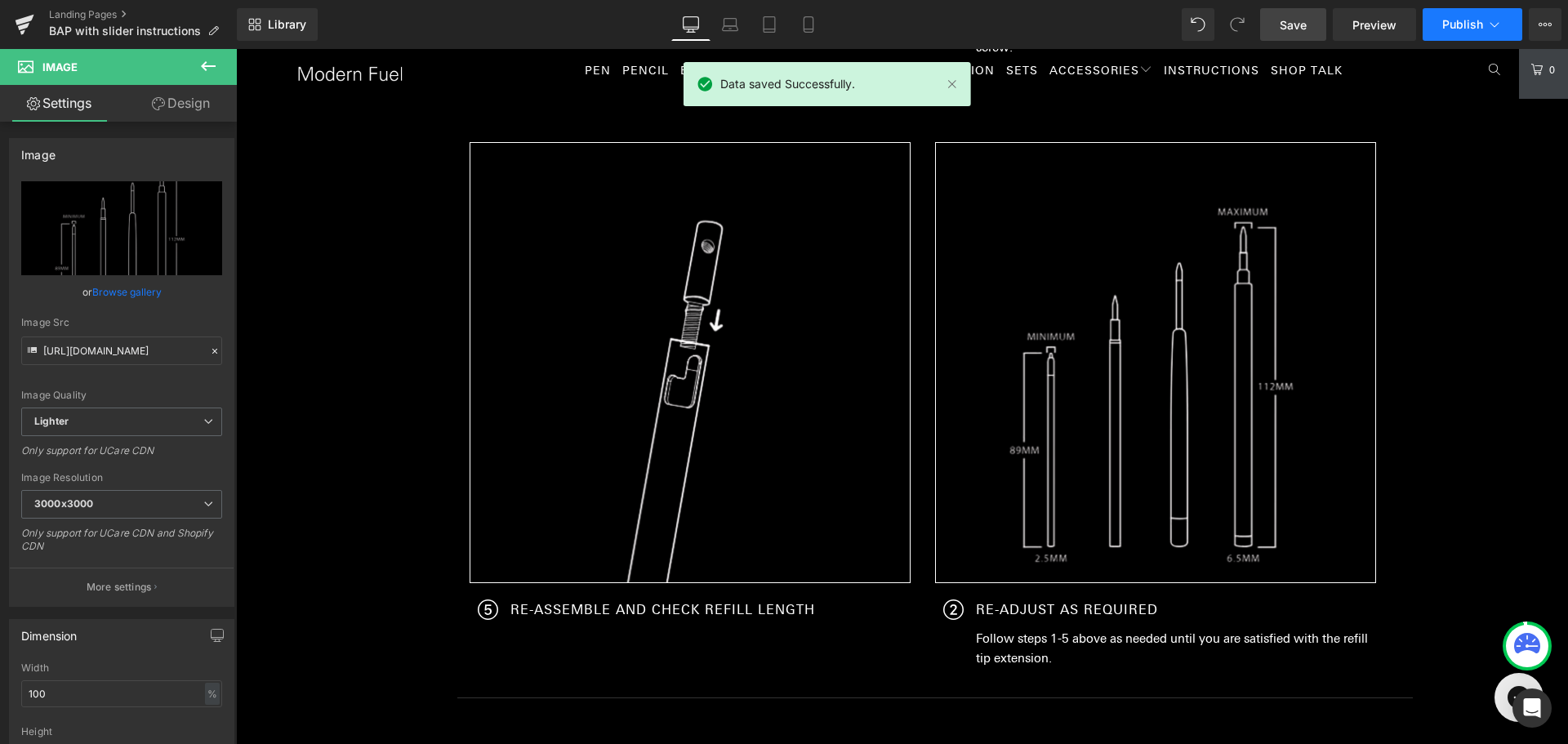
click at [1460, 24] on span "Publish" at bounding box center [1463, 24] width 41 height 13
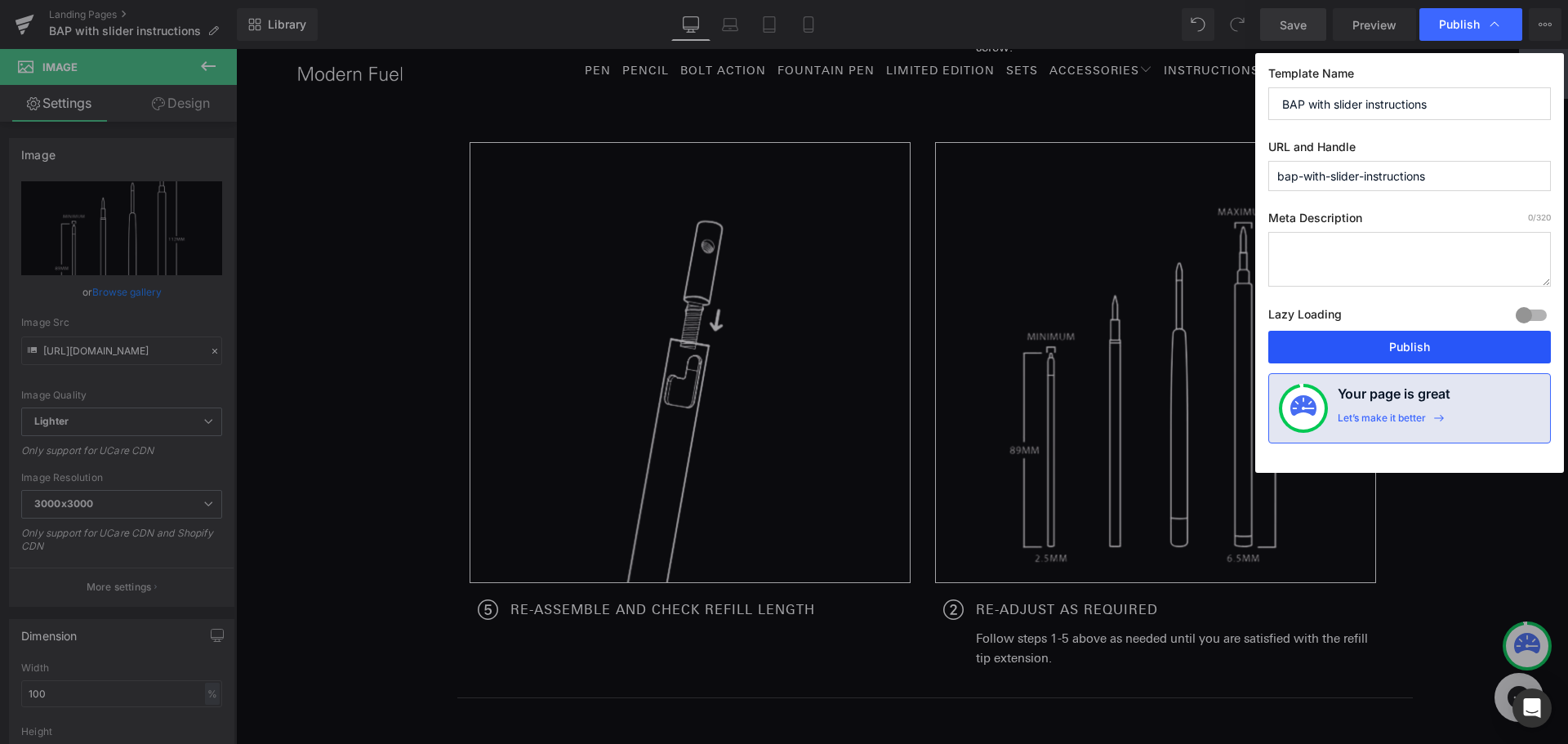
click at [1414, 347] on button "Publish" at bounding box center [1409, 347] width 282 height 32
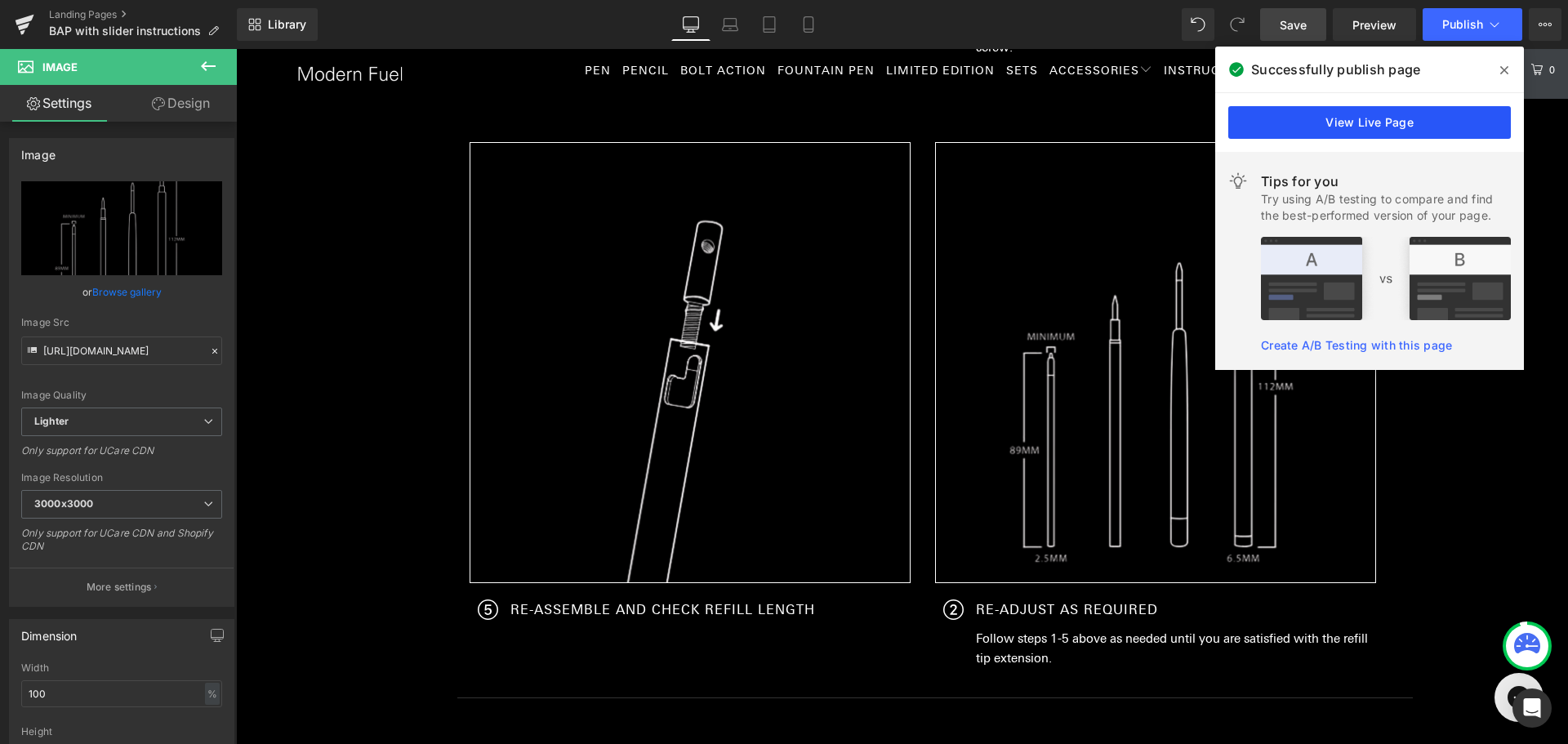
click at [1444, 120] on link "View Live Page" at bounding box center [1370, 122] width 282 height 32
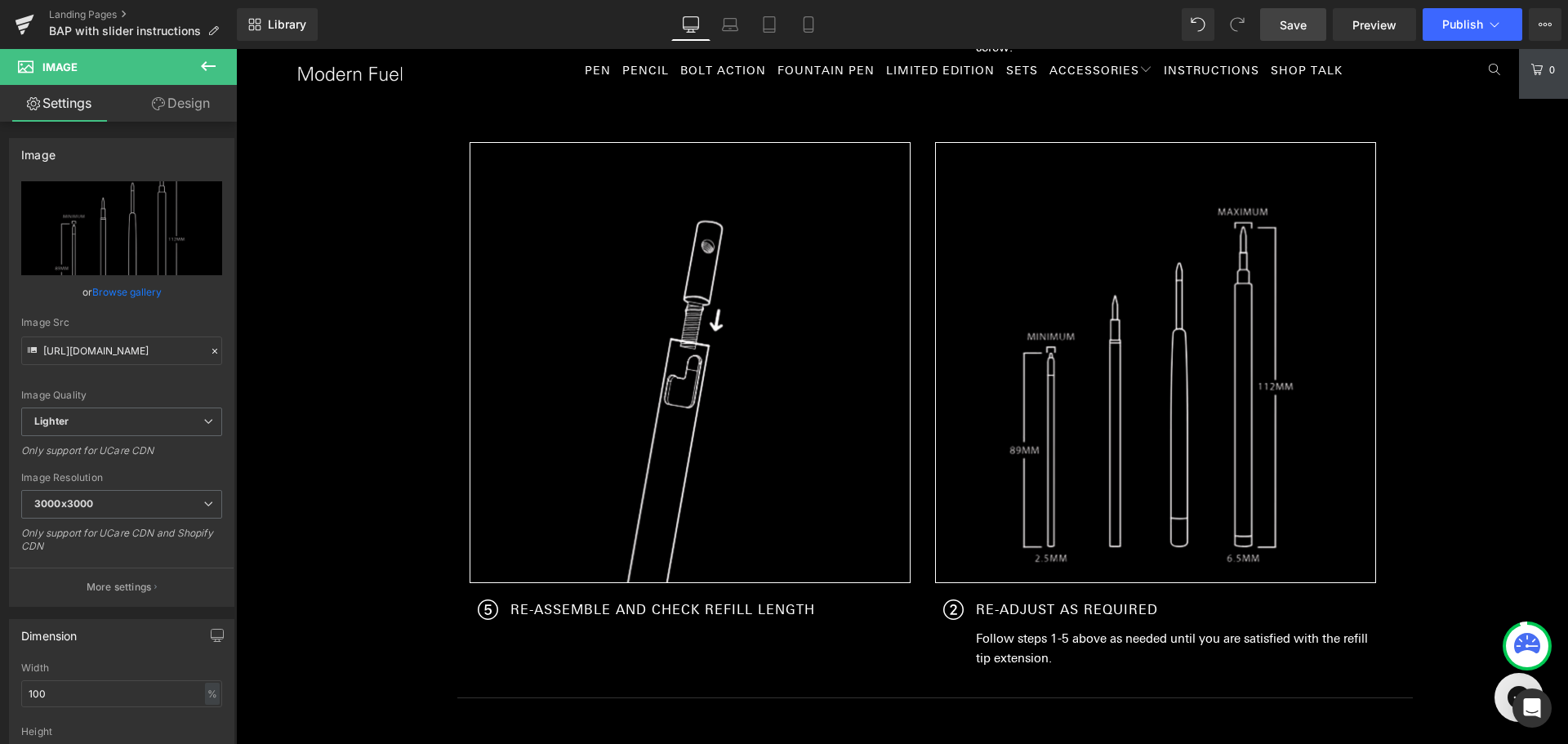
click at [198, 62] on icon at bounding box center [208, 65] width 19 height 19
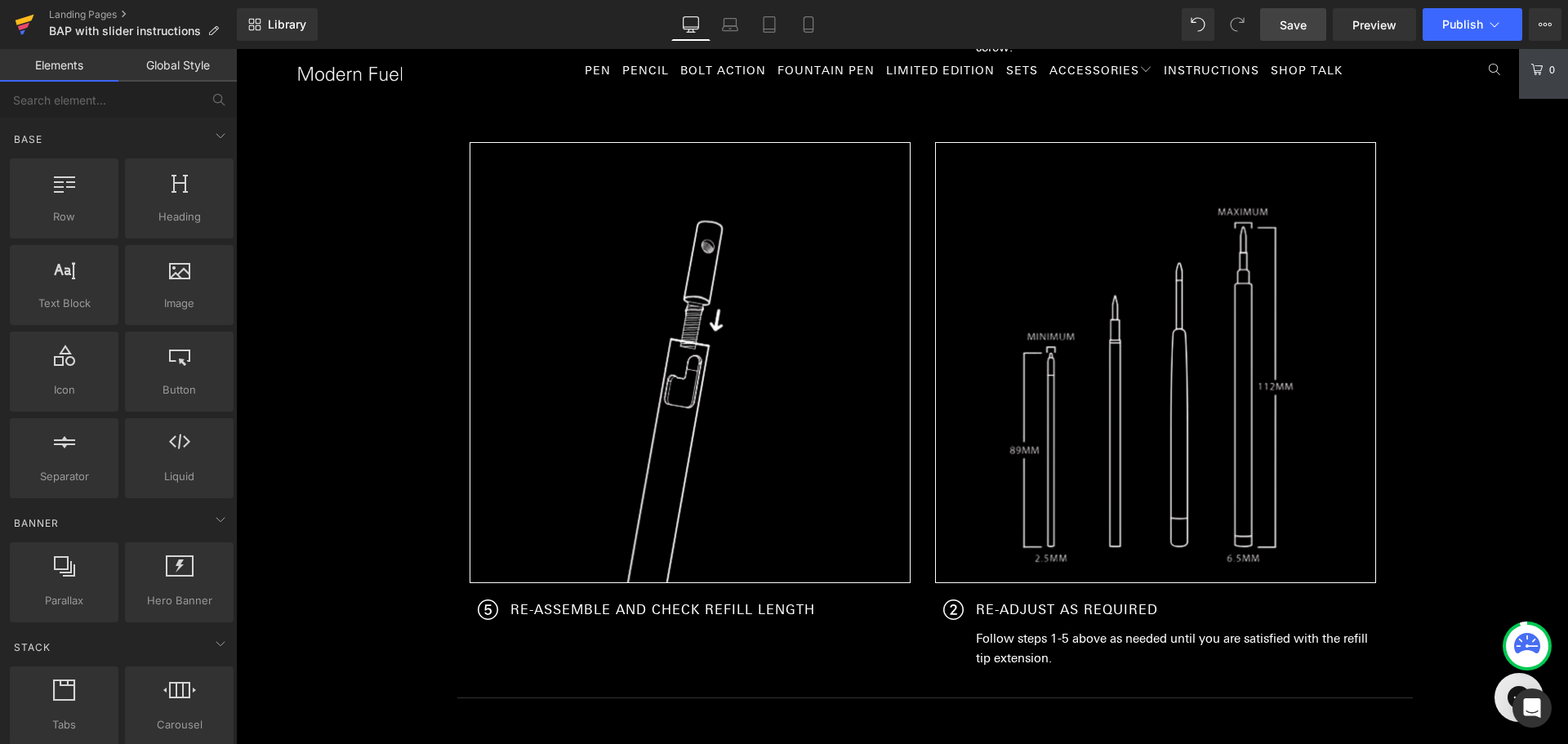
click at [25, 13] on icon at bounding box center [24, 24] width 19 height 41
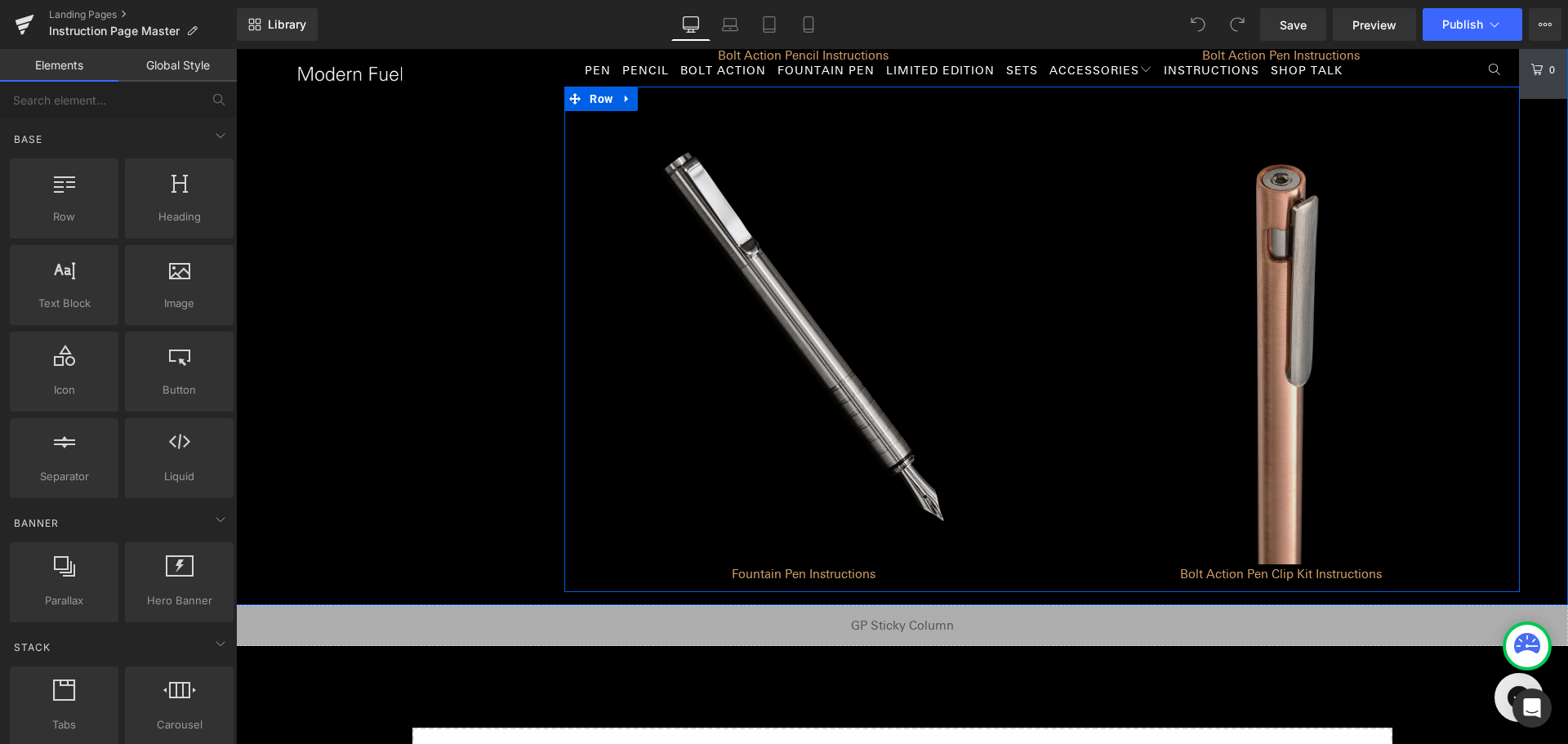
scroll to position [1061, 0]
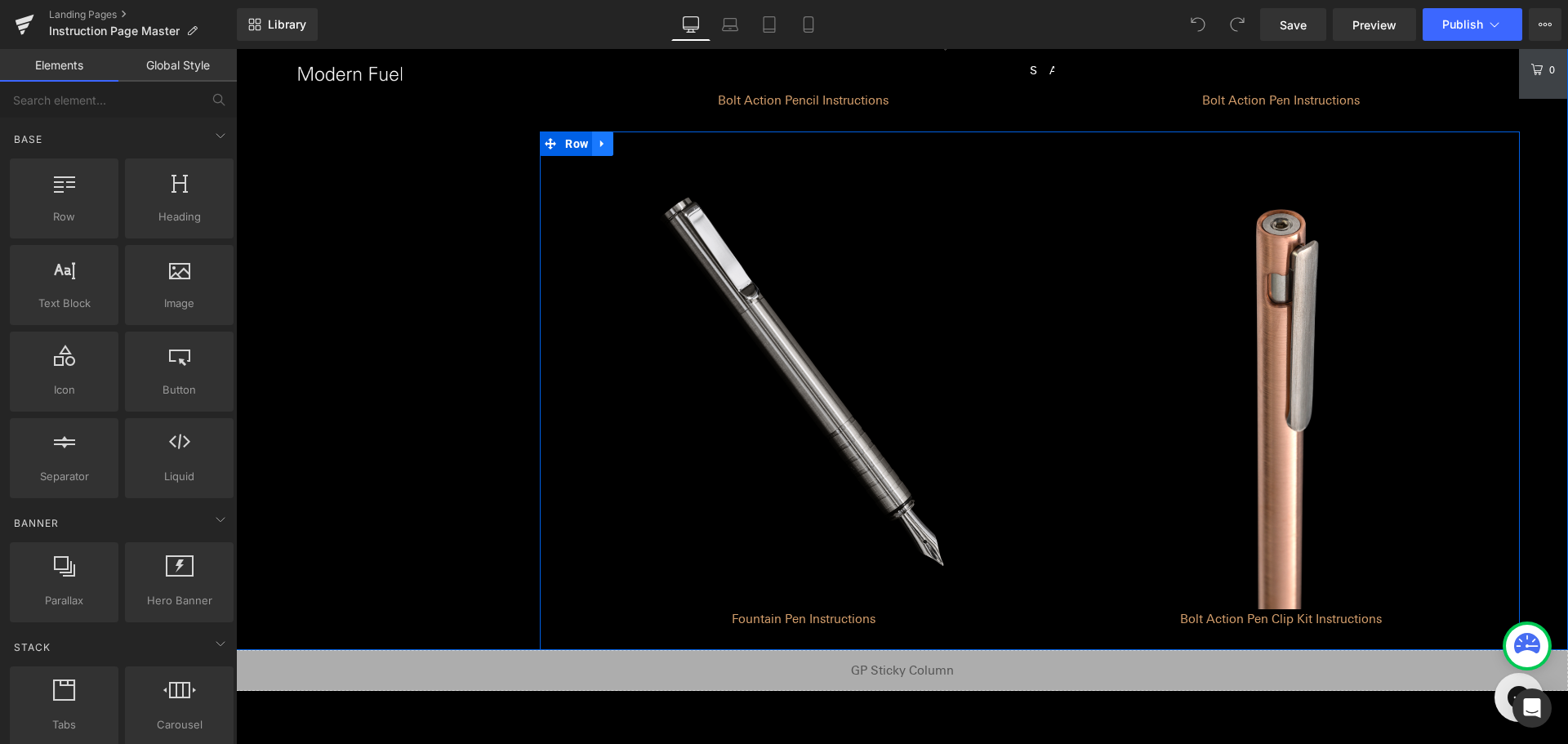
click at [597, 147] on icon at bounding box center [602, 144] width 11 height 12
click at [613, 146] on link at bounding box center [624, 144] width 21 height 25
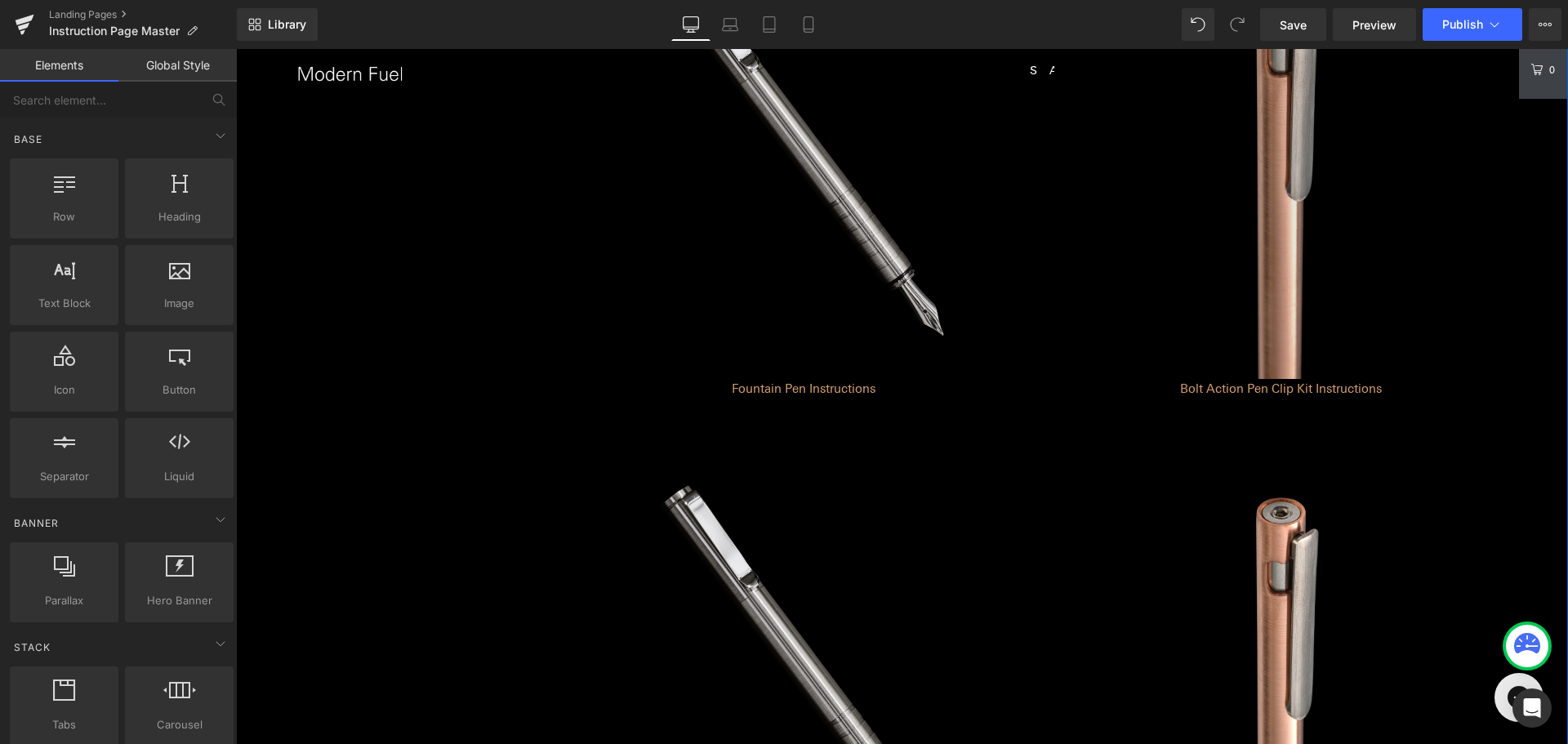
scroll to position [1270, 0]
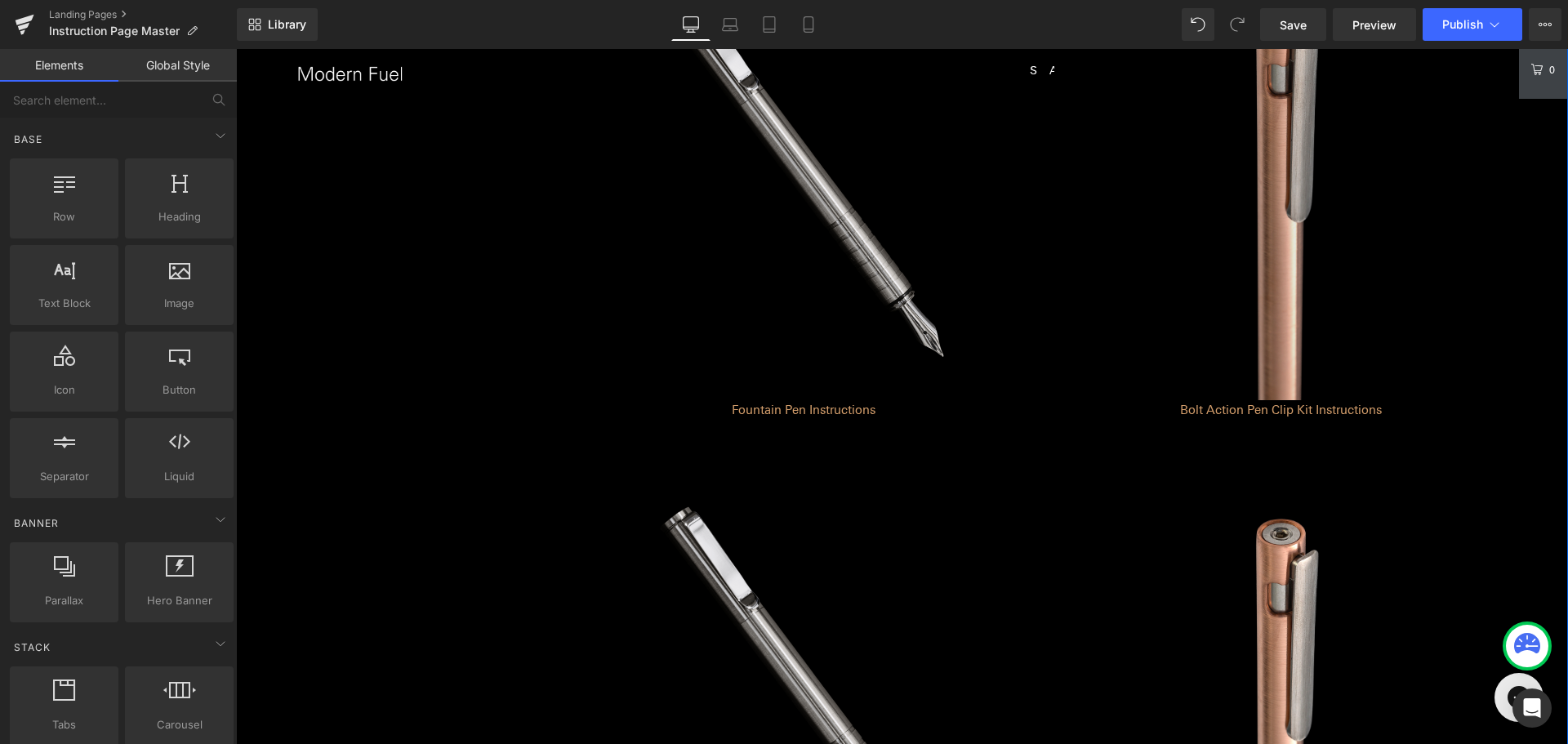
click at [1273, 195] on img at bounding box center [1280, 172] width 453 height 453
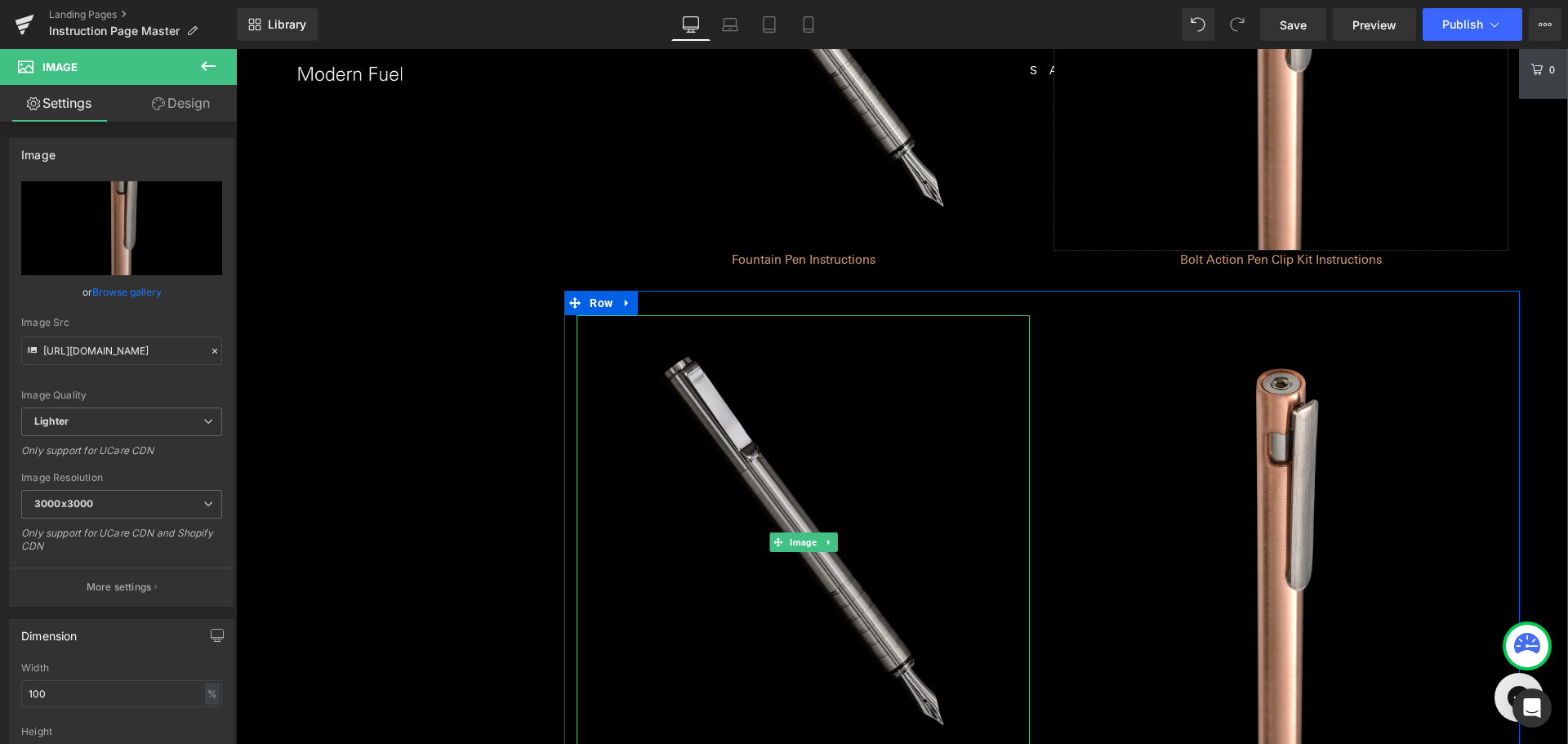
scroll to position [1434, 0]
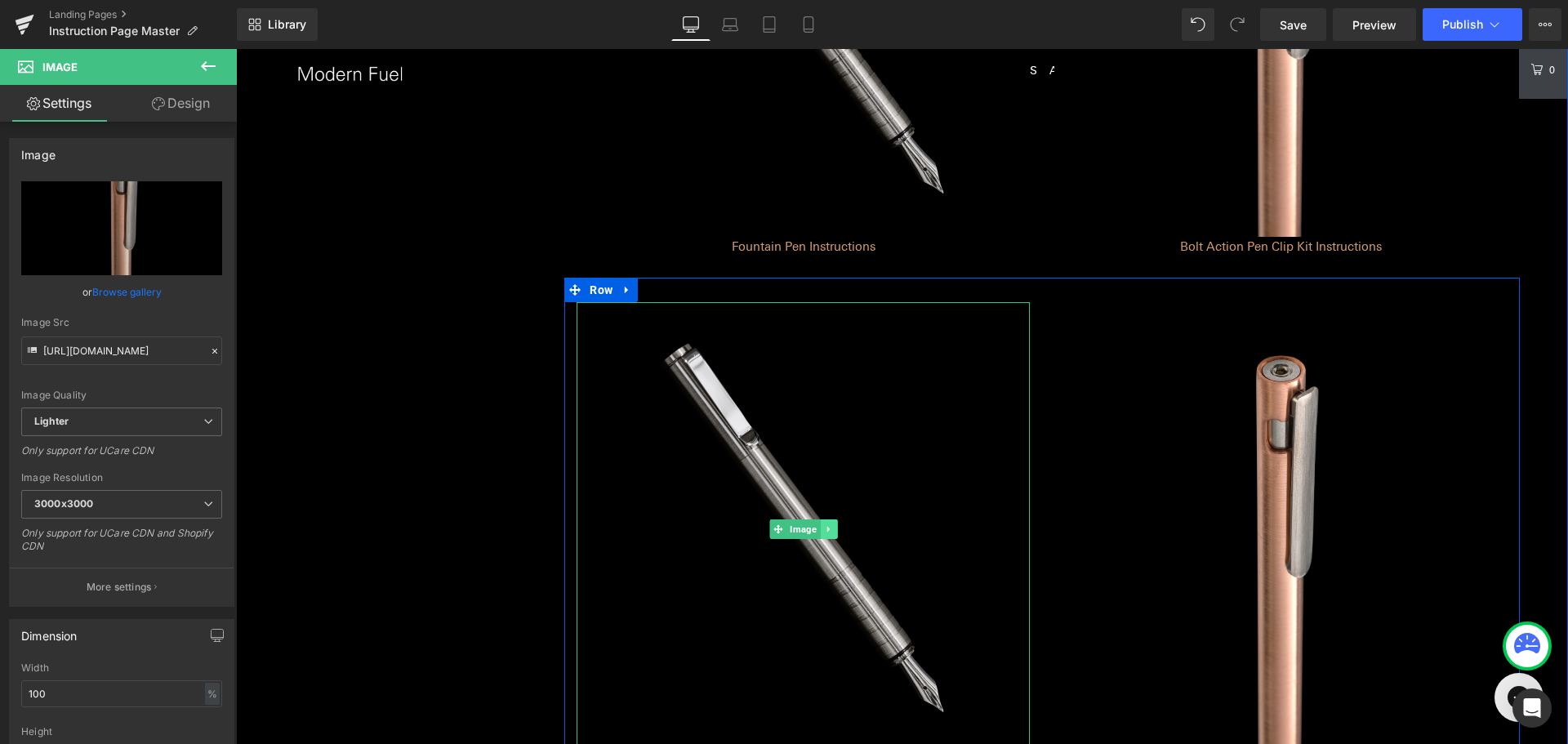
click at [824, 529] on icon at bounding box center [828, 528] width 9 height 10
click at [833, 525] on icon at bounding box center [837, 528] width 9 height 10
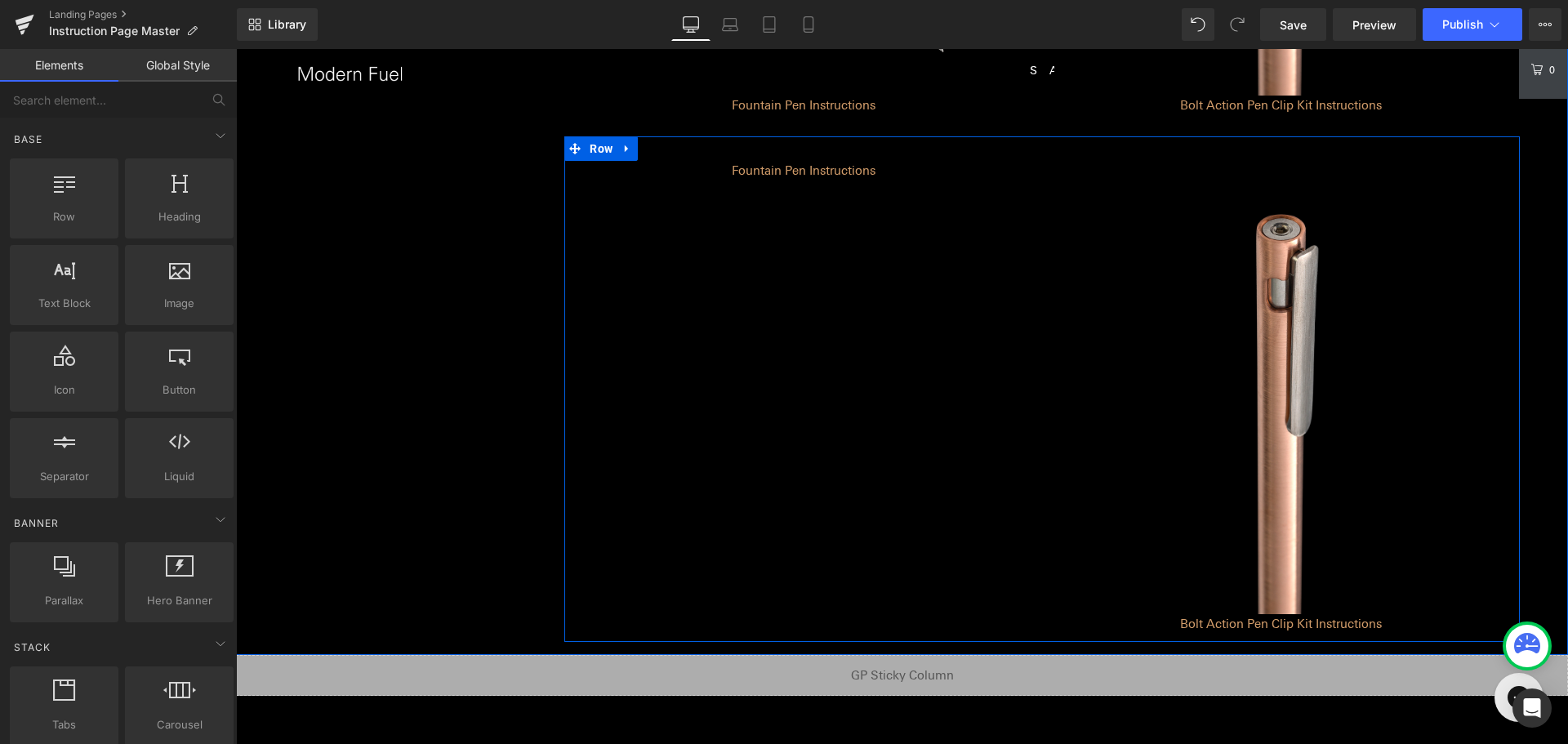
scroll to position [1597, 0]
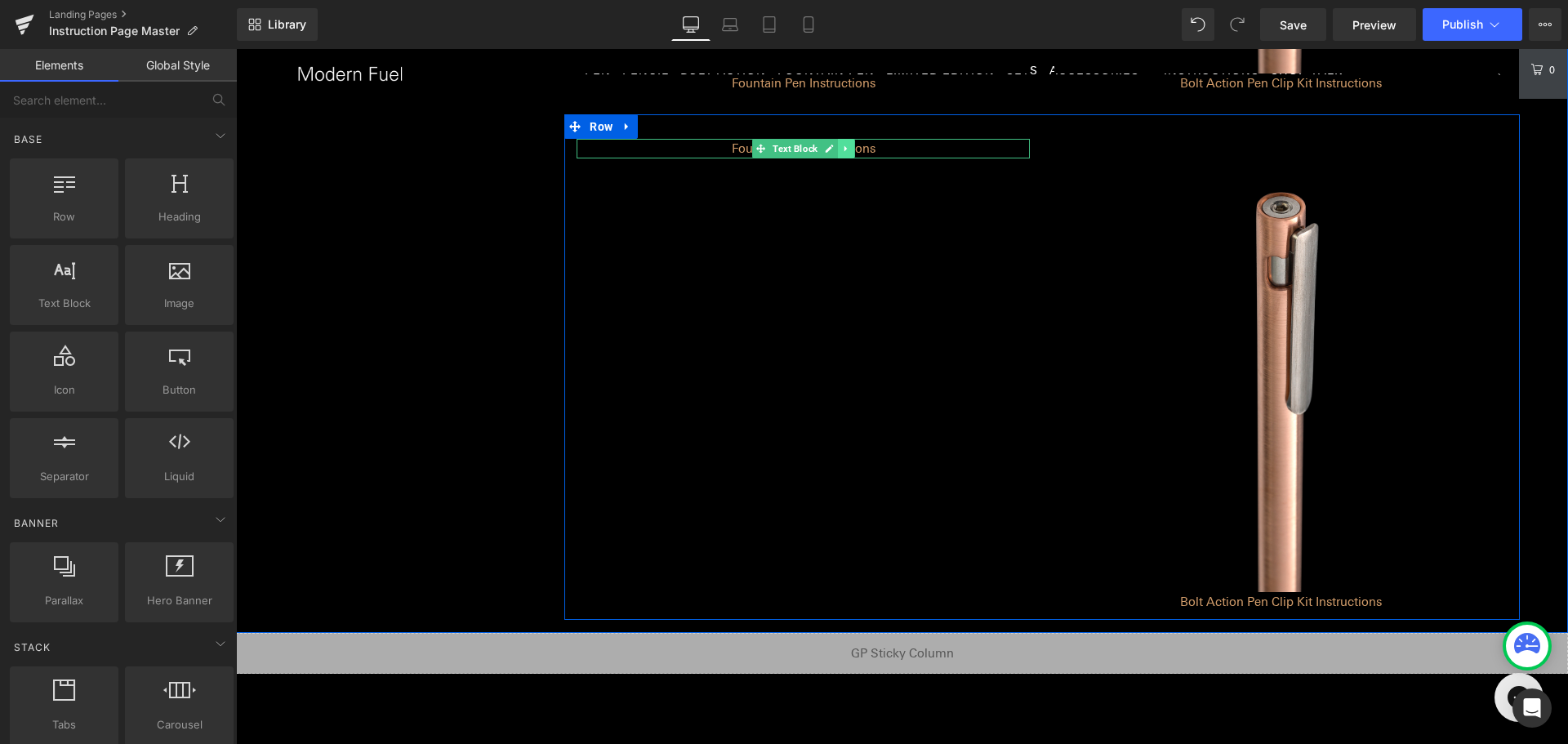
click at [845, 149] on icon at bounding box center [846, 148] width 3 height 6
click at [846, 149] on link at bounding box center [854, 148] width 18 height 19
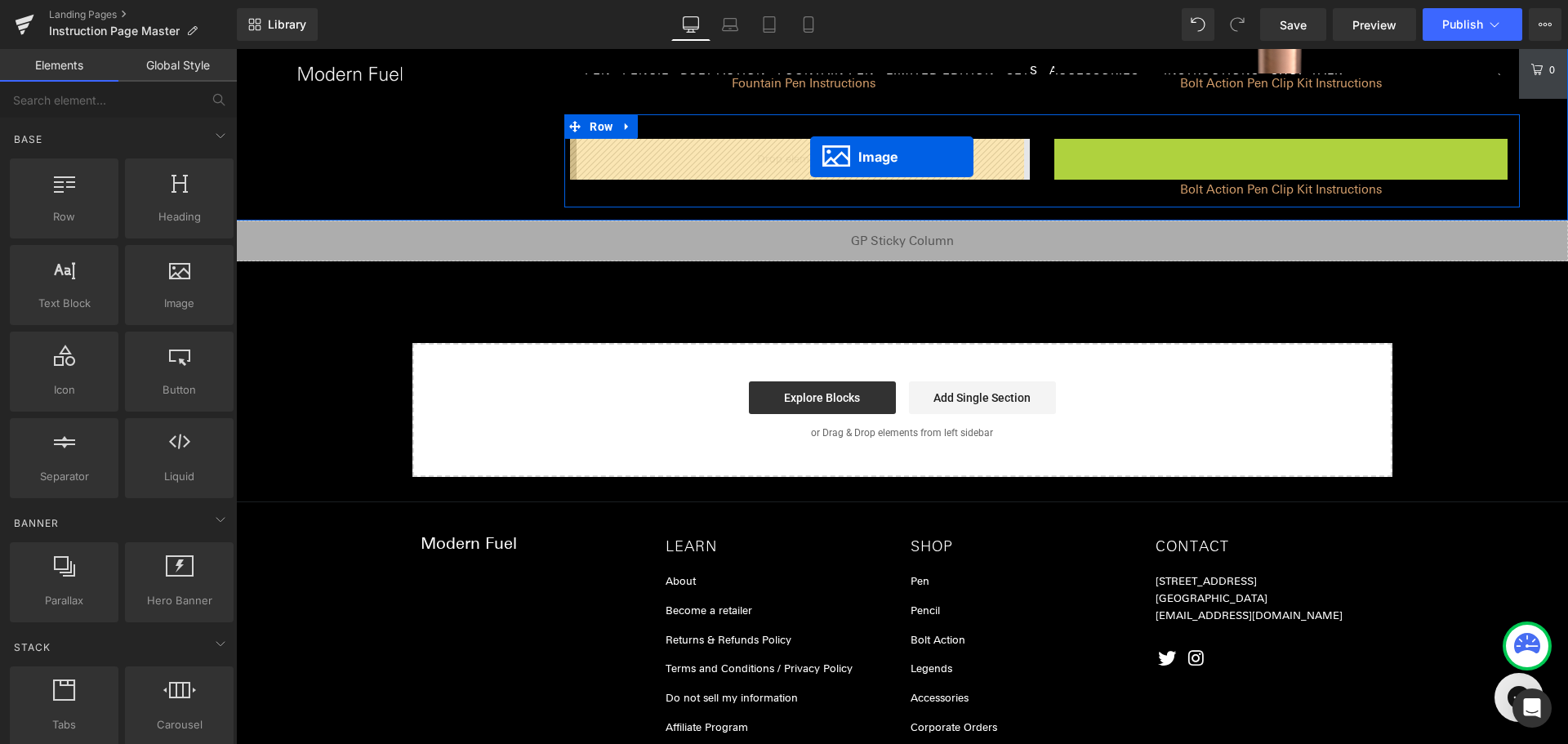
drag, startPoint x: 1251, startPoint y: 367, endPoint x: 810, endPoint y: 157, distance: 488.4
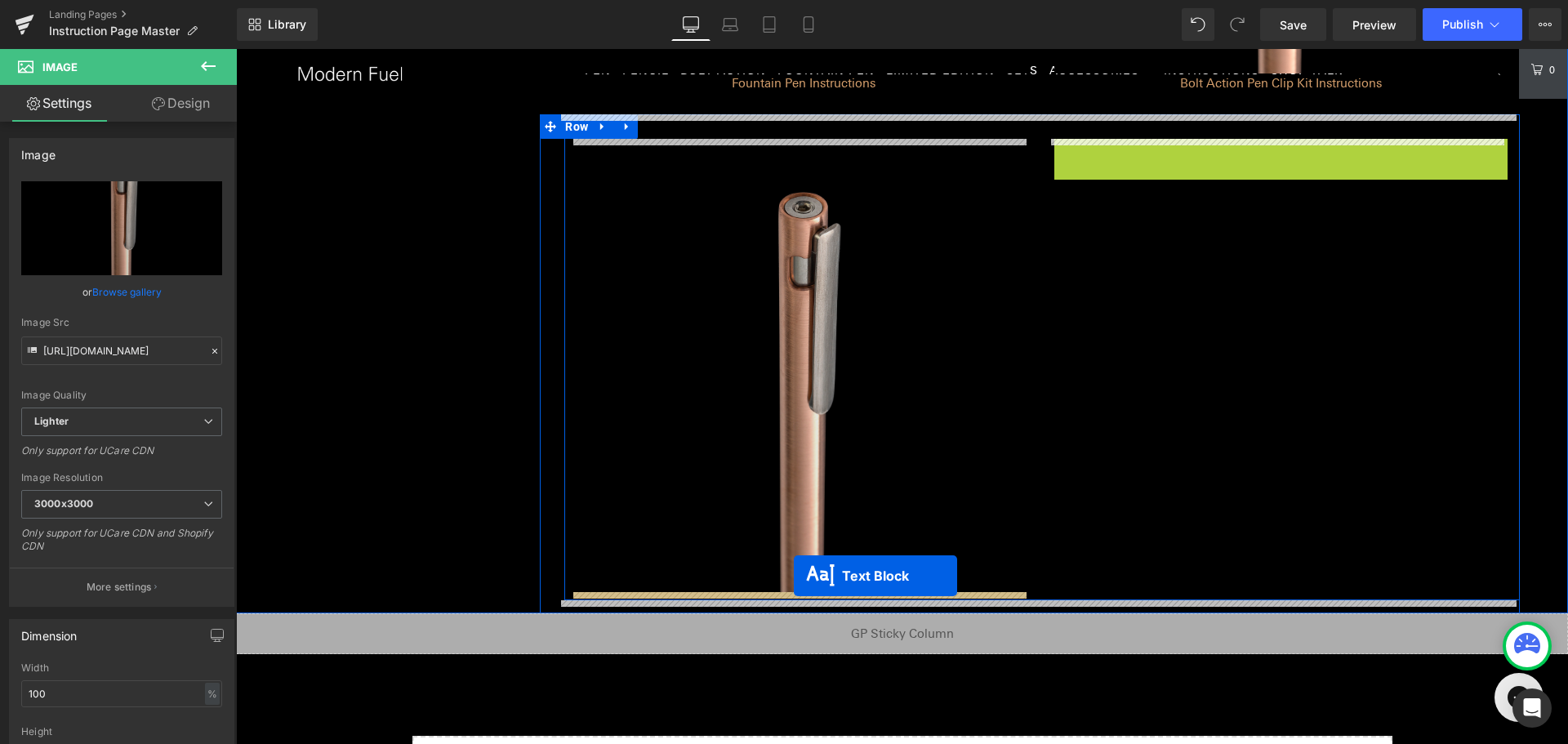
drag, startPoint x: 1229, startPoint y: 147, endPoint x: 871, endPoint y: 532, distance: 525.7
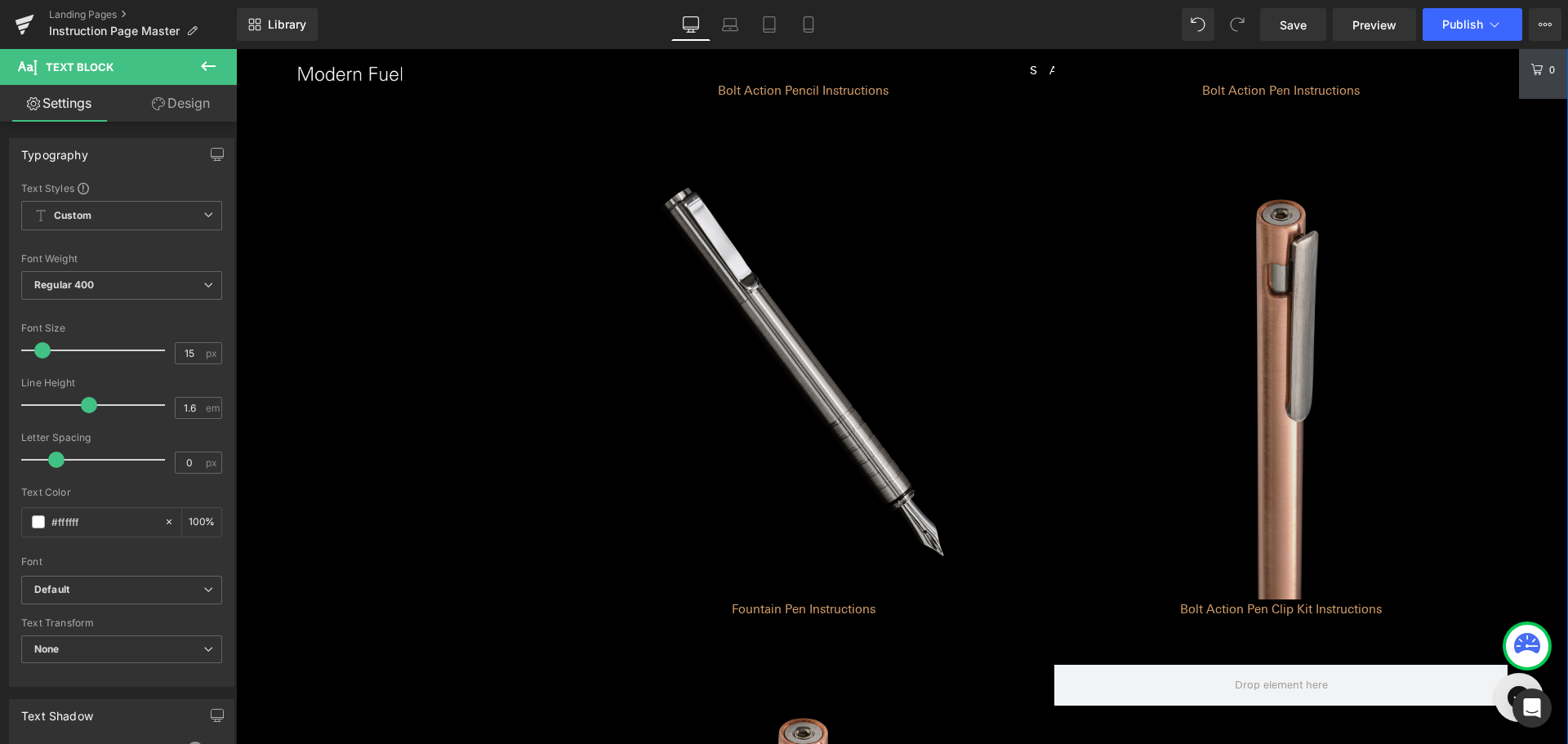
scroll to position [1025, 0]
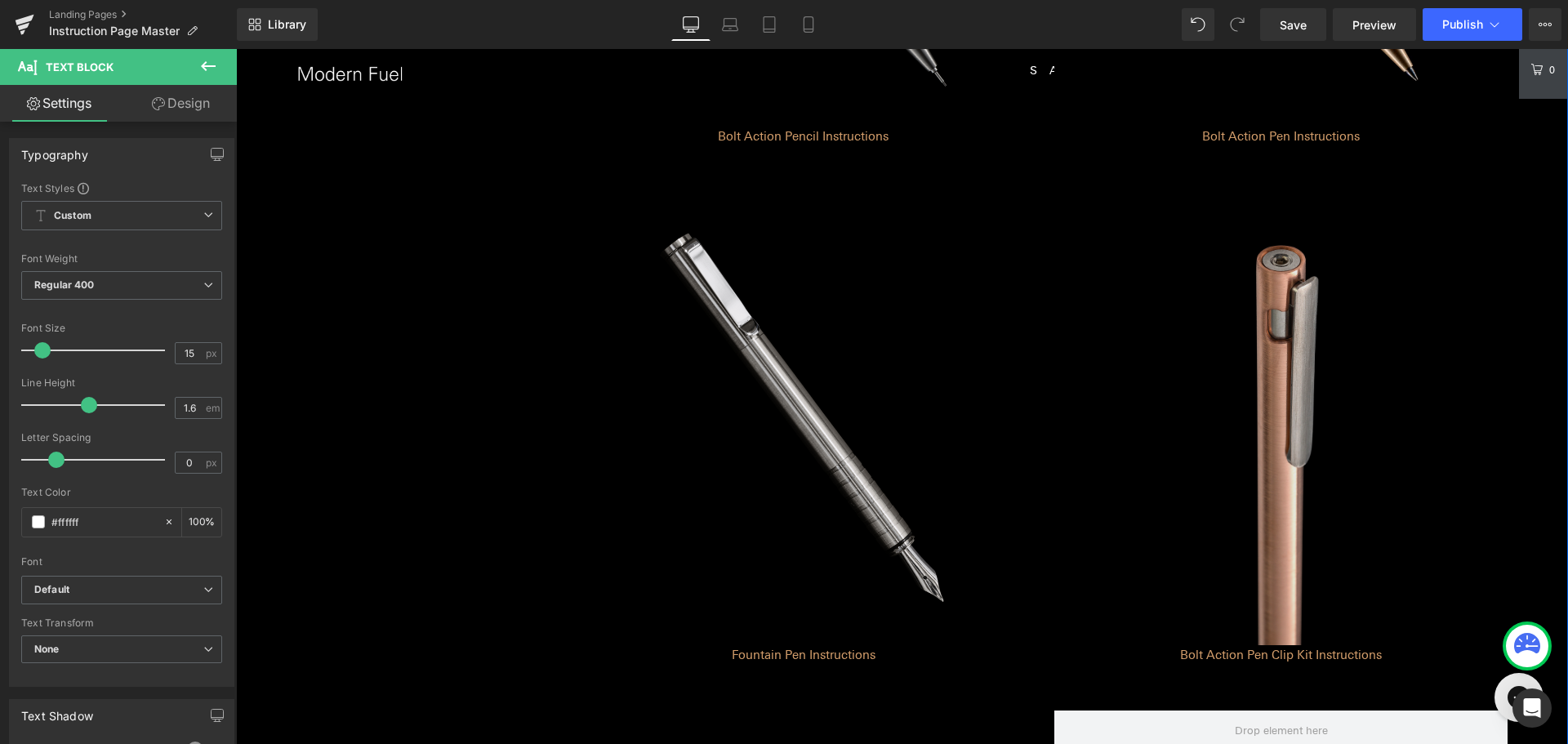
click at [1255, 469] on img at bounding box center [1280, 418] width 453 height 453
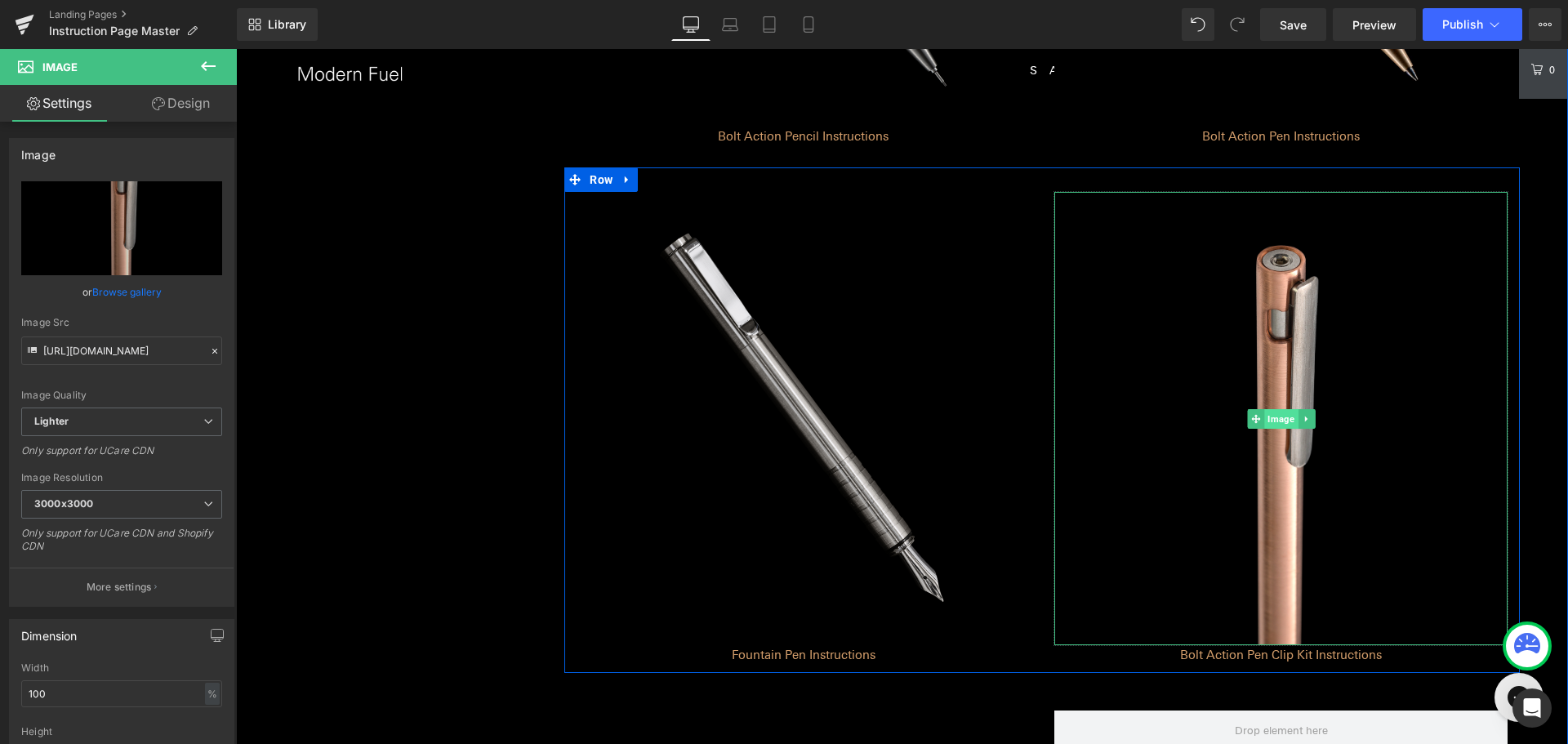
click at [1272, 419] on span "Image" at bounding box center [1281, 419] width 33 height 19
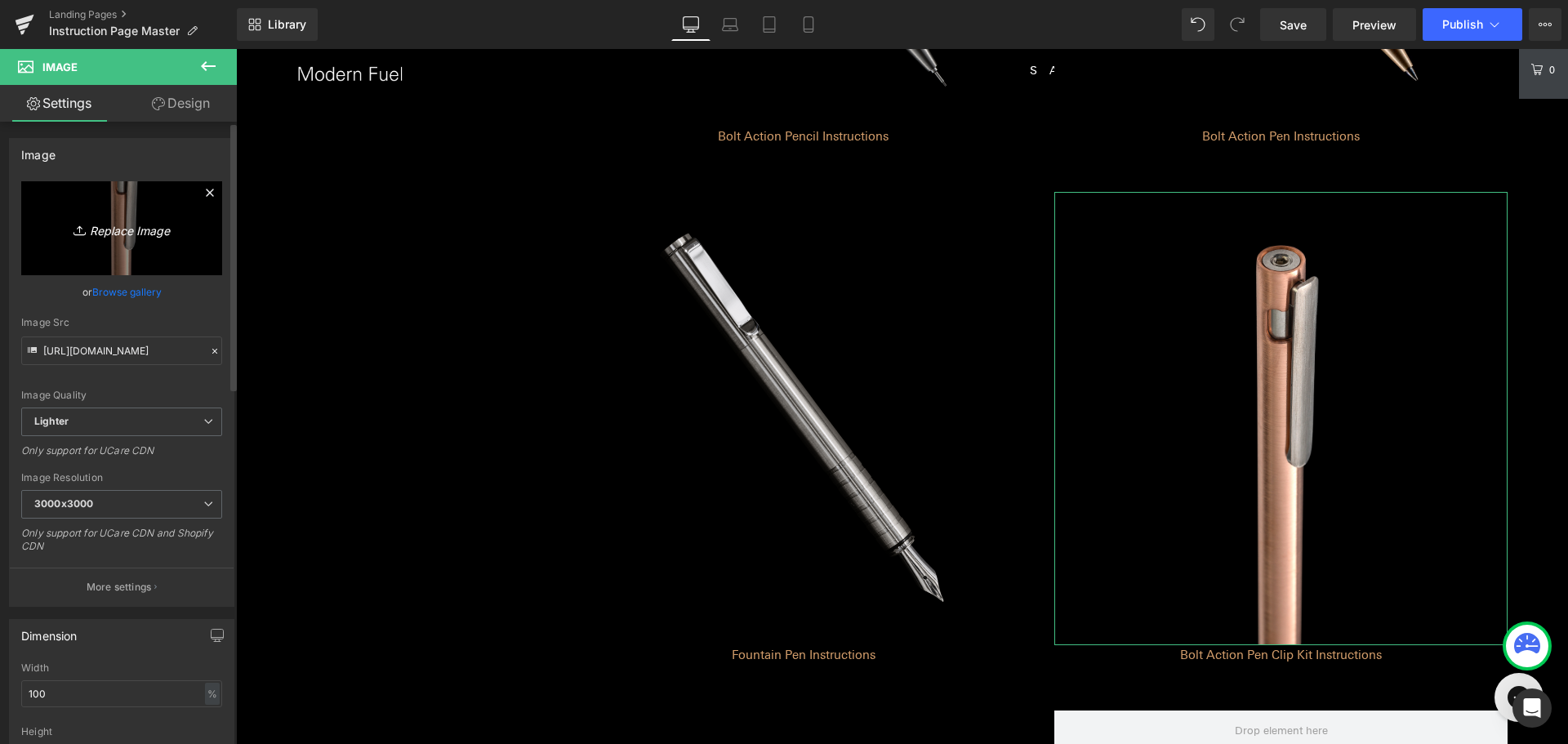
click at [151, 231] on icon "Replace Image" at bounding box center [122, 228] width 131 height 20
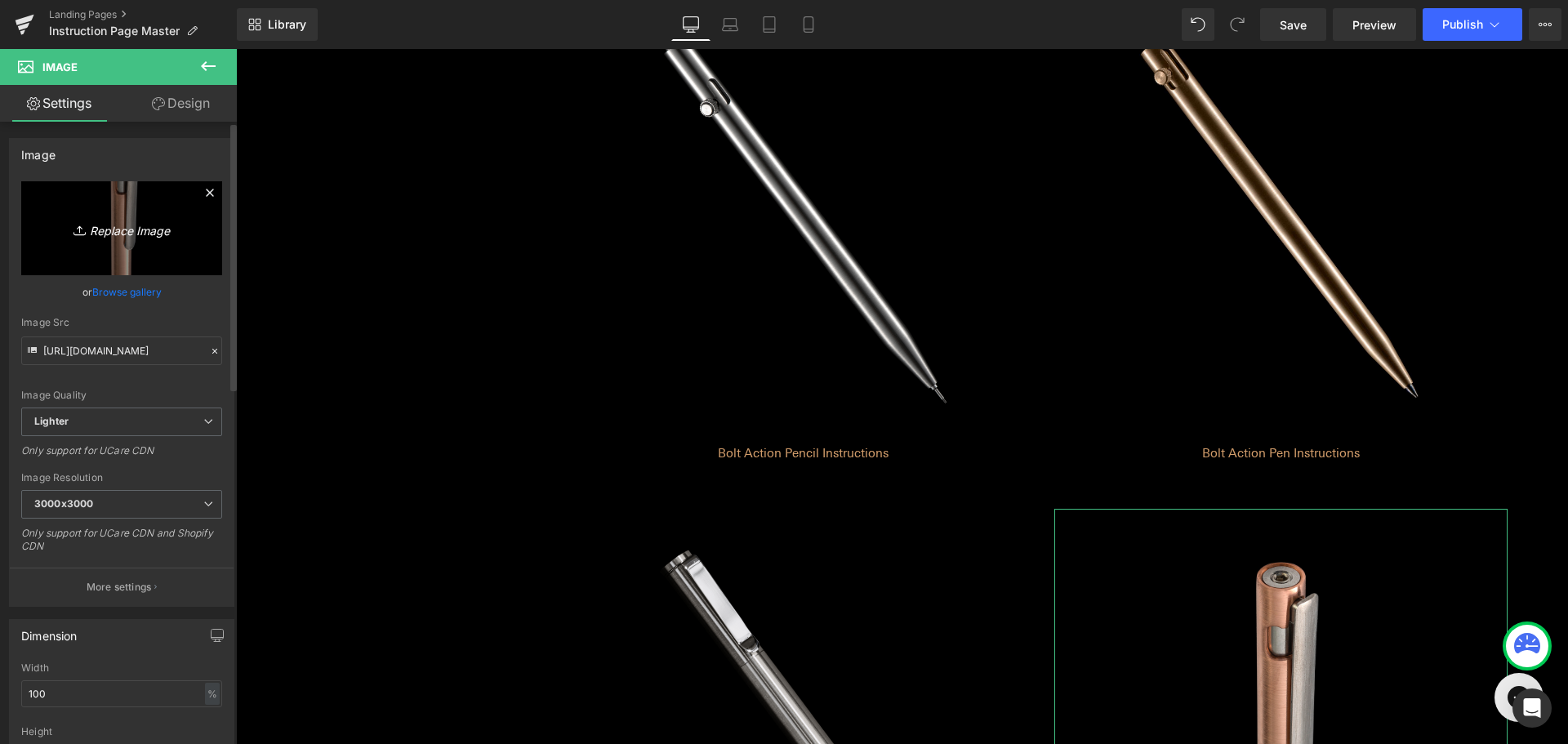
scroll to position [781, 0]
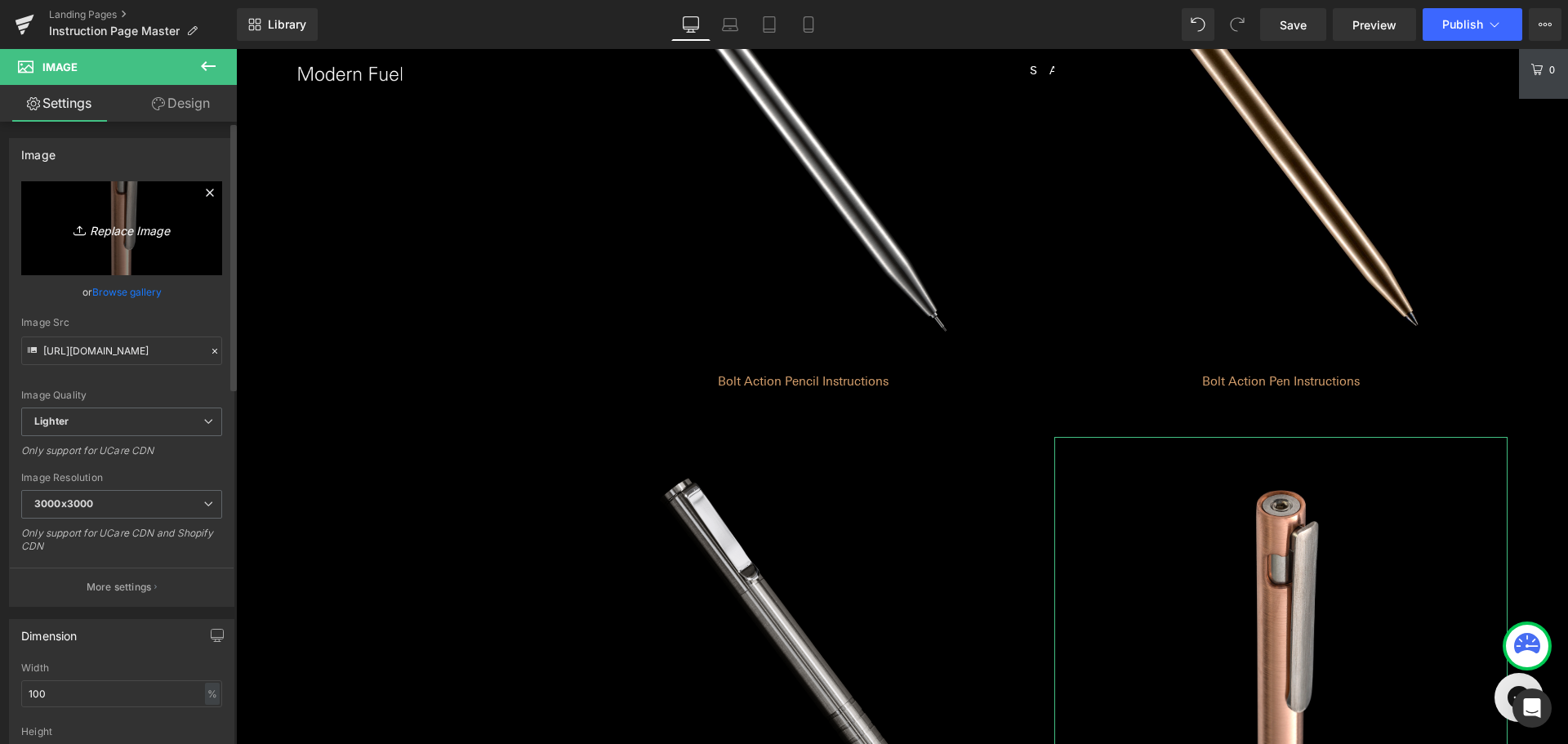
type input "C:\fakepath\abapwclipTiGR.png"
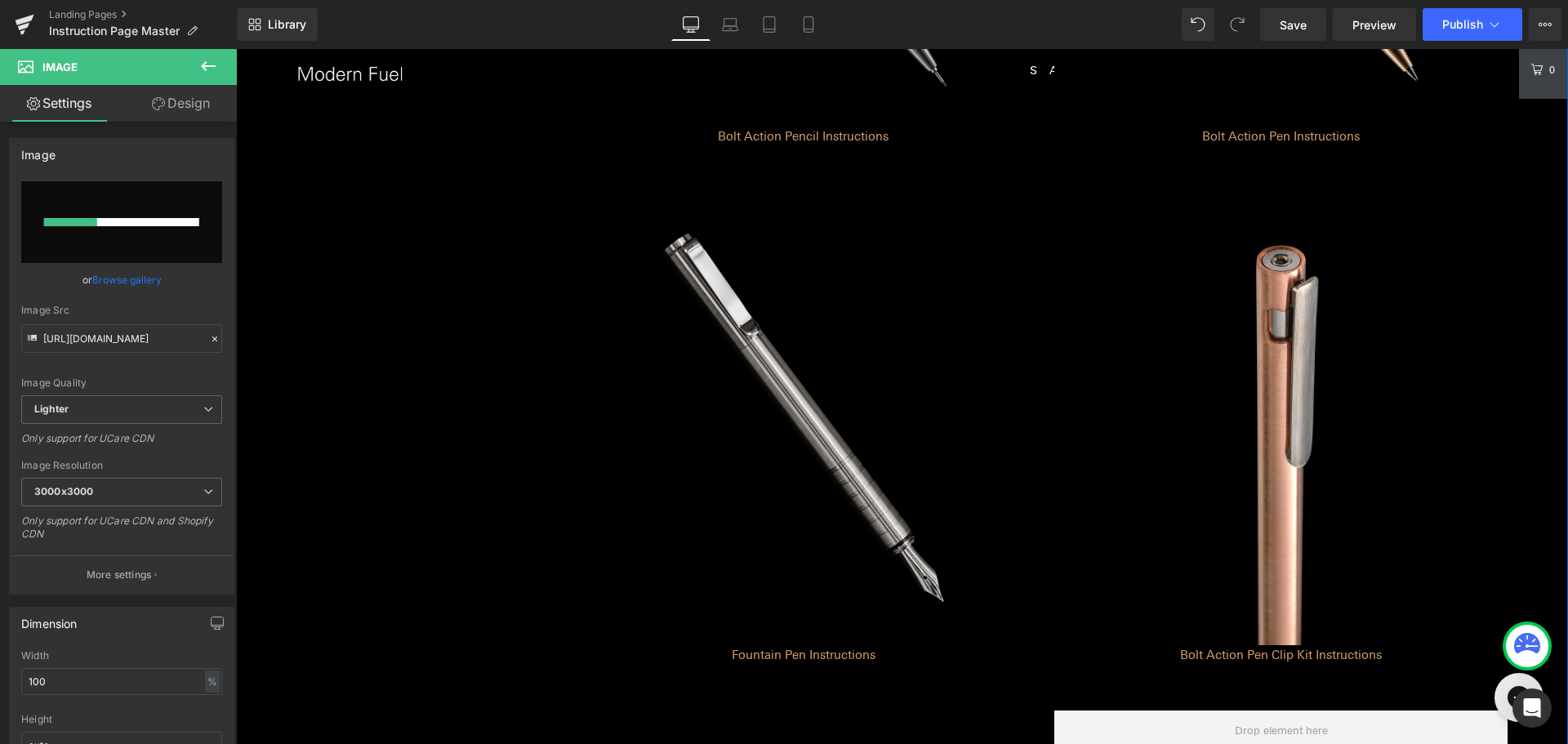
scroll to position [1107, 0]
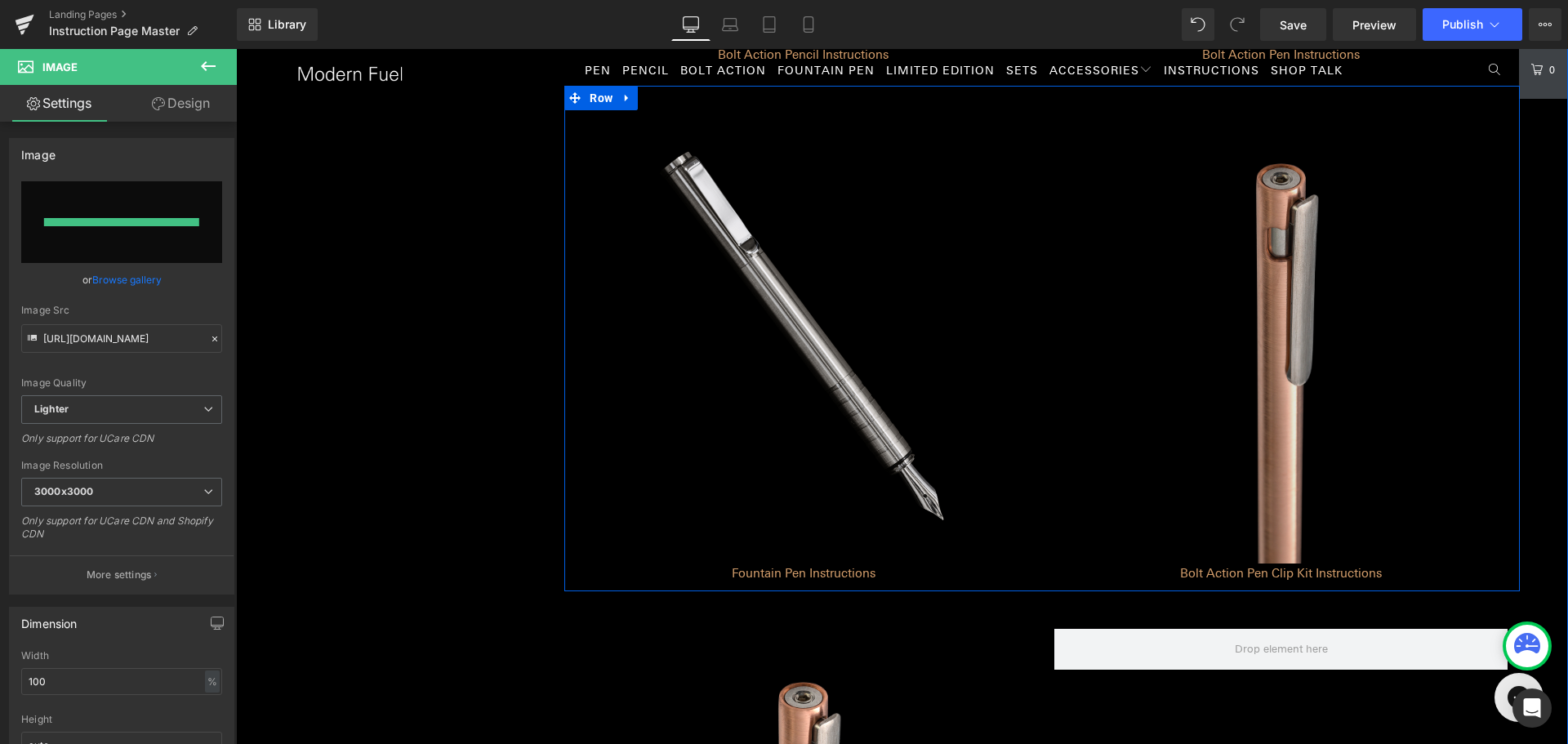
type input "https://ucarecdn.com/fc25830b-b847-465f-b1d9-df823b9f311b/-/format/auto/-/previ…"
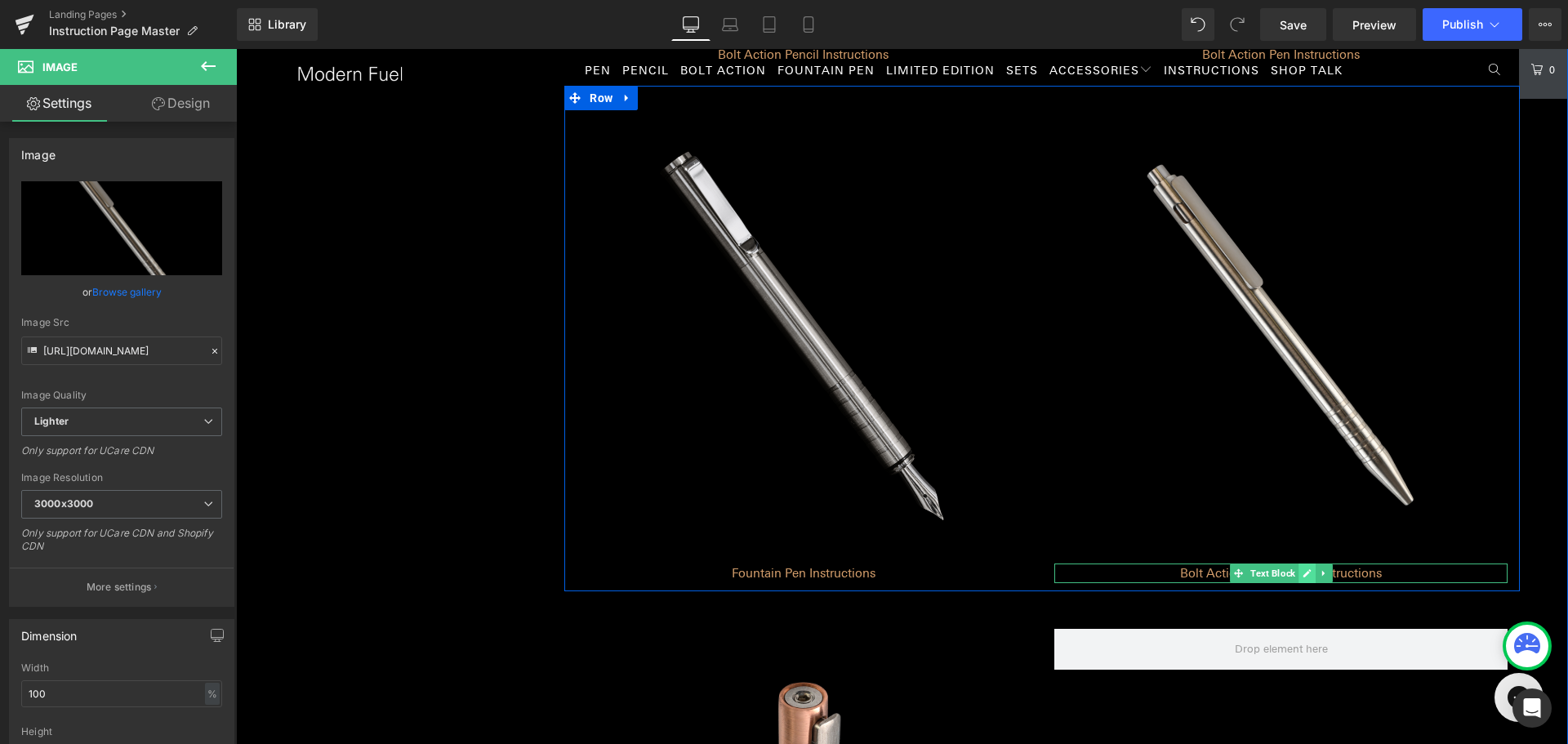
click at [1299, 573] on link at bounding box center [1307, 573] width 18 height 19
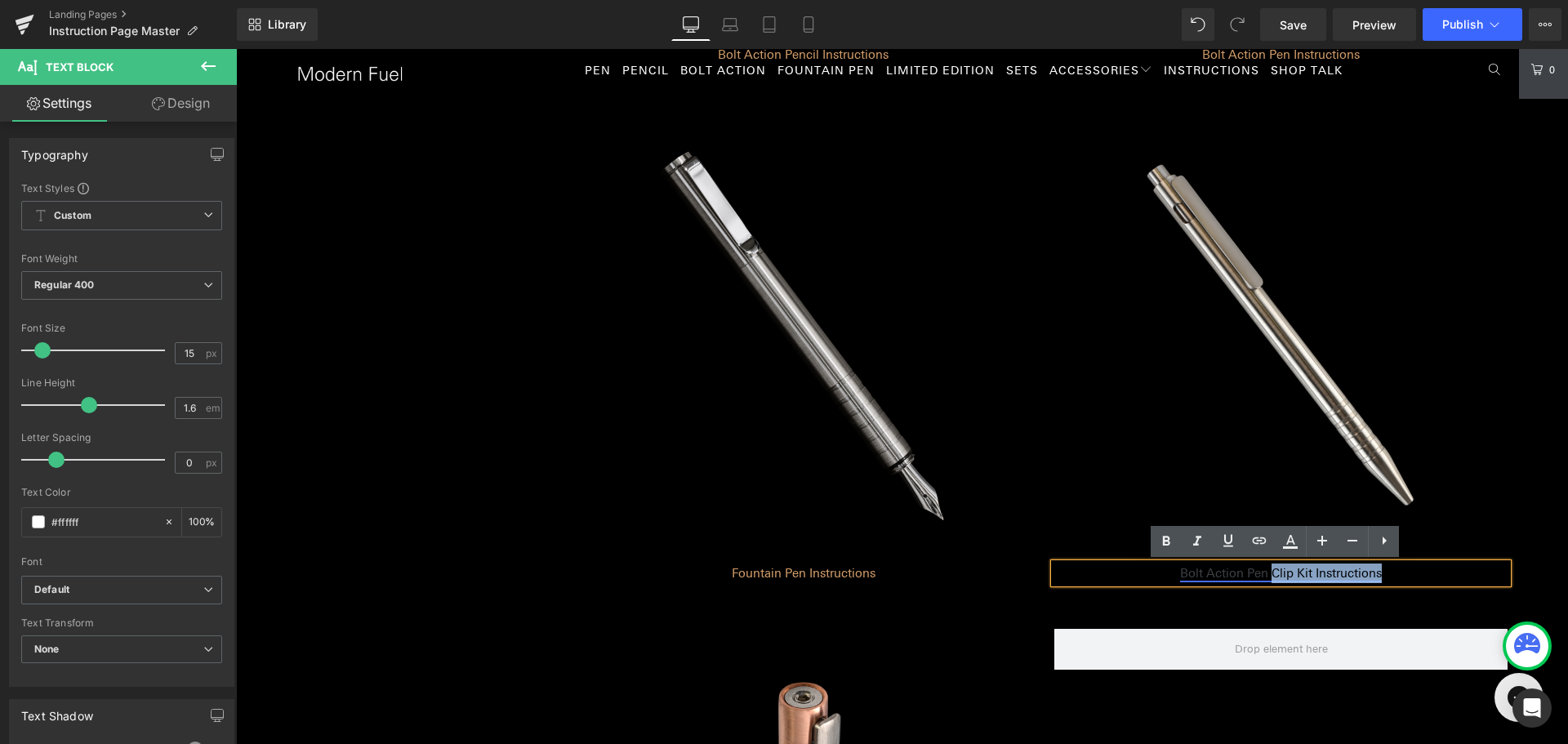
drag, startPoint x: 1398, startPoint y: 576, endPoint x: 1268, endPoint y: 574, distance: 130.0
click at [1268, 574] on p "Bolt Action Pen Clip Kit Instructions" at bounding box center [1280, 573] width 453 height 19
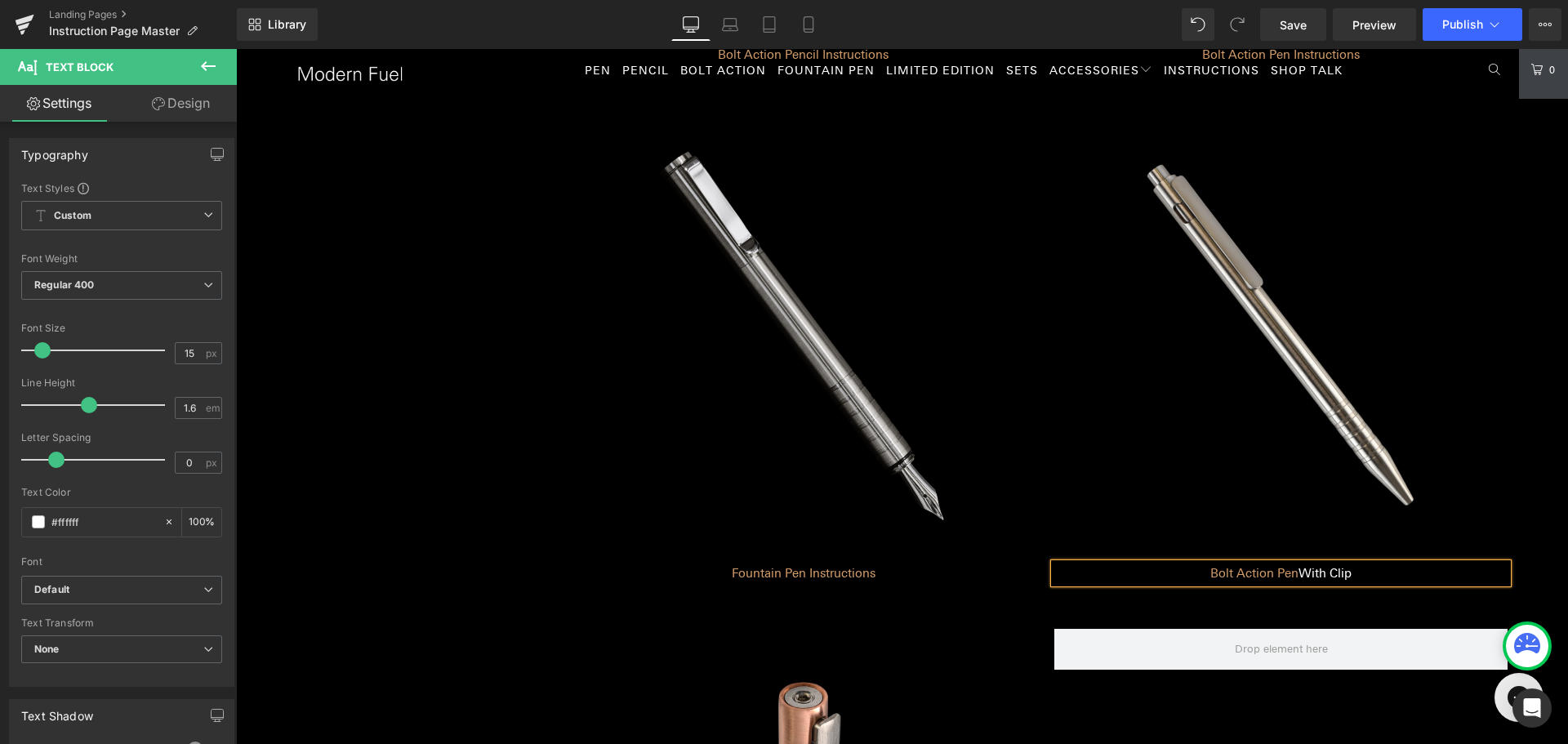
click at [1443, 582] on p "Bolt Action Pen With Clip" at bounding box center [1280, 573] width 453 height 19
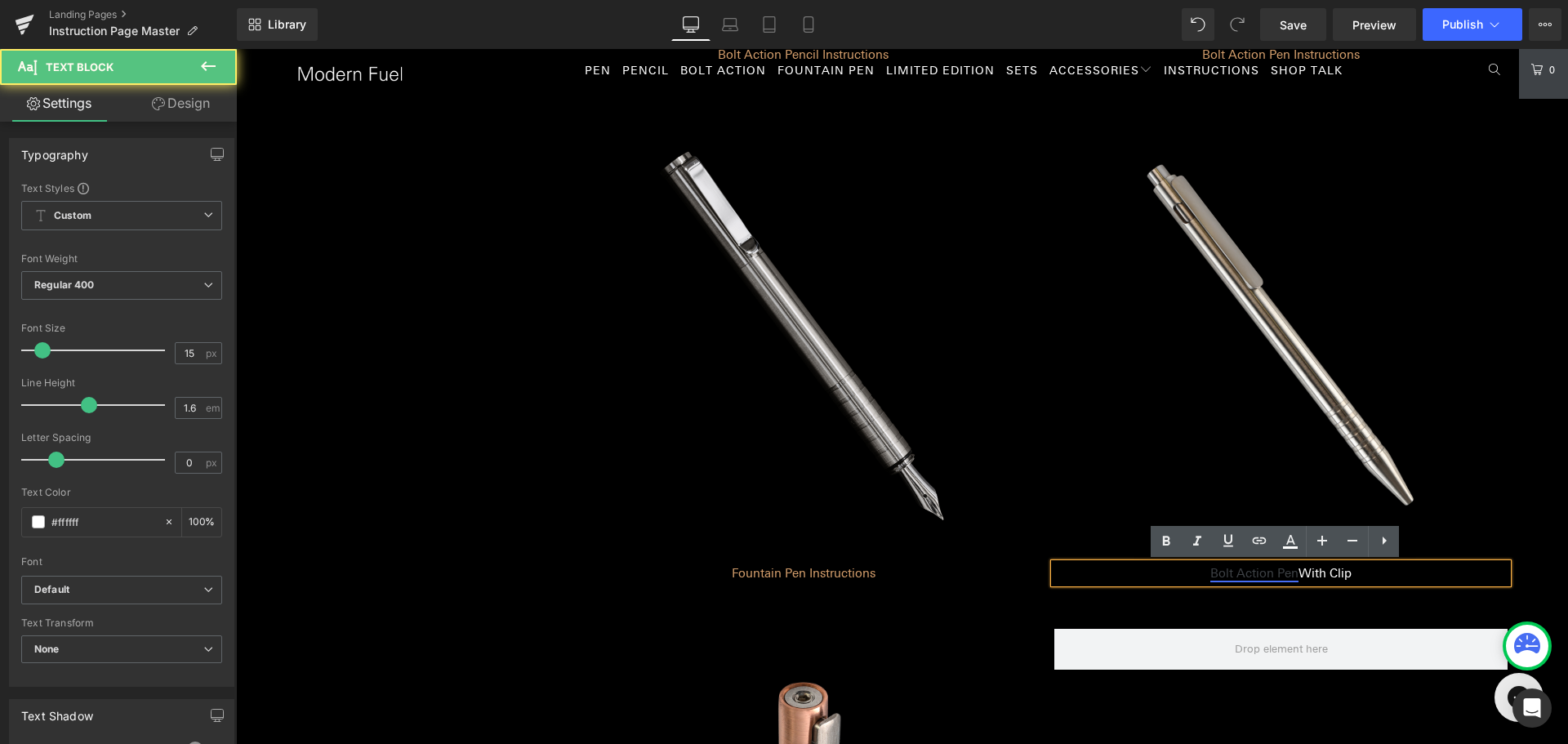
click at [1230, 568] on link "Bolt Action Pen" at bounding box center [1254, 573] width 89 height 15
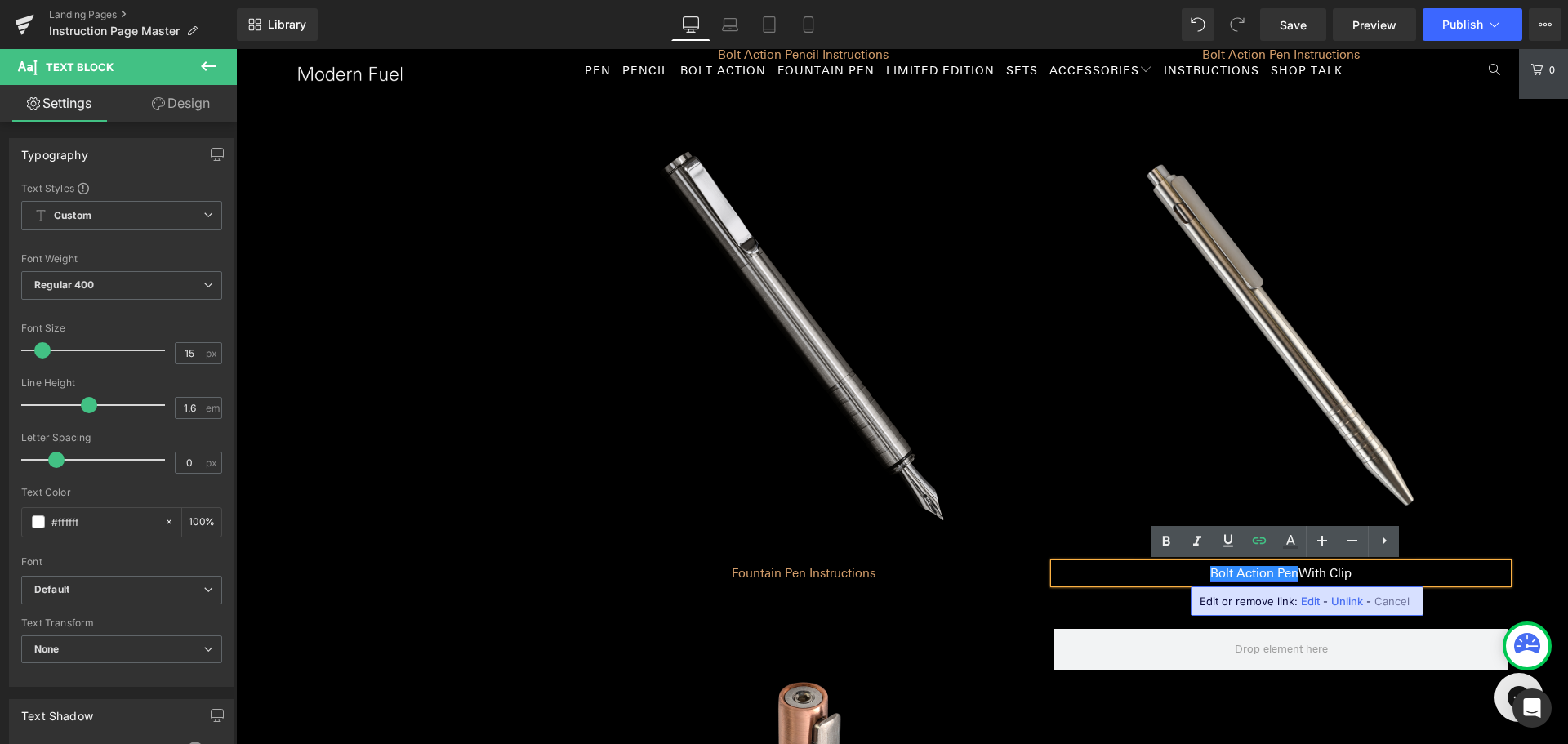
click at [1230, 568] on link "Bolt Action Pen" at bounding box center [1254, 573] width 89 height 15
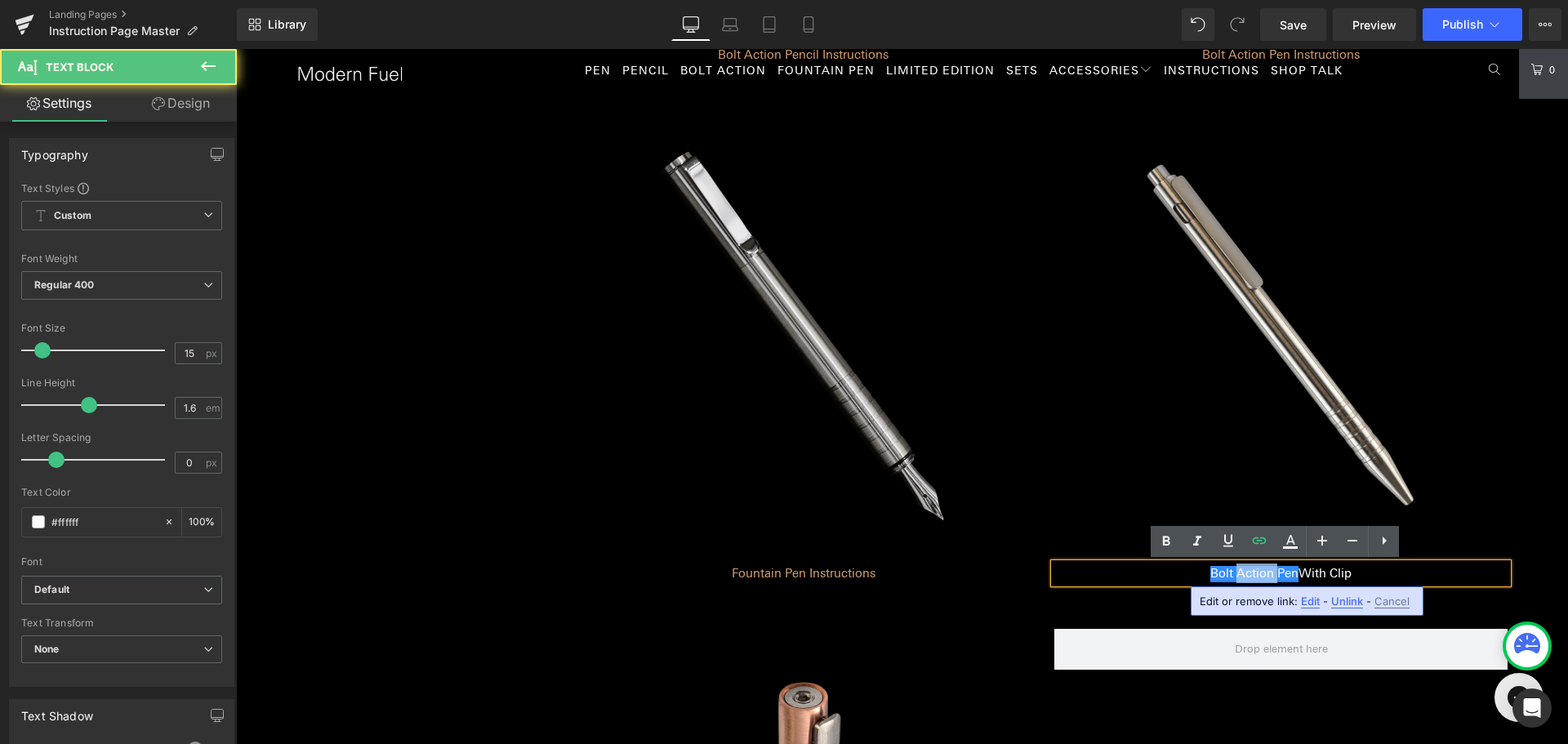
click at [1230, 568] on link "Bolt Action Pen" at bounding box center [1254, 573] width 89 height 15
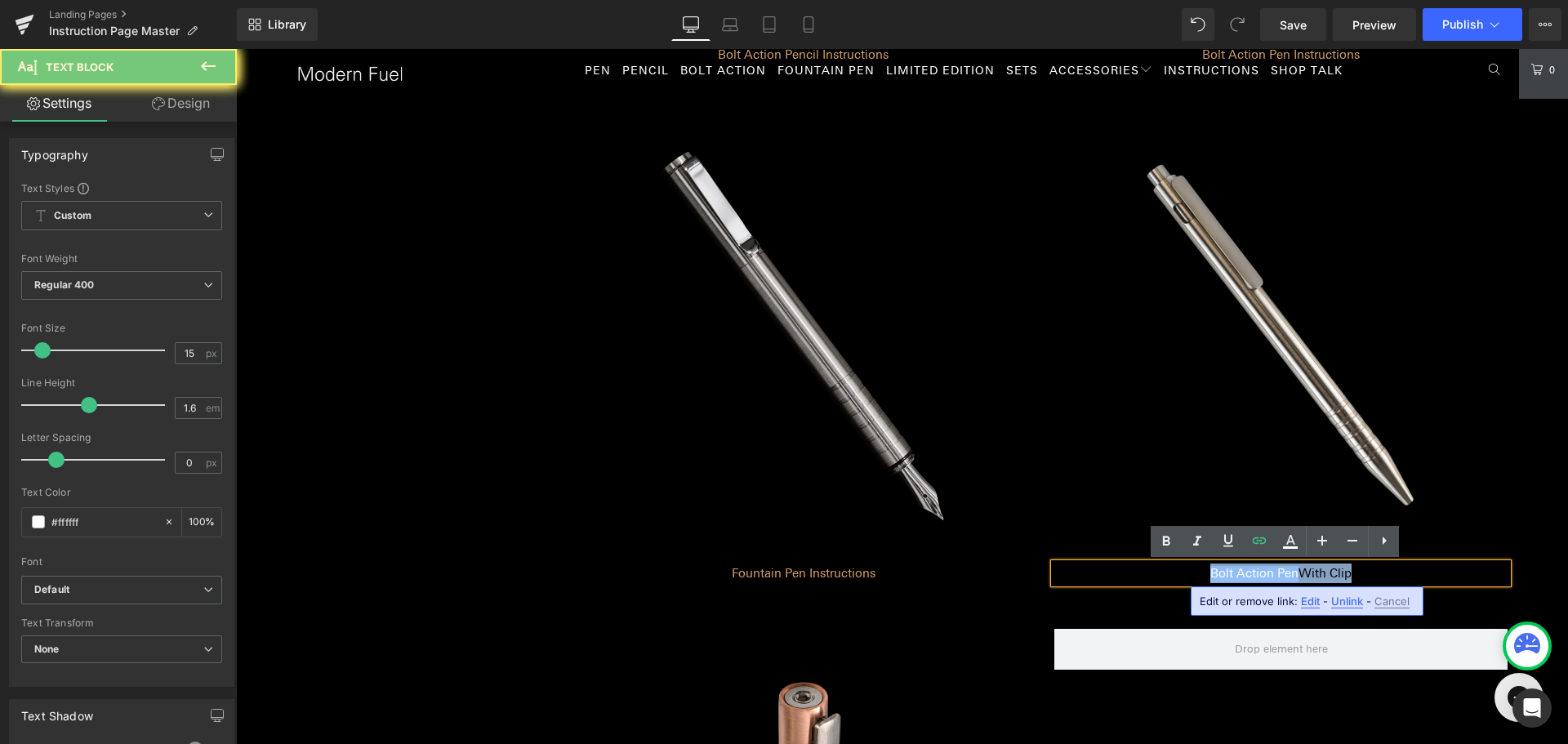
click at [1230, 568] on link "Bolt Action Pen" at bounding box center [1254, 573] width 89 height 15
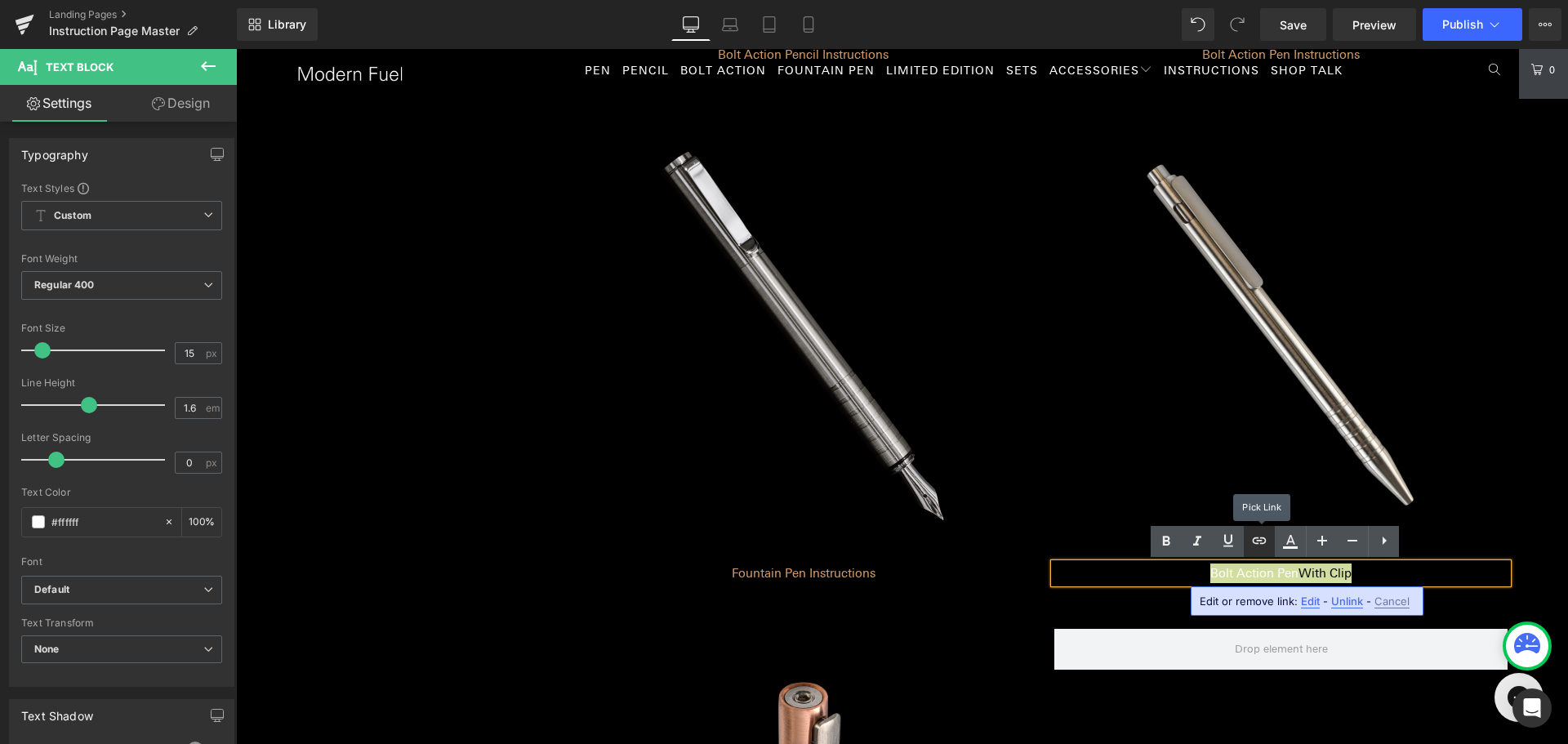
click at [1255, 546] on icon at bounding box center [1259, 540] width 19 height 19
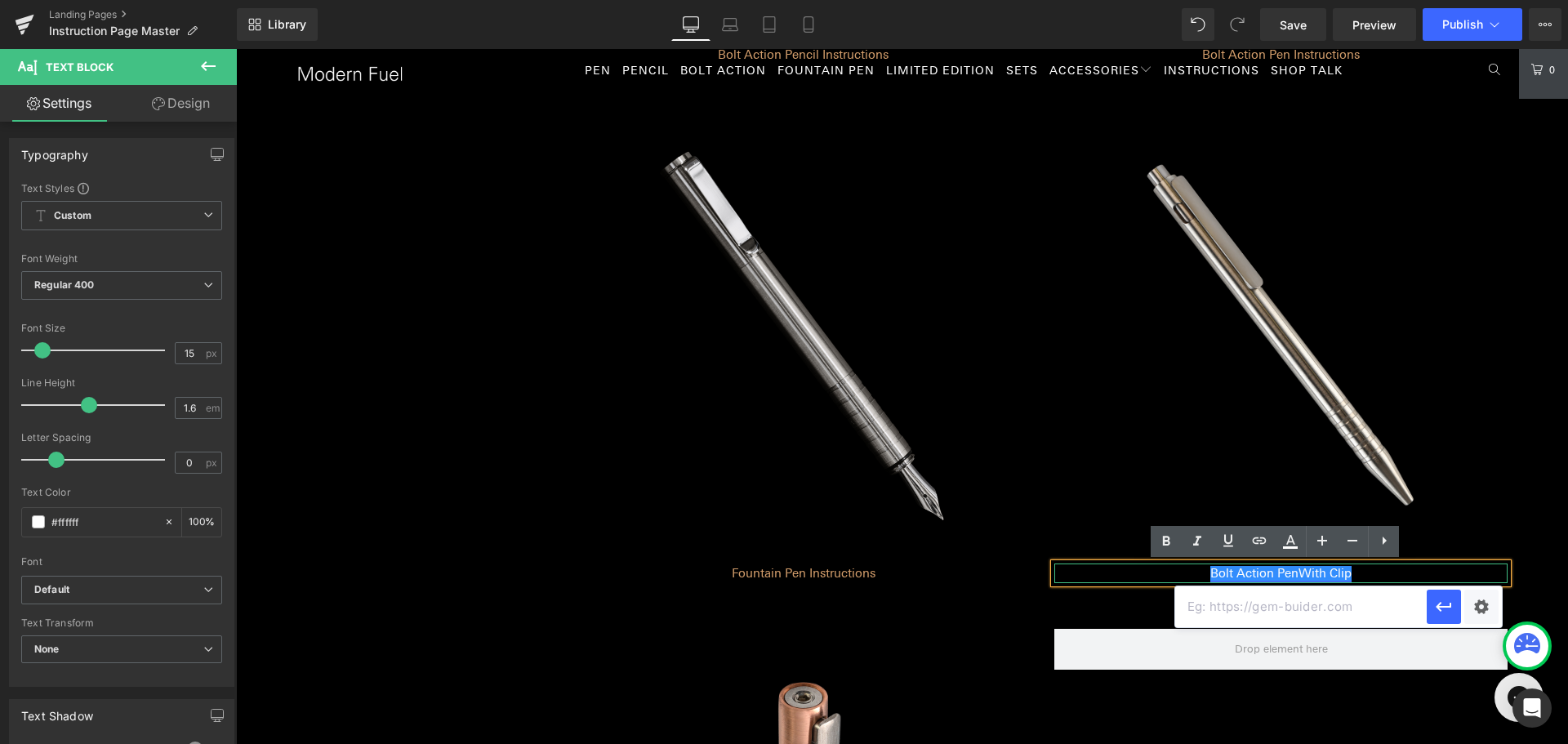
click at [1279, 575] on link "Bolt Action Pen With Clip" at bounding box center [1280, 573] width 141 height 15
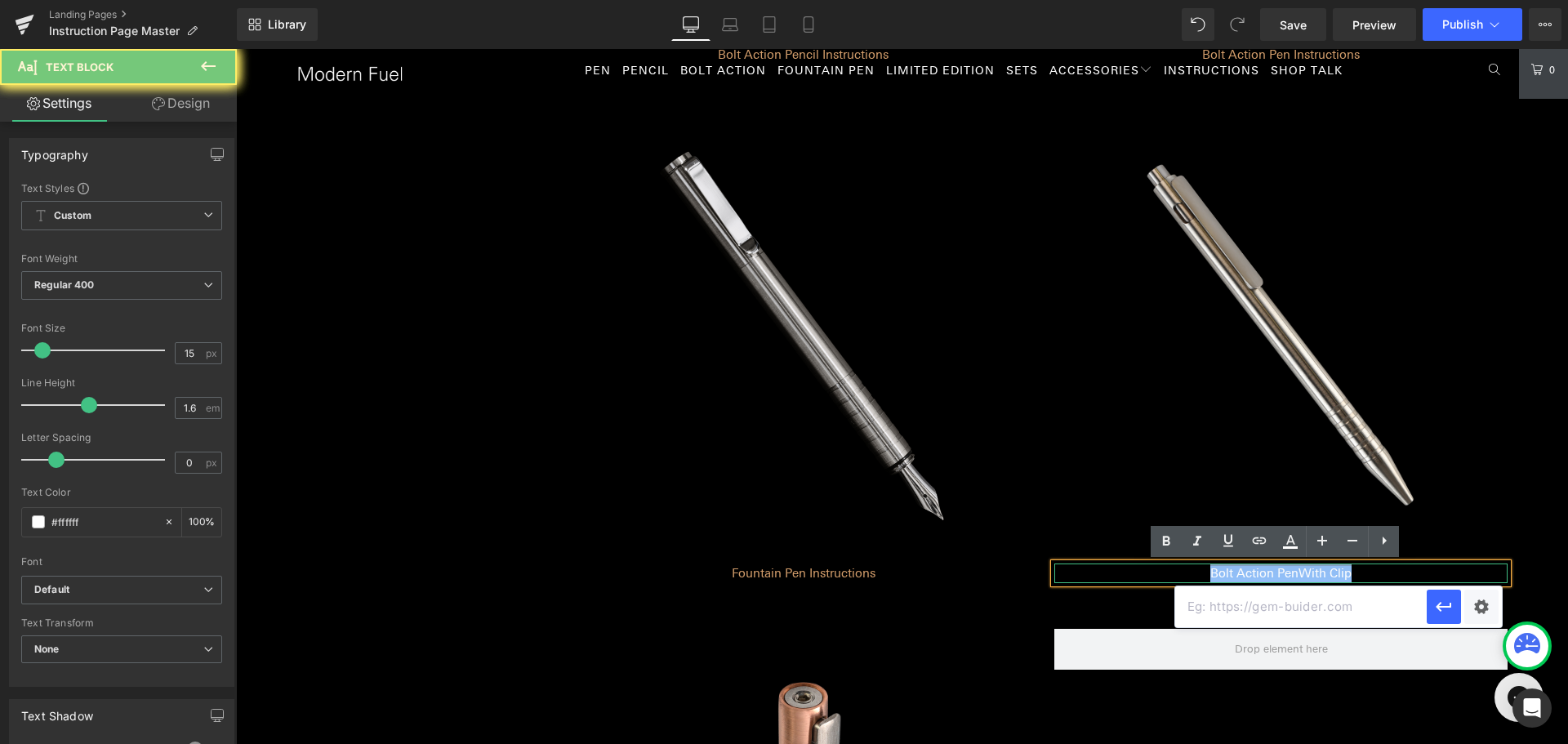
click at [1279, 575] on link "Bolt Action Pen With Clip" at bounding box center [1280, 573] width 141 height 15
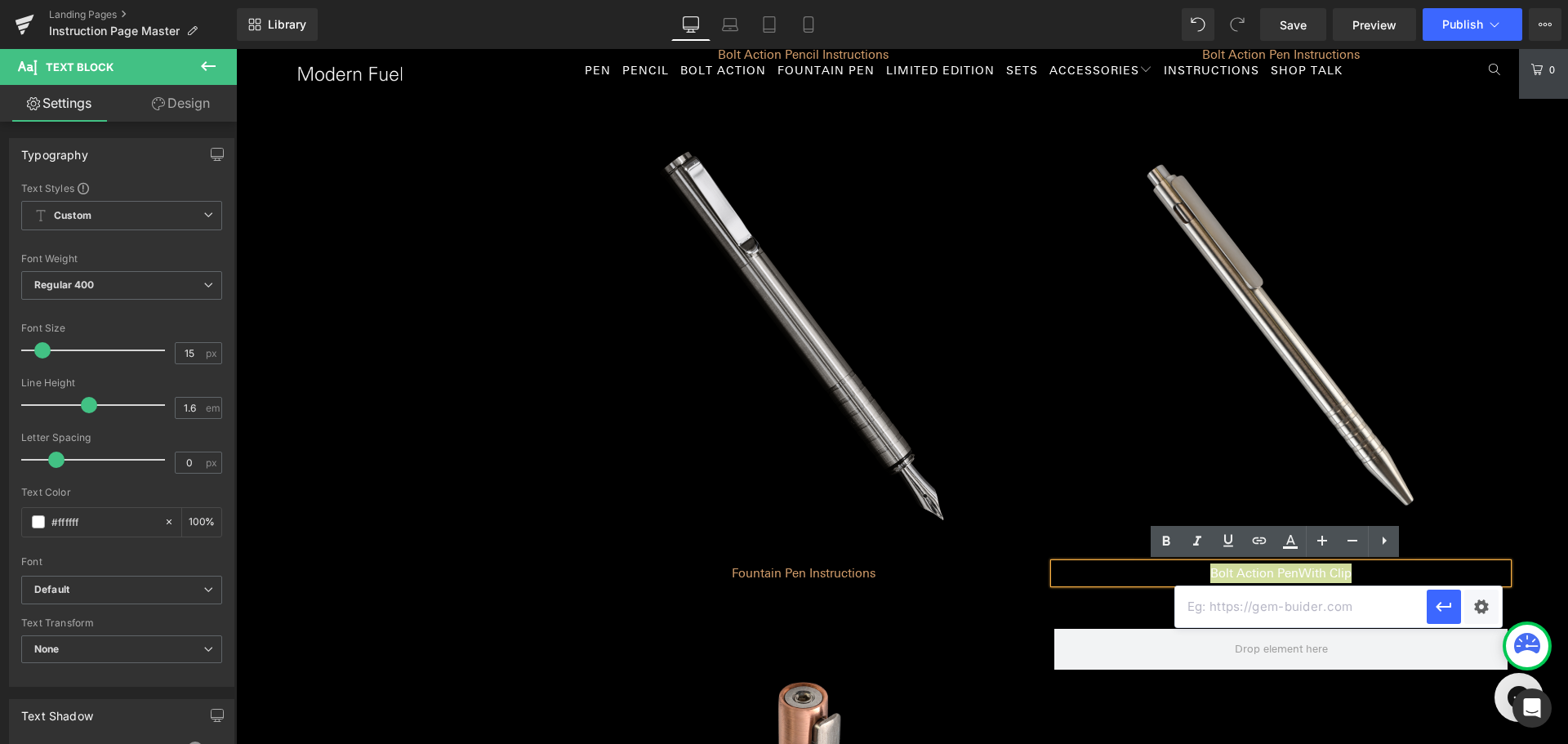
click at [1312, 611] on input "text" at bounding box center [1301, 607] width 252 height 41
type input "https://modernfuel.com/pages/bap-with-slider-instructions"
click at [1443, 610] on icon "button" at bounding box center [1443, 606] width 19 height 19
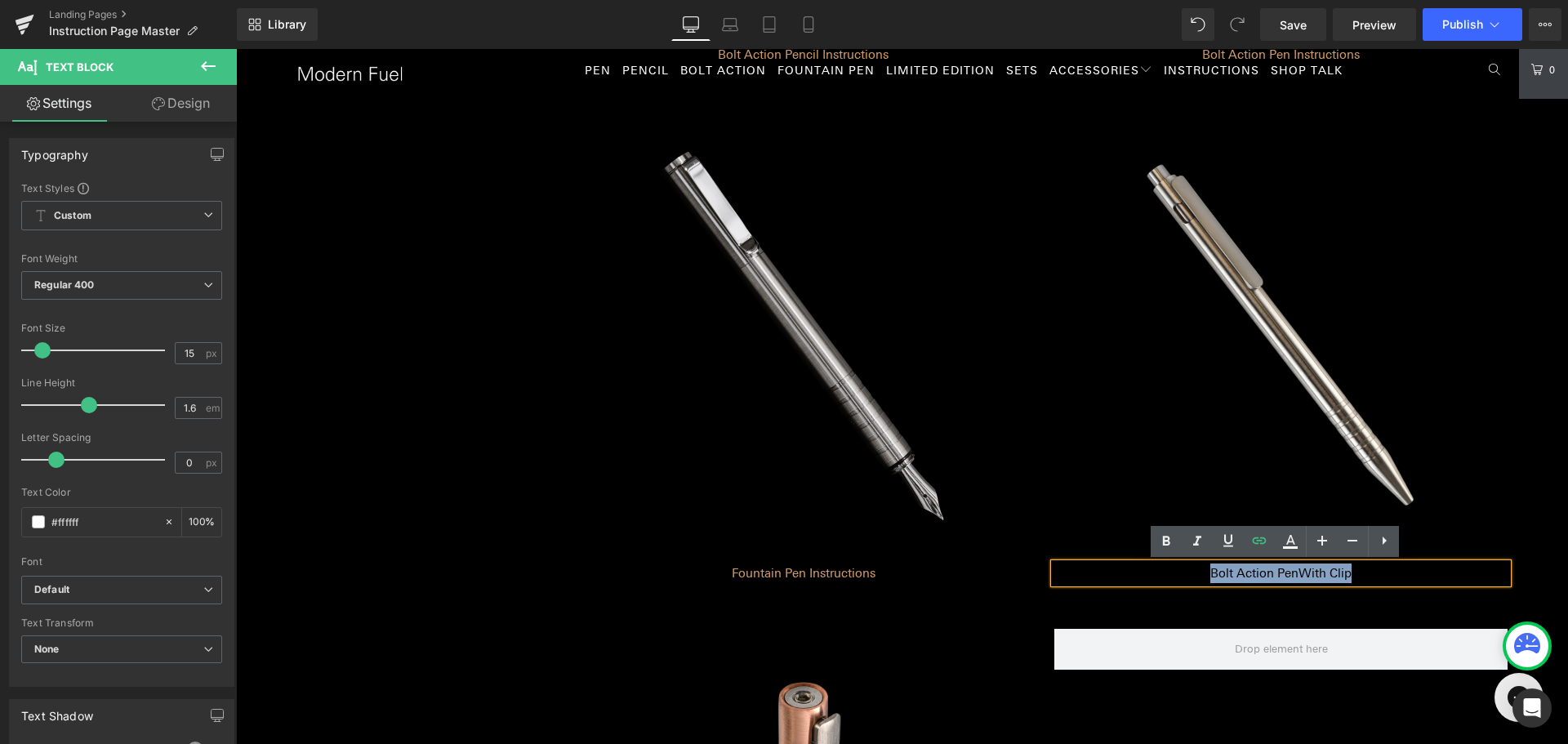
click at [1376, 572] on p "Bolt Action Pen With Clip" at bounding box center [1280, 573] width 453 height 19
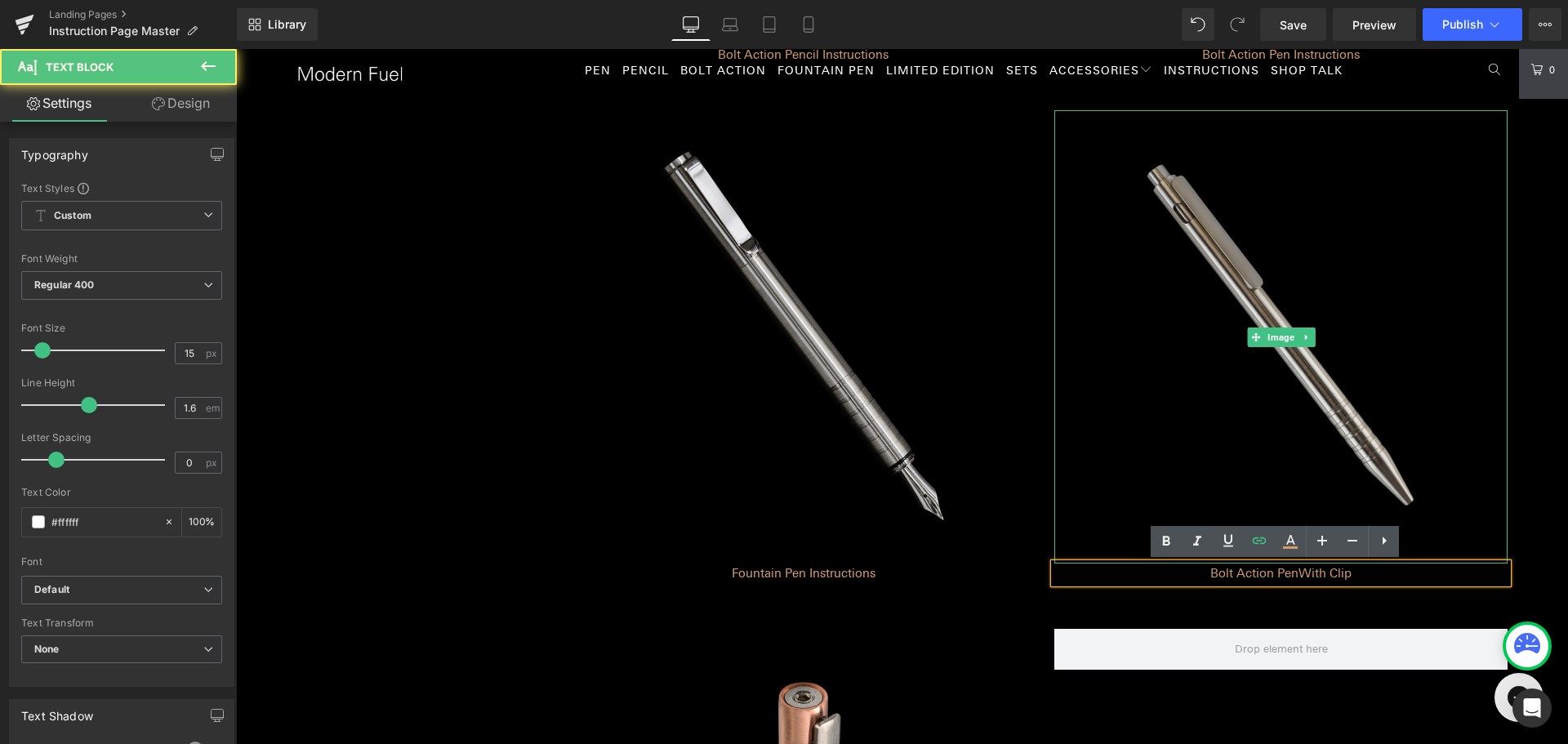
click at [1462, 477] on img at bounding box center [1280, 337] width 453 height 453
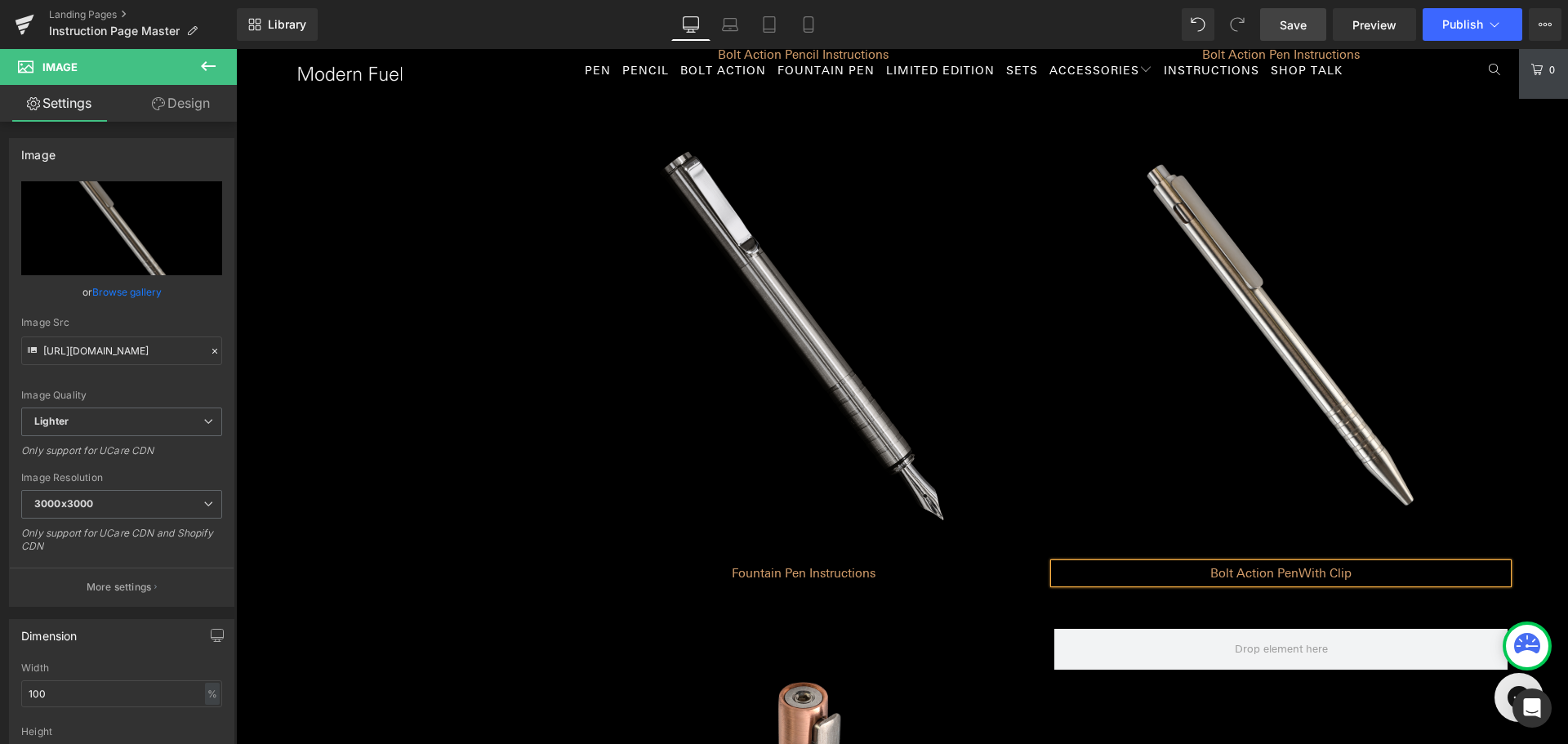
click at [1277, 18] on link "Save" at bounding box center [1293, 24] width 66 height 32
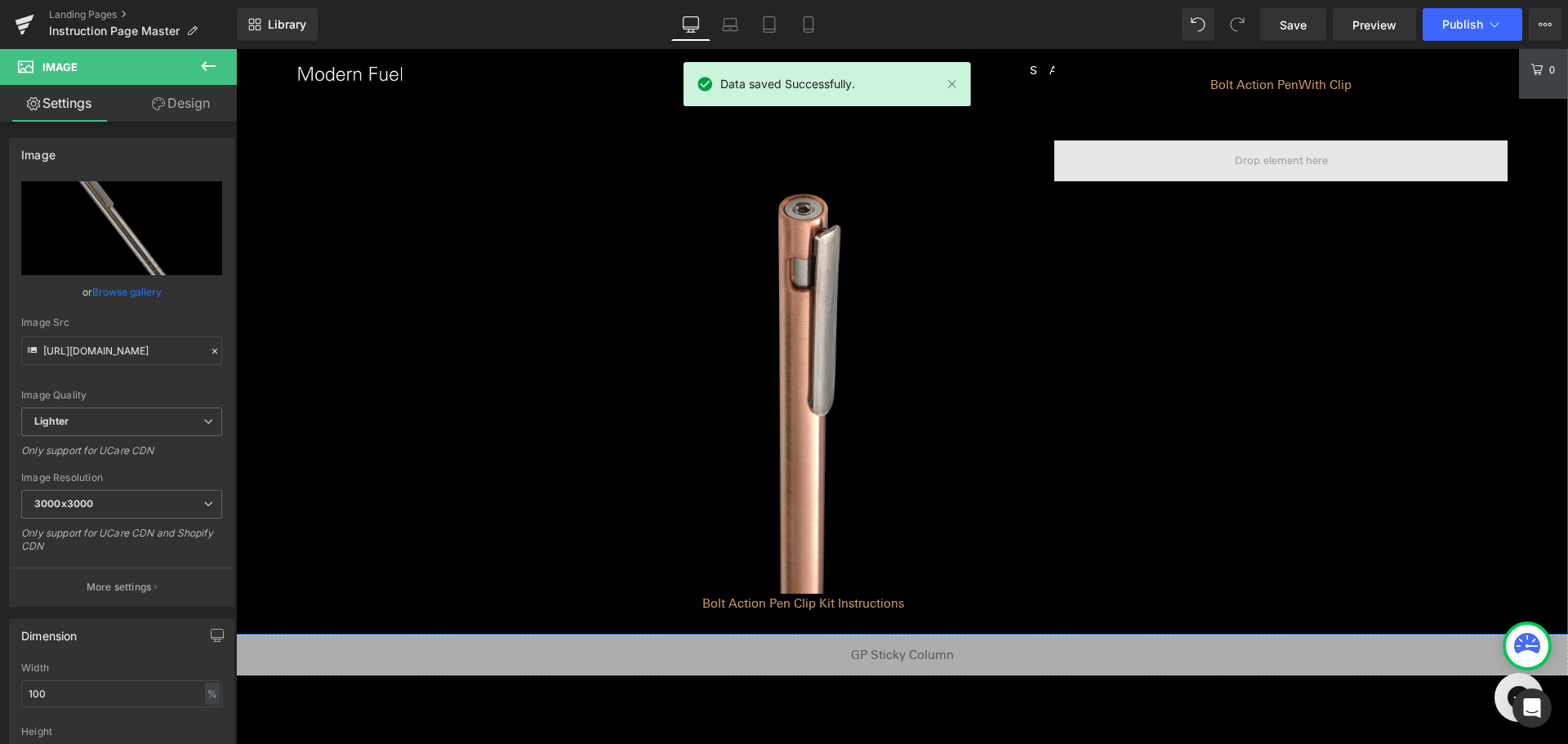
scroll to position [1597, 0]
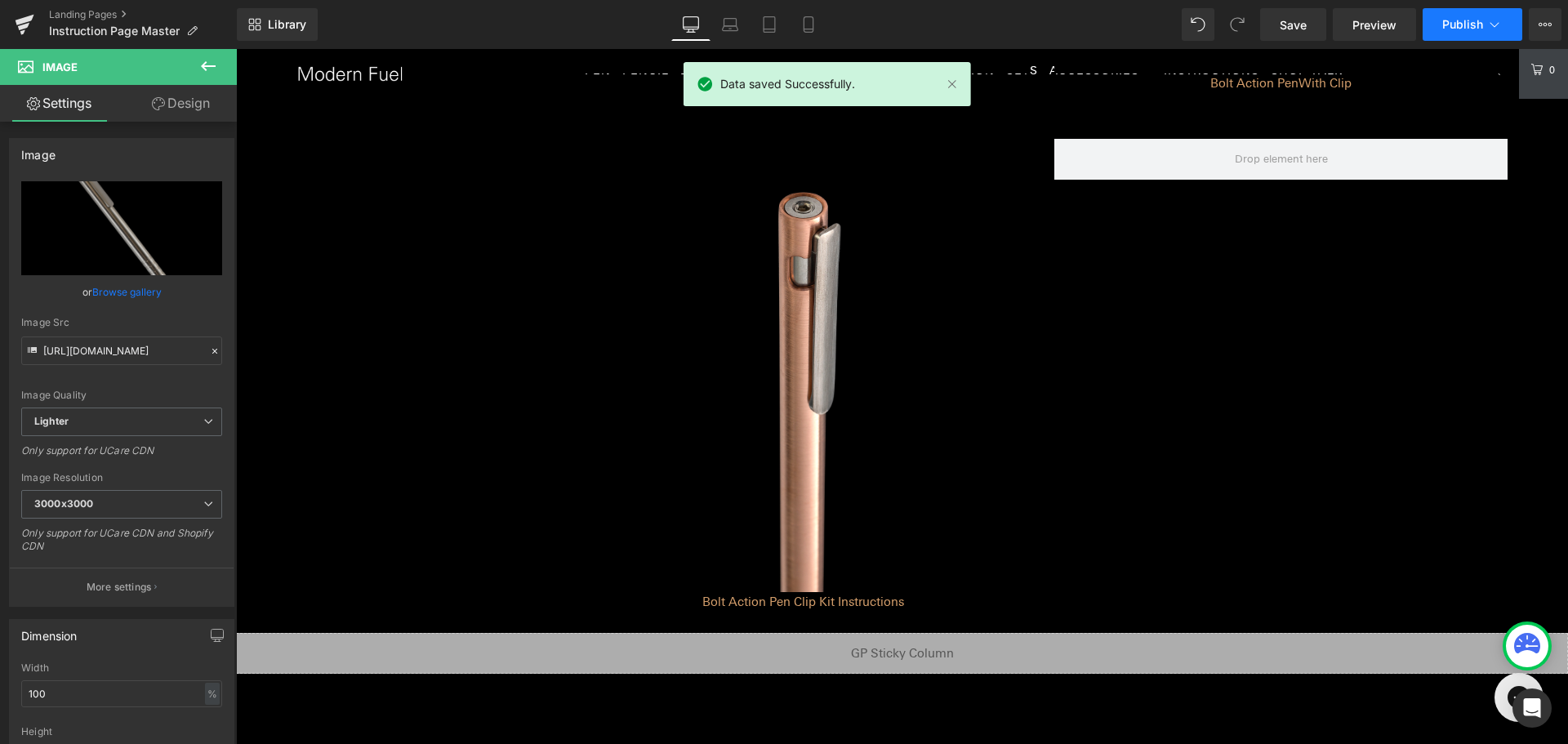
click at [1458, 22] on span "Publish" at bounding box center [1463, 24] width 41 height 13
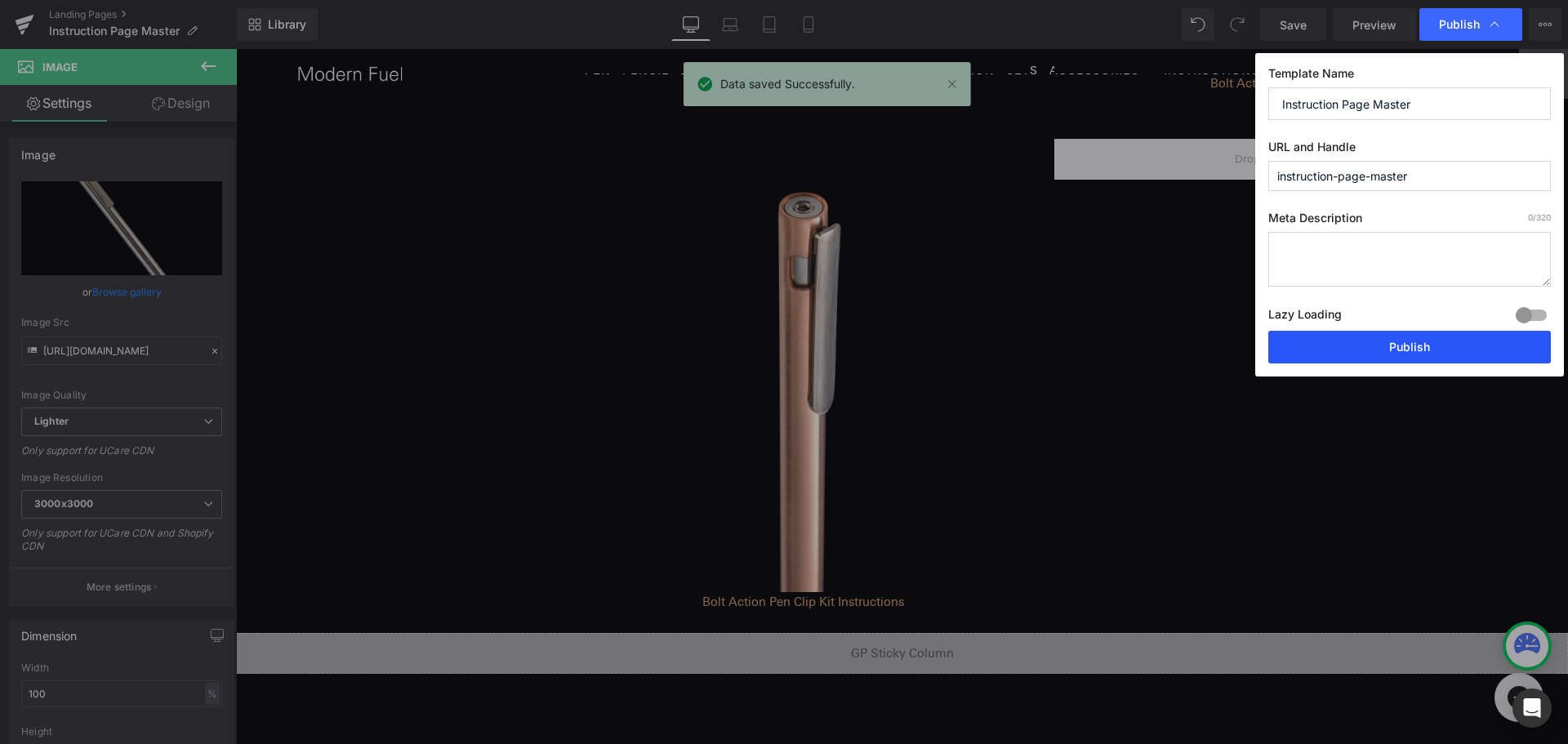
click at [1441, 346] on button "Publish" at bounding box center [1409, 347] width 282 height 32
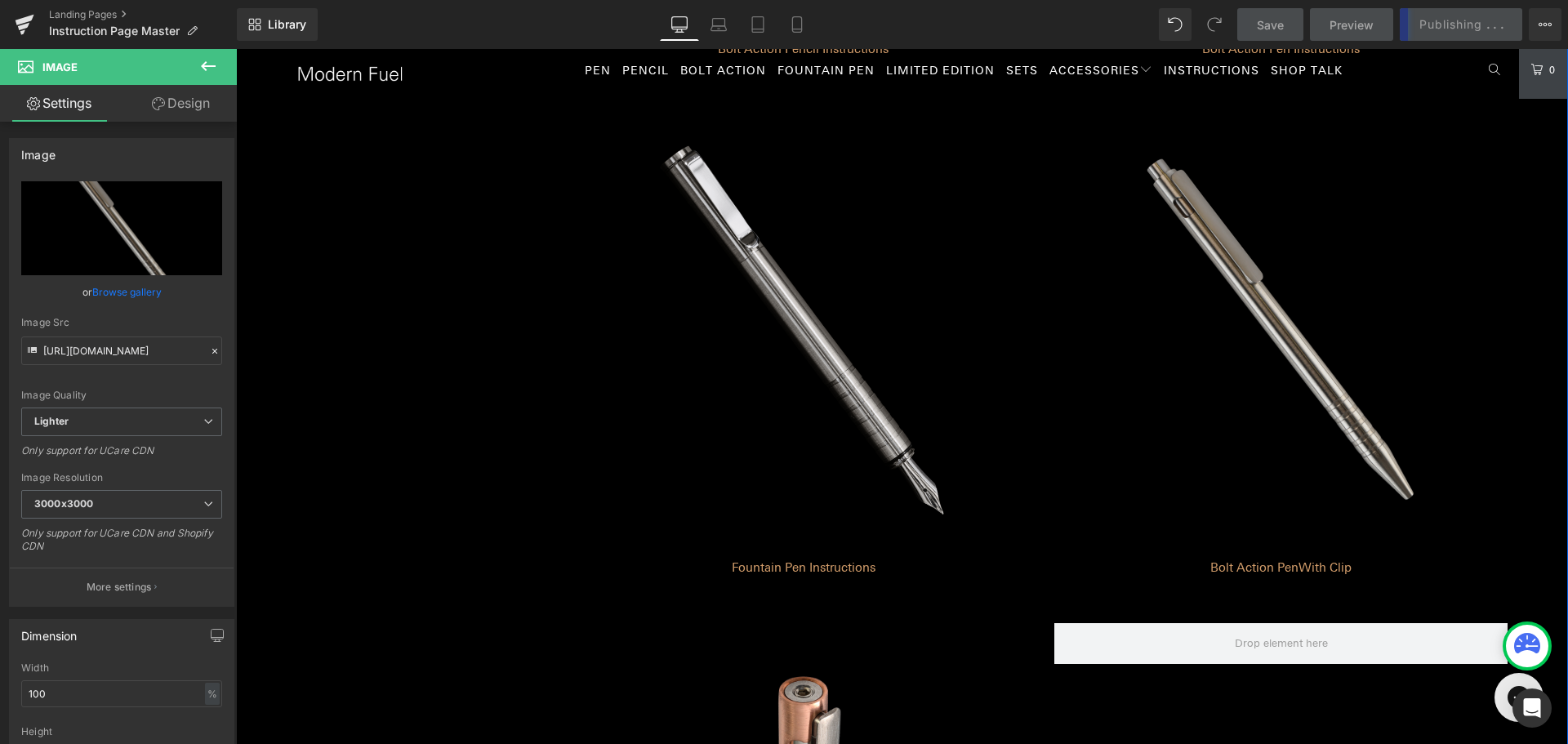
scroll to position [1107, 0]
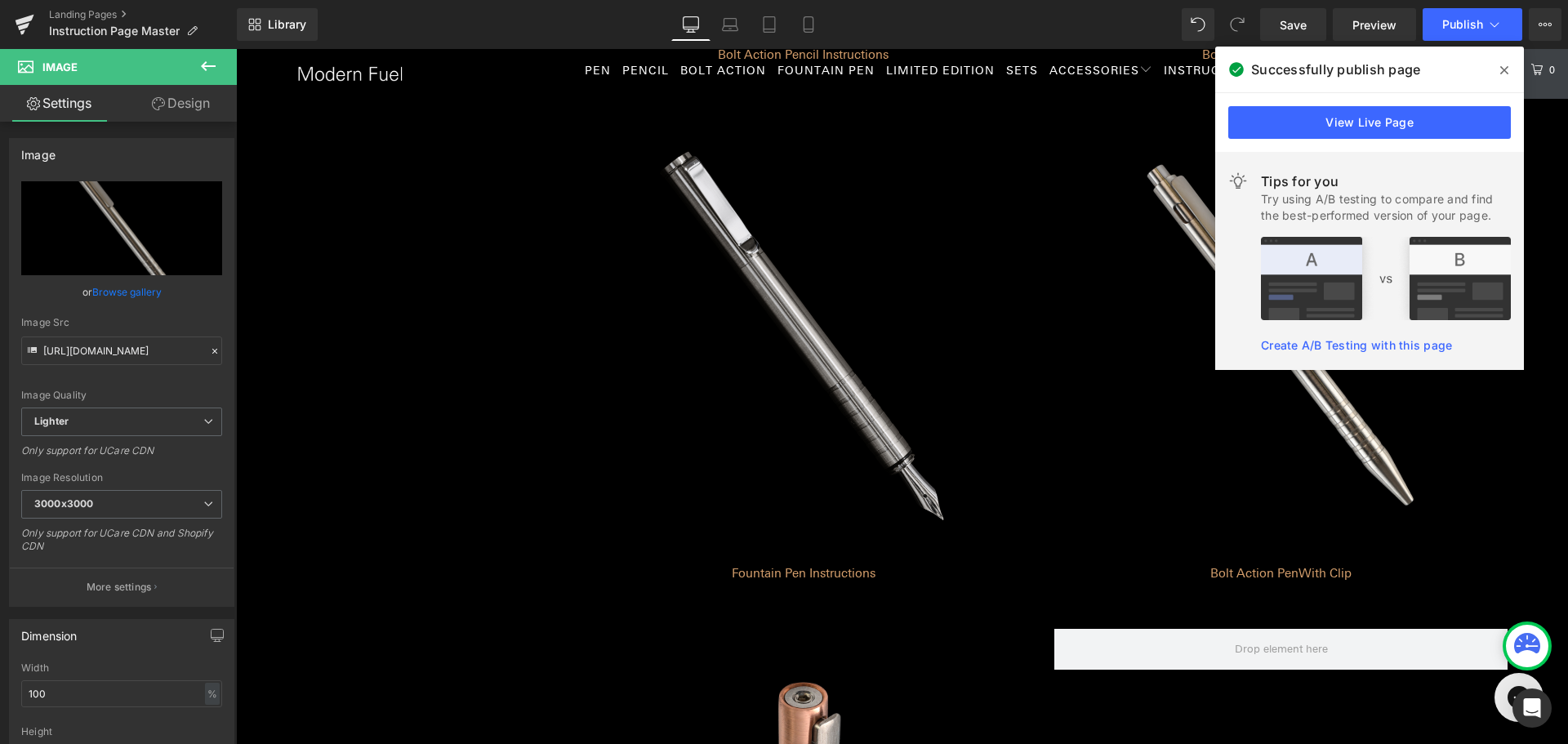
click at [1501, 73] on icon at bounding box center [1504, 70] width 8 height 8
